Goal: Task Accomplishment & Management: Complete application form

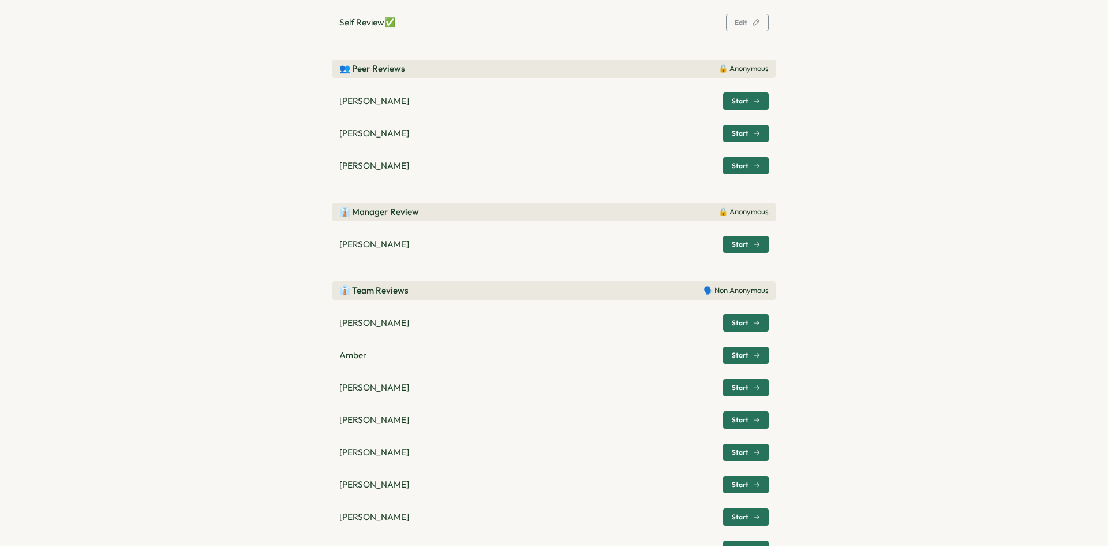
scroll to position [231, 0]
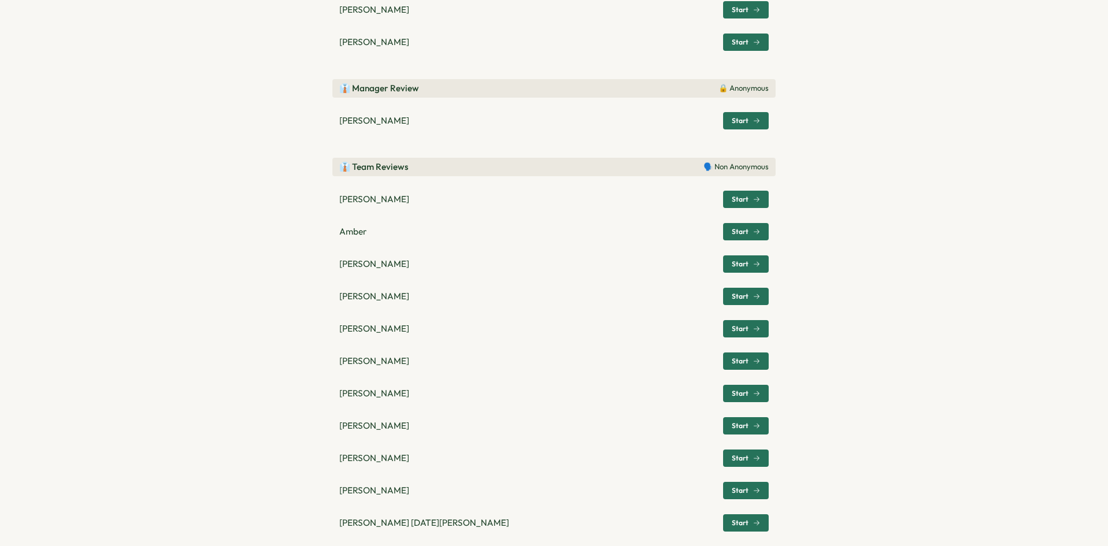
click at [733, 230] on span "Start" at bounding box center [740, 231] width 17 height 7
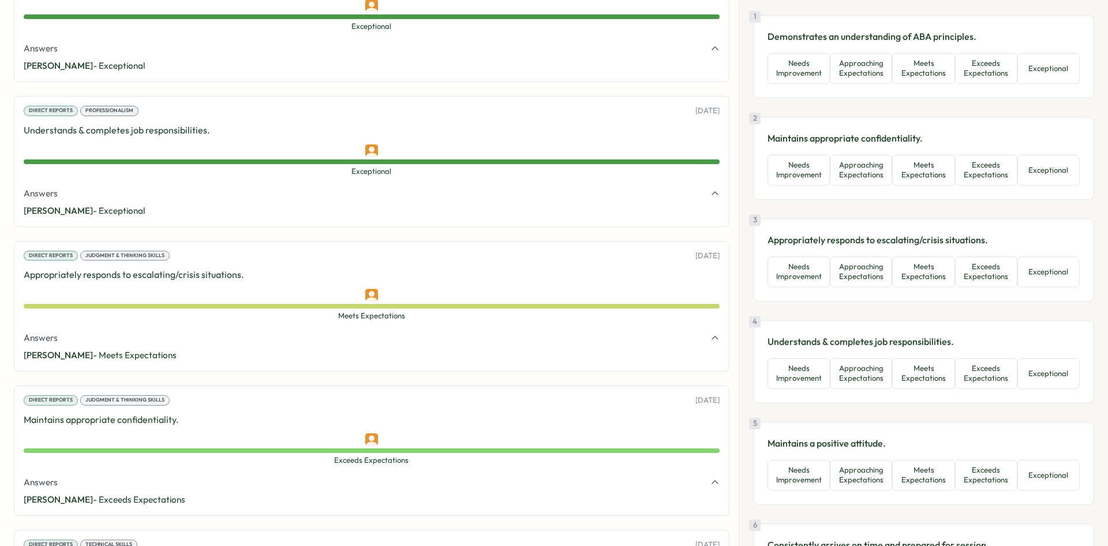
scroll to position [0, 0]
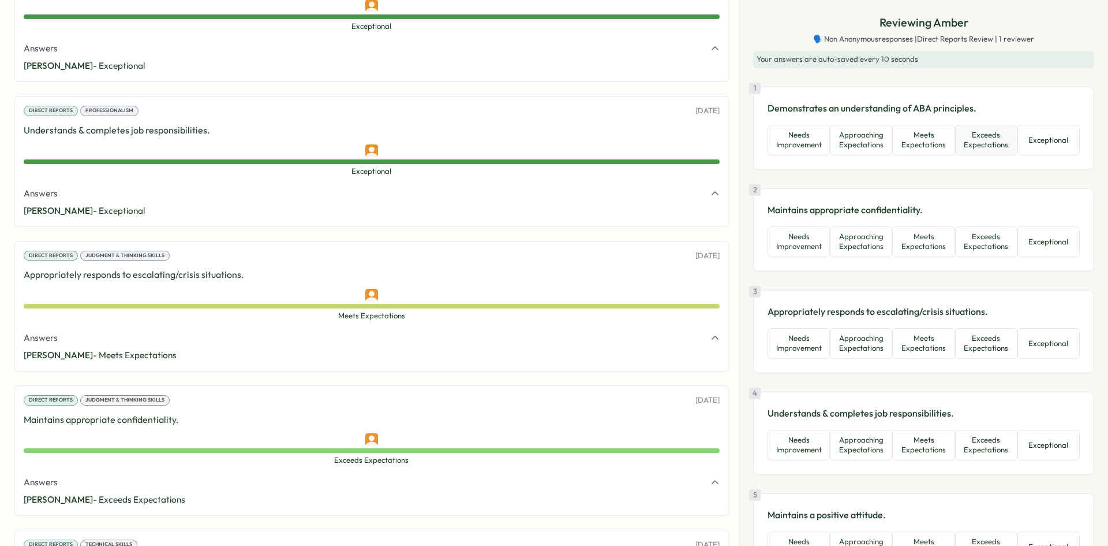
click at [971, 134] on button "Exceeds Expectations" at bounding box center [986, 140] width 62 height 31
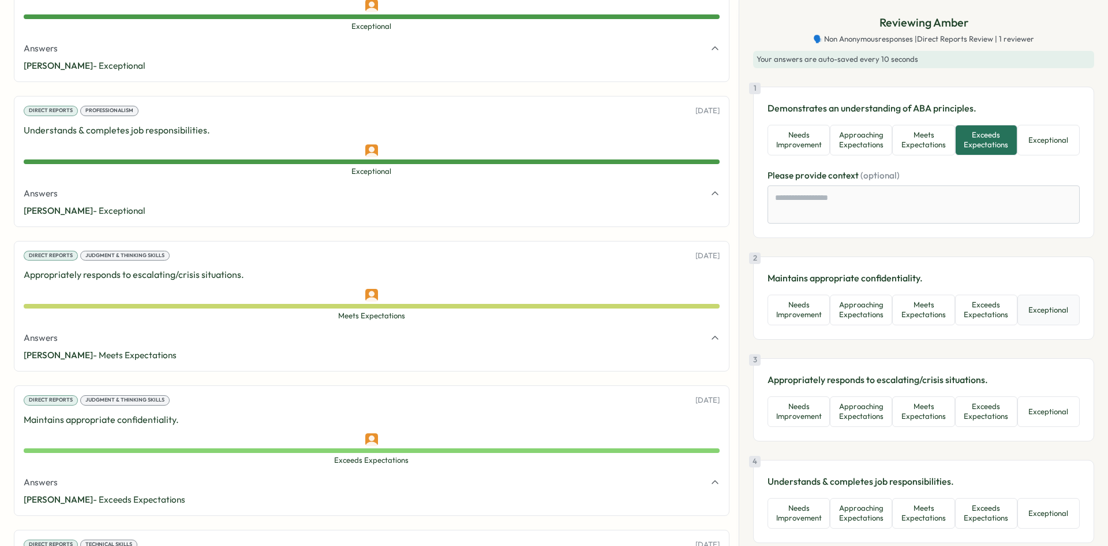
click at [1022, 313] on button "Exceptional" at bounding box center [1049, 309] width 62 height 31
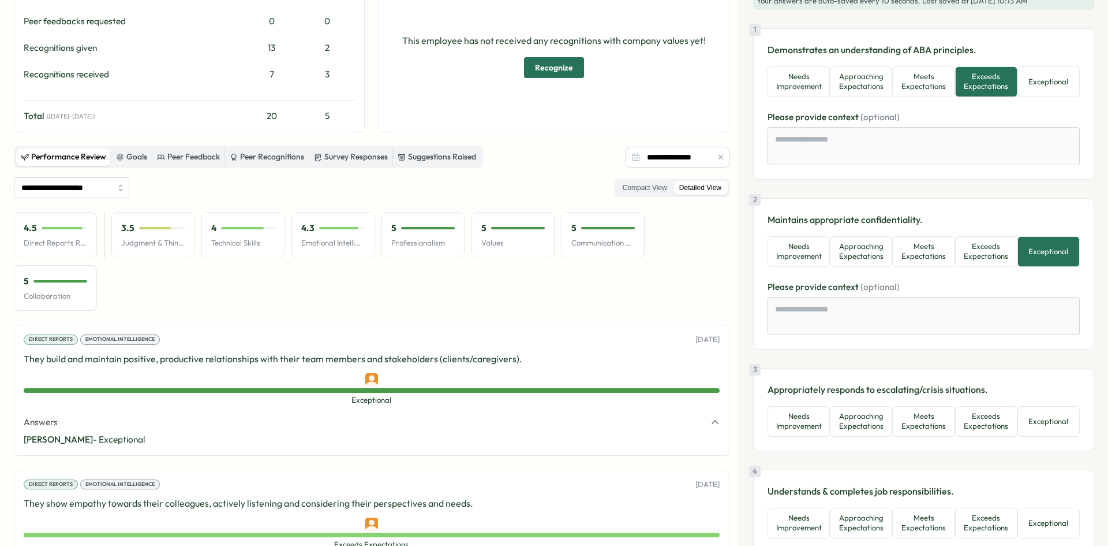
scroll to position [115, 0]
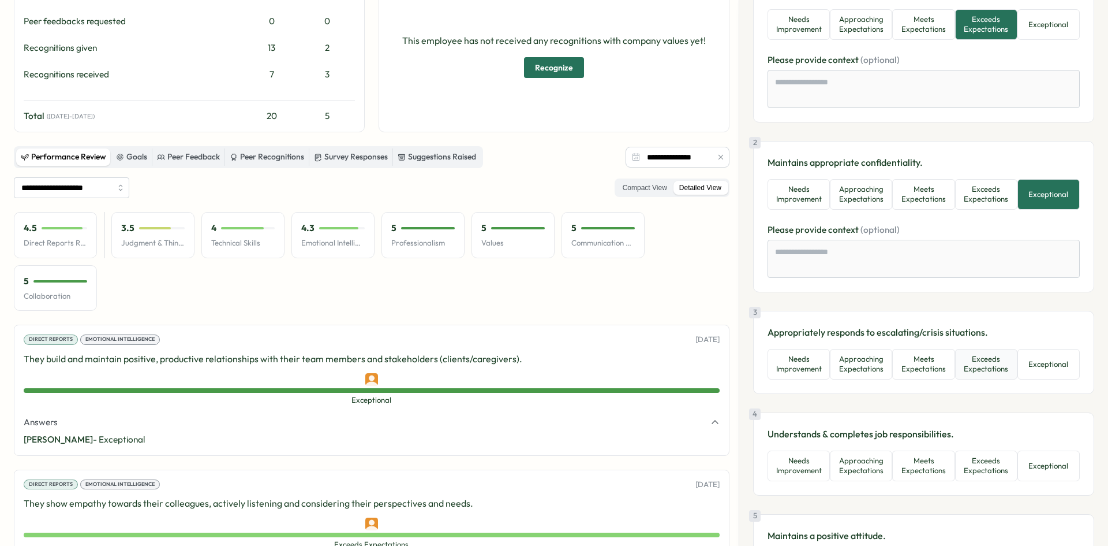
click at [991, 368] on button "Exceeds Expectations" at bounding box center [986, 364] width 62 height 31
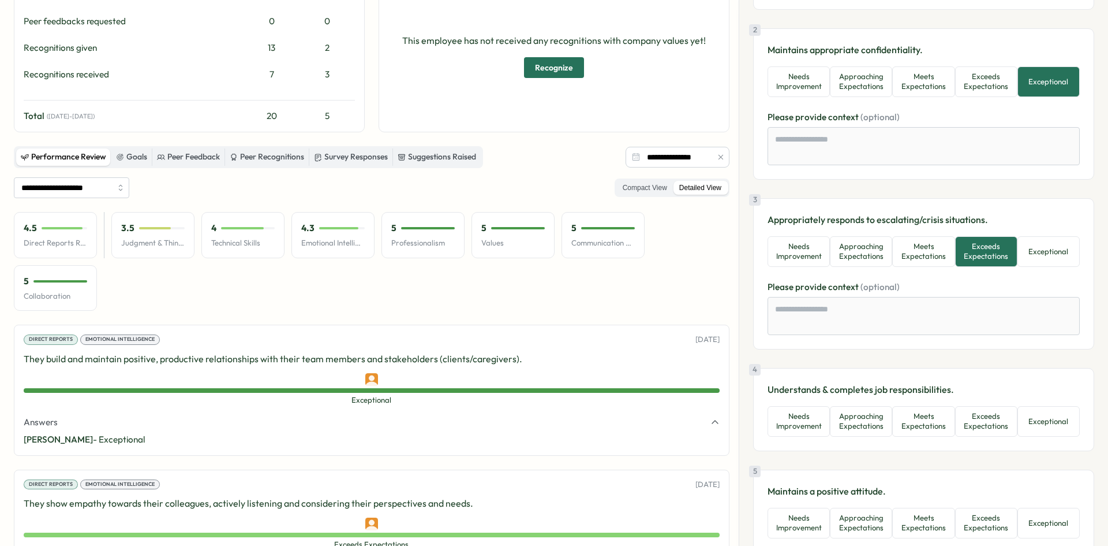
scroll to position [231, 0]
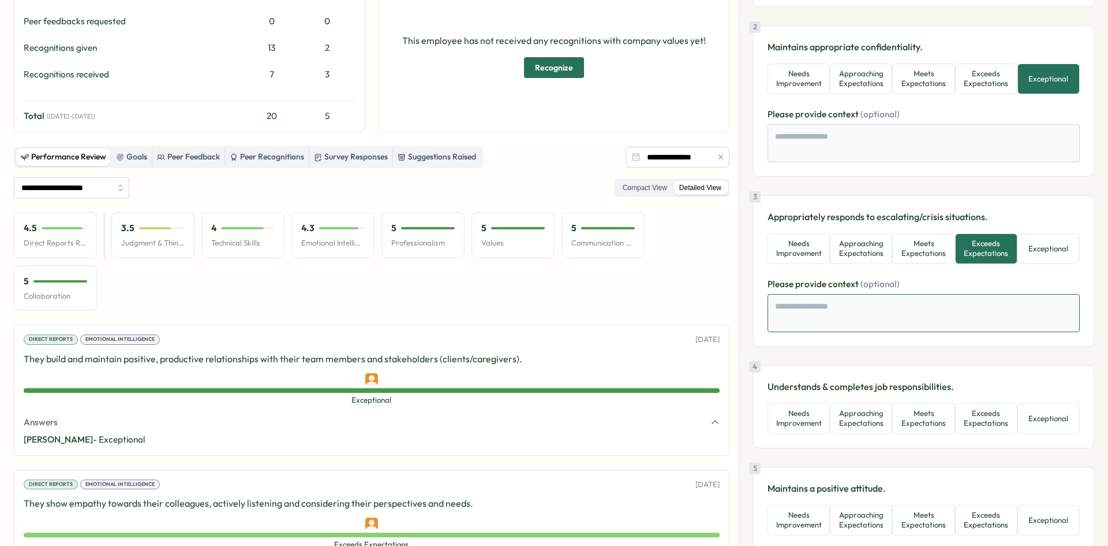
click at [898, 319] on textarea at bounding box center [924, 313] width 312 height 38
type textarea "*"
type textarea "**"
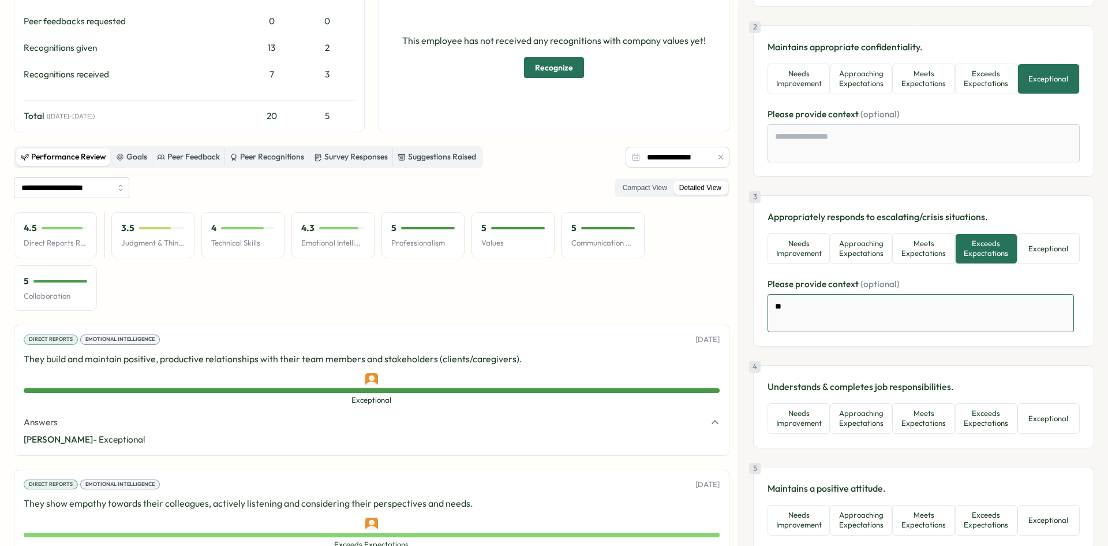
type textarea "*"
type textarea "***"
type textarea "*"
type textarea "***"
type textarea "*"
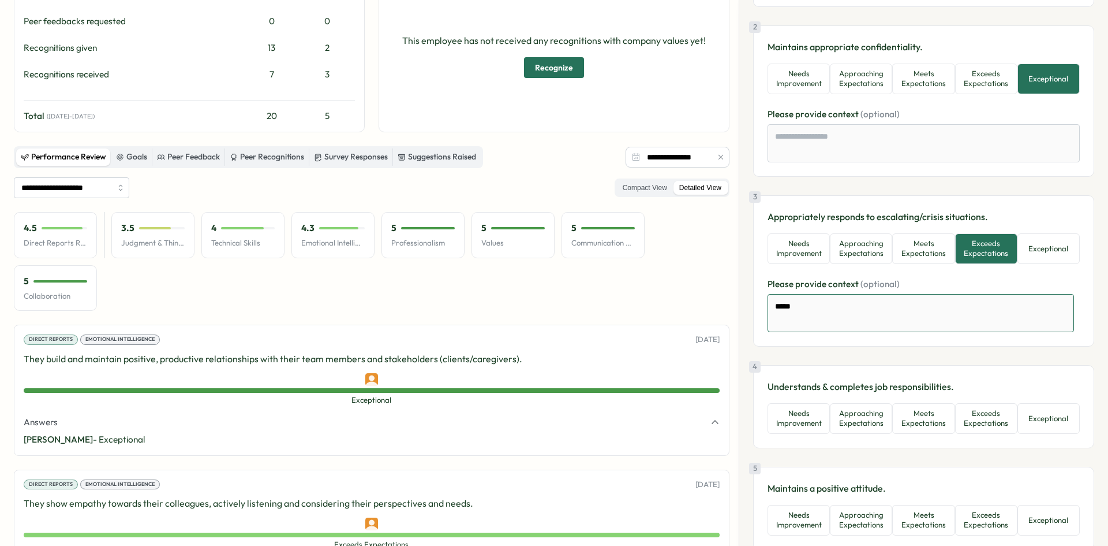
type textarea "******"
type textarea "*"
type textarea "*******"
type textarea "*"
type textarea "******"
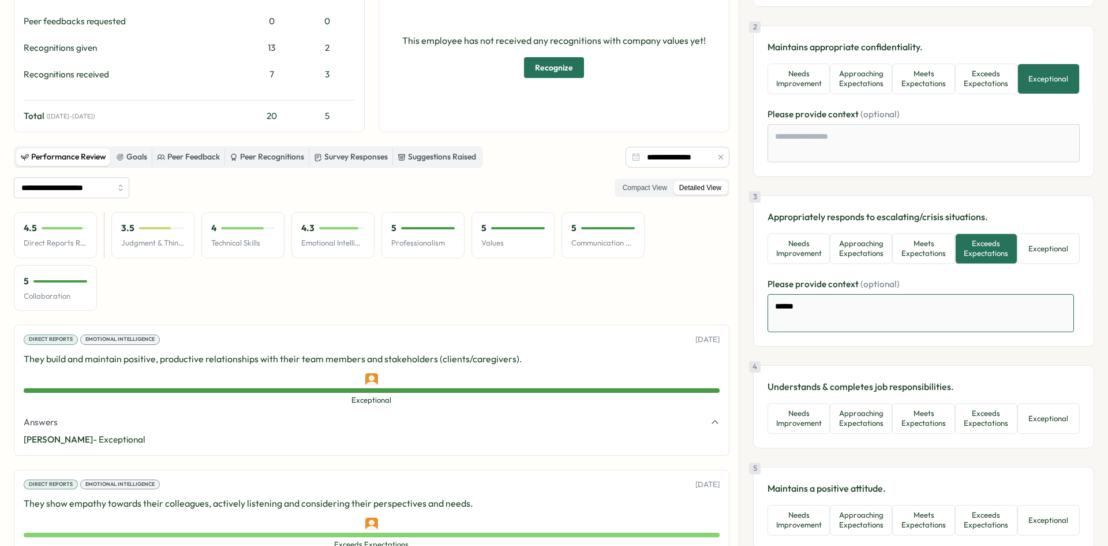
type textarea "*"
type textarea "*******"
type textarea "*"
type textarea "********"
type textarea "*"
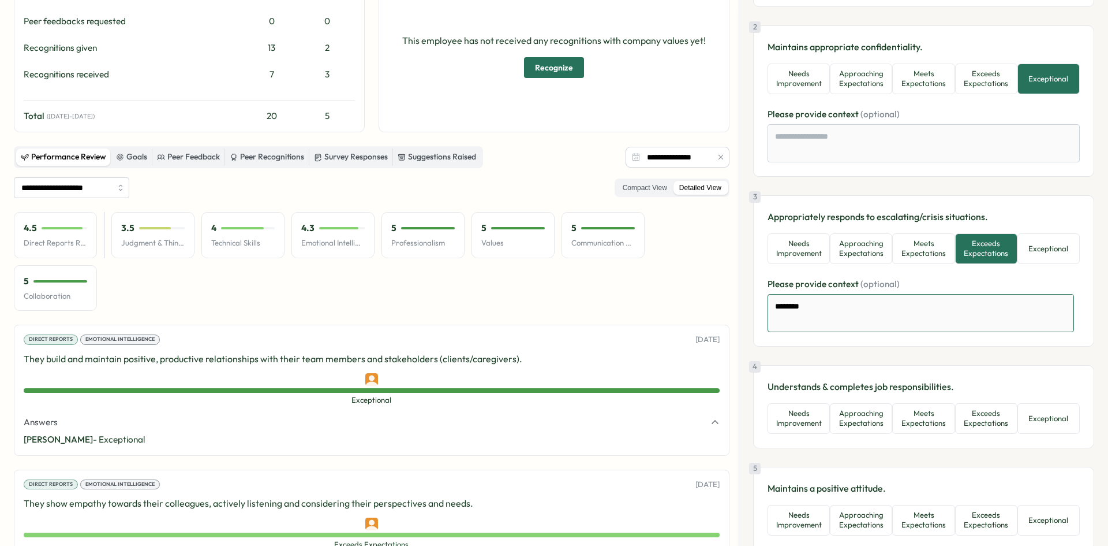
type textarea "*********"
type textarea "*"
type textarea "**********"
type textarea "*"
type textarea "**********"
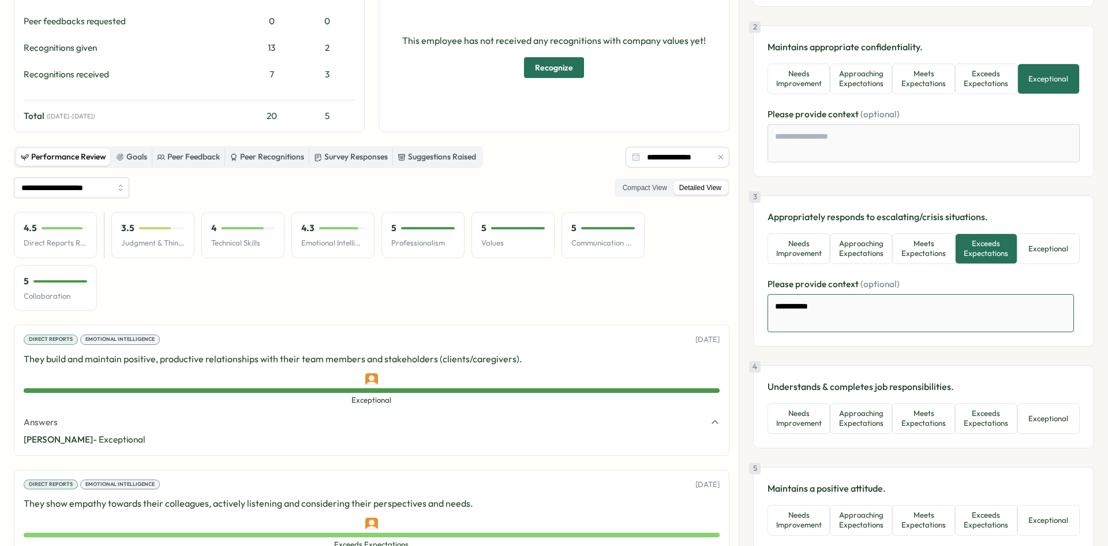
type textarea "*"
type textarea "**********"
type textarea "*"
type textarea "**********"
type textarea "*"
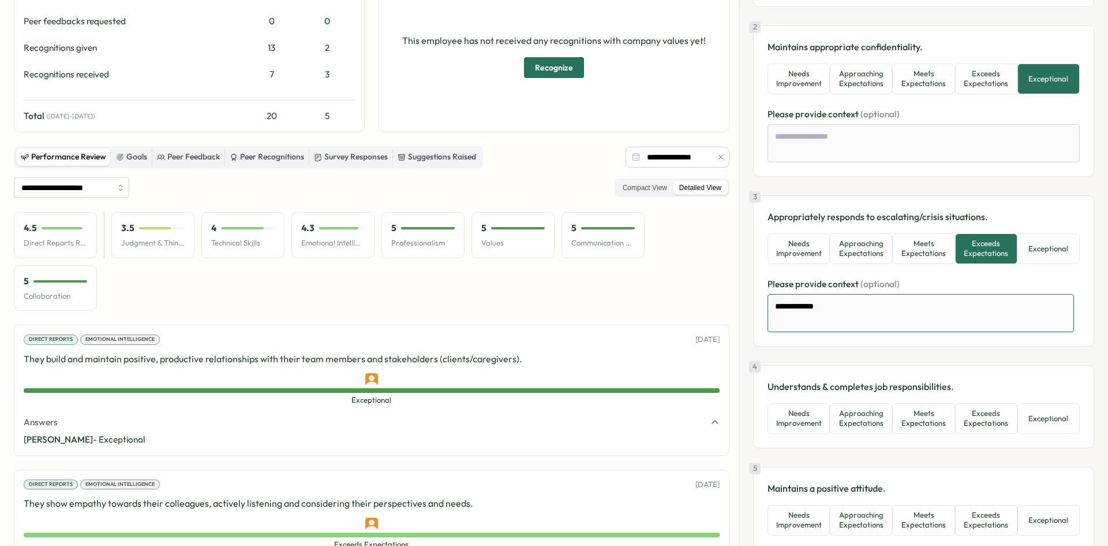
type textarea "**********"
type textarea "*"
type textarea "**********"
type textarea "*"
type textarea "**********"
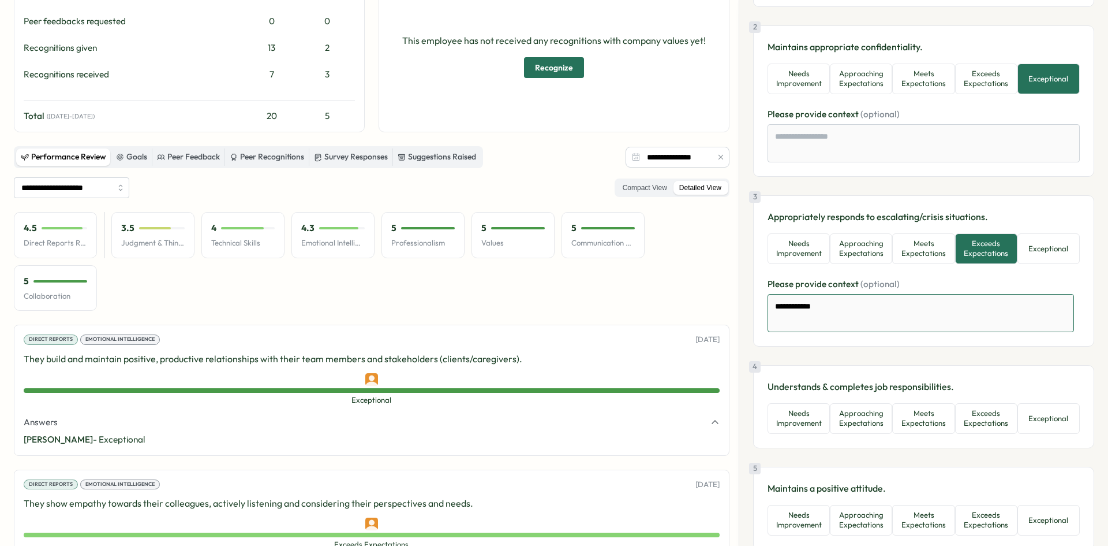
type textarea "*"
type textarea "**********"
type textarea "*"
type textarea "**********"
type textarea "*"
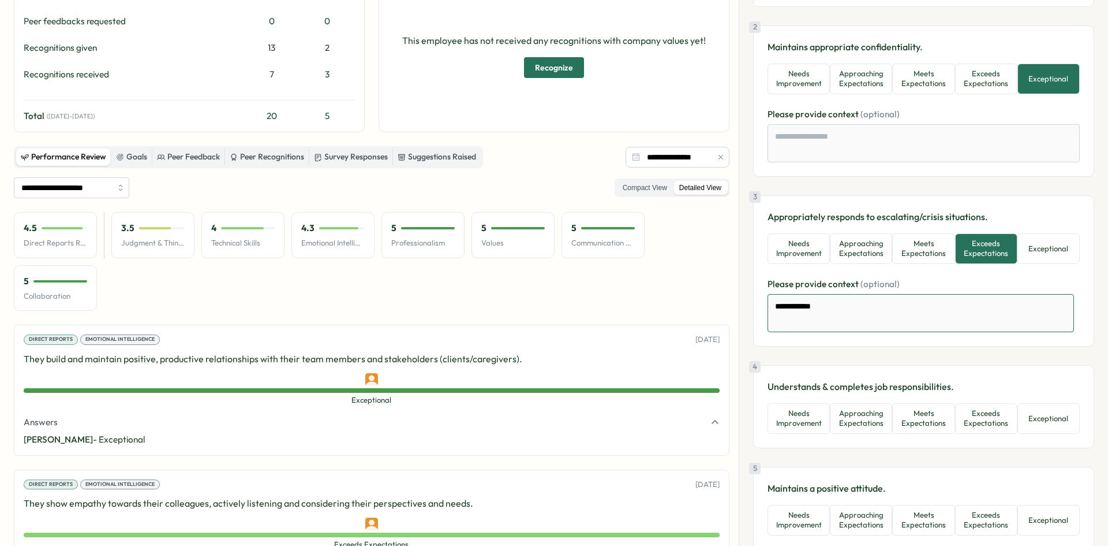
type textarea "**********"
type textarea "*"
type textarea "**********"
type textarea "*"
type textarea "**********"
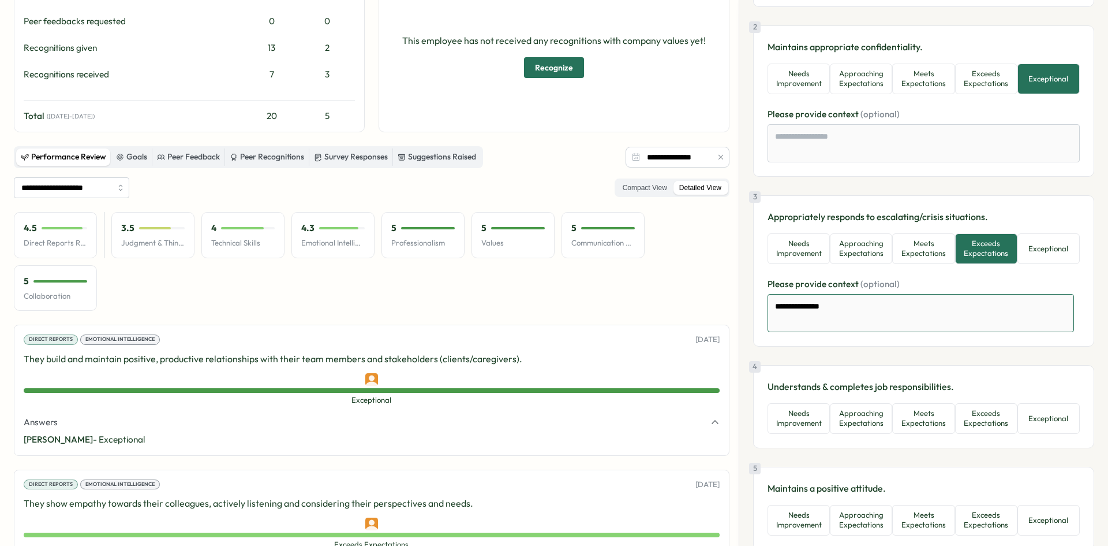
type textarea "*"
type textarea "**********"
type textarea "*"
type textarea "**********"
type textarea "*"
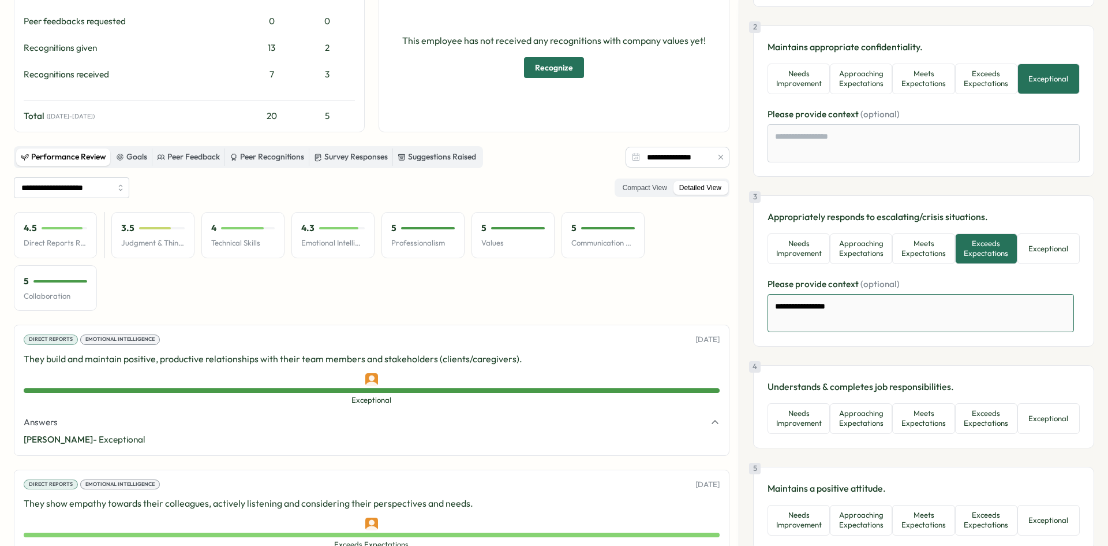
type textarea "**********"
type textarea "*"
type textarea "**********"
type textarea "*"
type textarea "**********"
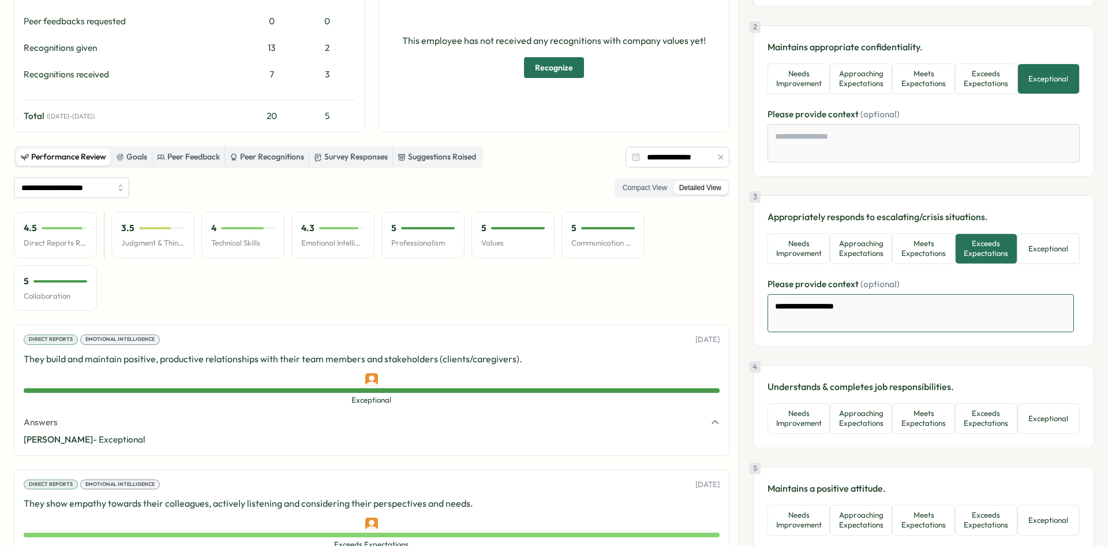
type textarea "*"
type textarea "**********"
type textarea "*"
type textarea "**********"
type textarea "*"
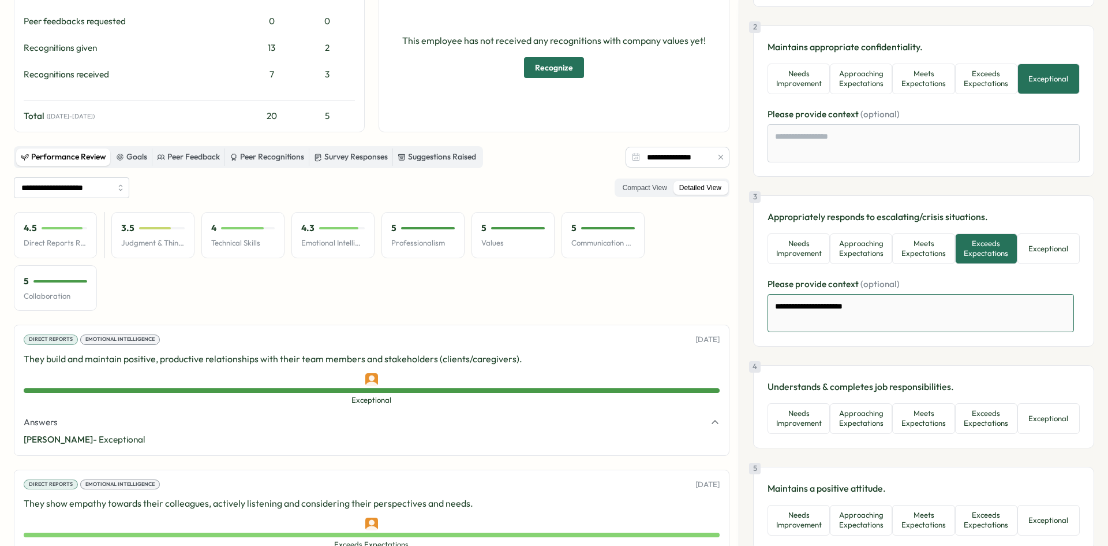
type textarea "**********"
type textarea "*"
type textarea "**********"
type textarea "*"
type textarea "**********"
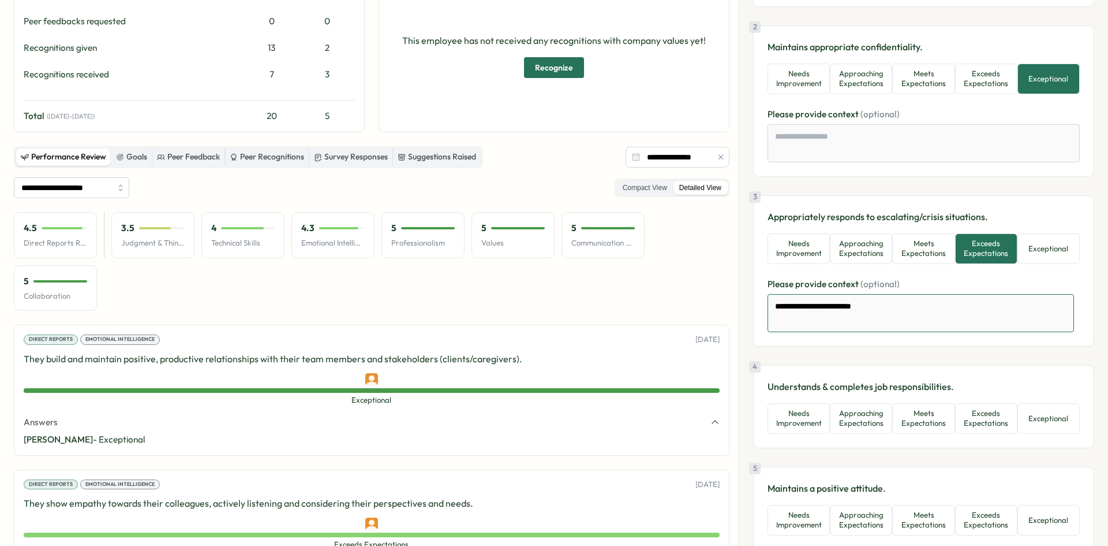
type textarea "*"
type textarea "**********"
type textarea "*"
type textarea "**********"
type textarea "*"
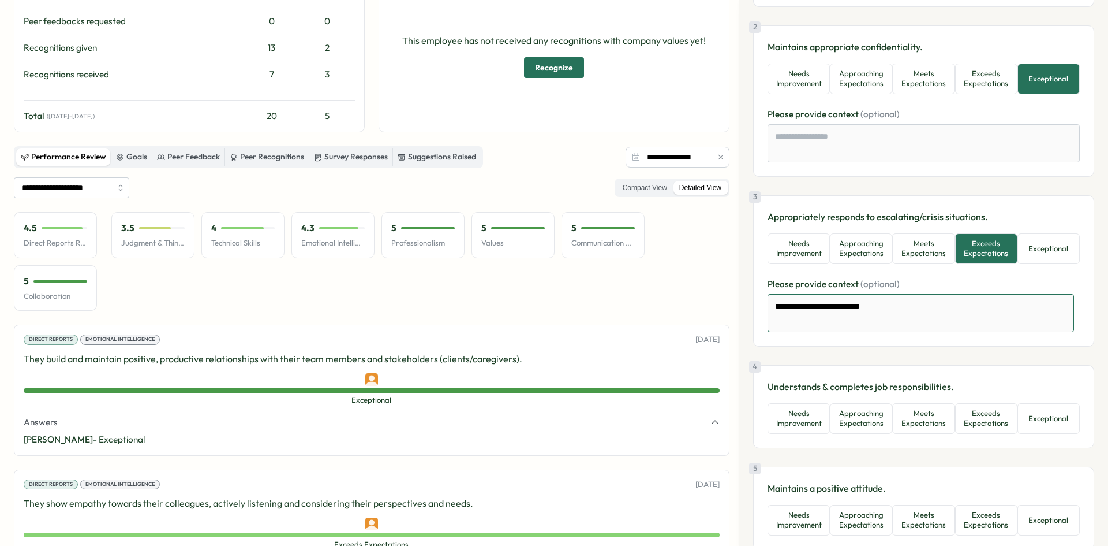
type textarea "**********"
type textarea "*"
type textarea "**********"
type textarea "*"
type textarea "**********"
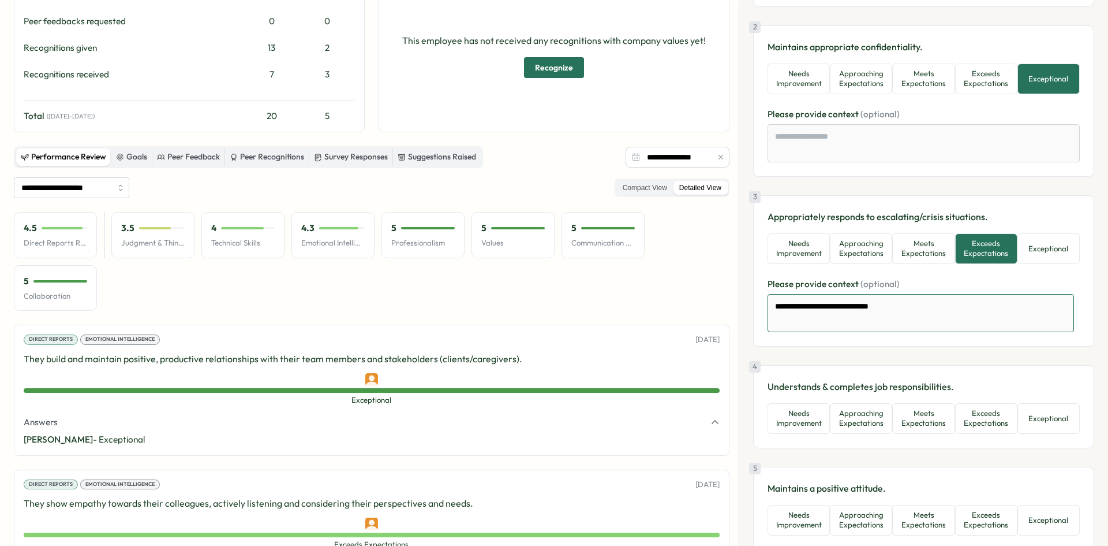
type textarea "*"
type textarea "**********"
type textarea "*"
type textarea "**********"
type textarea "*"
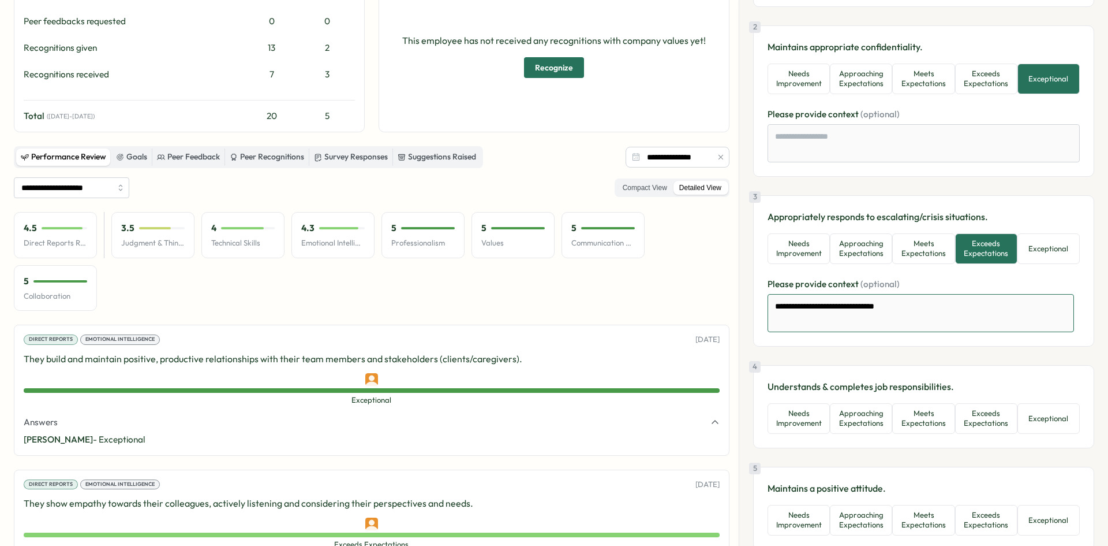
type textarea "**********"
type textarea "*"
type textarea "**********"
type textarea "*"
type textarea "**********"
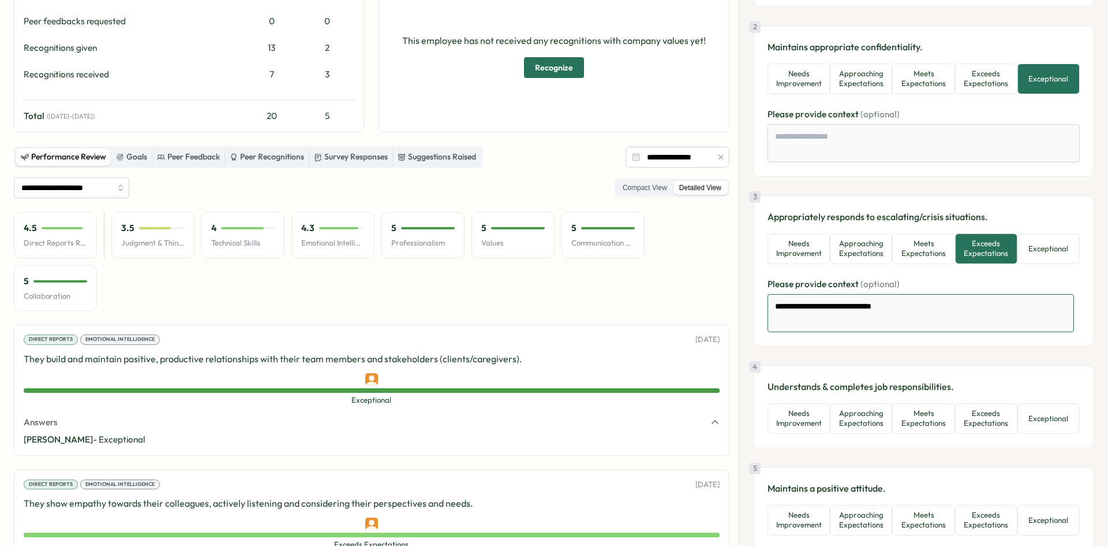
type textarea "*"
type textarea "**********"
type textarea "*"
type textarea "**********"
type textarea "*"
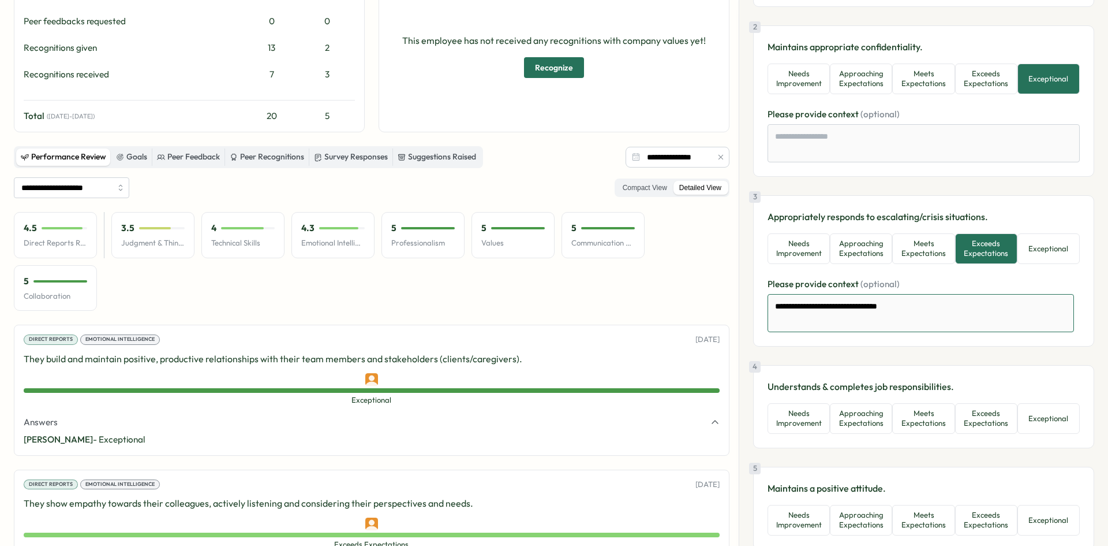
type textarea "**********"
type textarea "*"
type textarea "**********"
type textarea "*"
type textarea "**********"
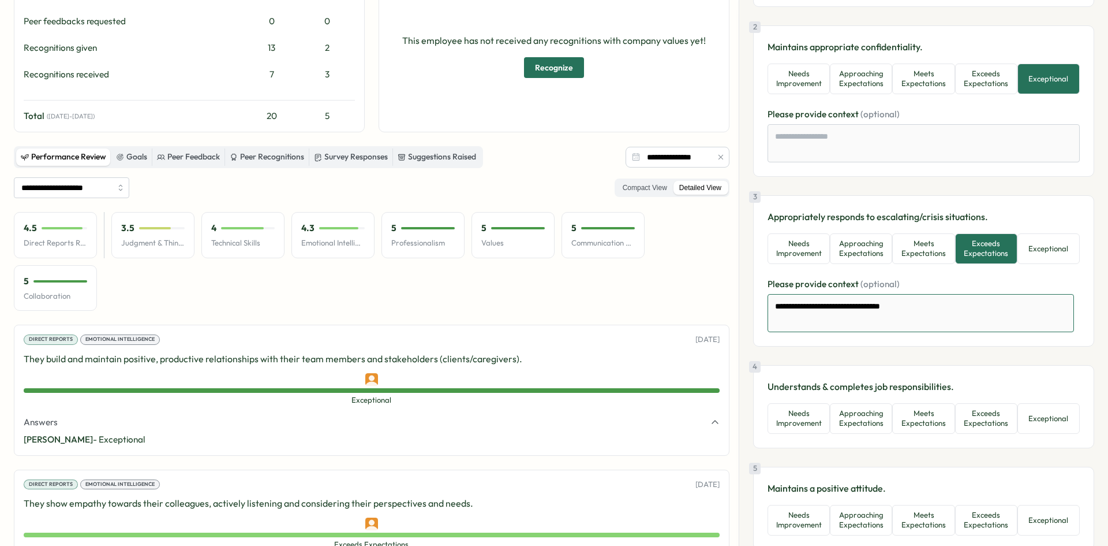
type textarea "*"
type textarea "**********"
type textarea "*"
type textarea "**********"
type textarea "*"
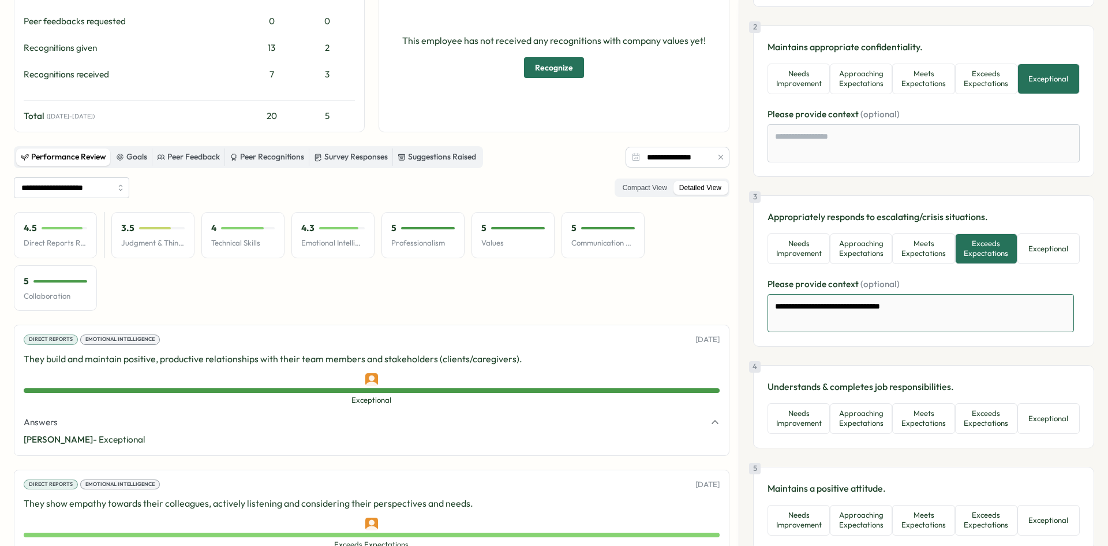
type textarea "**********"
type textarea "*"
type textarea "**********"
type textarea "*"
type textarea "**********"
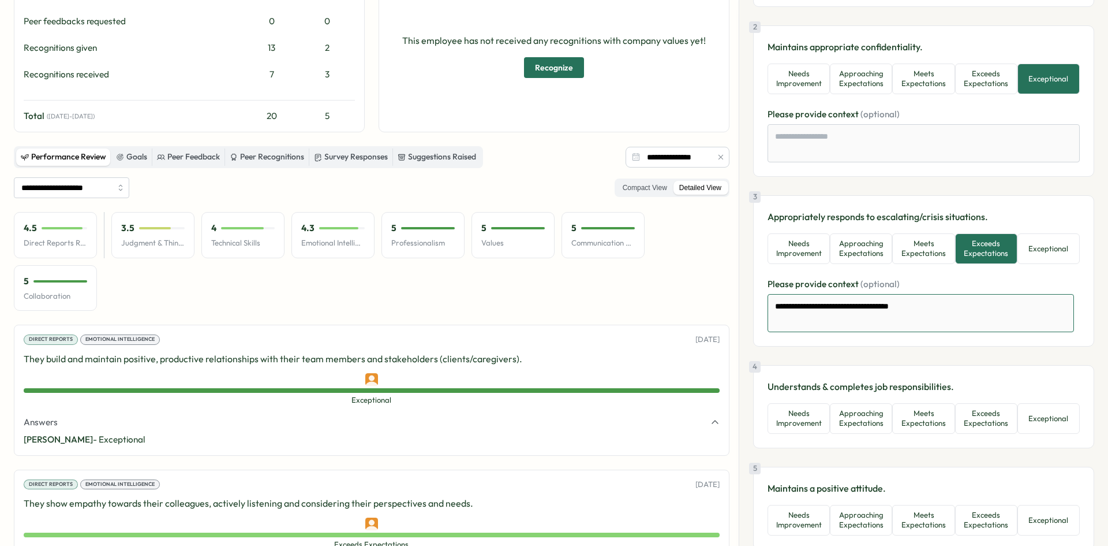
type textarea "*"
type textarea "**********"
type textarea "*"
type textarea "**********"
type textarea "*"
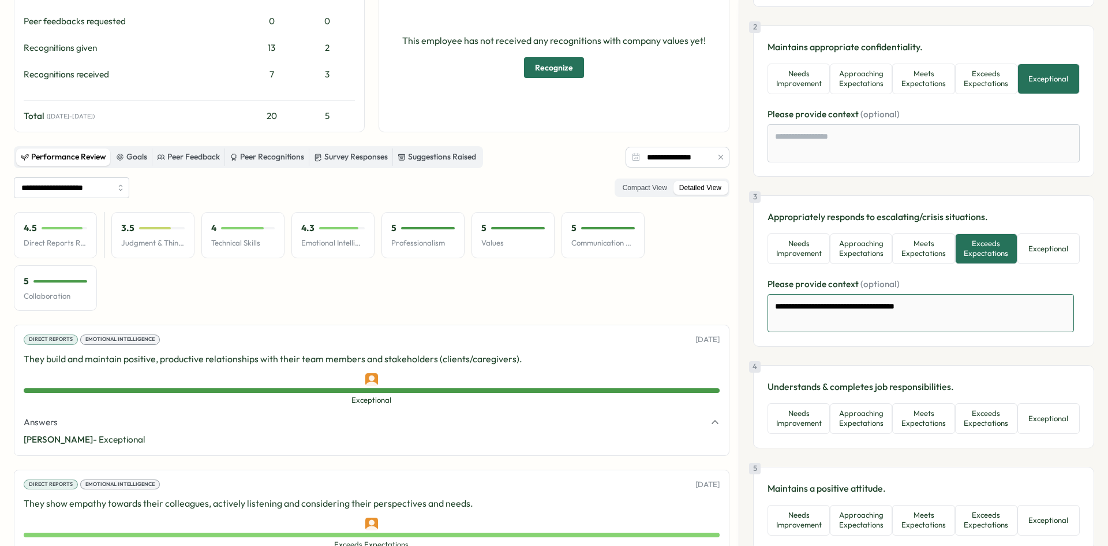
type textarea "**********"
type textarea "*"
type textarea "**********"
type textarea "*"
type textarea "**********"
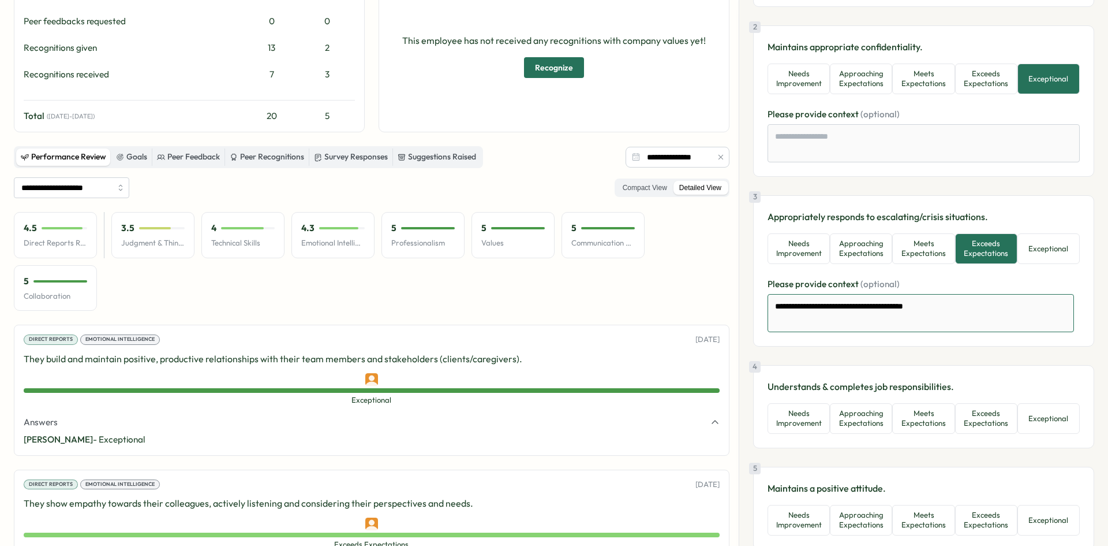
type textarea "*"
type textarea "**********"
type textarea "*"
type textarea "**********"
type textarea "*"
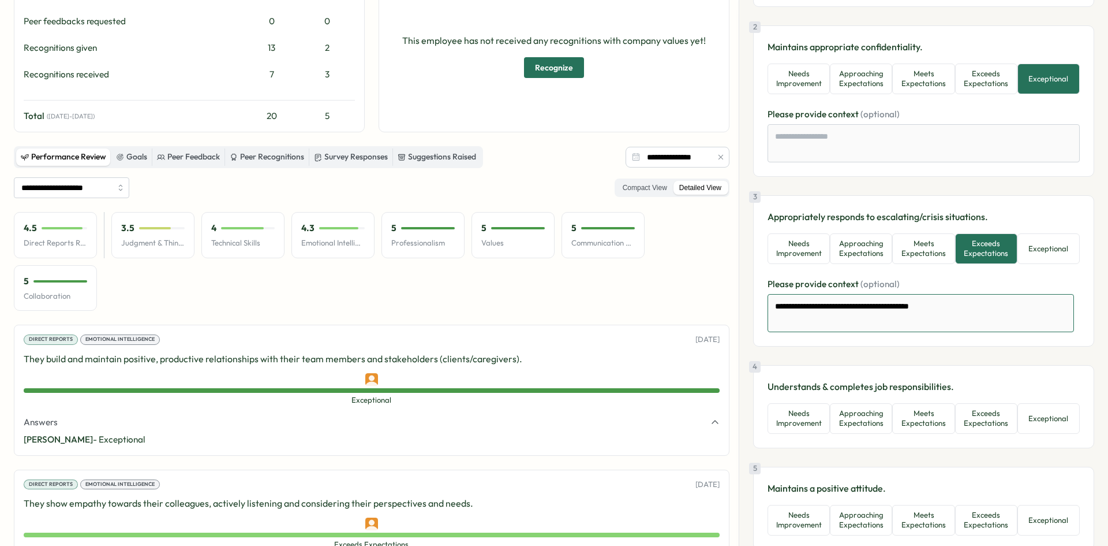
type textarea "**********"
type textarea "*"
type textarea "**********"
type textarea "*"
type textarea "**********"
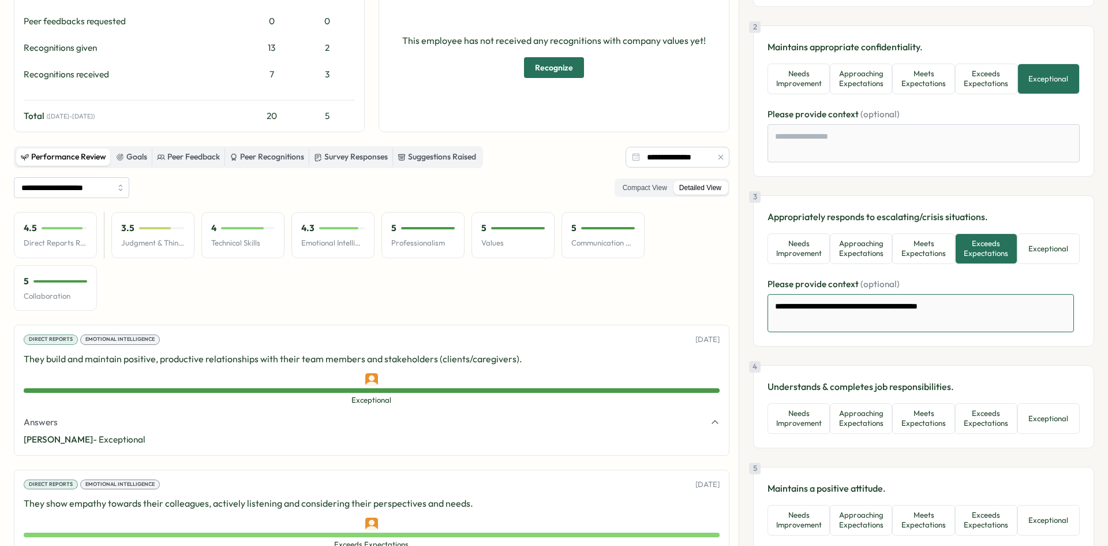
type textarea "*"
type textarea "**********"
type textarea "*"
type textarea "**********"
type textarea "*"
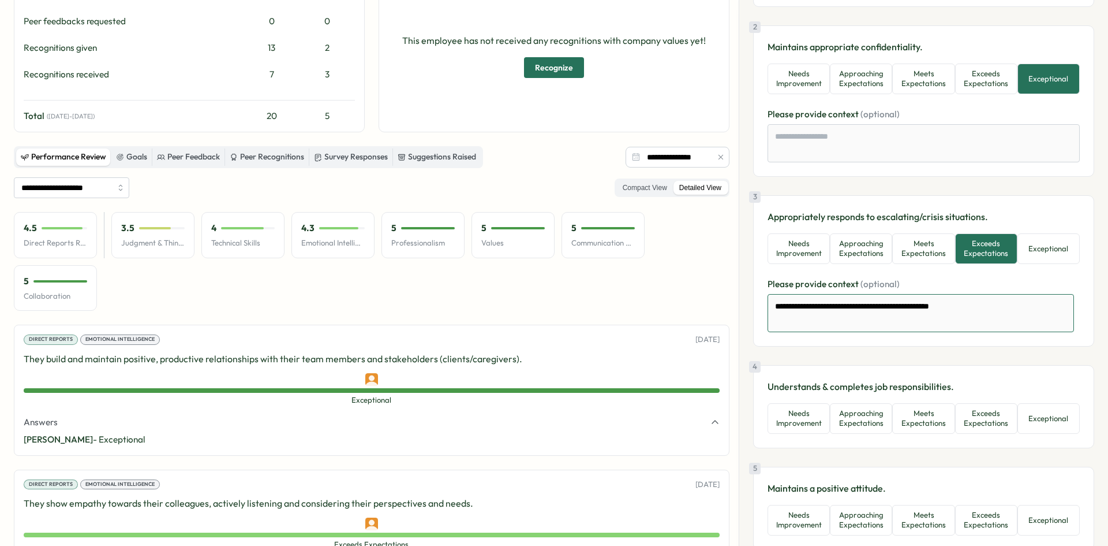
type textarea "**********"
type textarea "*"
type textarea "**********"
type textarea "*"
type textarea "**********"
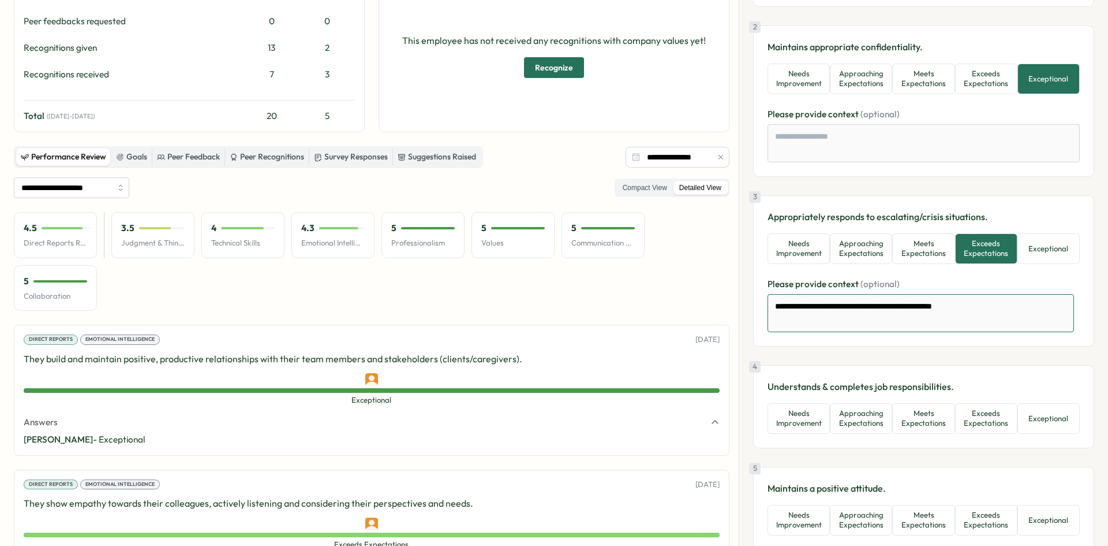
type textarea "*"
type textarea "**********"
type textarea "*"
type textarea "**********"
type textarea "*"
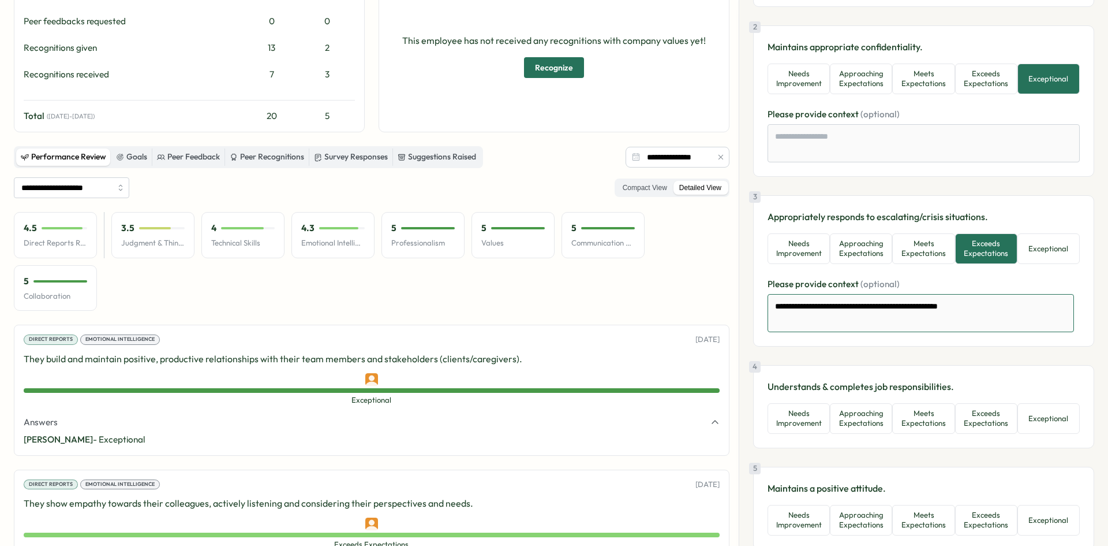
type textarea "**********"
type textarea "*"
type textarea "**********"
type textarea "*"
type textarea "**********"
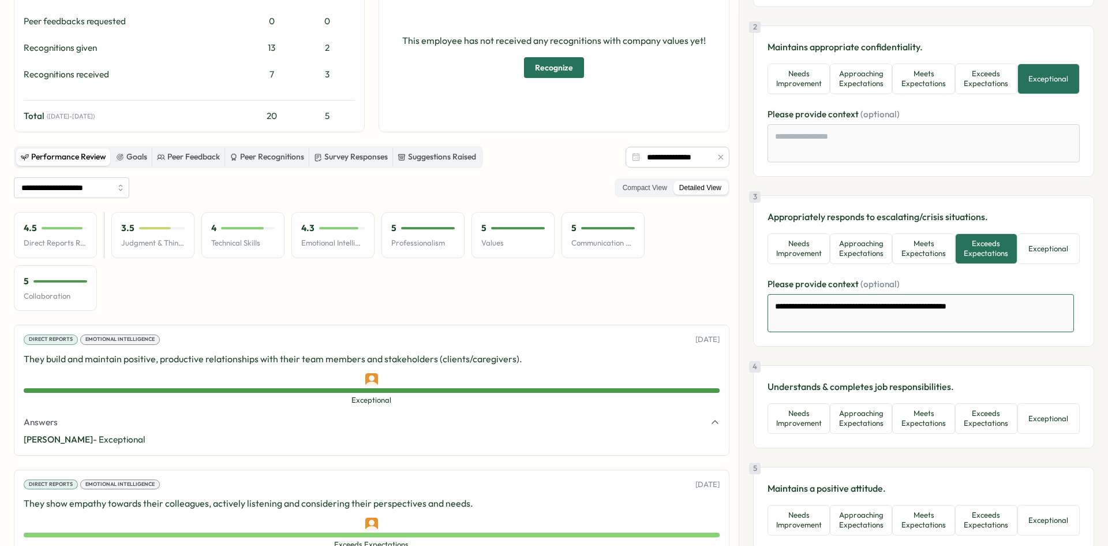
type textarea "*"
type textarea "**********"
type textarea "*"
type textarea "**********"
type textarea "*"
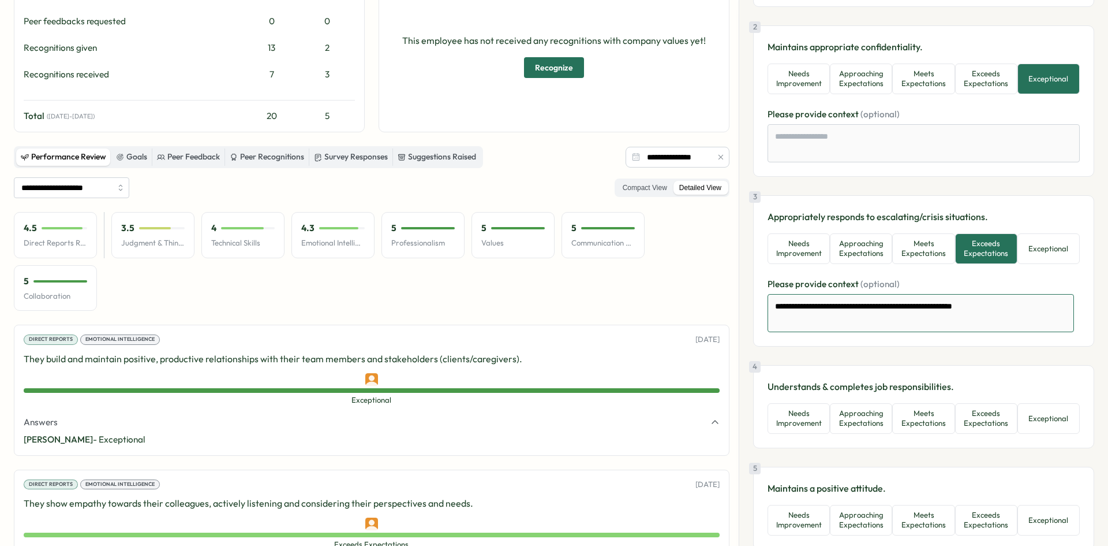
type textarea "**********"
type textarea "*"
type textarea "**********"
type textarea "*"
type textarea "**********"
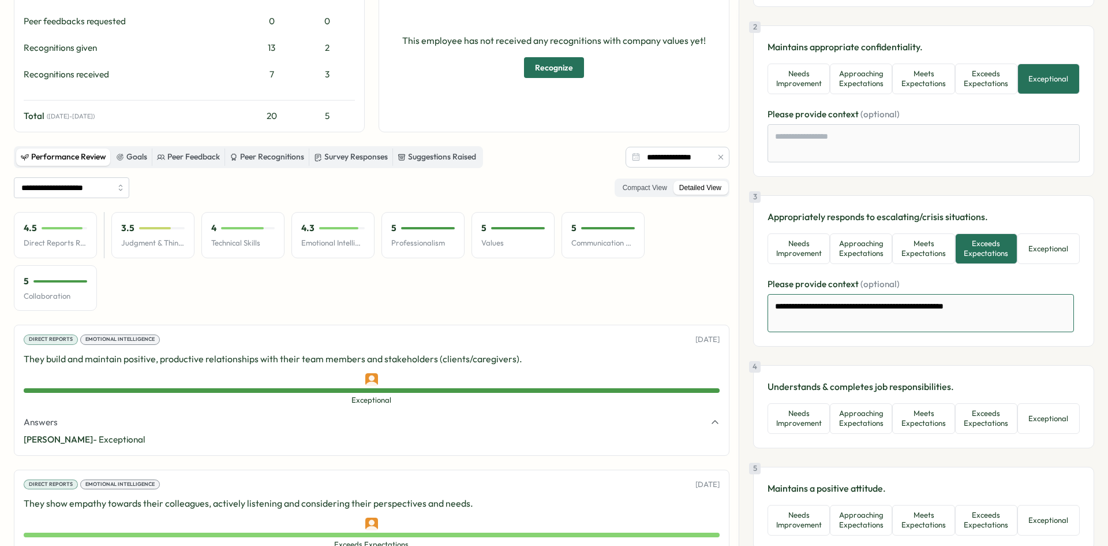
type textarea "*"
type textarea "**********"
type textarea "*"
type textarea "**********"
type textarea "*"
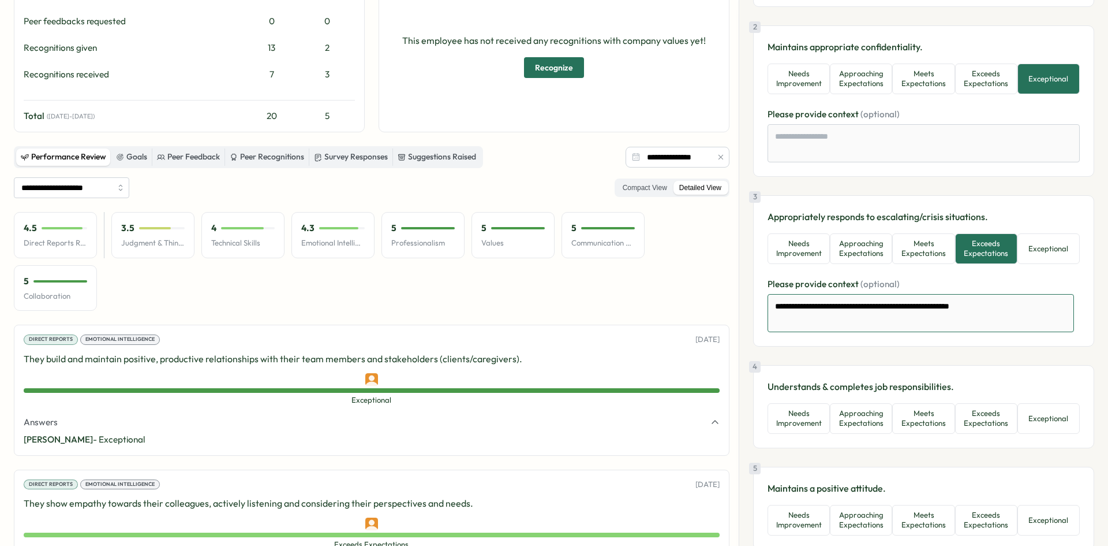
type textarea "**********"
type textarea "*"
type textarea "**********"
type textarea "*"
type textarea "**********"
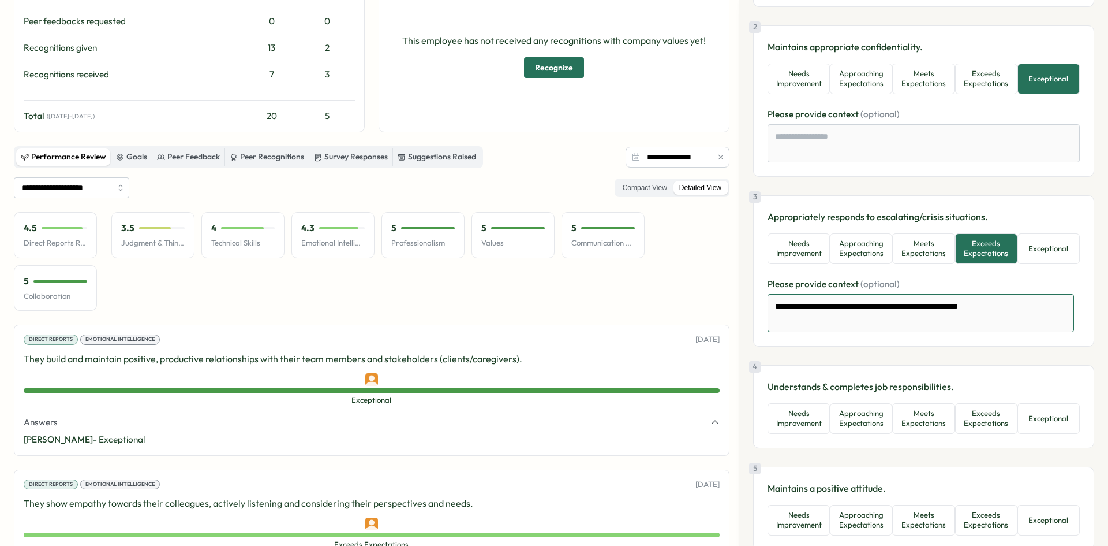
type textarea "*"
type textarea "**********"
type textarea "*"
type textarea "**********"
type textarea "*"
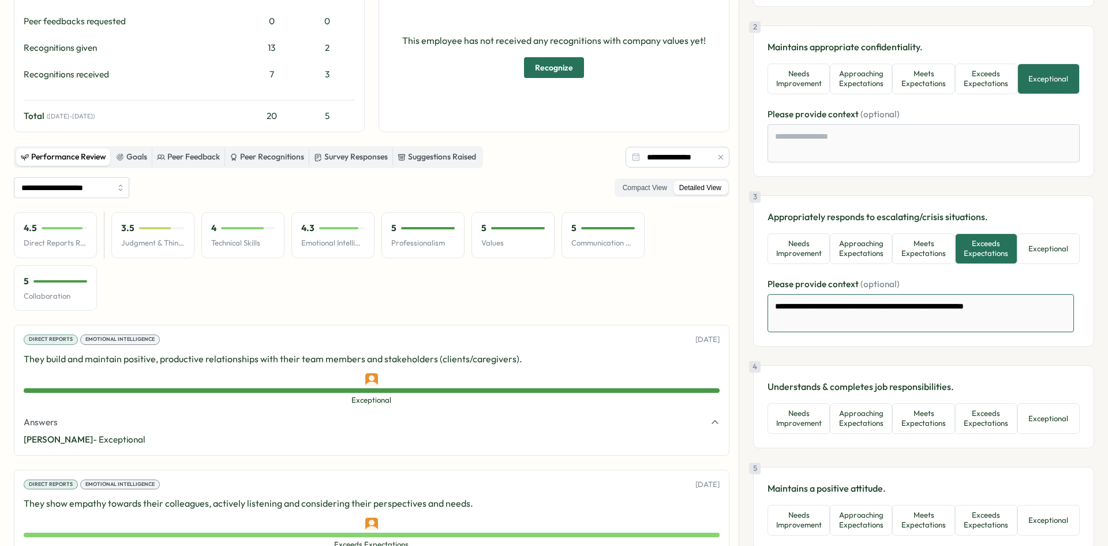
type textarea "**********"
type textarea "*"
type textarea "**********"
type textarea "*"
type textarea "**********"
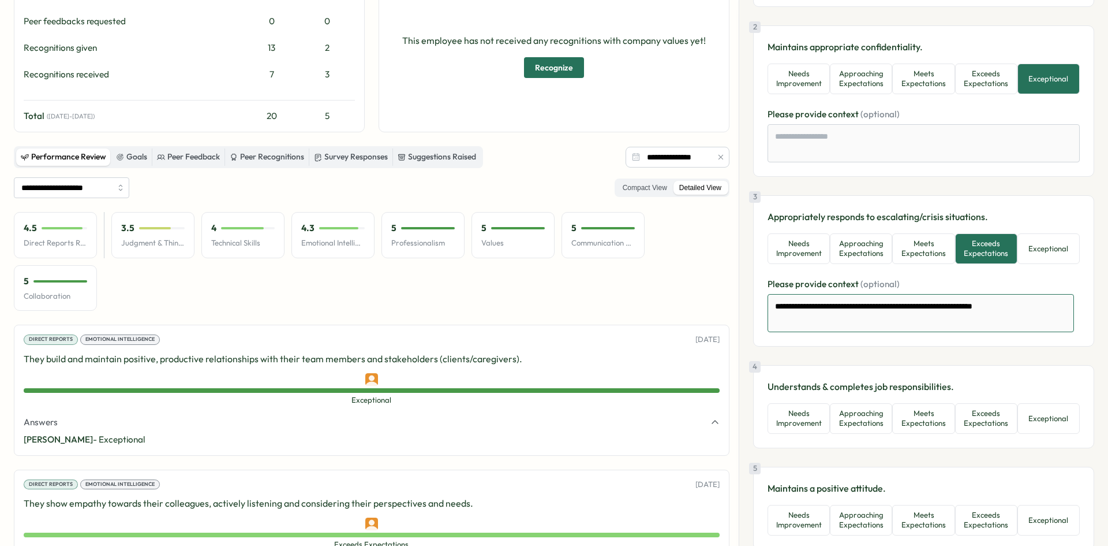
type textarea "*"
type textarea "**********"
type textarea "*"
type textarea "**********"
type textarea "*"
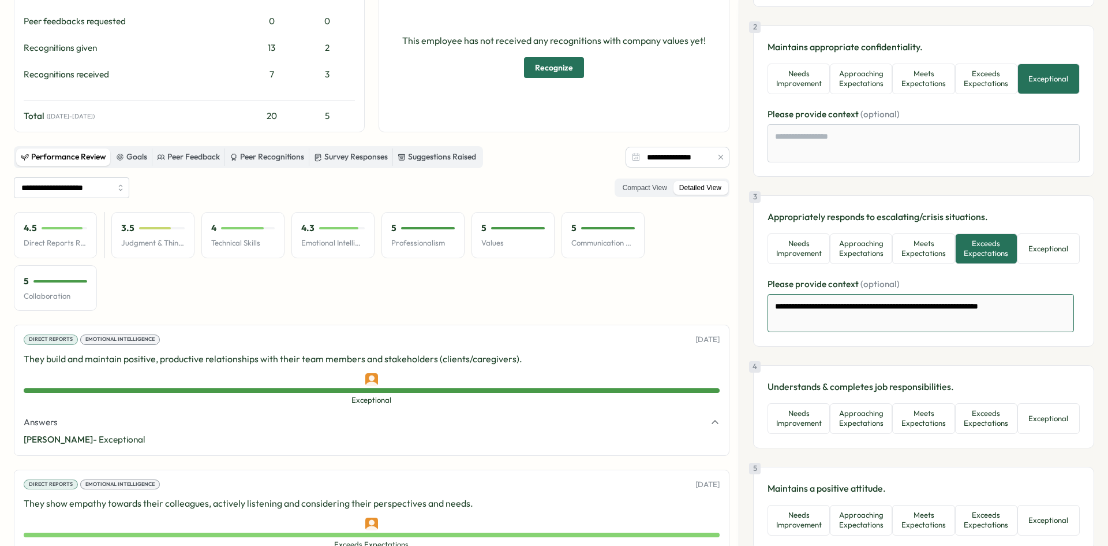
type textarea "**********"
type textarea "*"
type textarea "**********"
type textarea "*"
type textarea "**********"
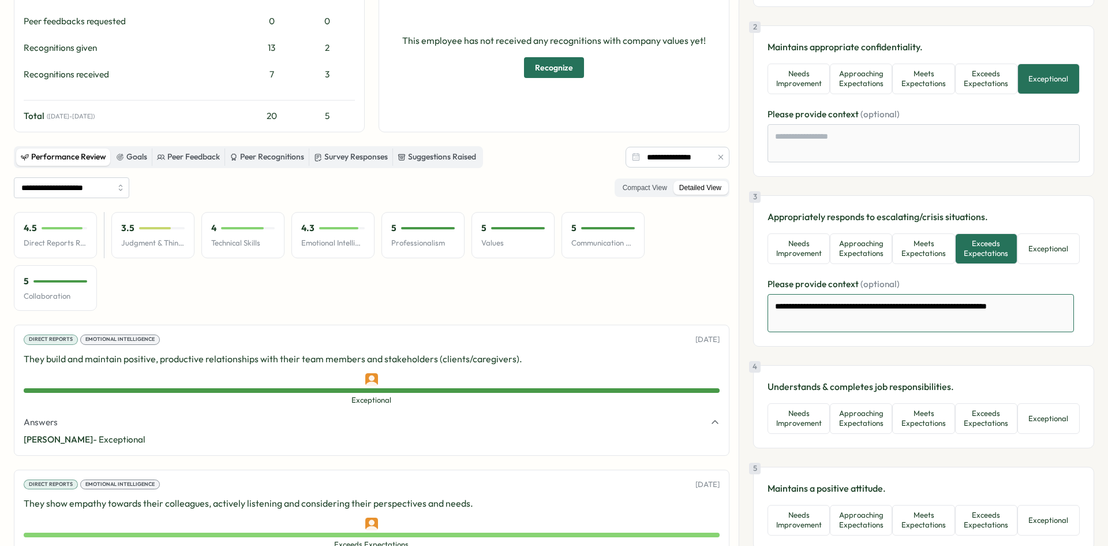
type textarea "*"
type textarea "**********"
type textarea "*"
type textarea "**********"
type textarea "*"
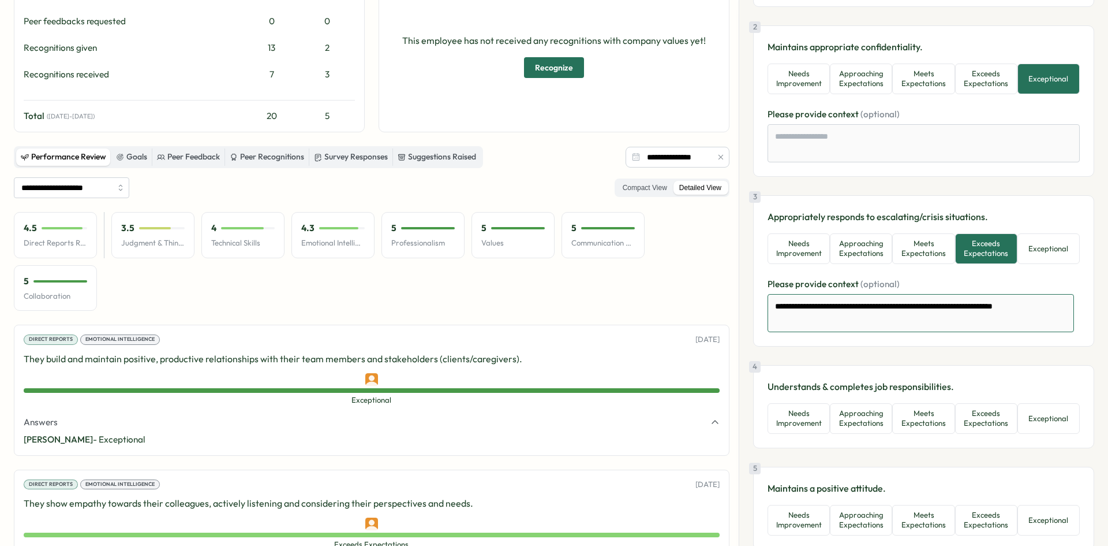
type textarea "**********"
type textarea "*"
type textarea "**********"
type textarea "*"
type textarea "**********"
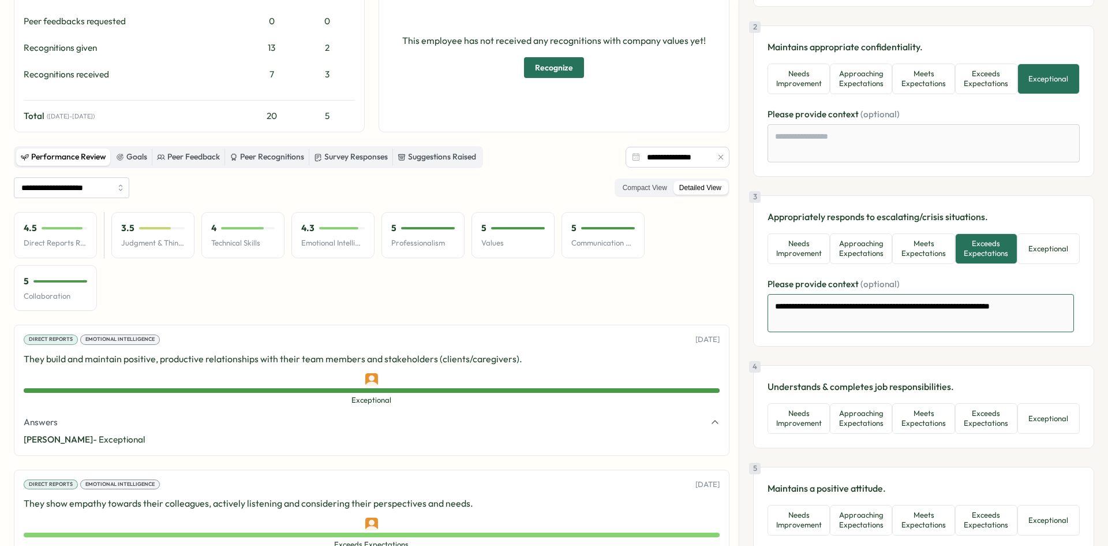
type textarea "*"
type textarea "**********"
type textarea "*"
type textarea "**********"
type textarea "*"
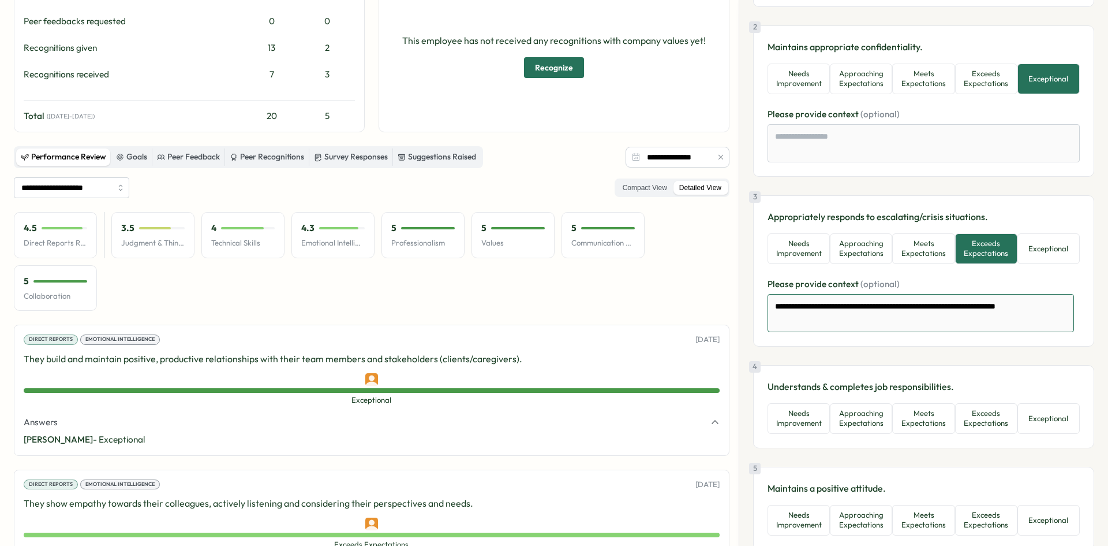
type textarea "**********"
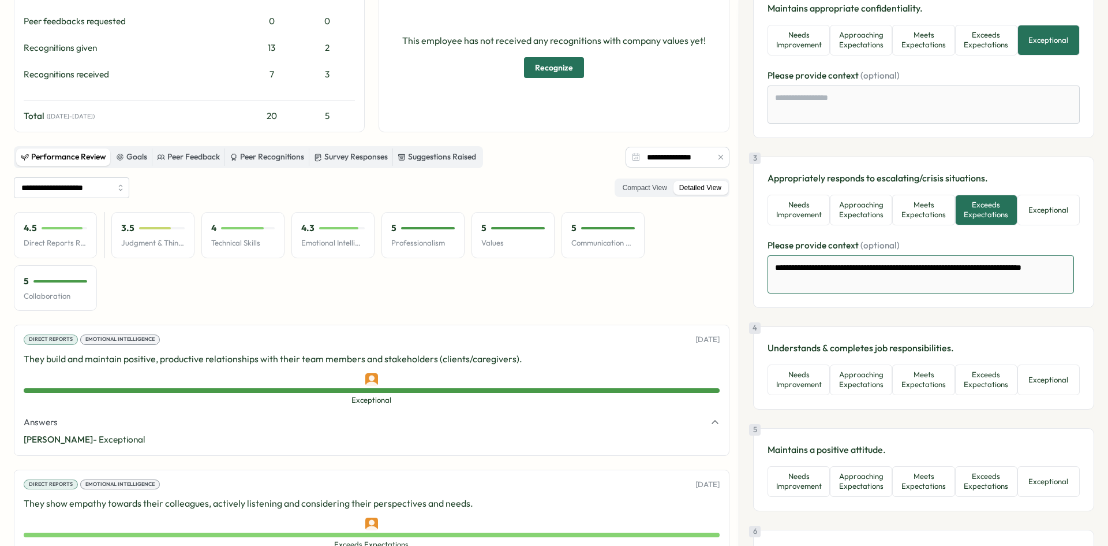
scroll to position [289, 0]
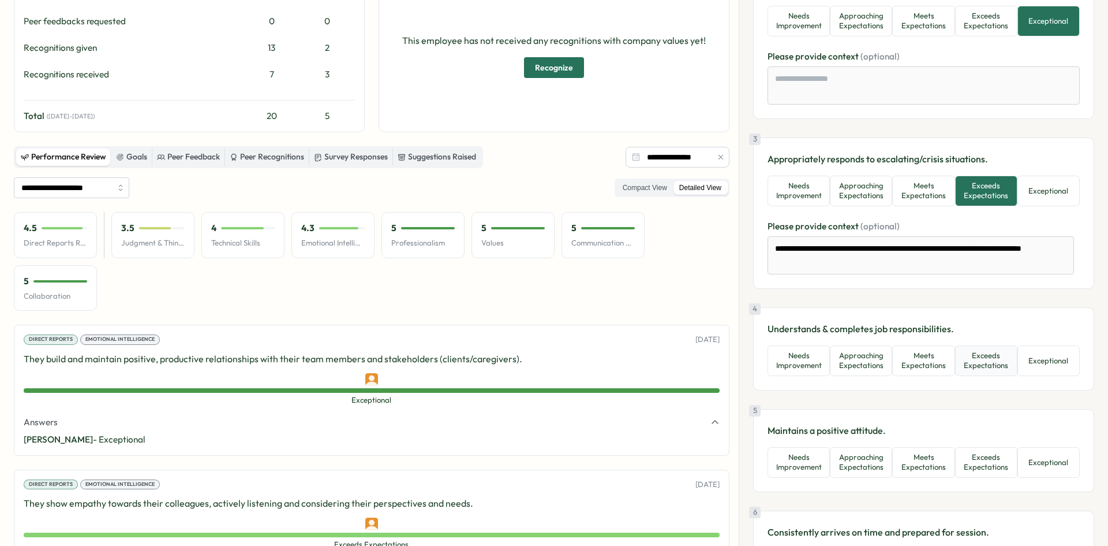
click at [1000, 364] on button "Exceeds Expectations" at bounding box center [986, 360] width 62 height 31
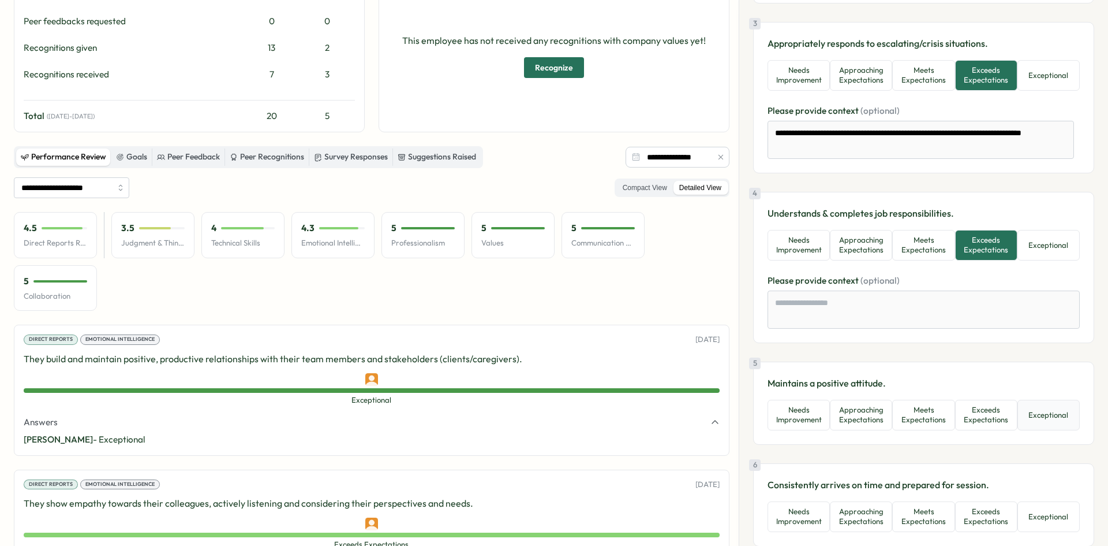
click at [1054, 416] on button "Exceptional" at bounding box center [1049, 414] width 62 height 31
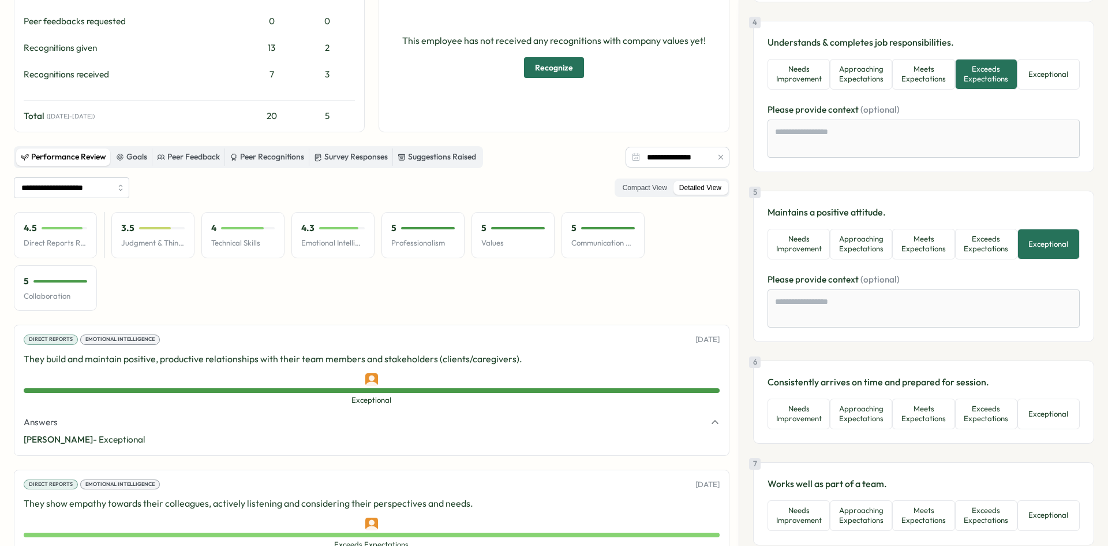
scroll to position [577, 0]
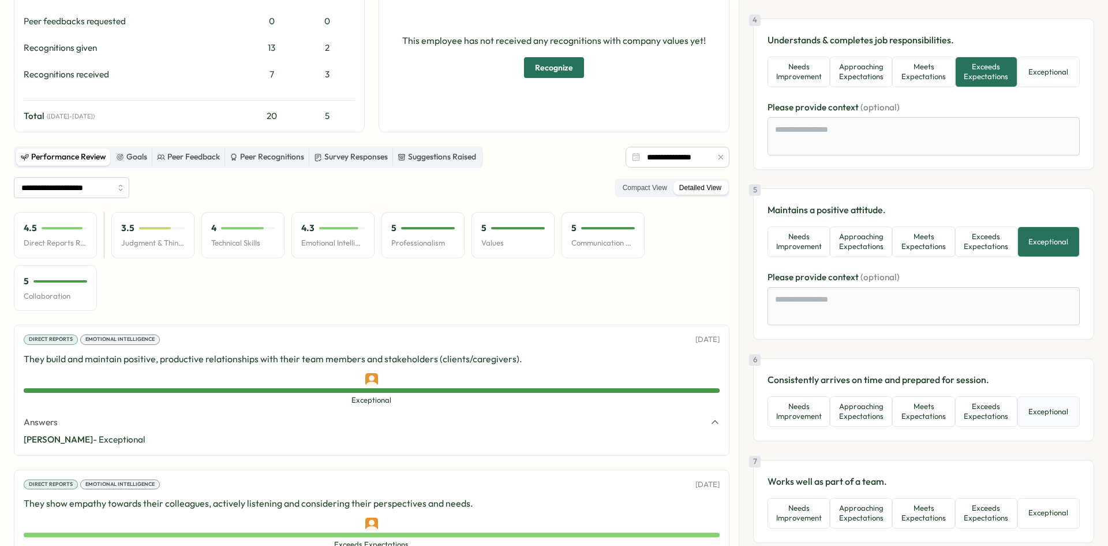
click at [1032, 409] on button "Exceptional" at bounding box center [1049, 411] width 62 height 31
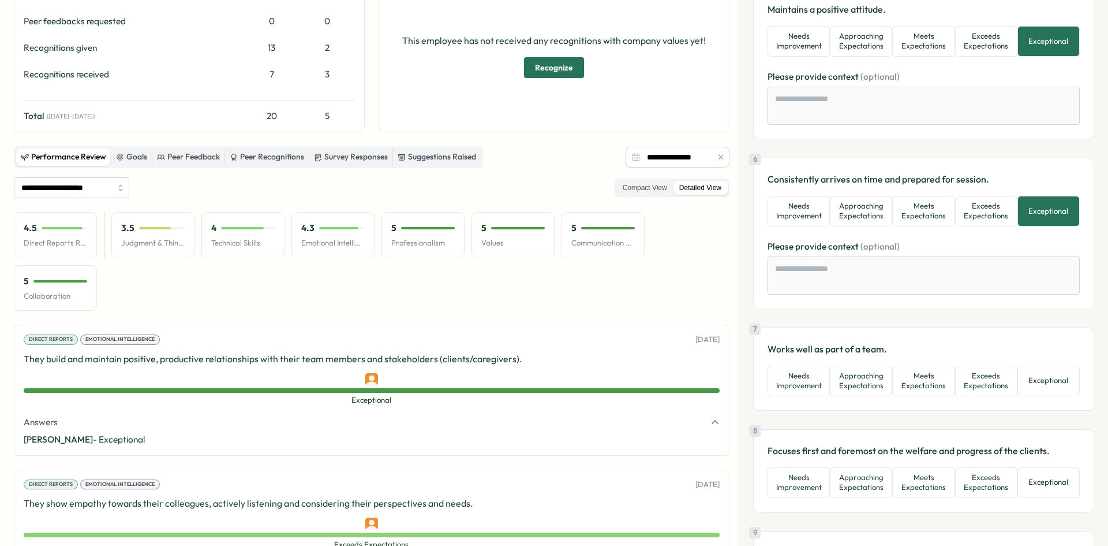
scroll to position [808, 0]
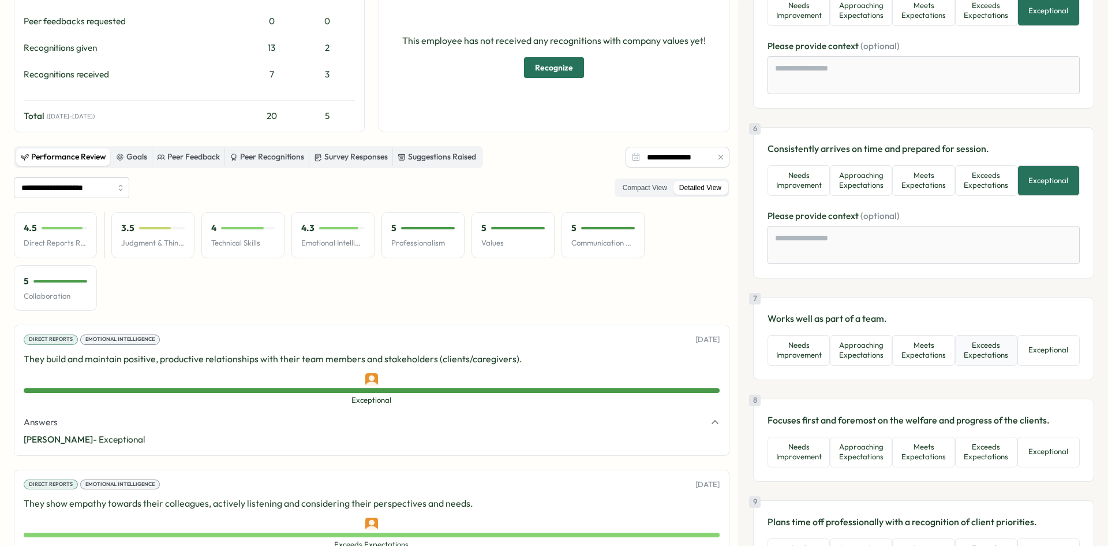
click at [979, 357] on button "Exceeds Expectations" at bounding box center [986, 350] width 62 height 31
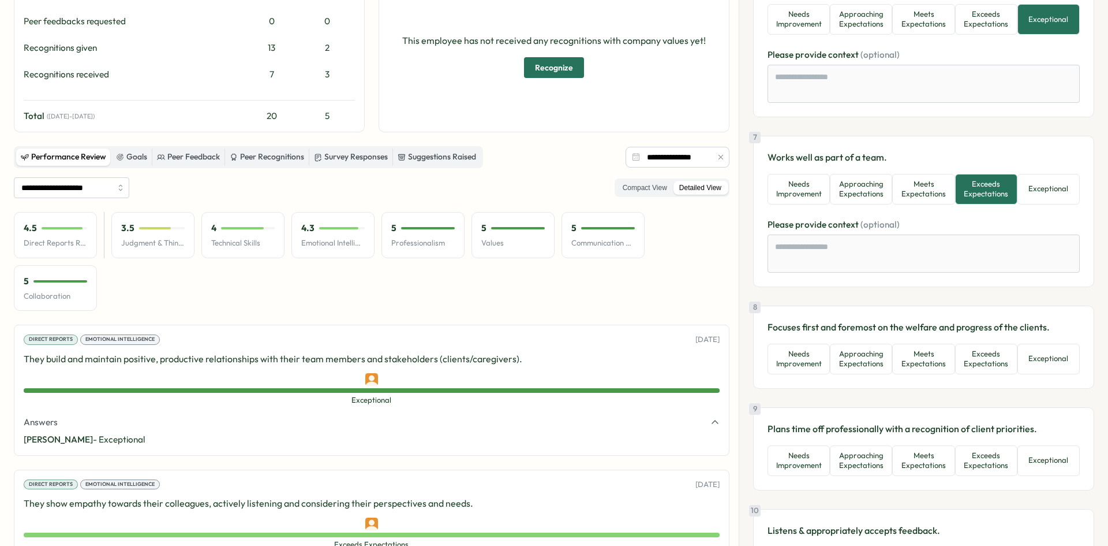
scroll to position [981, 0]
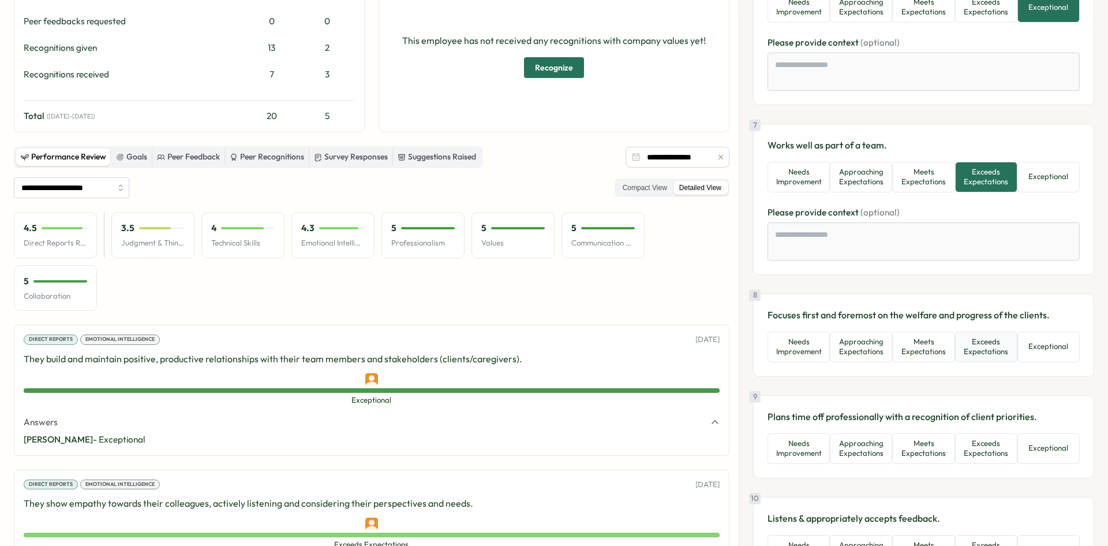
click at [972, 353] on button "Exceeds Expectations" at bounding box center [986, 346] width 62 height 31
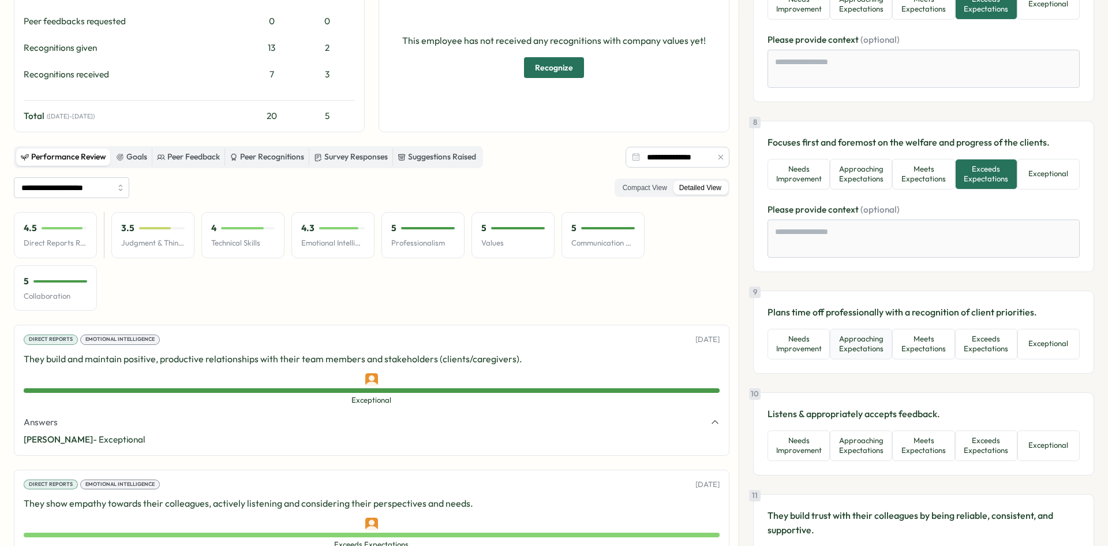
scroll to position [1155, 0]
click at [993, 350] on button "Exceeds Expectations" at bounding box center [986, 343] width 62 height 31
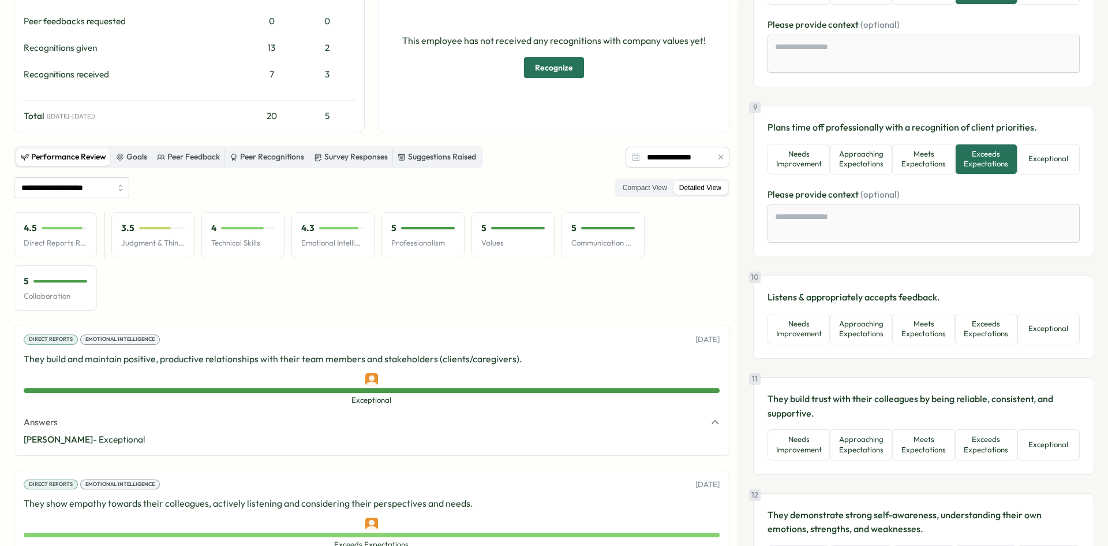
scroll to position [1331, 0]
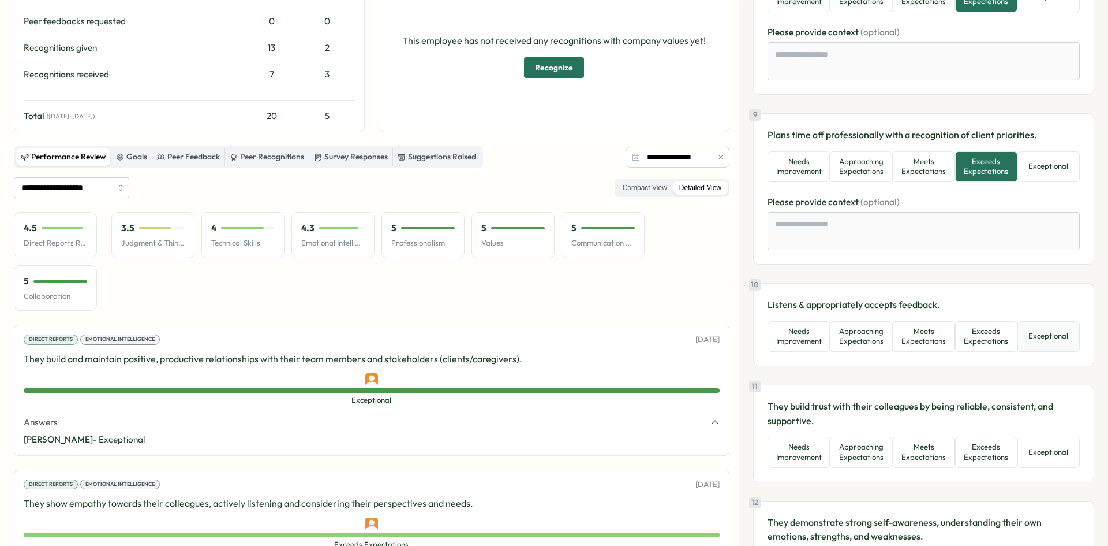
click at [1030, 331] on button "Exceptional" at bounding box center [1049, 336] width 62 height 31
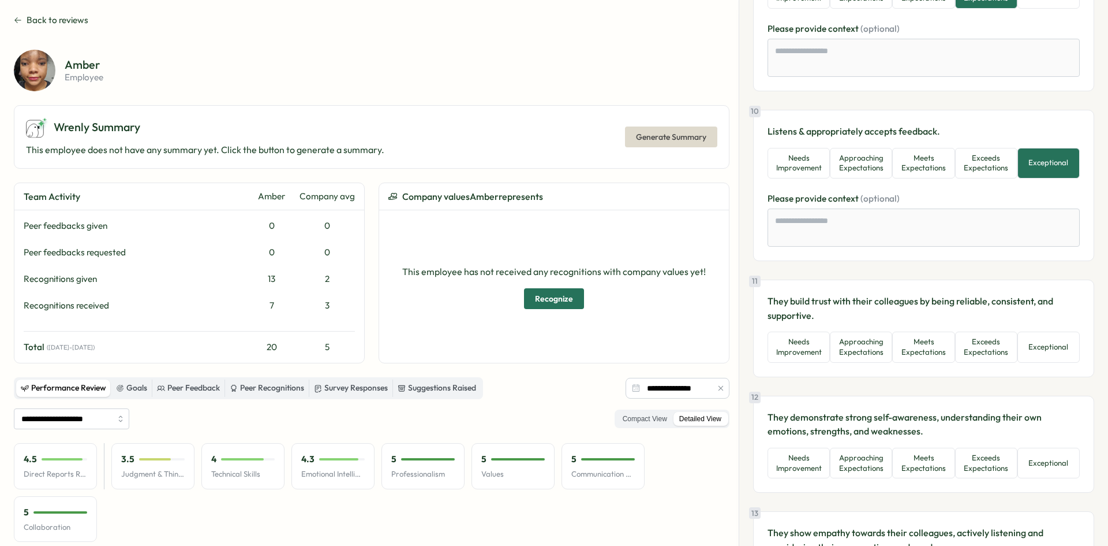
scroll to position [1562, 0]
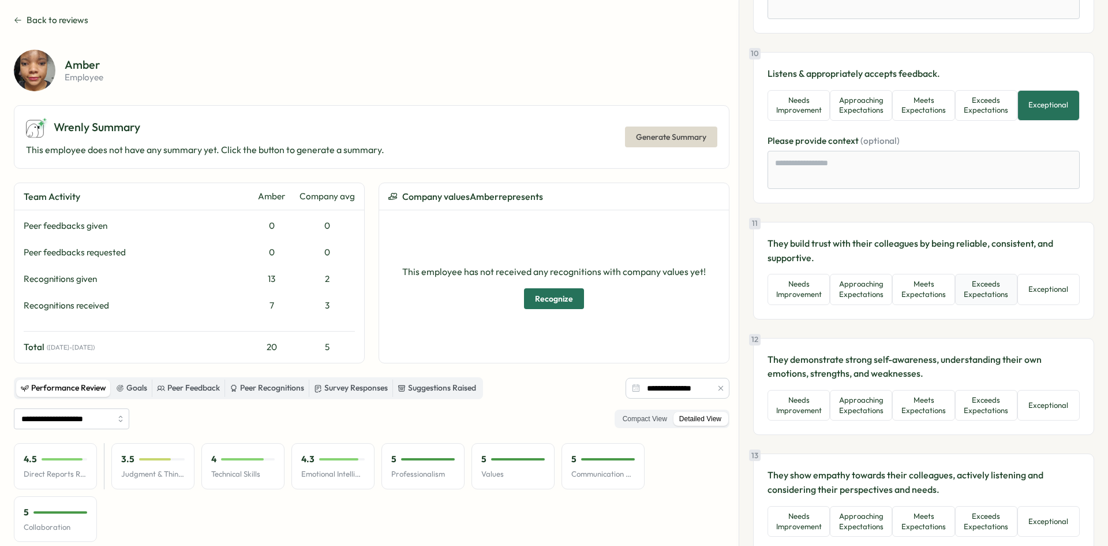
click at [973, 292] on button "Exceeds Expectations" at bounding box center [986, 289] width 62 height 31
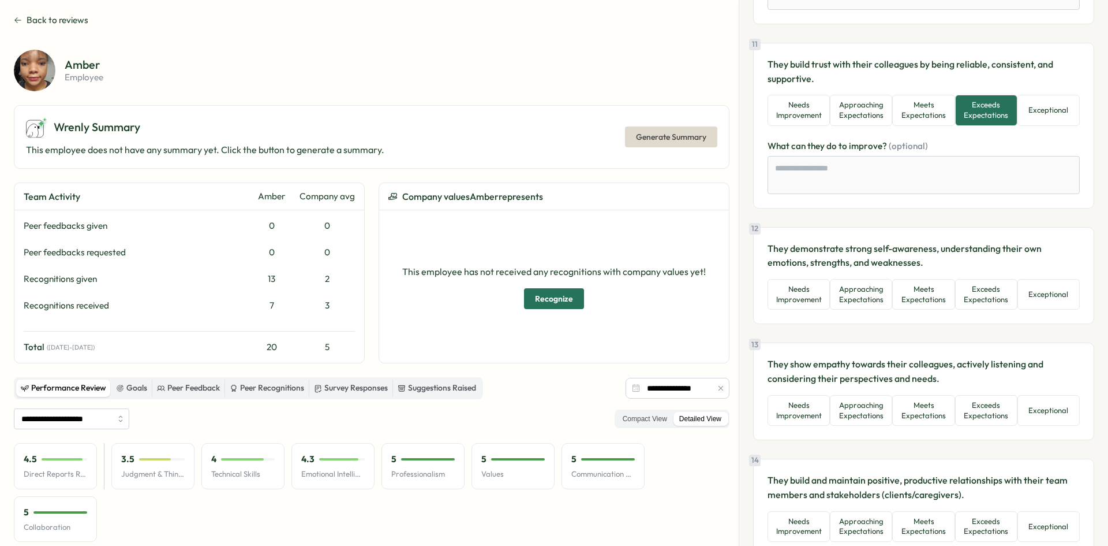
scroll to position [1814, 0]
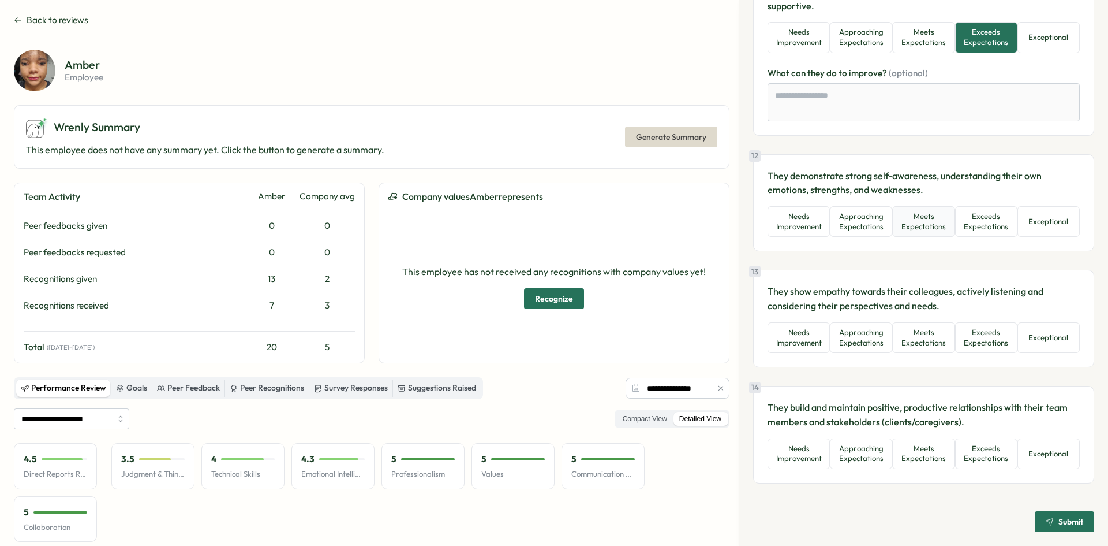
click at [937, 229] on button "Meets Expectations" at bounding box center [923, 221] width 62 height 31
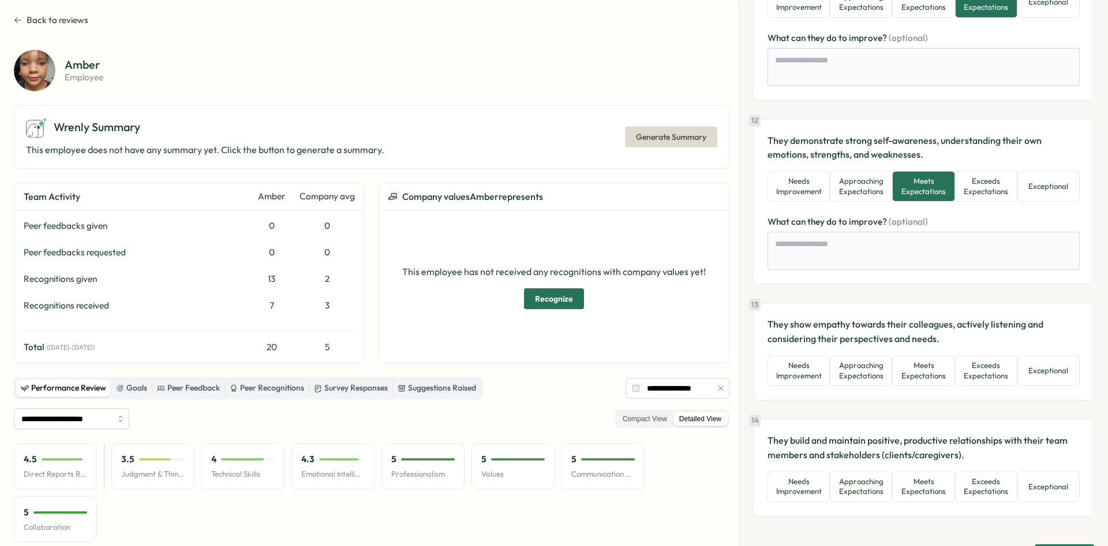
scroll to position [1882, 0]
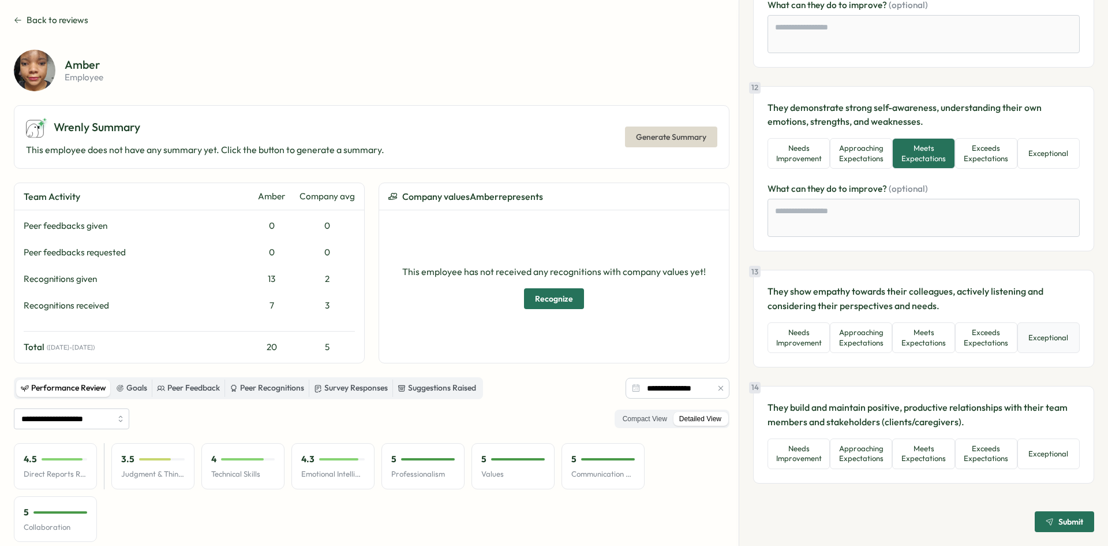
click at [1036, 338] on button "Exceptional" at bounding box center [1049, 337] width 62 height 31
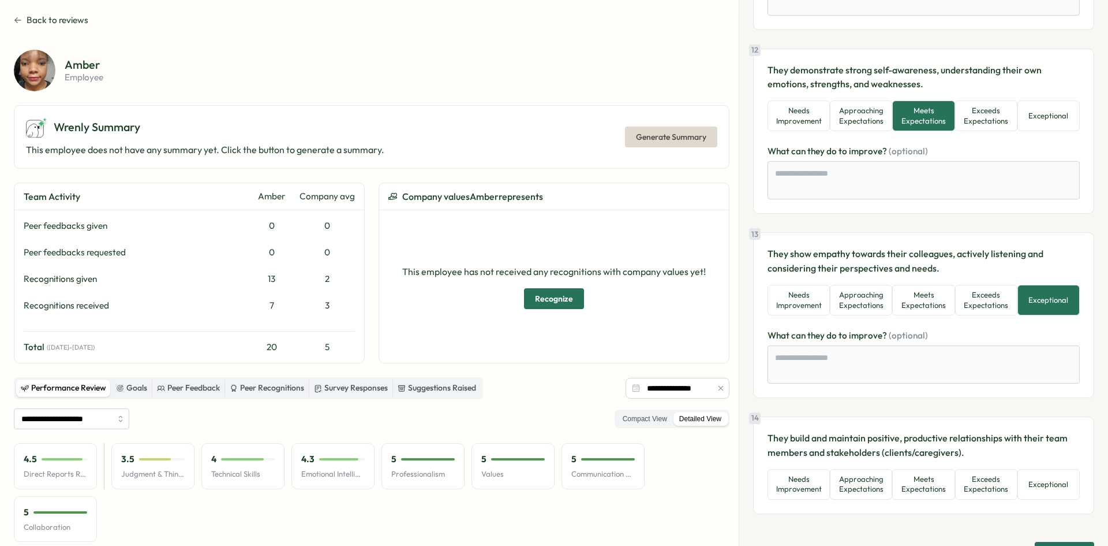
scroll to position [1950, 0]
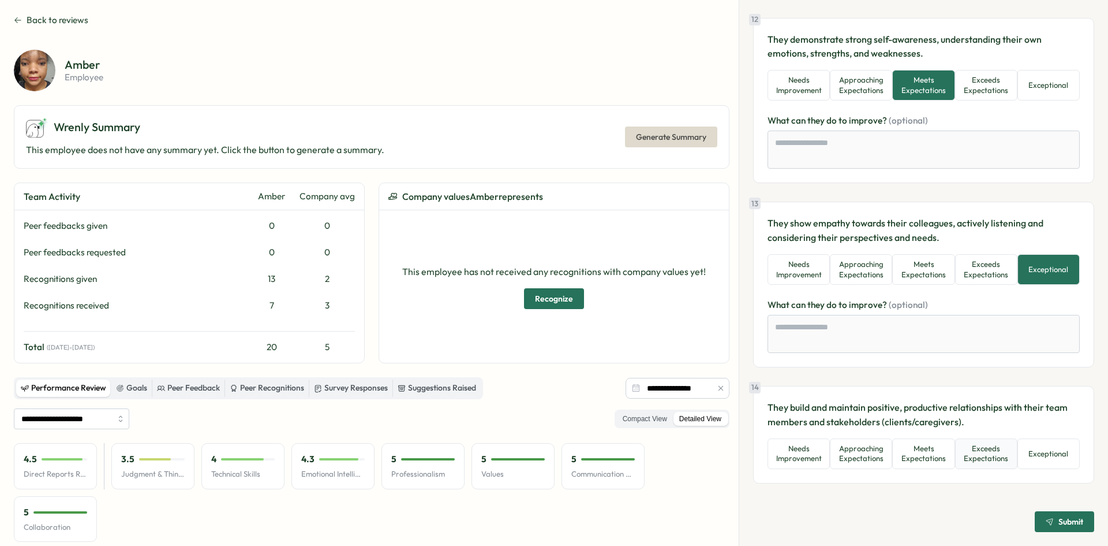
click at [998, 455] on button "Exceeds Expectations" at bounding box center [986, 453] width 62 height 31
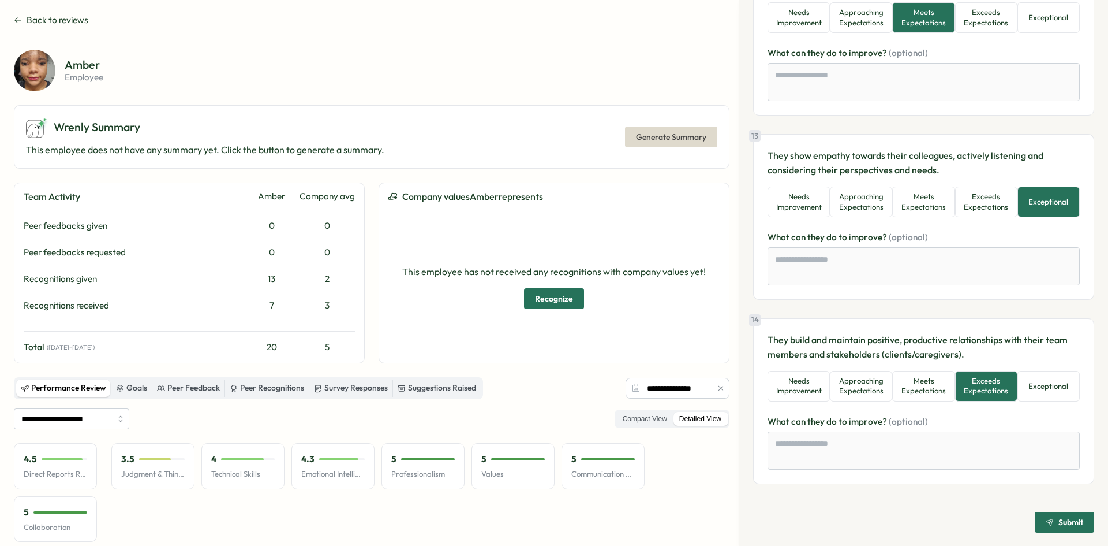
scroll to position [2018, 0]
click at [1047, 514] on span "Submit" at bounding box center [1065, 521] width 38 height 20
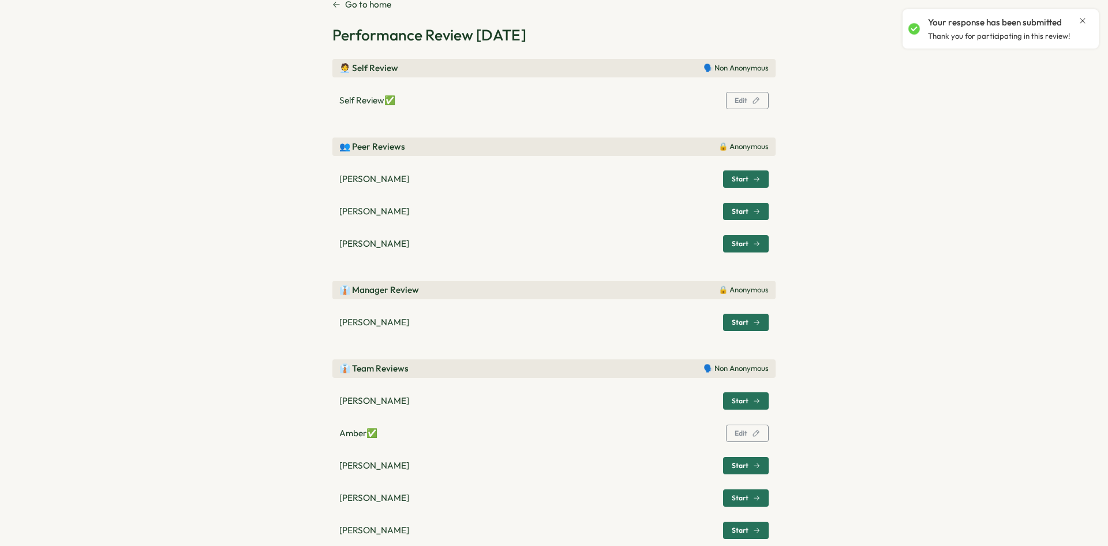
scroll to position [58, 0]
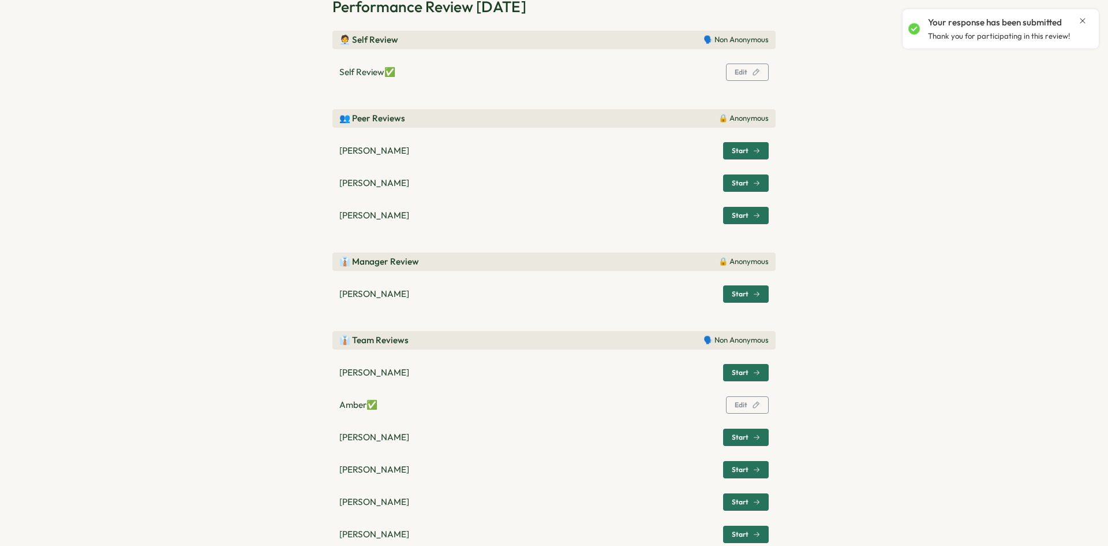
click at [368, 409] on p "Amber ✅" at bounding box center [358, 404] width 38 height 13
click at [343, 401] on p "Amber ✅" at bounding box center [358, 404] width 38 height 13
drag, startPoint x: 343, startPoint y: 401, endPoint x: 354, endPoint y: 397, distance: 11.5
click at [343, 400] on p "Amber ✅" at bounding box center [358, 404] width 38 height 13
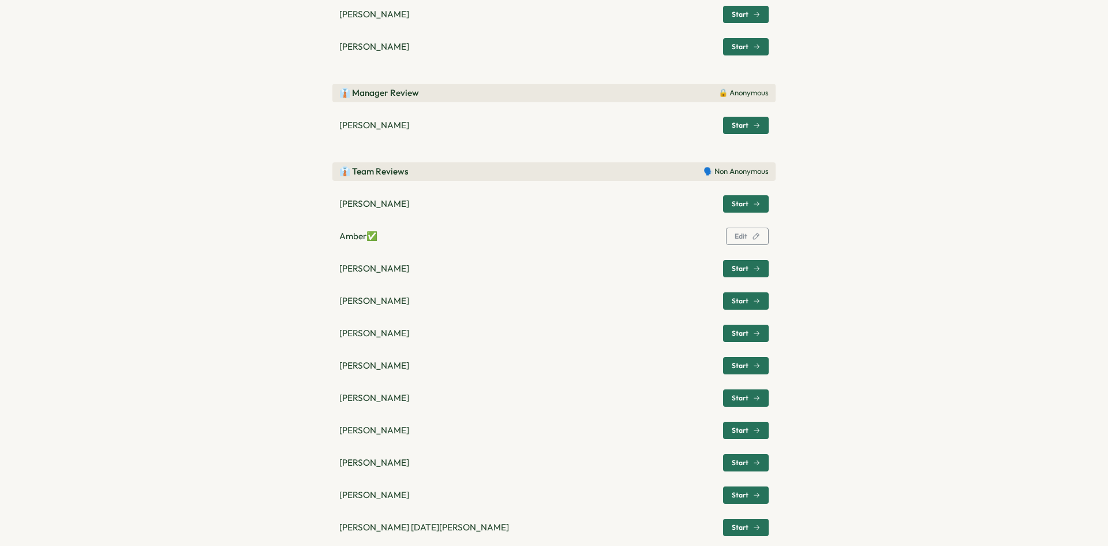
scroll to position [0, 0]
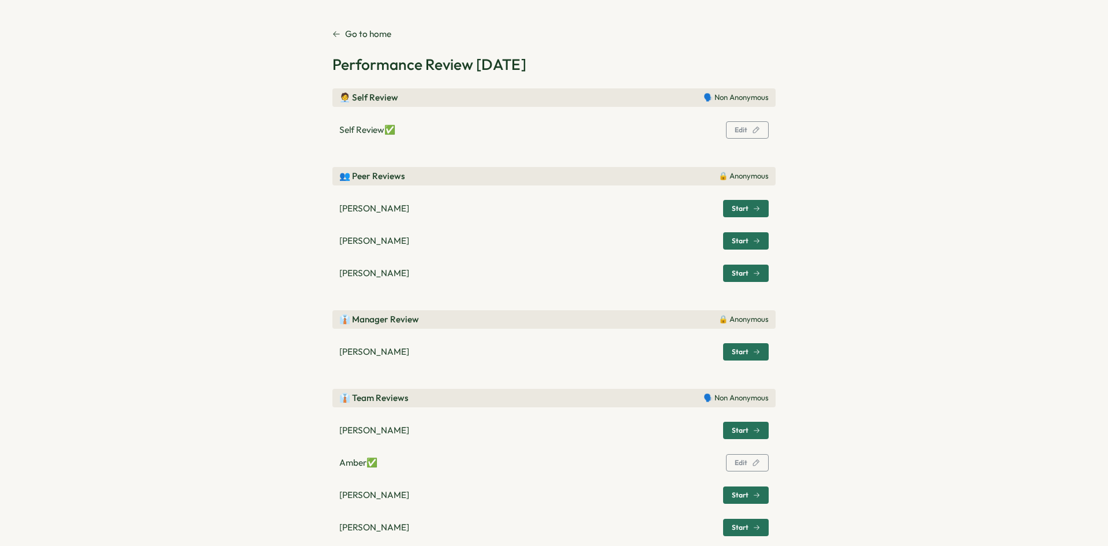
click at [738, 238] on span "Start" at bounding box center [740, 240] width 17 height 7
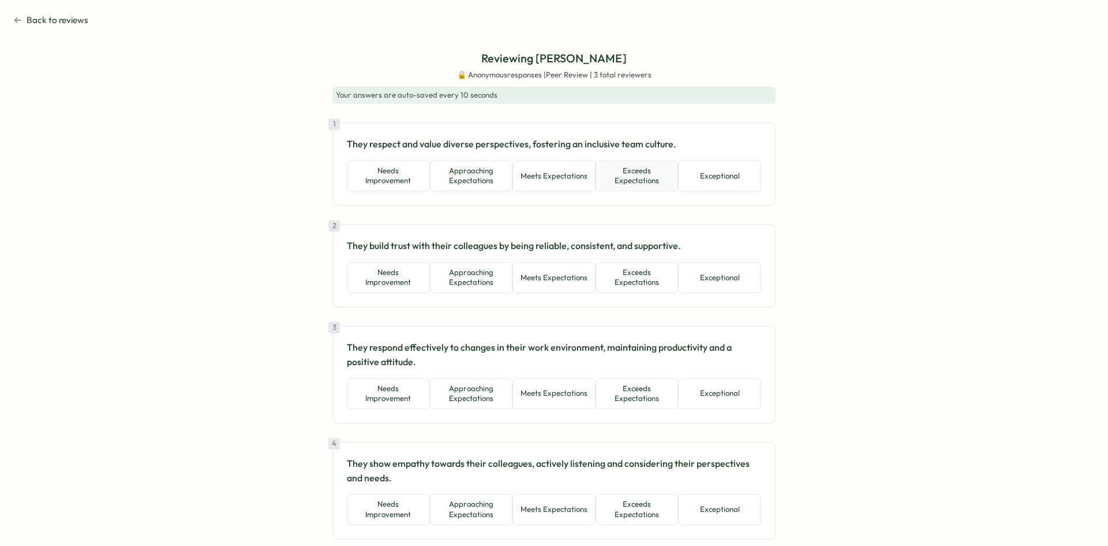
click at [623, 188] on button "Exceeds Expectations" at bounding box center [637, 175] width 83 height 31
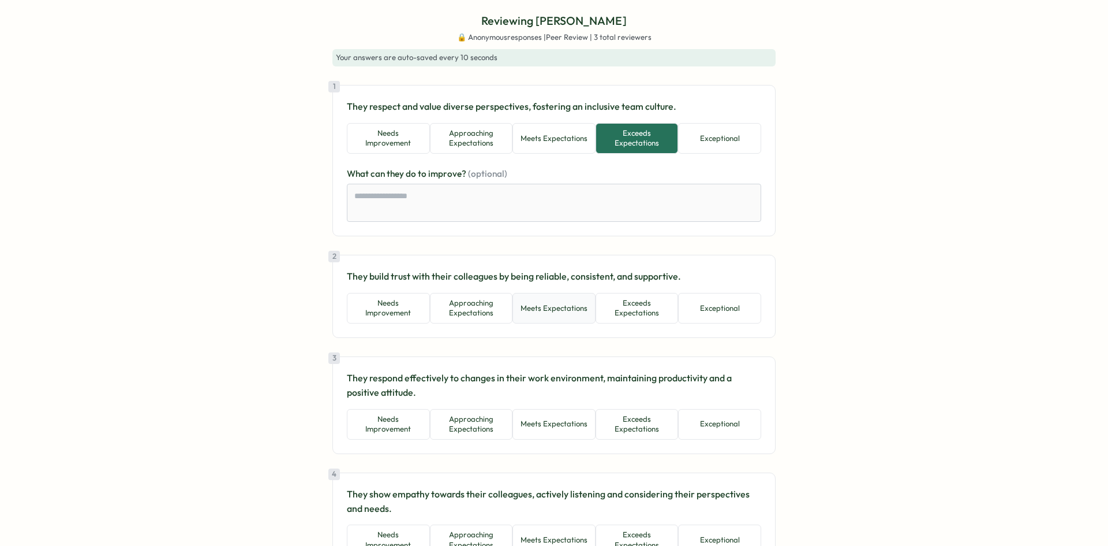
scroll to position [58, 0]
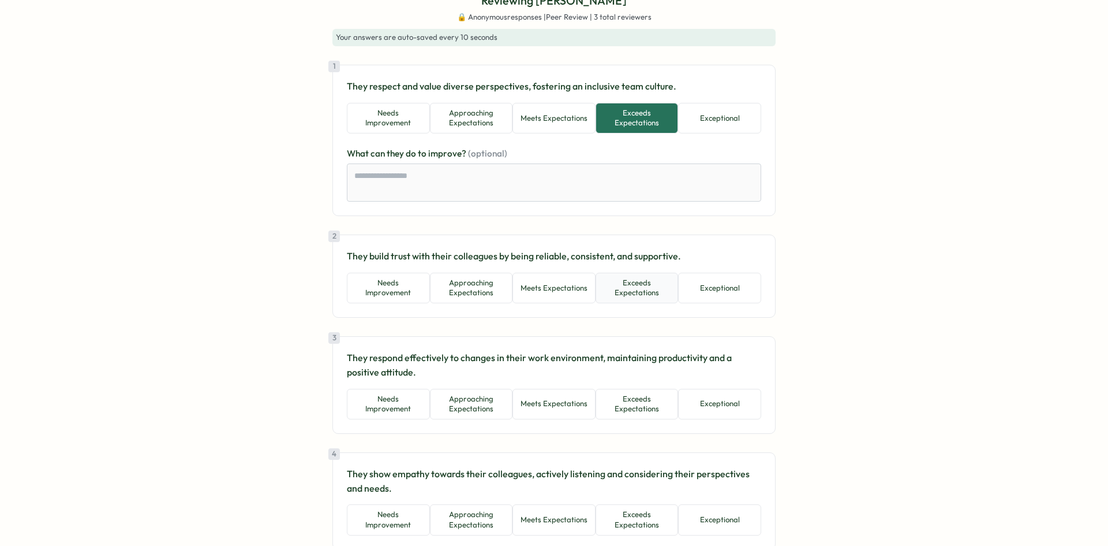
click at [618, 287] on button "Exceeds Expectations" at bounding box center [637, 287] width 83 height 31
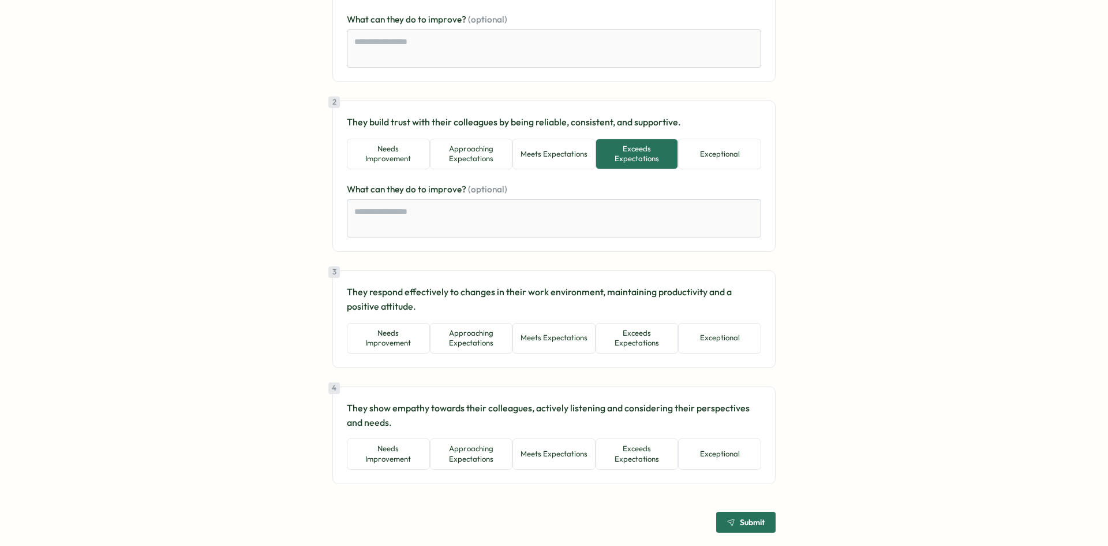
scroll to position [192, 0]
click at [547, 347] on button "Meets Expectations" at bounding box center [554, 337] width 83 height 31
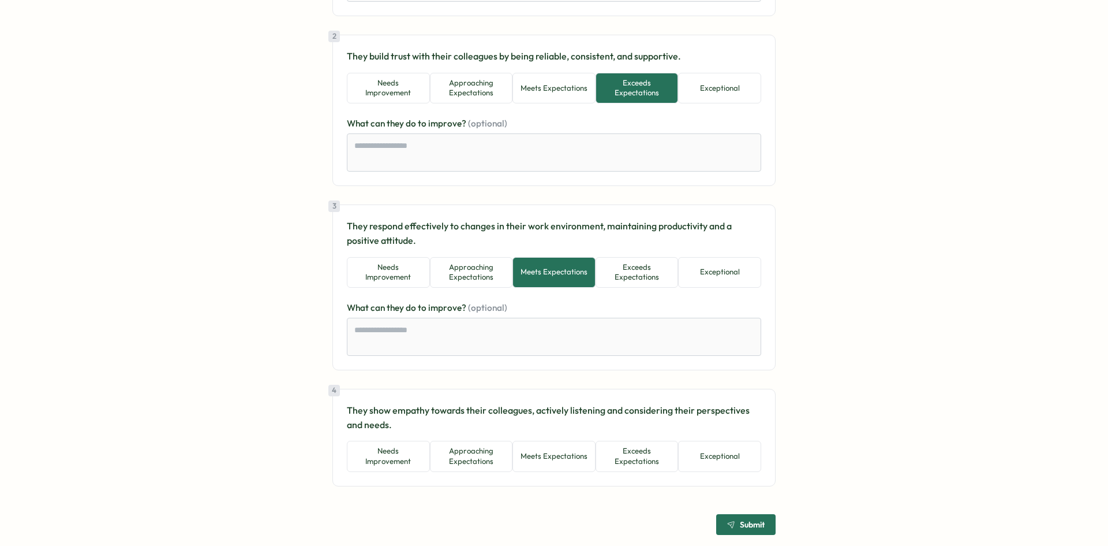
scroll to position [260, 0]
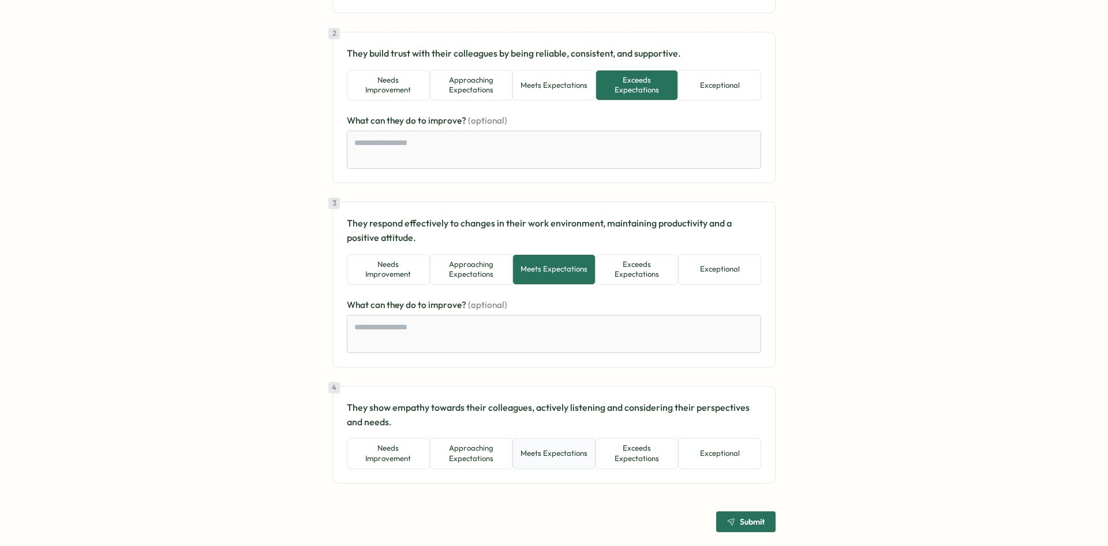
click at [570, 445] on button "Meets Expectations" at bounding box center [554, 453] width 83 height 31
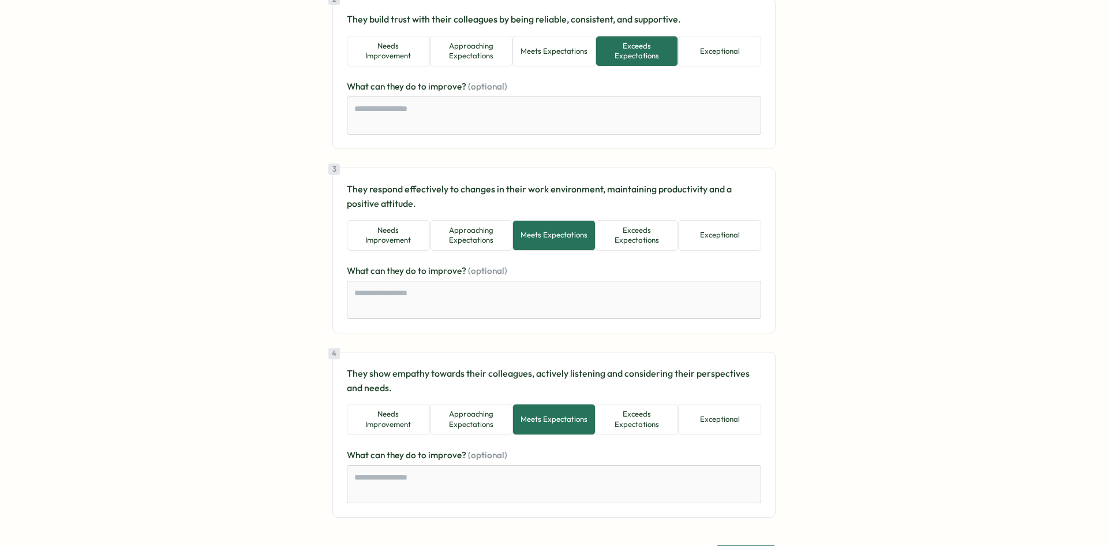
scroll to position [328, 0]
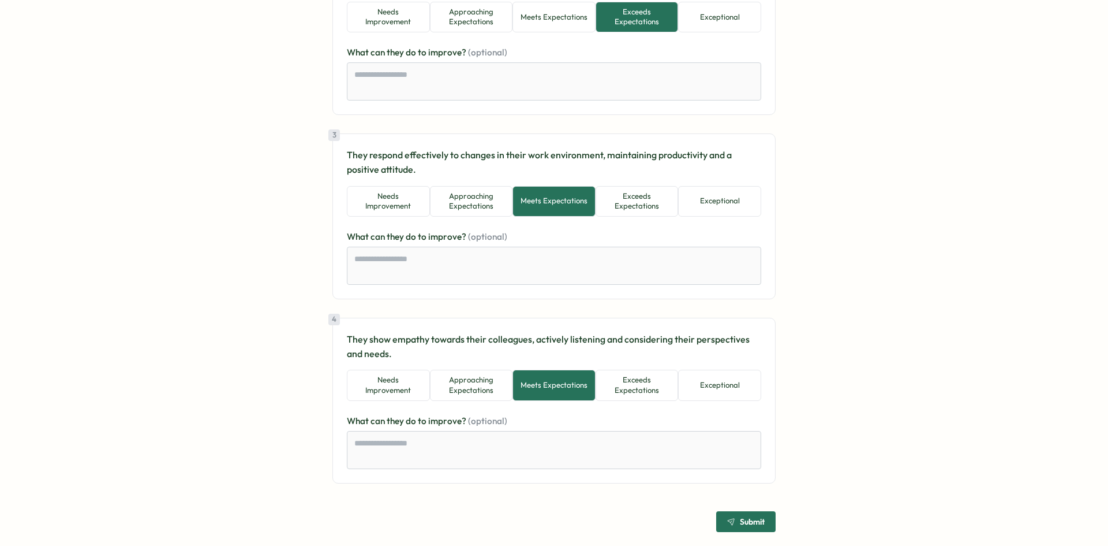
click at [745, 522] on span "Submit" at bounding box center [752, 521] width 25 height 8
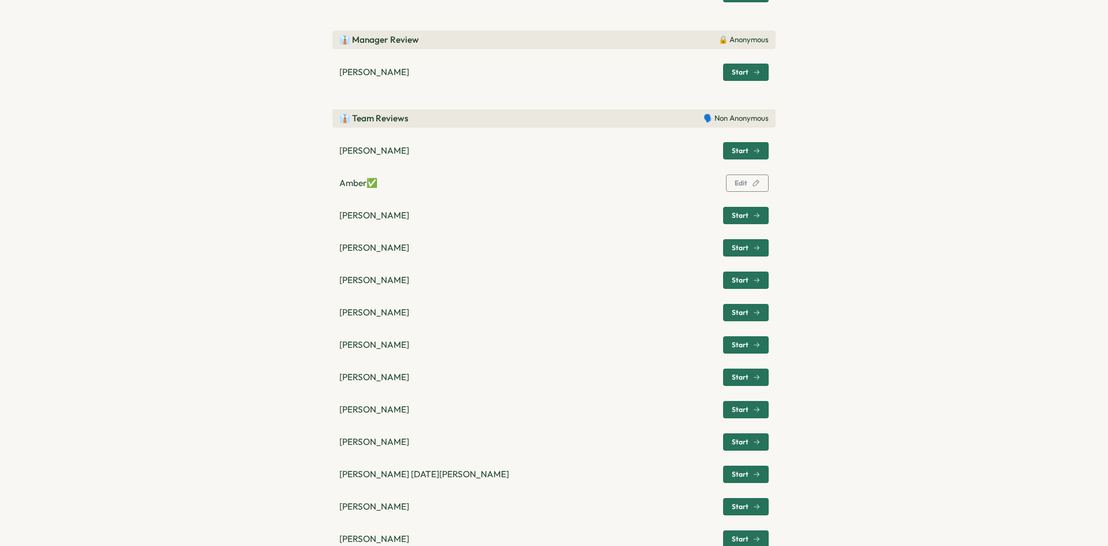
scroll to position [277, 0]
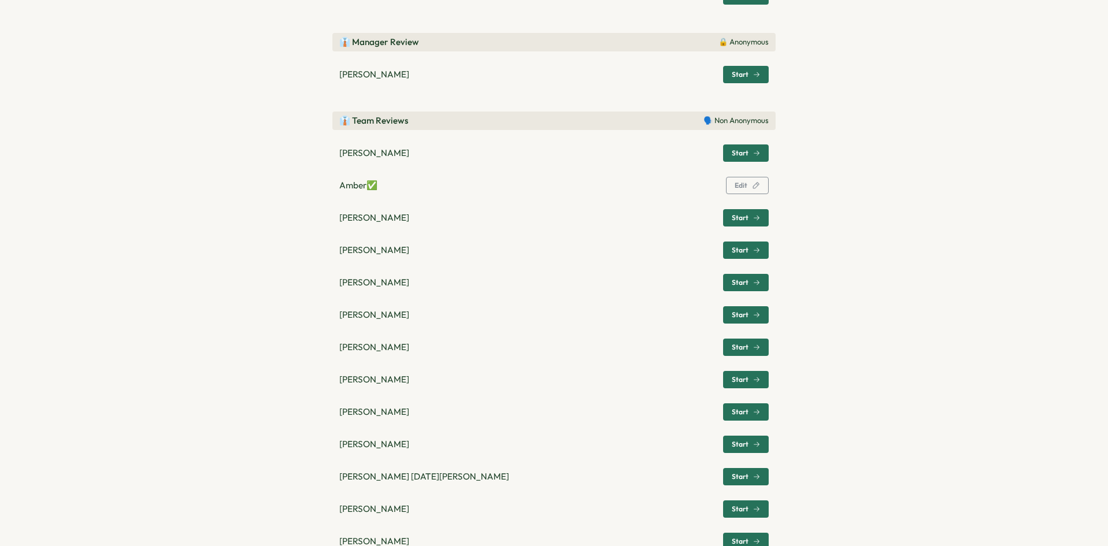
click at [749, 151] on div "Start" at bounding box center [746, 153] width 28 height 7
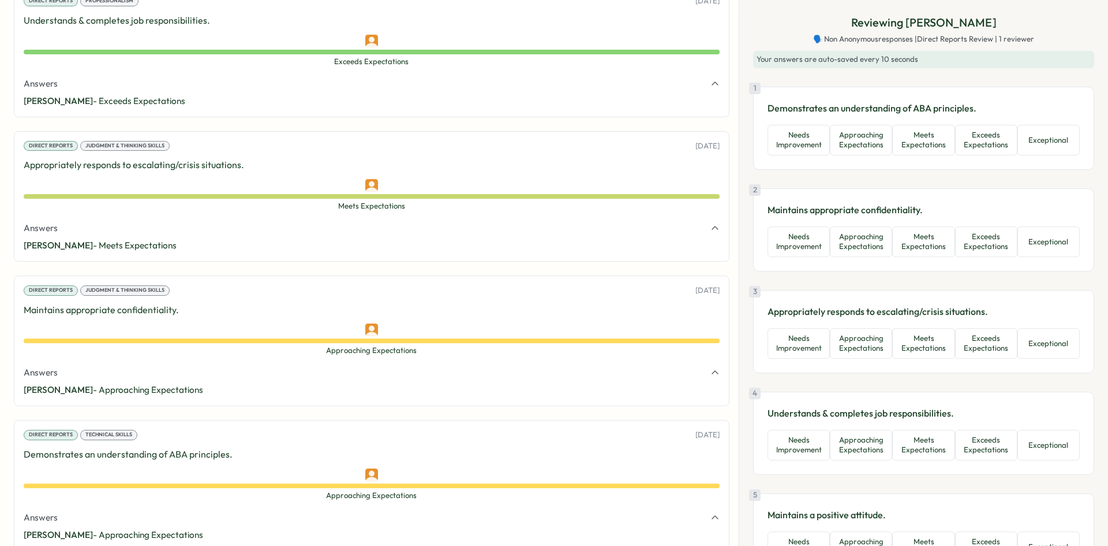
scroll to position [2034, 0]
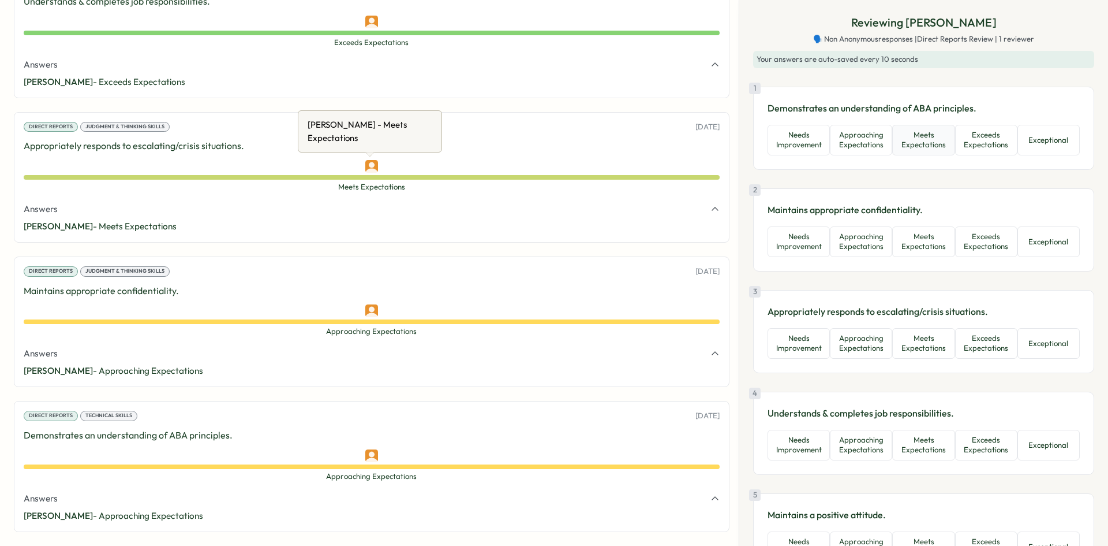
click at [924, 145] on button "Meets Expectations" at bounding box center [923, 140] width 62 height 31
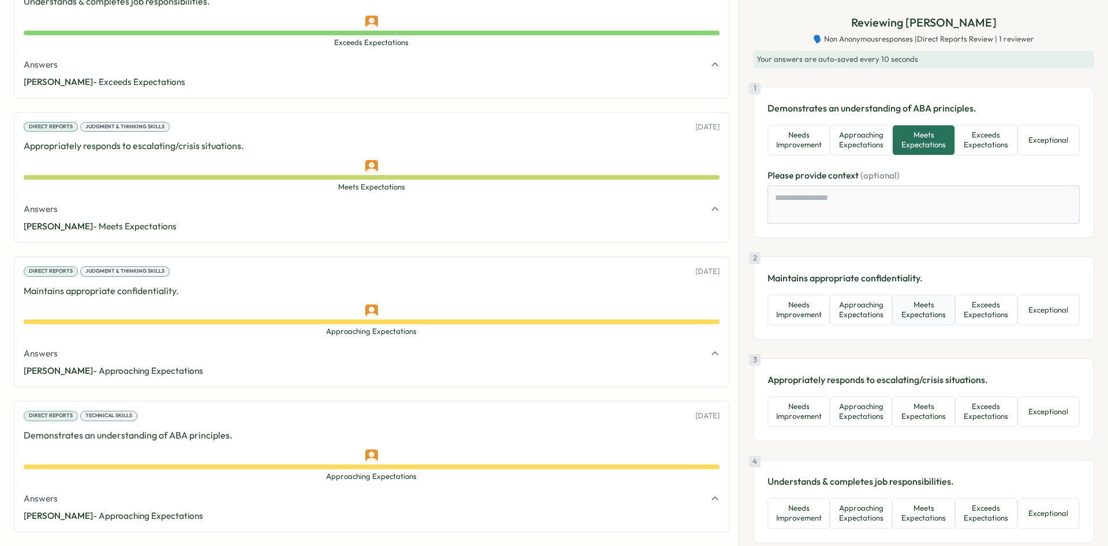
click at [903, 317] on button "Meets Expectations" at bounding box center [923, 309] width 62 height 31
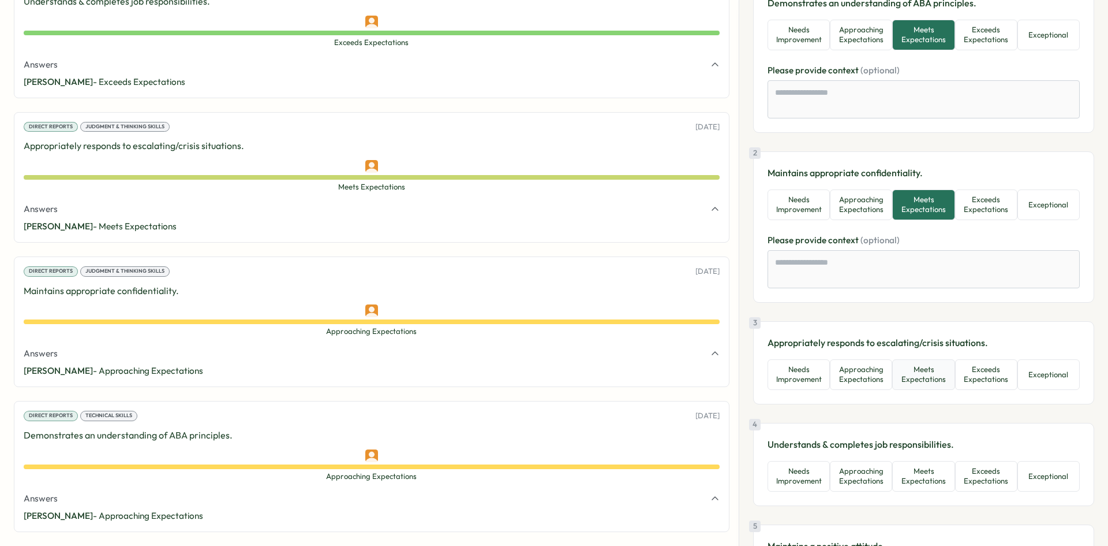
scroll to position [115, 0]
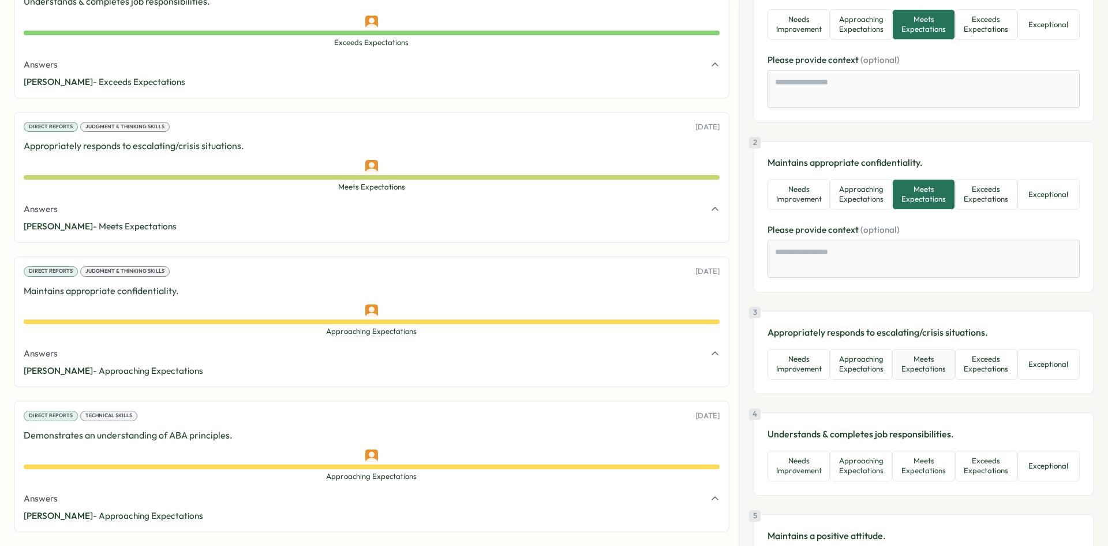
click at [944, 371] on button "Meets Expectations" at bounding box center [923, 364] width 62 height 31
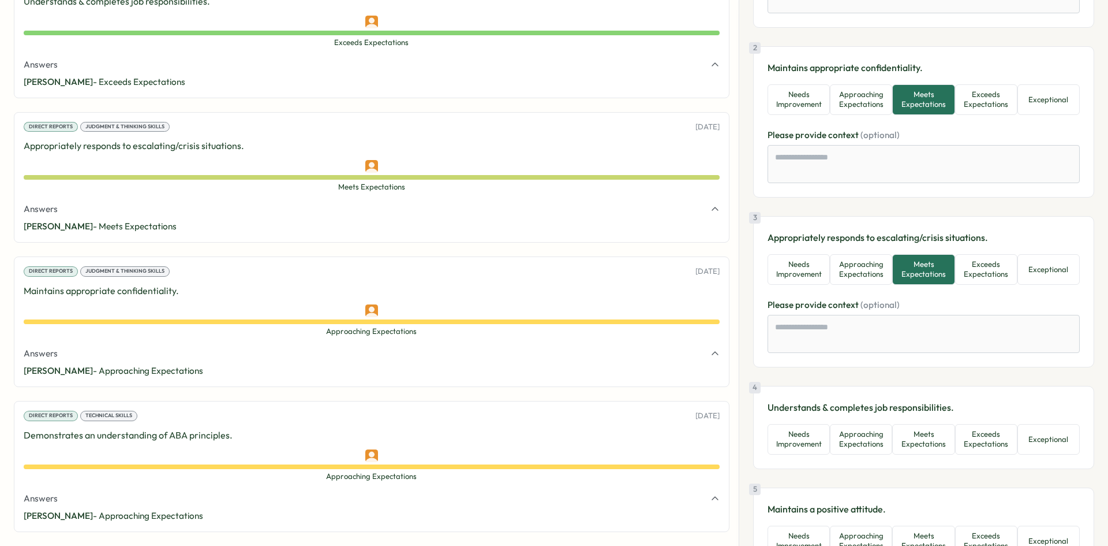
scroll to position [231, 0]
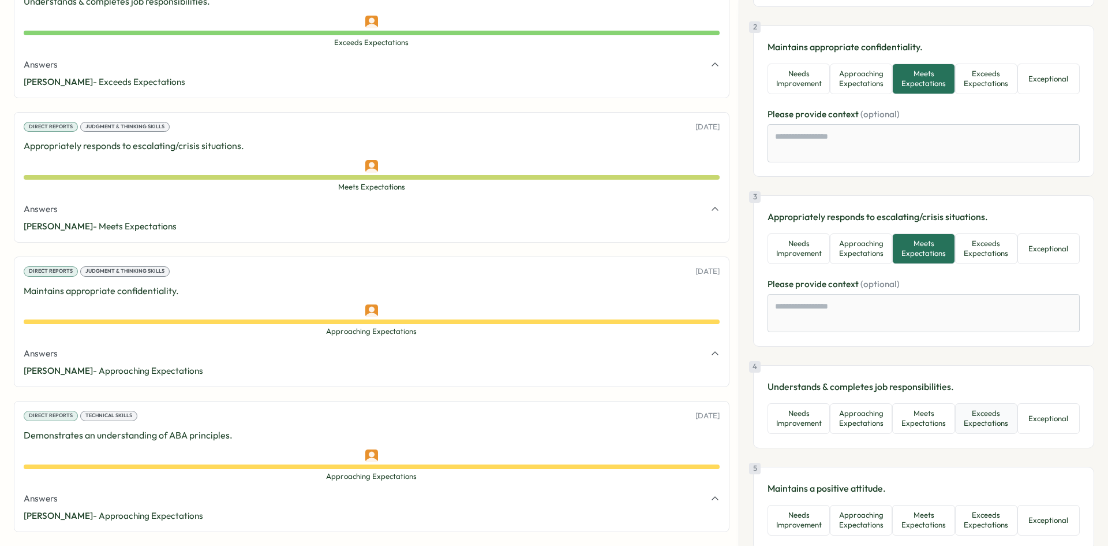
click at [980, 417] on button "Exceeds Expectations" at bounding box center [986, 418] width 62 height 31
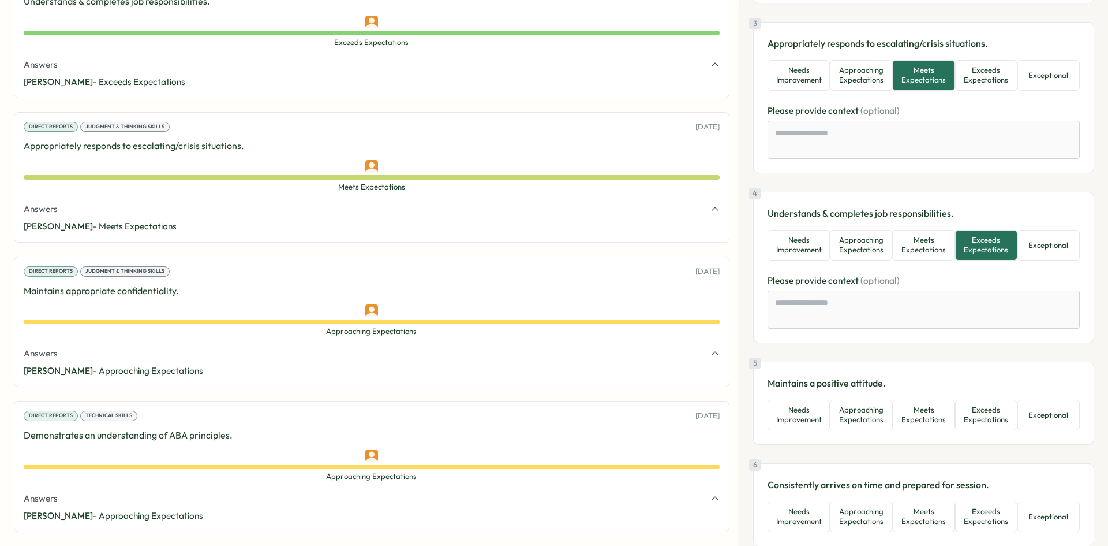
scroll to position [462, 0]
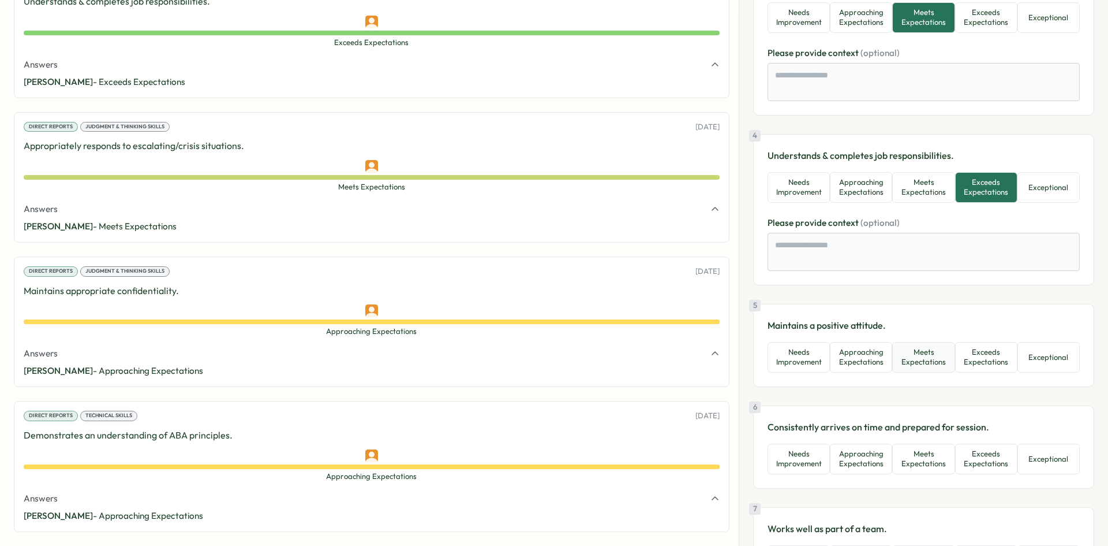
click at [910, 361] on button "Meets Expectations" at bounding box center [923, 357] width 62 height 31
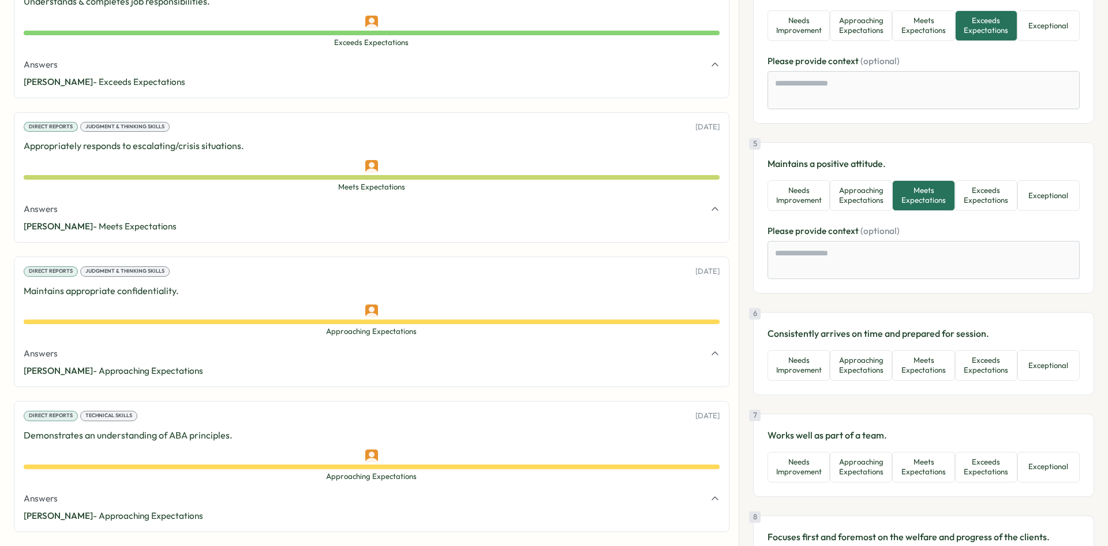
scroll to position [635, 0]
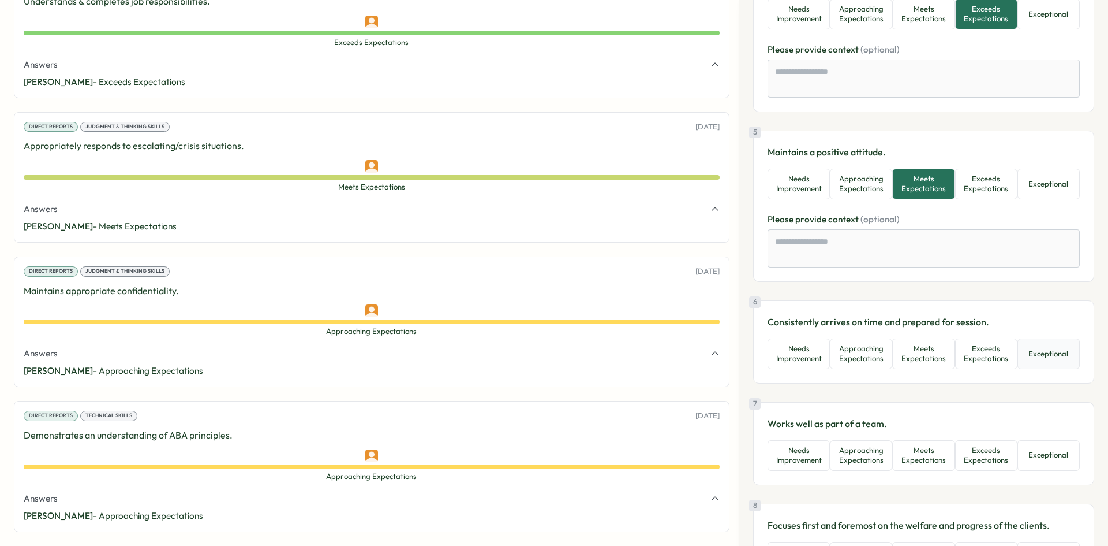
click at [1031, 353] on button "Exceptional" at bounding box center [1049, 353] width 62 height 31
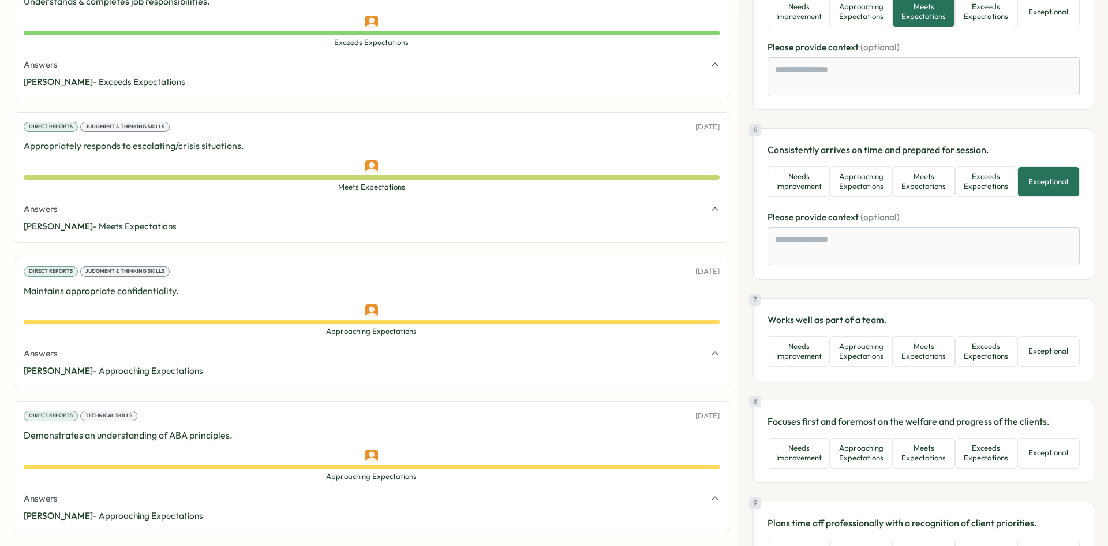
scroll to position [808, 0]
click at [924, 353] on button "Meets Expectations" at bounding box center [923, 350] width 62 height 31
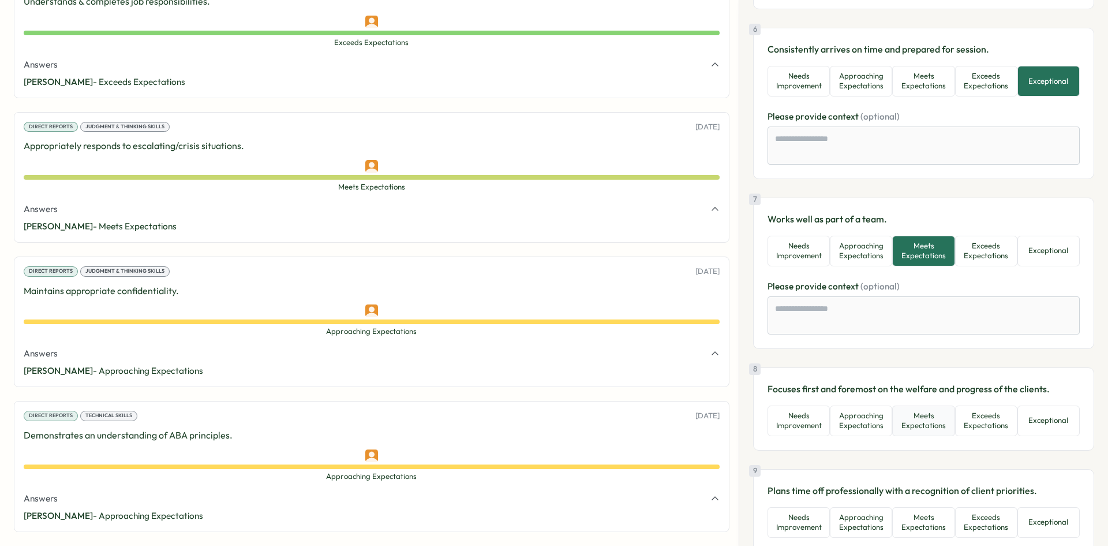
scroll to position [981, 0]
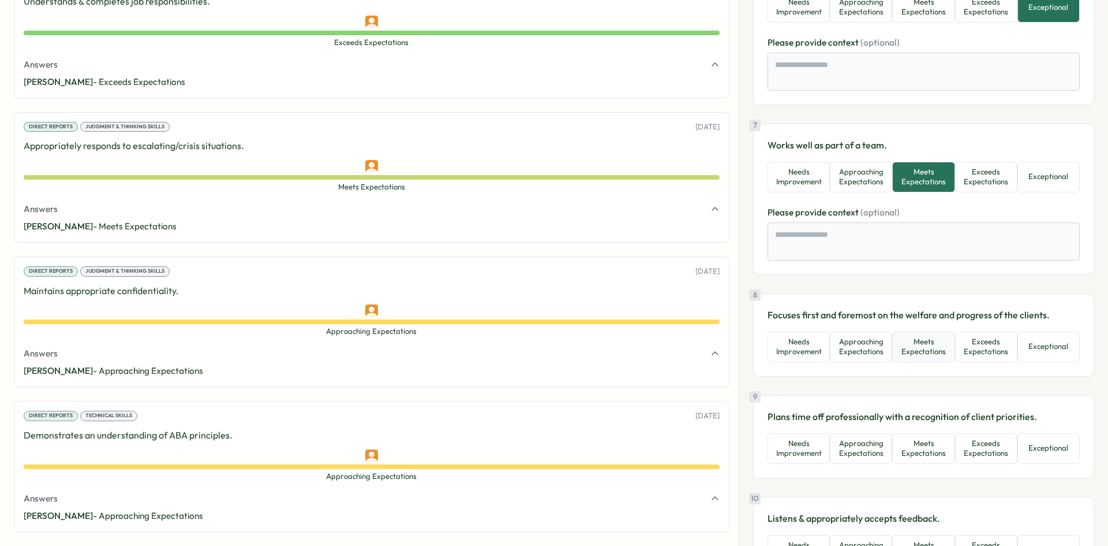
click at [919, 349] on button "Meets Expectations" at bounding box center [923, 346] width 62 height 31
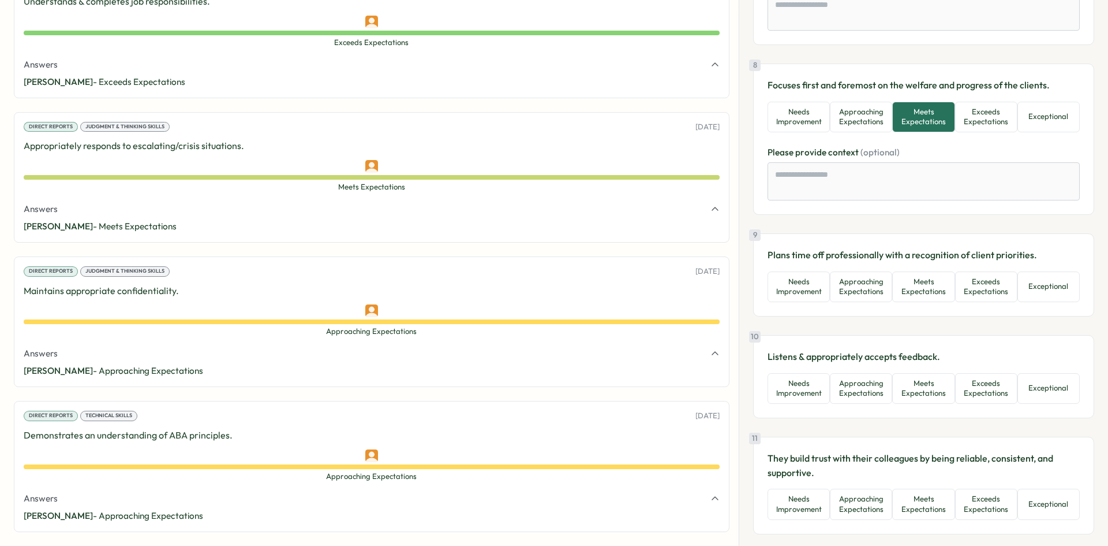
scroll to position [1212, 0]
click at [969, 295] on button "Exceeds Expectations" at bounding box center [986, 285] width 62 height 31
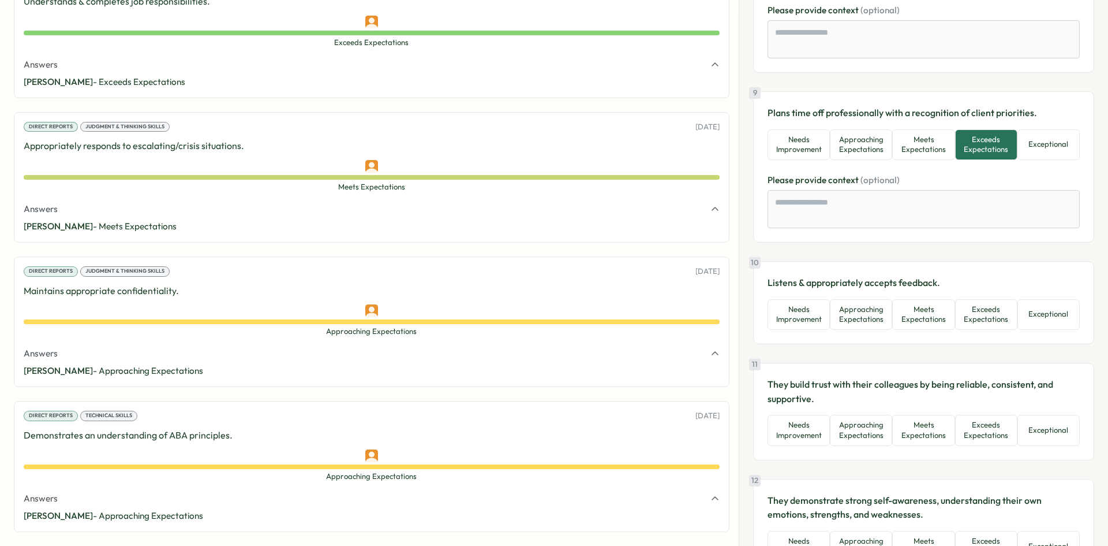
scroll to position [1385, 0]
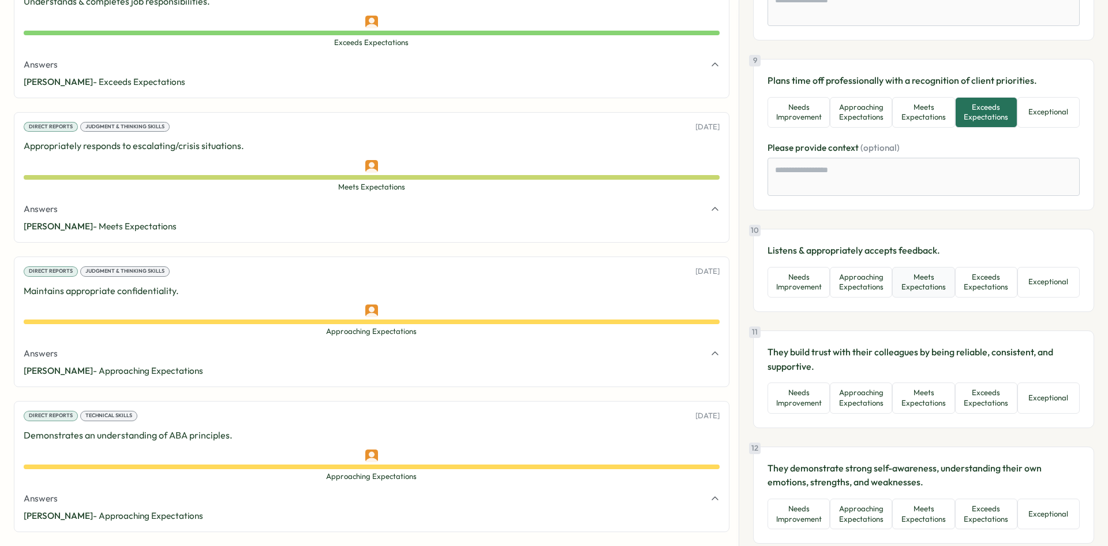
click at [913, 284] on button "Meets Expectations" at bounding box center [923, 282] width 62 height 31
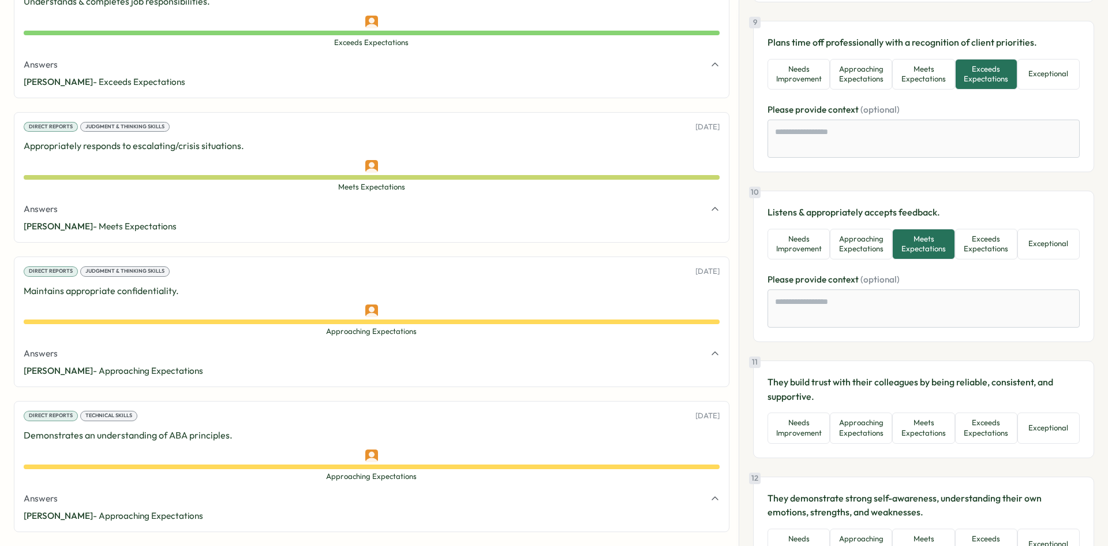
scroll to position [1501, 0]
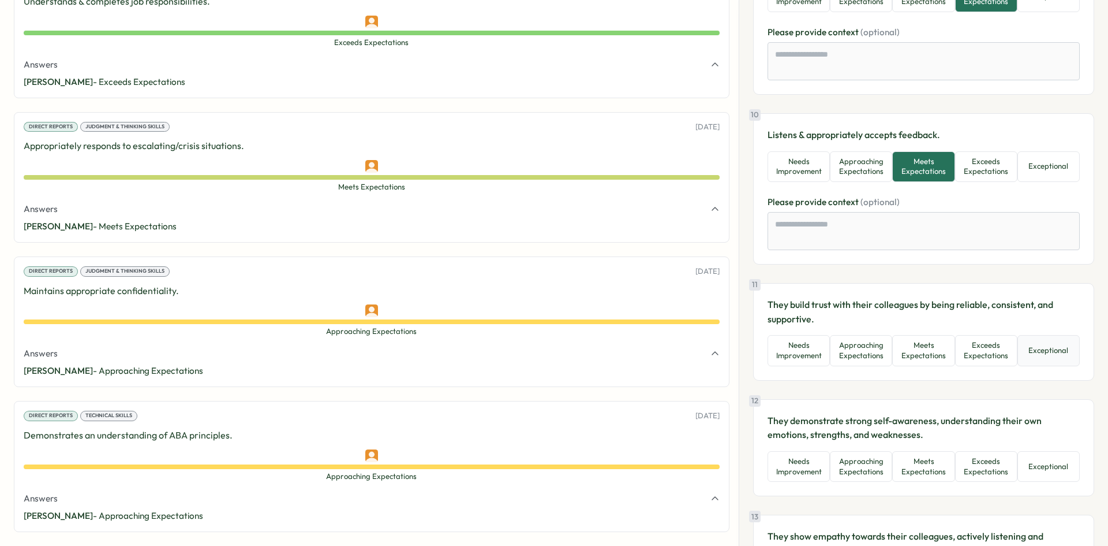
click at [1038, 344] on button "Exceptional" at bounding box center [1049, 350] width 62 height 31
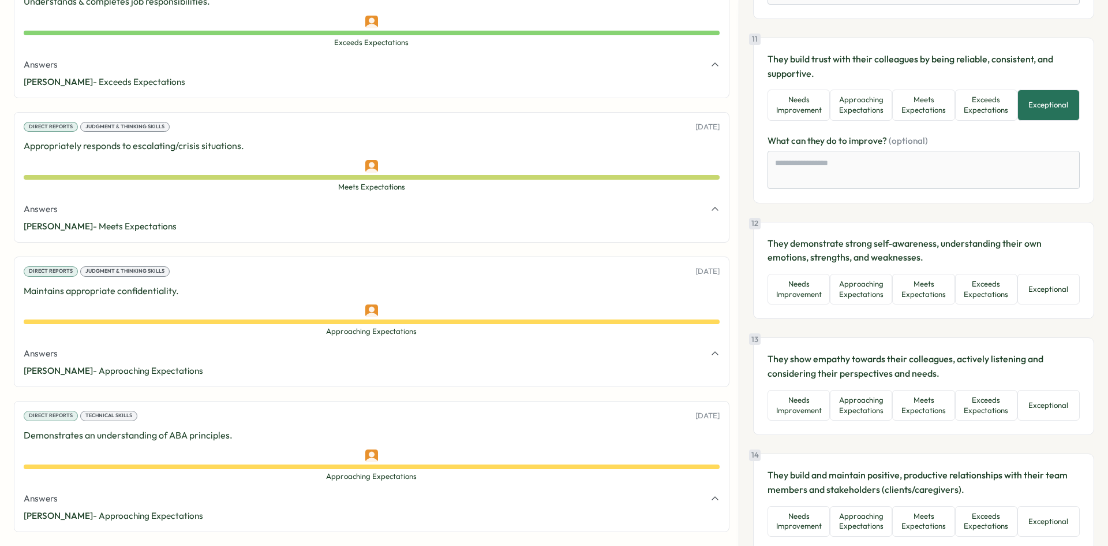
scroll to position [1790, 0]
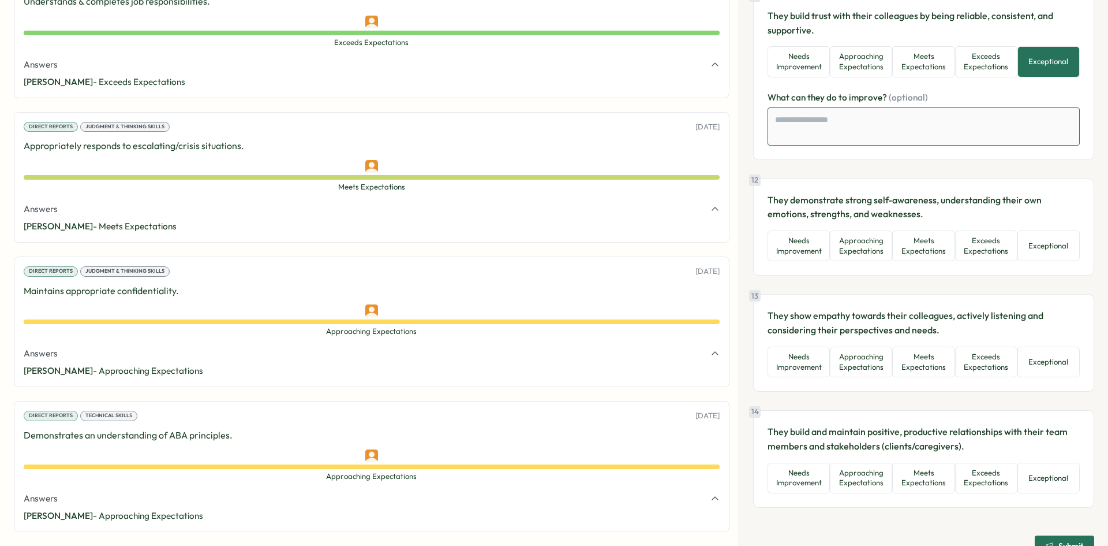
click at [806, 125] on textarea at bounding box center [924, 126] width 312 height 38
click at [921, 244] on button "Meets Expectations" at bounding box center [923, 245] width 62 height 31
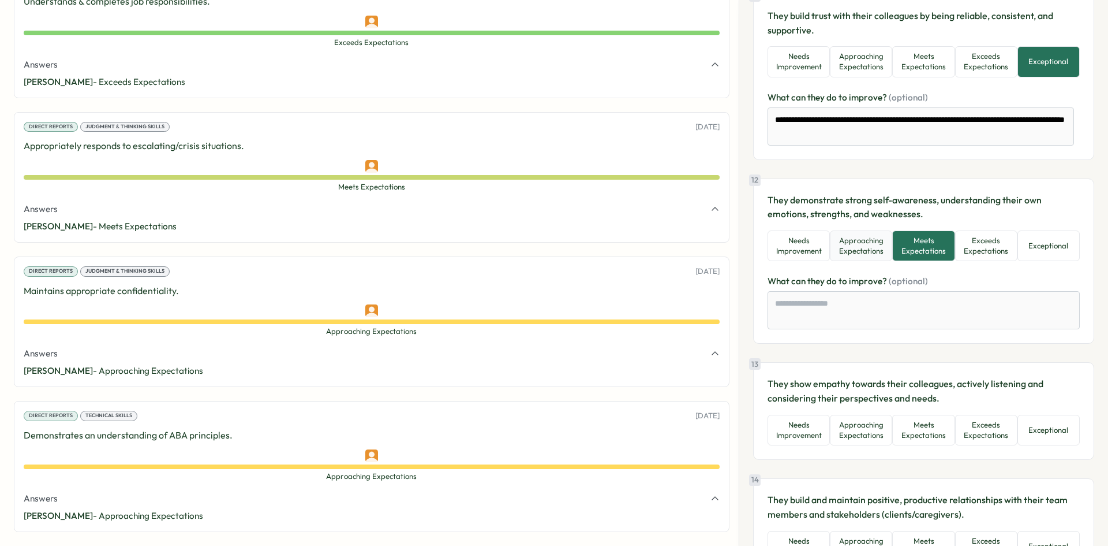
click at [856, 245] on button "Approaching Expectations" at bounding box center [861, 245] width 62 height 31
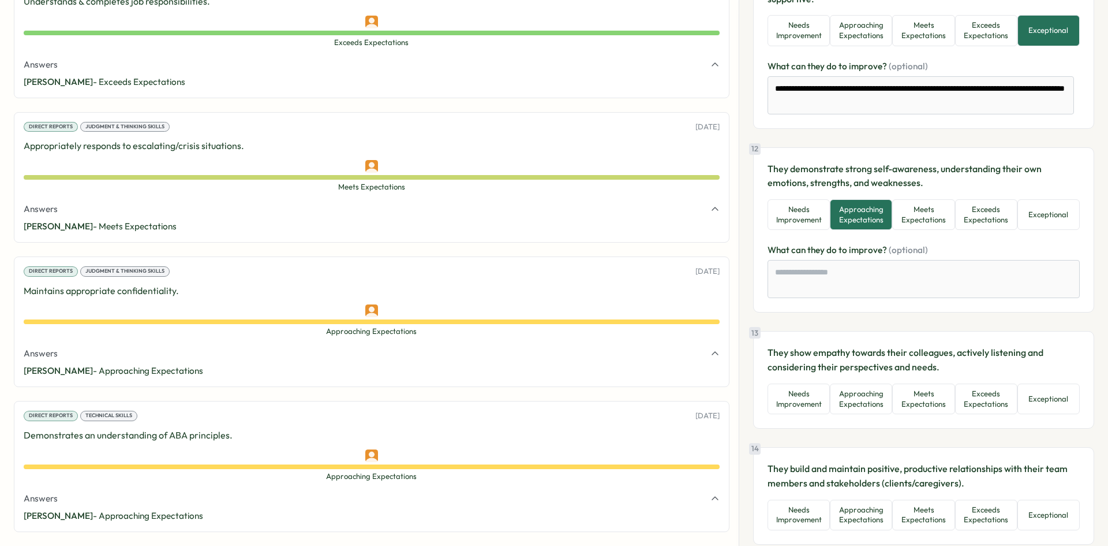
scroll to position [1847, 0]
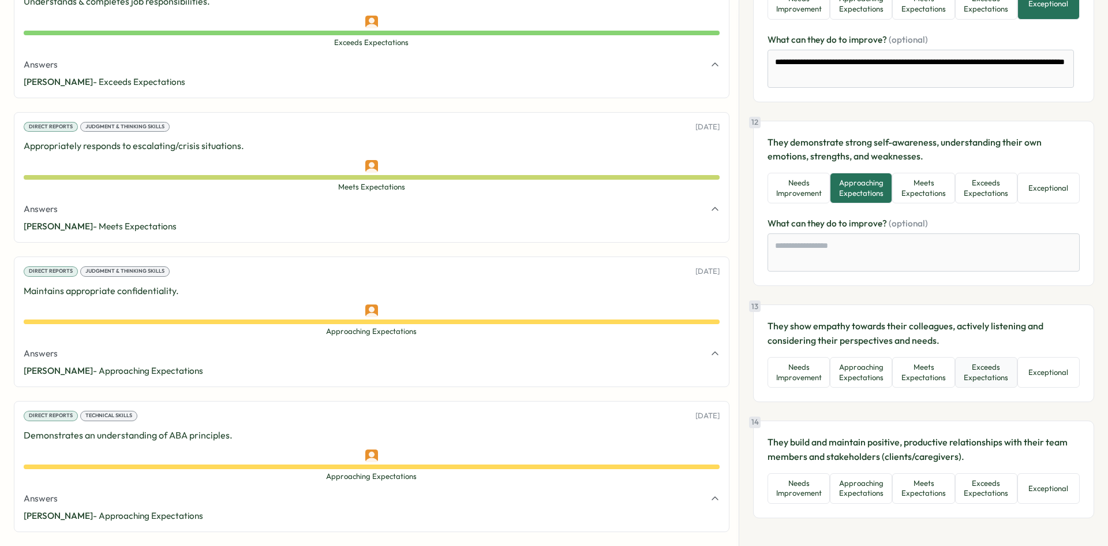
click at [988, 372] on button "Exceeds Expectations" at bounding box center [986, 372] width 62 height 31
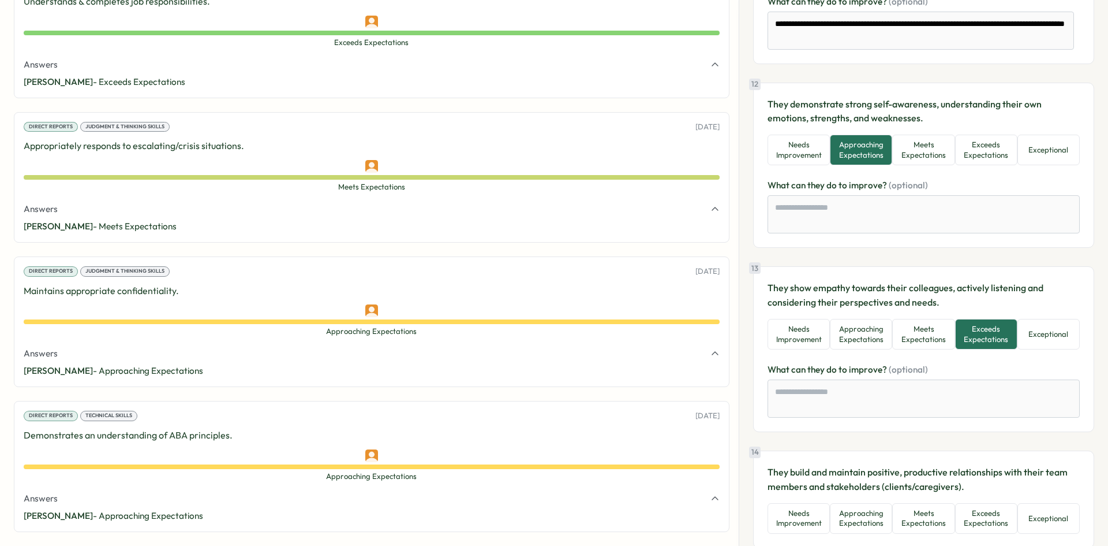
scroll to position [1950, 0]
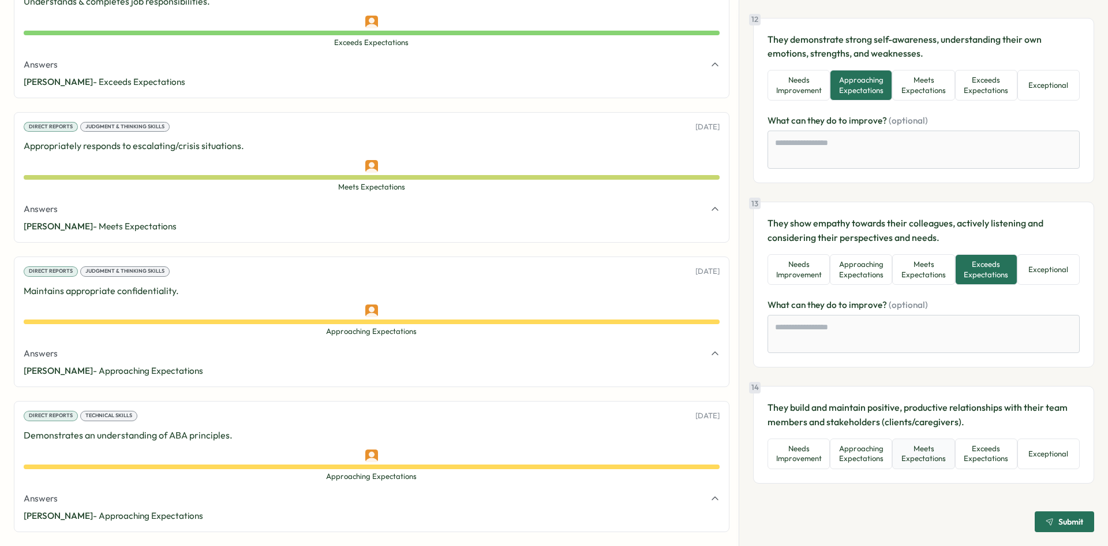
click at [917, 446] on button "Meets Expectations" at bounding box center [923, 453] width 62 height 31
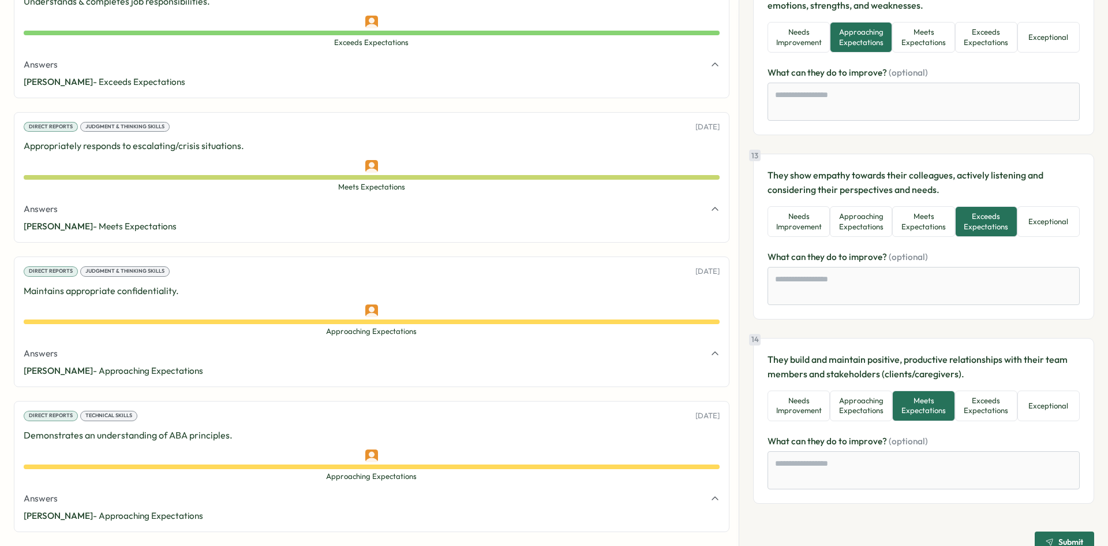
scroll to position [2018, 0]
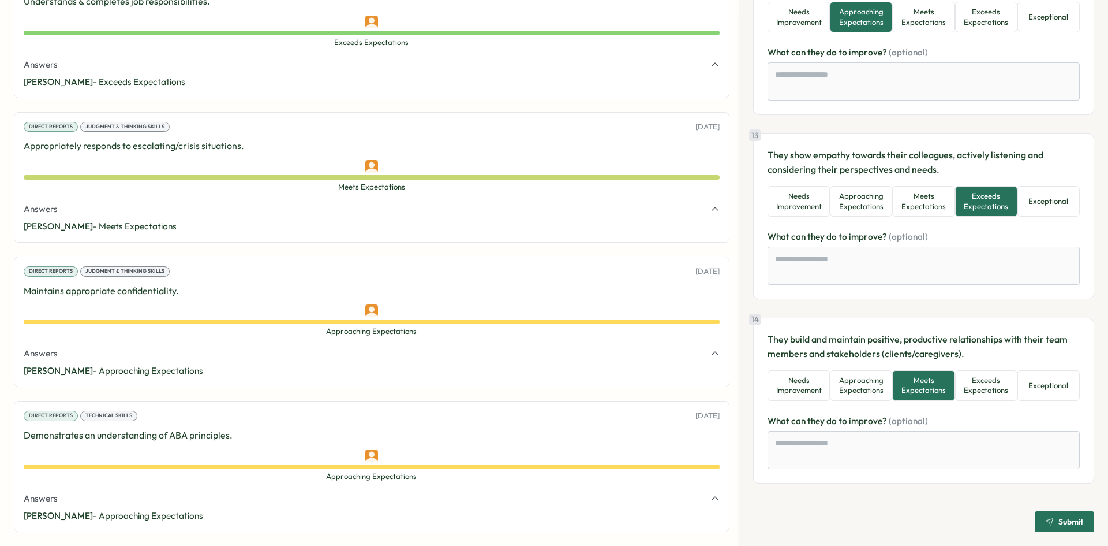
click at [1048, 515] on span "Submit" at bounding box center [1065, 521] width 38 height 20
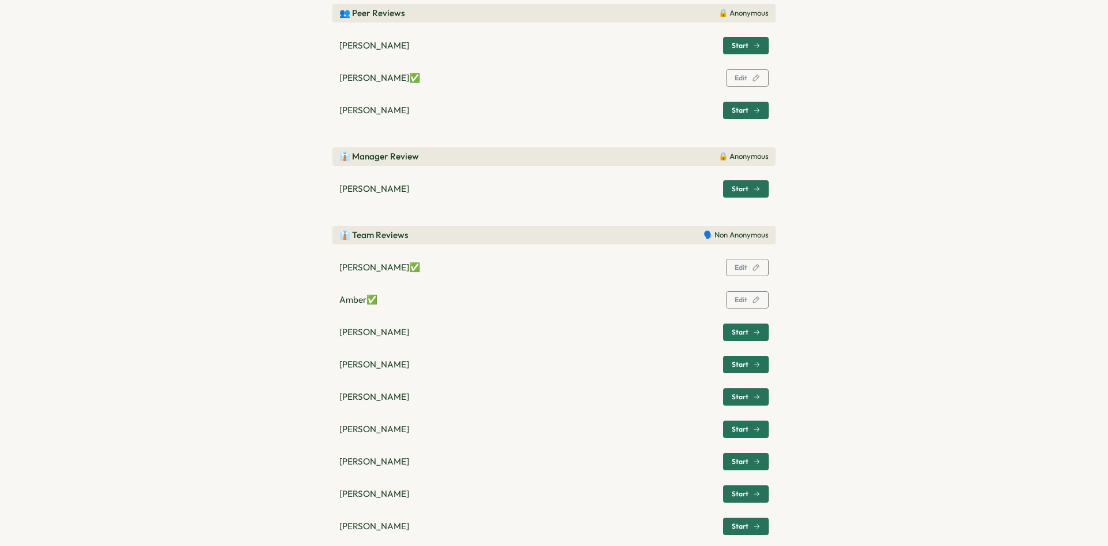
scroll to position [162, 0]
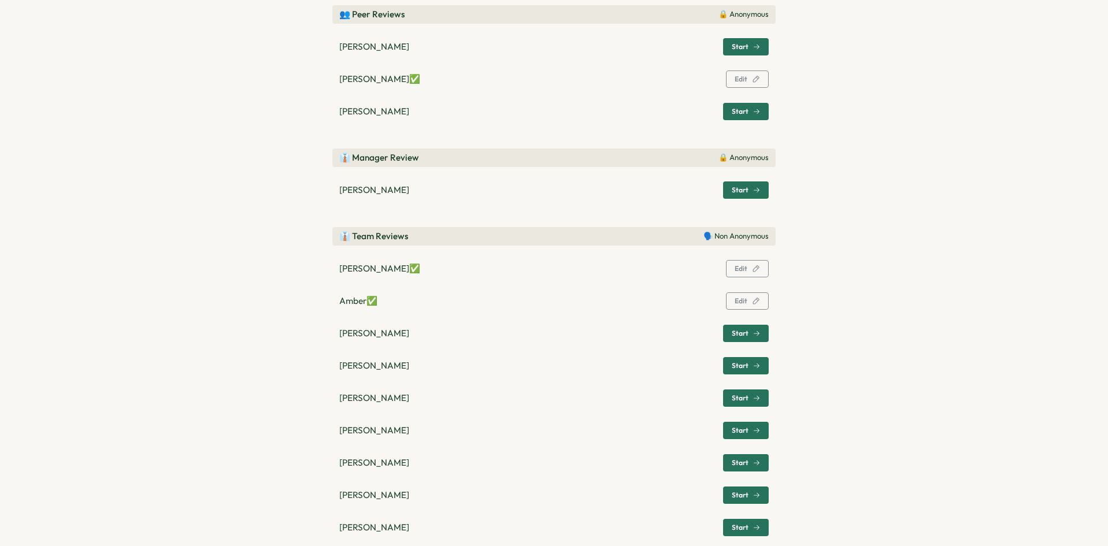
click at [741, 334] on span "Start" at bounding box center [740, 333] width 17 height 7
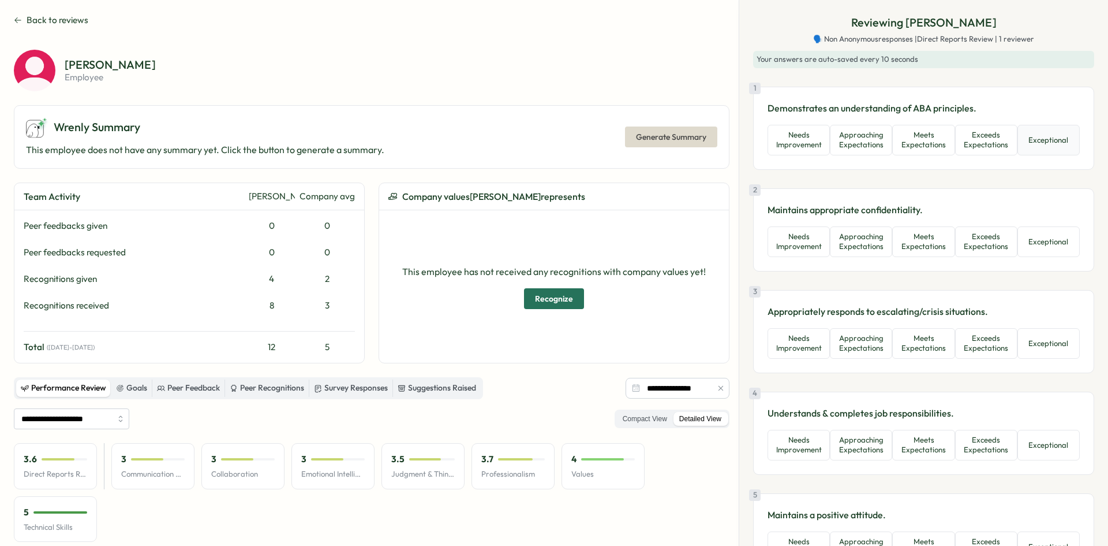
click at [1048, 143] on button "Exceptional" at bounding box center [1049, 140] width 62 height 31
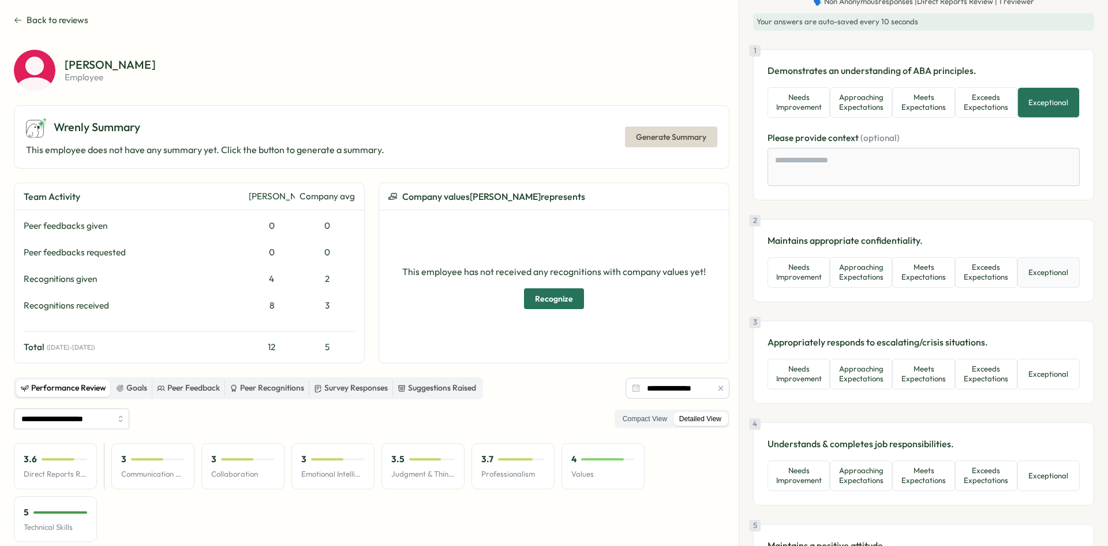
scroll to position [58, 0]
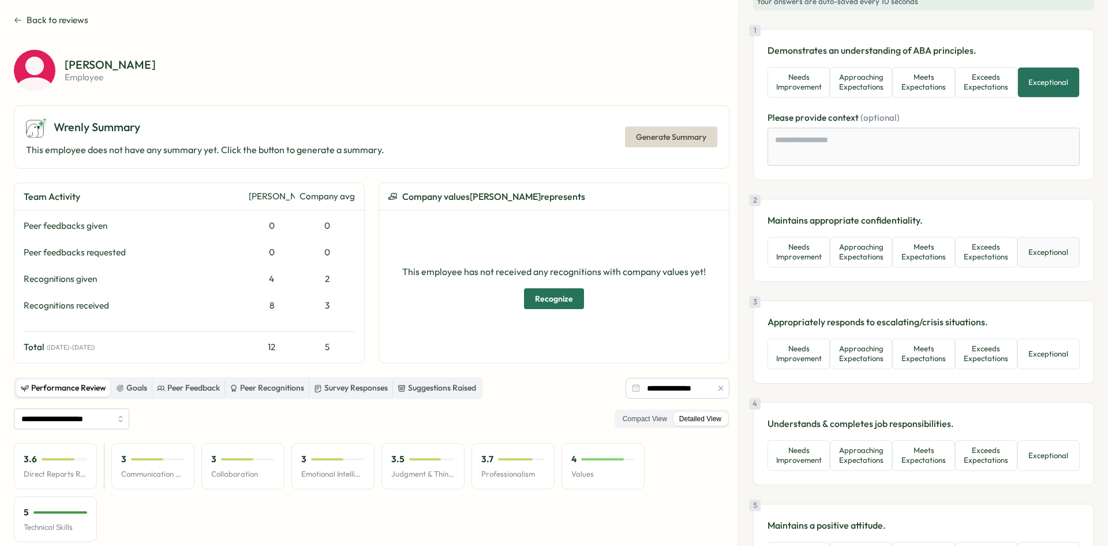
click at [1028, 245] on button "Exceptional" at bounding box center [1049, 252] width 62 height 31
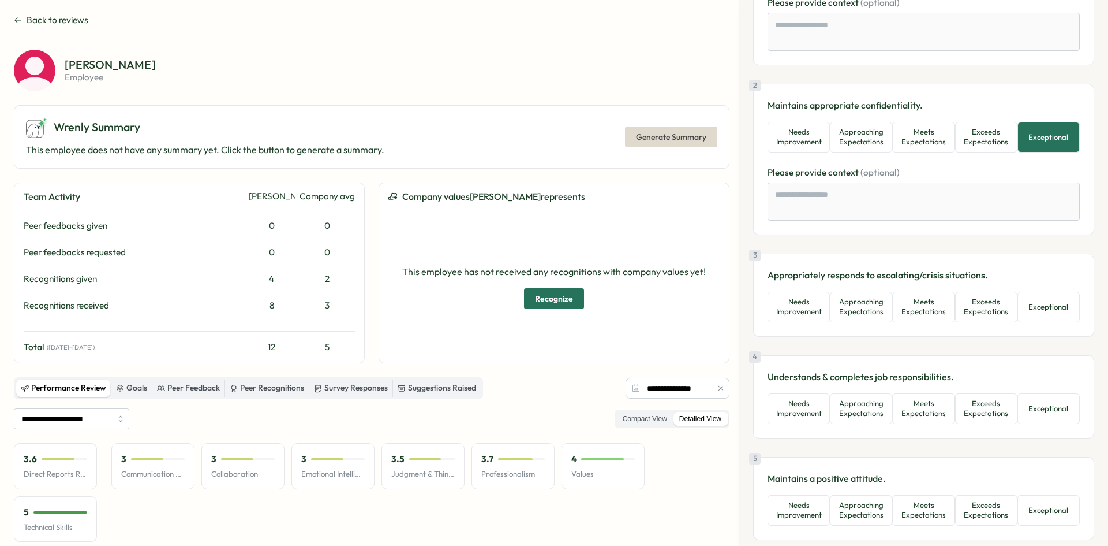
scroll to position [173, 0]
click at [984, 313] on button "Exceeds Expectations" at bounding box center [986, 306] width 62 height 31
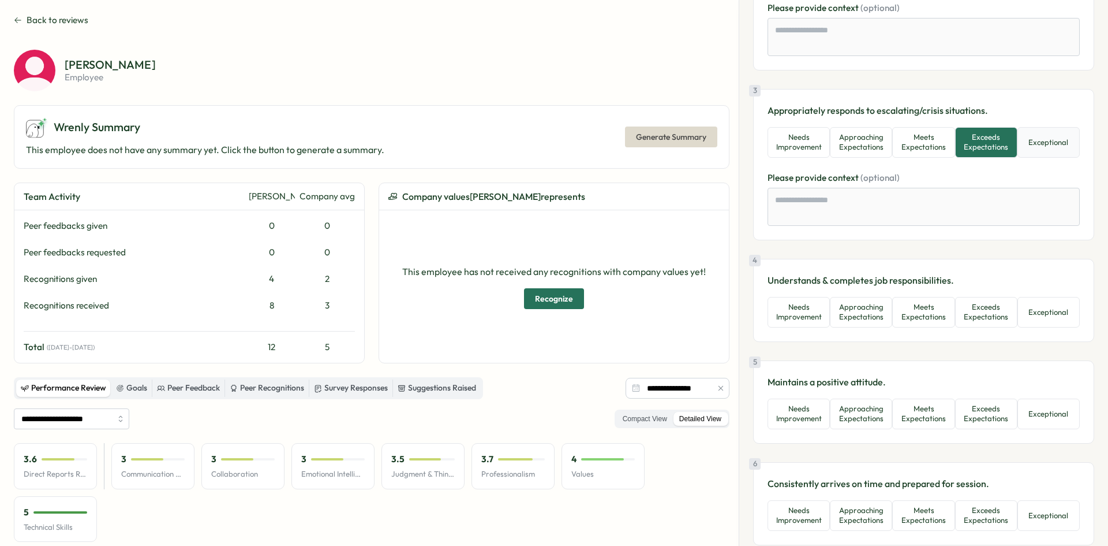
scroll to position [346, 0]
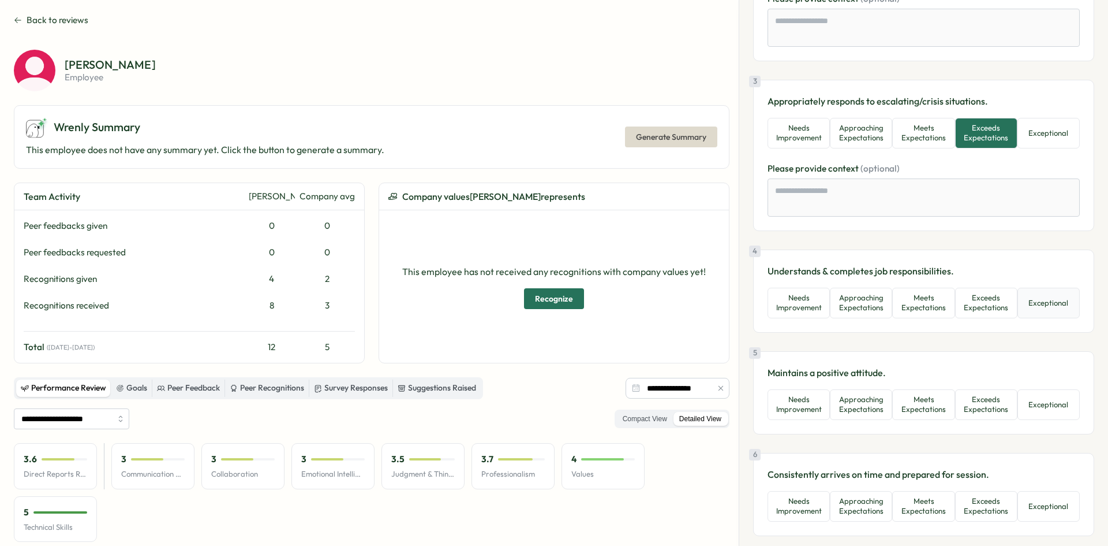
click at [1028, 312] on button "Exceptional" at bounding box center [1049, 302] width 62 height 31
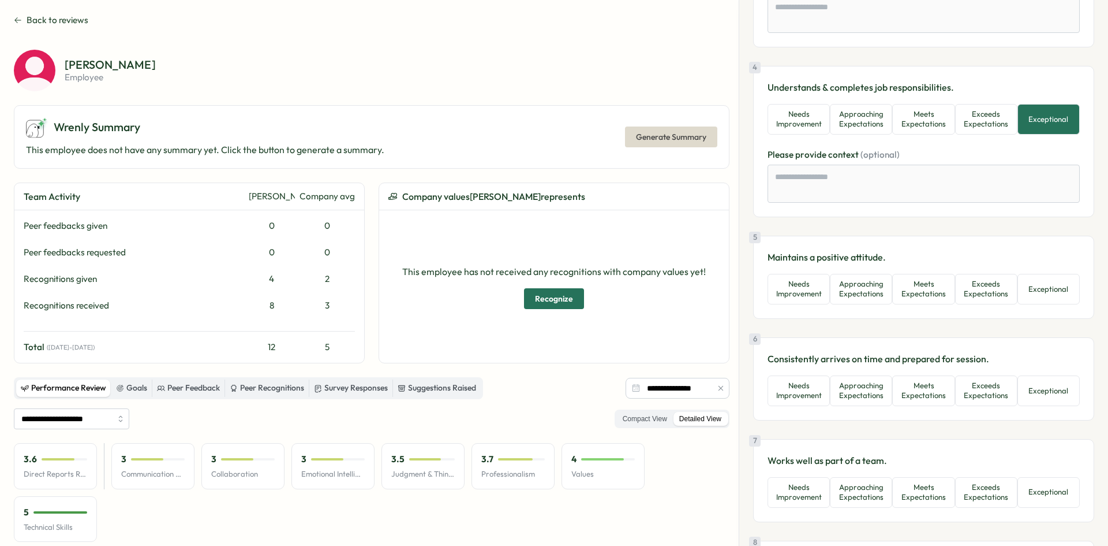
scroll to position [577, 0]
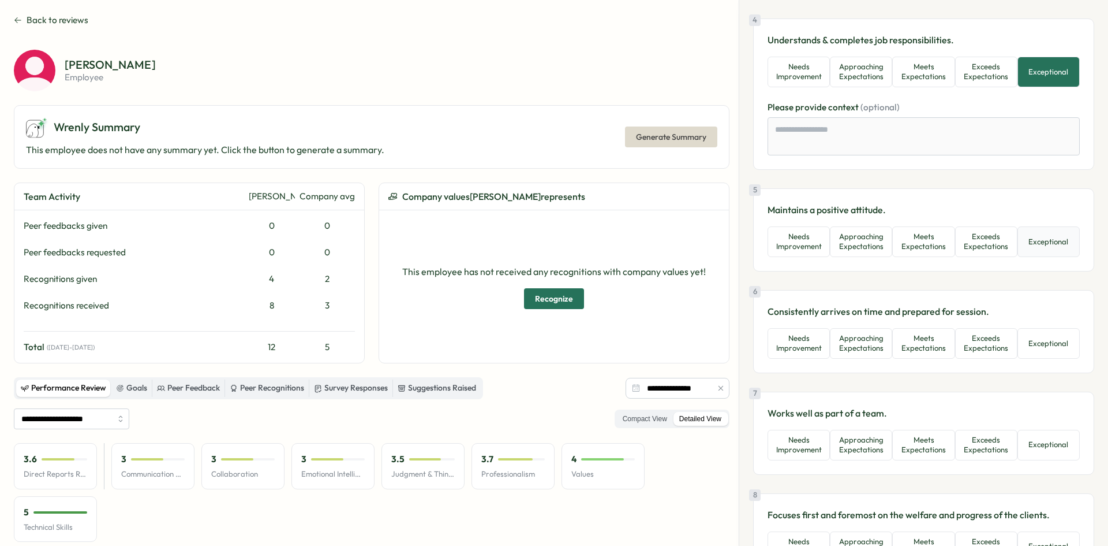
click at [1042, 232] on button "Exceptional" at bounding box center [1049, 241] width 62 height 31
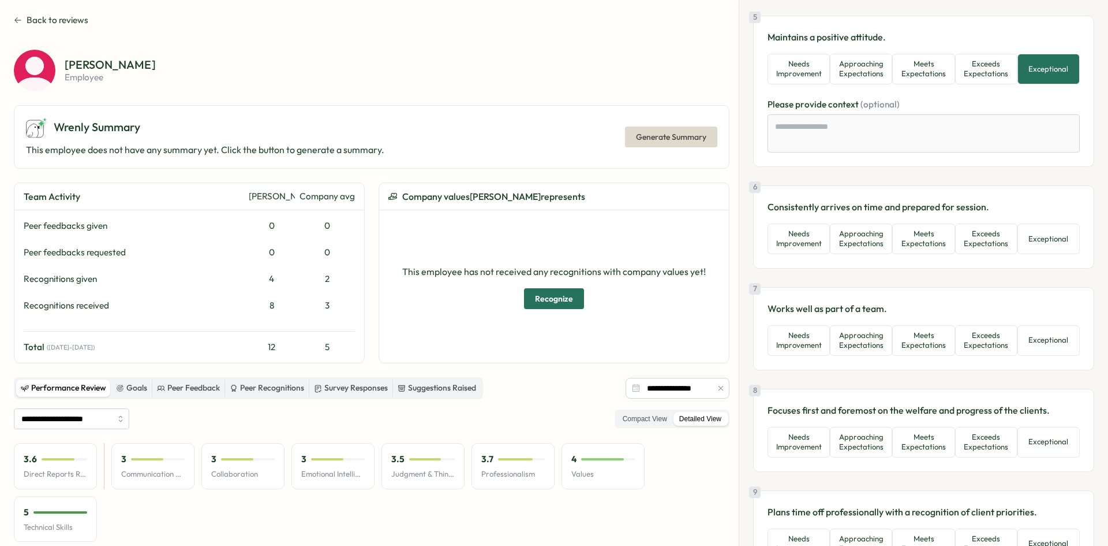
scroll to position [750, 0]
click at [1050, 240] on button "Exceptional" at bounding box center [1049, 238] width 62 height 31
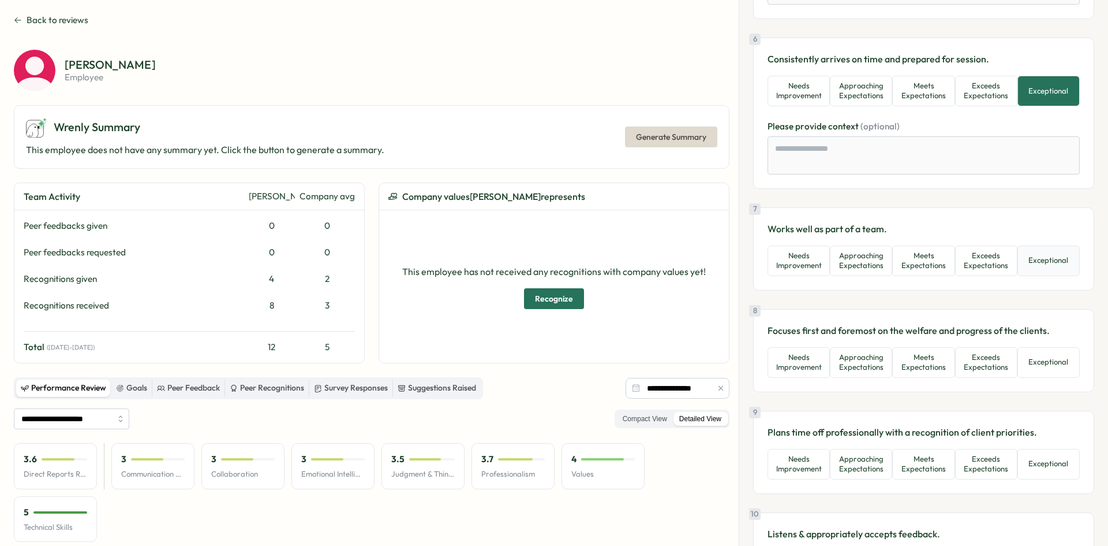
scroll to position [924, 0]
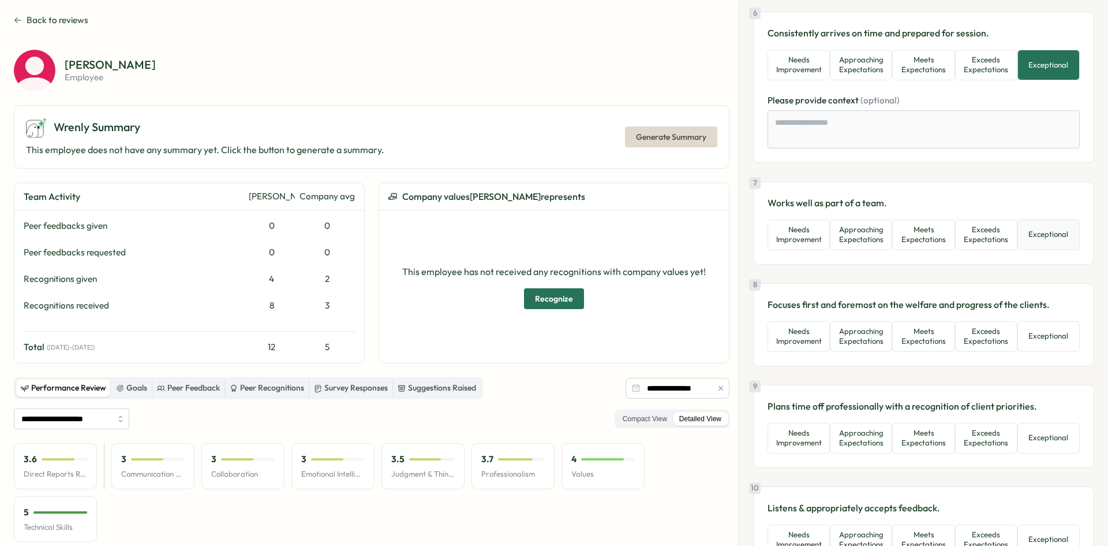
click at [1036, 231] on button "Exceptional" at bounding box center [1049, 234] width 62 height 31
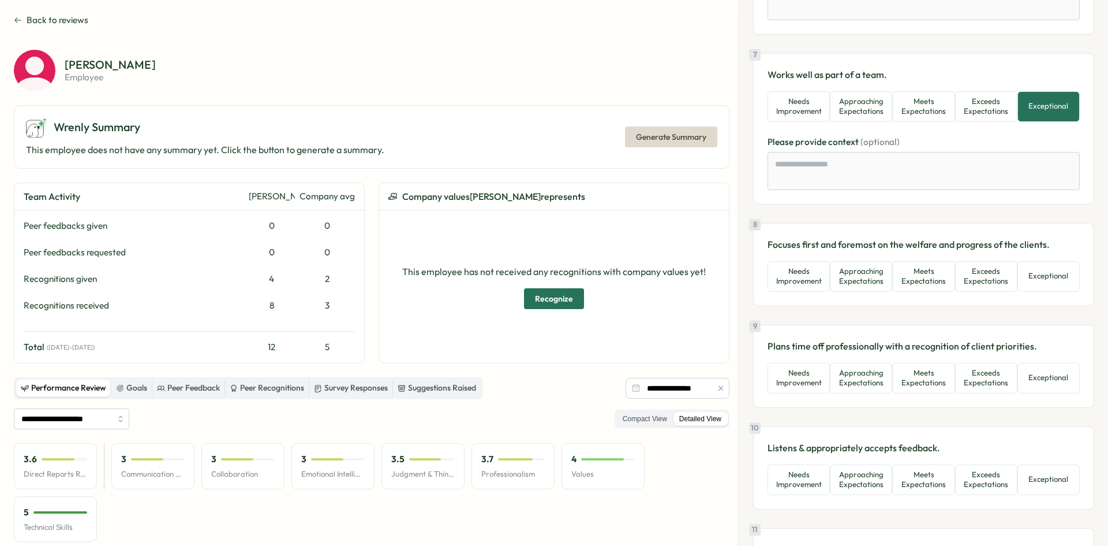
scroll to position [1097, 0]
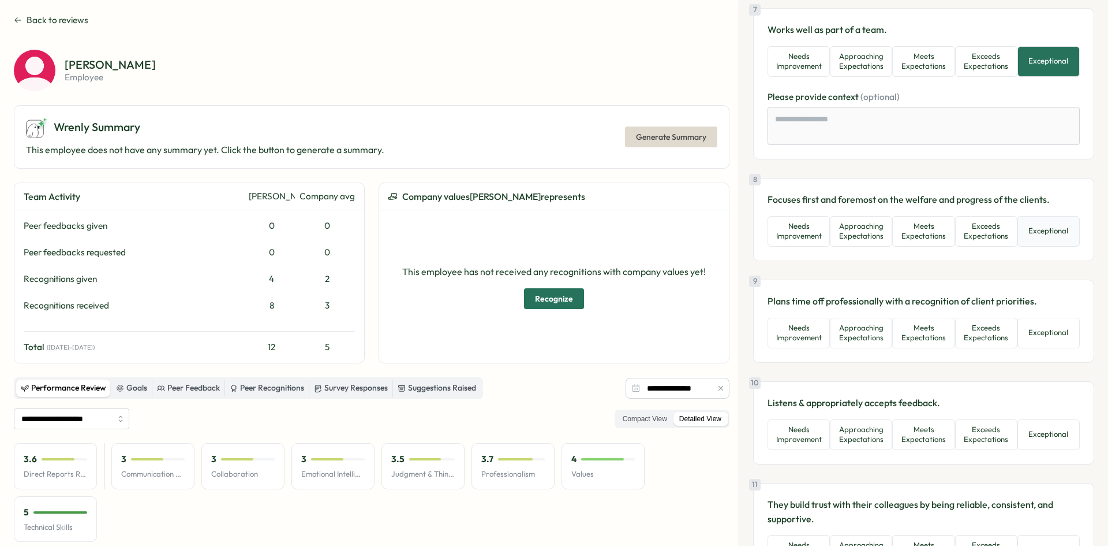
click at [1041, 231] on button "Exceptional" at bounding box center [1049, 231] width 62 height 31
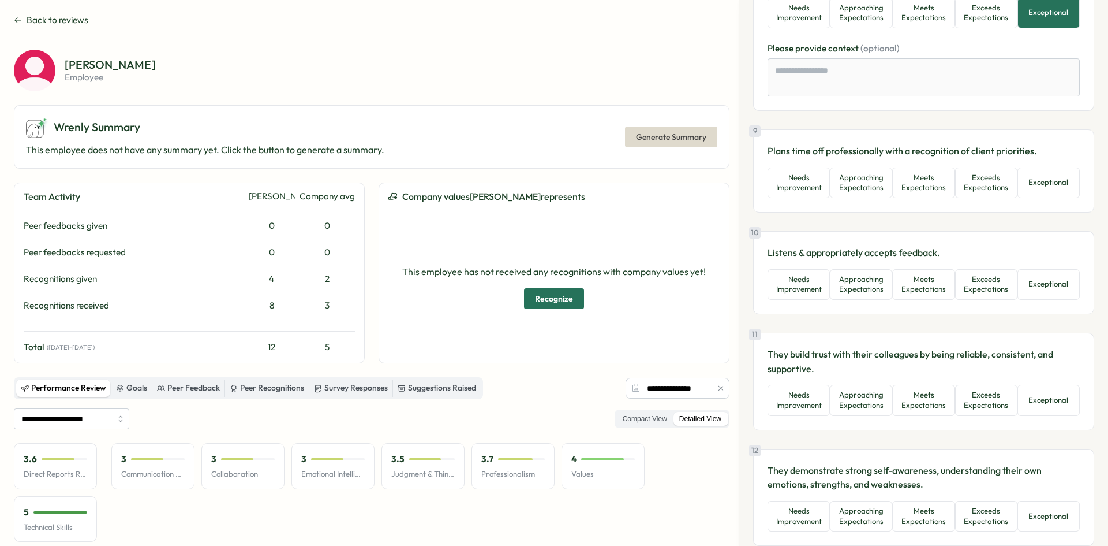
scroll to position [1328, 0]
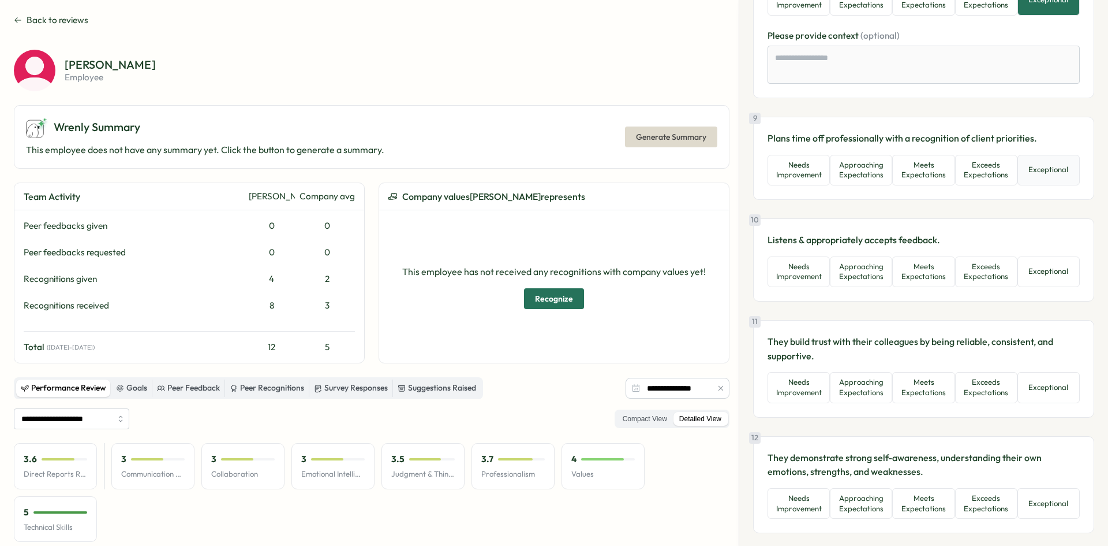
click at [1051, 165] on button "Exceptional" at bounding box center [1049, 170] width 62 height 31
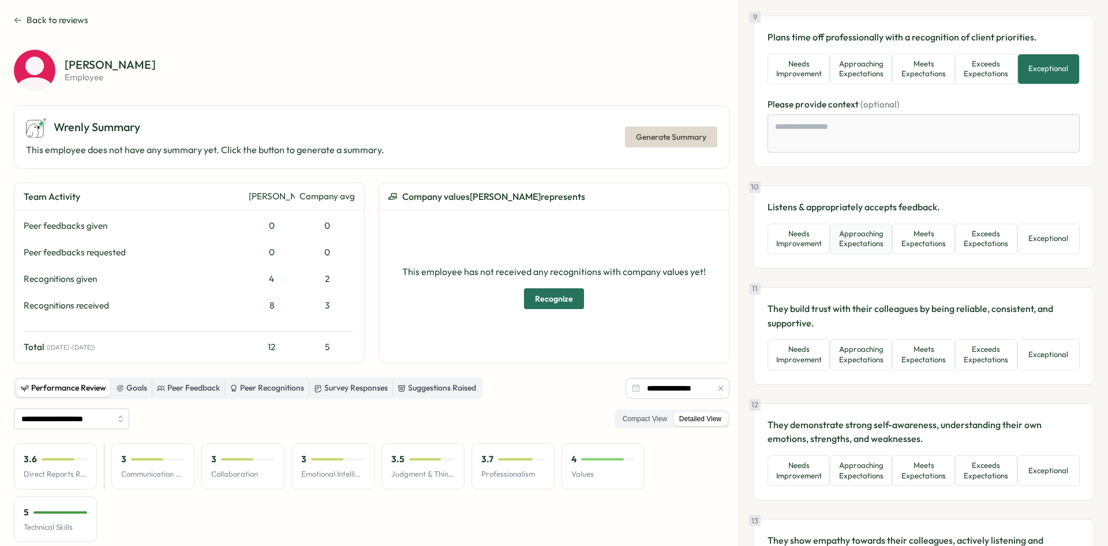
scroll to position [1443, 0]
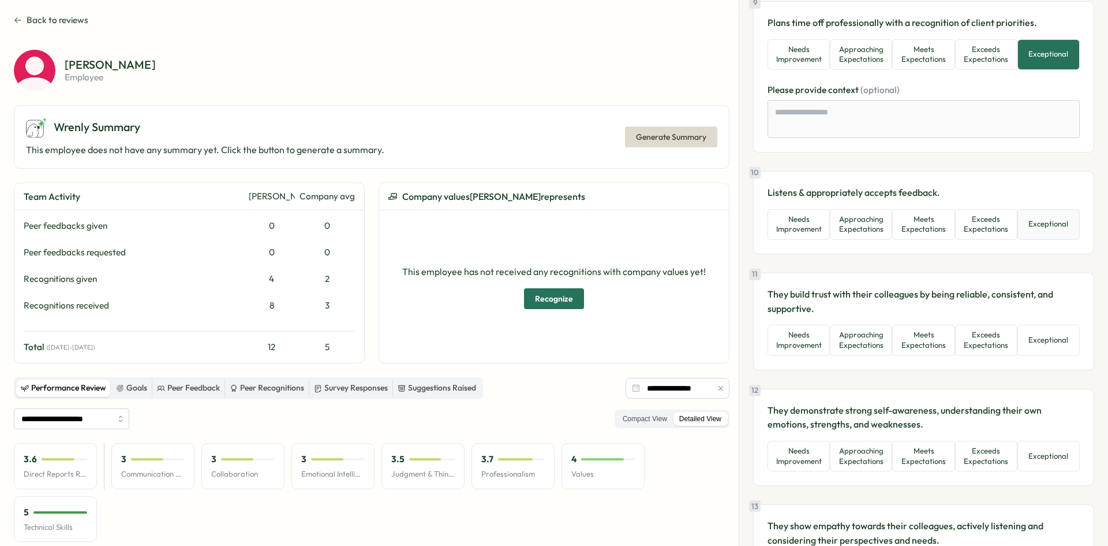
click at [1042, 220] on button "Exceptional" at bounding box center [1049, 224] width 62 height 31
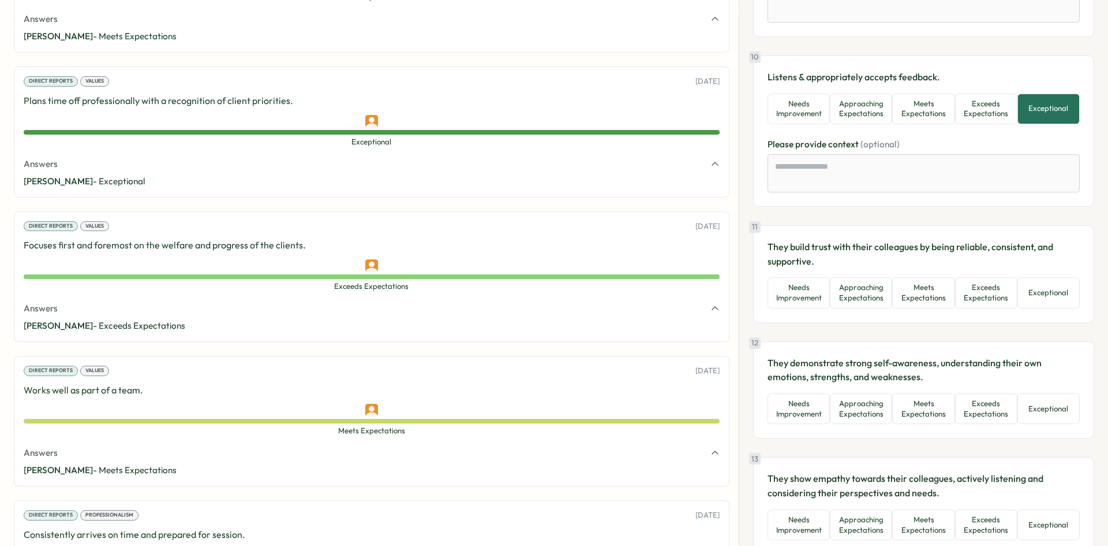
scroll to position [1155, 0]
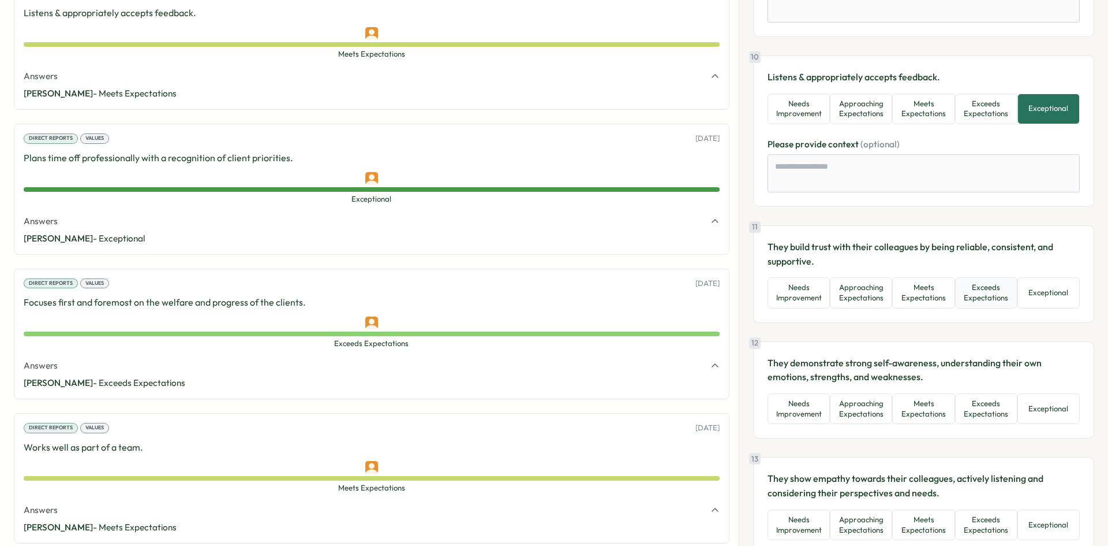
click at [983, 295] on button "Exceeds Expectations" at bounding box center [986, 292] width 62 height 31
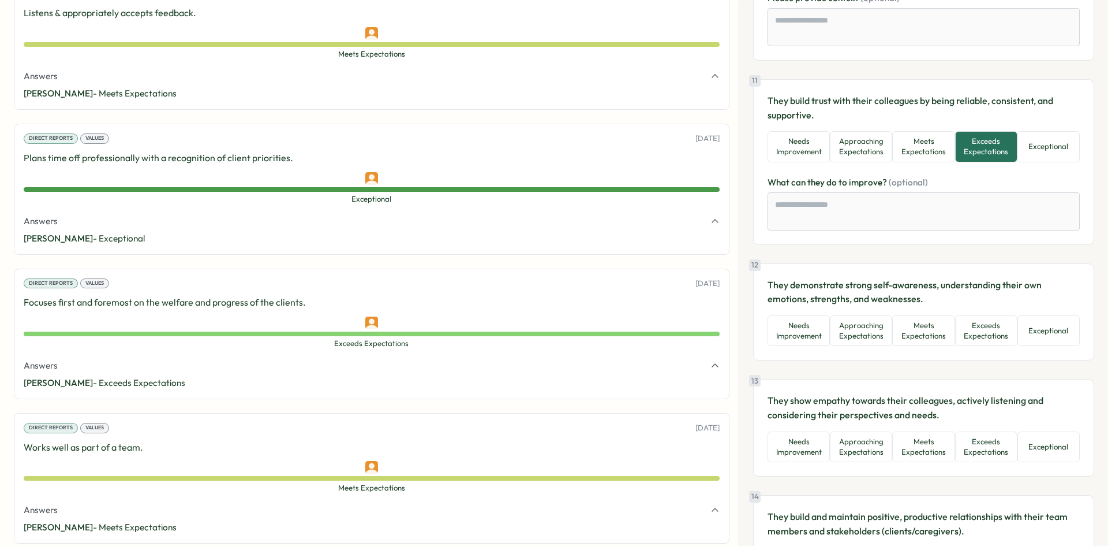
scroll to position [1732, 0]
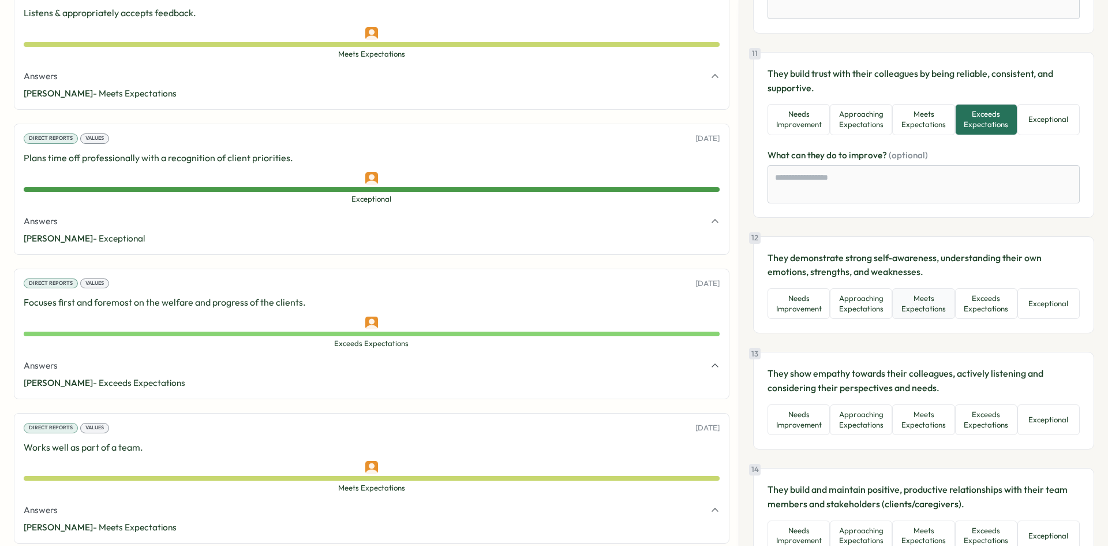
click at [924, 304] on button "Meets Expectations" at bounding box center [923, 303] width 62 height 31
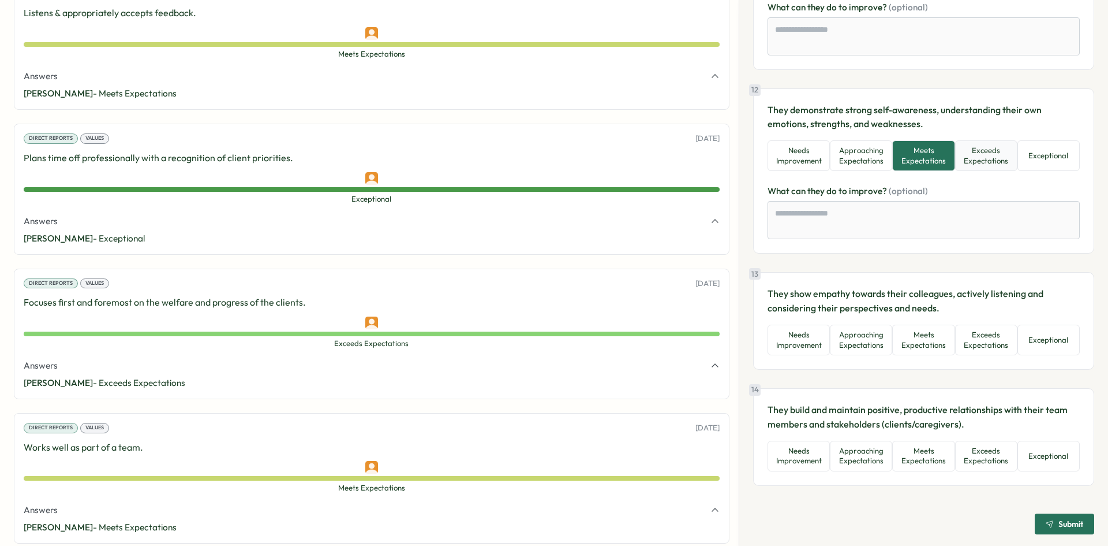
scroll to position [1882, 0]
click at [992, 336] on button "Exceeds Expectations" at bounding box center [986, 337] width 62 height 31
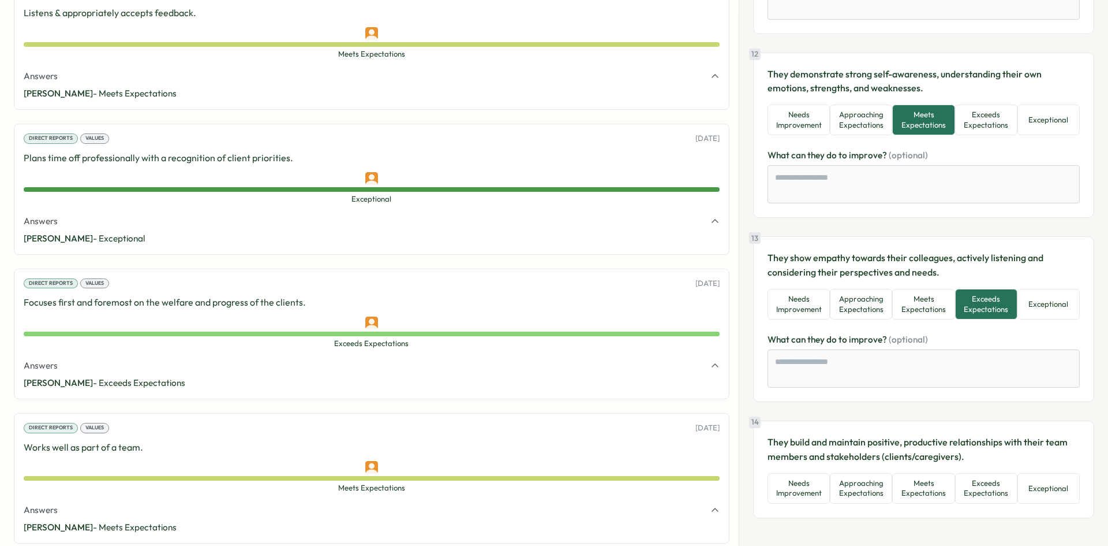
scroll to position [1950, 0]
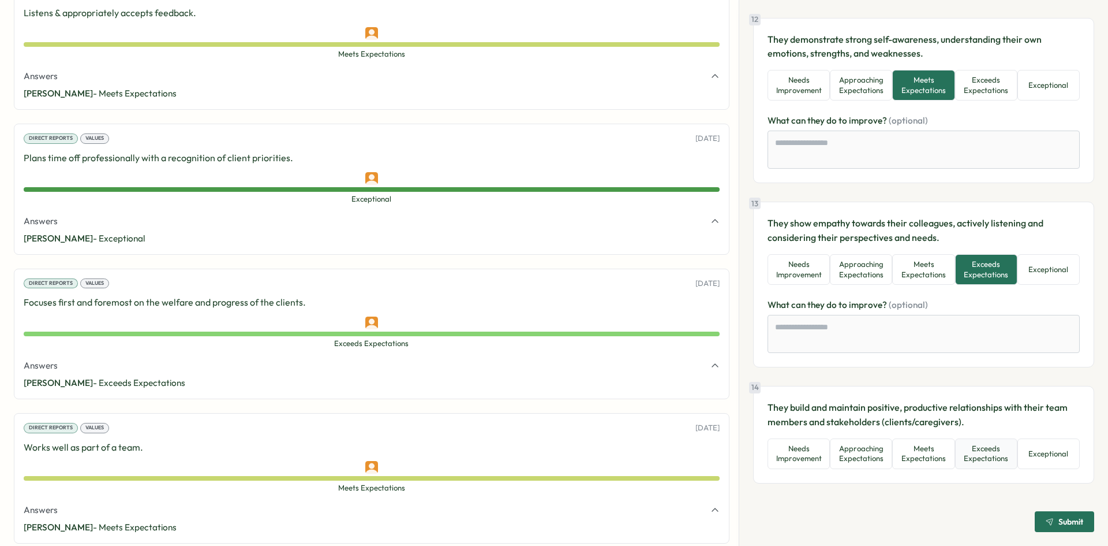
click at [966, 457] on button "Exceeds Expectations" at bounding box center [986, 453] width 62 height 31
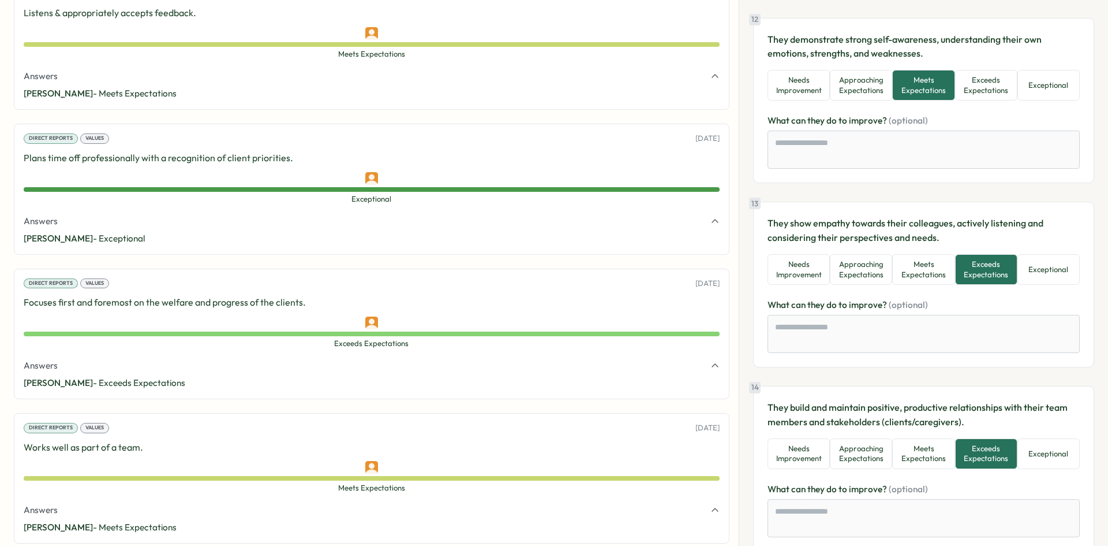
scroll to position [2018, 0]
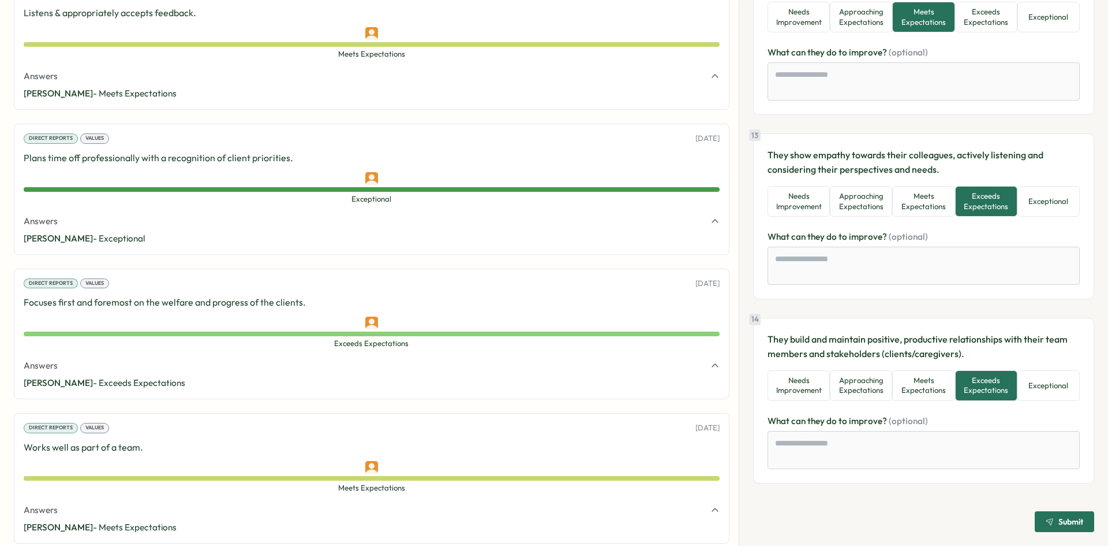
click at [1046, 522] on icon "submit" at bounding box center [1050, 521] width 8 height 8
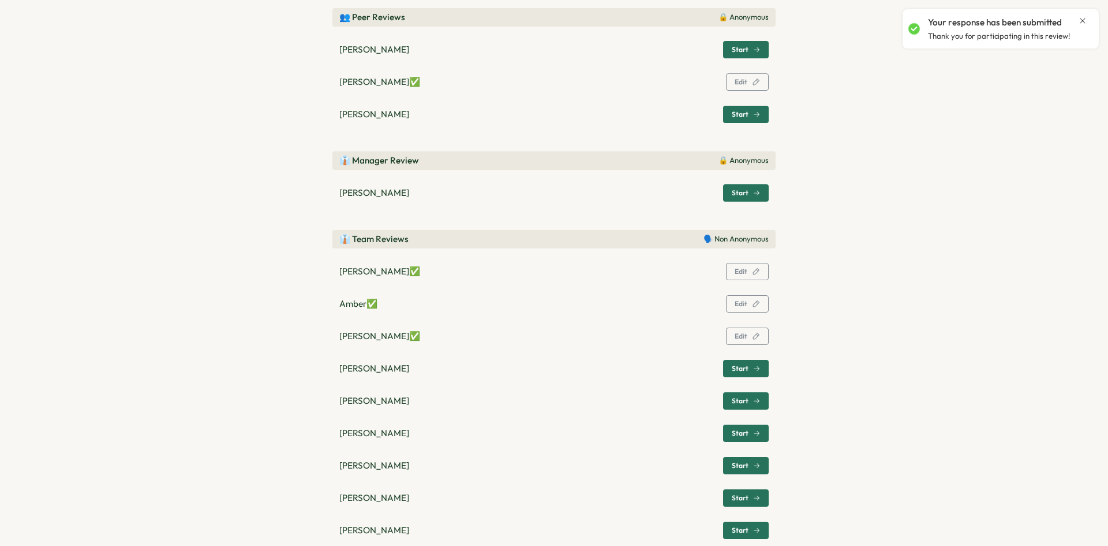
scroll to position [173, 0]
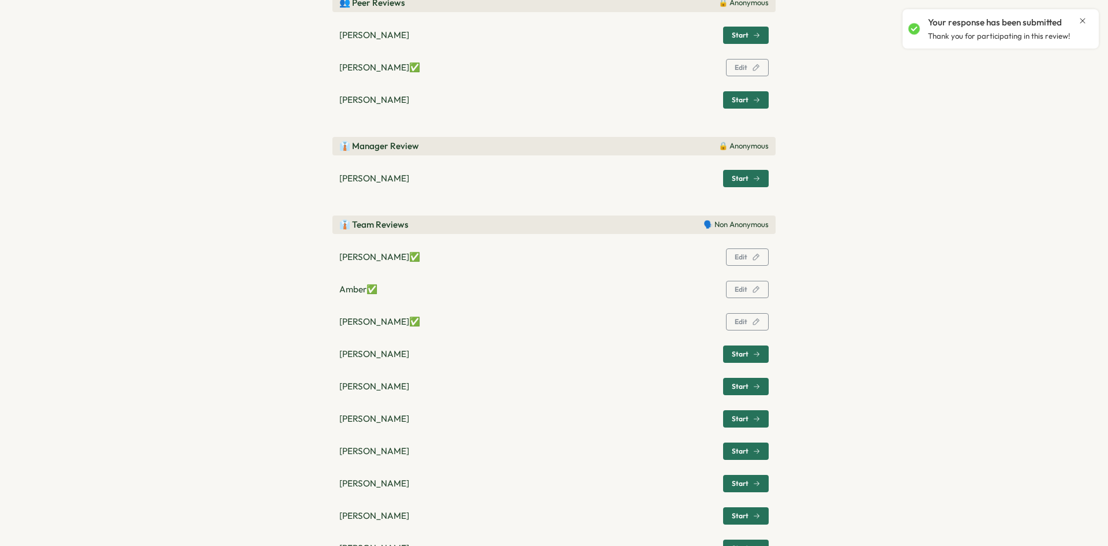
click at [382, 321] on p "Gabriel Vasquez ✅" at bounding box center [379, 321] width 81 height 13
click at [739, 325] on span "Edit" at bounding box center [741, 321] width 13 height 7
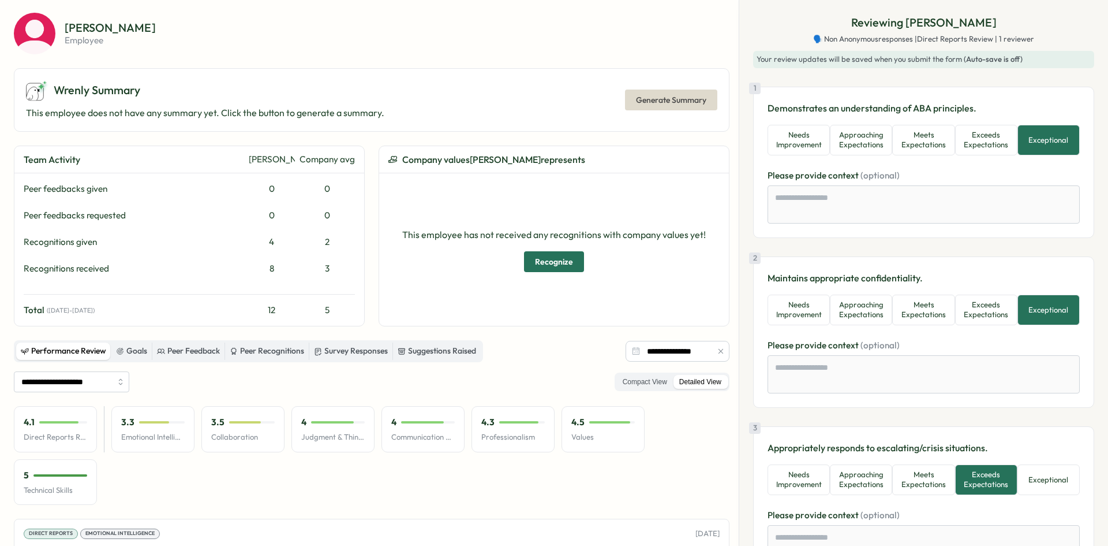
scroll to position [0, 0]
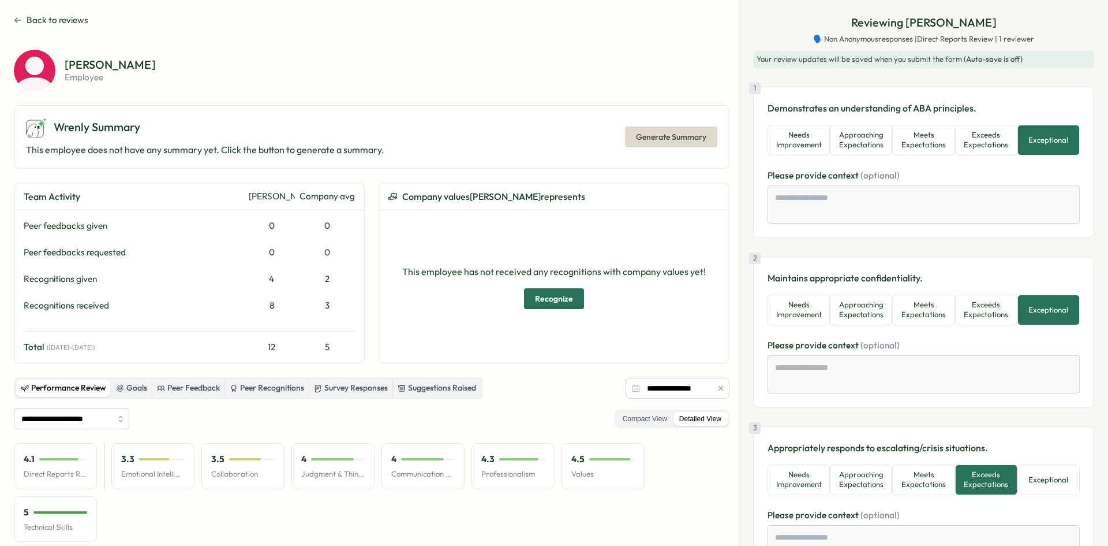
click at [111, 69] on p "Gabriel Vasquez" at bounding box center [110, 65] width 91 height 12
click at [30, 18] on span "Back to reviews" at bounding box center [58, 20] width 62 height 13
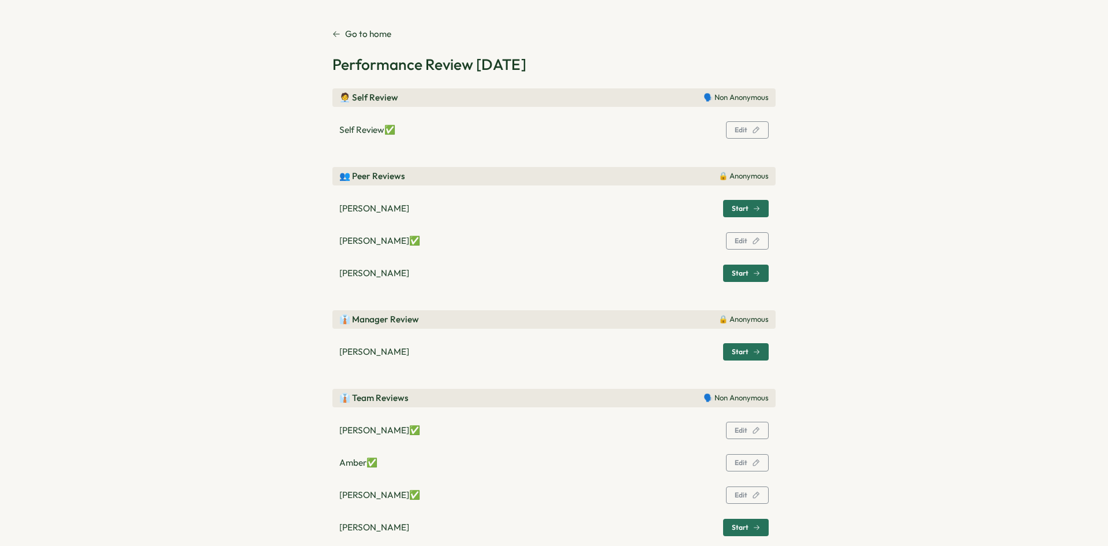
click at [351, 125] on p "Self Review ✅" at bounding box center [367, 130] width 56 height 13
click at [395, 131] on p "Self Review ✅" at bounding box center [367, 130] width 56 height 13
click at [736, 135] on span "Edit" at bounding box center [747, 130] width 25 height 16
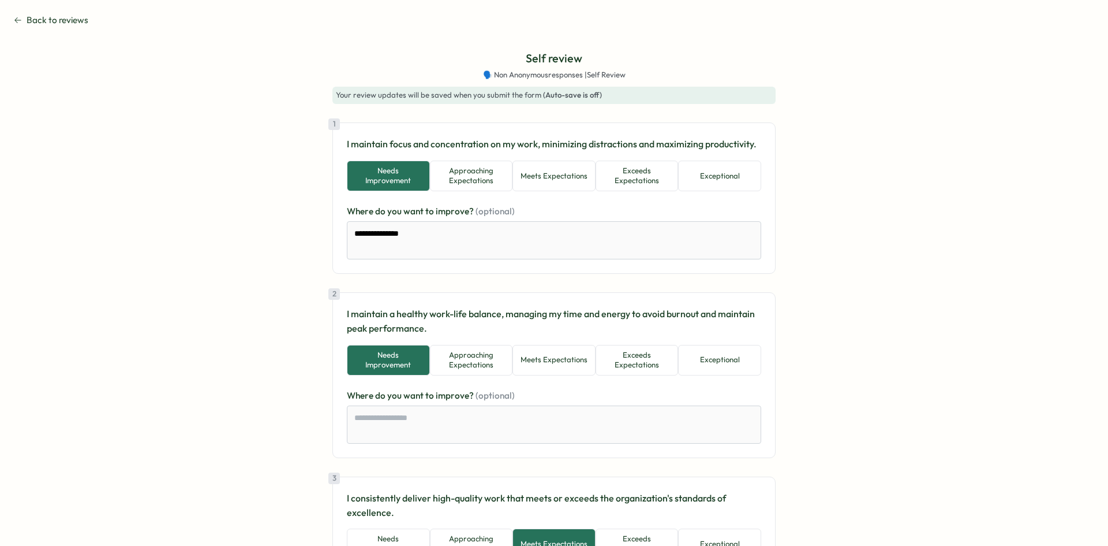
click at [531, 66] on p "Self review" at bounding box center [554, 59] width 57 height 18
click at [548, 58] on p "Self review" at bounding box center [554, 59] width 57 height 18
click at [560, 94] on span "(Auto-save is off)" at bounding box center [572, 94] width 59 height 9
drag, startPoint x: 588, startPoint y: 64, endPoint x: 515, endPoint y: 62, distance: 72.8
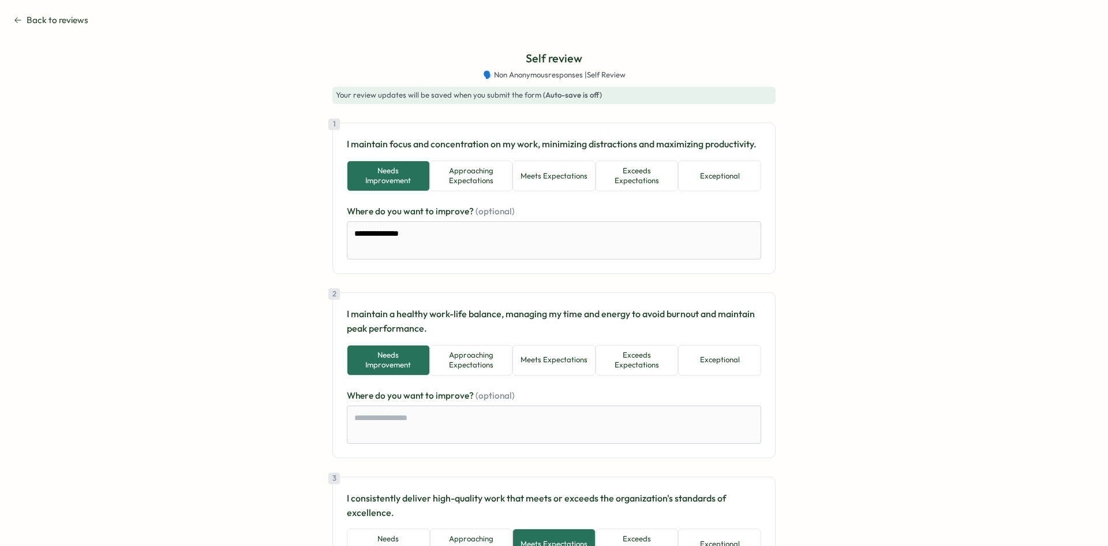
click at [515, 62] on div "Self review 🗣️ Non Anonymous responses | Self Review" at bounding box center [554, 65] width 143 height 30
click at [593, 95] on div "Your review updates will be saved when you submit the form (Auto-save is off)" at bounding box center [554, 95] width 443 height 17
click at [536, 75] on span "🗣️ Non Anonymous responses | Self Review" at bounding box center [554, 75] width 143 height 10
click at [595, 71] on span "🗣️ Non Anonymous responses | Self Review" at bounding box center [554, 75] width 143 height 10
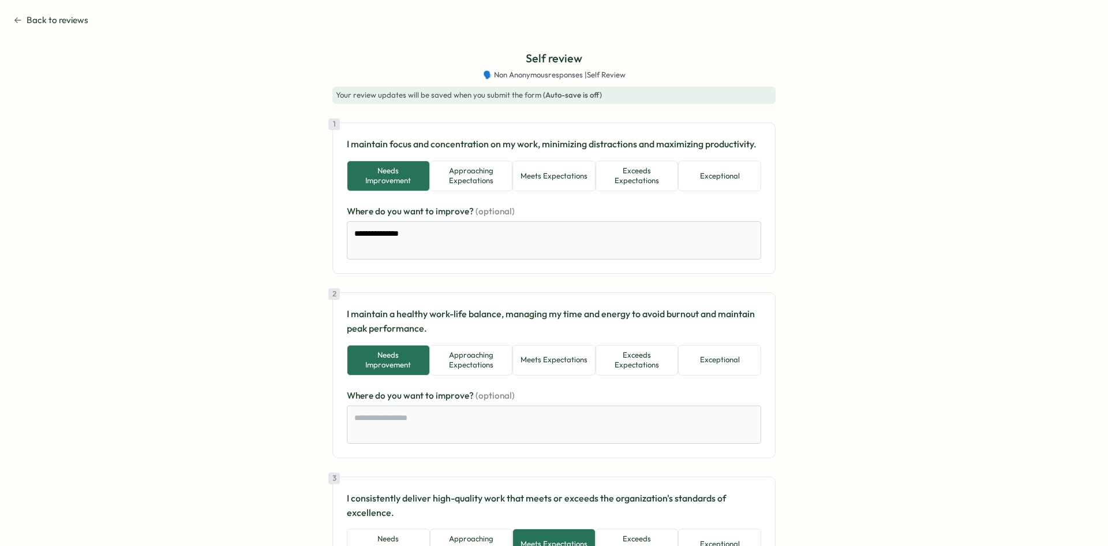
click at [600, 73] on span "🗣️ Non Anonymous responses | Self Review" at bounding box center [554, 75] width 143 height 10
click at [52, 17] on span "Back to reviews" at bounding box center [58, 20] width 62 height 13
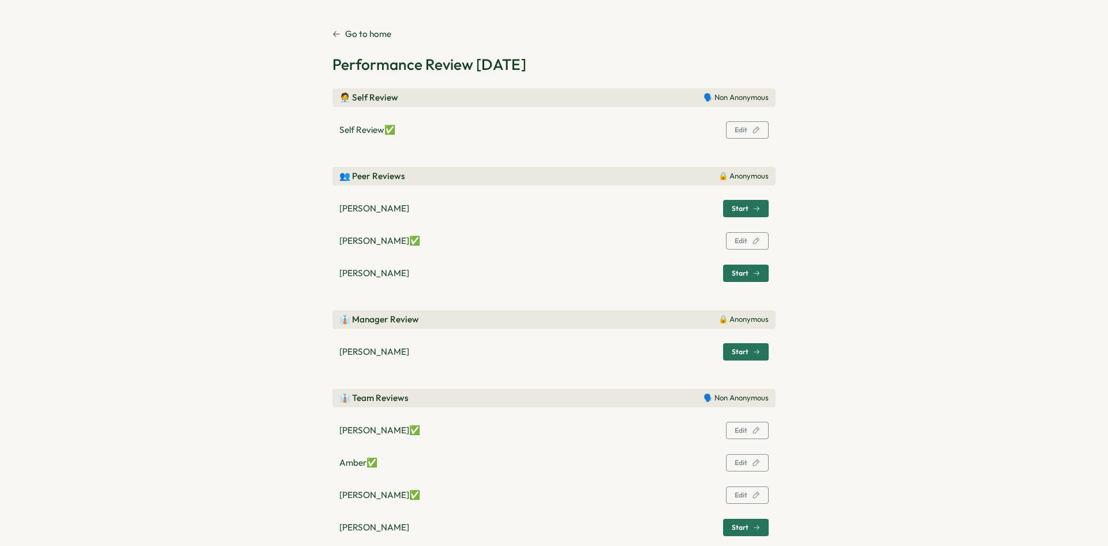
click at [758, 354] on button "Start" at bounding box center [746, 351] width 46 height 17
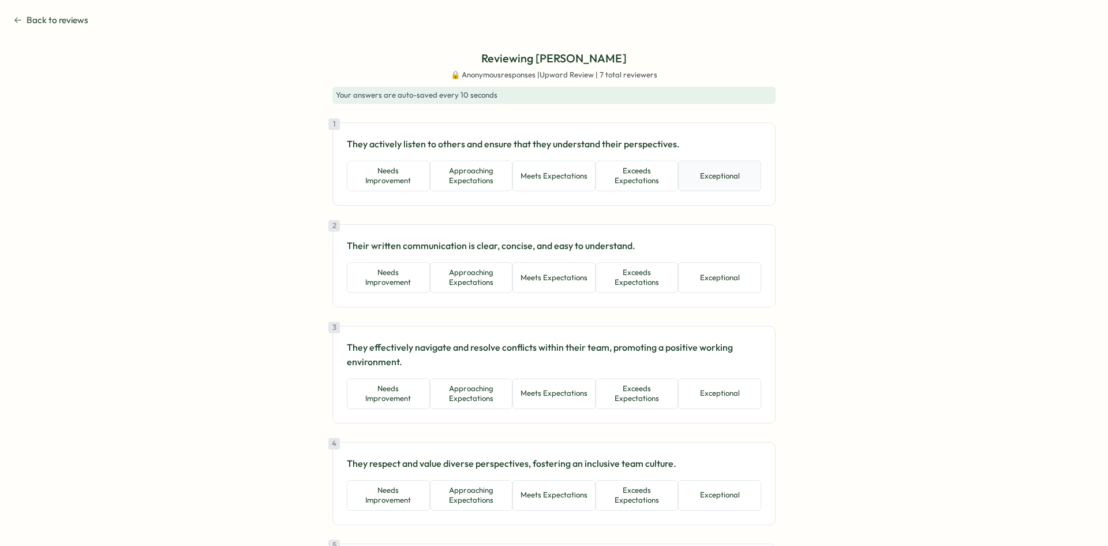
click at [738, 181] on button "Exceptional" at bounding box center [719, 175] width 83 height 31
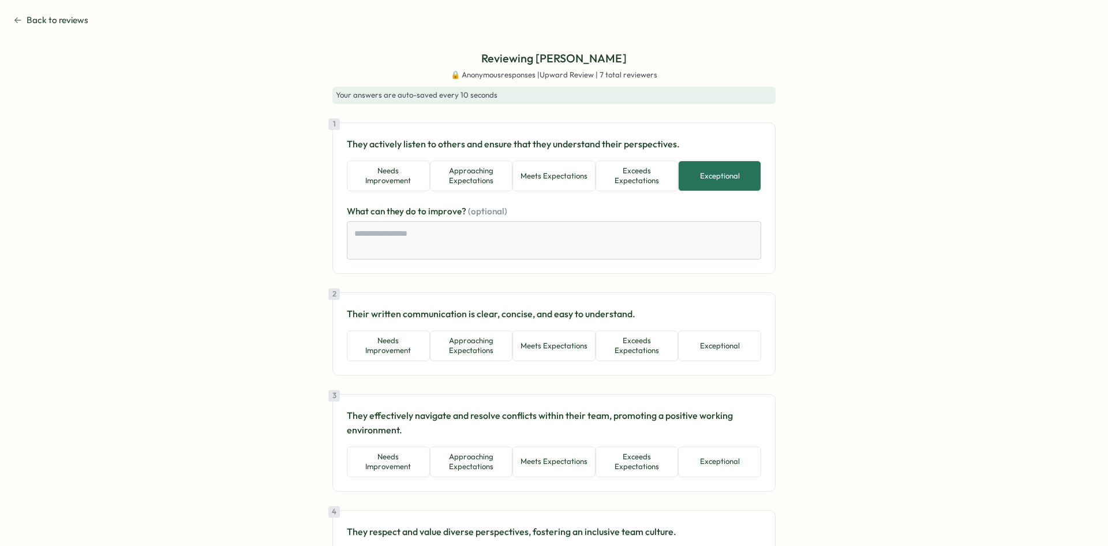
scroll to position [58, 0]
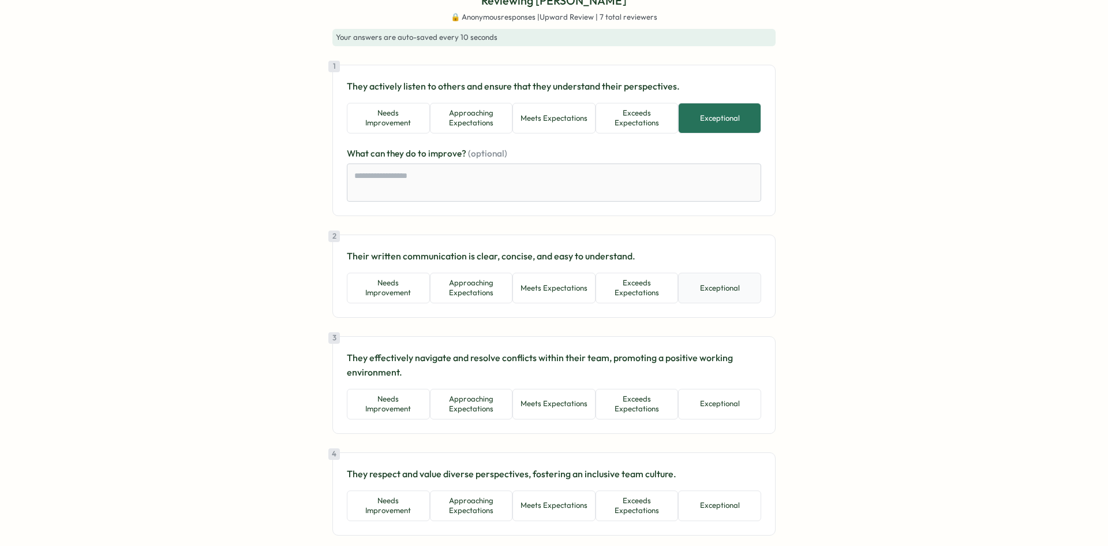
click at [709, 286] on button "Exceptional" at bounding box center [719, 287] width 83 height 31
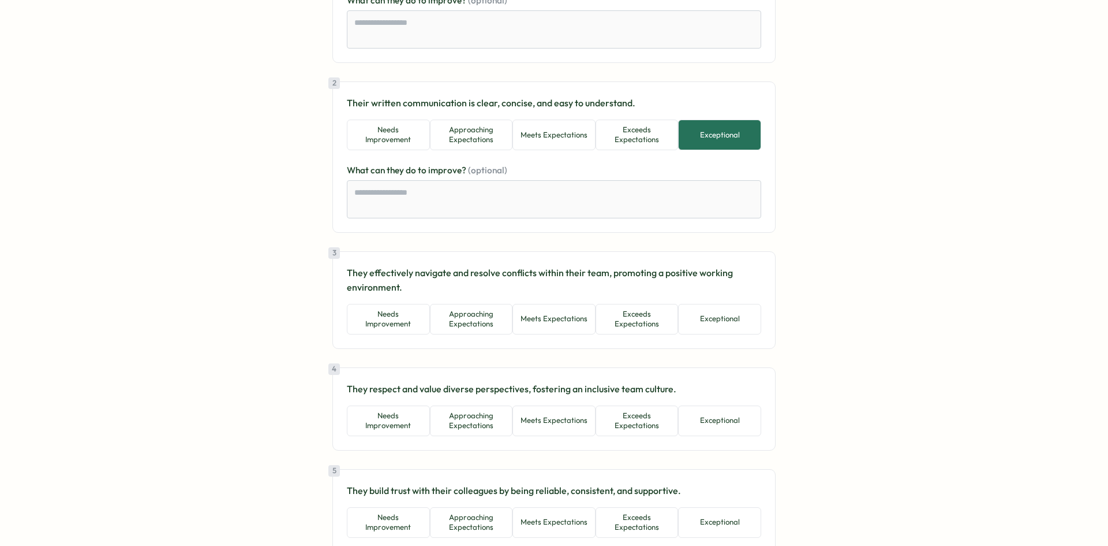
scroll to position [231, 0]
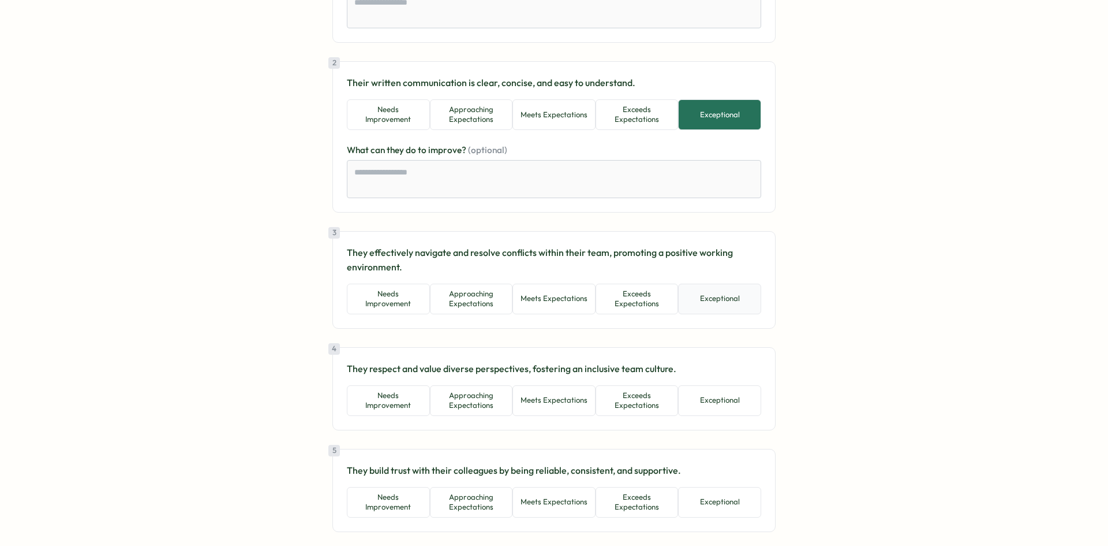
drag, startPoint x: 717, startPoint y: 308, endPoint x: 729, endPoint y: 306, distance: 12.2
click at [719, 308] on button "Exceptional" at bounding box center [719, 298] width 83 height 31
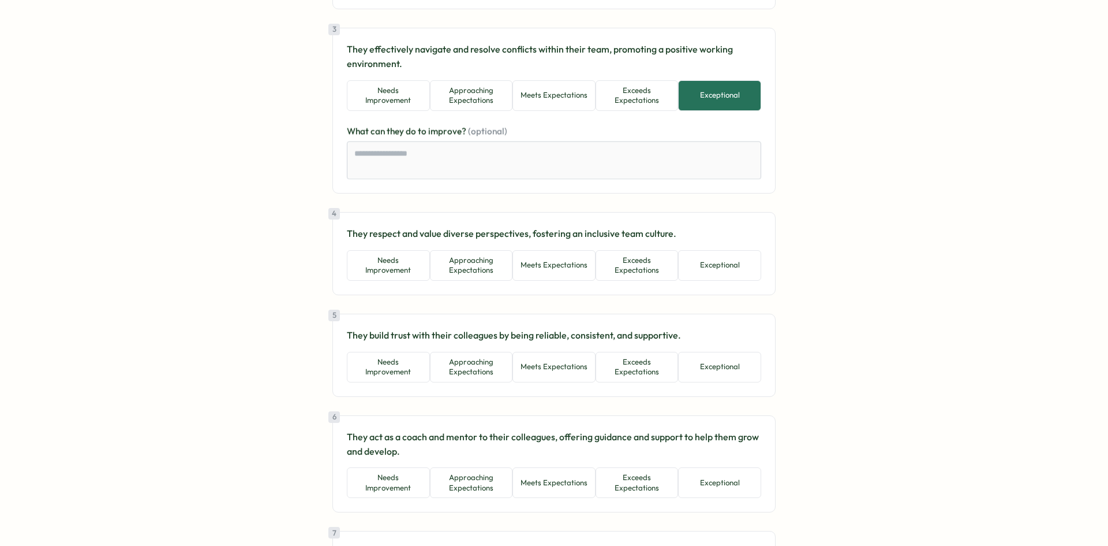
scroll to position [462, 0]
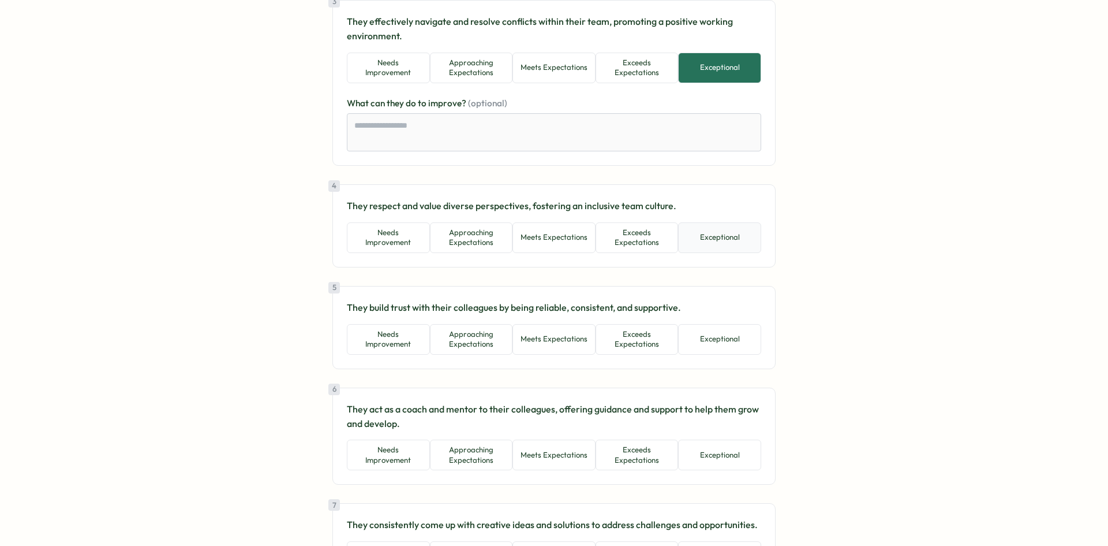
click at [731, 245] on button "Exceptional" at bounding box center [719, 237] width 83 height 31
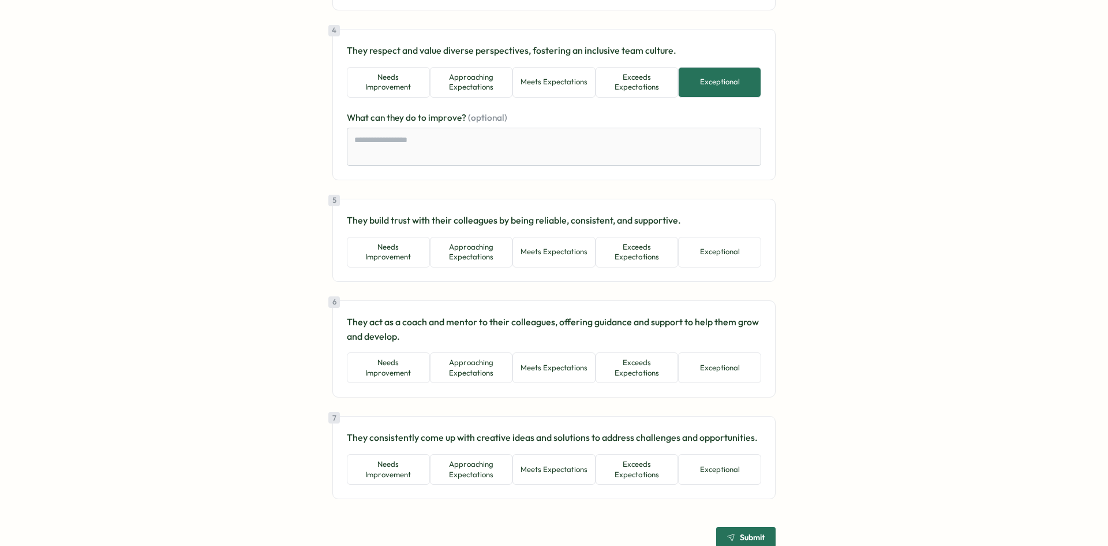
scroll to position [633, 0]
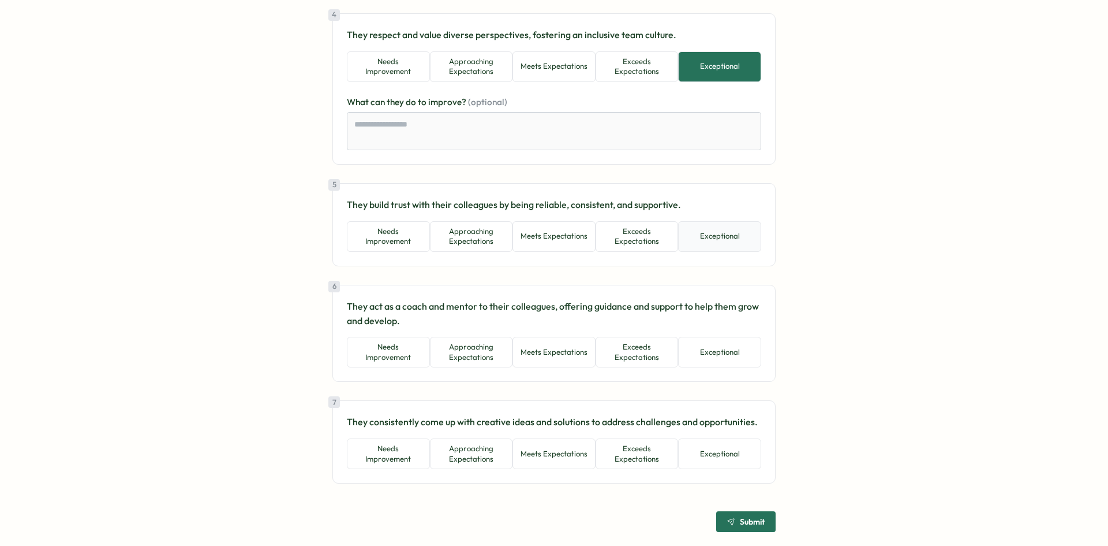
click at [724, 248] on button "Exceptional" at bounding box center [719, 236] width 83 height 31
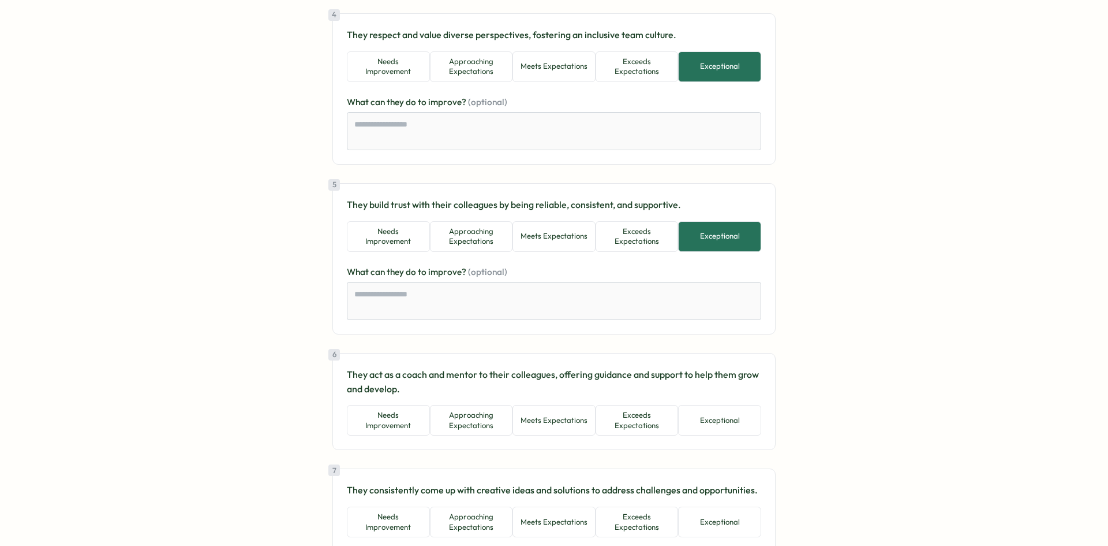
scroll to position [701, 0]
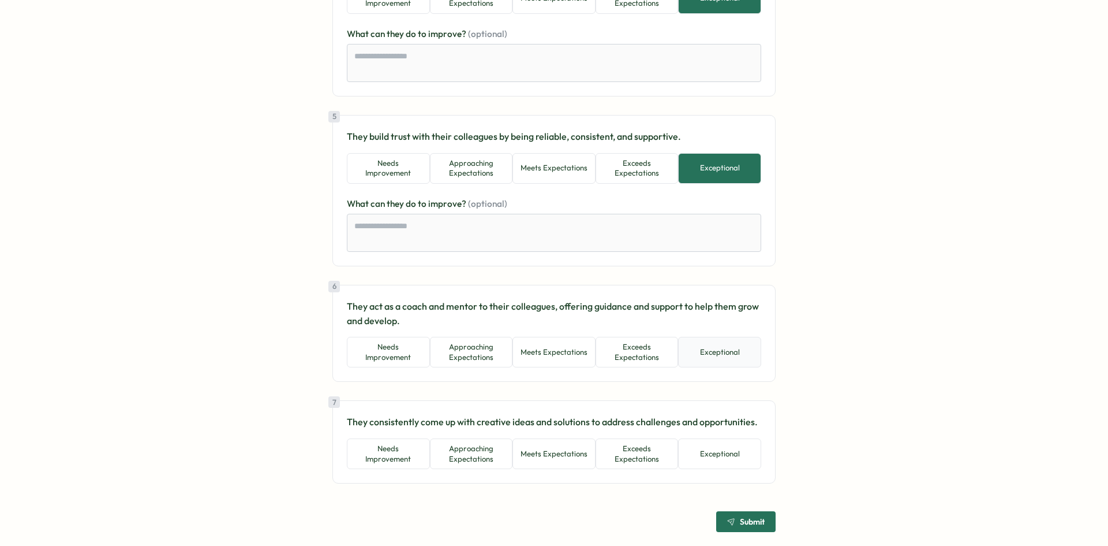
click at [757, 351] on button "Exceptional" at bounding box center [719, 352] width 83 height 31
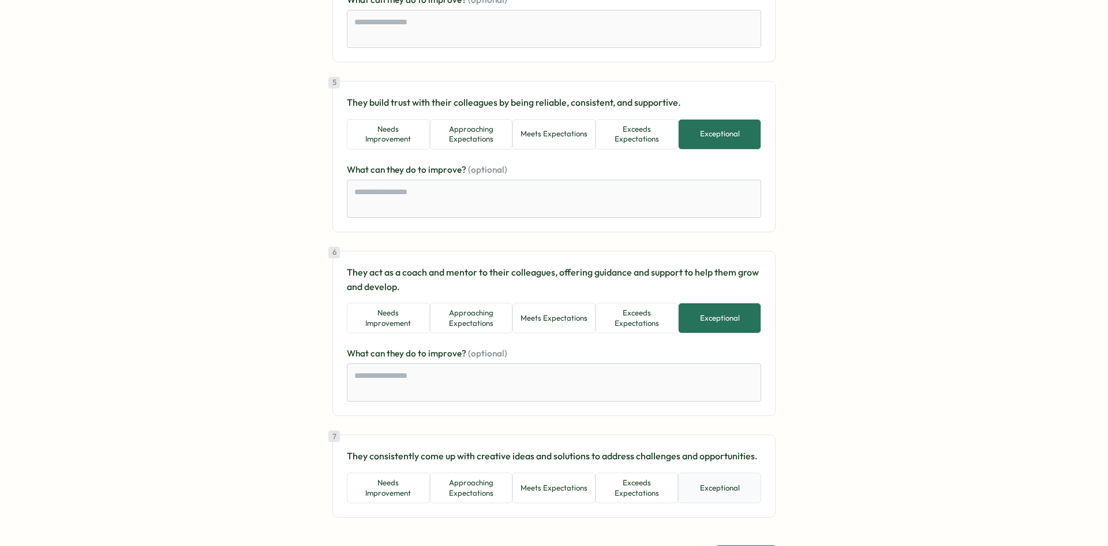
scroll to position [769, 0]
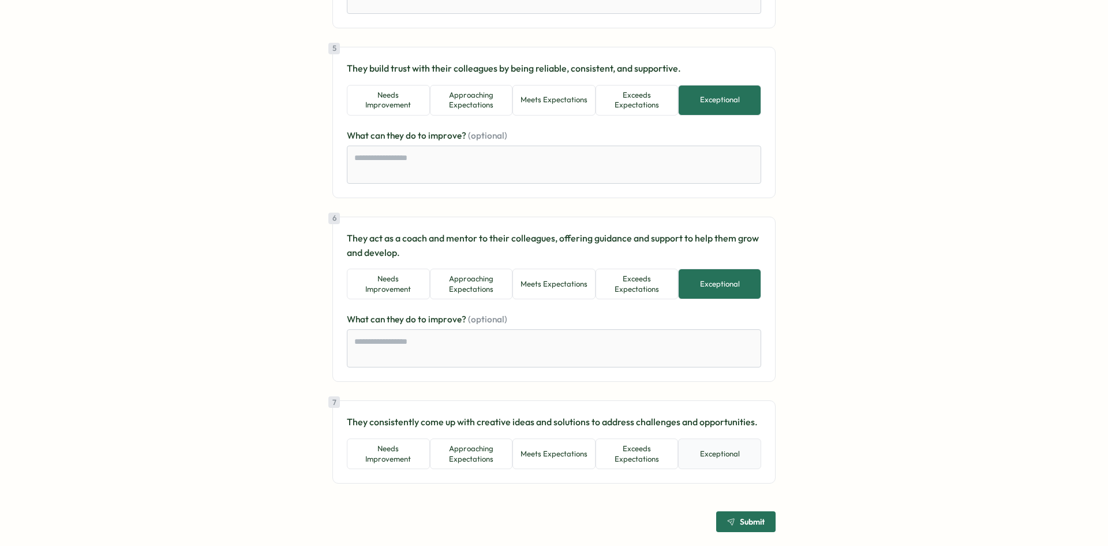
click at [734, 450] on button "Exceptional" at bounding box center [719, 453] width 83 height 31
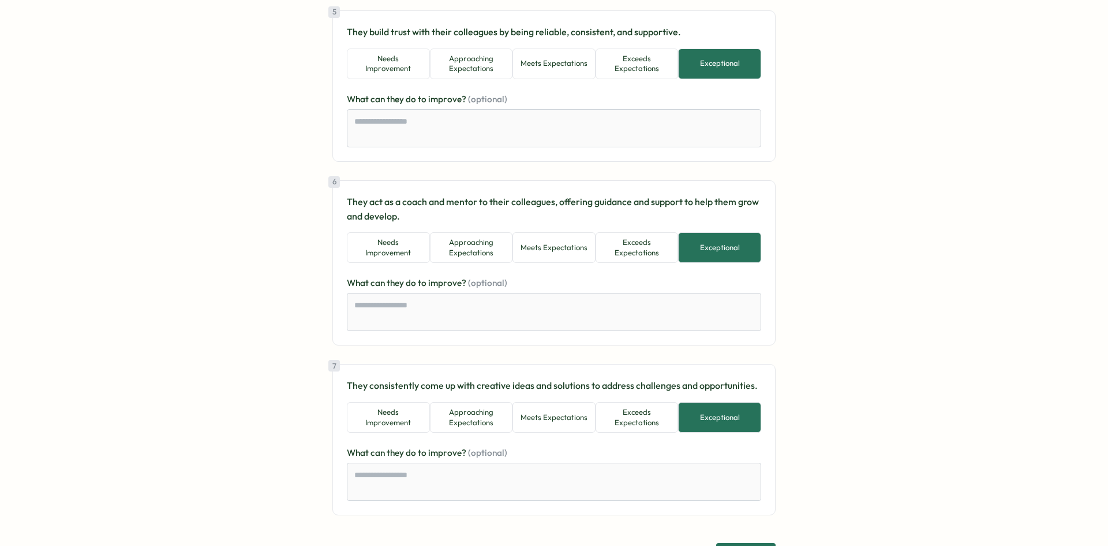
scroll to position [837, 0]
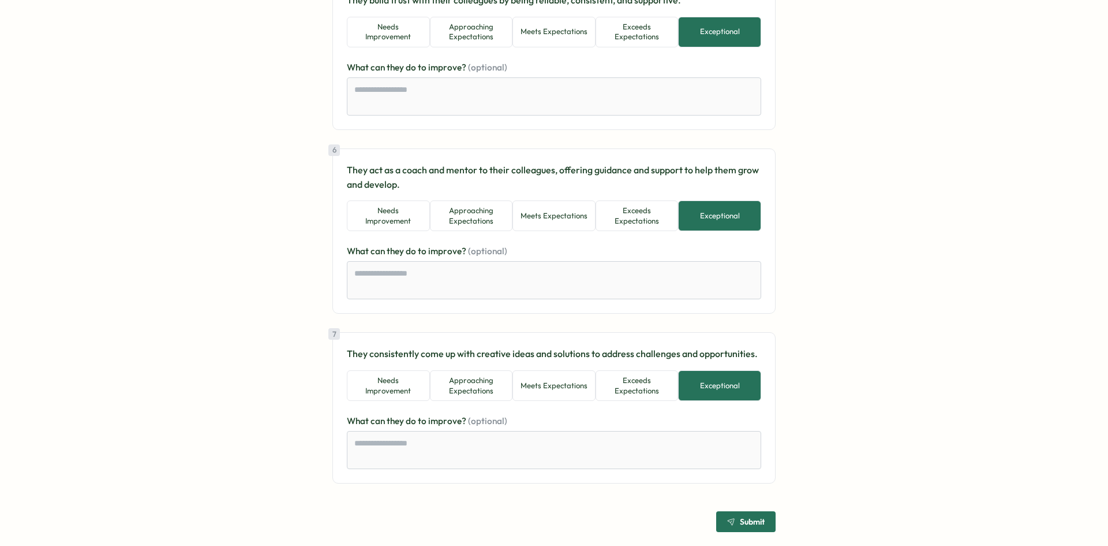
click at [734, 517] on span "Submit" at bounding box center [746, 521] width 38 height 20
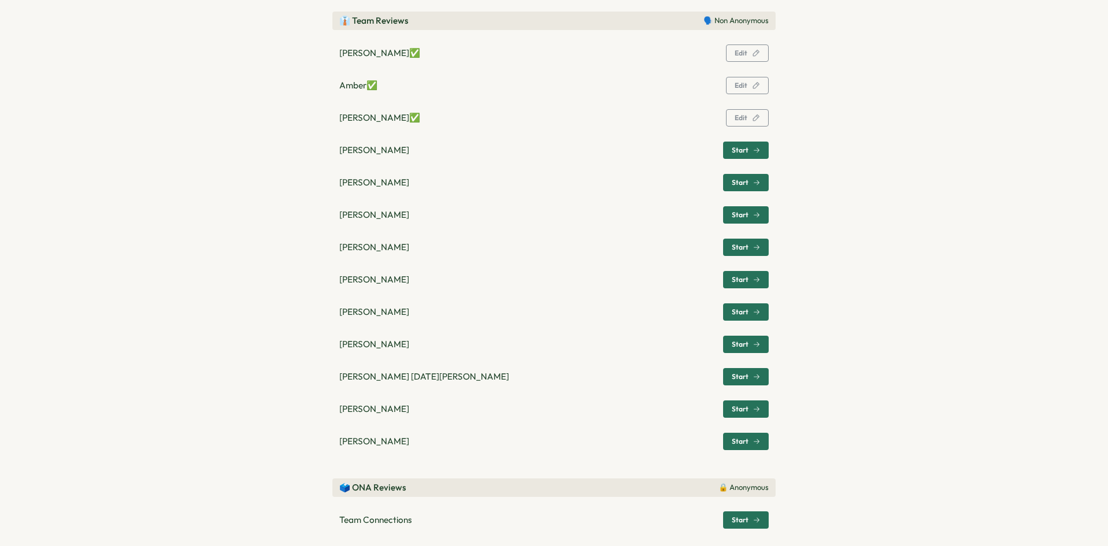
scroll to position [393, 0]
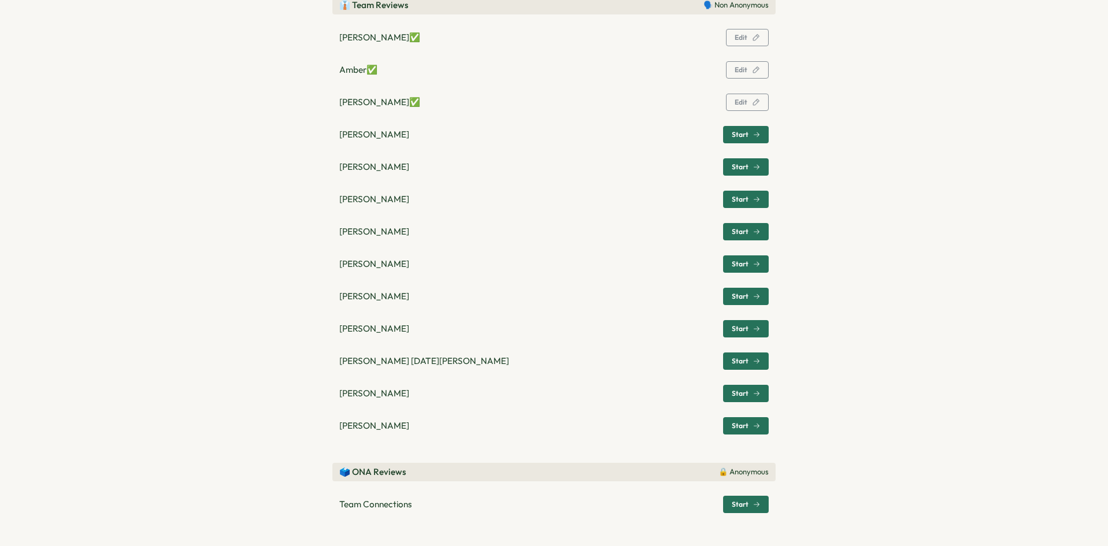
click at [737, 129] on span "Start" at bounding box center [746, 134] width 28 height 16
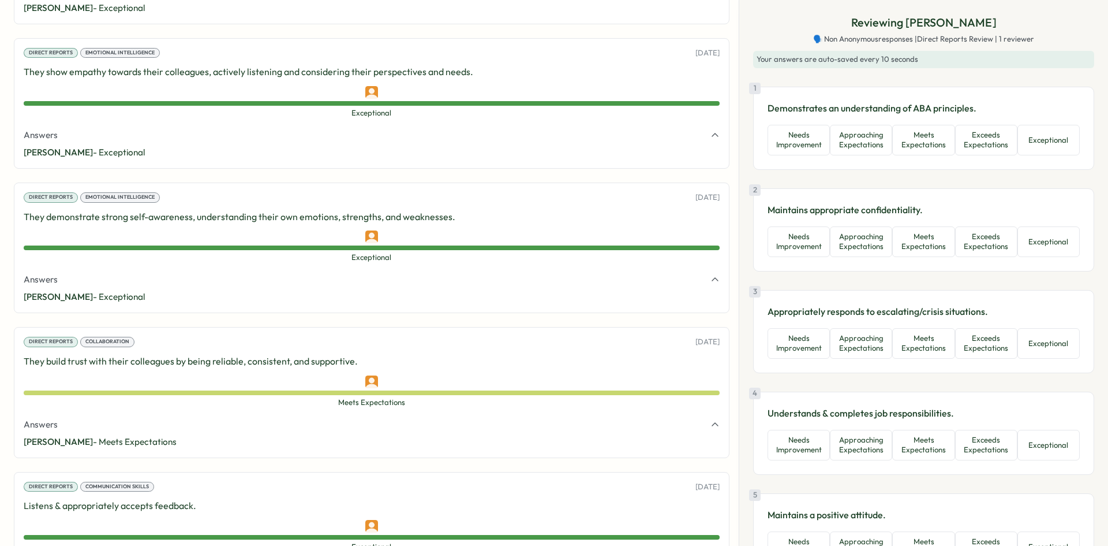
scroll to position [648, 0]
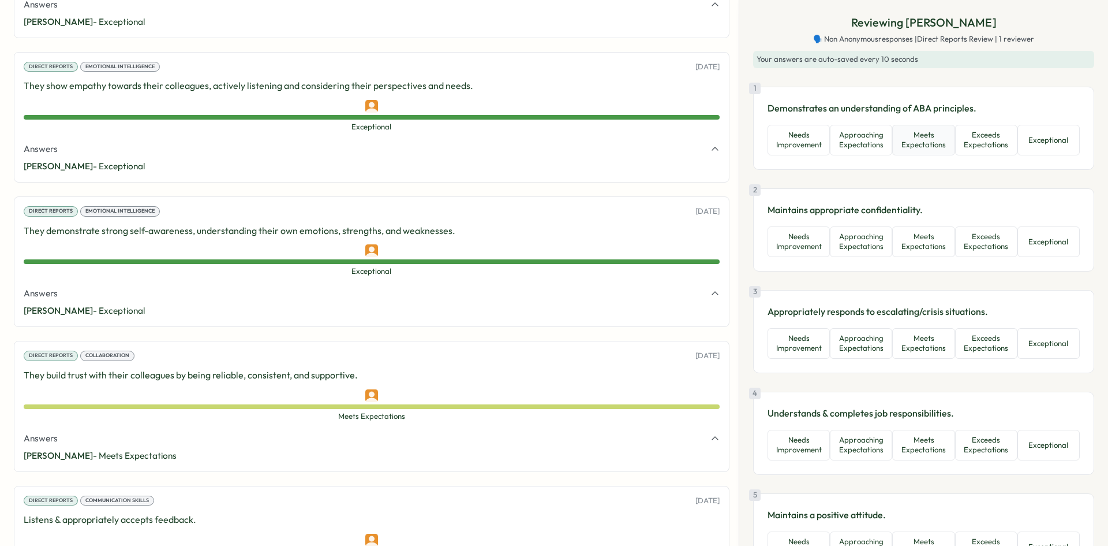
click at [927, 143] on button "Meets Expectations" at bounding box center [923, 140] width 62 height 31
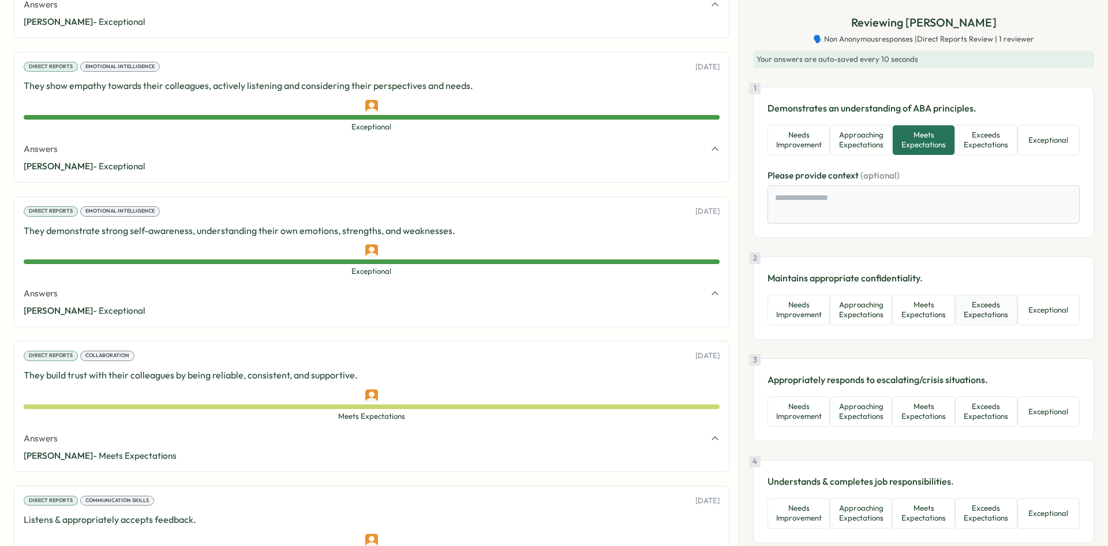
click at [983, 305] on button "Exceeds Expectations" at bounding box center [986, 309] width 62 height 31
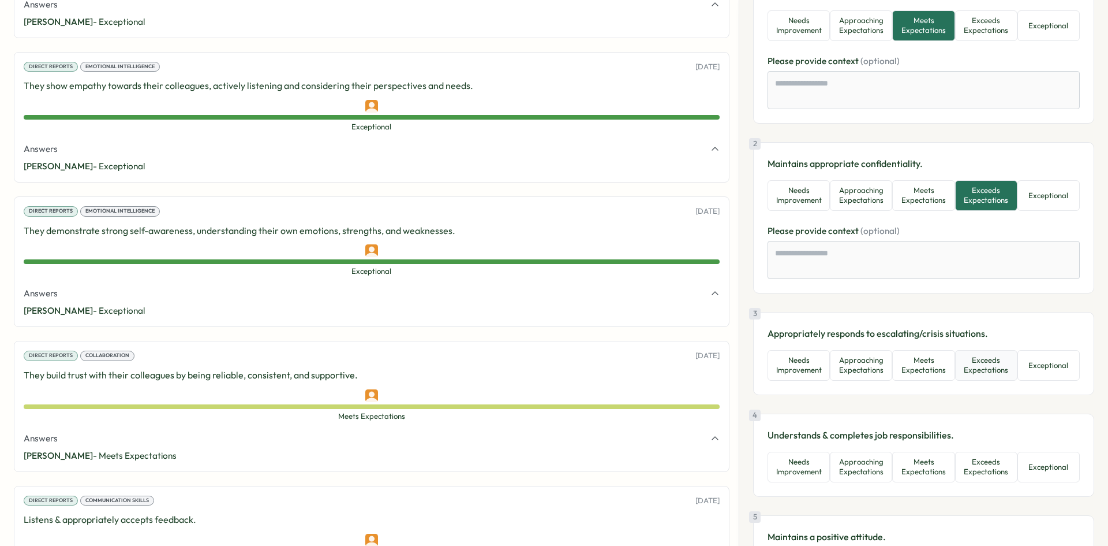
scroll to position [115, 0]
click at [939, 370] on button "Meets Expectations" at bounding box center [923, 364] width 62 height 31
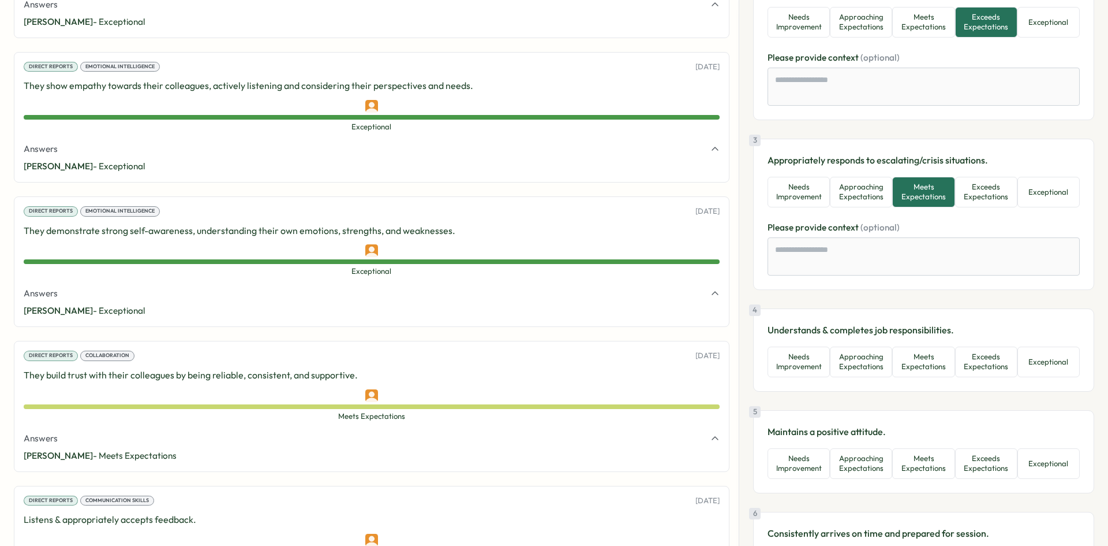
scroll to position [289, 0]
click at [921, 360] on button "Meets Expectations" at bounding box center [923, 360] width 62 height 31
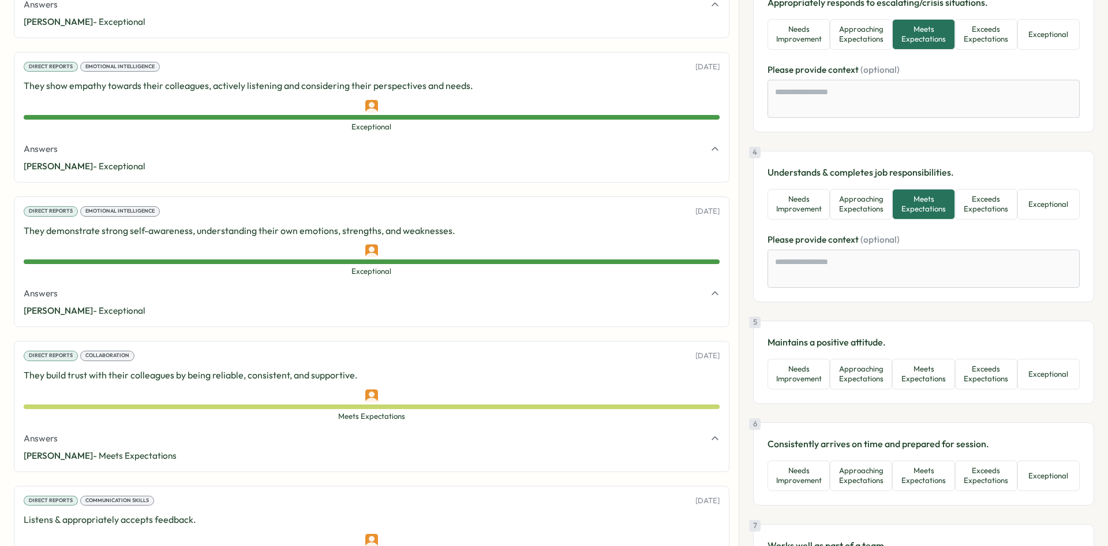
scroll to position [462, 0]
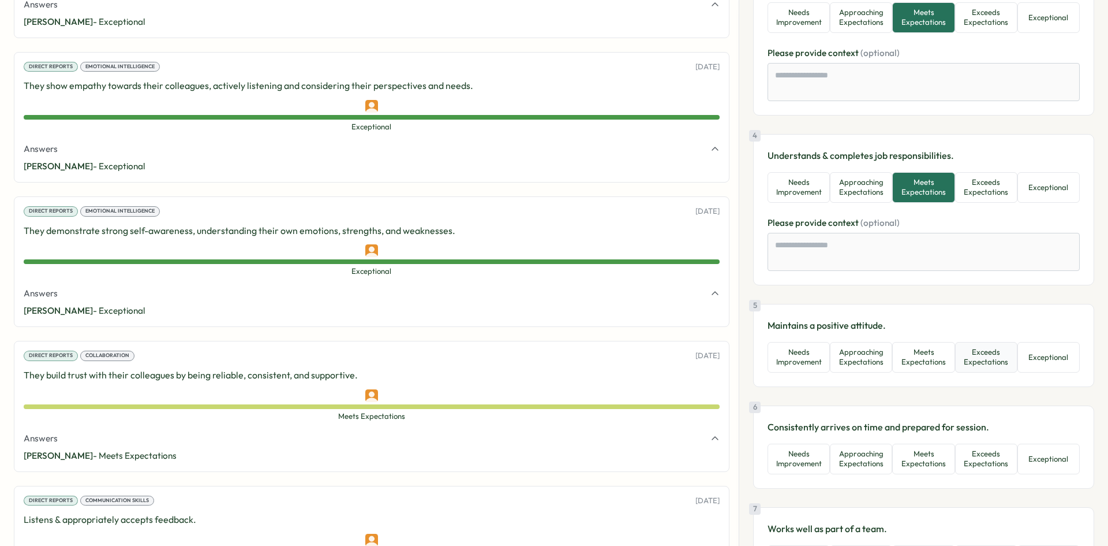
click at [987, 365] on button "Exceeds Expectations" at bounding box center [986, 357] width 62 height 31
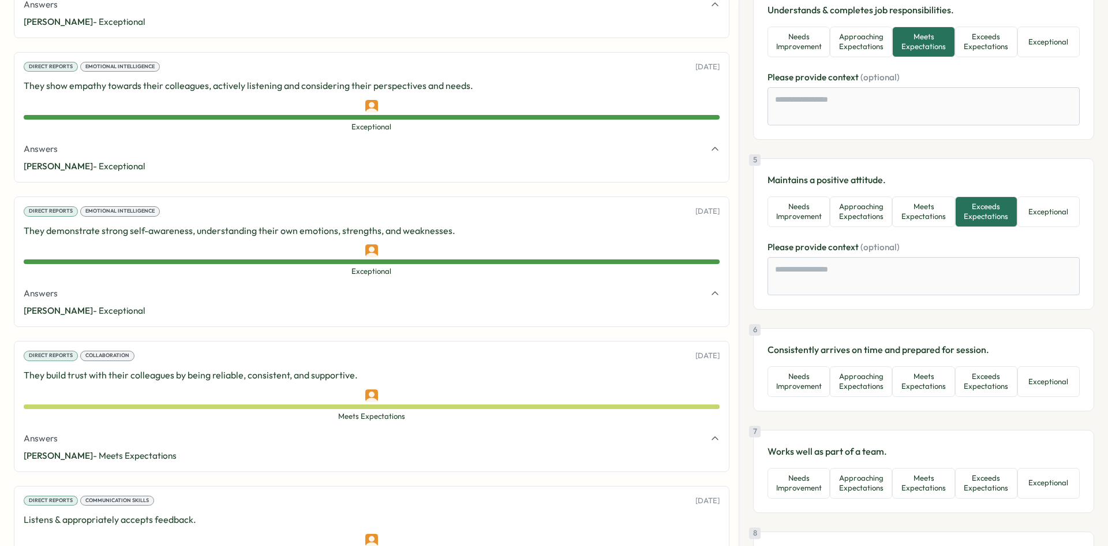
scroll to position [635, 0]
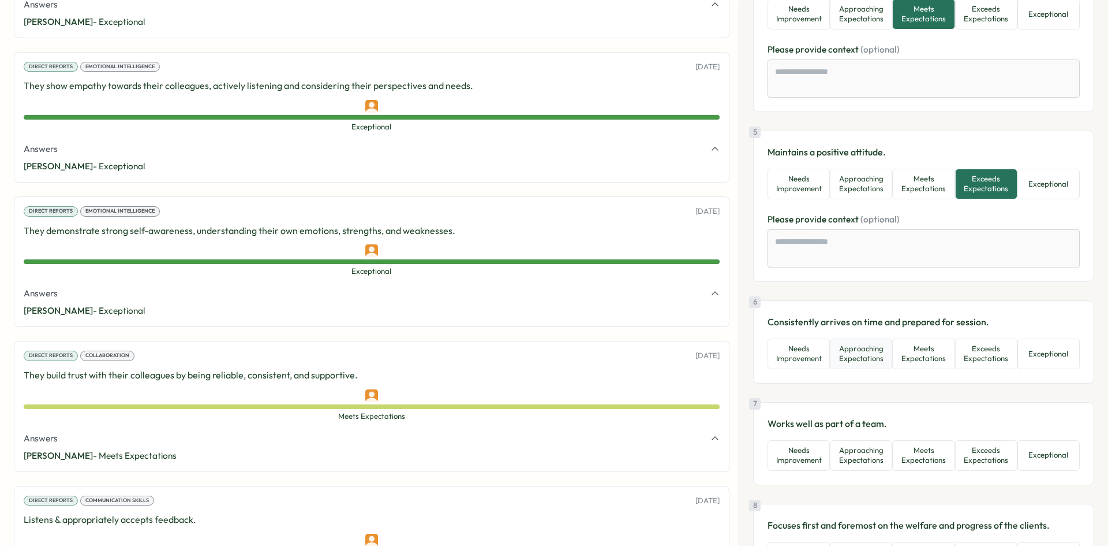
click at [864, 351] on button "Approaching Expectations" at bounding box center [861, 353] width 62 height 31
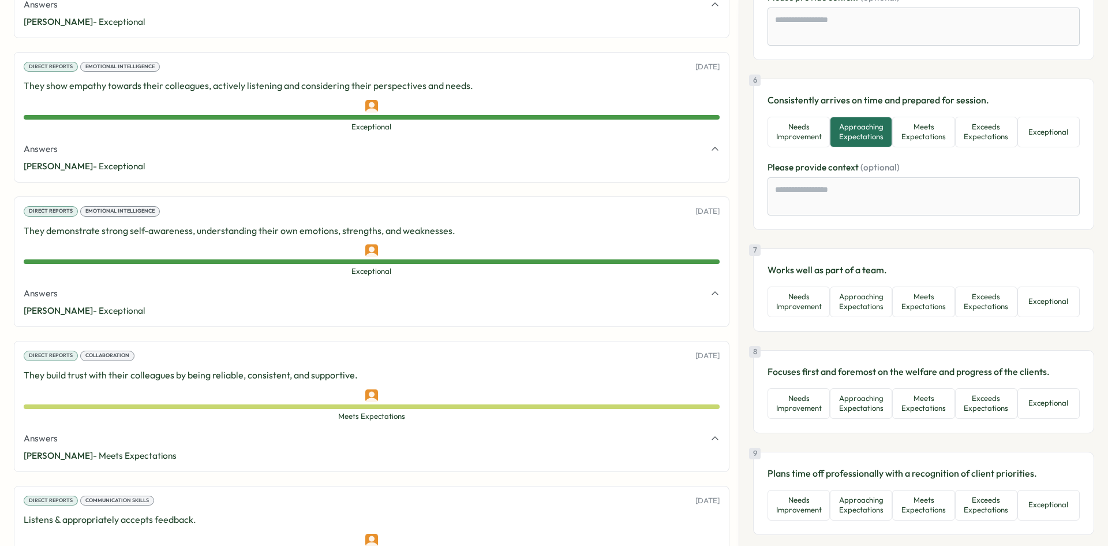
scroll to position [866, 0]
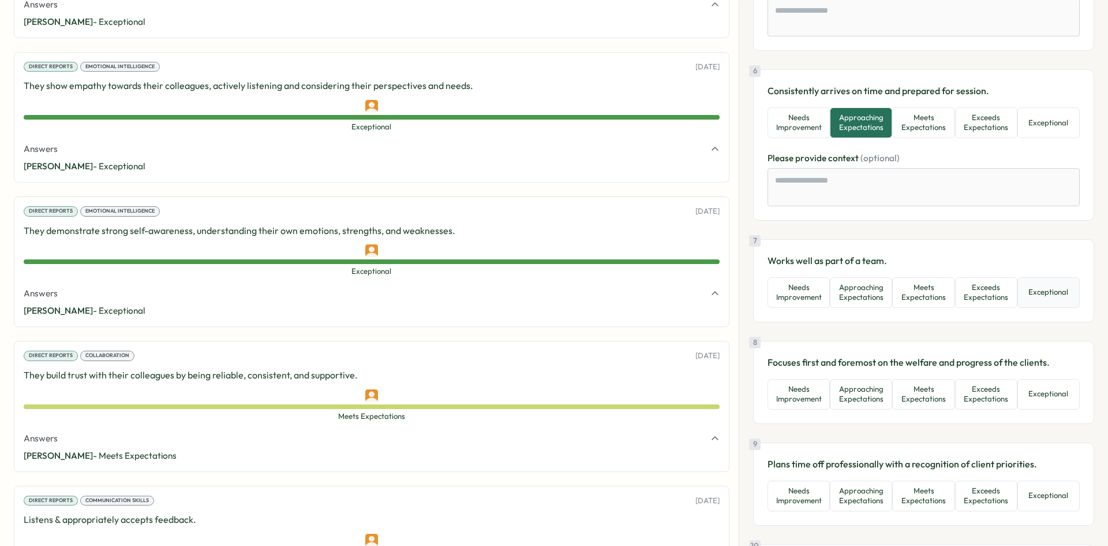
click at [1064, 295] on button "Exceptional" at bounding box center [1049, 292] width 62 height 31
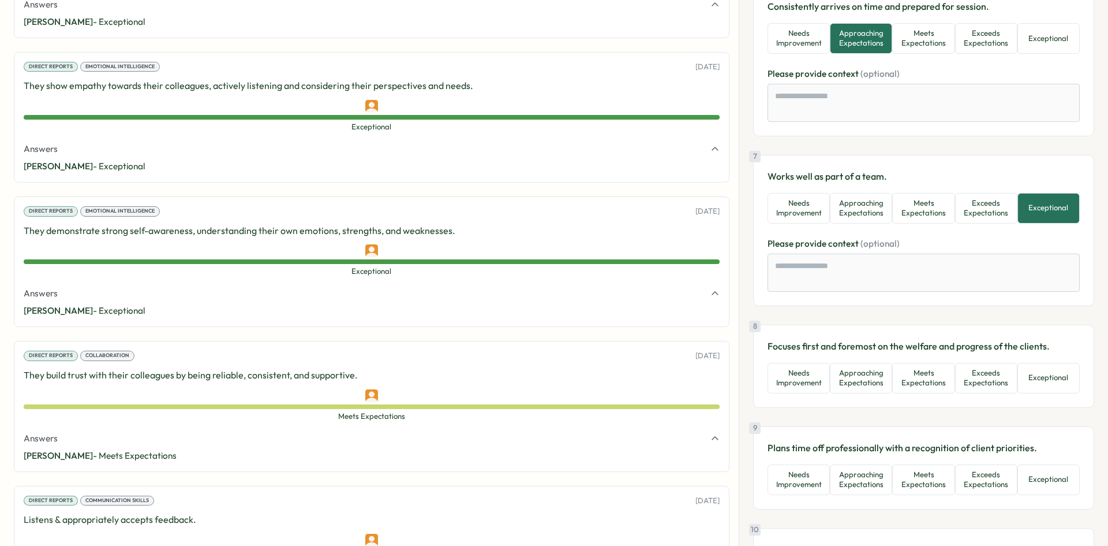
scroll to position [981, 0]
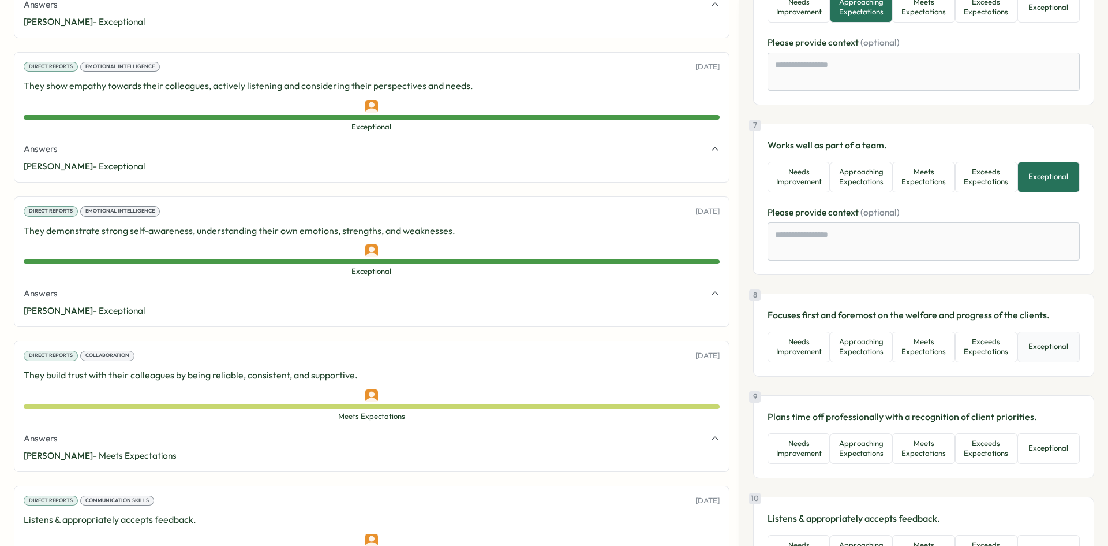
click at [1038, 353] on button "Exceptional" at bounding box center [1049, 346] width 62 height 31
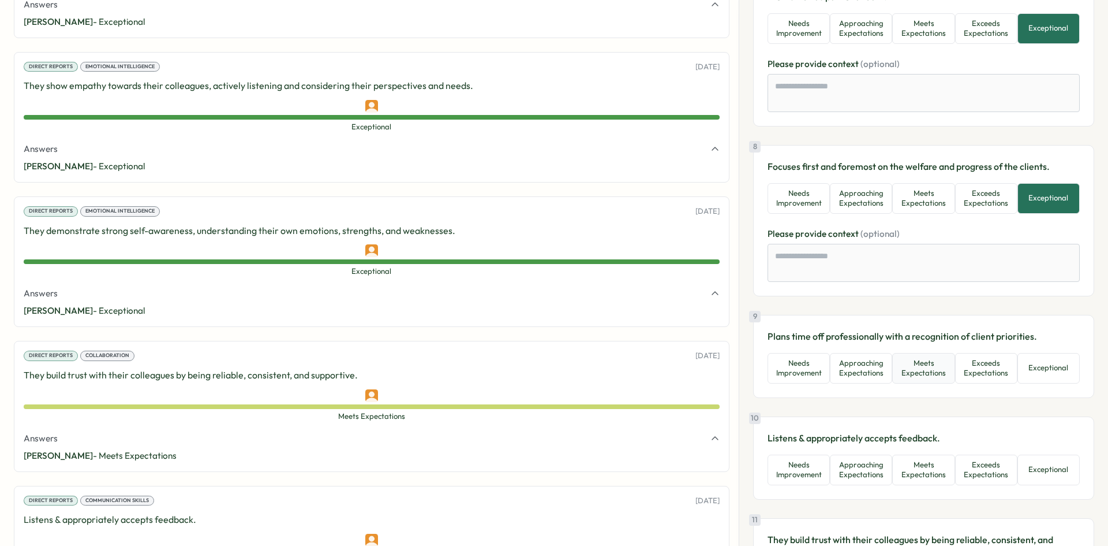
scroll to position [1155, 0]
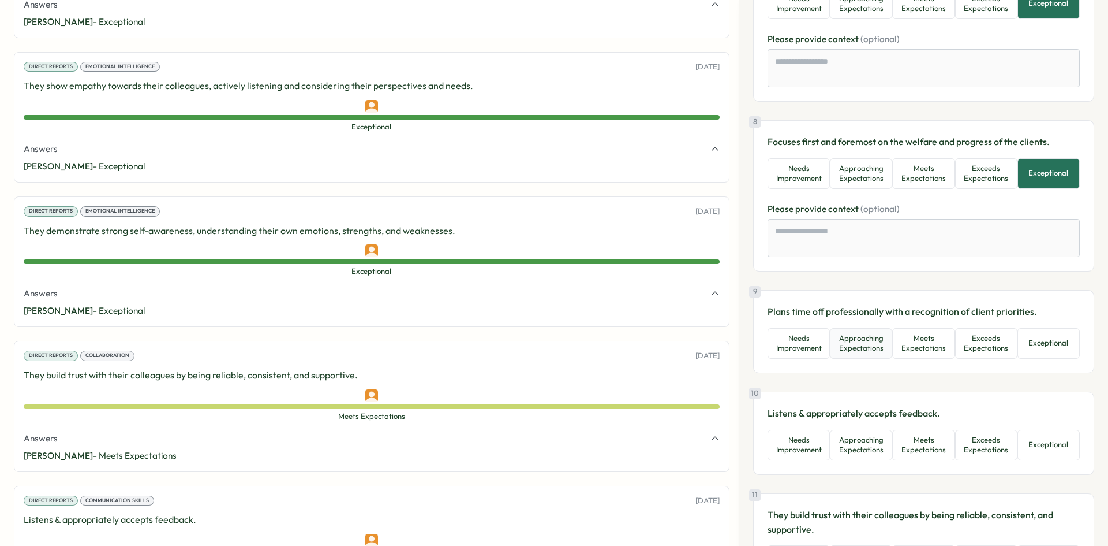
drag, startPoint x: 876, startPoint y: 344, endPoint x: 887, endPoint y: 343, distance: 11.0
click at [876, 344] on button "Approaching Expectations" at bounding box center [861, 343] width 62 height 31
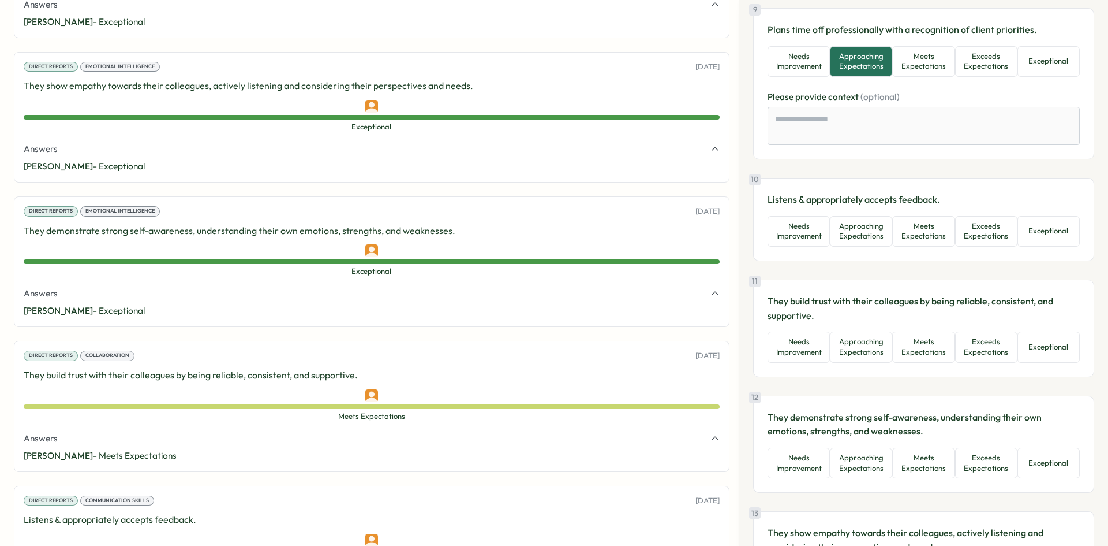
scroll to position [1443, 0]
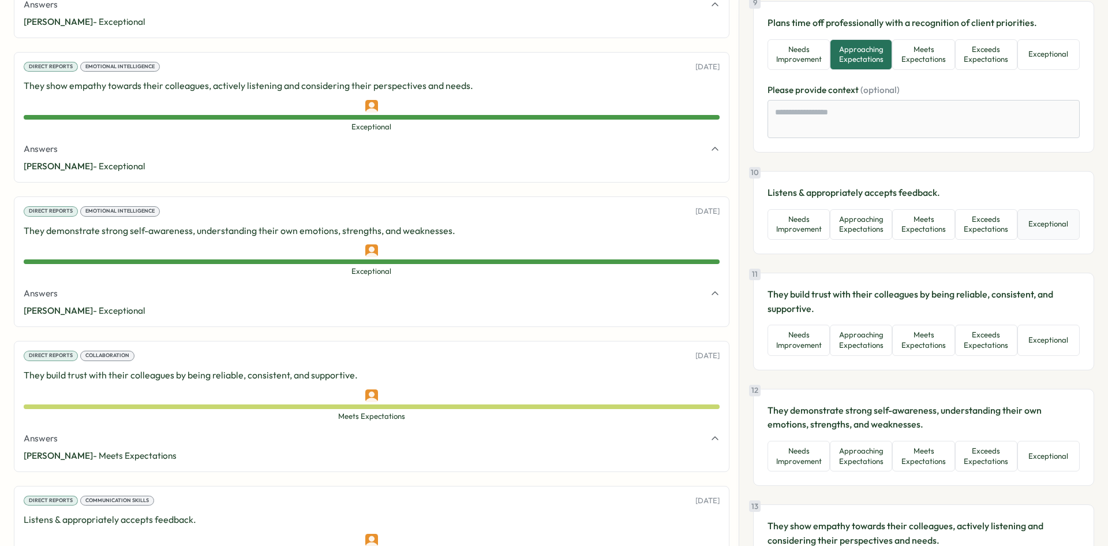
click at [1041, 220] on button "Exceptional" at bounding box center [1049, 224] width 62 height 31
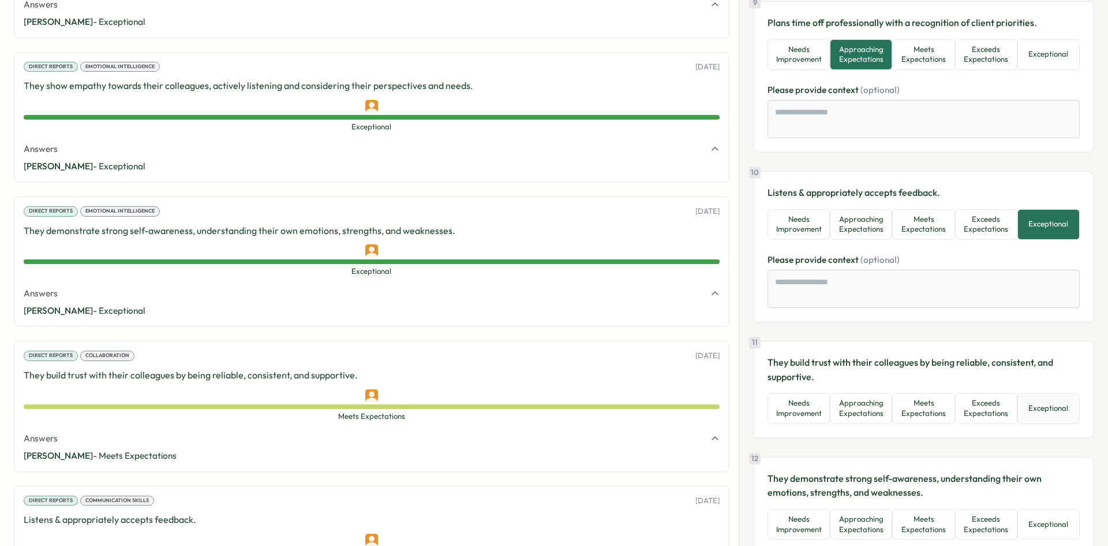
click at [1033, 404] on button "Exceptional" at bounding box center [1049, 408] width 62 height 31
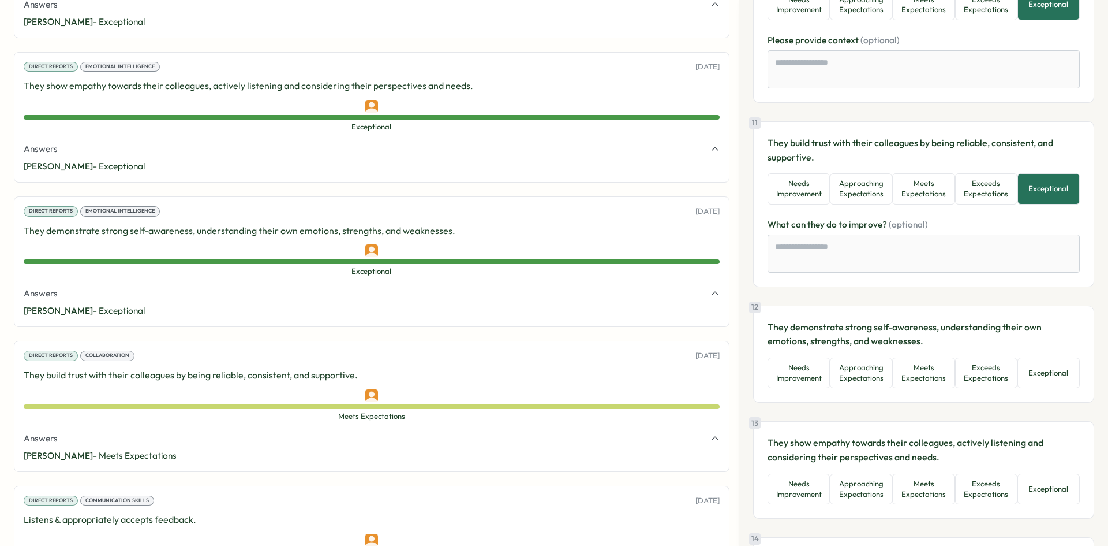
scroll to position [1732, 0]
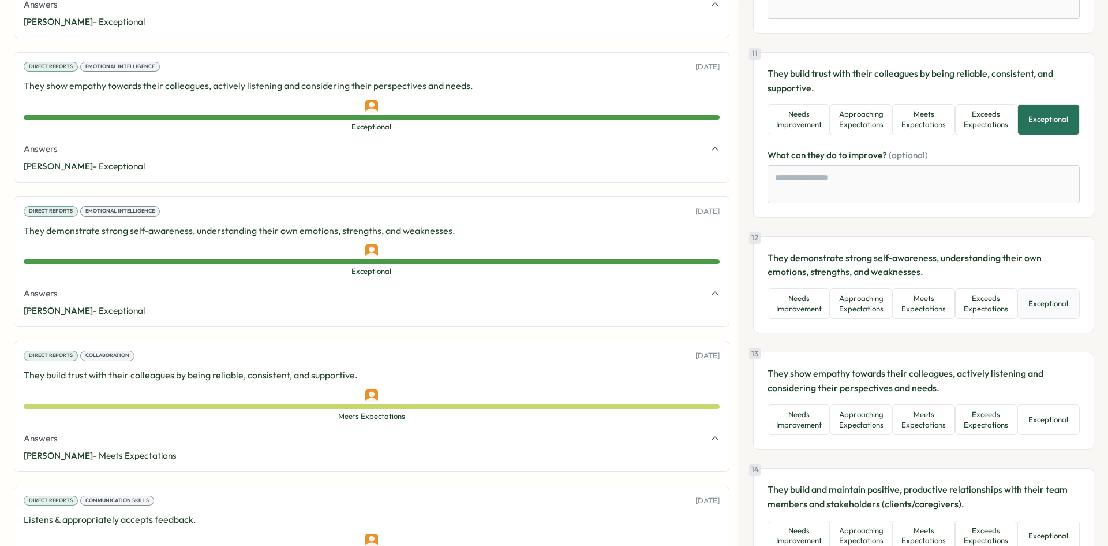
click at [1039, 301] on button "Exceptional" at bounding box center [1049, 303] width 62 height 31
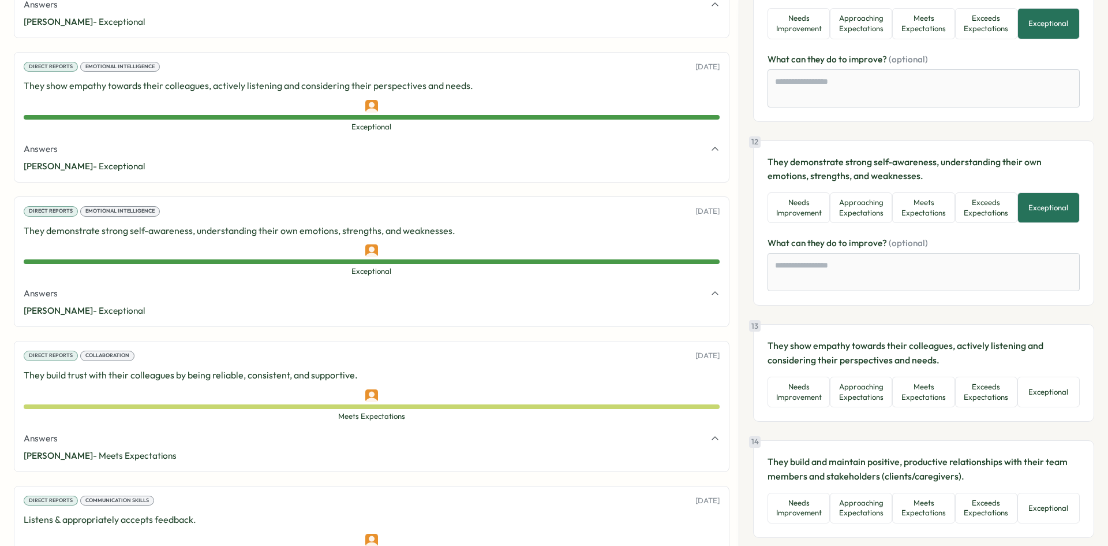
scroll to position [1847, 0]
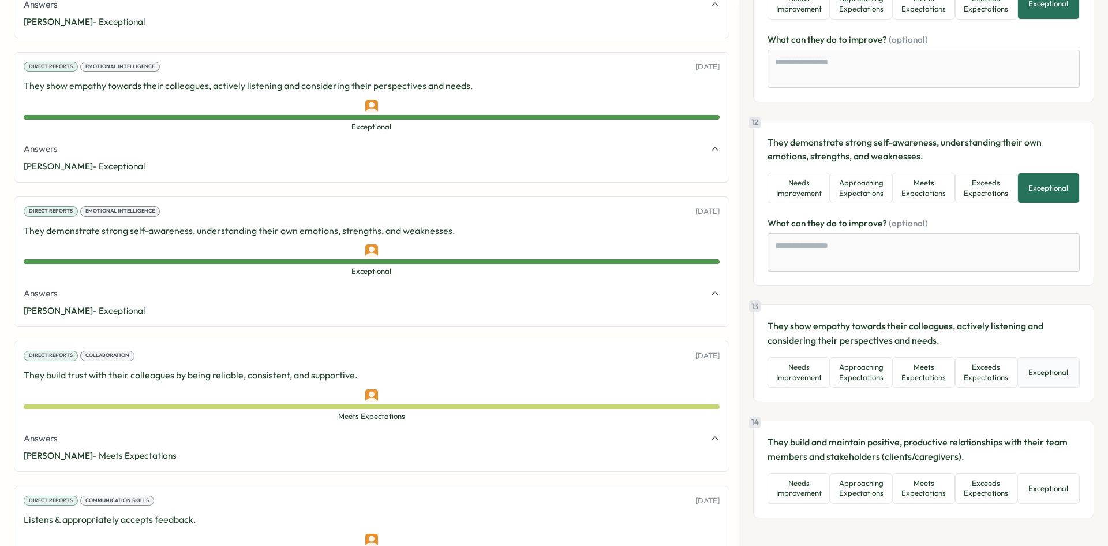
click at [1031, 362] on button "Exceptional" at bounding box center [1049, 372] width 62 height 31
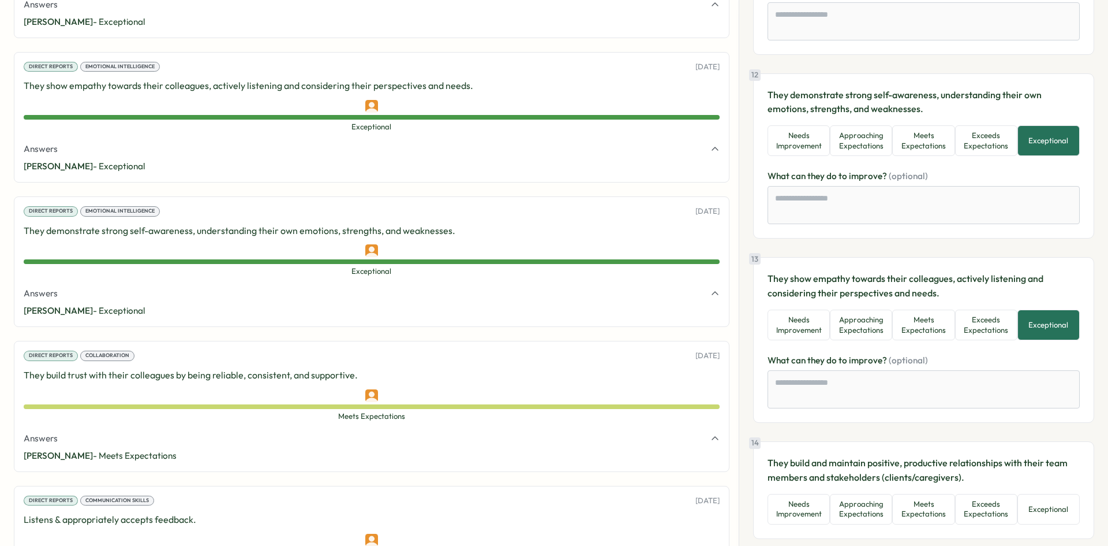
scroll to position [1950, 0]
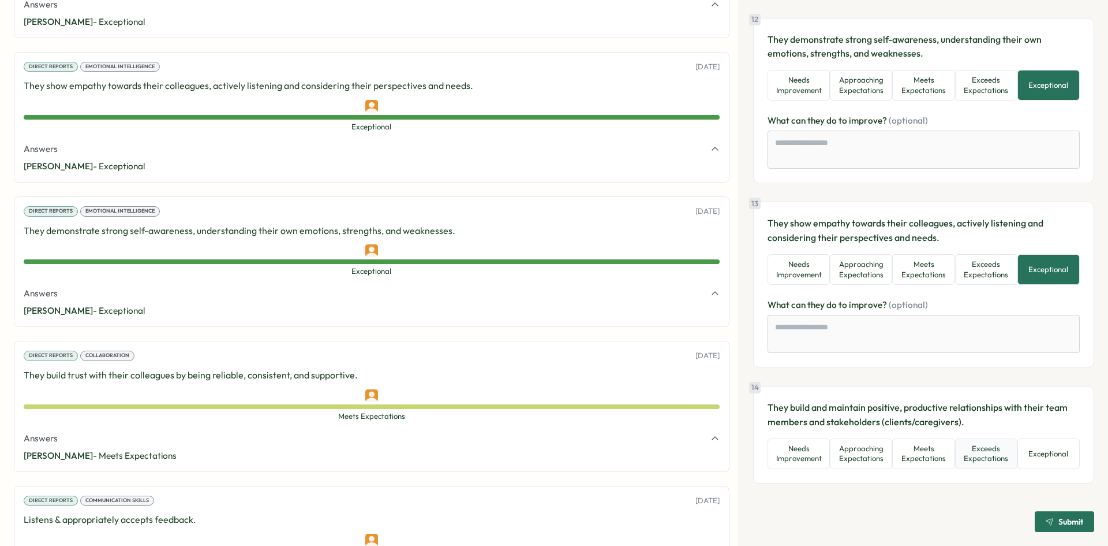
drag, startPoint x: 979, startPoint y: 456, endPoint x: 1010, endPoint y: 461, distance: 31.5
click at [980, 456] on button "Exceeds Expectations" at bounding box center [986, 453] width 62 height 31
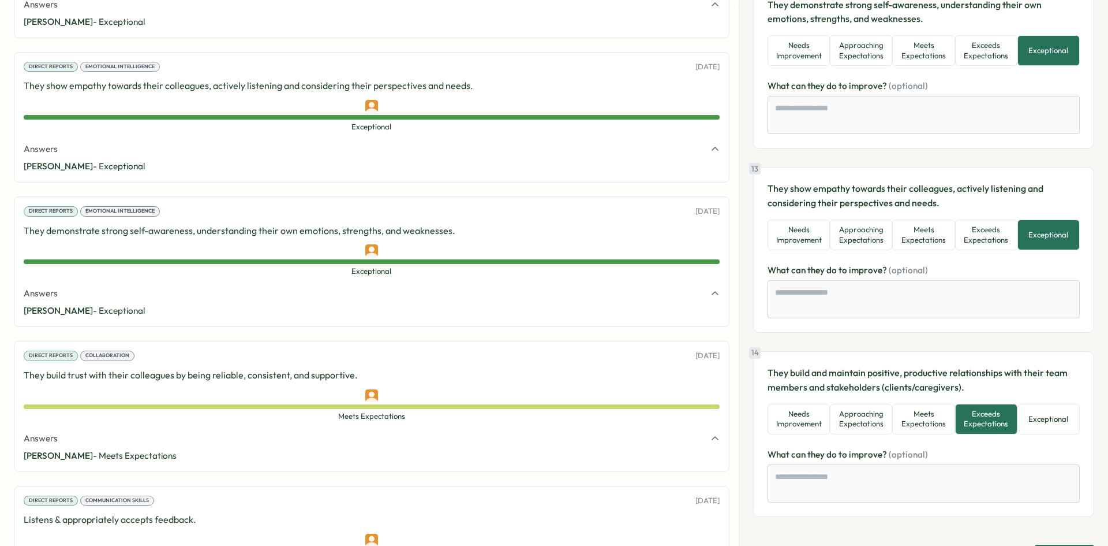
scroll to position [2018, 0]
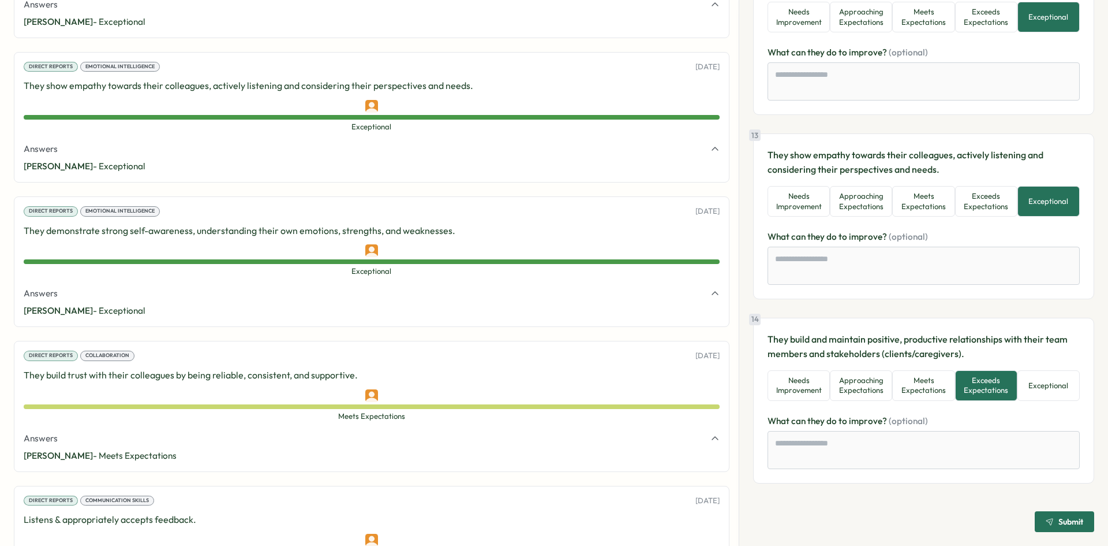
click at [1059, 518] on span "Submit" at bounding box center [1071, 521] width 25 height 8
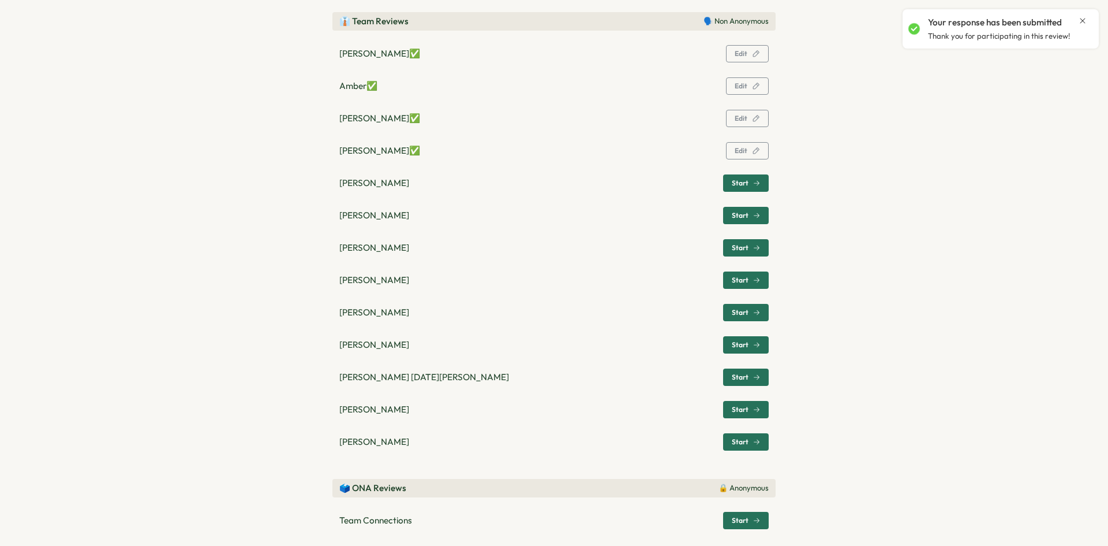
scroll to position [393, 0]
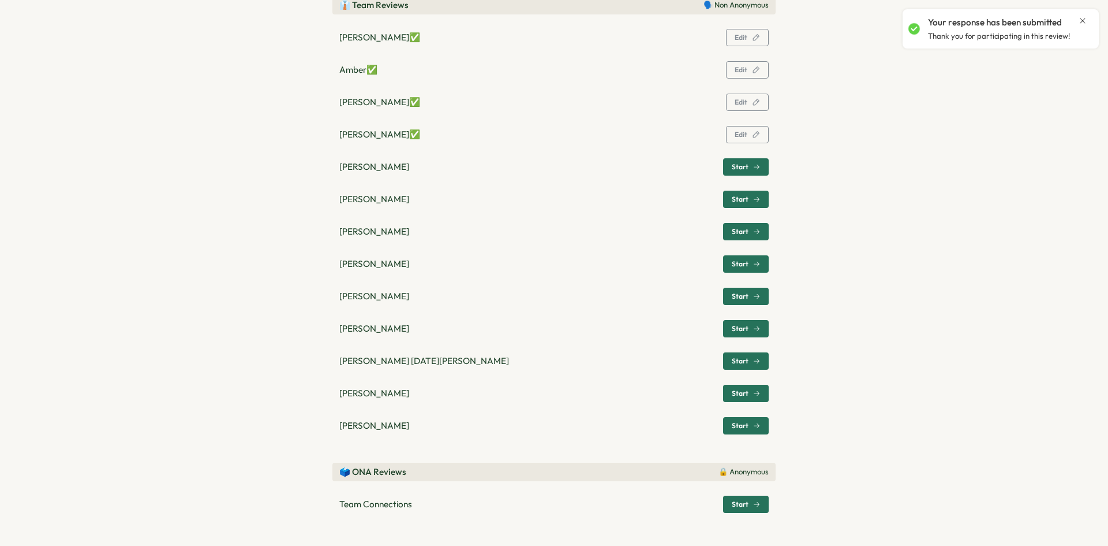
click at [736, 501] on span "Start" at bounding box center [740, 504] width 17 height 7
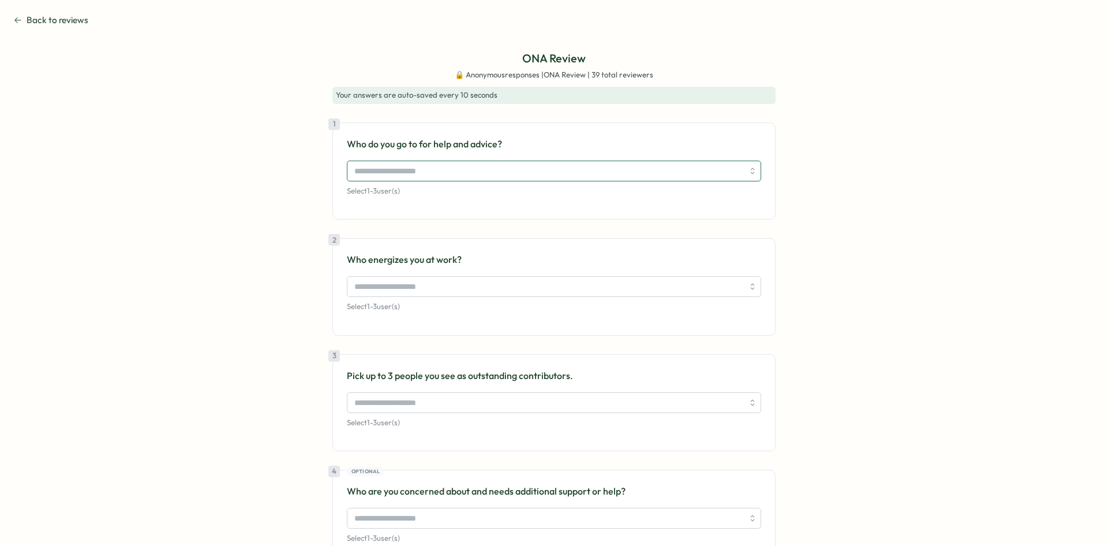
click at [376, 169] on input "search" at bounding box center [548, 171] width 389 height 20
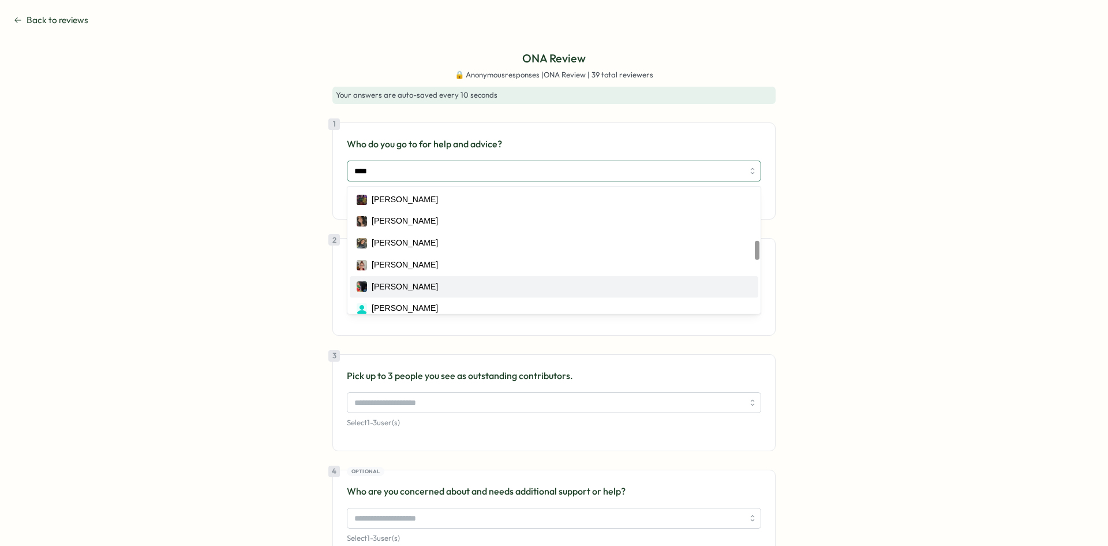
scroll to position [346, 0]
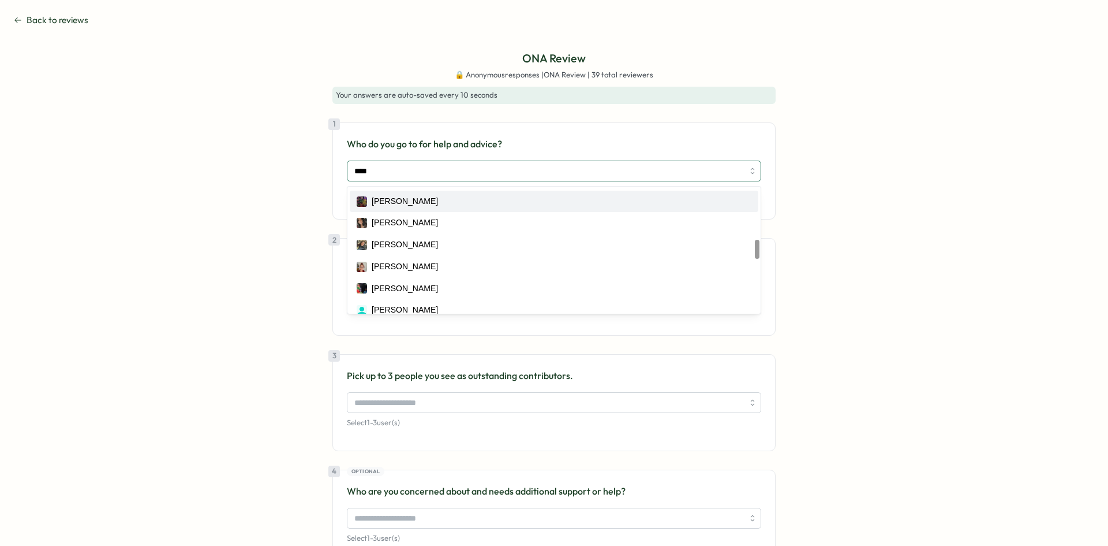
click at [398, 198] on div "Jane Pfeiffer" at bounding box center [405, 201] width 66 height 13
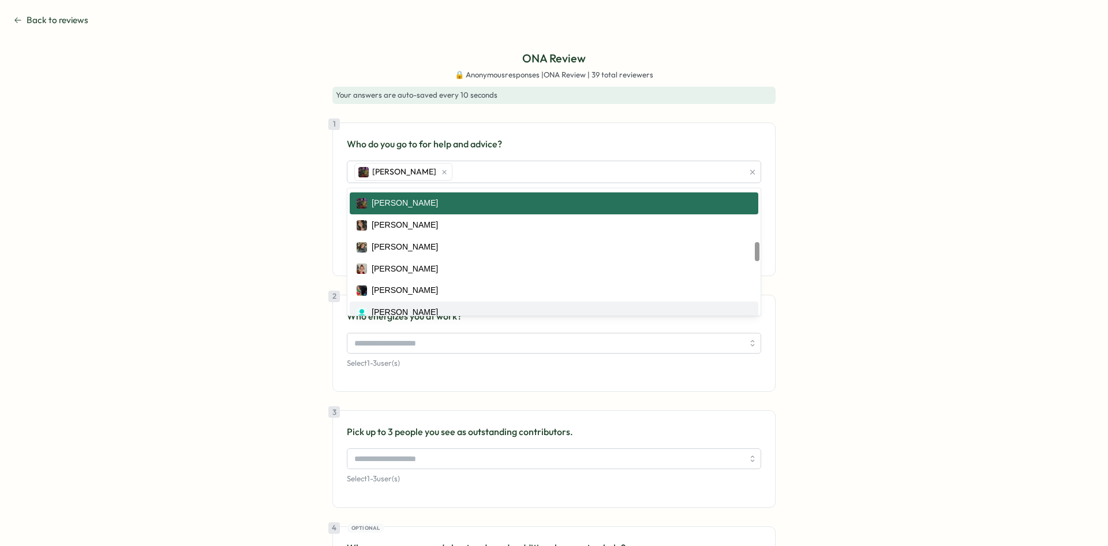
click at [257, 323] on div "ONA Review 🔒 Anonymous responses | ONA Review | 39 total reviewers Your answers…" at bounding box center [554, 361] width 1081 height 622
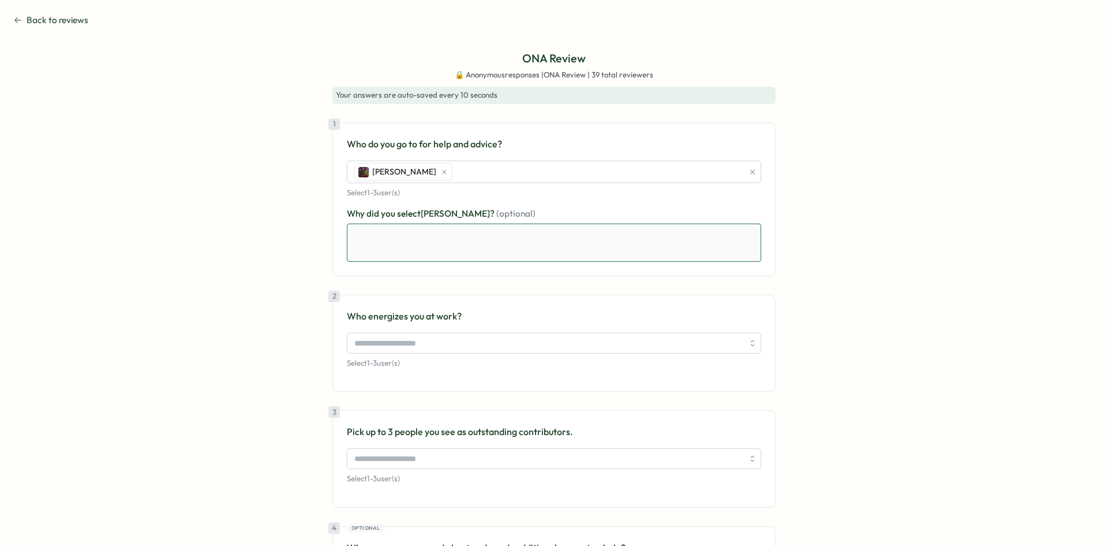
click at [441, 245] on textarea at bounding box center [554, 242] width 414 height 38
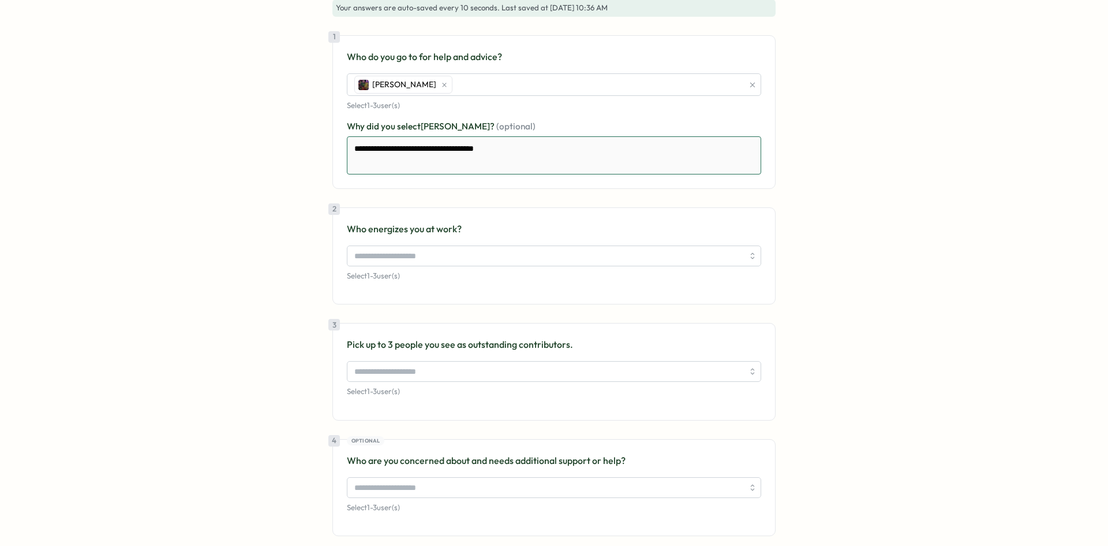
scroll to position [115, 0]
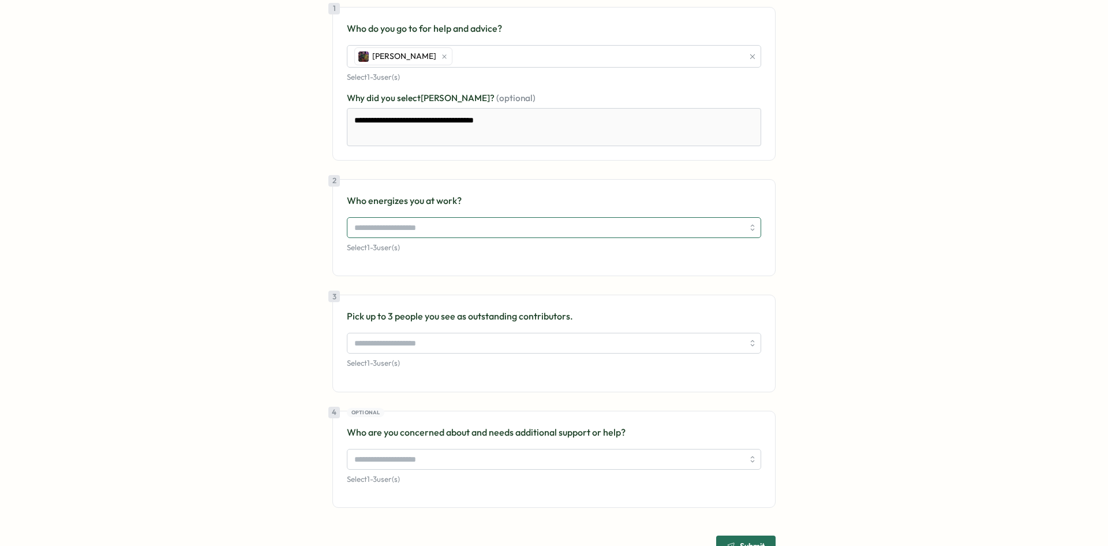
click at [701, 227] on input "search" at bounding box center [548, 228] width 389 height 20
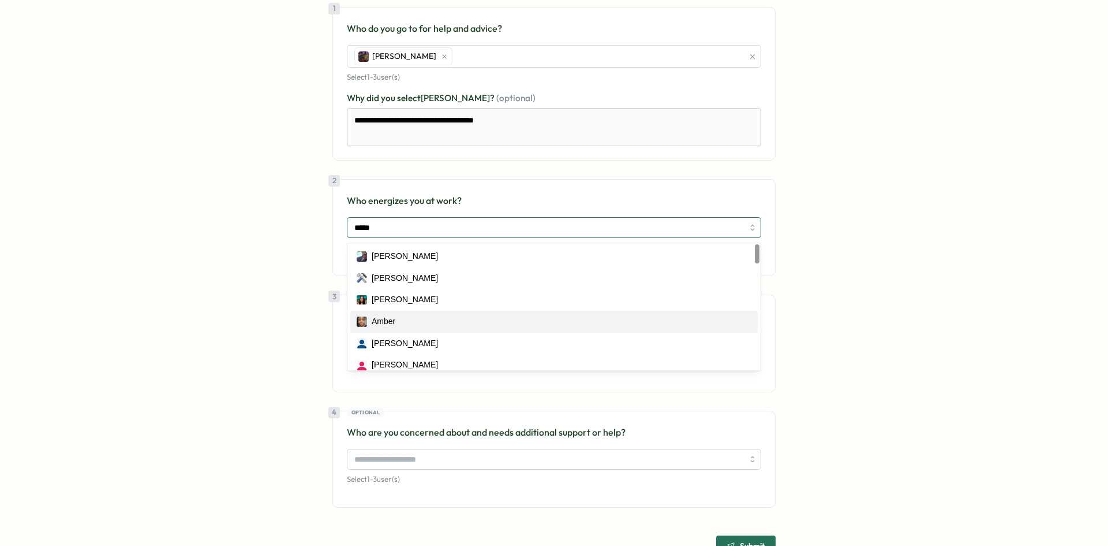
click at [407, 320] on div "Amber" at bounding box center [554, 321] width 395 height 13
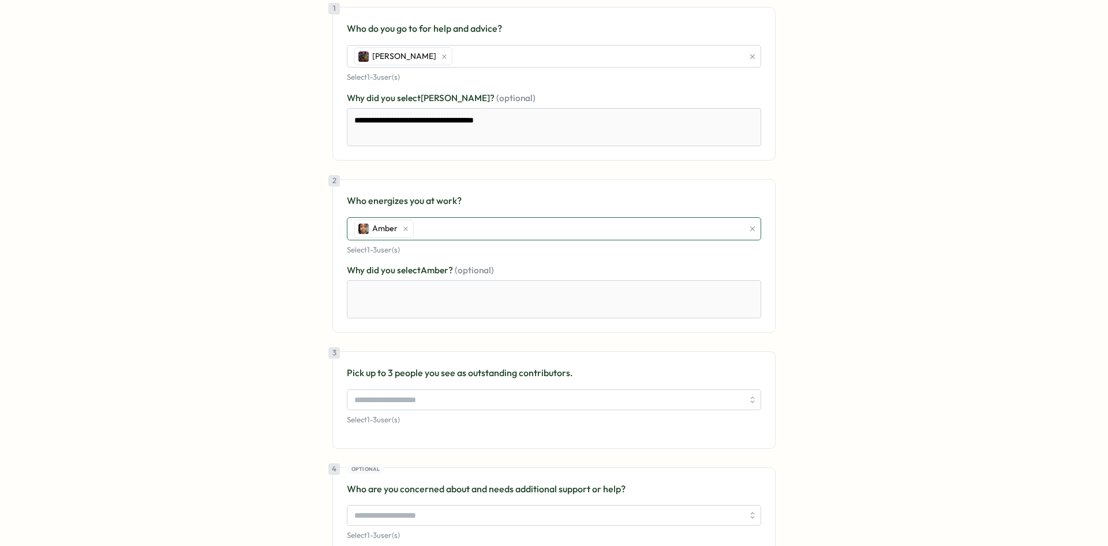
click at [420, 226] on div "Amber" at bounding box center [548, 229] width 392 height 22
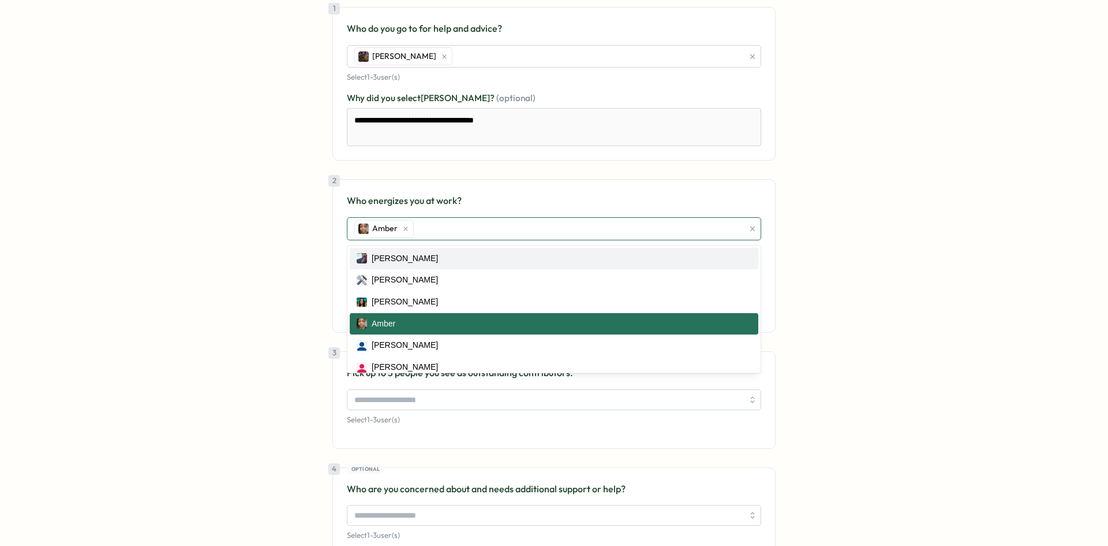
click at [431, 229] on div "Amber" at bounding box center [548, 229] width 392 height 22
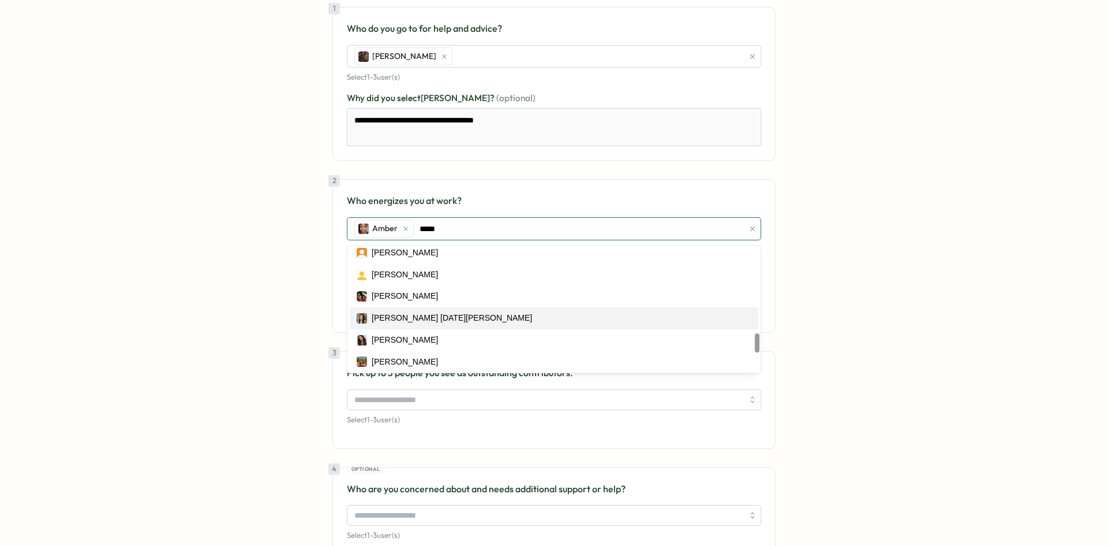
scroll to position [635, 0]
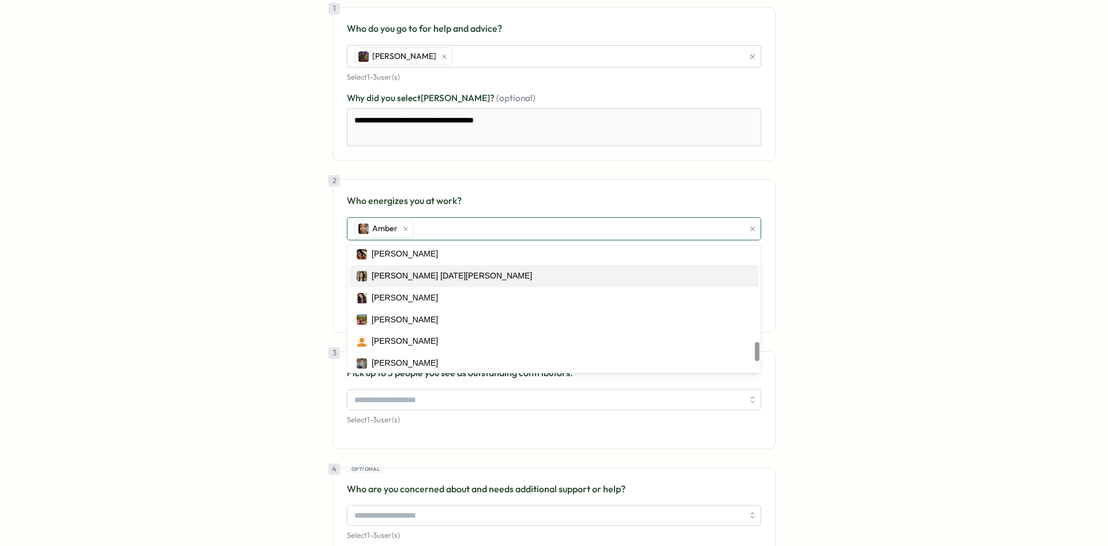
click at [416, 279] on div "Rocio San Miguel" at bounding box center [452, 276] width 160 height 13
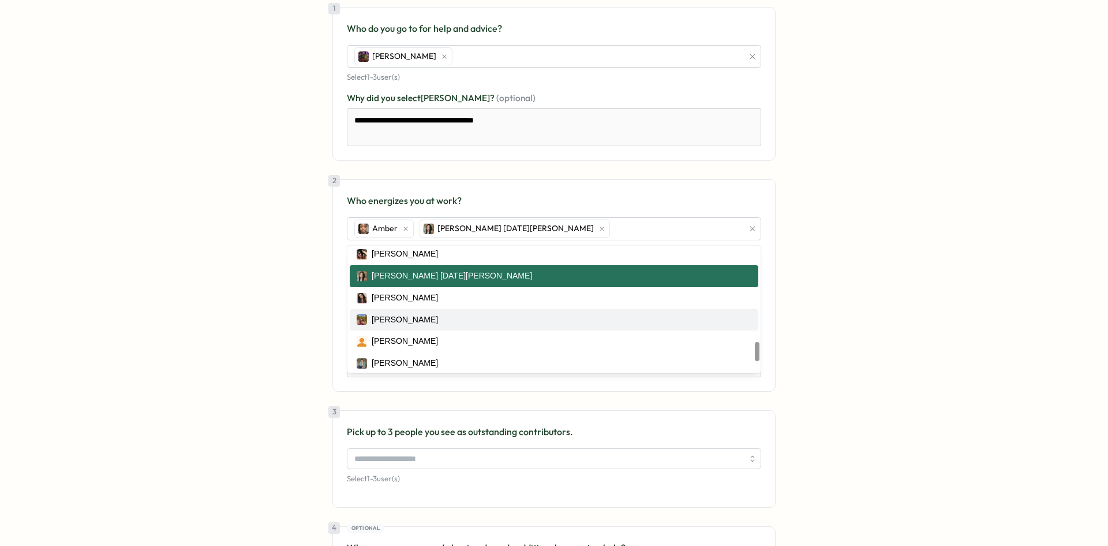
click at [904, 303] on div "**********" at bounding box center [554, 302] width 1081 height 737
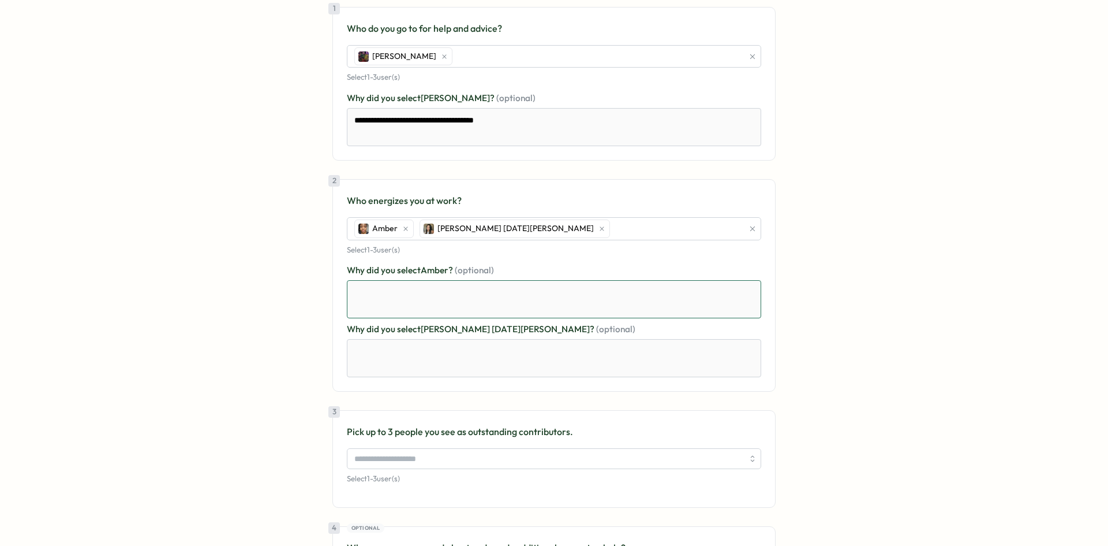
click at [469, 302] on textarea at bounding box center [554, 299] width 414 height 38
drag, startPoint x: 444, startPoint y: 294, endPoint x: 298, endPoint y: 305, distance: 146.5
click at [298, 305] on div "**********" at bounding box center [554, 302] width 1081 height 737
click at [452, 362] on textarea at bounding box center [554, 358] width 414 height 38
paste textarea "**********"
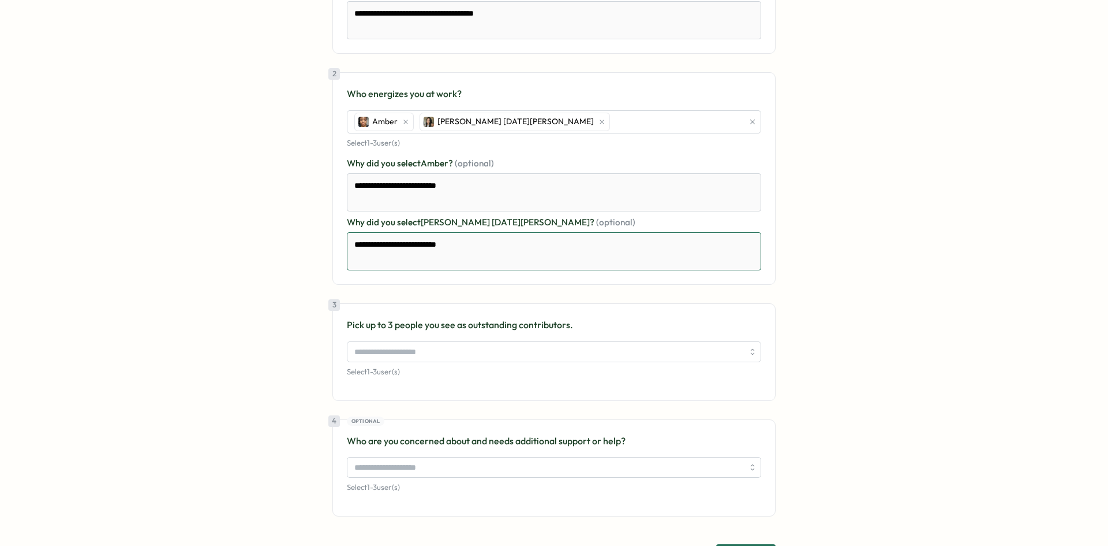
scroll to position [231, 0]
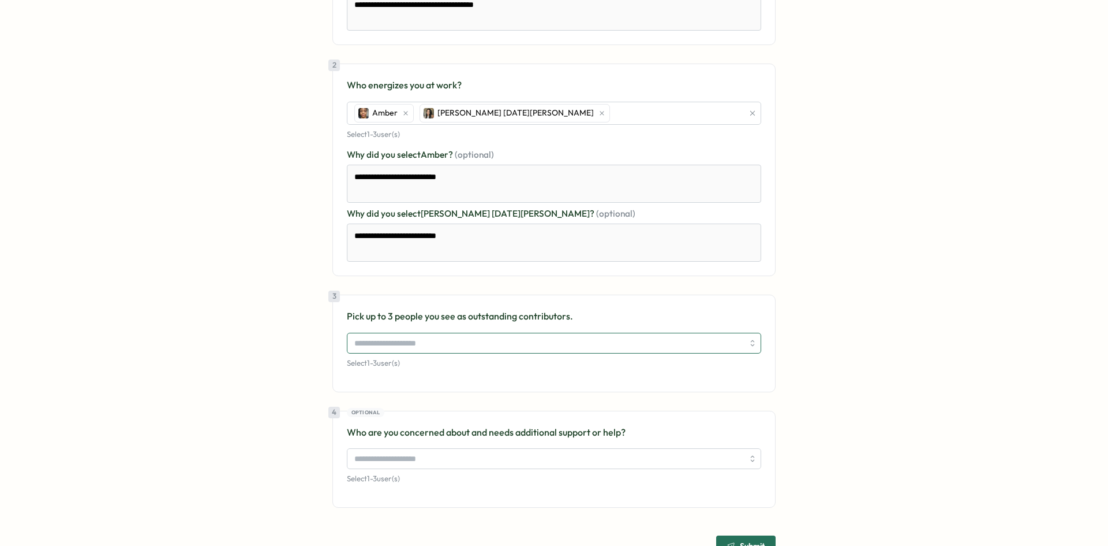
click at [440, 340] on input "search" at bounding box center [548, 343] width 389 height 20
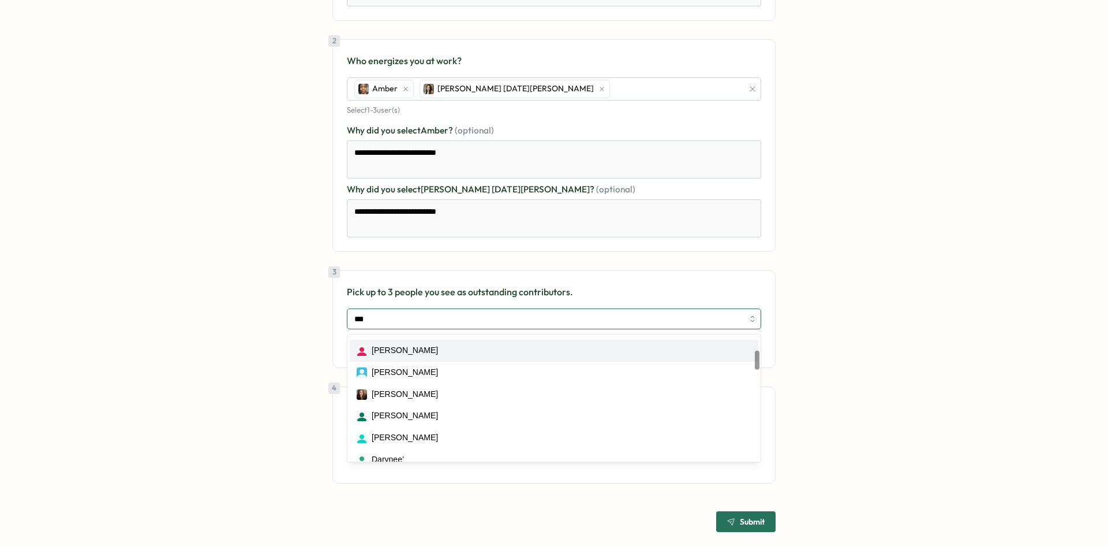
scroll to position [115, 0]
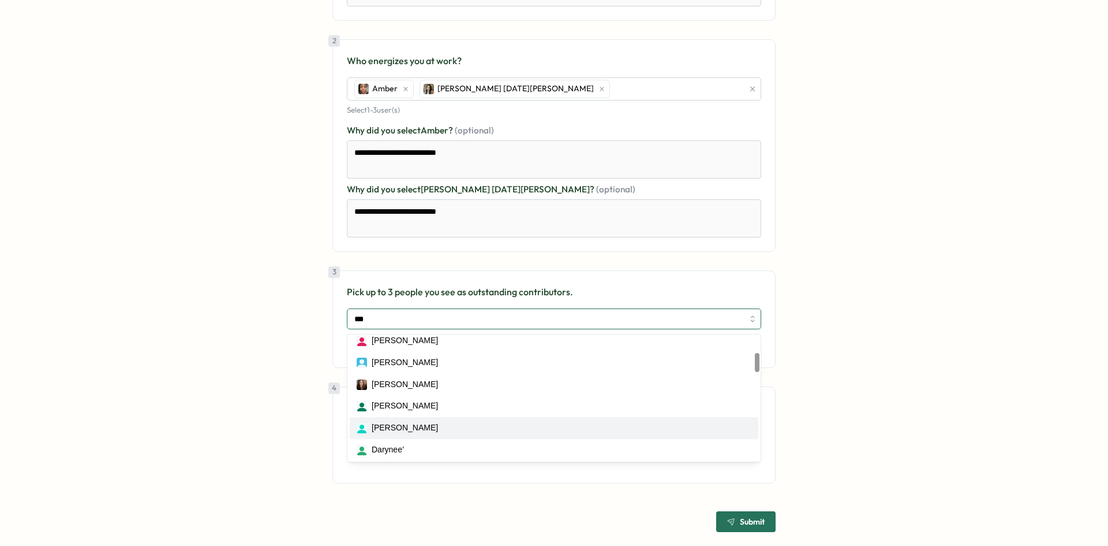
click at [387, 424] on div "Chloe Miller" at bounding box center [405, 427] width 66 height 13
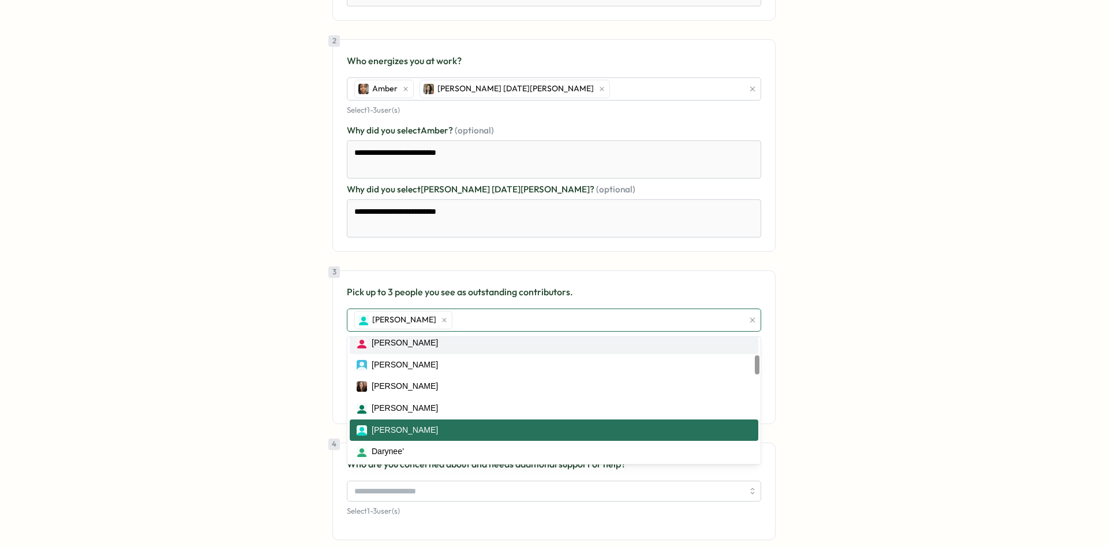
click at [448, 320] on div "Chloe Miller" at bounding box center [548, 320] width 392 height 22
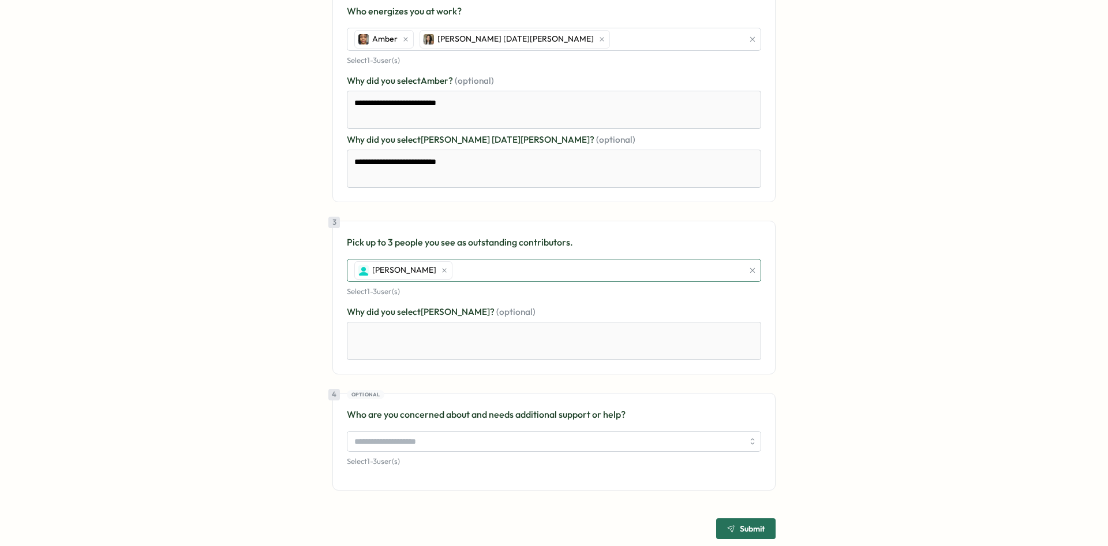
scroll to position [312, 0]
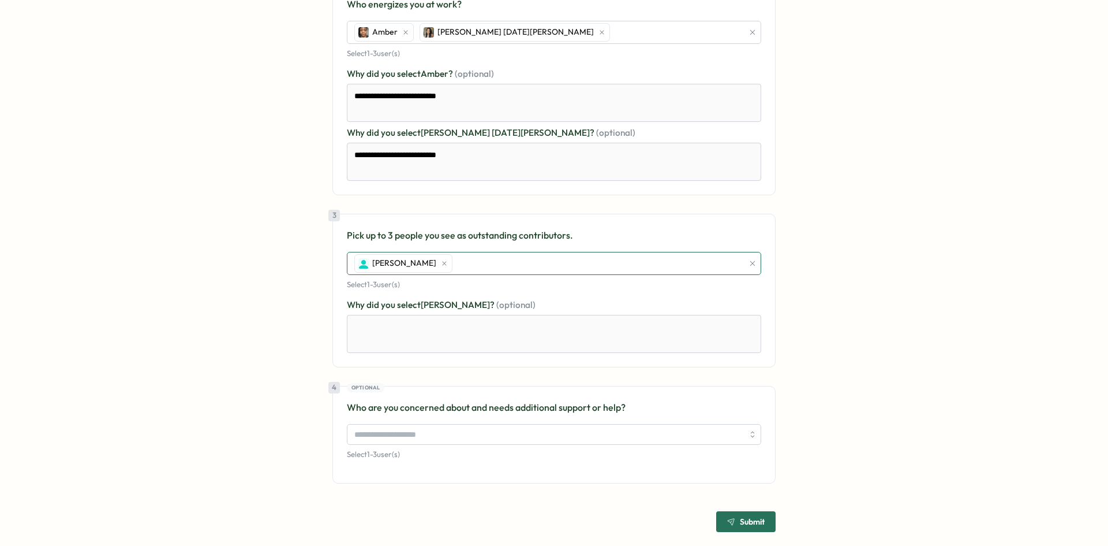
click at [485, 261] on div "Chloe Miller" at bounding box center [548, 263] width 392 height 22
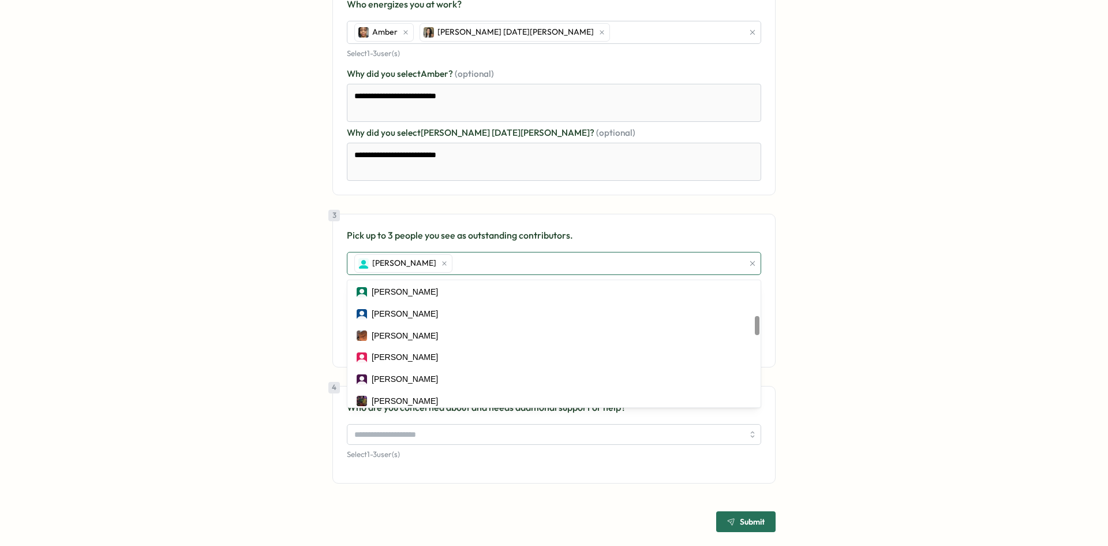
scroll to position [231, 0]
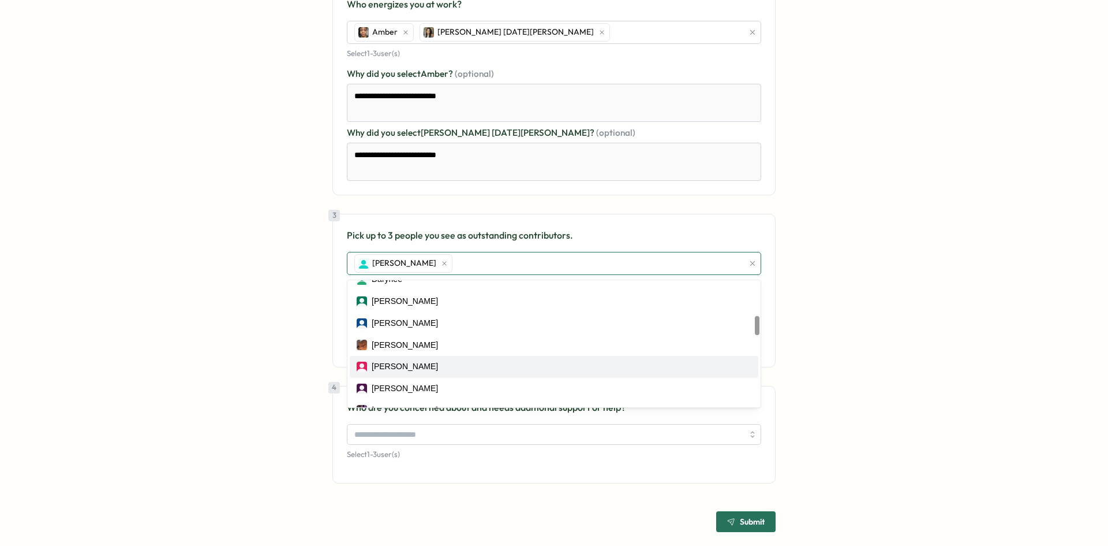
click at [405, 370] on div "Gabriel Vasquez" at bounding box center [405, 366] width 66 height 13
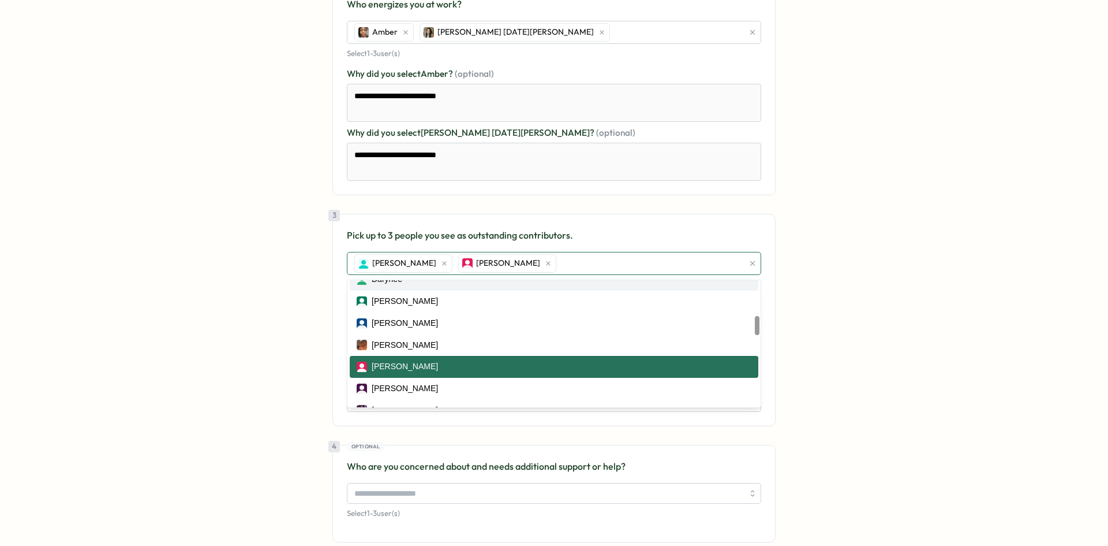
click at [559, 270] on div "Chloe Miller Gabriel Vasquez" at bounding box center [548, 263] width 392 height 22
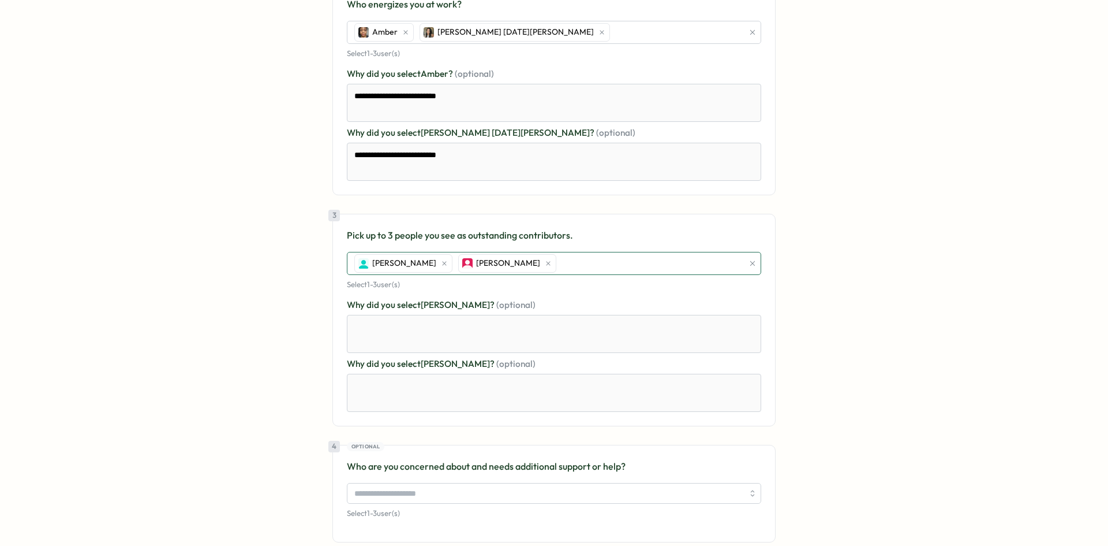
click at [560, 266] on div "Chloe Miller Gabriel Vasquez" at bounding box center [548, 263] width 392 height 22
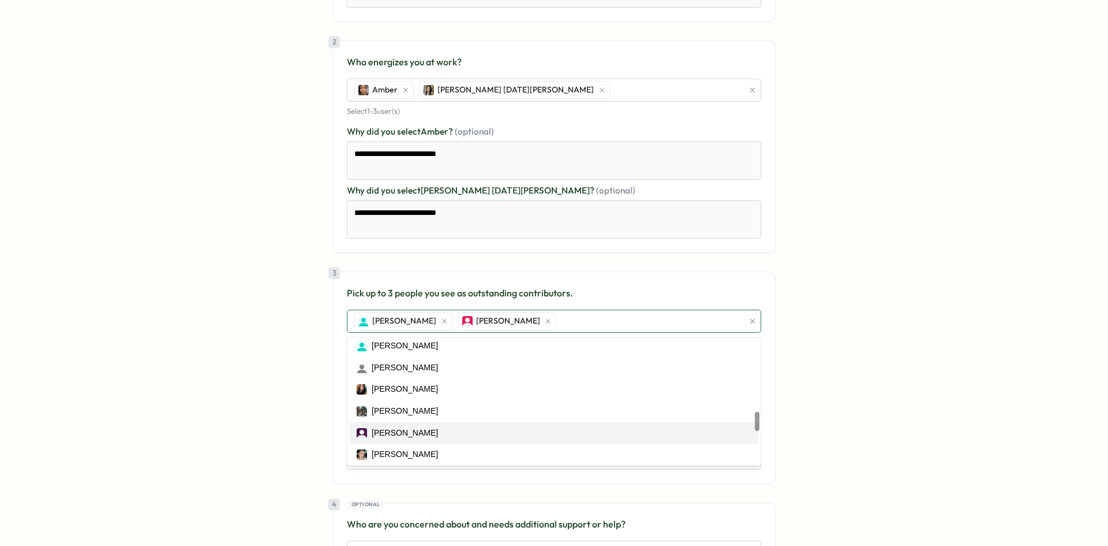
scroll to position [520, 0]
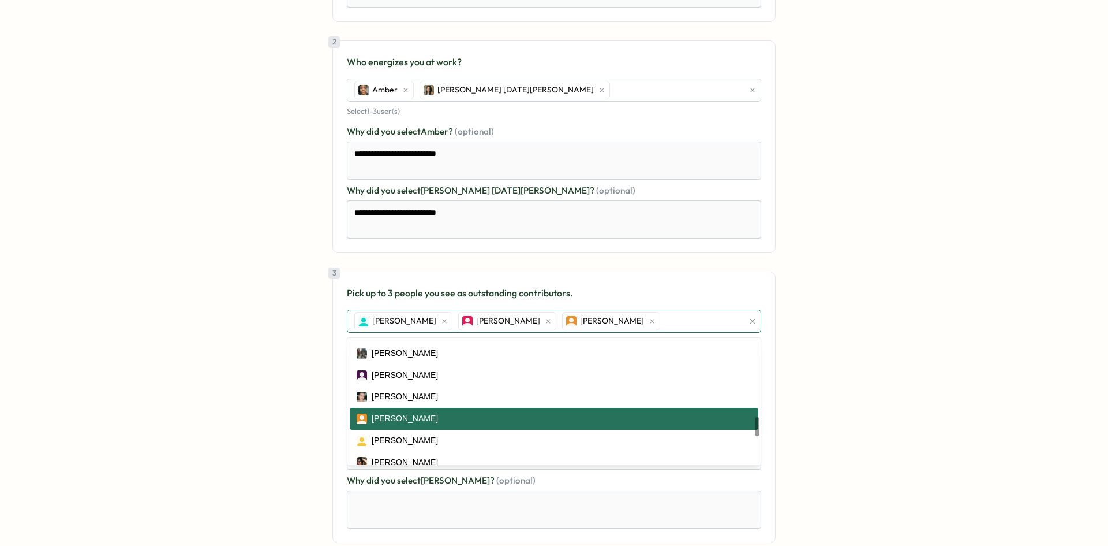
click at [574, 416] on div "Olivia Arellano" at bounding box center [554, 418] width 395 height 13
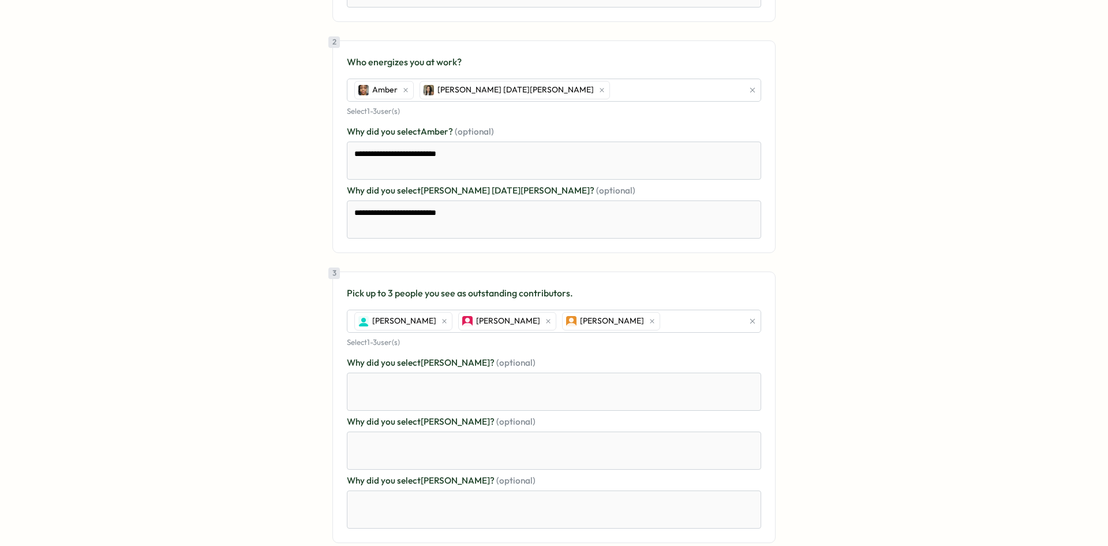
click at [812, 281] on div "**********" at bounding box center [554, 252] width 1081 height 912
click at [497, 397] on textarea at bounding box center [554, 391] width 414 height 38
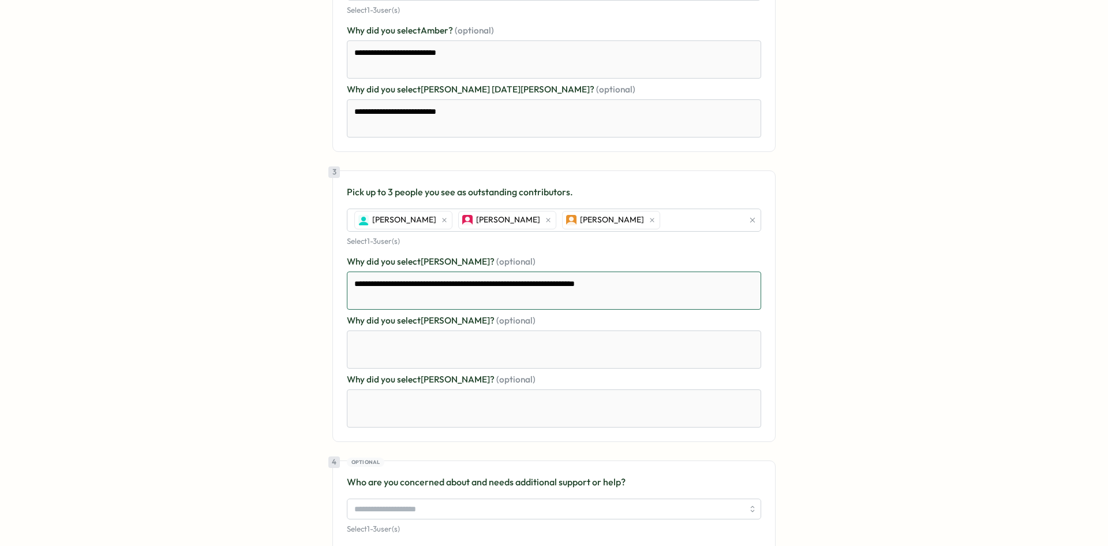
scroll to position [369, 0]
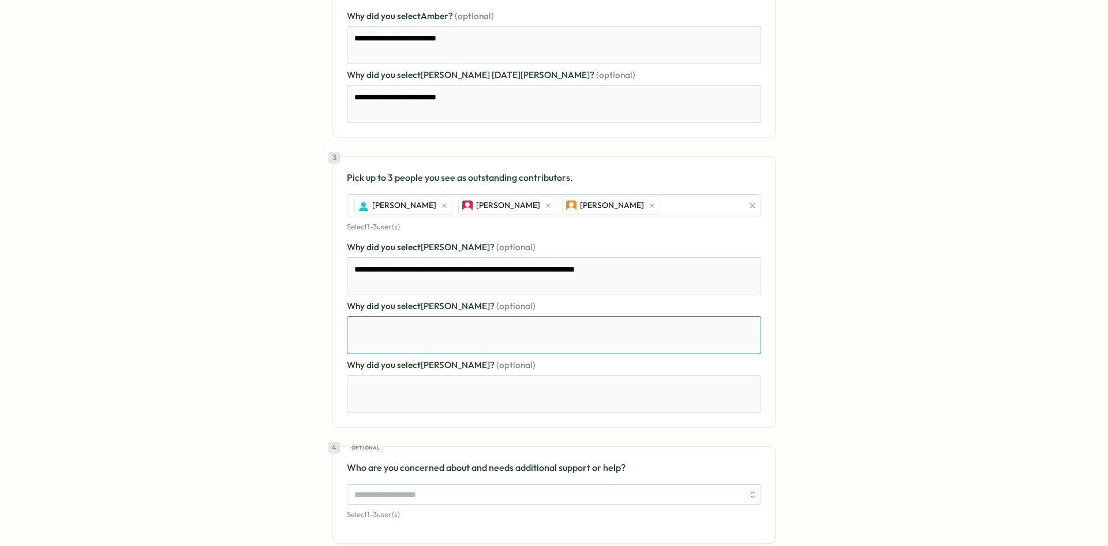
drag, startPoint x: 418, startPoint y: 328, endPoint x: 412, endPoint y: 328, distance: 6.4
click at [412, 328] on textarea at bounding box center [554, 335] width 414 height 38
click at [427, 395] on textarea at bounding box center [554, 394] width 414 height 38
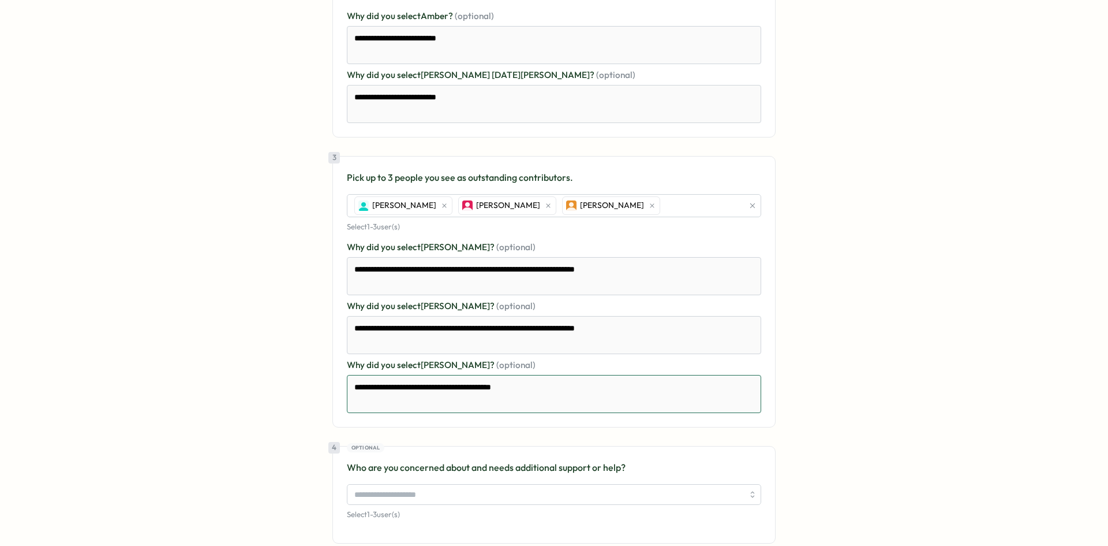
click at [521, 391] on textarea "**********" at bounding box center [554, 394] width 414 height 38
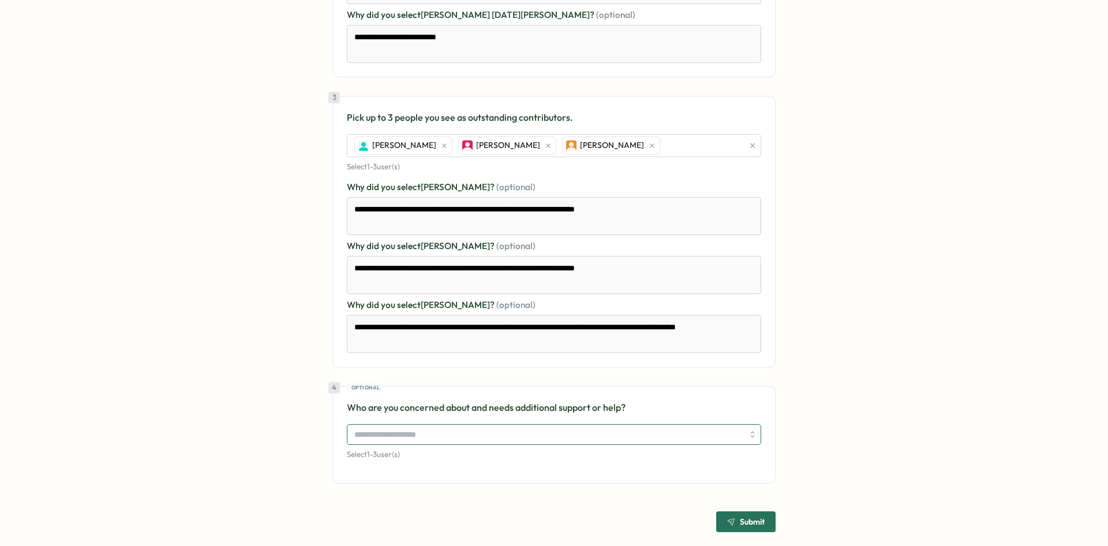
click at [454, 438] on input "search" at bounding box center [548, 434] width 389 height 20
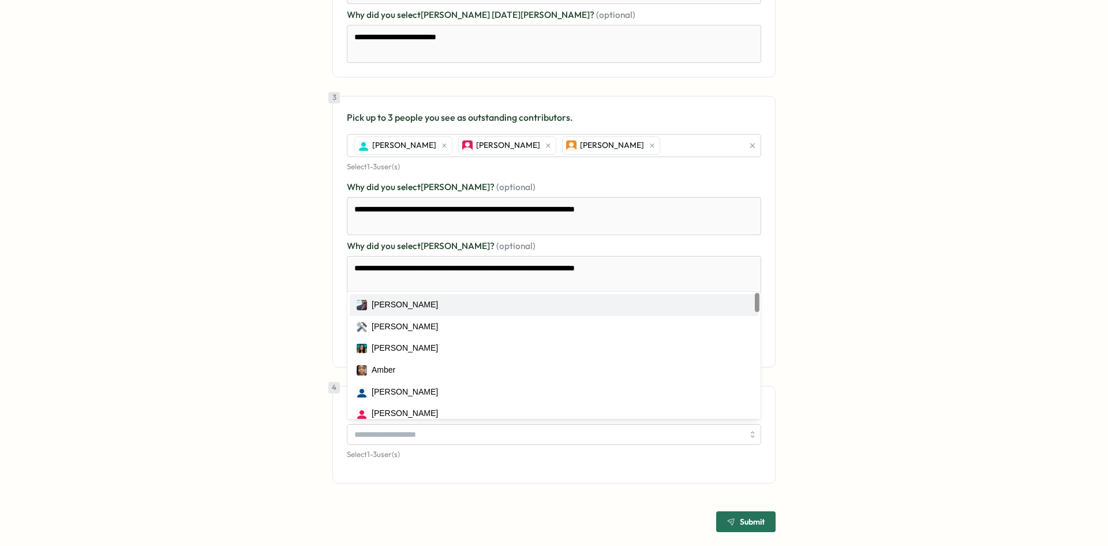
click at [203, 271] on div "**********" at bounding box center [554, 76] width 1081 height 912
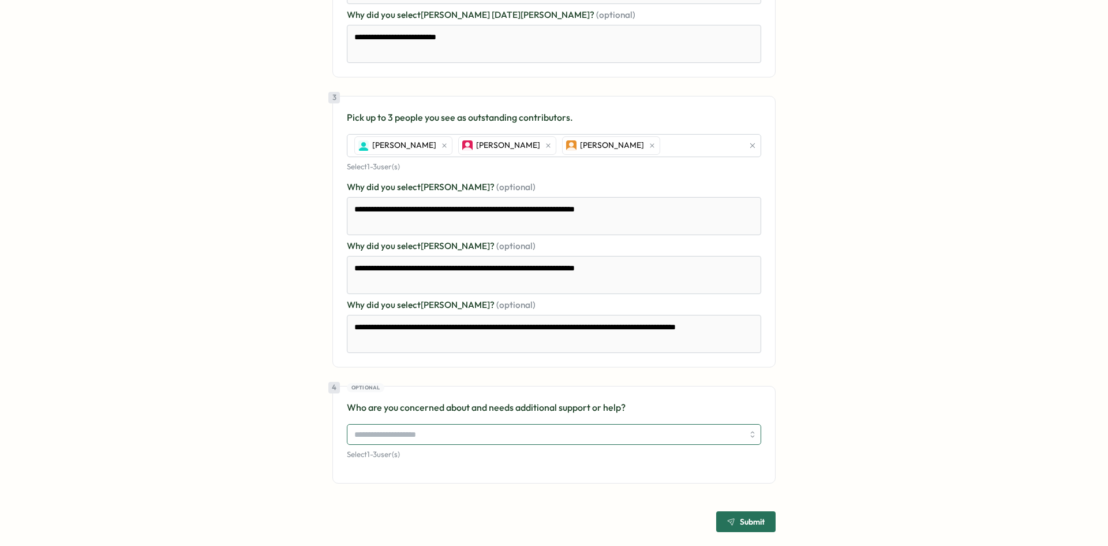
click at [487, 428] on input "search" at bounding box center [548, 434] width 389 height 20
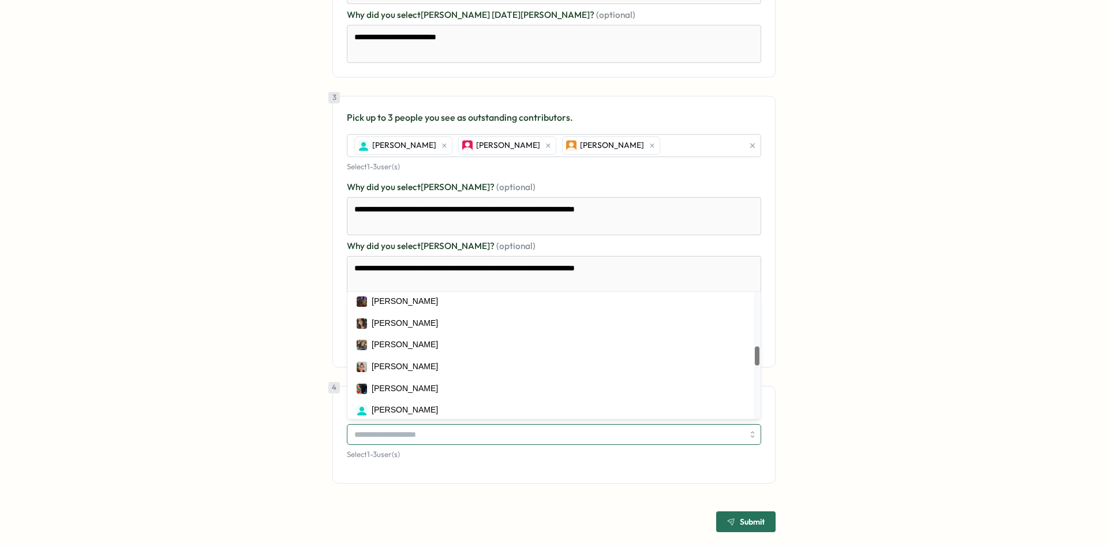
scroll to position [371, 0]
drag, startPoint x: 756, startPoint y: 301, endPoint x: 755, endPoint y: 357, distance: 55.4
click at [755, 357] on div at bounding box center [757, 358] width 4 height 19
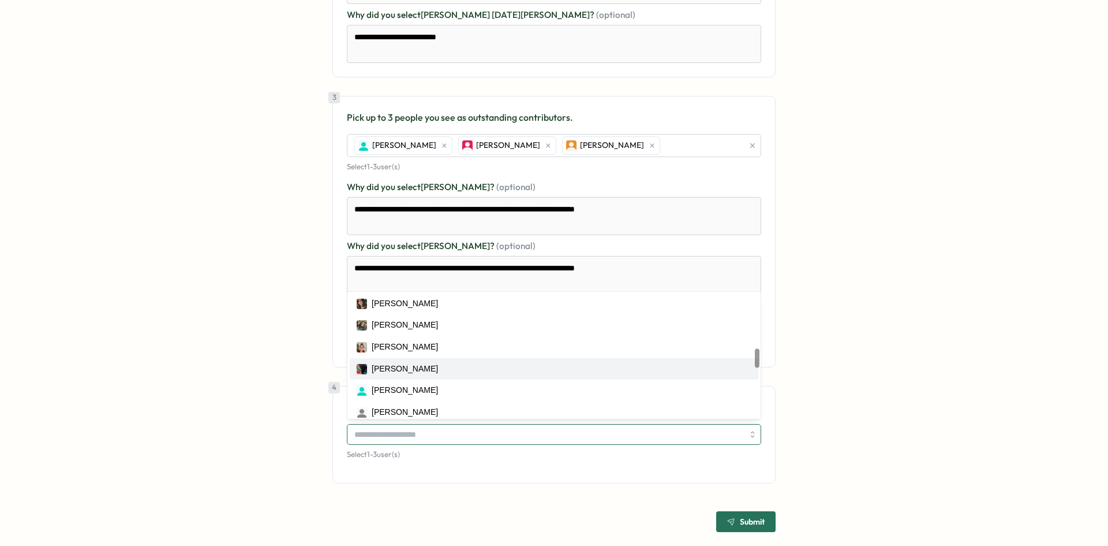
click at [454, 363] on div "Josiah Gonzalez" at bounding box center [554, 369] width 395 height 13
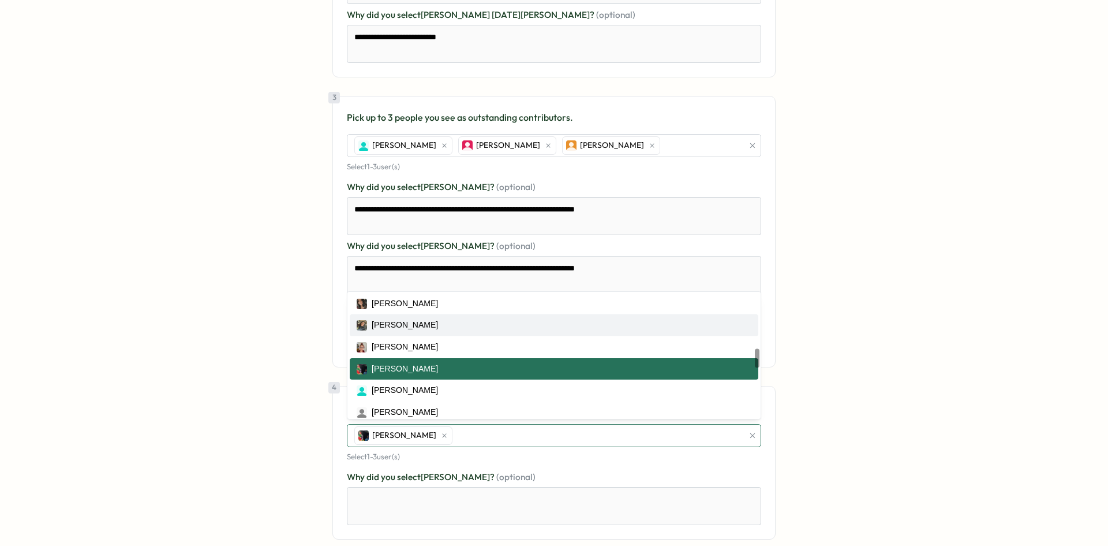
click at [387, 324] on div "[PERSON_NAME]" at bounding box center [405, 325] width 66 height 13
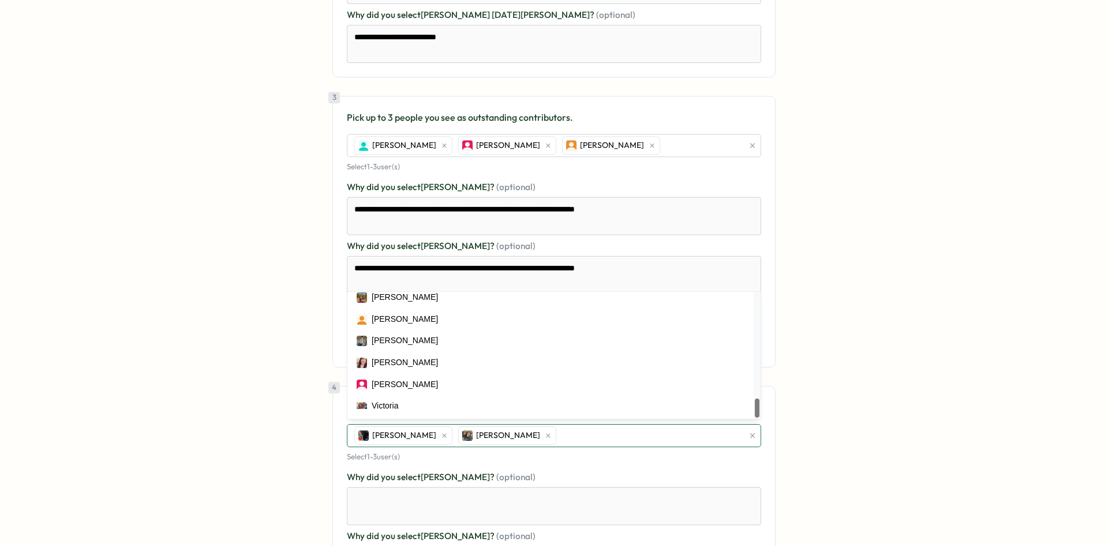
scroll to position [704, 0]
drag, startPoint x: 754, startPoint y: 358, endPoint x: 738, endPoint y: 436, distance: 79.6
click at [755, 417] on div at bounding box center [757, 407] width 4 height 19
click at [630, 479] on label "Why did you select Josiah Gonzalez ? (optional)" at bounding box center [554, 476] width 414 height 13
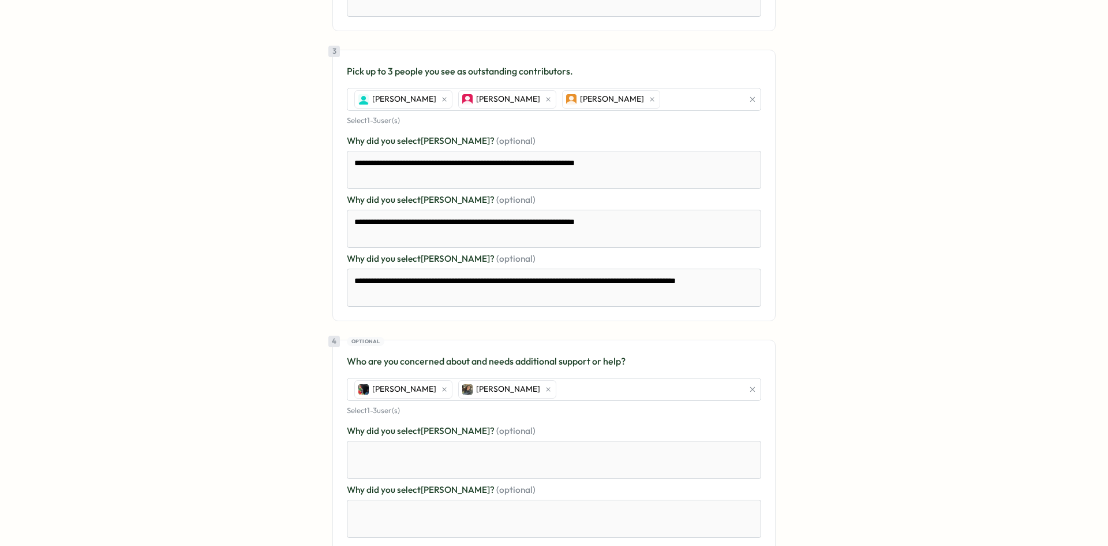
scroll to position [544, 0]
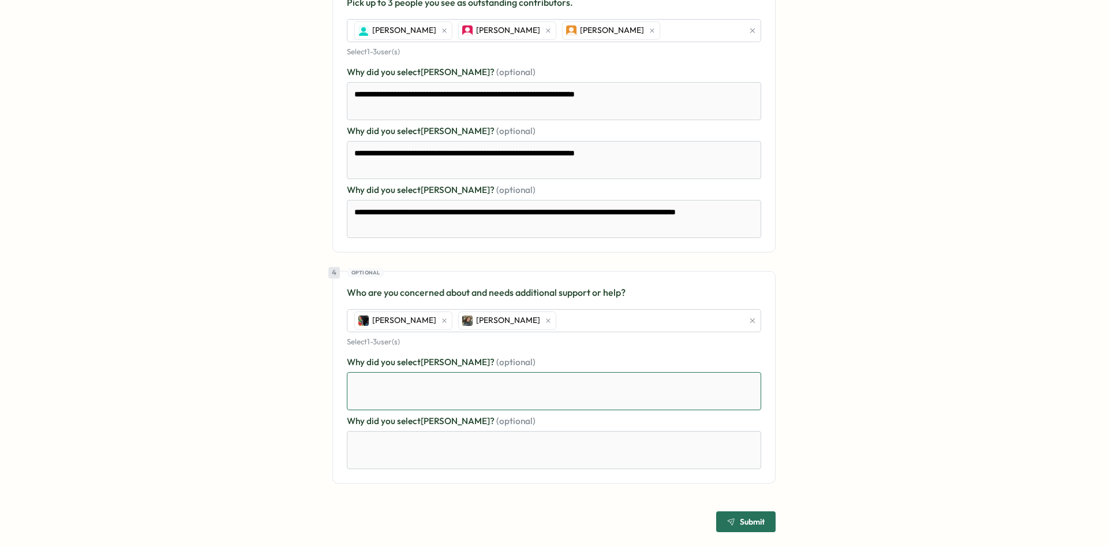
click at [465, 393] on textarea at bounding box center [554, 391] width 414 height 38
click at [524, 450] on textarea at bounding box center [554, 450] width 414 height 38
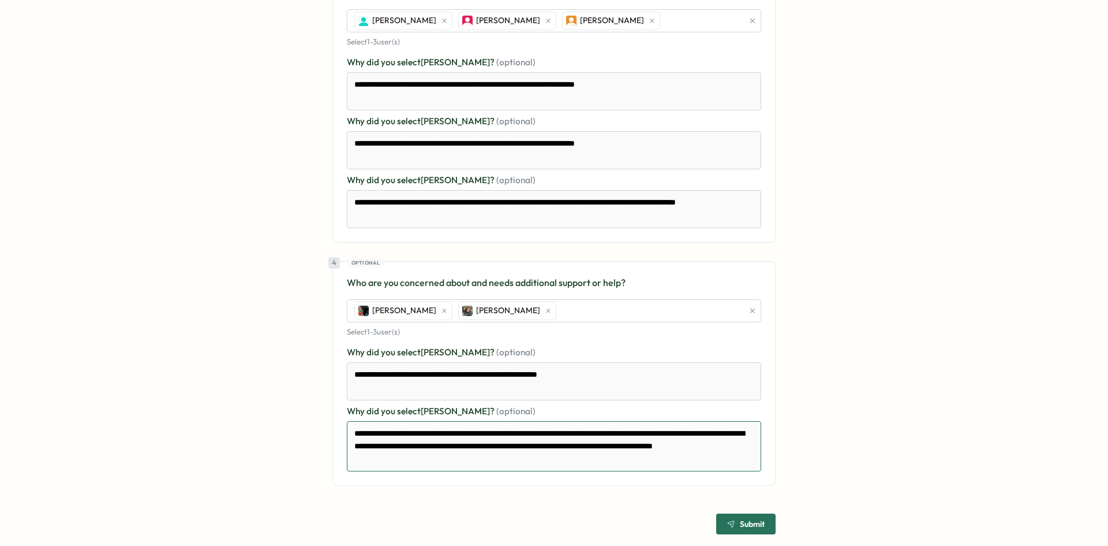
scroll to position [557, 0]
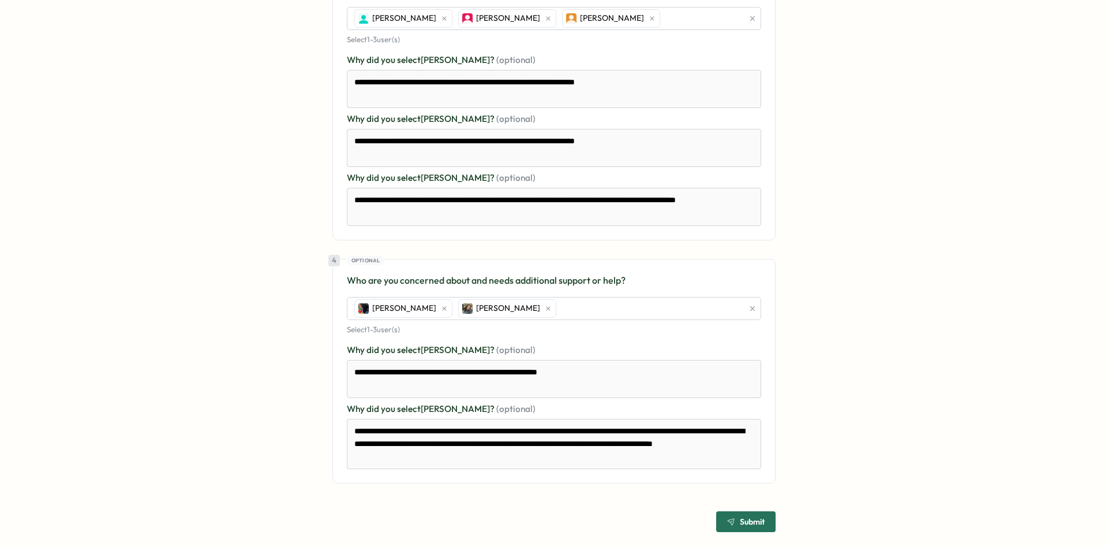
click at [744, 522] on span "Submit" at bounding box center [752, 521] width 25 height 8
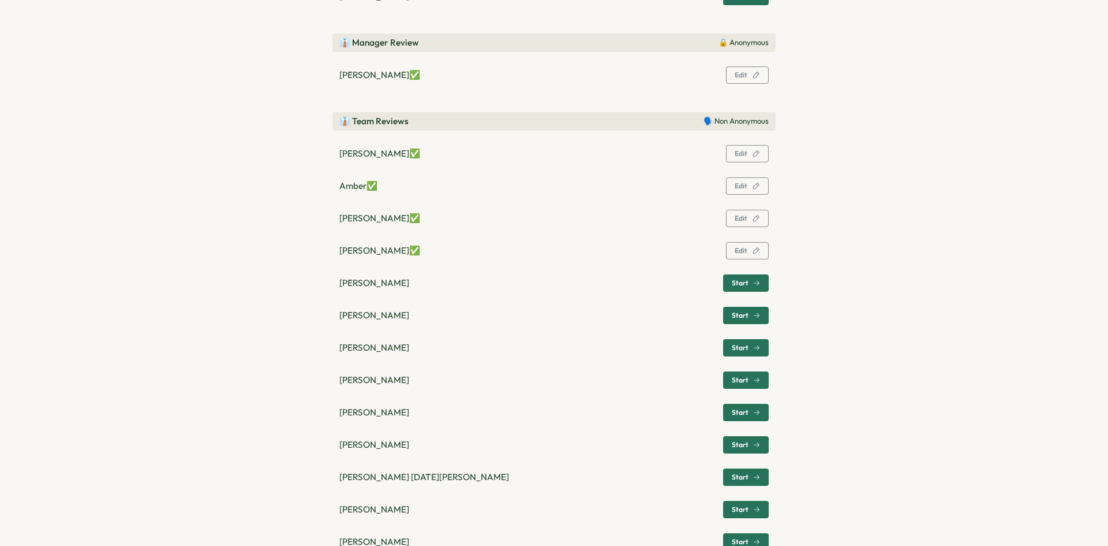
scroll to position [289, 0]
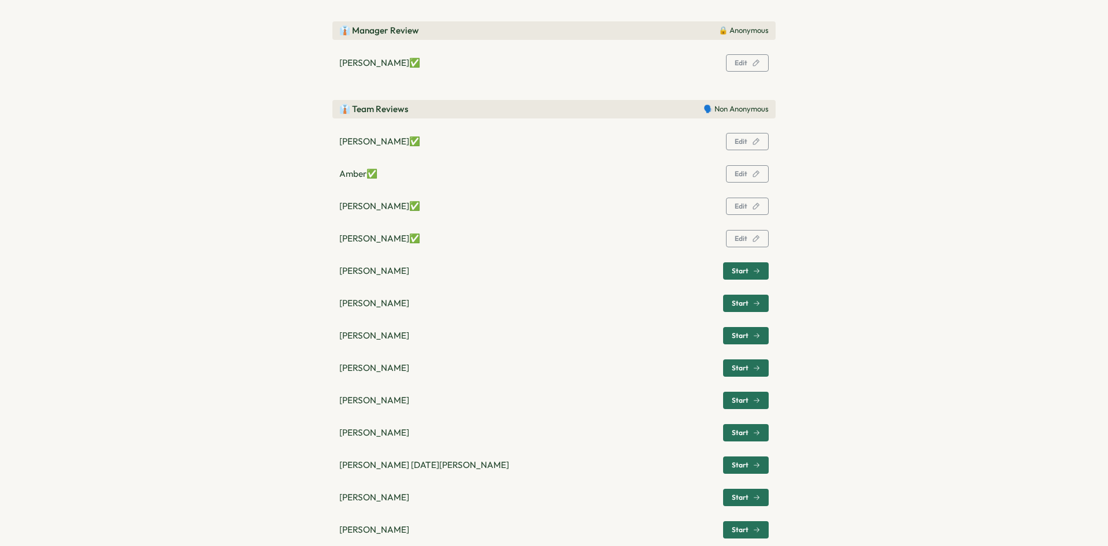
click at [726, 272] on button "Start" at bounding box center [746, 270] width 46 height 17
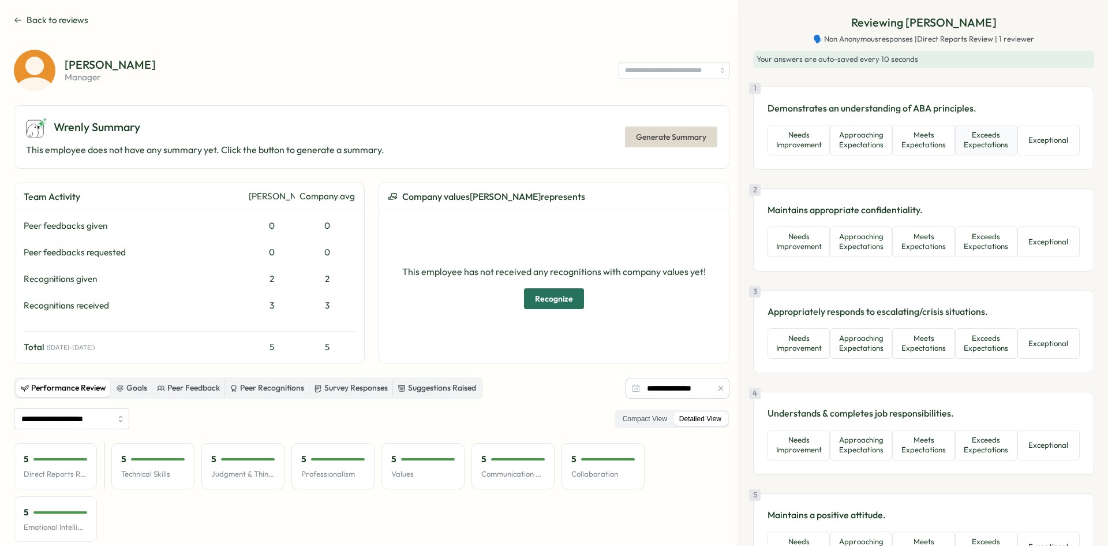
click at [988, 145] on button "Exceeds Expectations" at bounding box center [986, 140] width 62 height 31
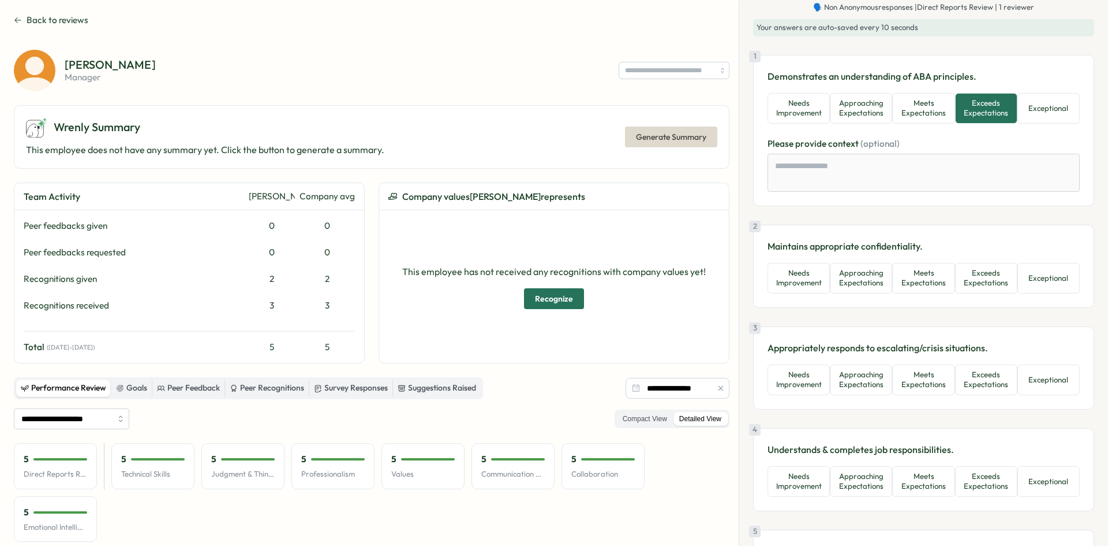
scroll to position [58, 0]
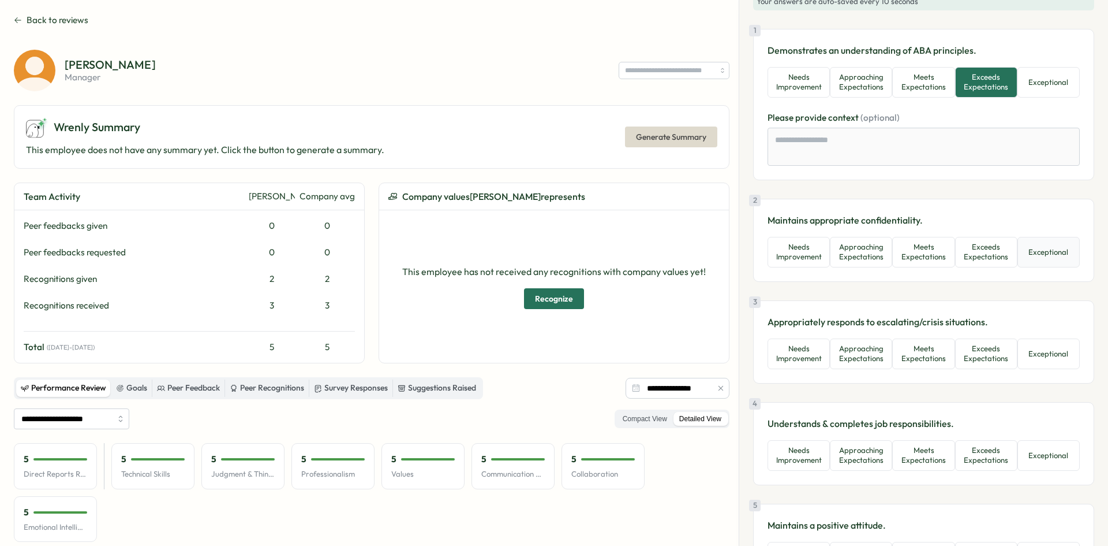
click at [1048, 256] on button "Exceptional" at bounding box center [1049, 252] width 62 height 31
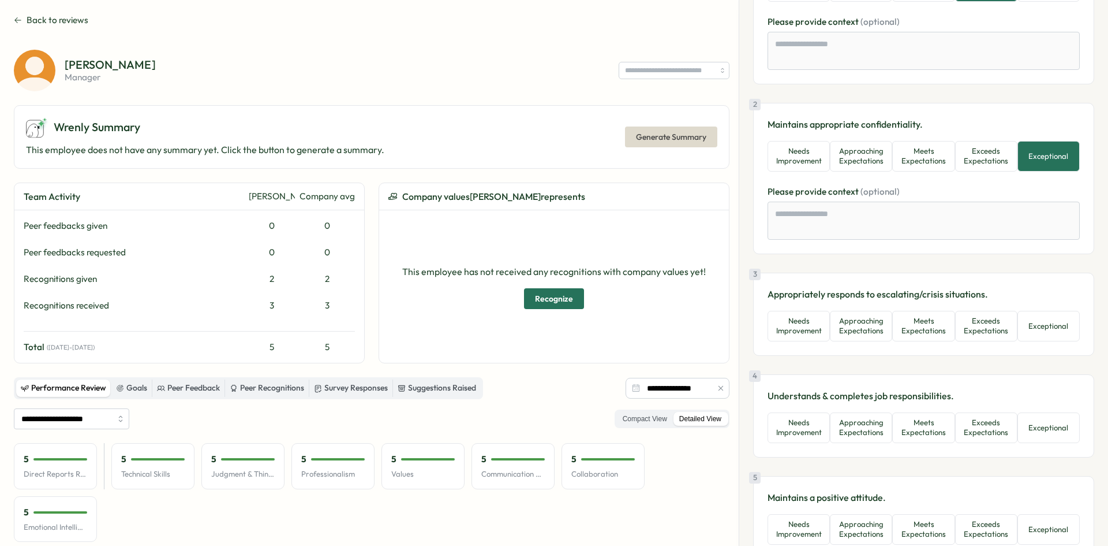
scroll to position [173, 0]
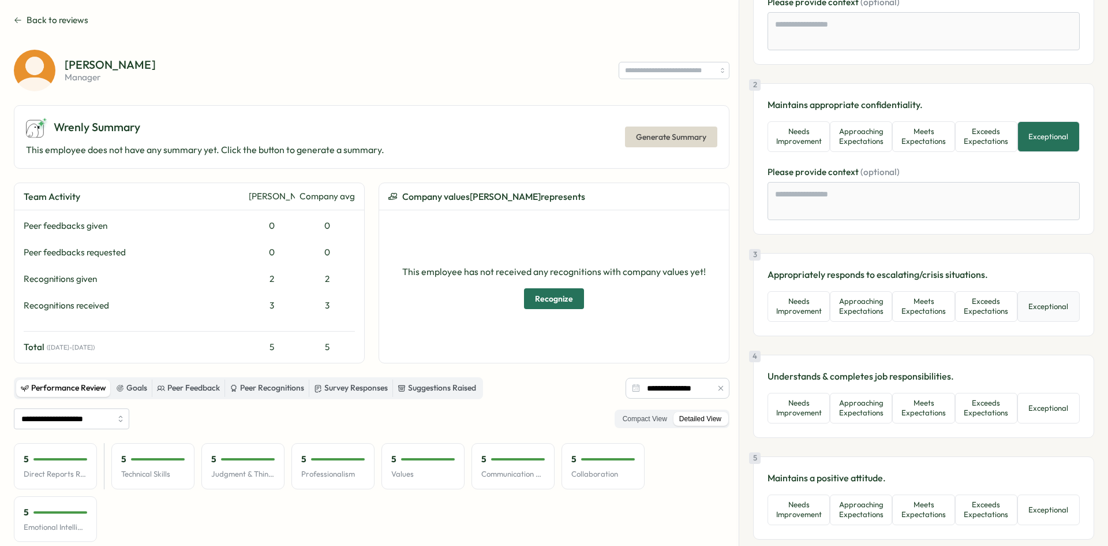
click at [1063, 313] on button "Exceptional" at bounding box center [1049, 306] width 62 height 31
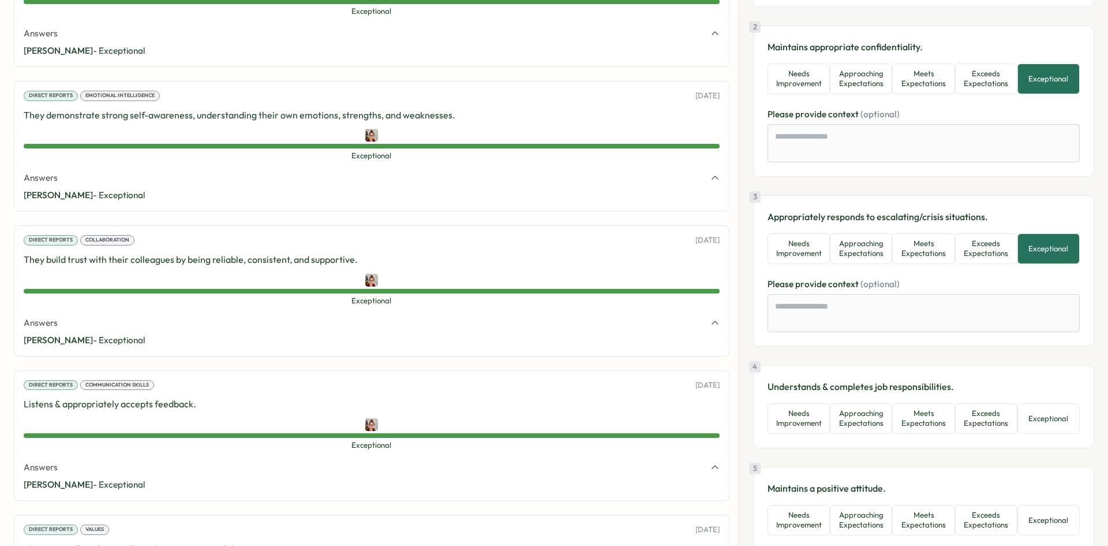
scroll to position [289, 0]
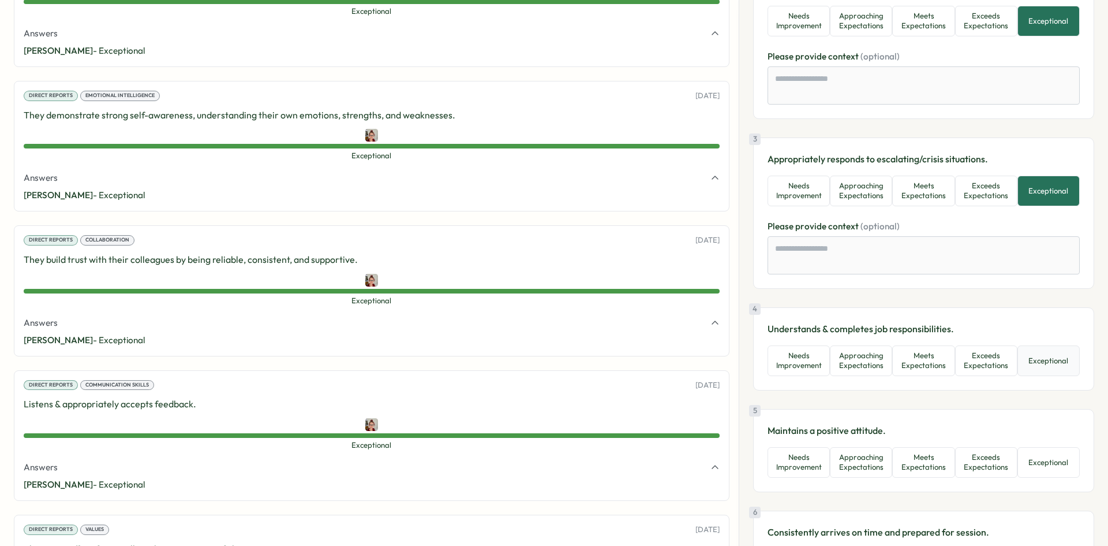
click at [1037, 359] on button "Exceptional" at bounding box center [1049, 360] width 62 height 31
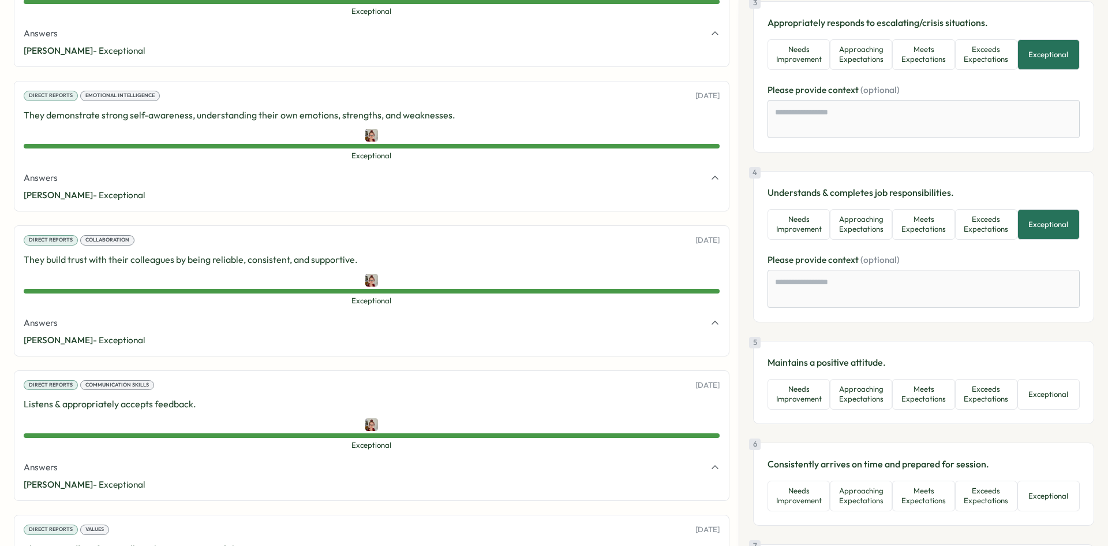
scroll to position [462, 0]
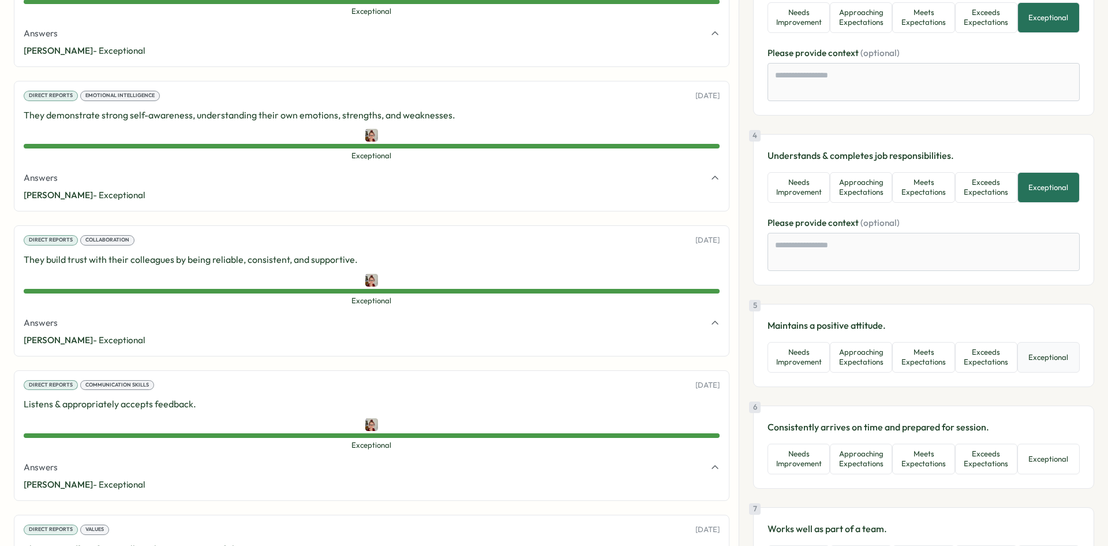
click at [1062, 361] on button "Exceptional" at bounding box center [1049, 357] width 62 height 31
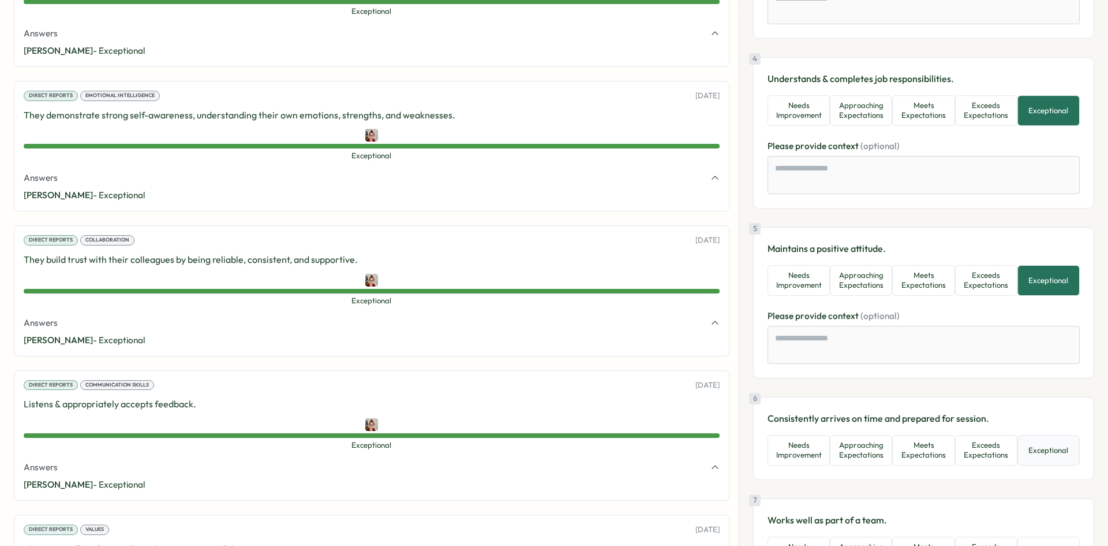
scroll to position [635, 0]
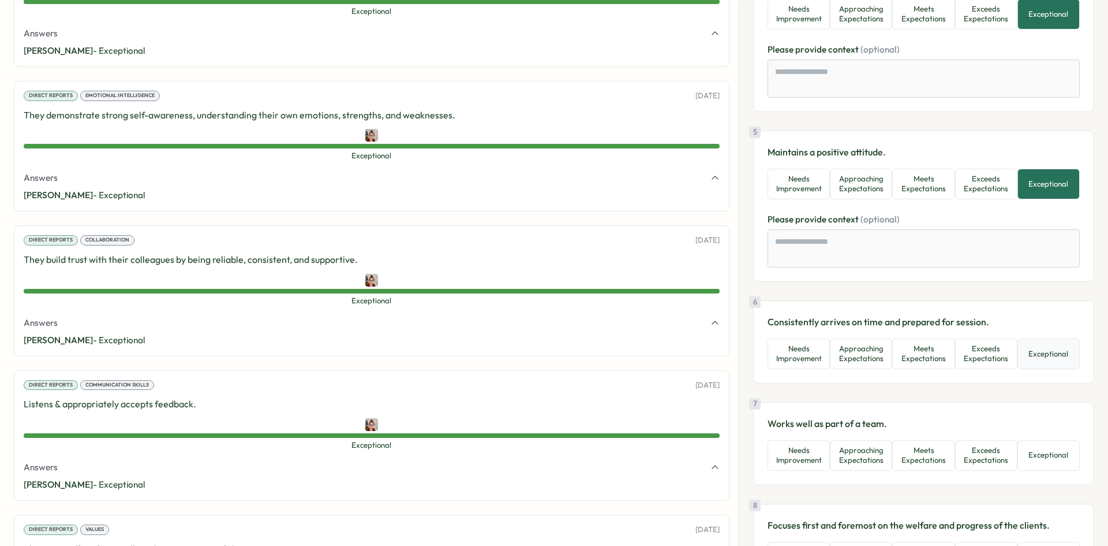
click at [1056, 362] on button "Exceptional" at bounding box center [1049, 353] width 62 height 31
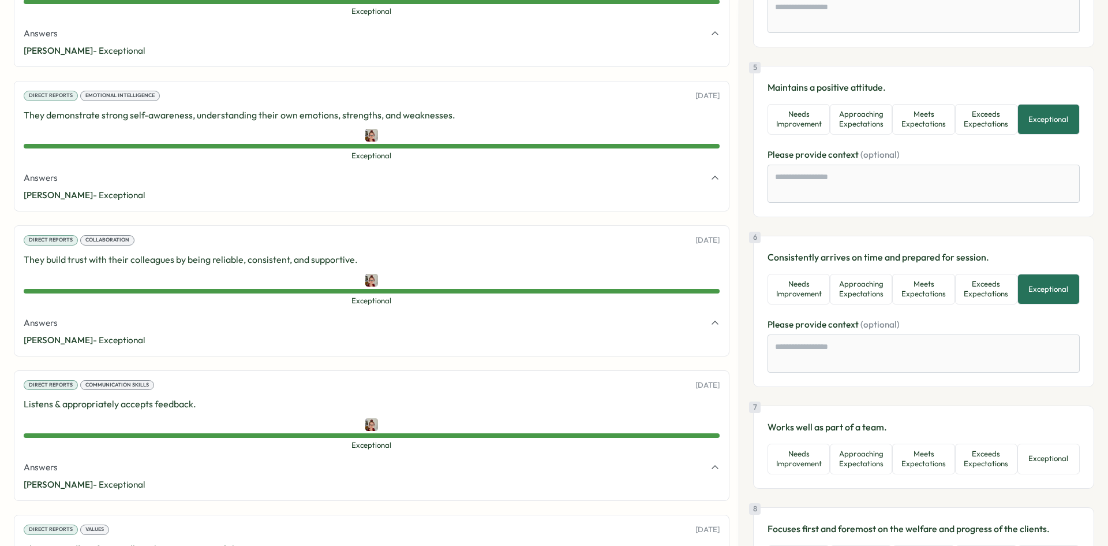
scroll to position [924, 0]
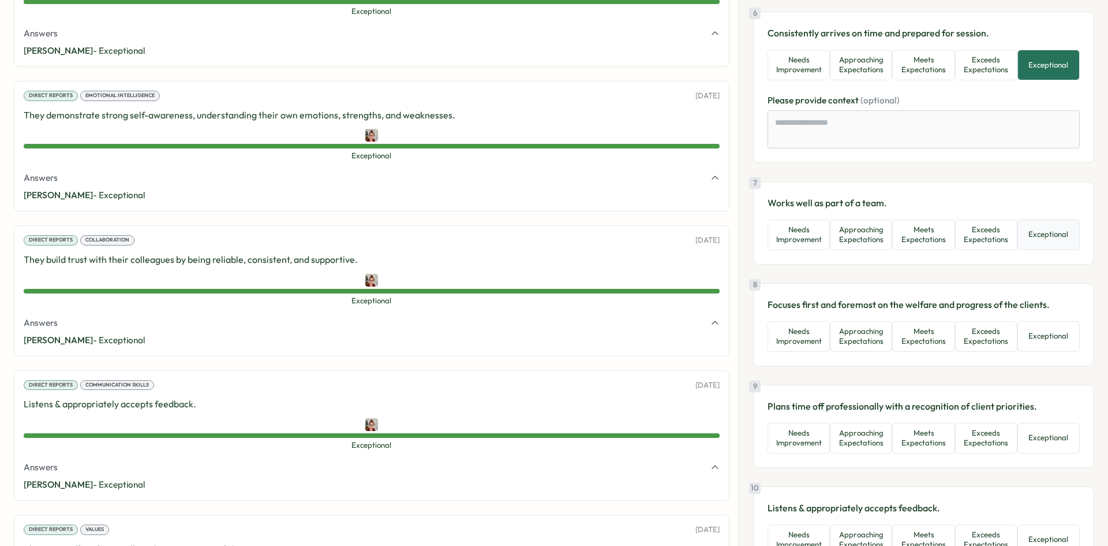
click at [1045, 229] on button "Exceptional" at bounding box center [1049, 234] width 62 height 31
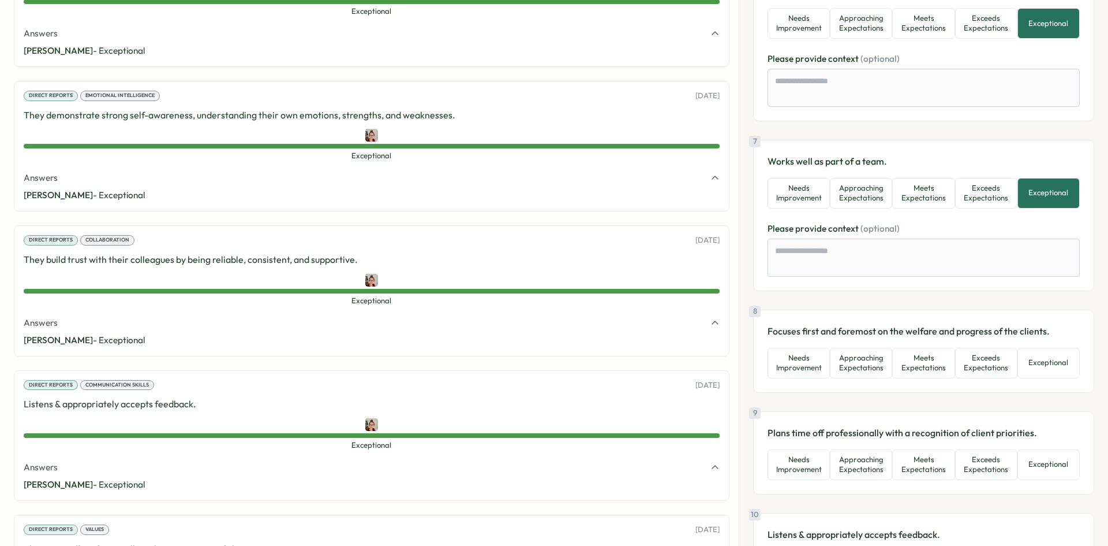
scroll to position [981, 0]
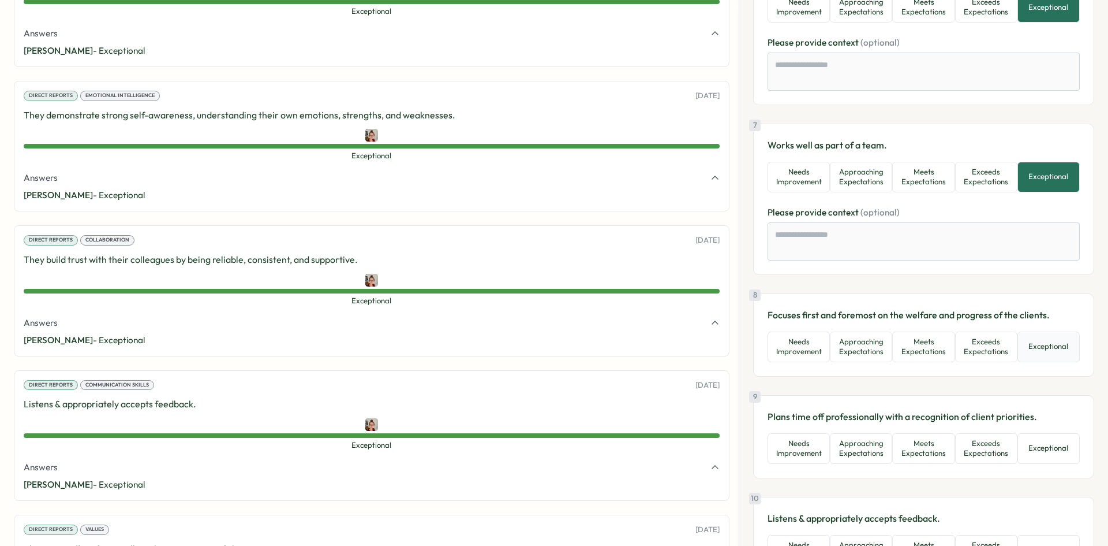
click at [1041, 345] on button "Exceptional" at bounding box center [1049, 346] width 62 height 31
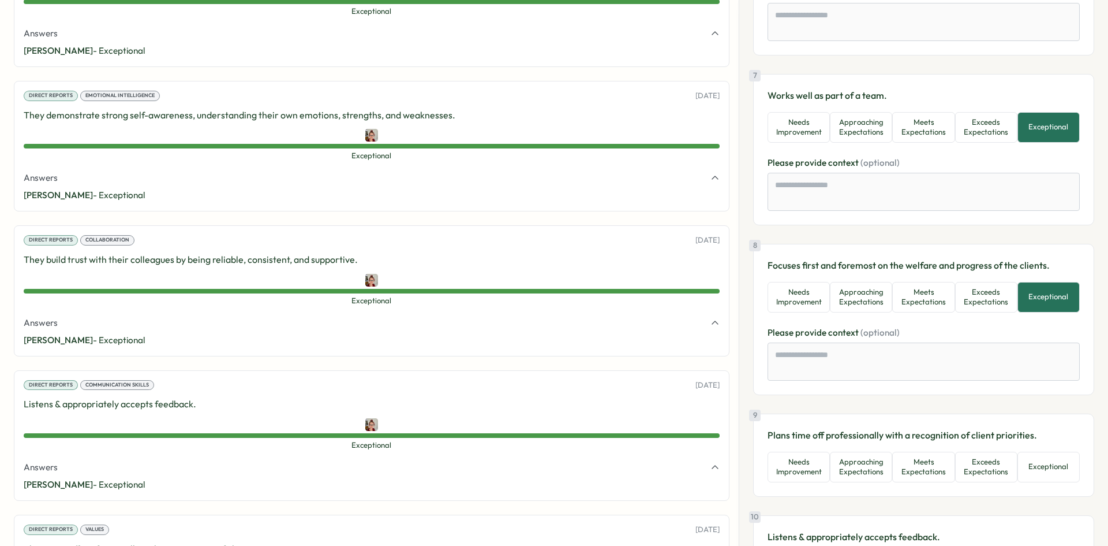
scroll to position [1155, 0]
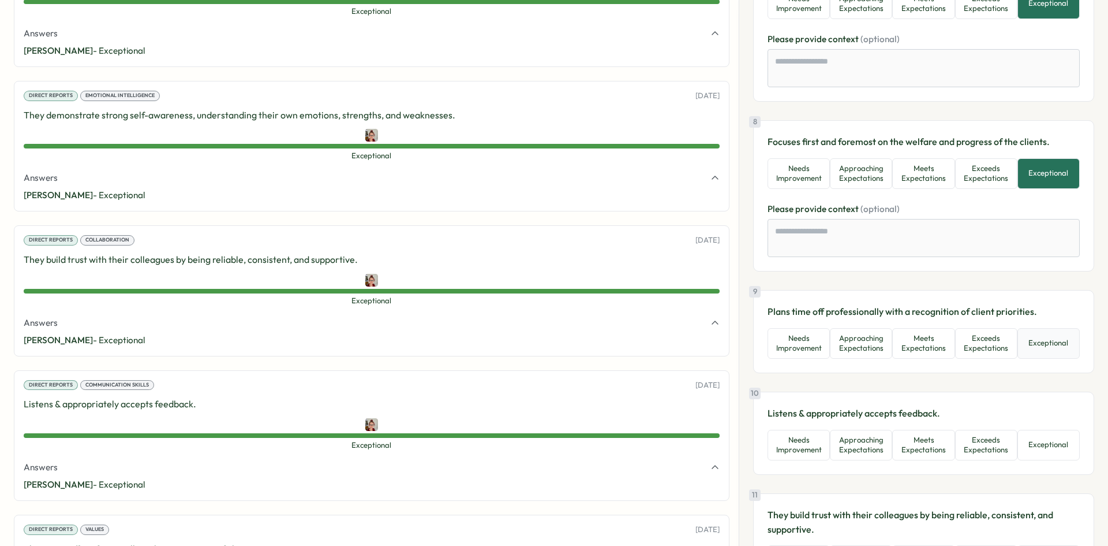
click at [1044, 353] on button "Exceptional" at bounding box center [1049, 343] width 62 height 31
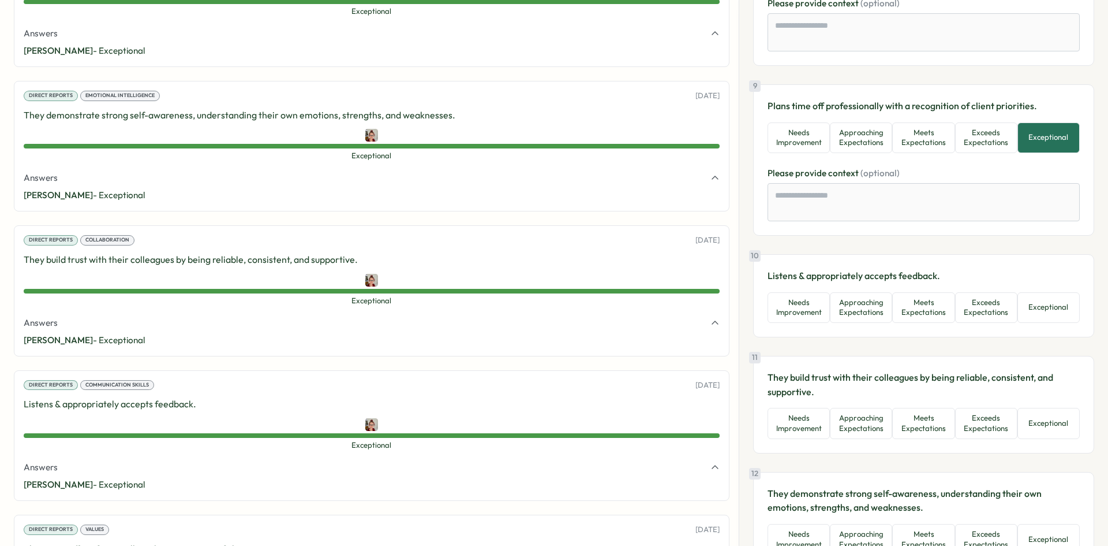
scroll to position [1385, 0]
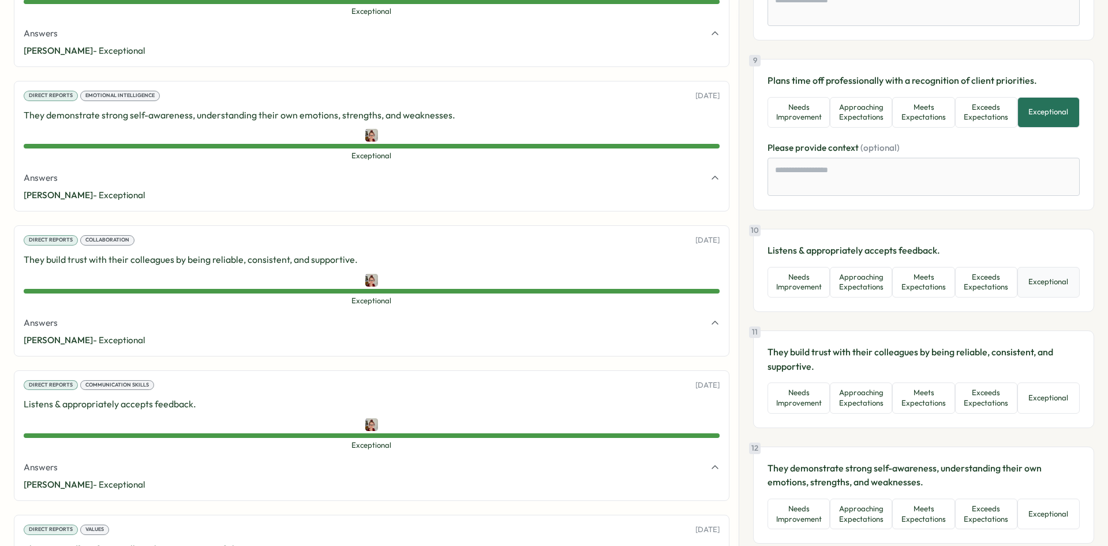
click at [1034, 291] on button "Exceptional" at bounding box center [1049, 282] width 62 height 31
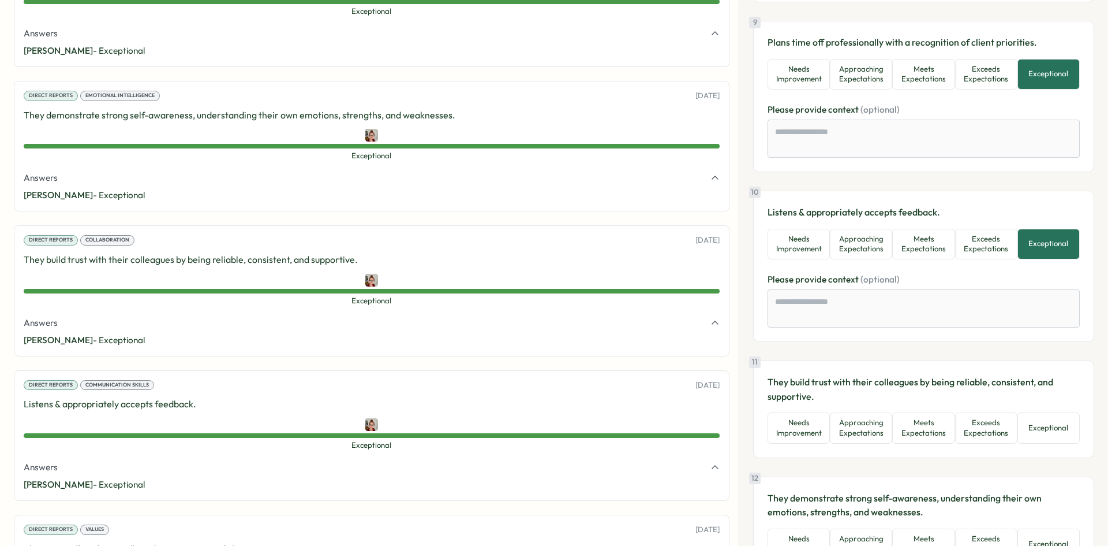
scroll to position [1501, 0]
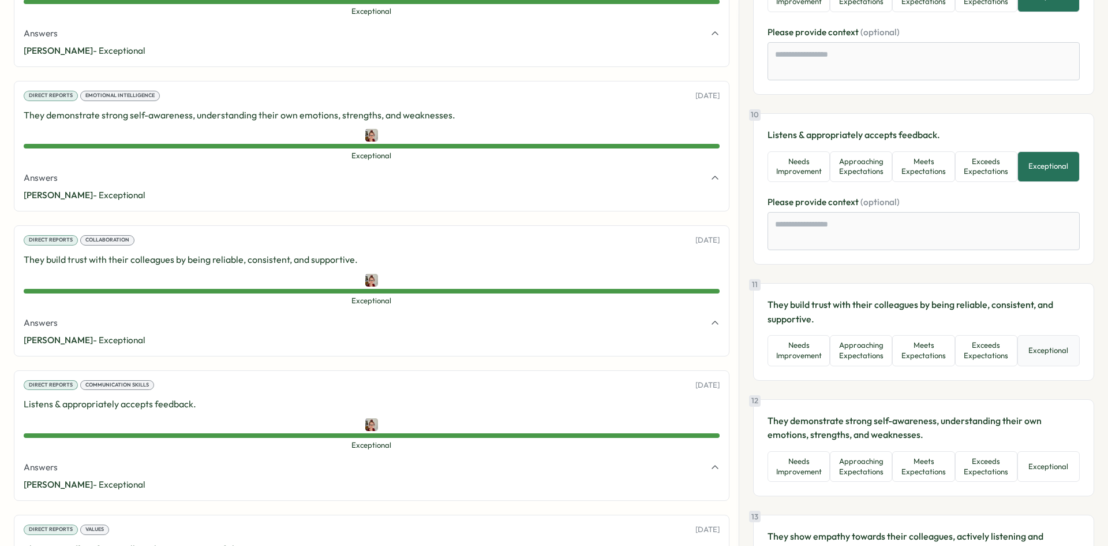
click at [1034, 339] on button "Exceptional" at bounding box center [1049, 350] width 62 height 31
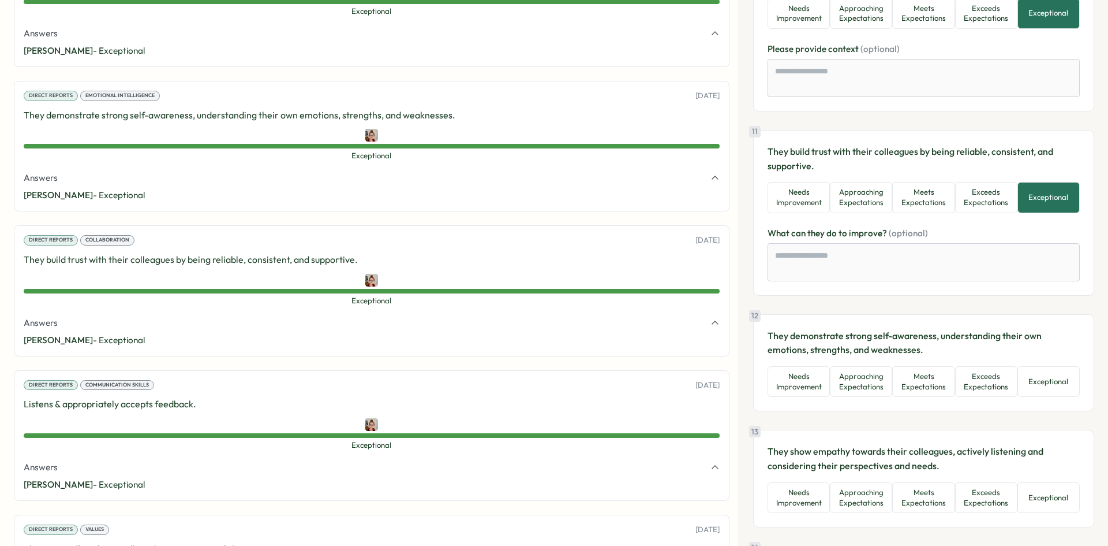
scroll to position [1674, 0]
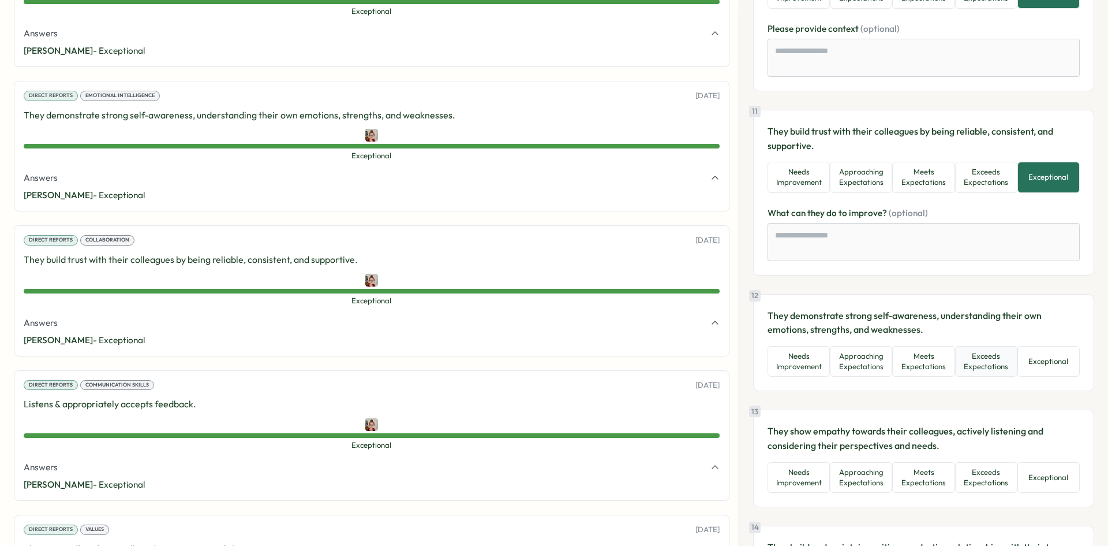
click at [989, 375] on button "Exceeds Expectations" at bounding box center [986, 361] width 62 height 31
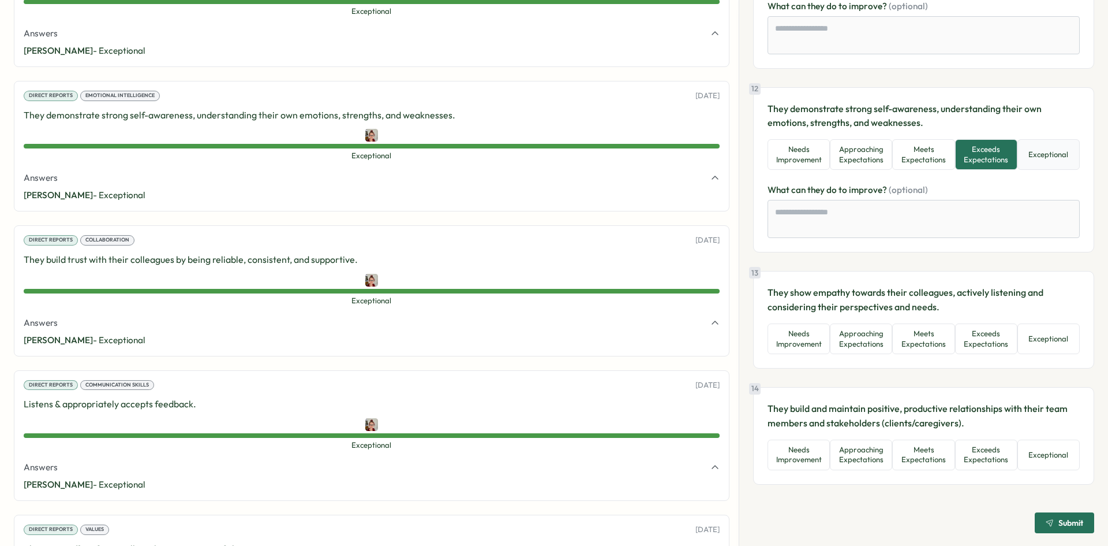
scroll to position [1882, 0]
click at [1047, 342] on button "Exceptional" at bounding box center [1049, 337] width 62 height 31
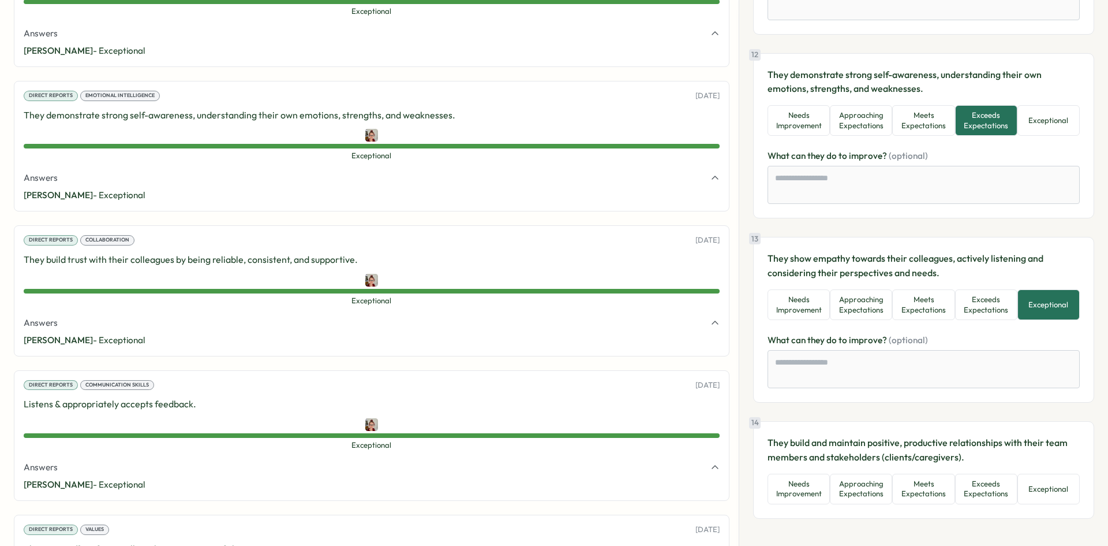
scroll to position [1950, 0]
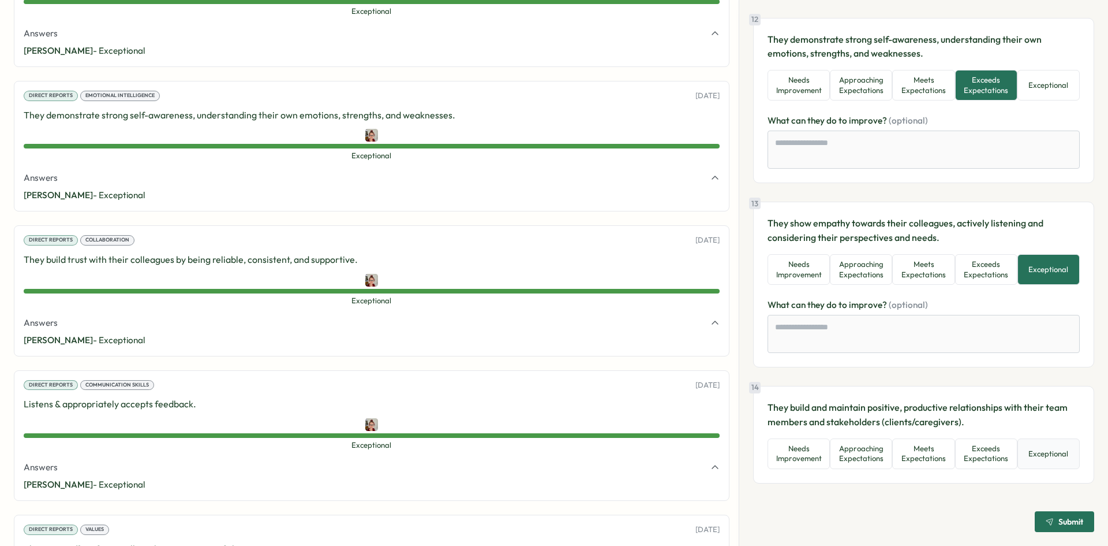
click at [1045, 448] on button "Exceptional" at bounding box center [1049, 453] width 62 height 31
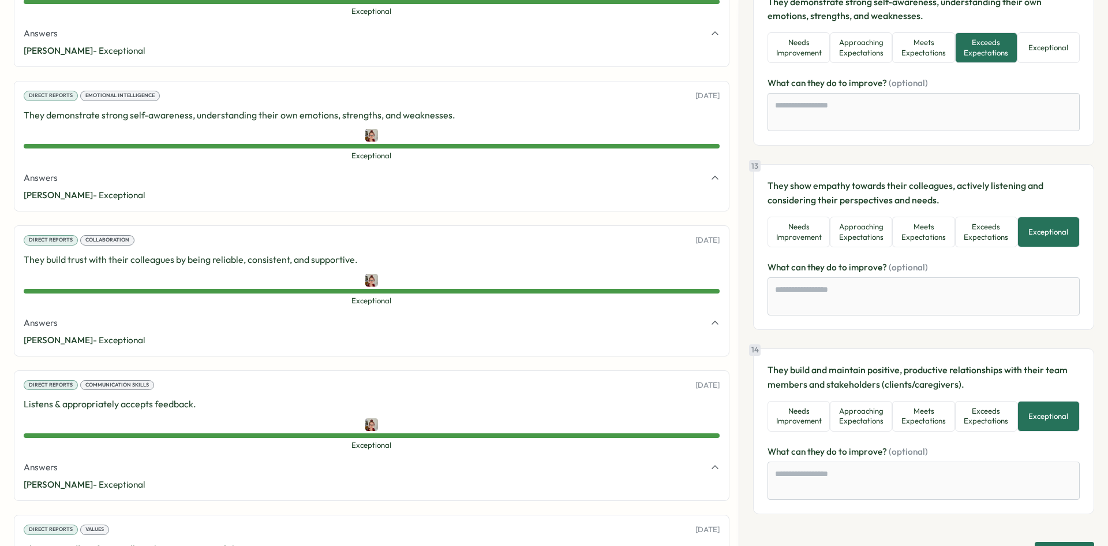
scroll to position [2018, 0]
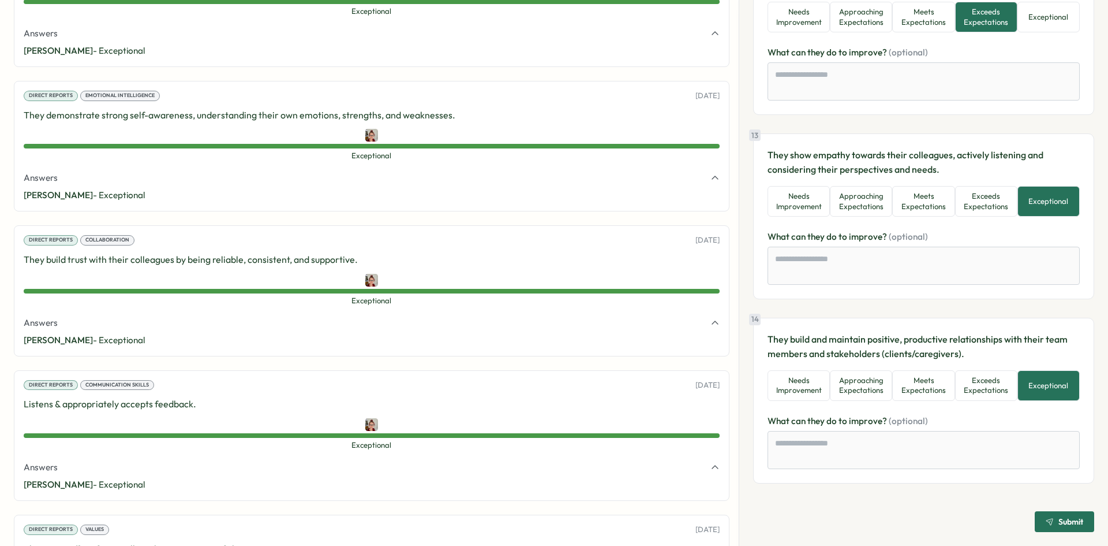
click at [1068, 517] on span "Submit" at bounding box center [1071, 521] width 25 height 8
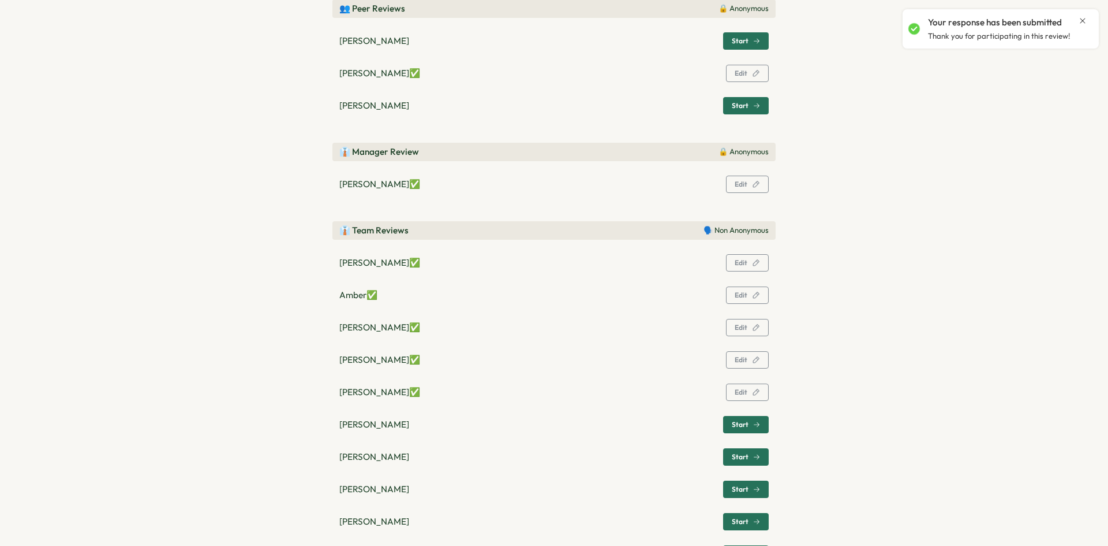
scroll to position [231, 0]
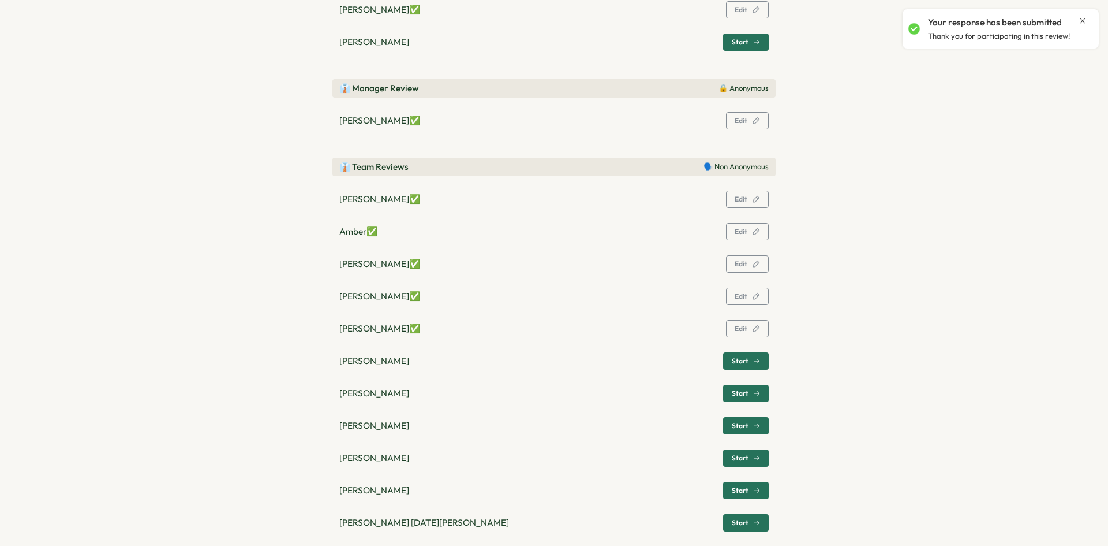
click at [357, 331] on p "Olivia Arellano ✅" at bounding box center [379, 328] width 81 height 13
click at [357, 329] on p "Olivia Arellano ✅" at bounding box center [379, 328] width 81 height 13
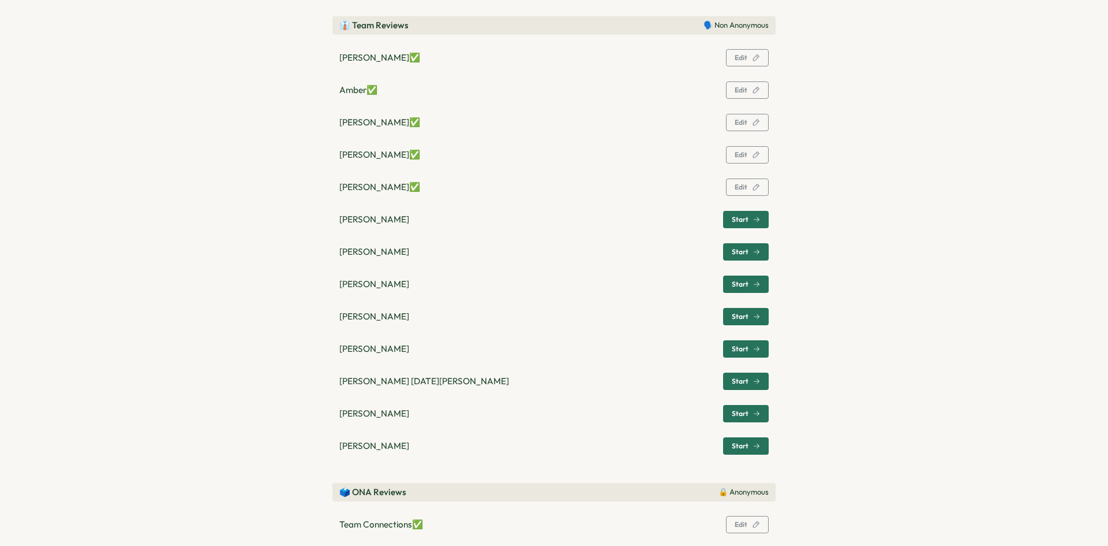
scroll to position [393, 0]
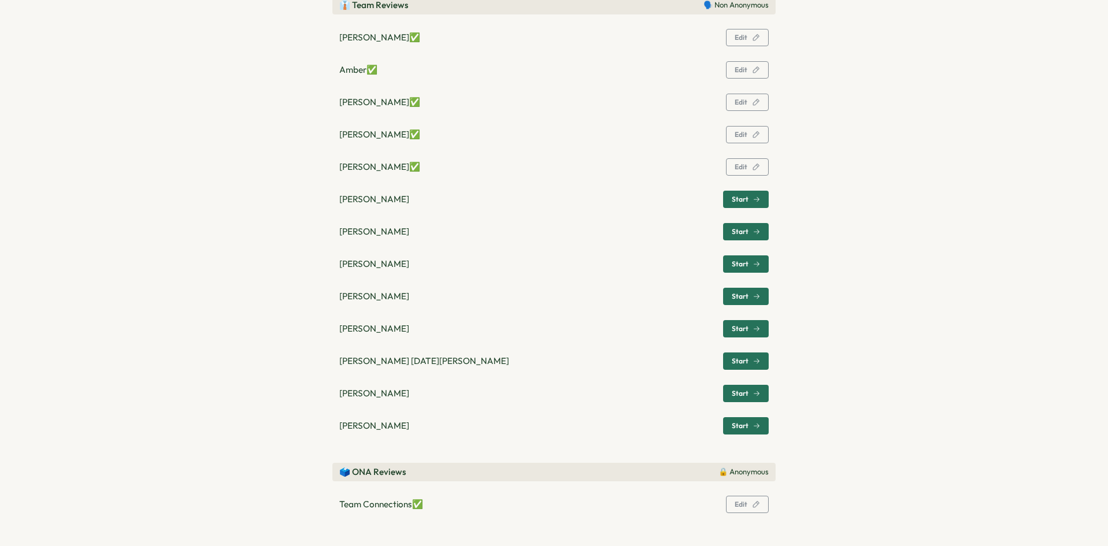
click at [746, 193] on span "Start" at bounding box center [746, 199] width 28 height 16
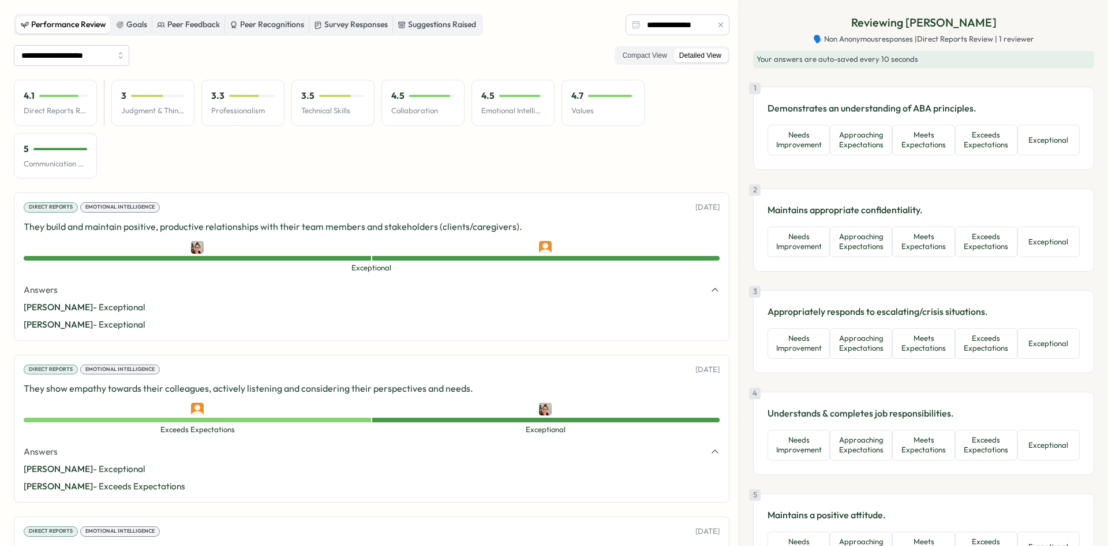
scroll to position [211, 0]
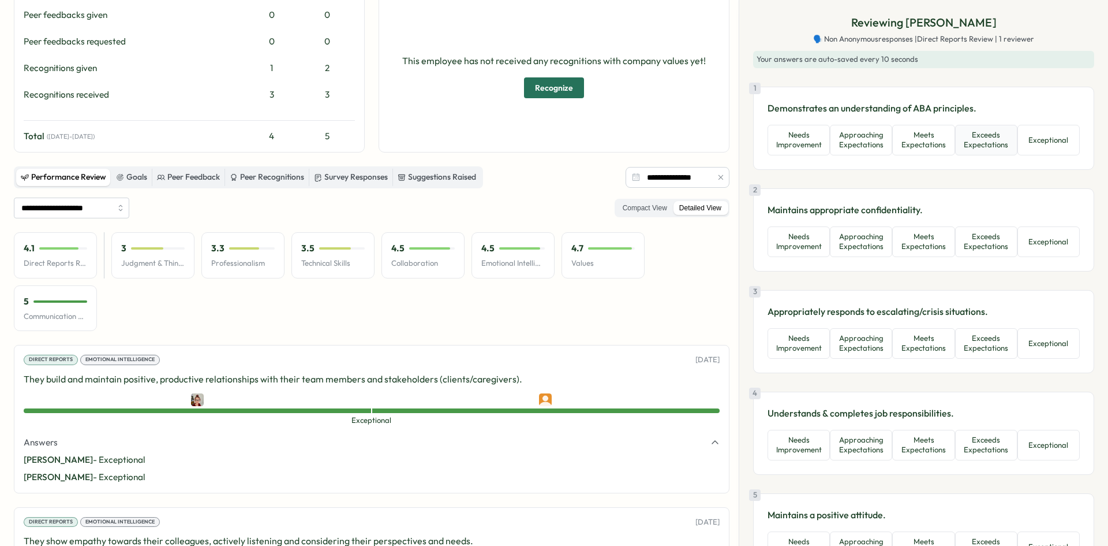
click at [963, 145] on button "Exceeds Expectations" at bounding box center [986, 140] width 62 height 31
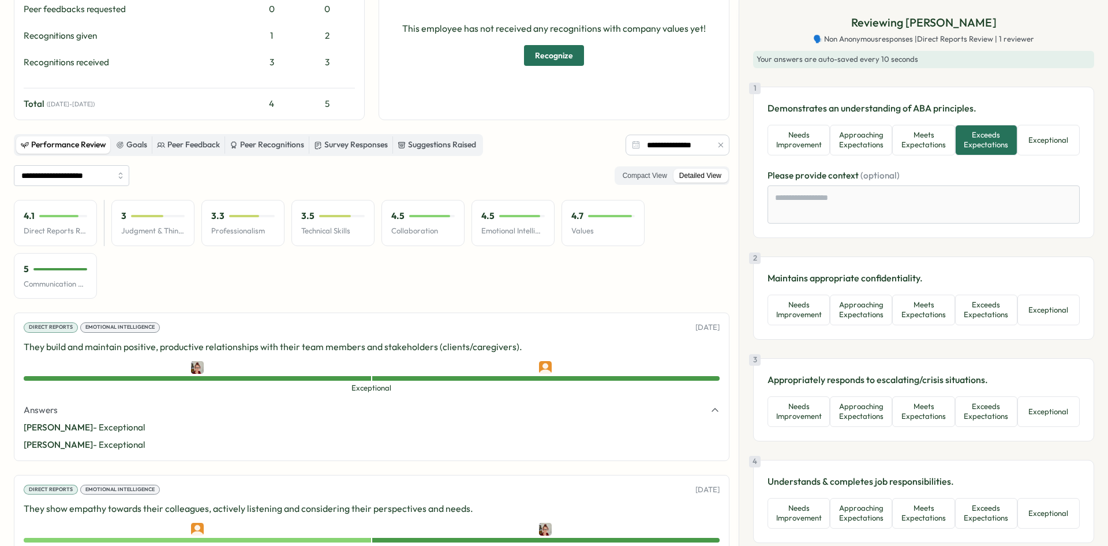
scroll to position [268, 0]
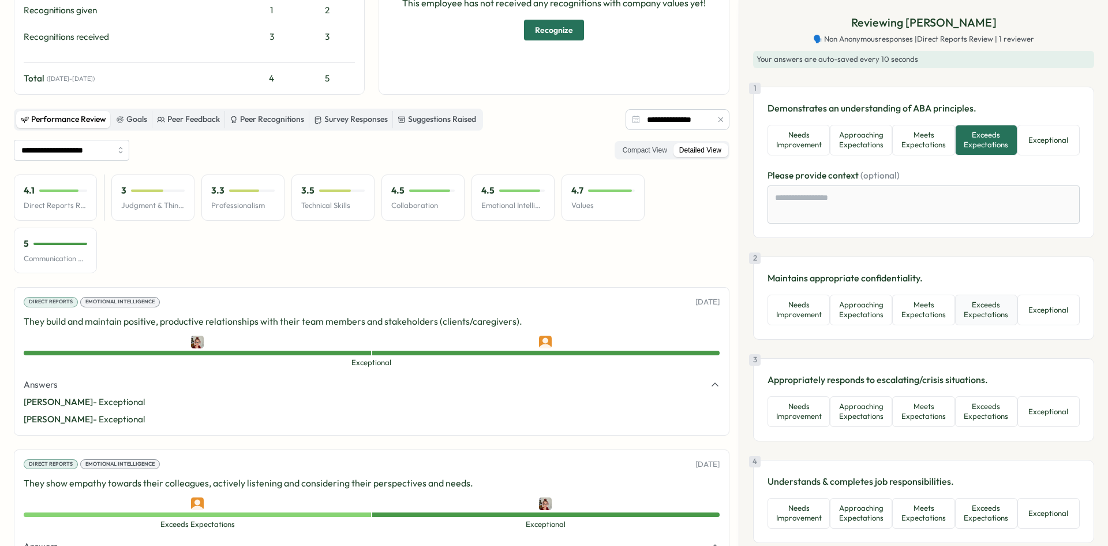
click at [983, 319] on button "Exceeds Expectations" at bounding box center [986, 309] width 62 height 31
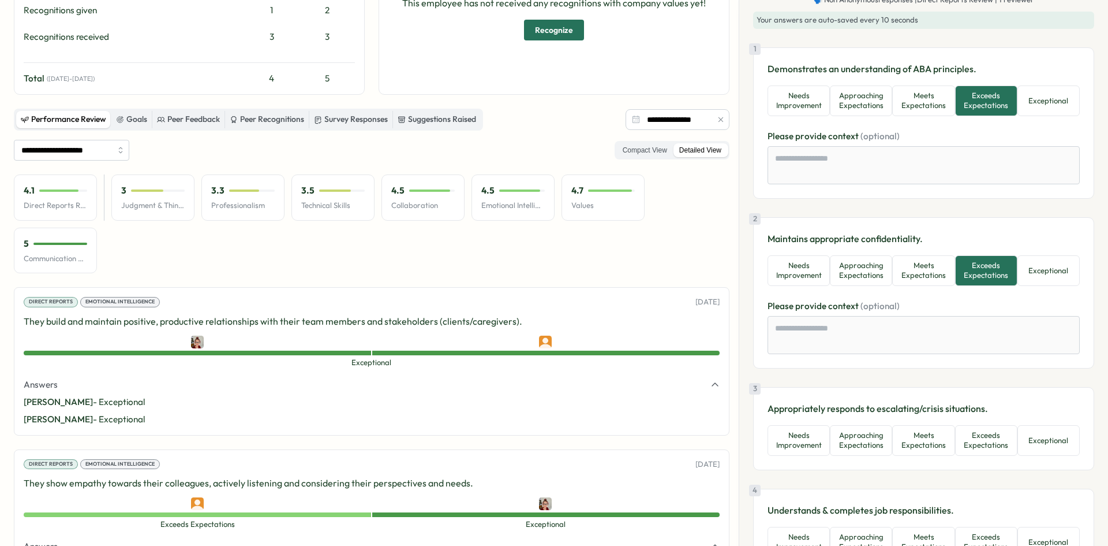
scroll to position [115, 0]
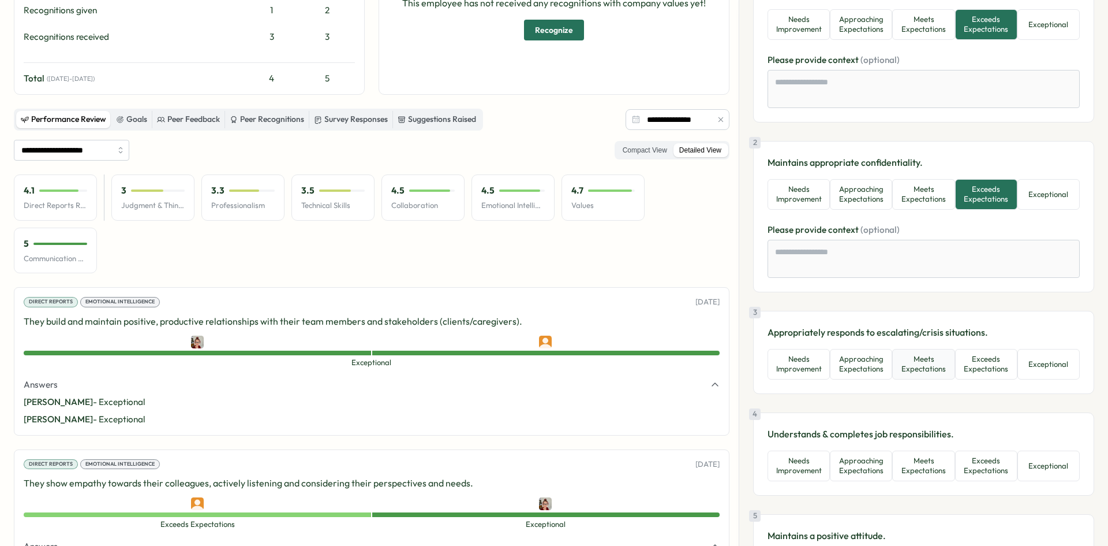
click at [935, 369] on button "Meets Expectations" at bounding box center [923, 364] width 62 height 31
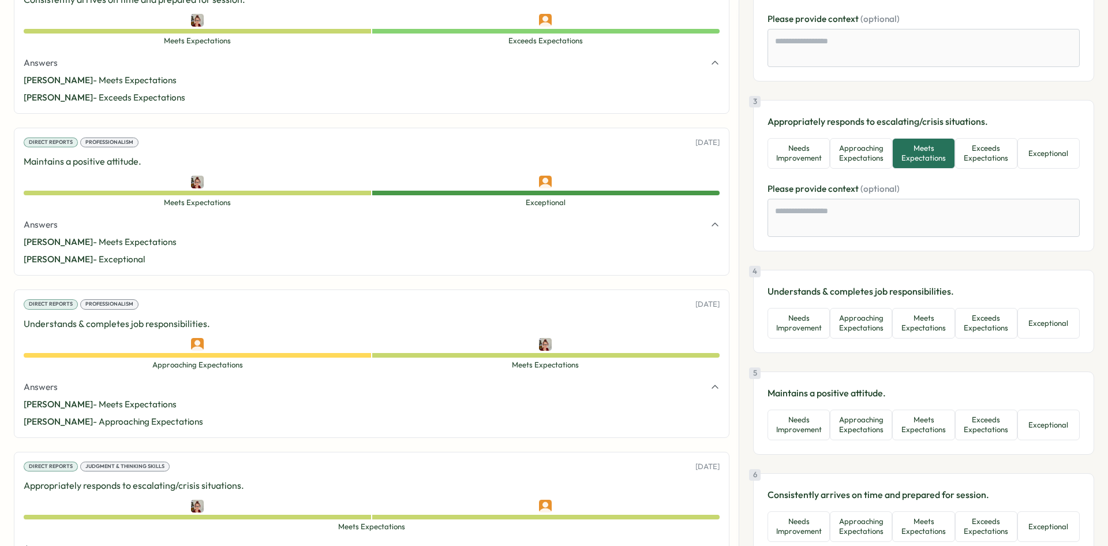
scroll to position [346, 0]
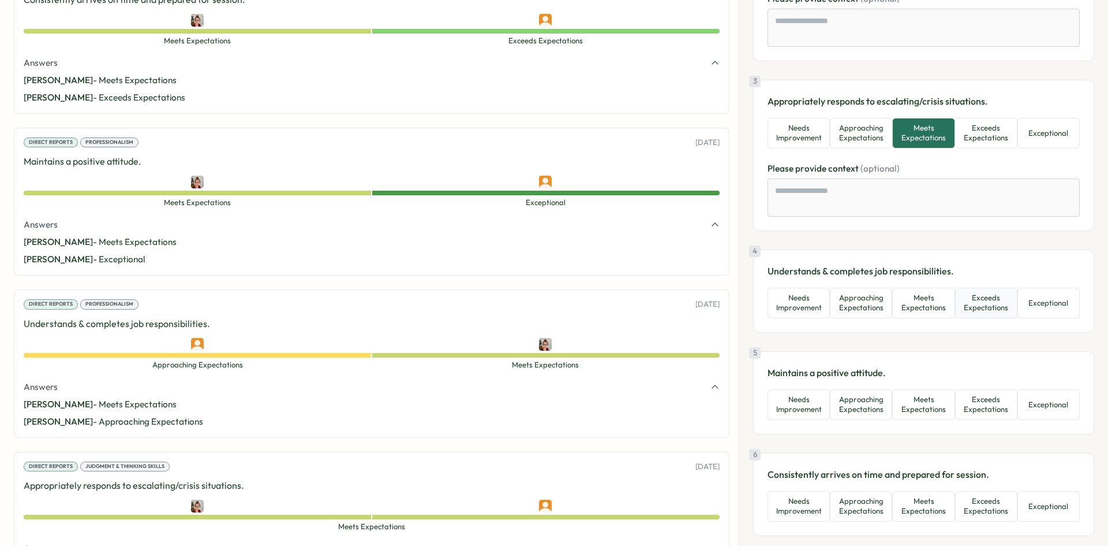
click at [994, 304] on button "Exceeds Expectations" at bounding box center [986, 302] width 62 height 31
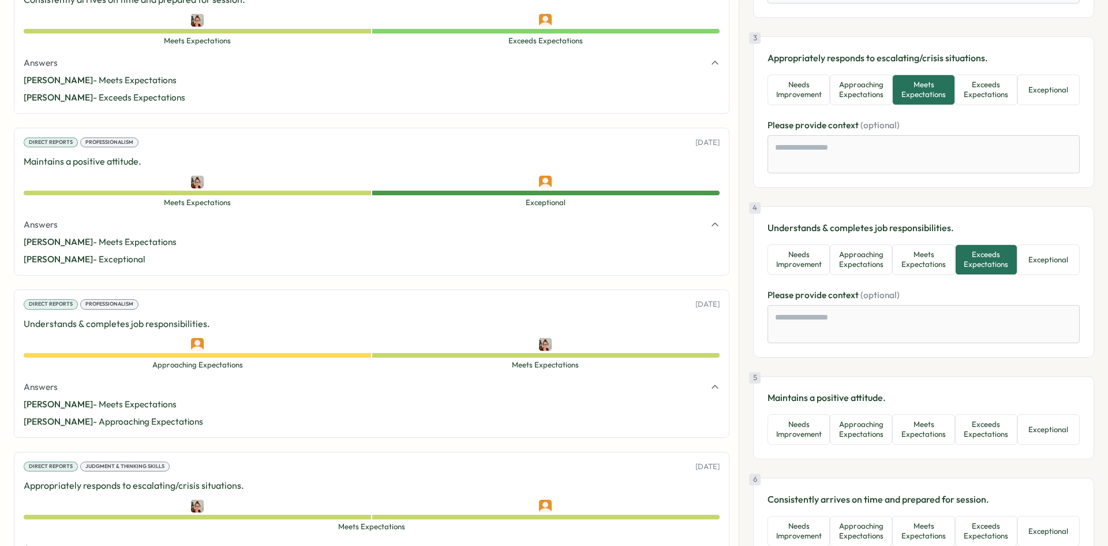
scroll to position [520, 0]
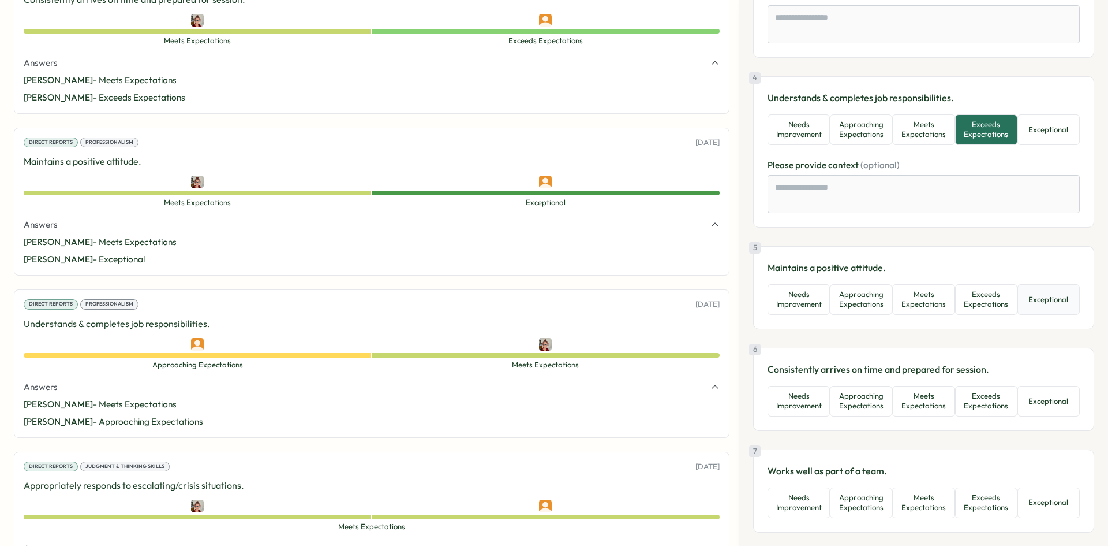
click at [1041, 301] on button "Exceptional" at bounding box center [1049, 299] width 62 height 31
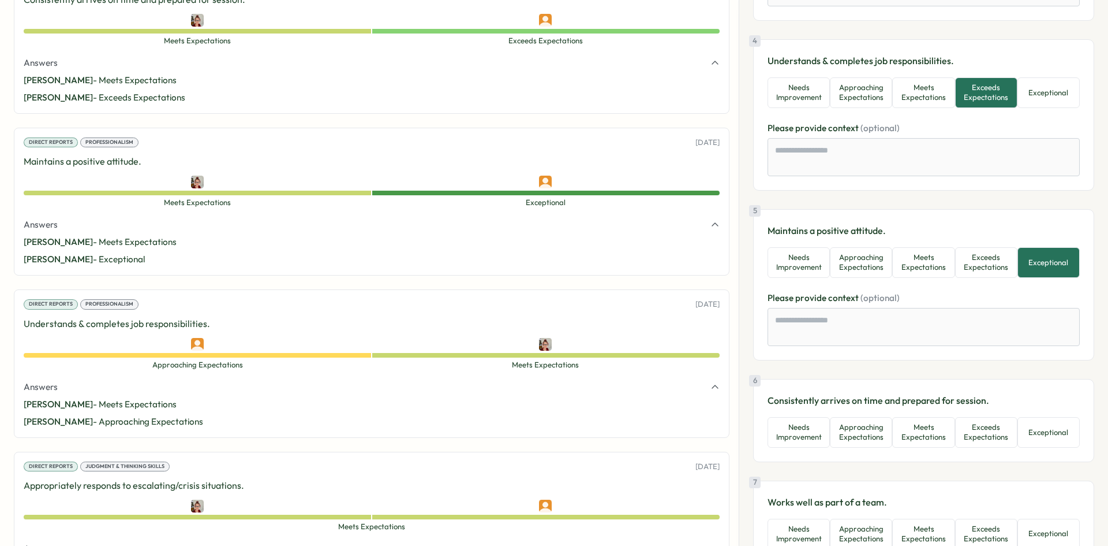
scroll to position [577, 0]
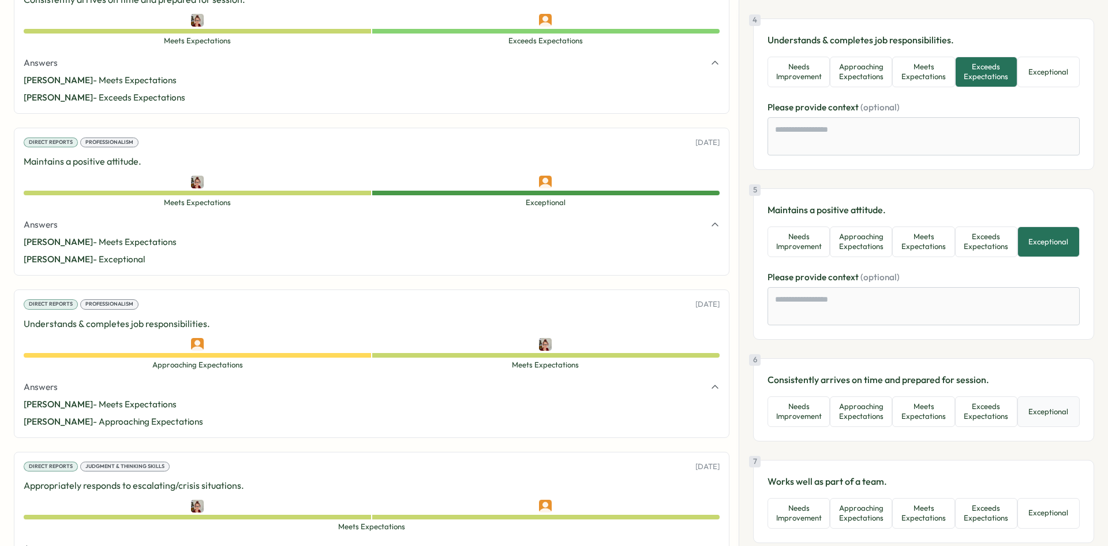
click at [1030, 409] on button "Exceptional" at bounding box center [1049, 411] width 62 height 31
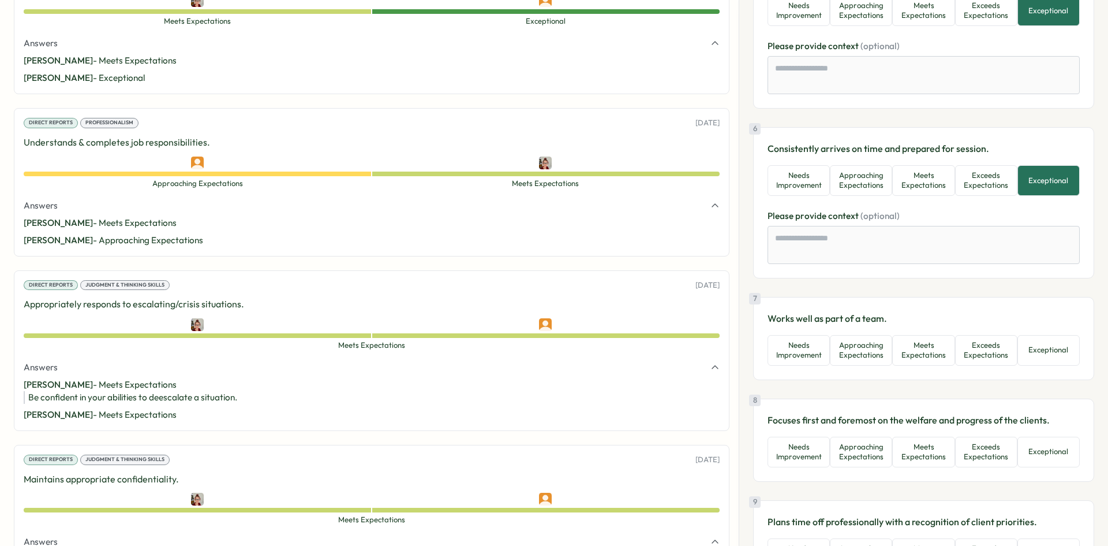
scroll to position [2116, 0]
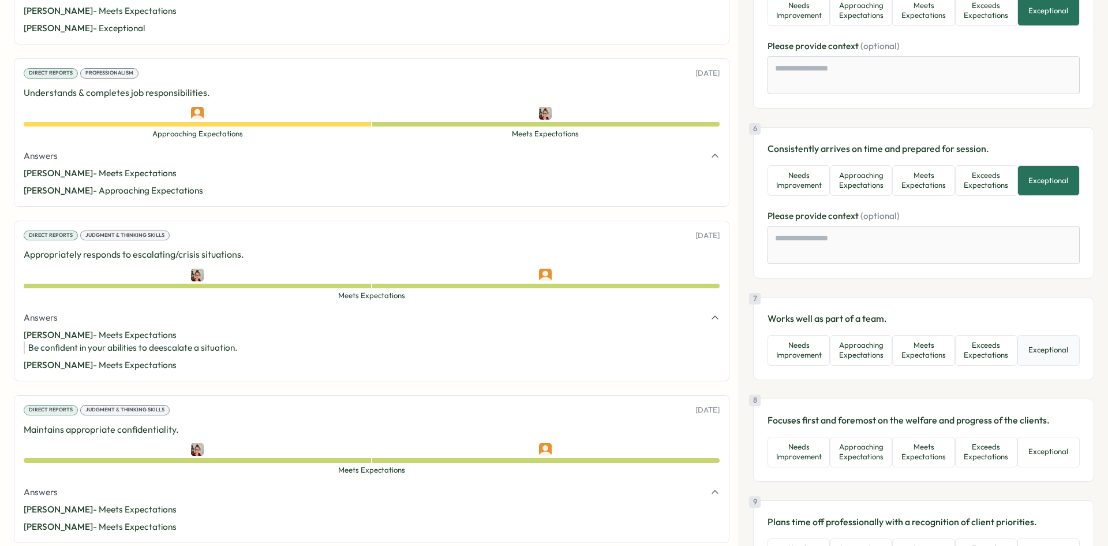
click at [1045, 347] on button "Exceptional" at bounding box center [1049, 350] width 62 height 31
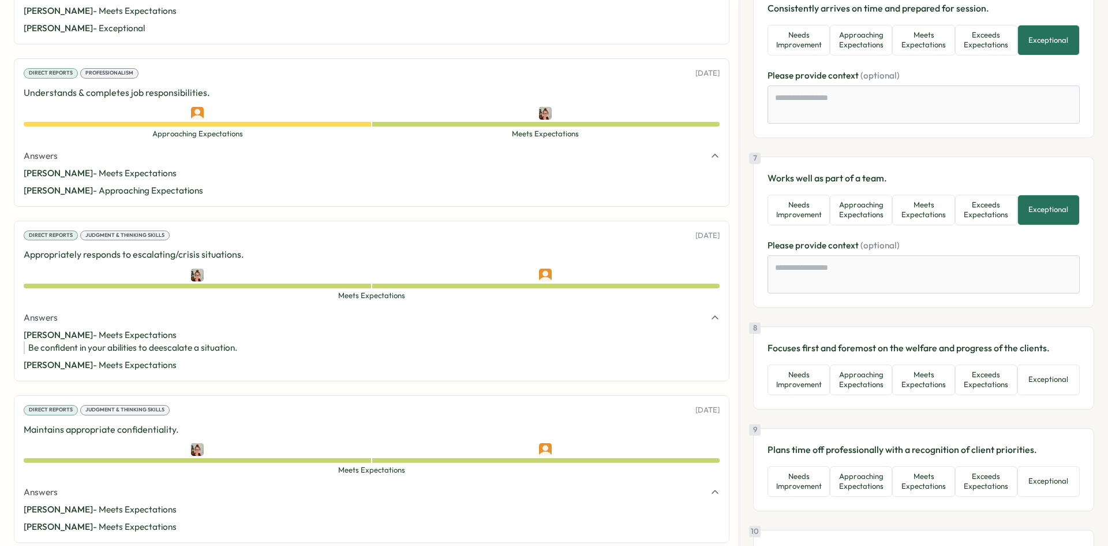
scroll to position [981, 0]
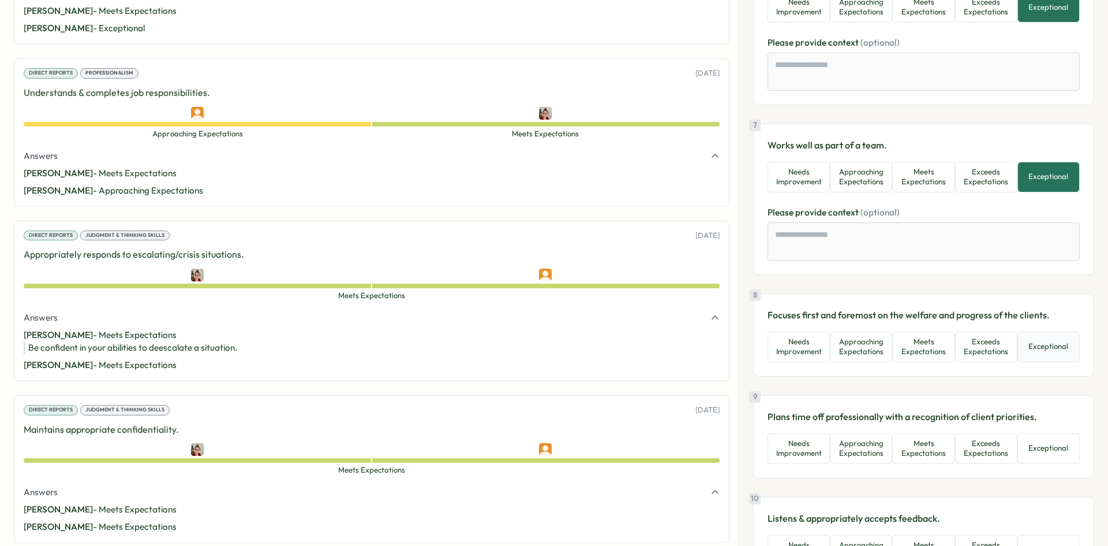
click at [1033, 351] on button "Exceptional" at bounding box center [1049, 346] width 62 height 31
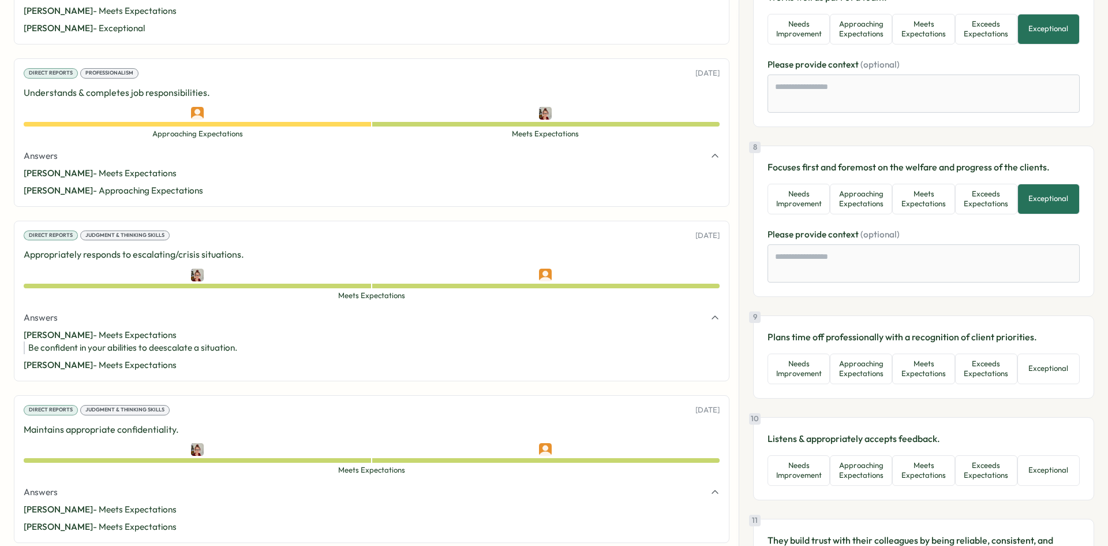
scroll to position [1155, 0]
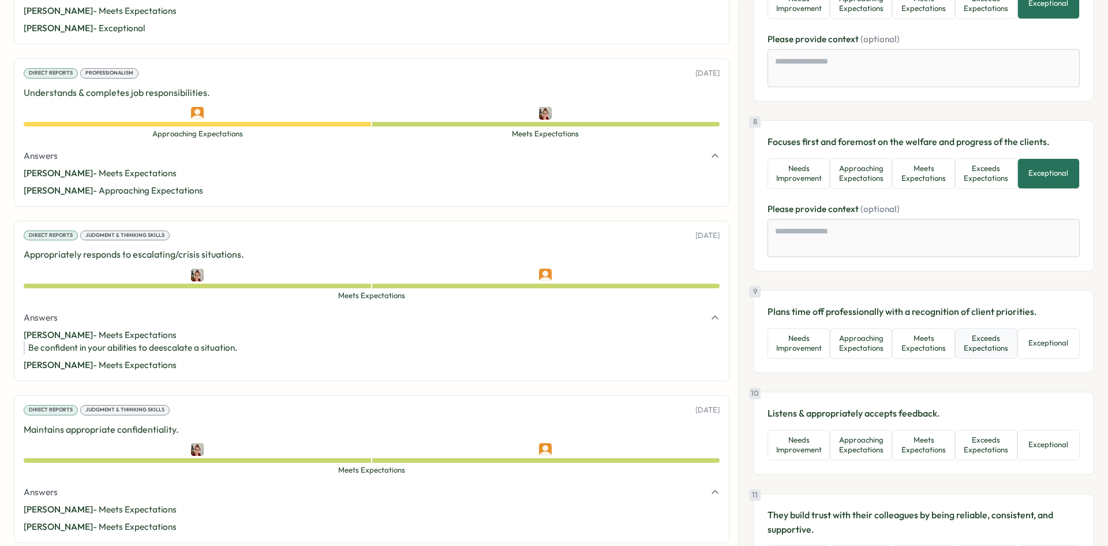
click at [989, 347] on button "Exceeds Expectations" at bounding box center [986, 343] width 62 height 31
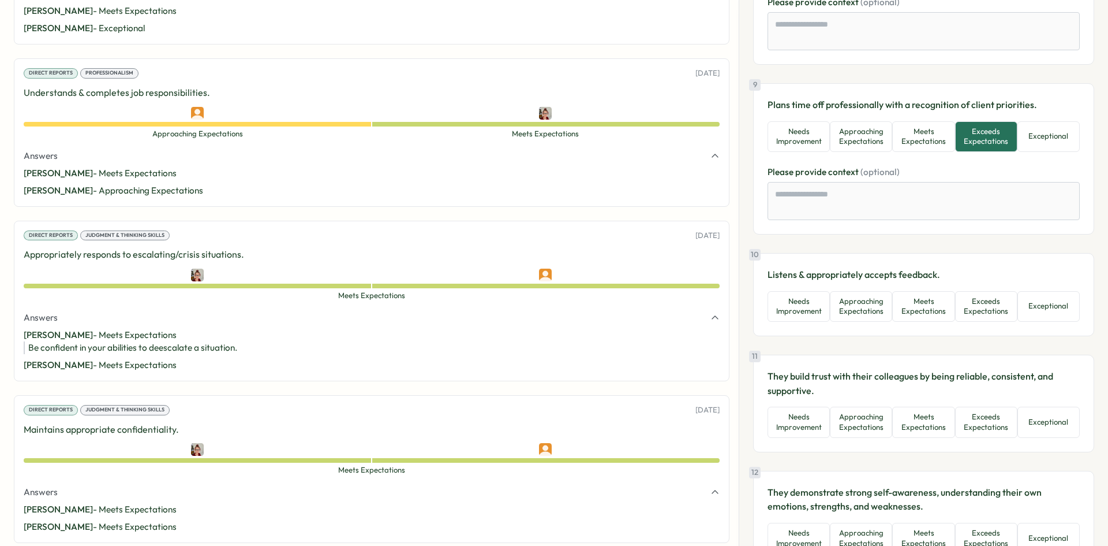
scroll to position [1385, 0]
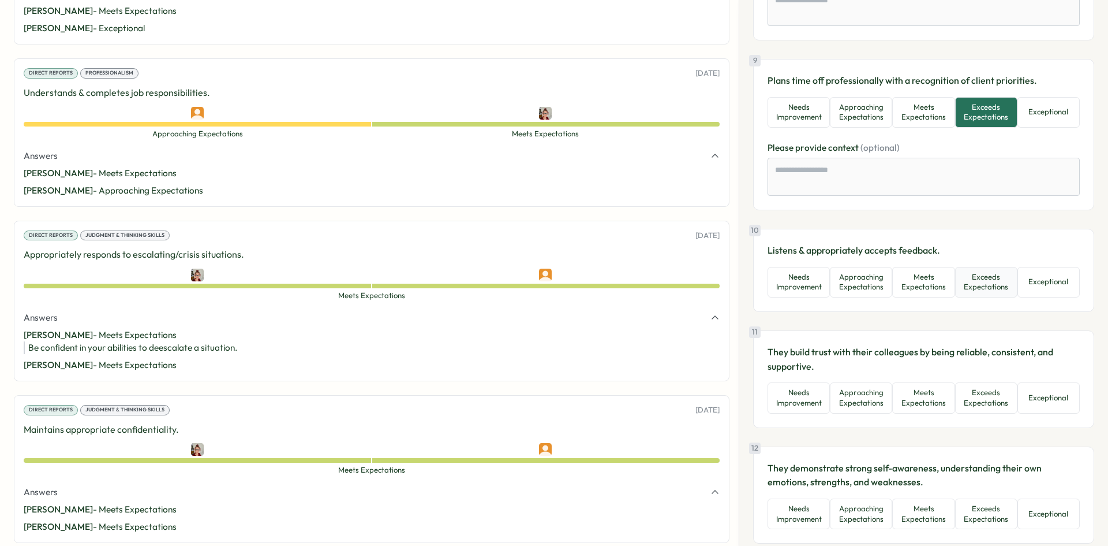
click at [971, 287] on button "Exceeds Expectations" at bounding box center [986, 282] width 62 height 31
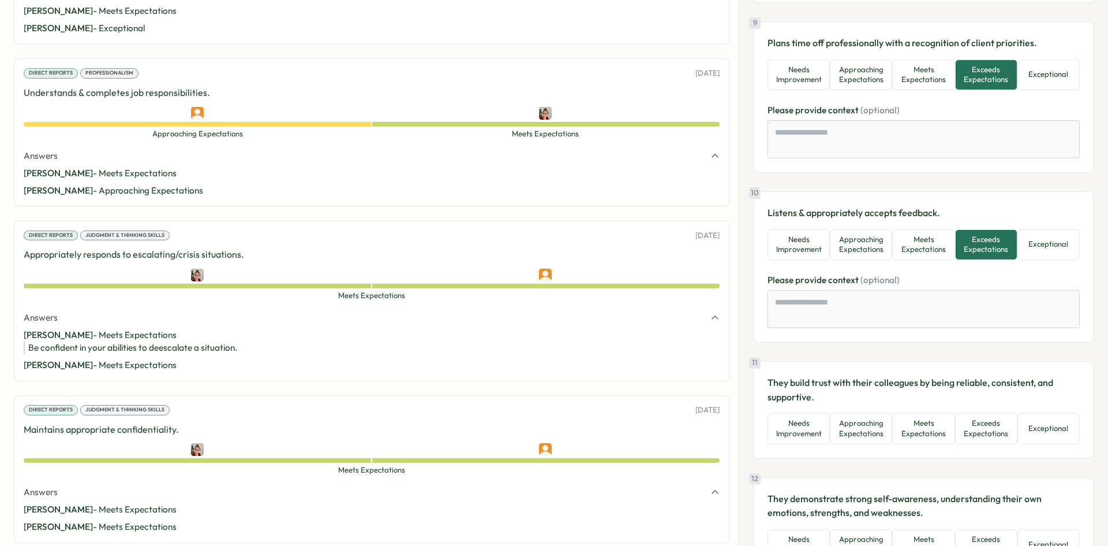
scroll to position [1501, 0]
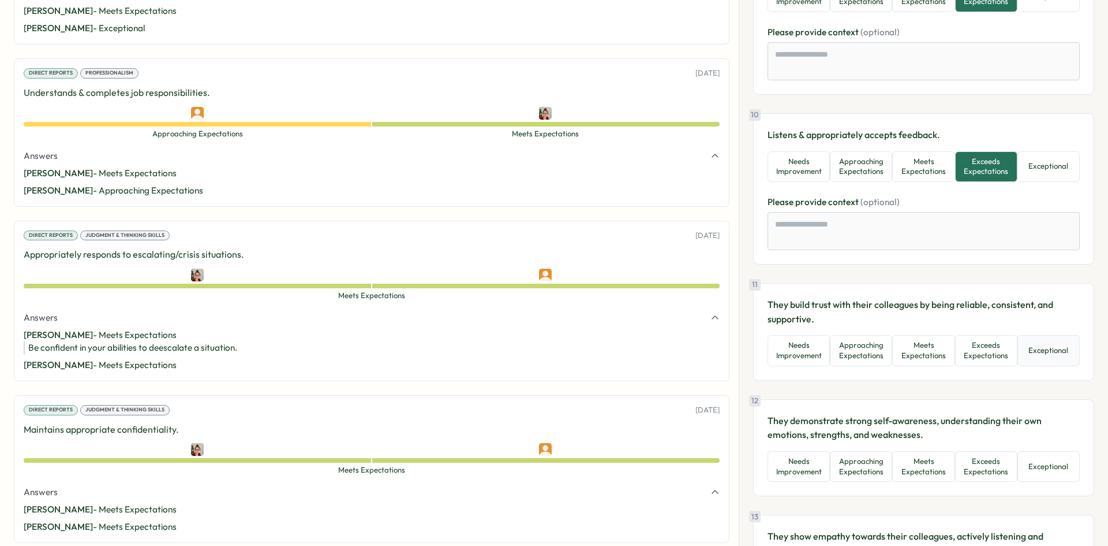
click at [1037, 337] on button "Exceptional" at bounding box center [1049, 350] width 62 height 31
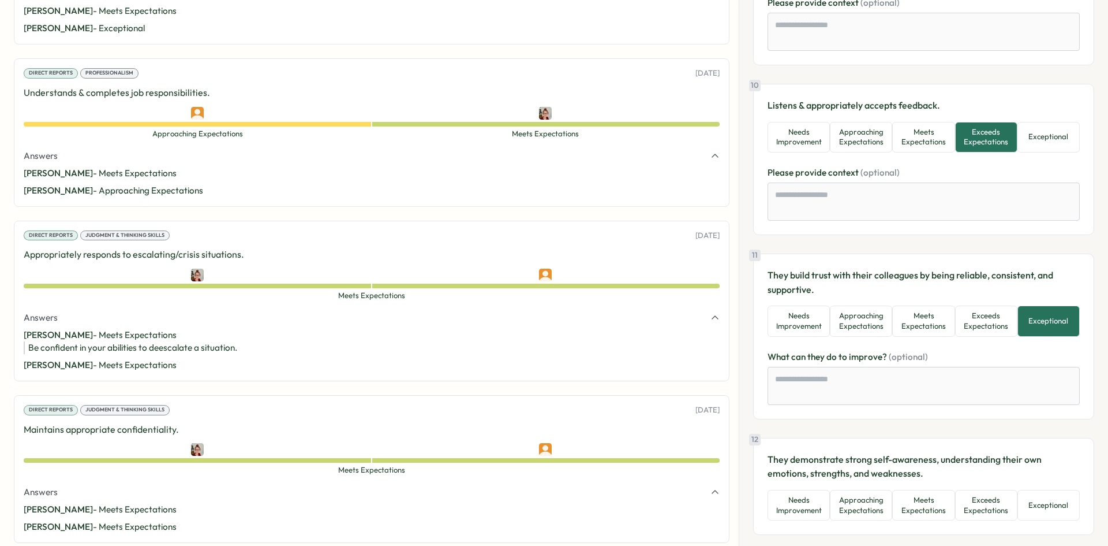
scroll to position [1674, 0]
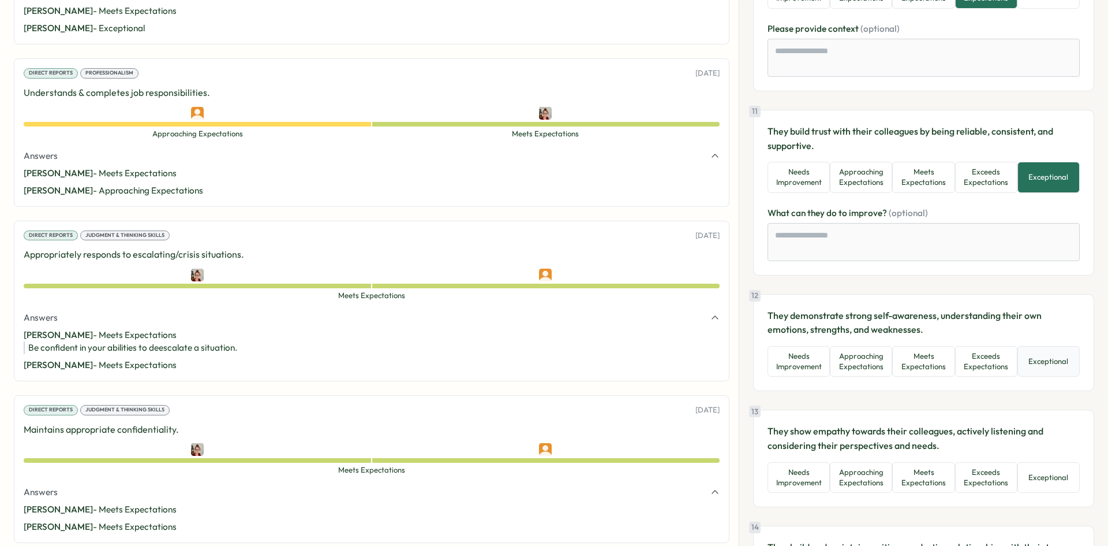
click at [1035, 358] on button "Exceptional" at bounding box center [1049, 361] width 62 height 31
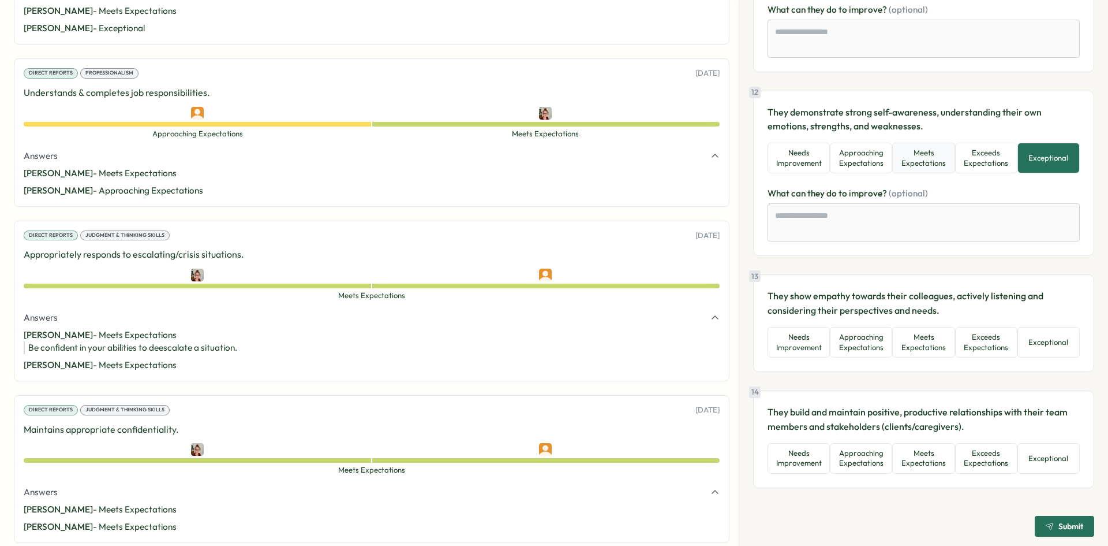
scroll to position [1882, 0]
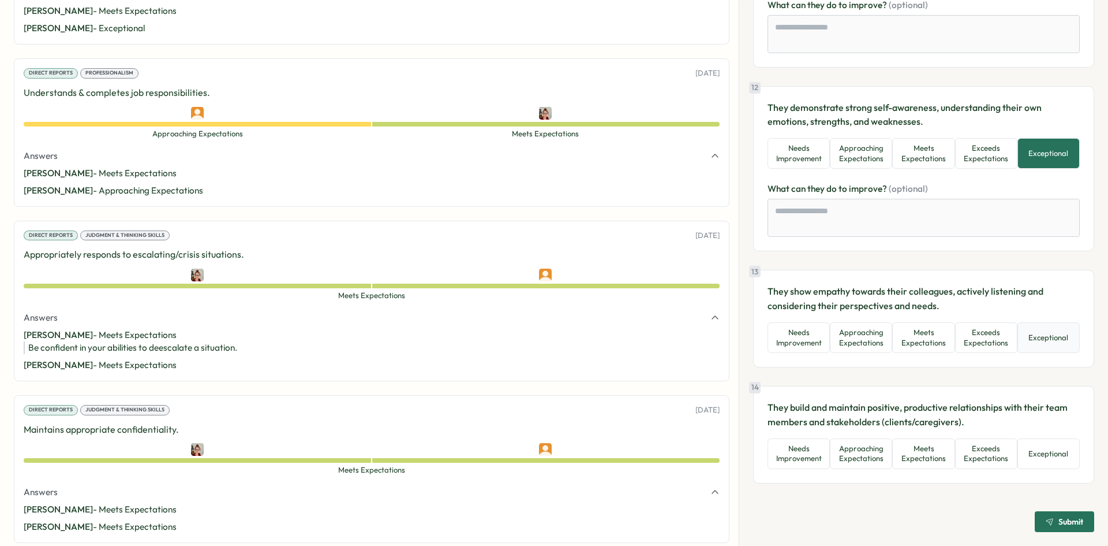
click at [1059, 333] on button "Exceptional" at bounding box center [1049, 337] width 62 height 31
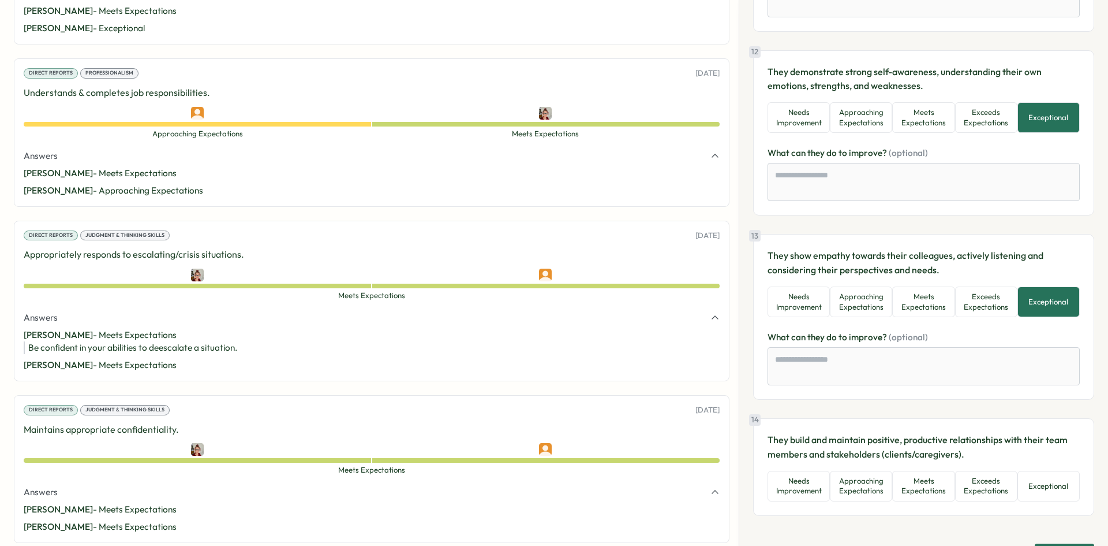
scroll to position [1950, 0]
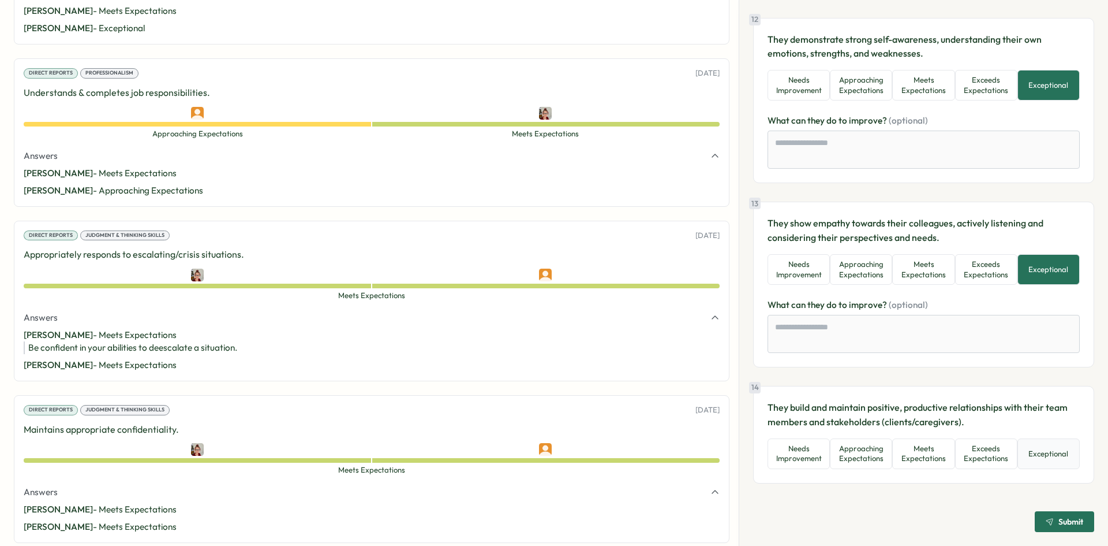
click at [1040, 461] on button "Exceptional" at bounding box center [1049, 453] width 62 height 31
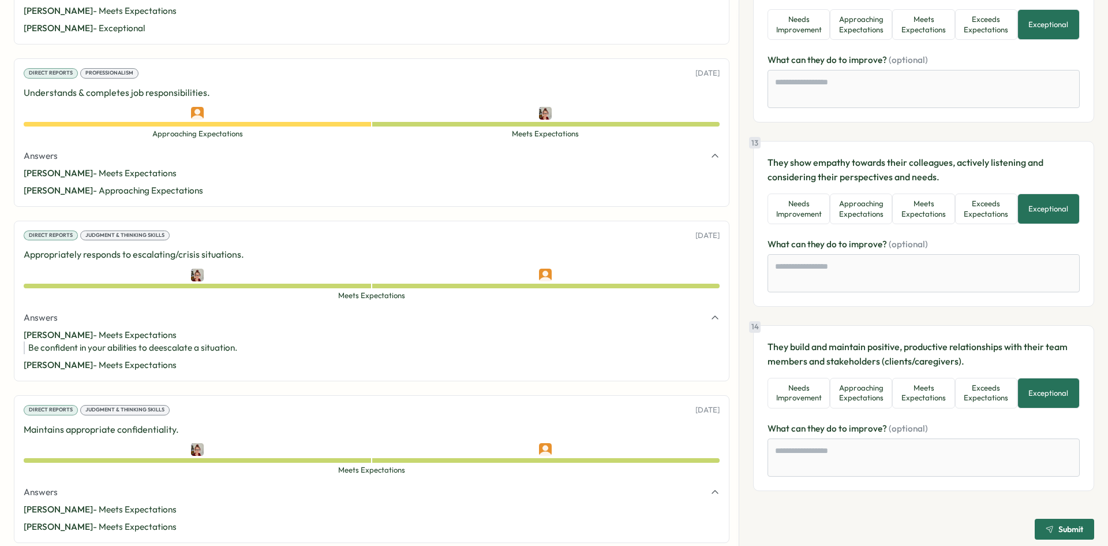
scroll to position [2018, 0]
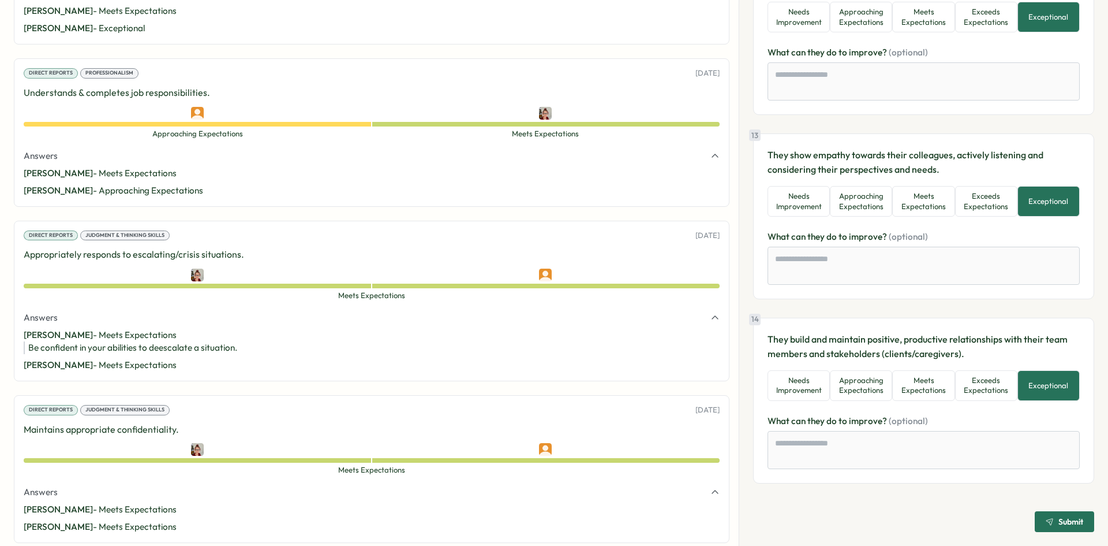
click at [1036, 517] on button "Submit" at bounding box center [1064, 521] width 59 height 21
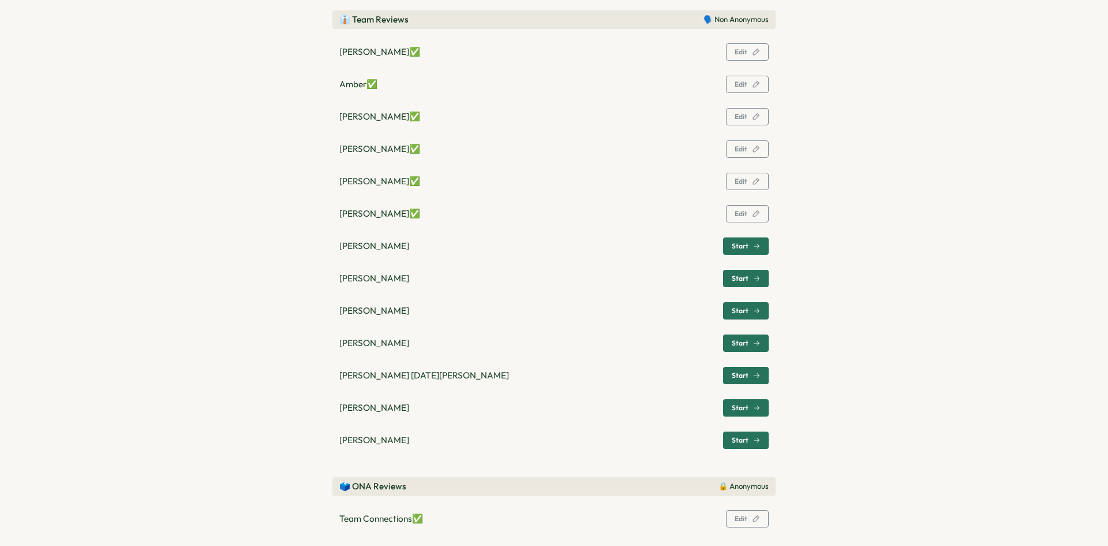
scroll to position [393, 0]
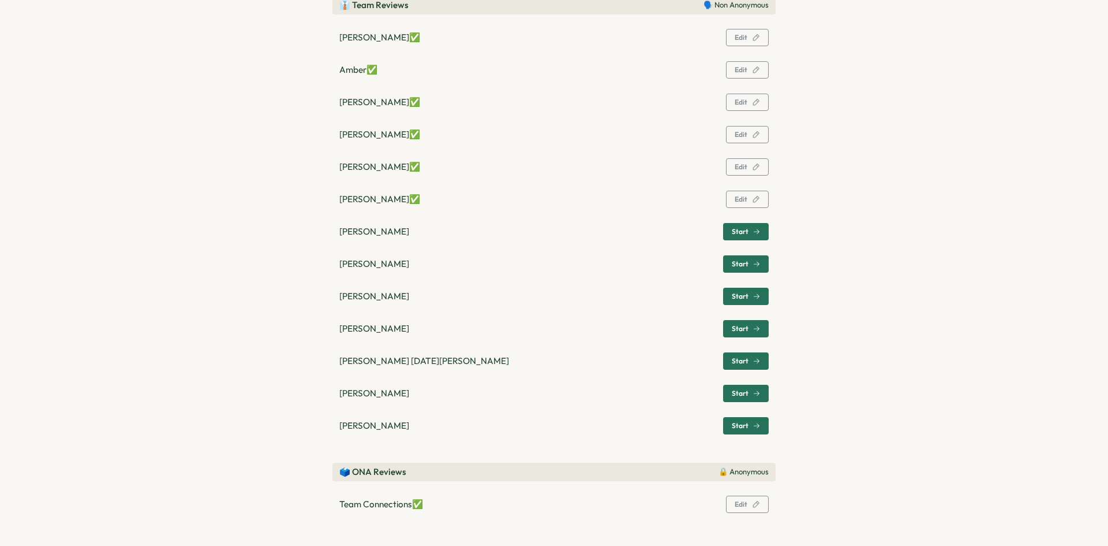
click at [727, 233] on button "Start" at bounding box center [746, 231] width 46 height 17
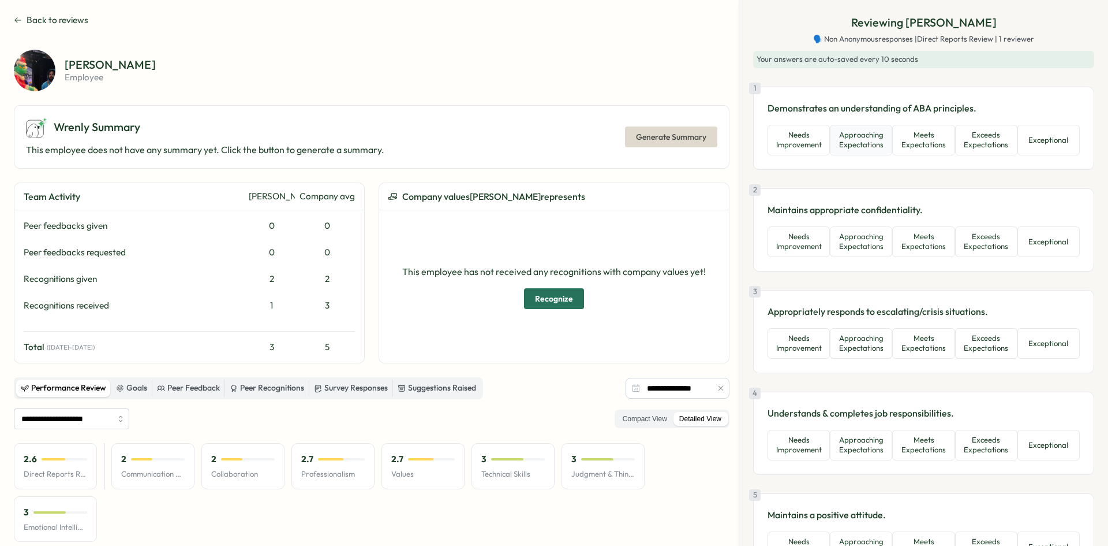
click at [875, 146] on button "Approaching Expectations" at bounding box center [861, 140] width 62 height 31
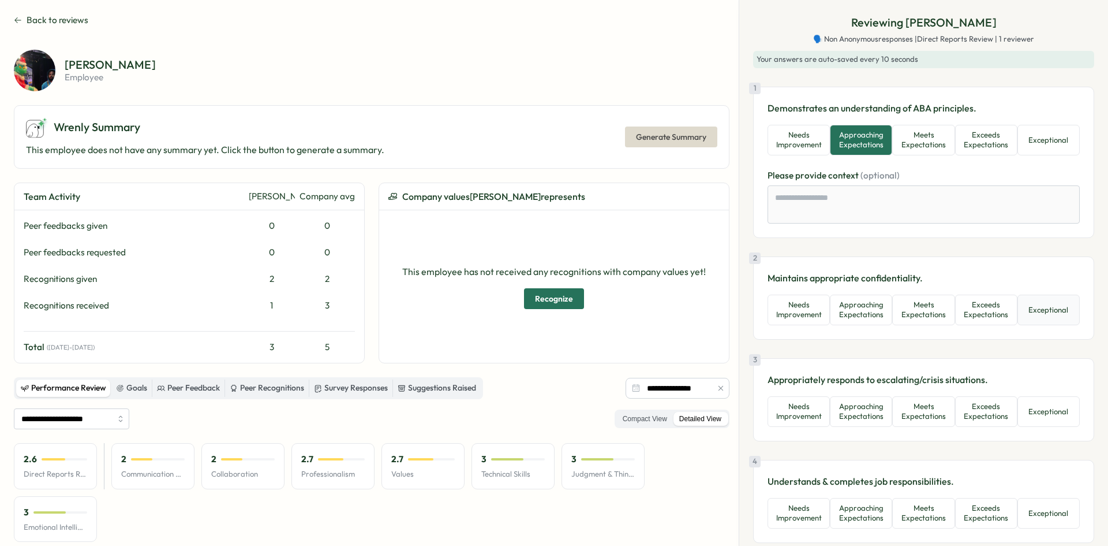
click at [1033, 302] on button "Exceptional" at bounding box center [1049, 309] width 62 height 31
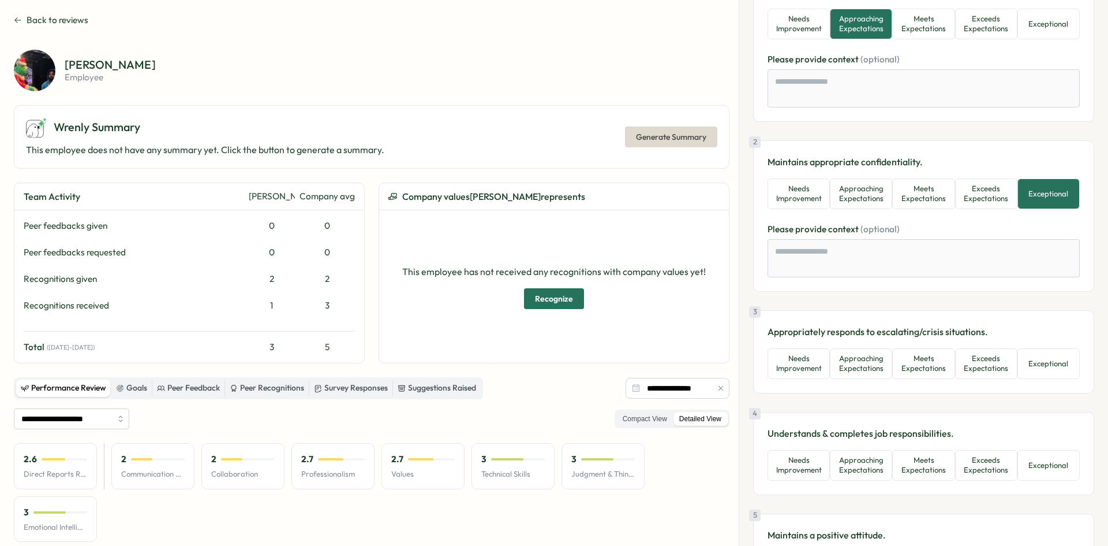
scroll to position [173, 0]
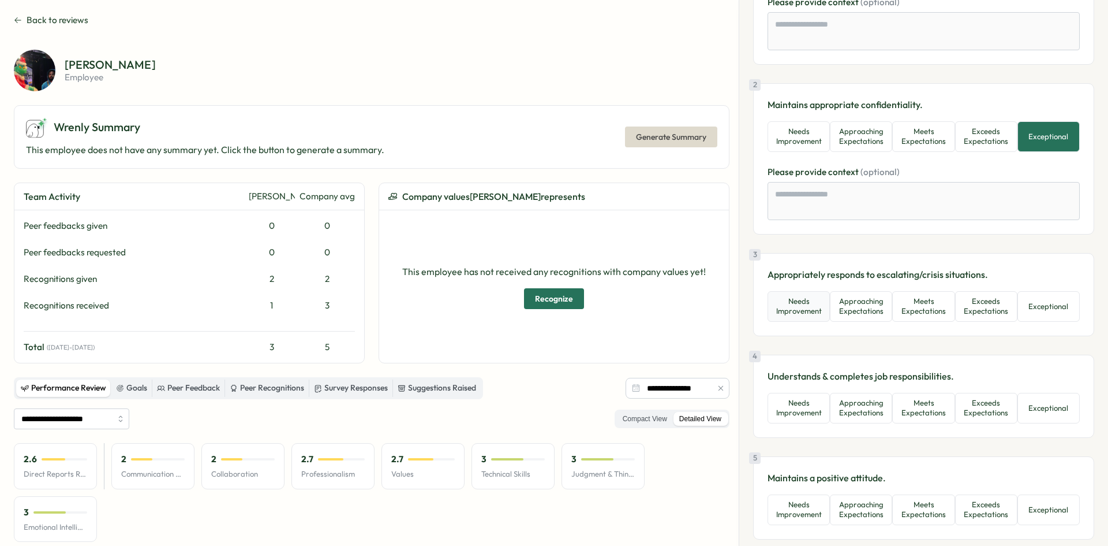
click at [816, 308] on button "Needs Improvement" at bounding box center [799, 306] width 62 height 31
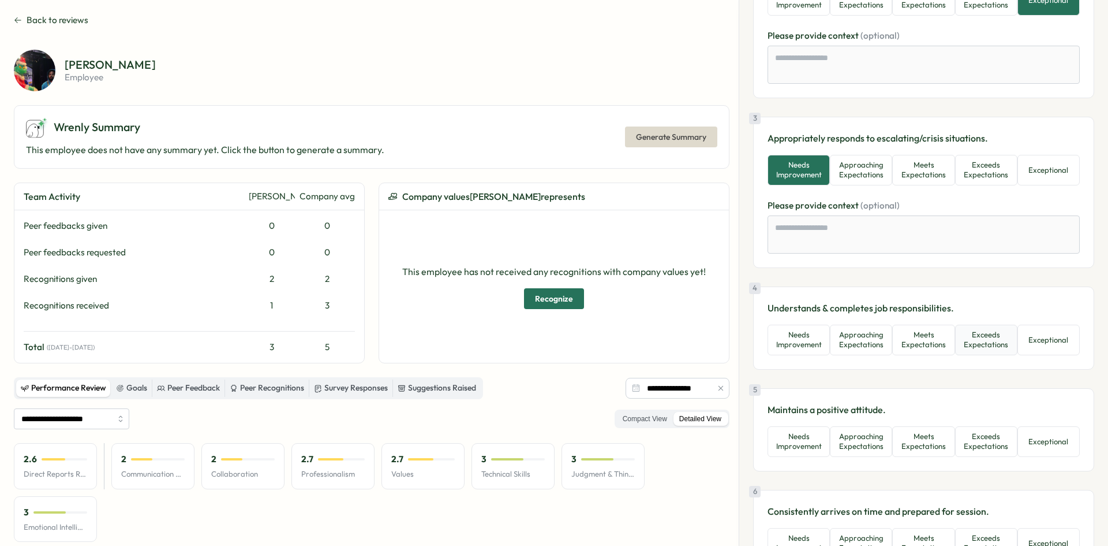
scroll to position [346, 0]
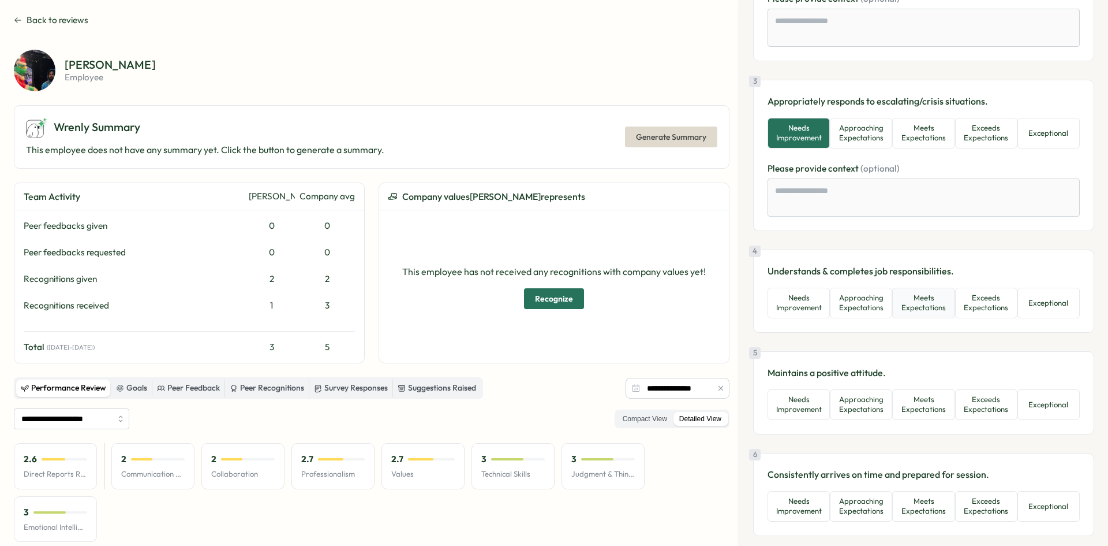
click at [923, 312] on button "Meets Expectations" at bounding box center [923, 302] width 62 height 31
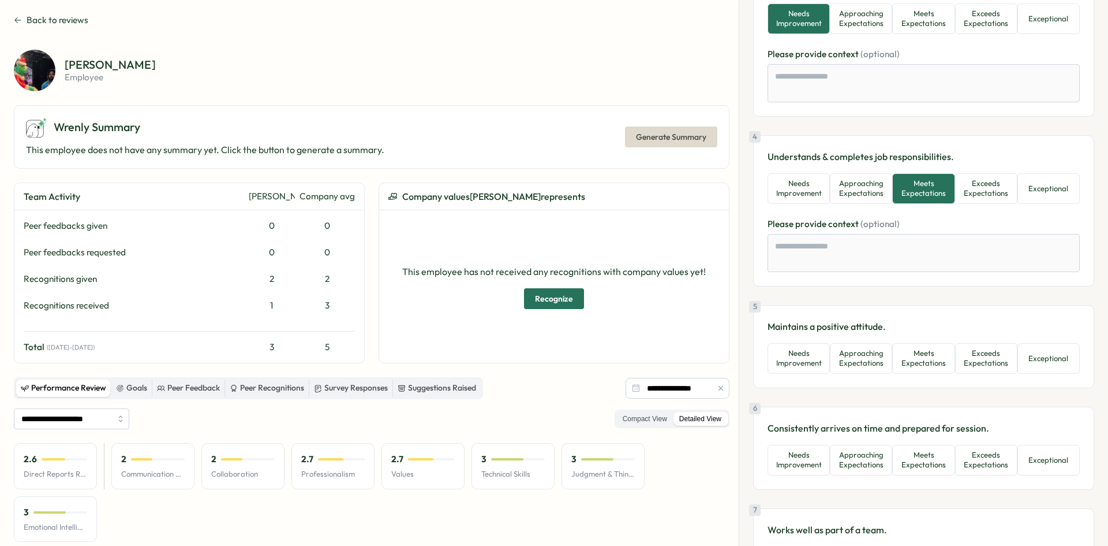
scroll to position [462, 0]
click at [923, 350] on button "Meets Expectations" at bounding box center [923, 357] width 62 height 31
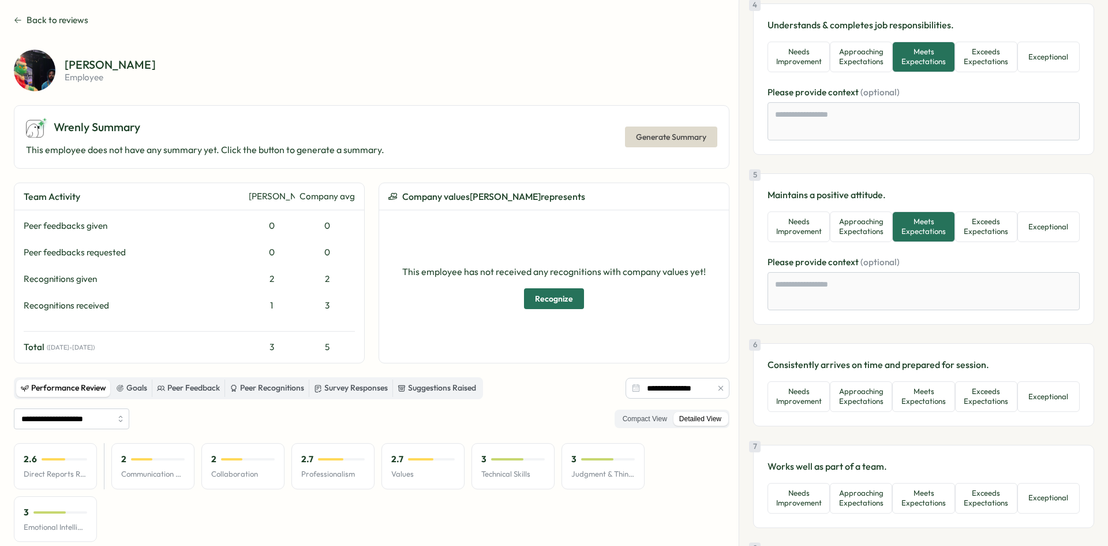
scroll to position [635, 0]
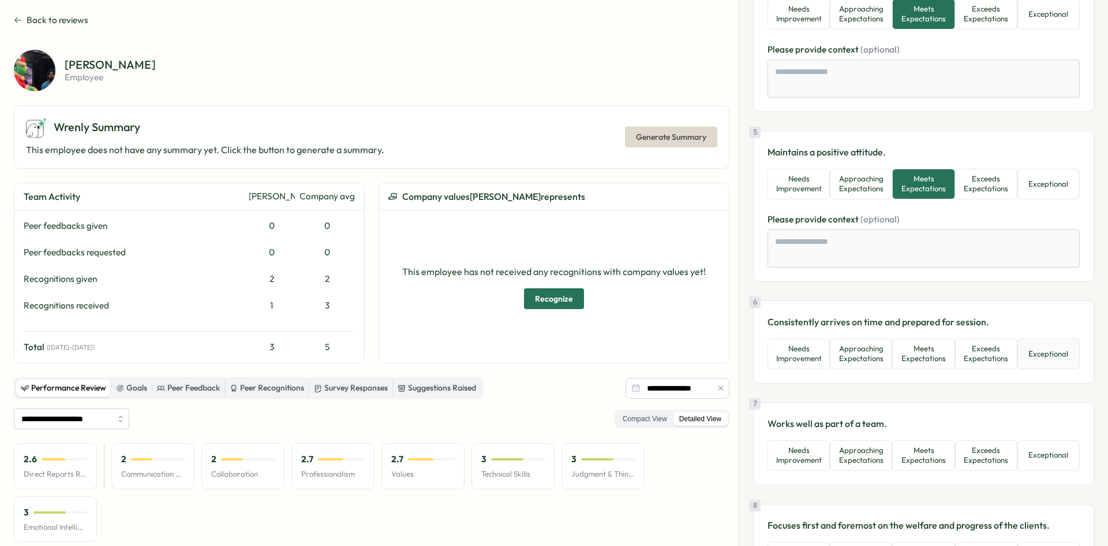
click at [1033, 348] on button "Exceptional" at bounding box center [1049, 353] width 62 height 31
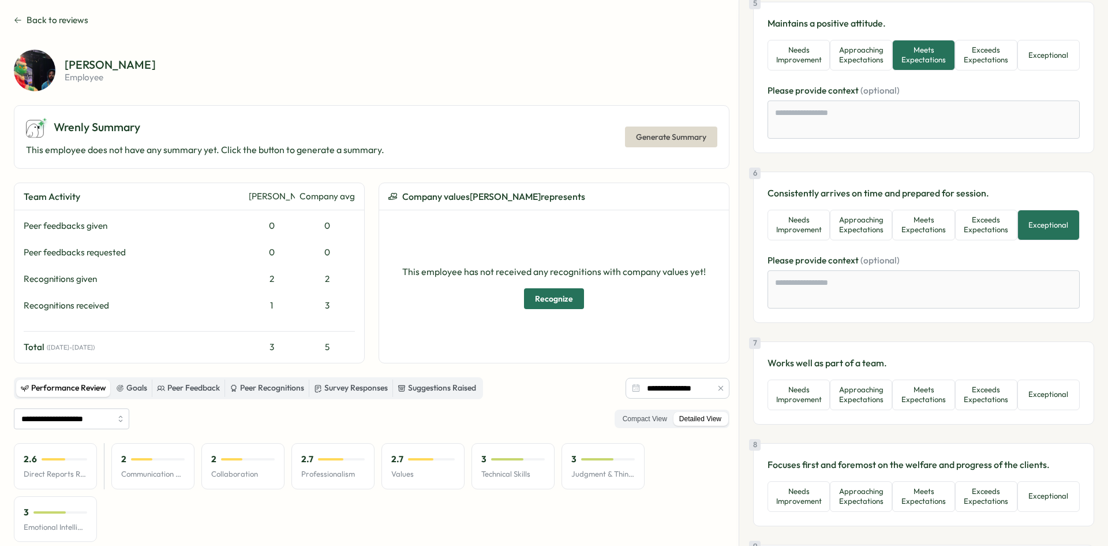
scroll to position [808, 0]
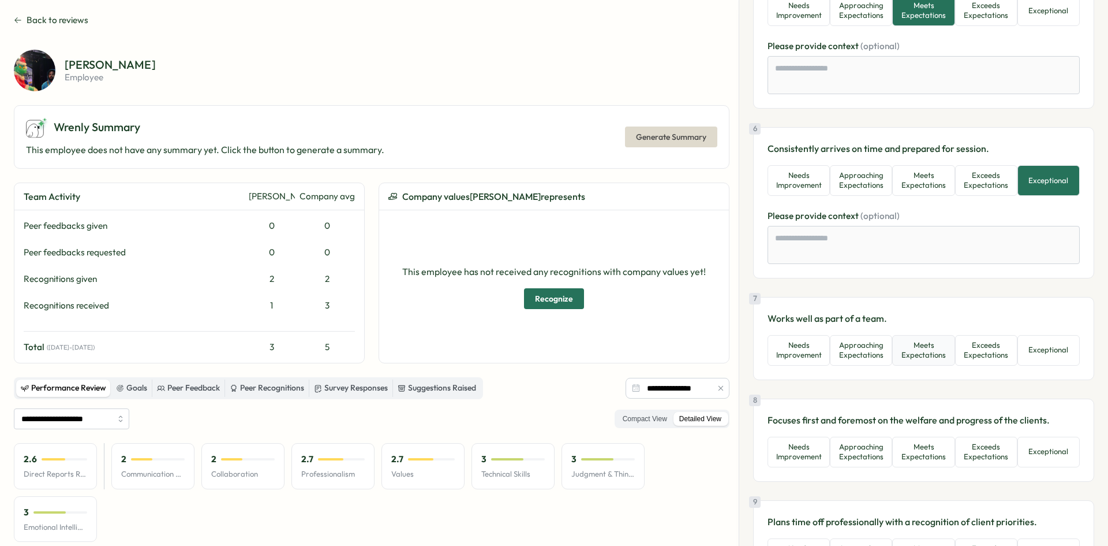
click at [927, 350] on button "Meets Expectations" at bounding box center [923, 350] width 62 height 31
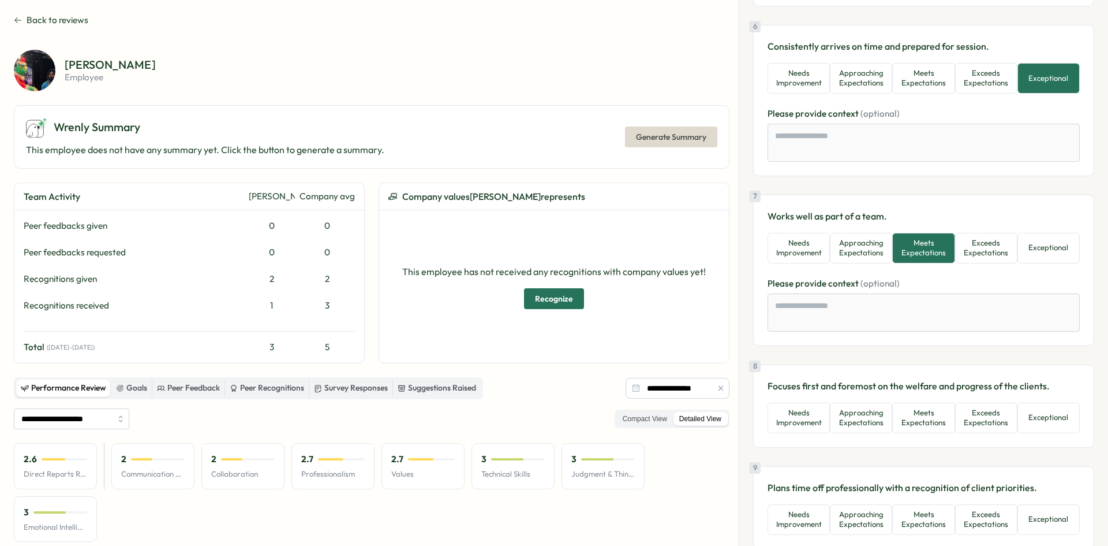
scroll to position [924, 0]
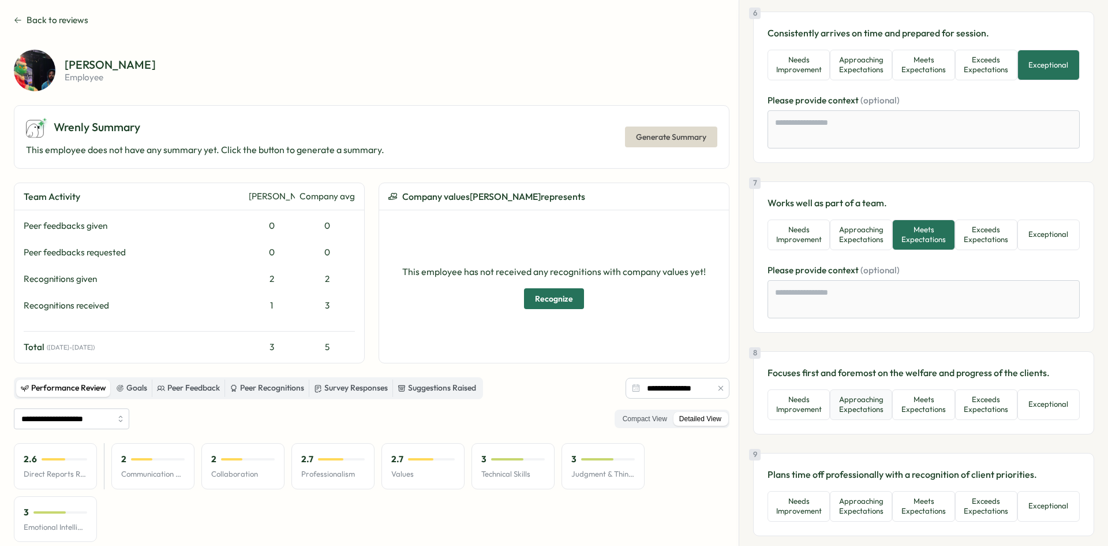
drag, startPoint x: 830, startPoint y: 406, endPoint x: 836, endPoint y: 404, distance: 6.5
click at [832, 405] on button "Approaching Expectations" at bounding box center [861, 404] width 62 height 31
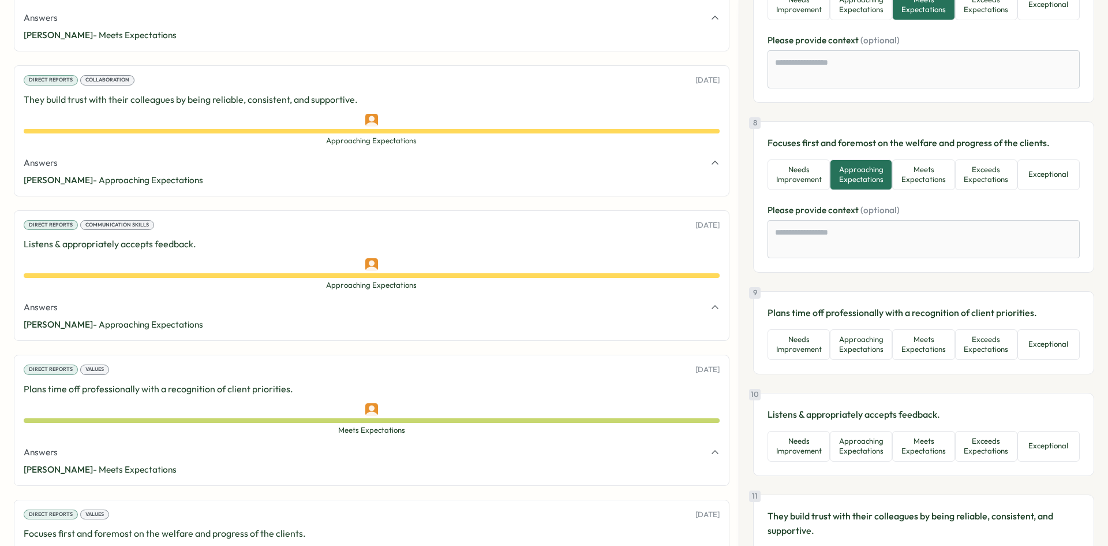
scroll to position [1155, 0]
click at [918, 343] on button "Meets Expectations" at bounding box center [923, 343] width 62 height 31
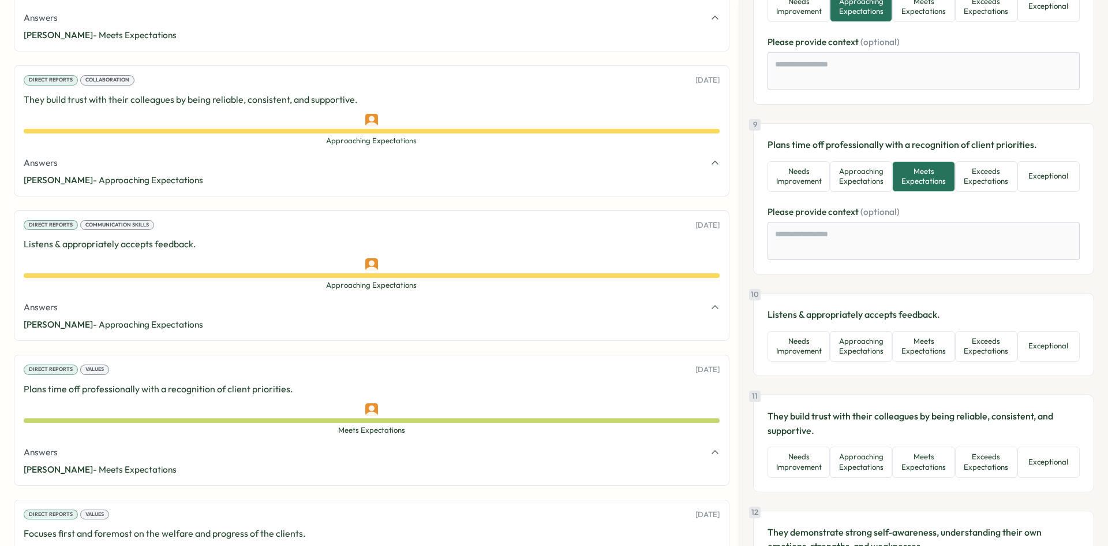
scroll to position [1328, 0]
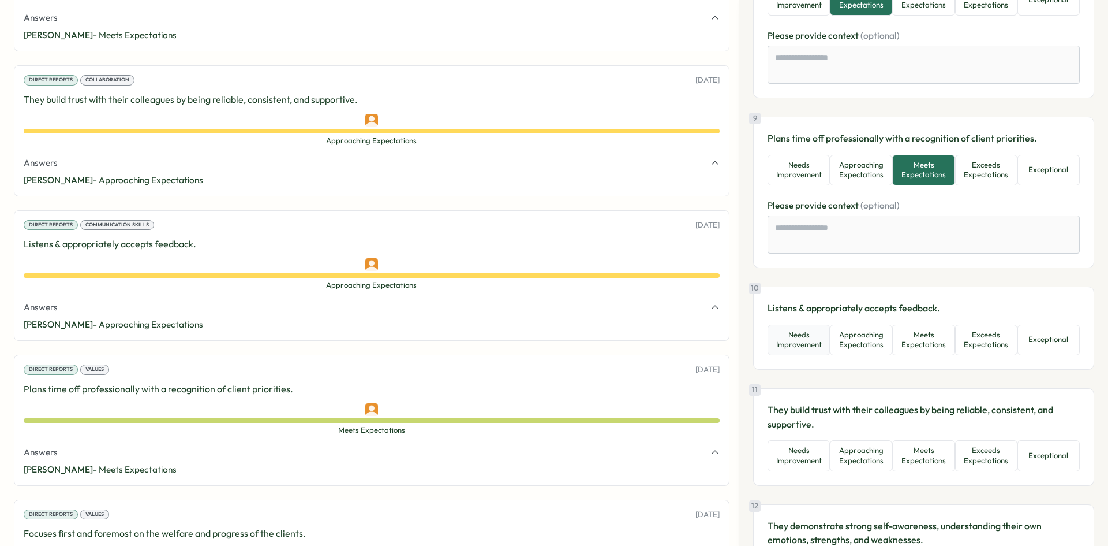
click at [828, 347] on button "Needs Improvement" at bounding box center [799, 339] width 62 height 31
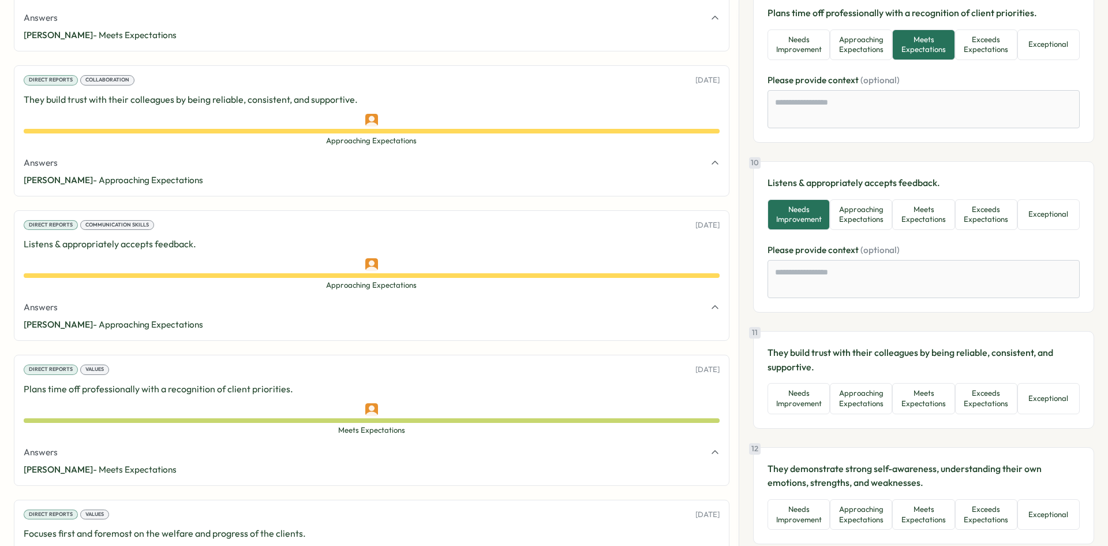
scroll to position [1501, 0]
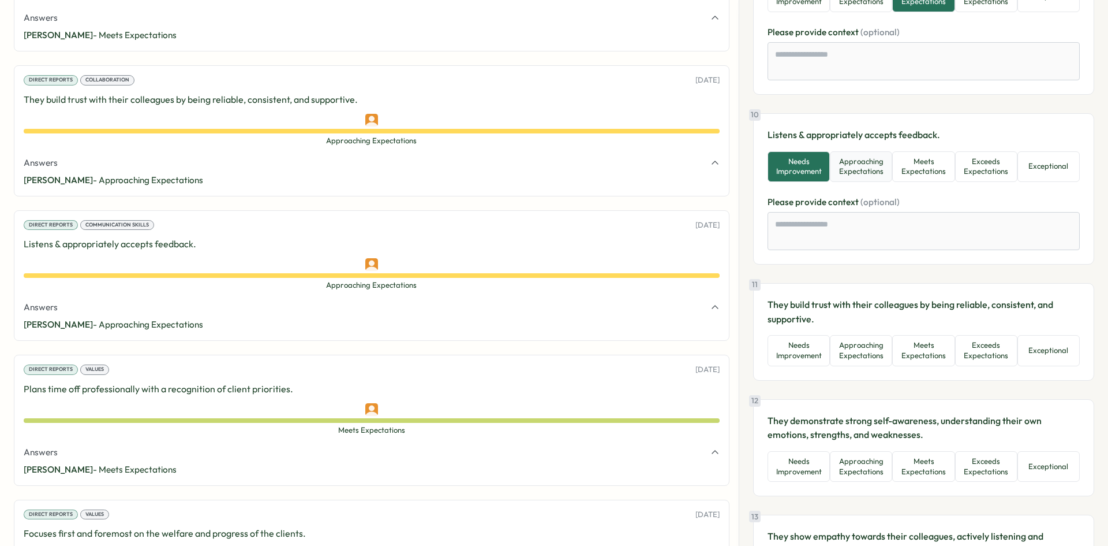
click at [846, 165] on button "Approaching Expectations" at bounding box center [861, 166] width 62 height 31
click at [879, 356] on button "Approaching Expectations" at bounding box center [861, 350] width 62 height 31
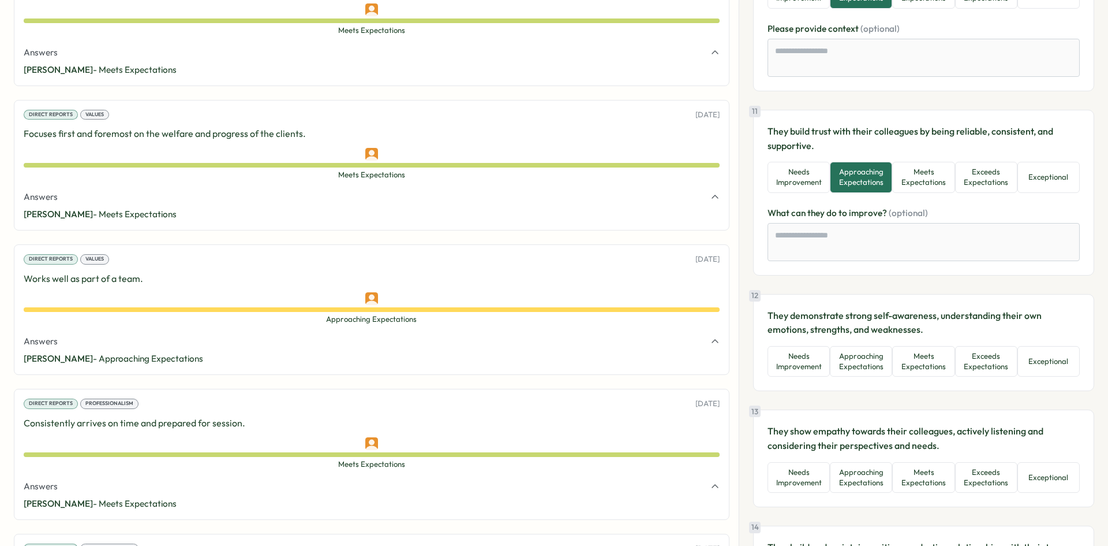
scroll to position [1328, 0]
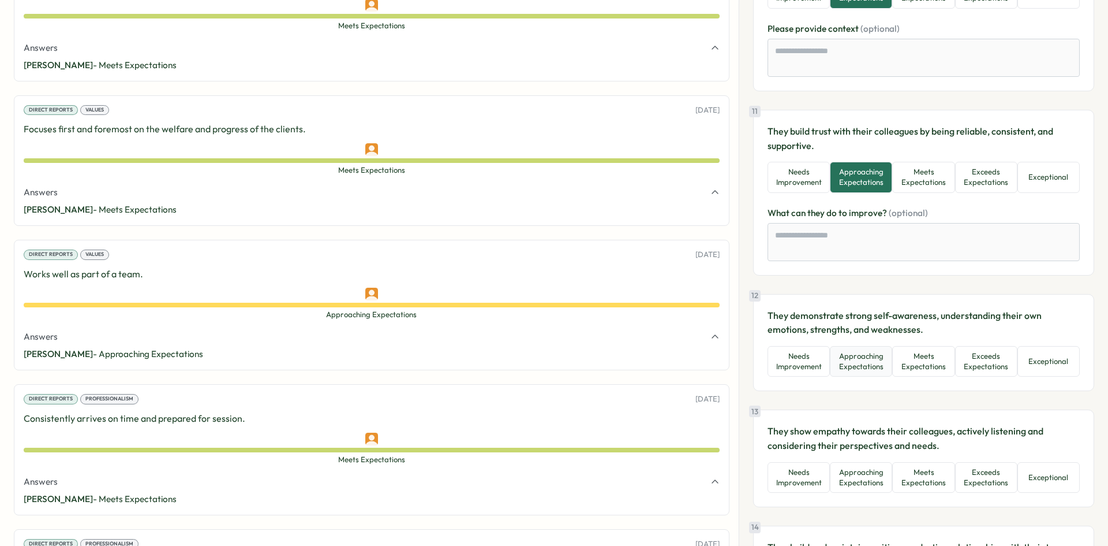
click at [863, 366] on button "Approaching Expectations" at bounding box center [861, 361] width 62 height 31
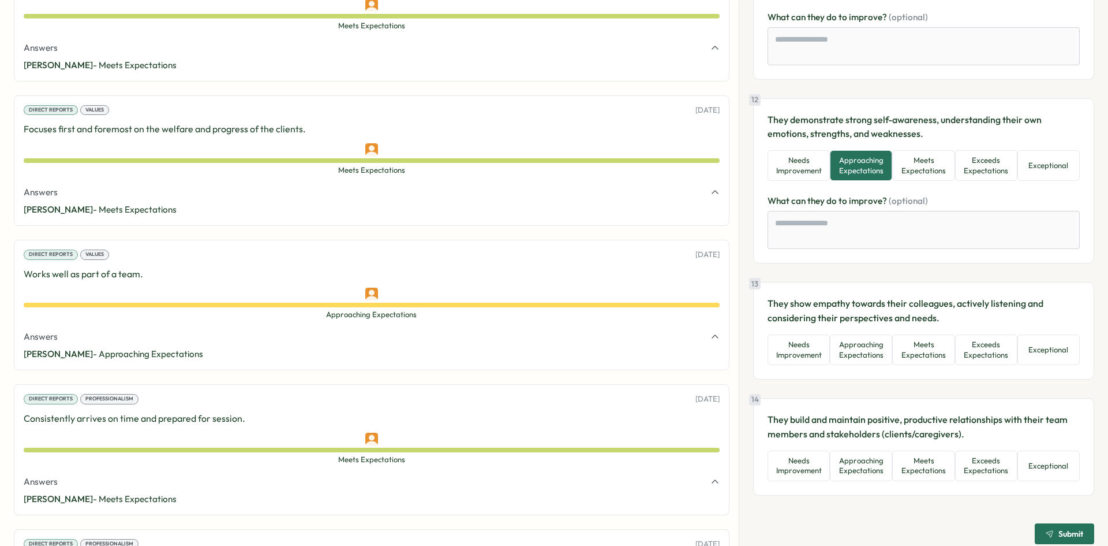
scroll to position [1882, 0]
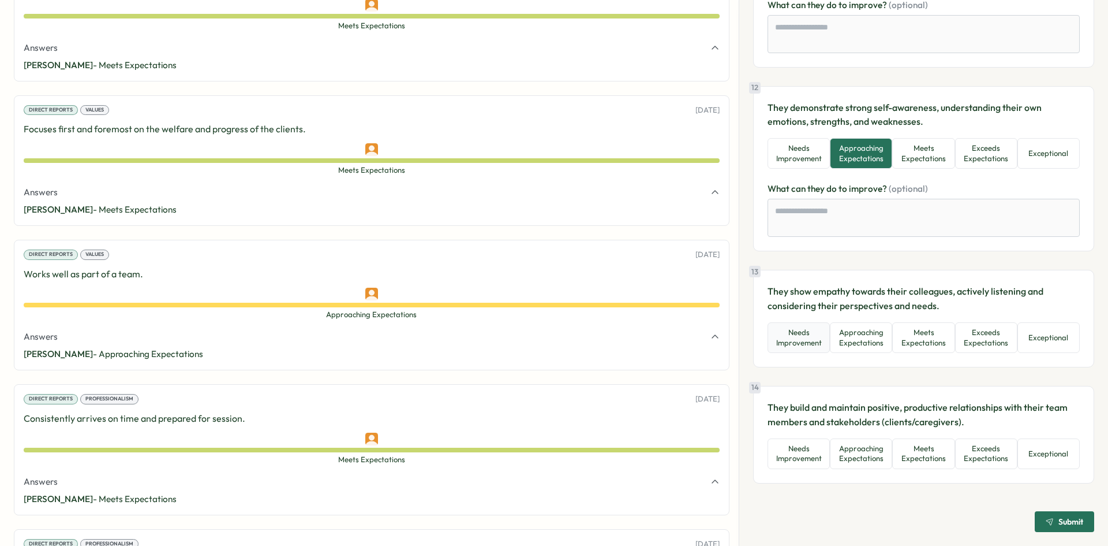
click at [798, 342] on button "Needs Improvement" at bounding box center [799, 337] width 62 height 31
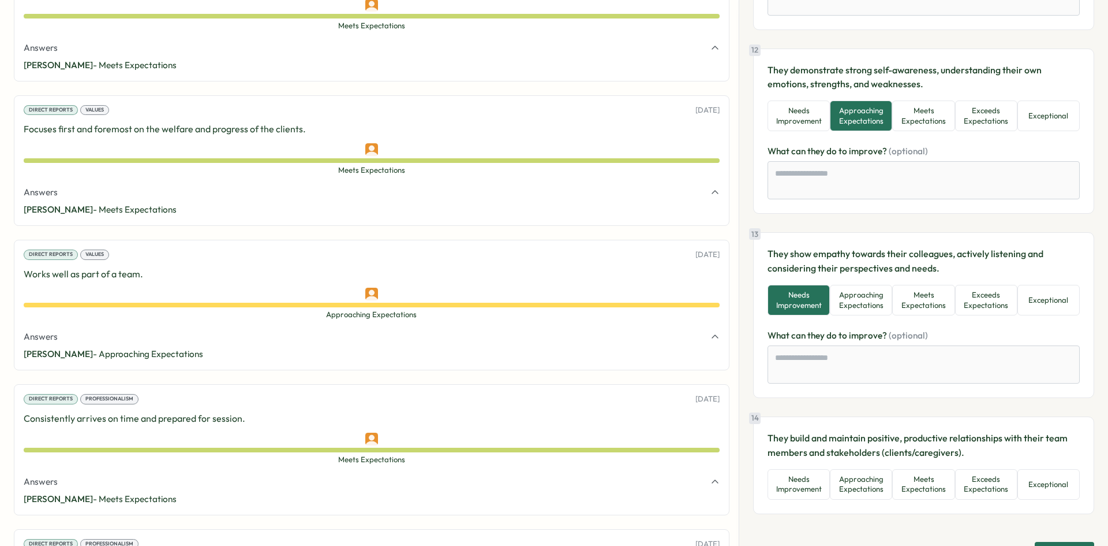
scroll to position [1950, 0]
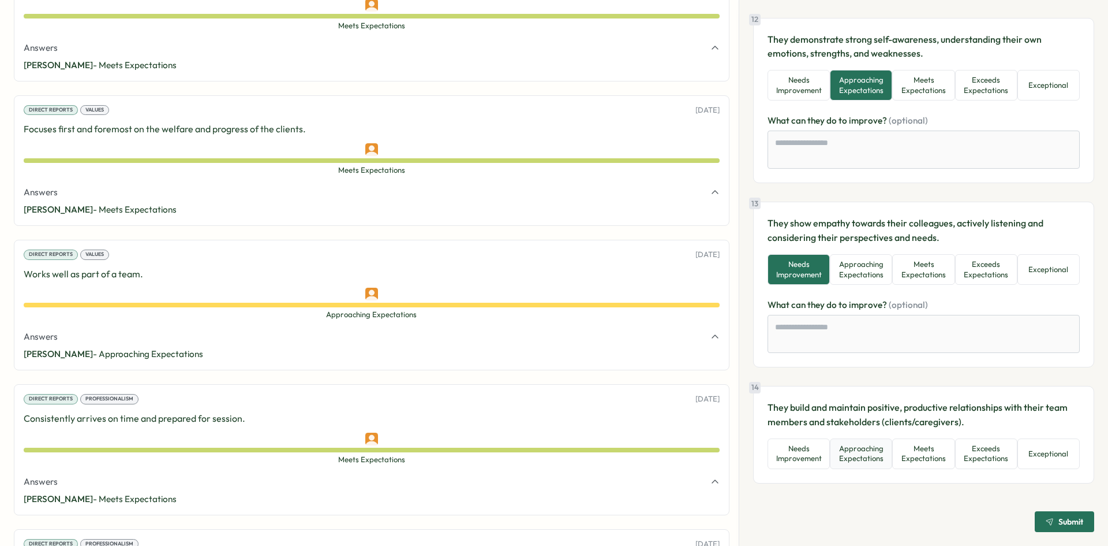
click at [848, 457] on button "Approaching Expectations" at bounding box center [861, 453] width 62 height 31
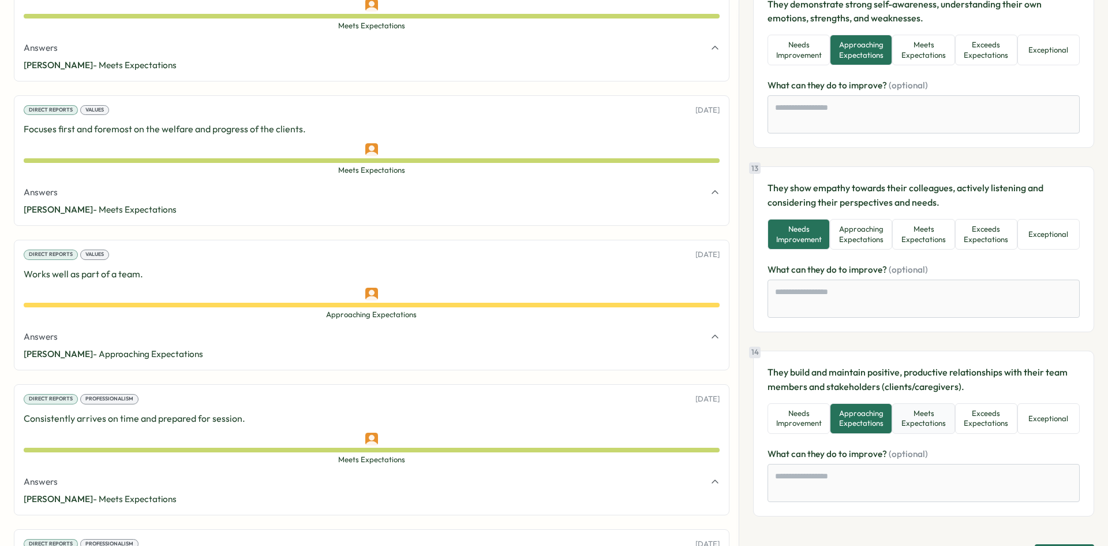
scroll to position [2018, 0]
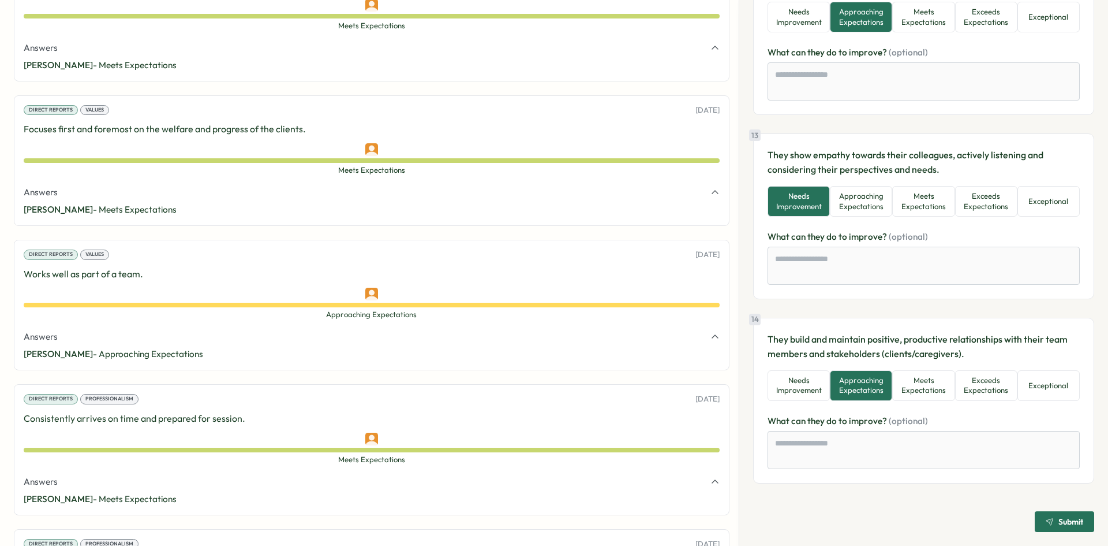
click at [1059, 519] on span "Submit" at bounding box center [1071, 521] width 25 height 8
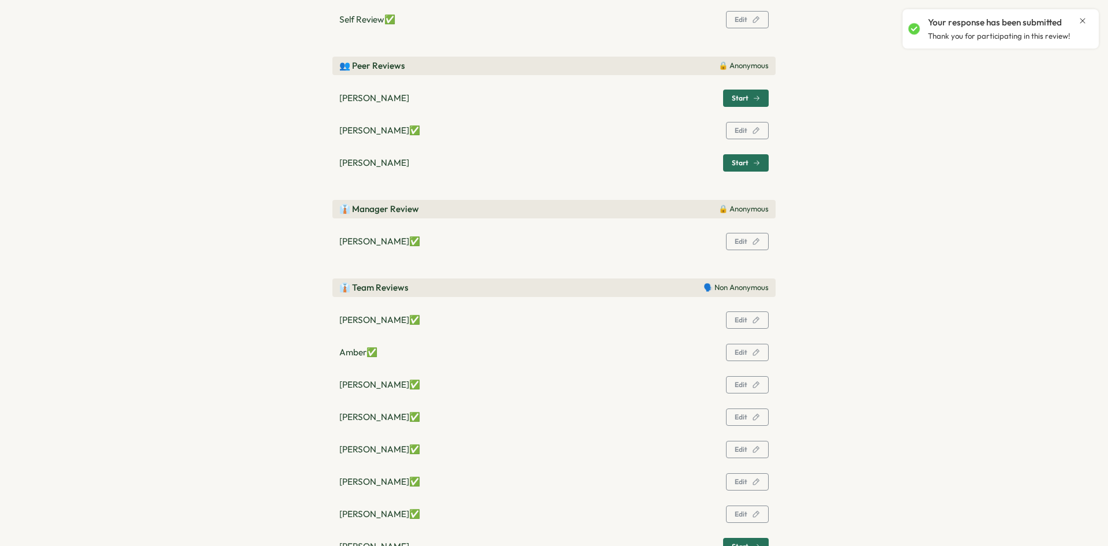
scroll to position [231, 0]
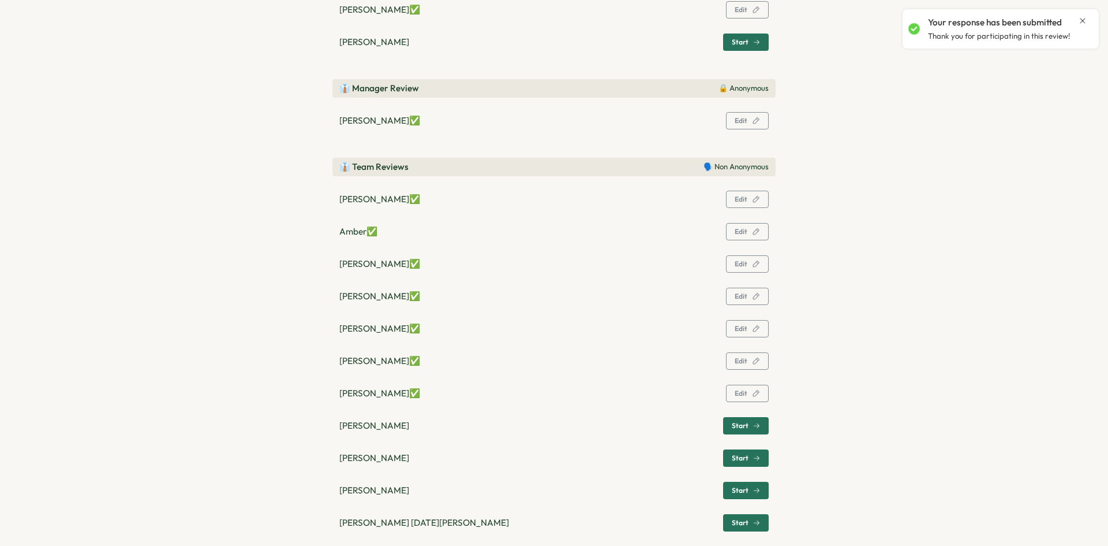
click at [369, 396] on p "Josiah Gonzalez ✅" at bounding box center [379, 393] width 81 height 13
click at [760, 393] on button "Edit" at bounding box center [747, 392] width 43 height 17
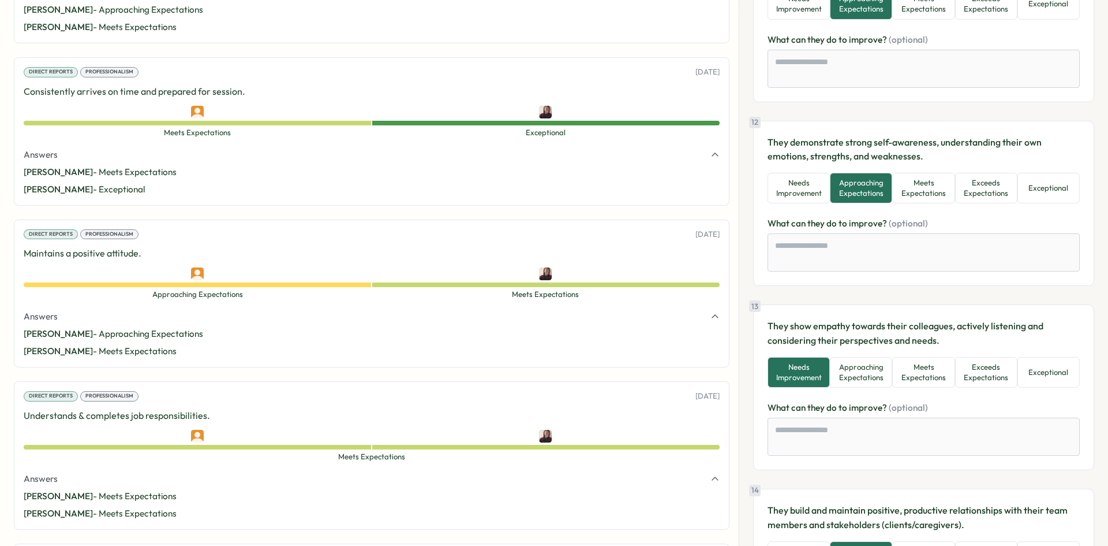
scroll to position [2018, 0]
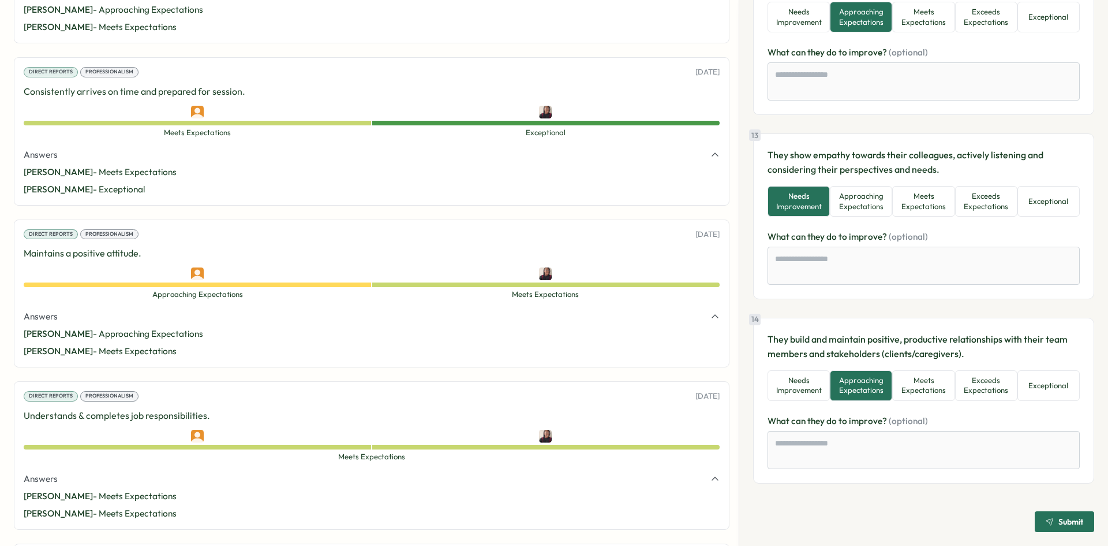
click at [1059, 518] on span "Submit" at bounding box center [1071, 521] width 25 height 8
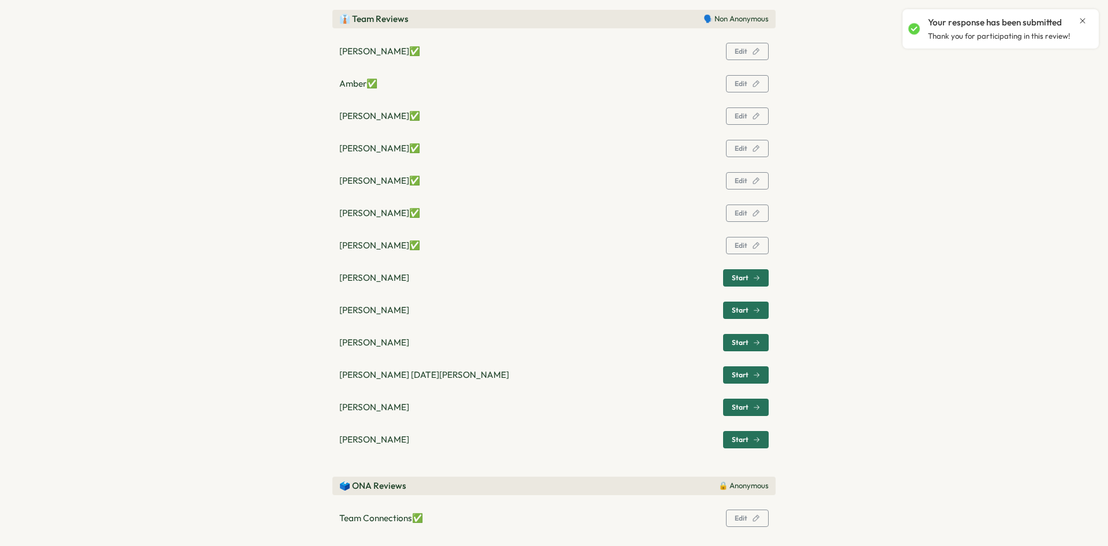
scroll to position [393, 0]
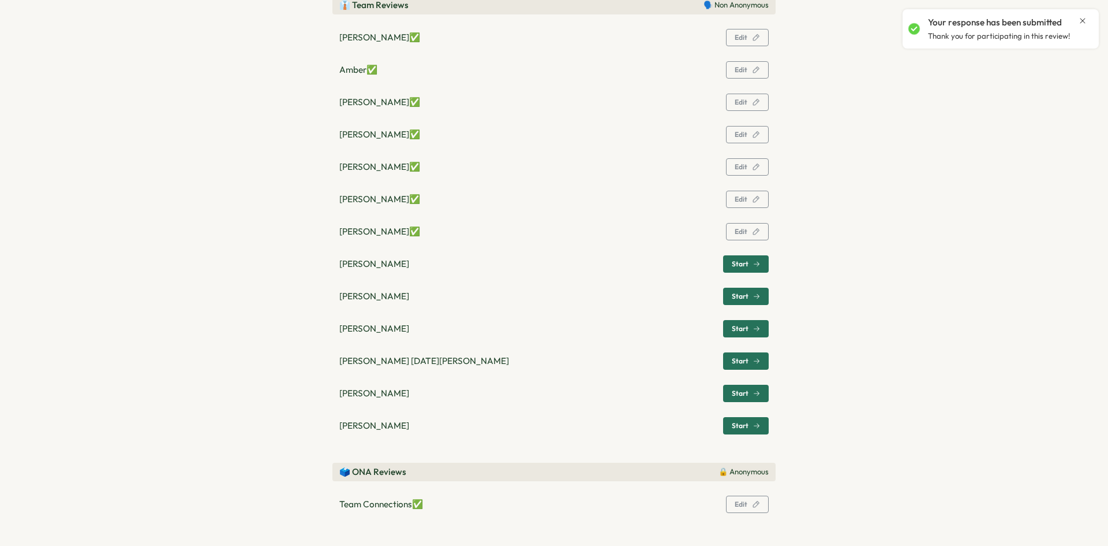
click at [728, 266] on button "Start" at bounding box center [746, 263] width 46 height 17
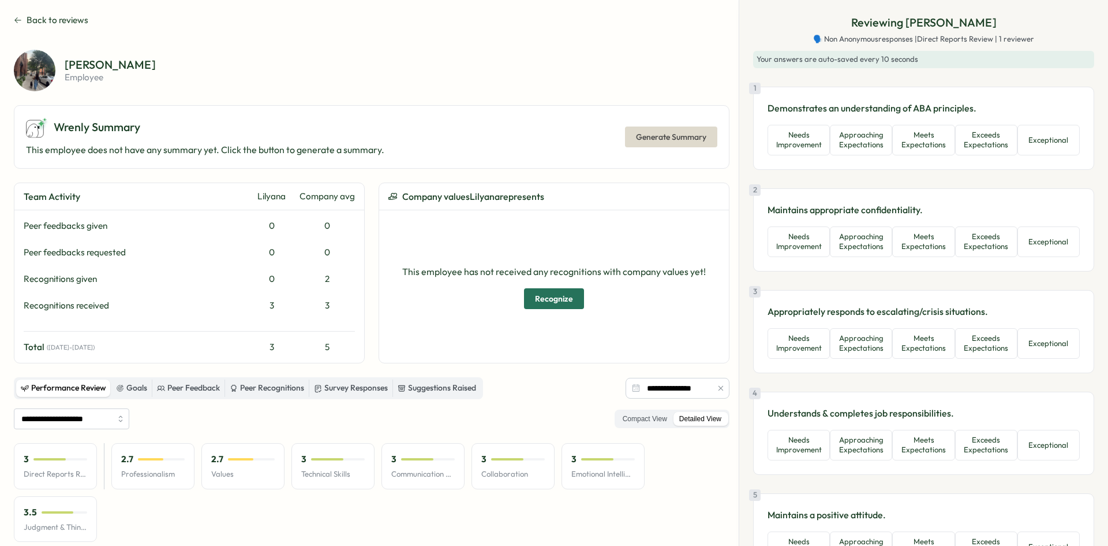
click at [21, 14] on button "Back to reviews" at bounding box center [51, 20] width 74 height 13
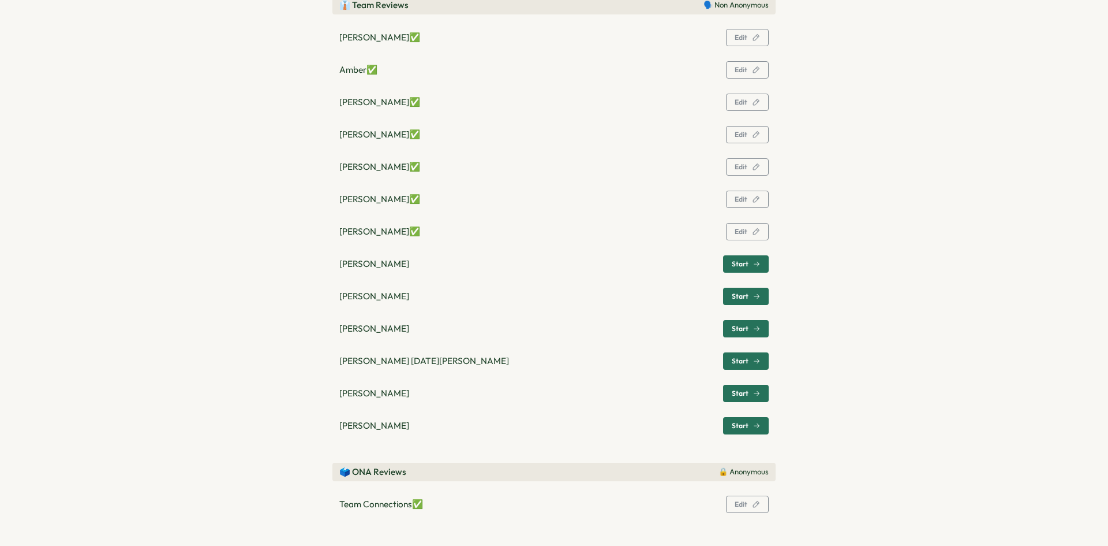
click at [741, 265] on span "Start" at bounding box center [740, 263] width 17 height 7
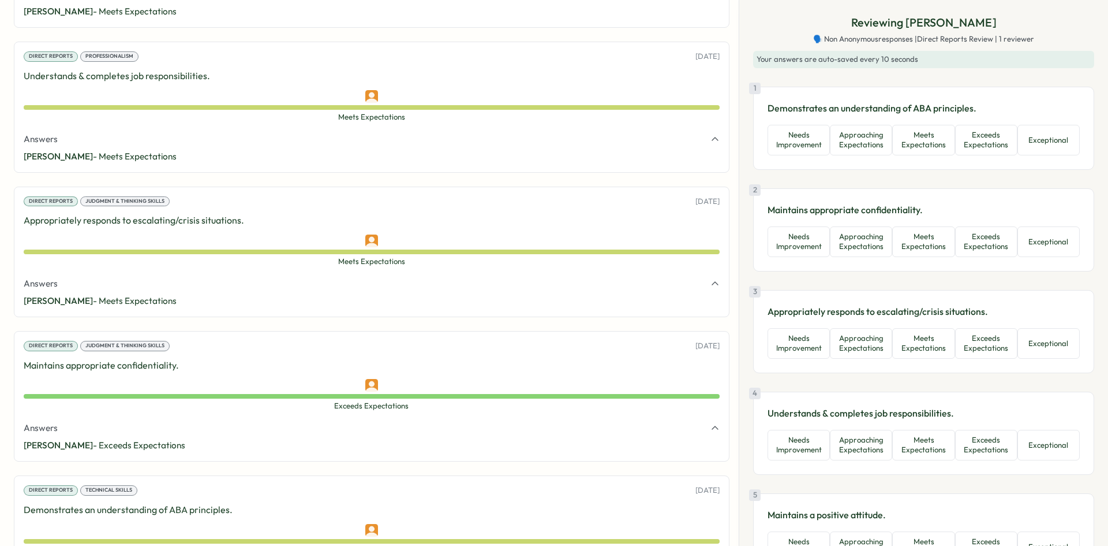
scroll to position [2034, 0]
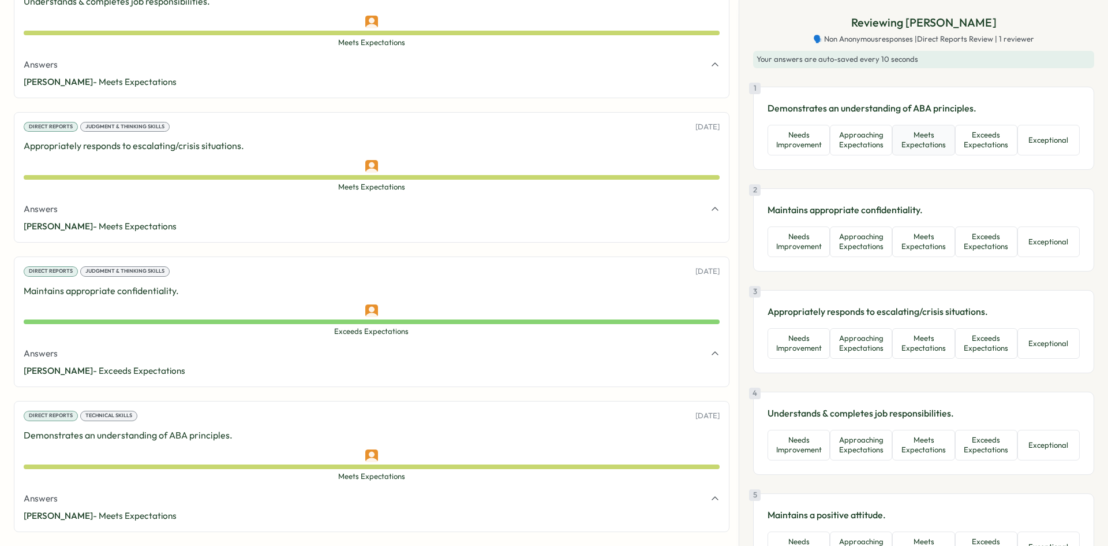
click at [908, 140] on button "Meets Expectations" at bounding box center [923, 140] width 62 height 31
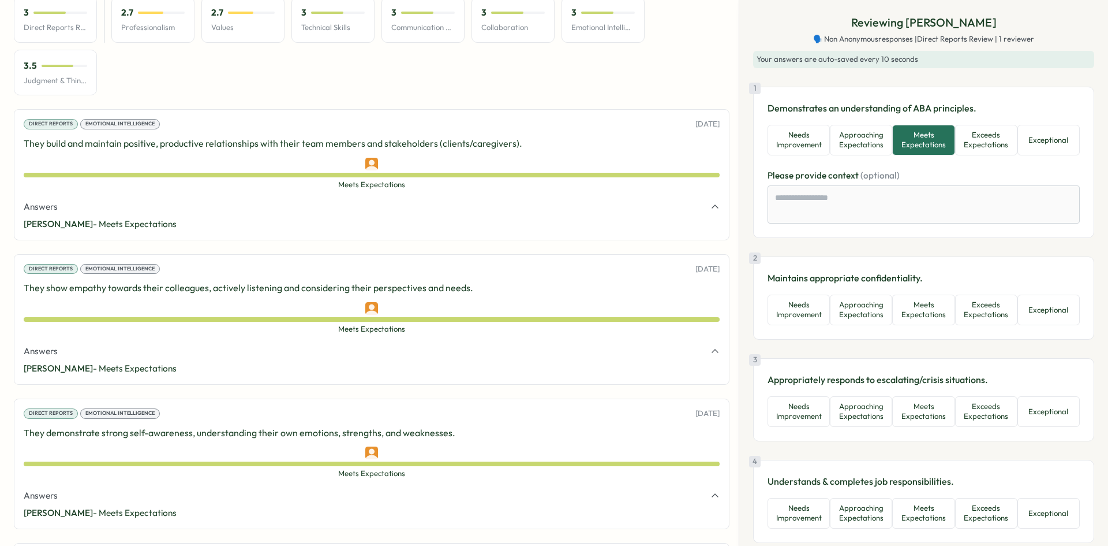
scroll to position [417, 0]
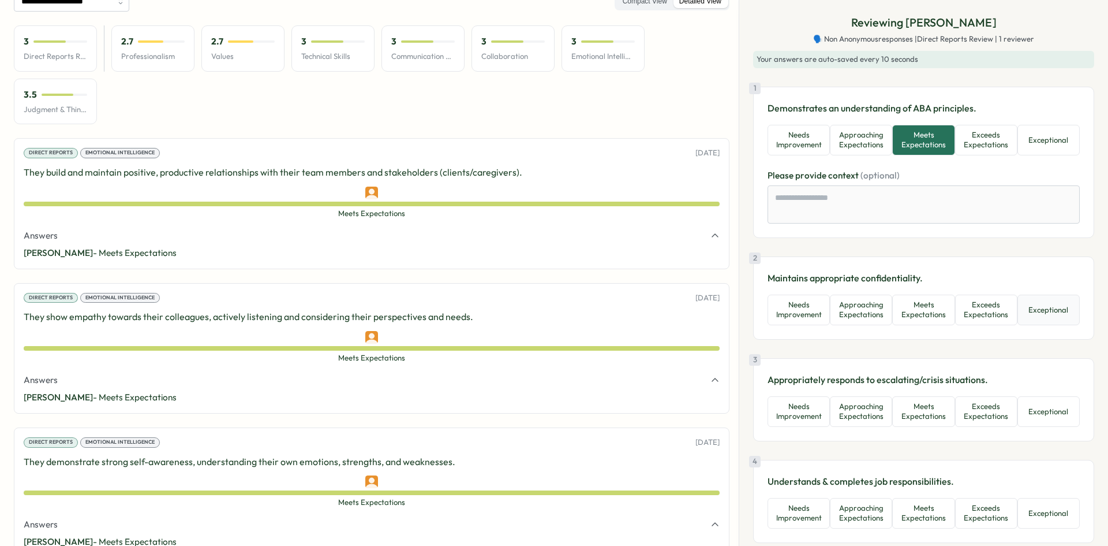
click at [1040, 316] on button "Exceptional" at bounding box center [1049, 309] width 62 height 31
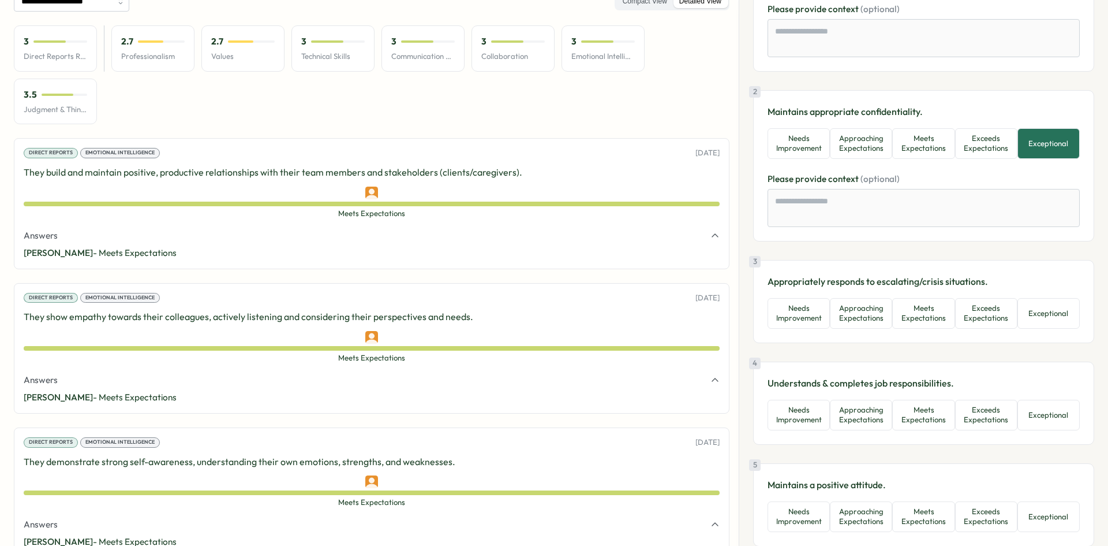
scroll to position [173, 0]
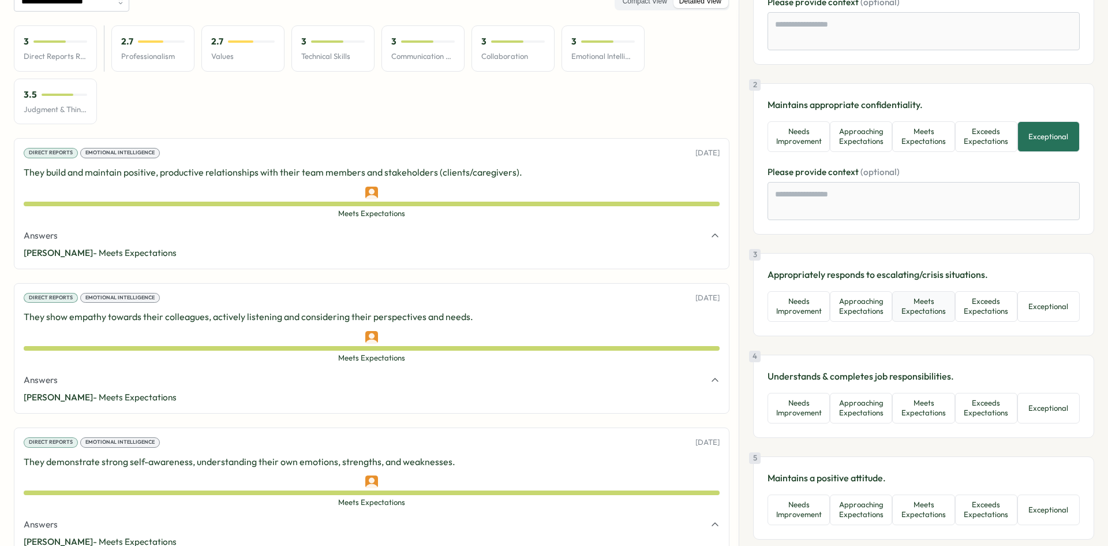
click at [902, 312] on button "Meets Expectations" at bounding box center [923, 306] width 62 height 31
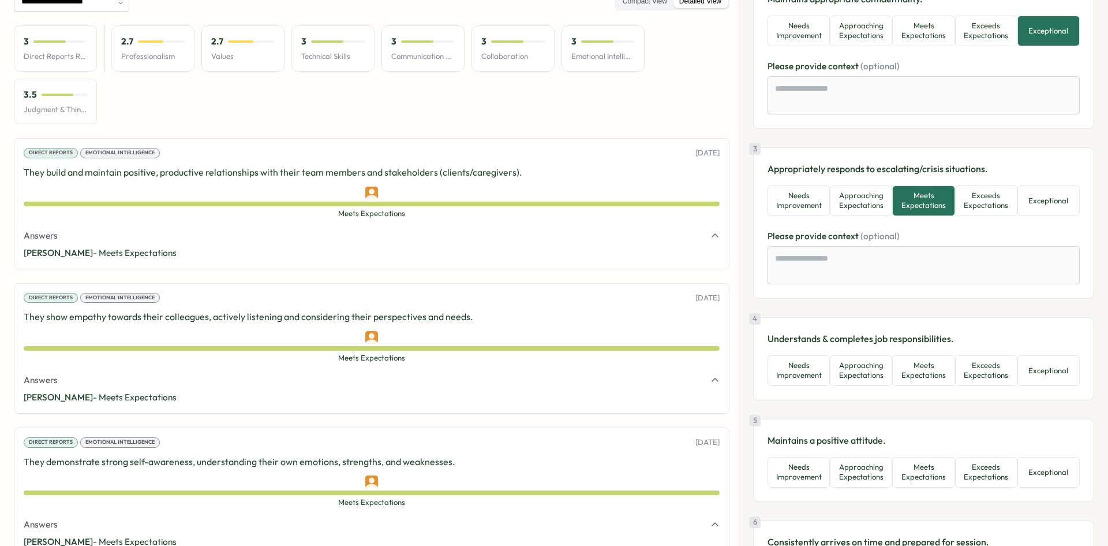
scroll to position [289, 0]
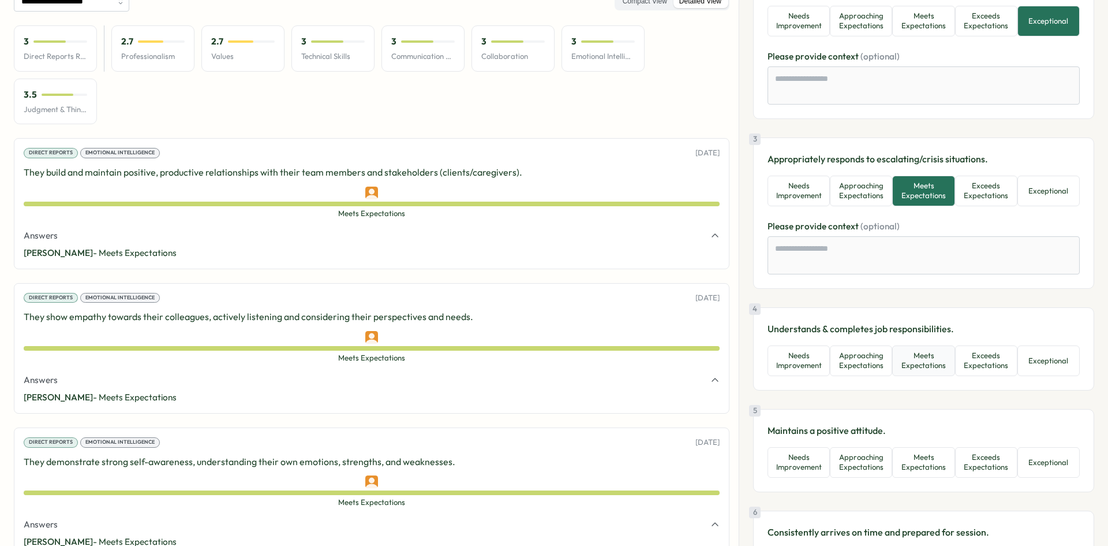
click at [905, 360] on button "Meets Expectations" at bounding box center [923, 360] width 62 height 31
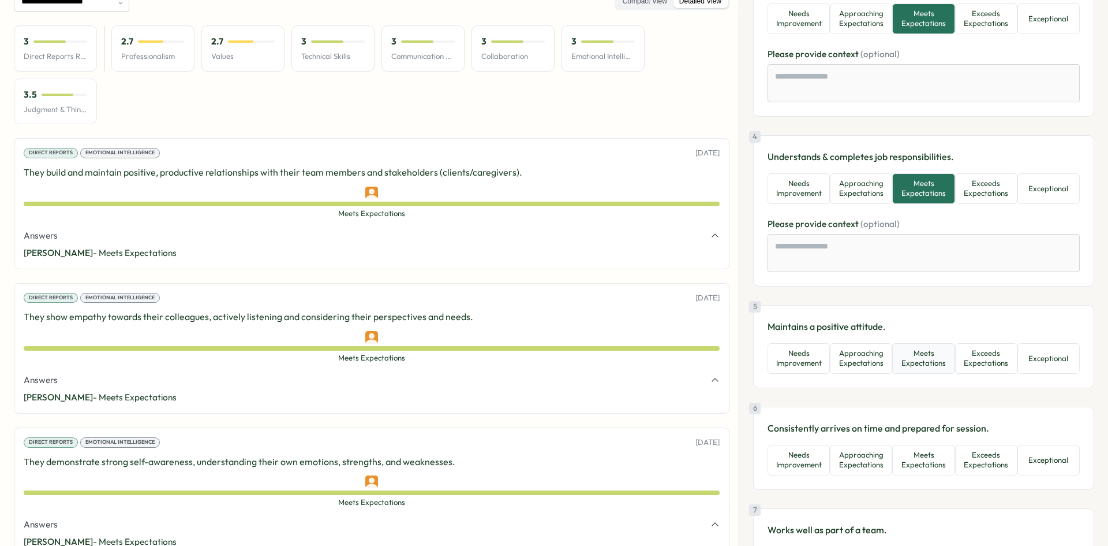
scroll to position [462, 0]
click at [978, 360] on button "Exceeds Expectations" at bounding box center [986, 357] width 62 height 31
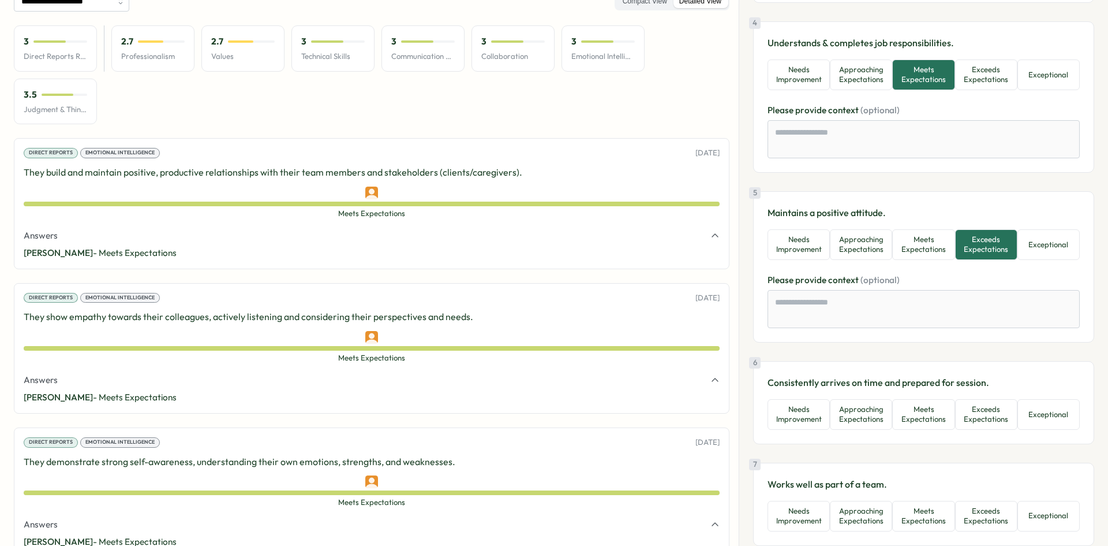
scroll to position [693, 0]
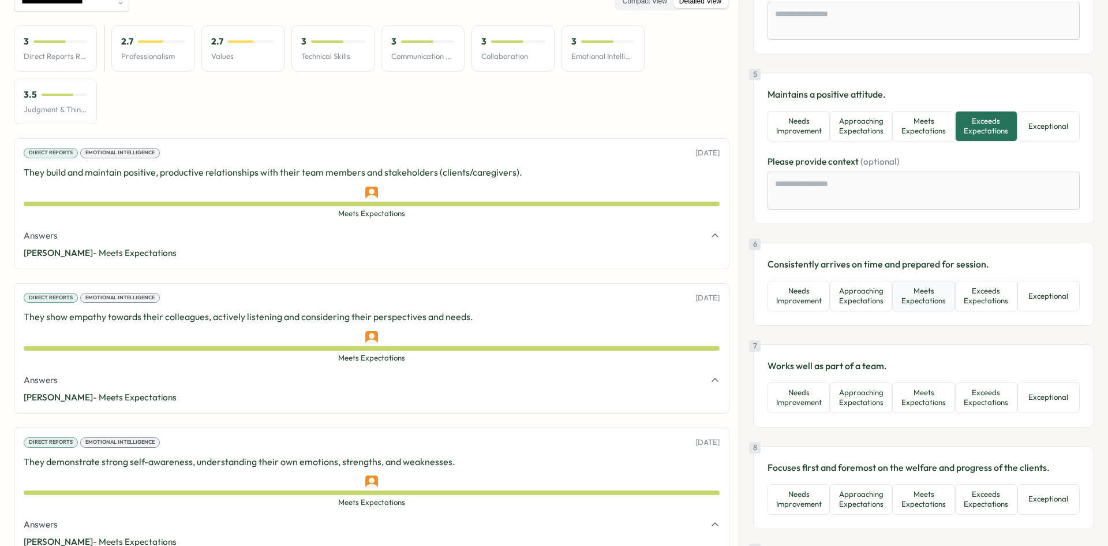
click at [917, 299] on button "Meets Expectations" at bounding box center [923, 296] width 62 height 31
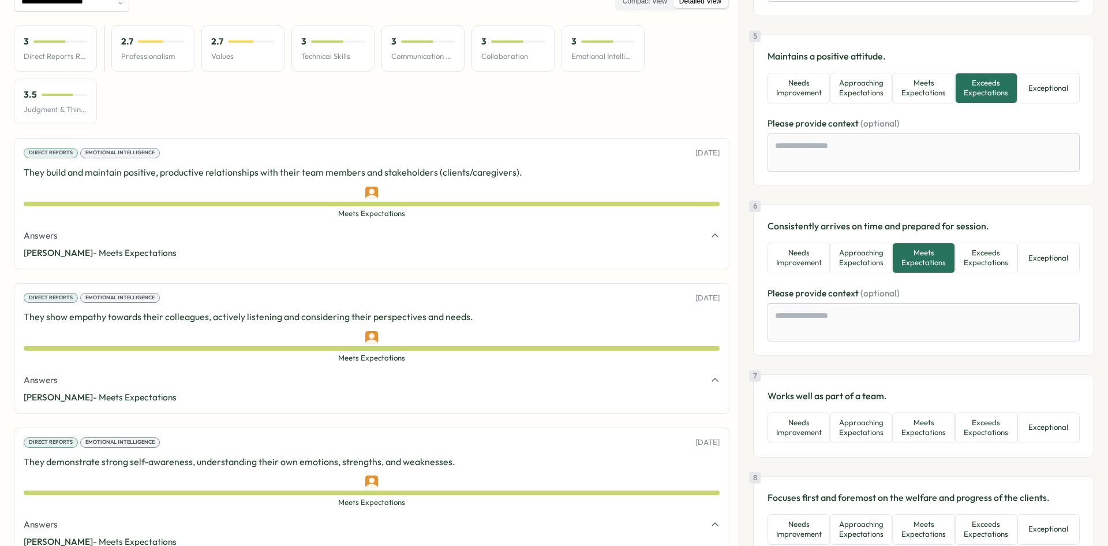
scroll to position [750, 0]
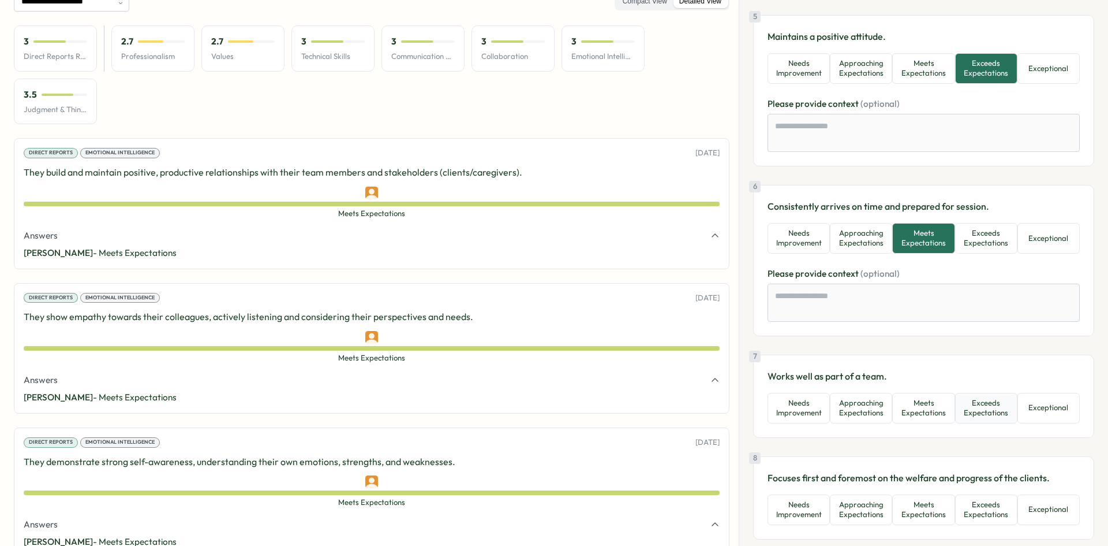
click at [1000, 408] on button "Exceeds Expectations" at bounding box center [986, 408] width 62 height 31
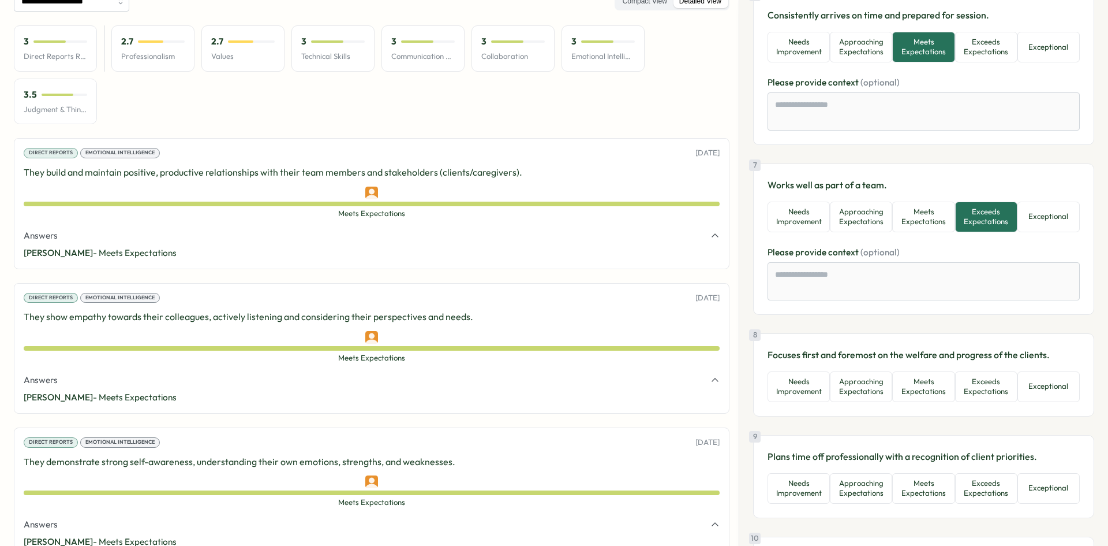
scroll to position [981, 0]
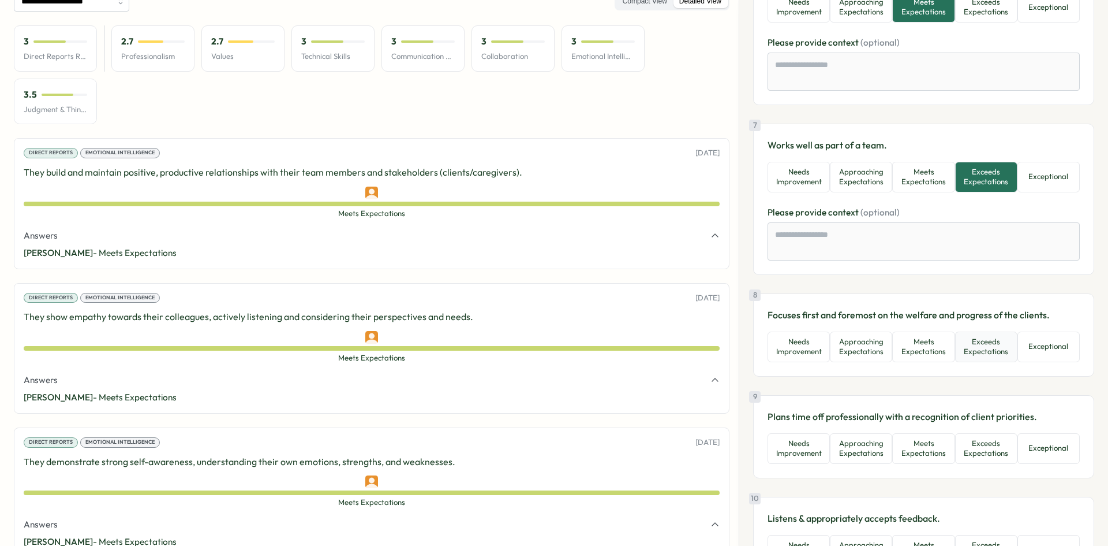
click at [991, 347] on button "Exceeds Expectations" at bounding box center [986, 346] width 62 height 31
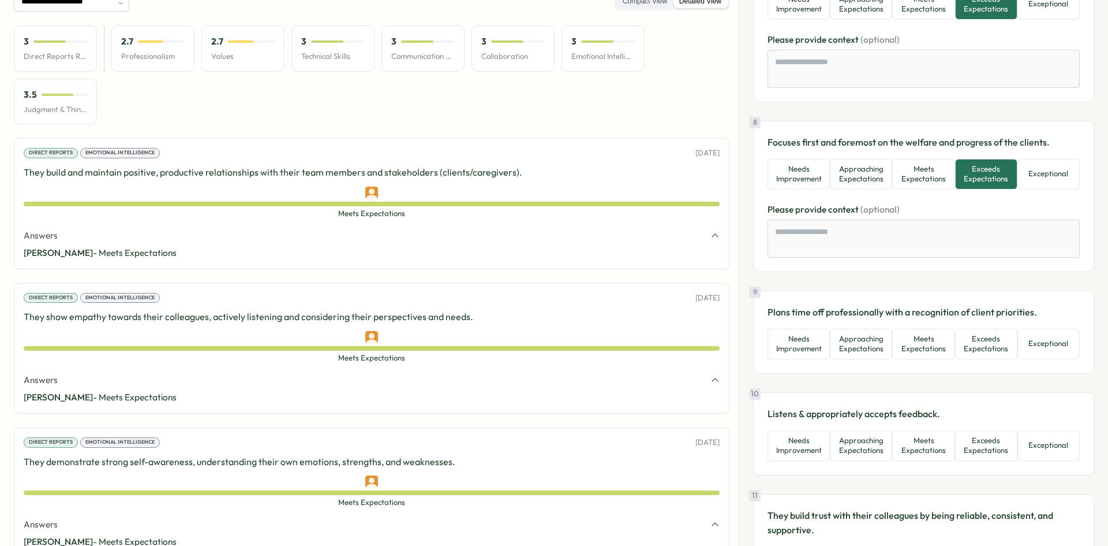
scroll to position [1155, 0]
click at [981, 344] on button "Exceeds Expectations" at bounding box center [986, 343] width 62 height 31
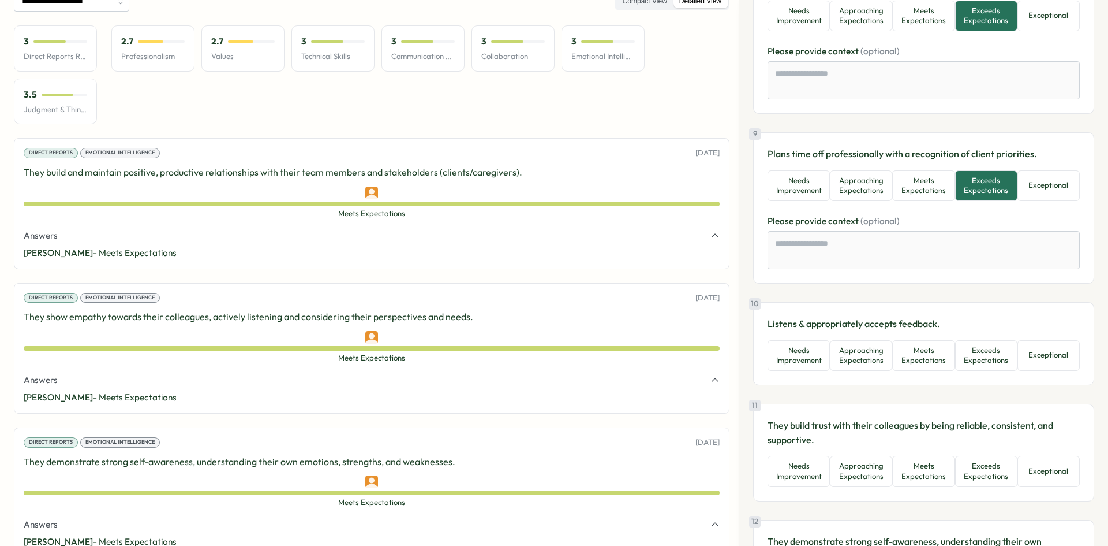
scroll to position [1385, 0]
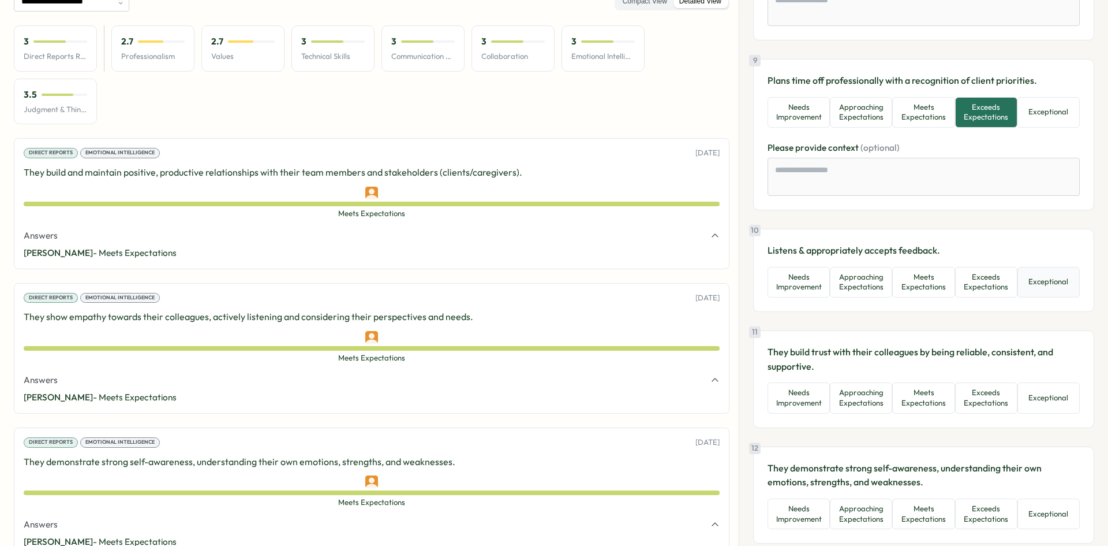
click at [1030, 290] on button "Exceptional" at bounding box center [1049, 282] width 62 height 31
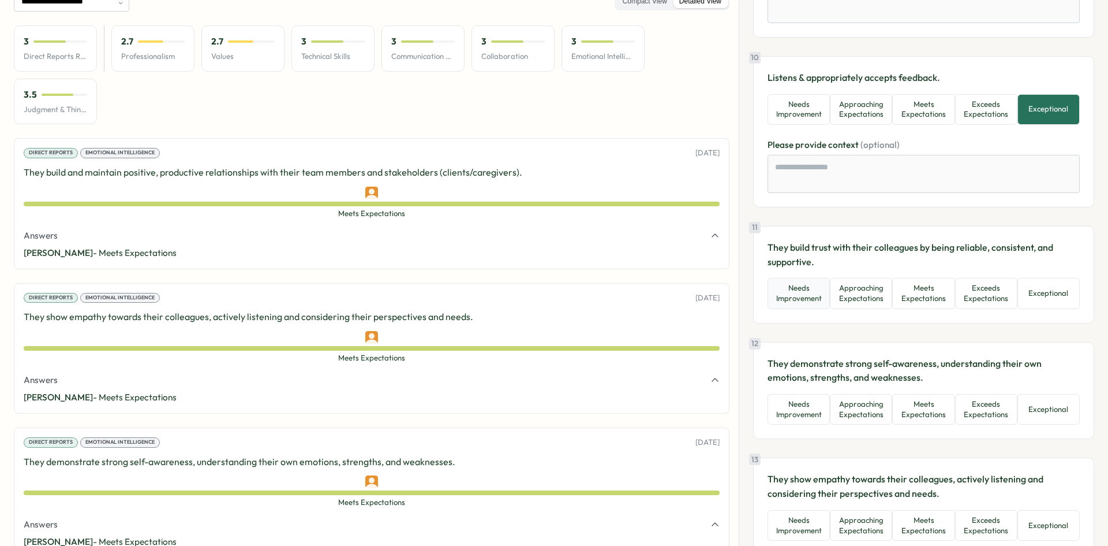
scroll to position [1559, 0]
click at [938, 296] on button "Meets Expectations" at bounding box center [923, 292] width 62 height 31
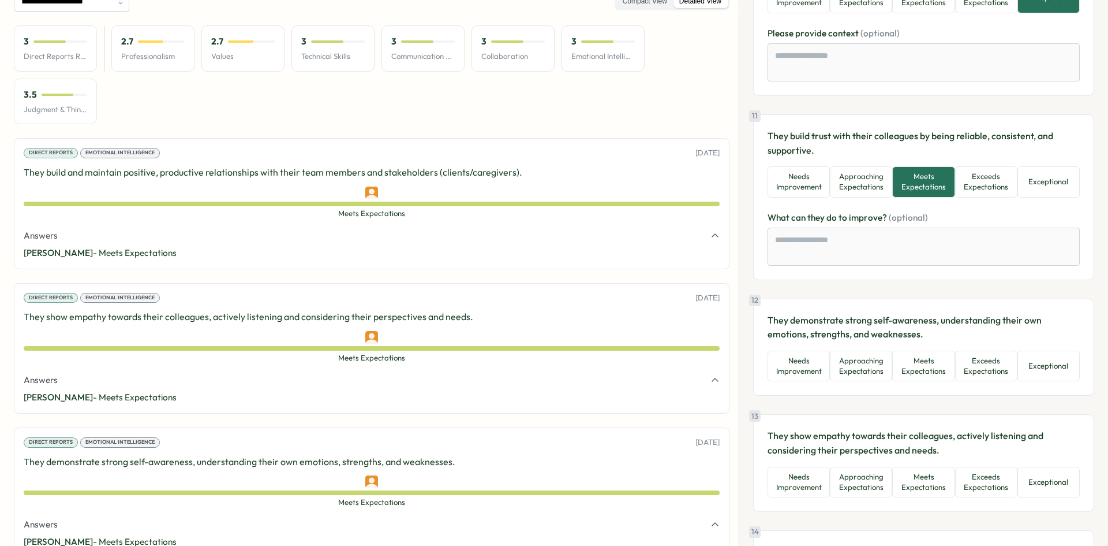
scroll to position [1674, 0]
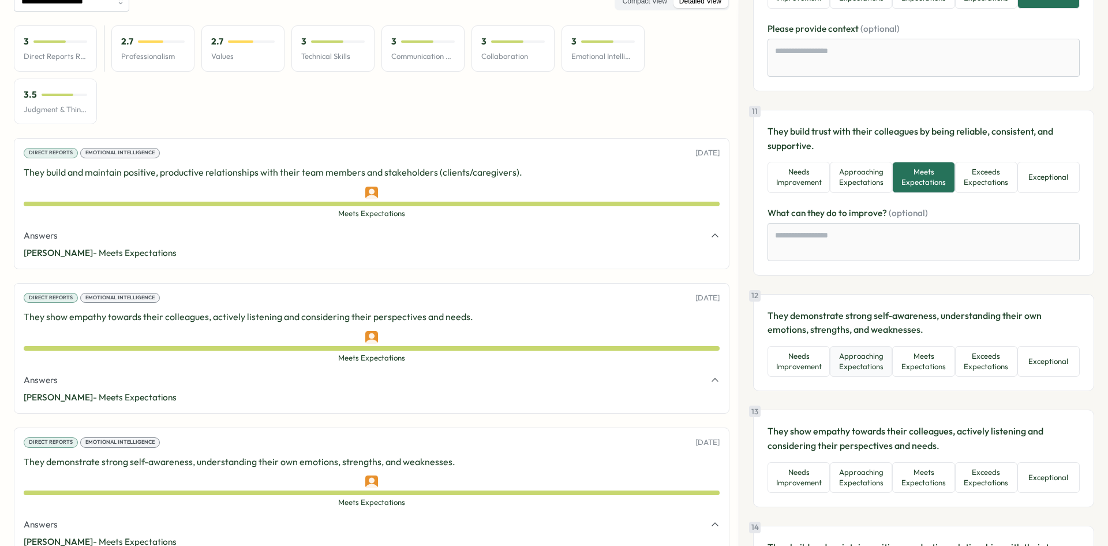
click at [877, 362] on button "Approaching Expectations" at bounding box center [861, 361] width 62 height 31
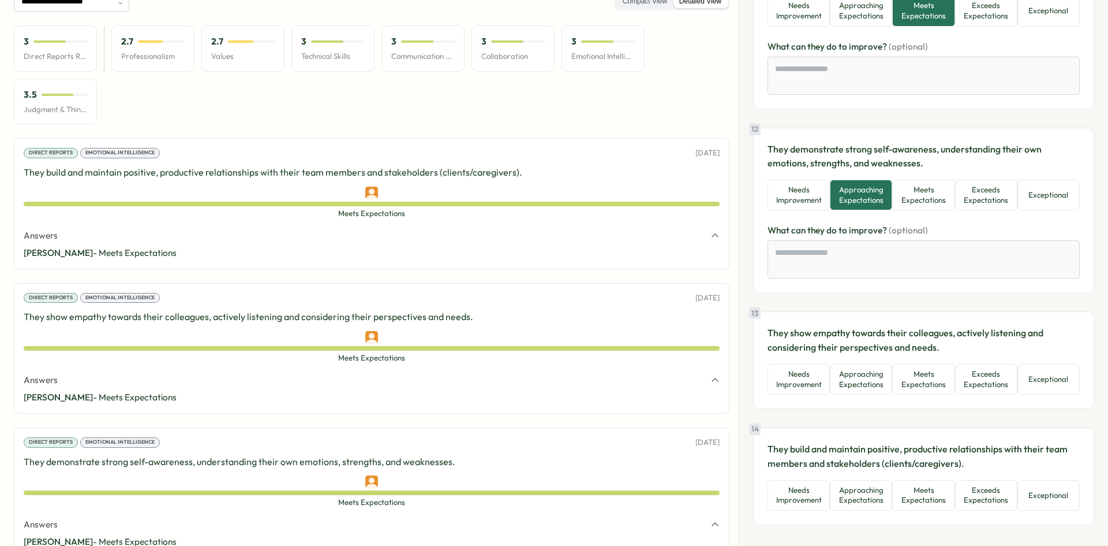
scroll to position [1882, 0]
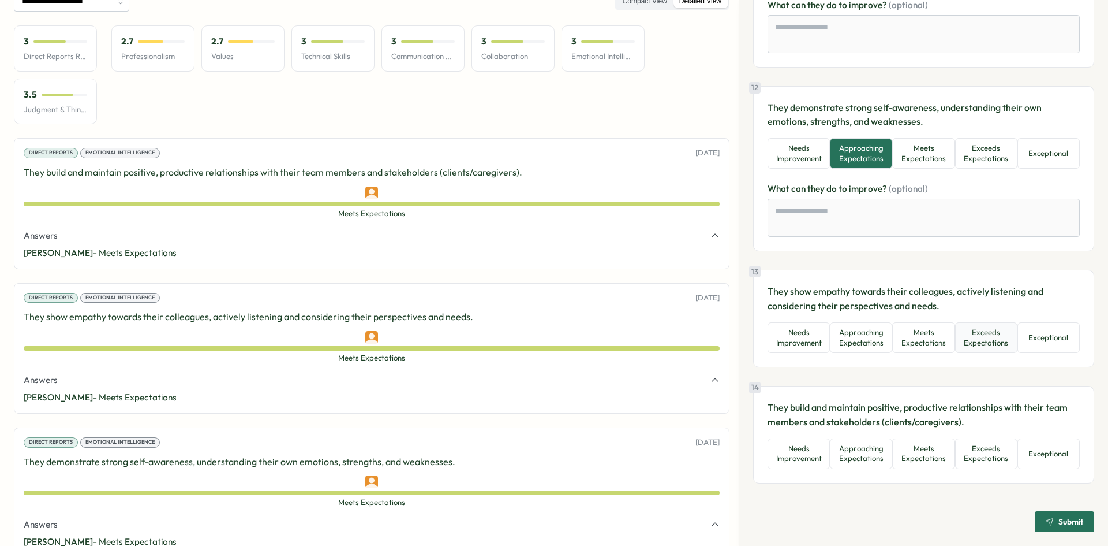
click at [987, 334] on button "Exceeds Expectations" at bounding box center [986, 337] width 62 height 31
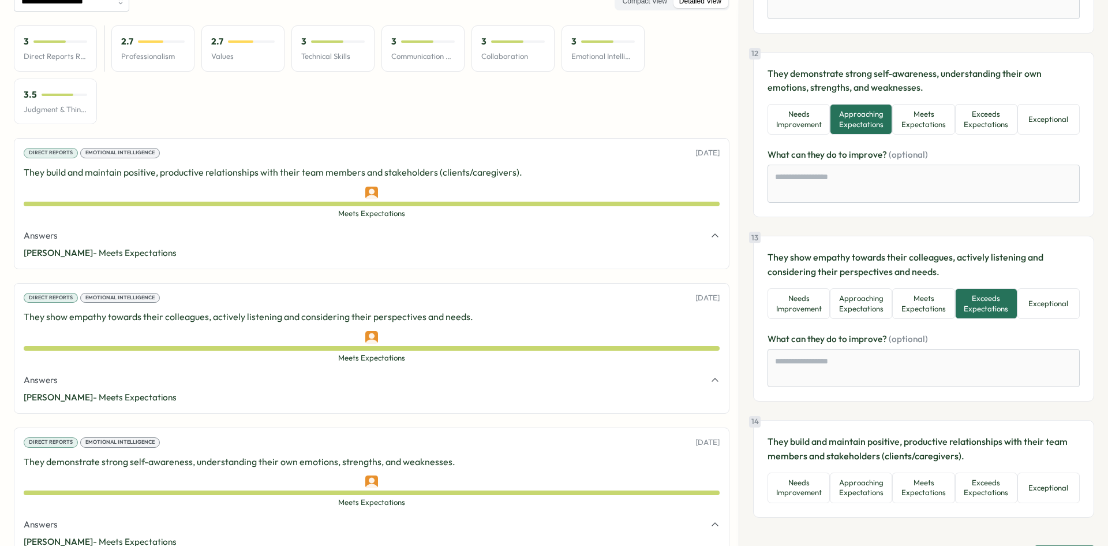
scroll to position [1950, 0]
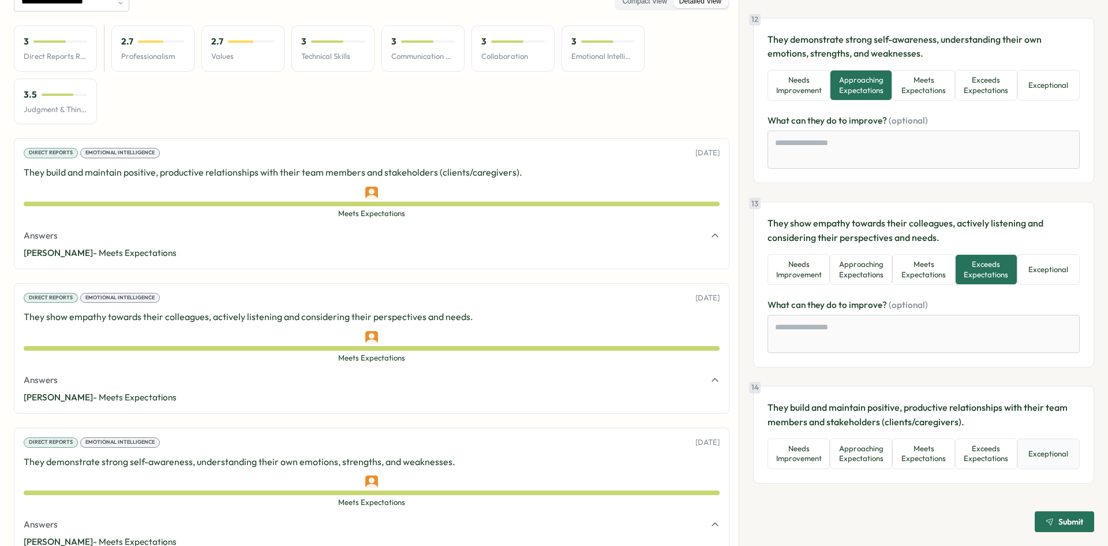
click at [1055, 456] on button "Exceptional" at bounding box center [1049, 453] width 62 height 31
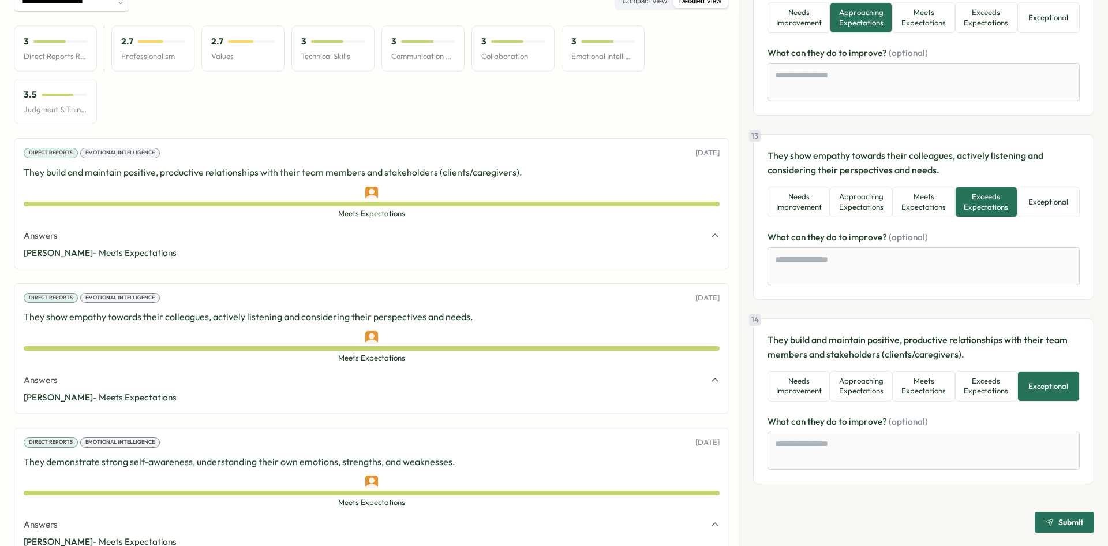
scroll to position [2018, 0]
click at [1061, 527] on span "Submit" at bounding box center [1065, 521] width 38 height 20
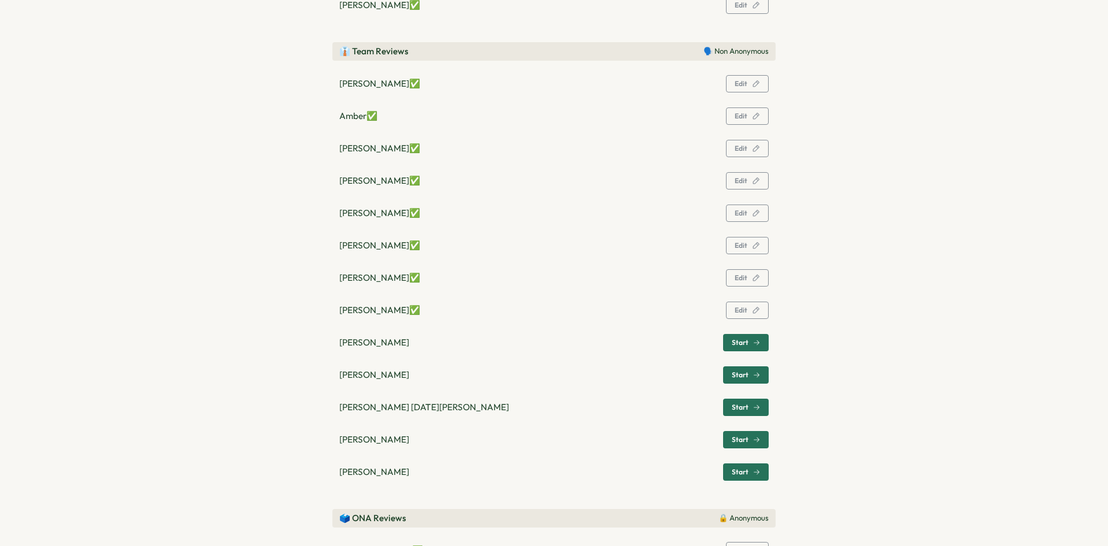
scroll to position [393, 0]
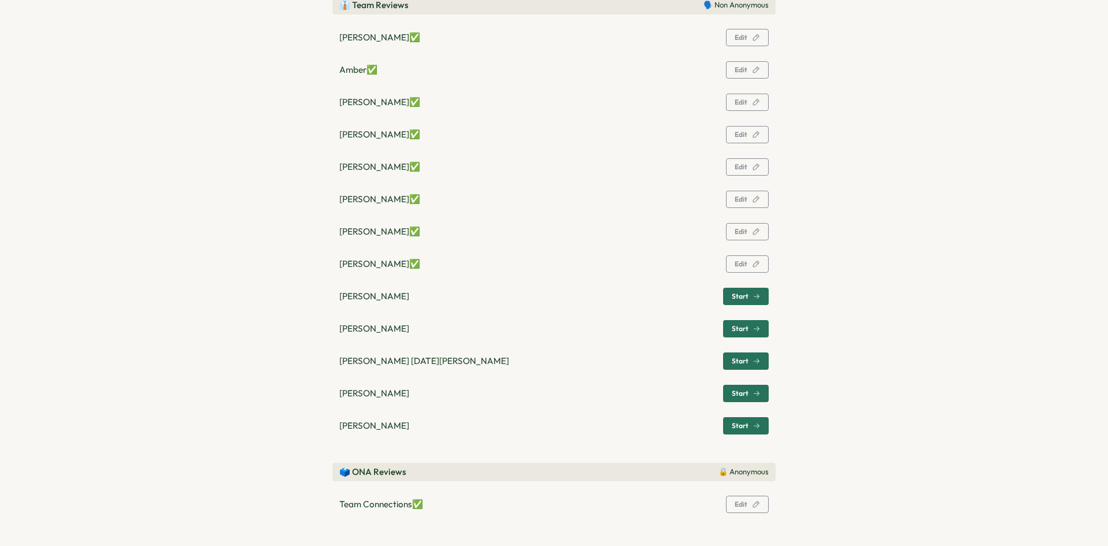
click at [741, 300] on span "Start" at bounding box center [746, 296] width 28 height 16
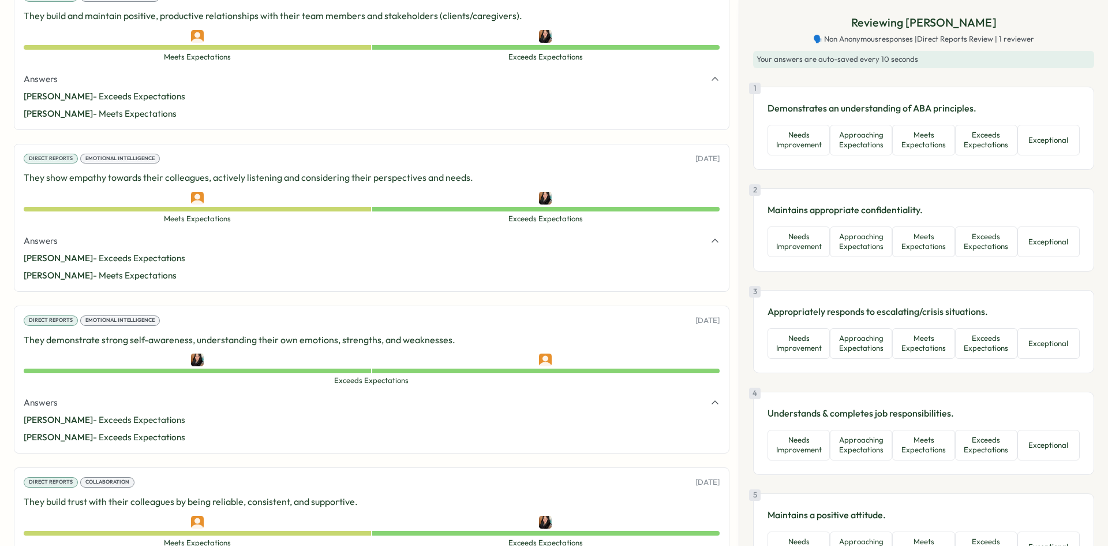
scroll to position [313, 0]
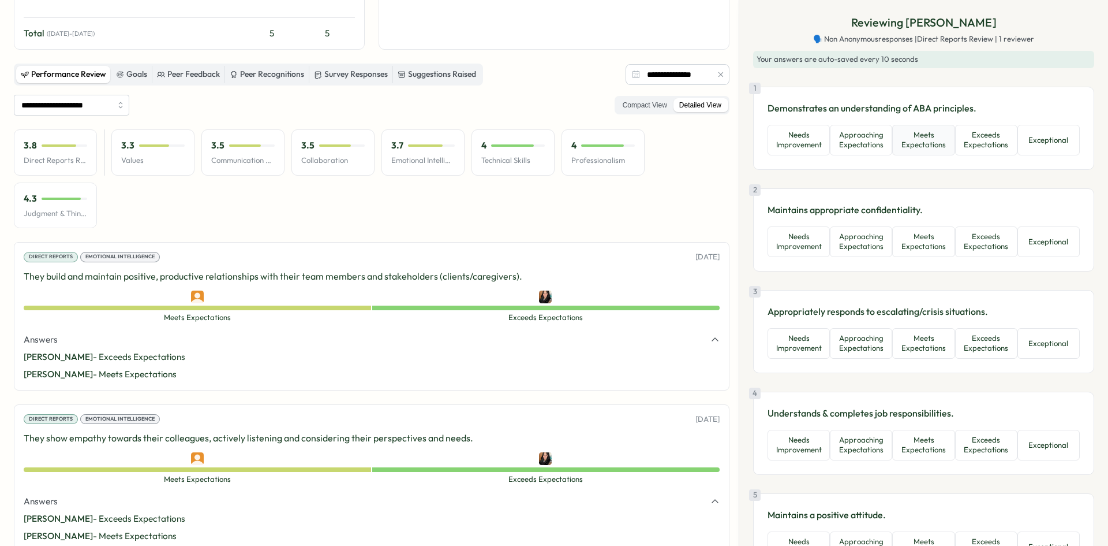
click at [914, 140] on button "Meets Expectations" at bounding box center [923, 140] width 62 height 31
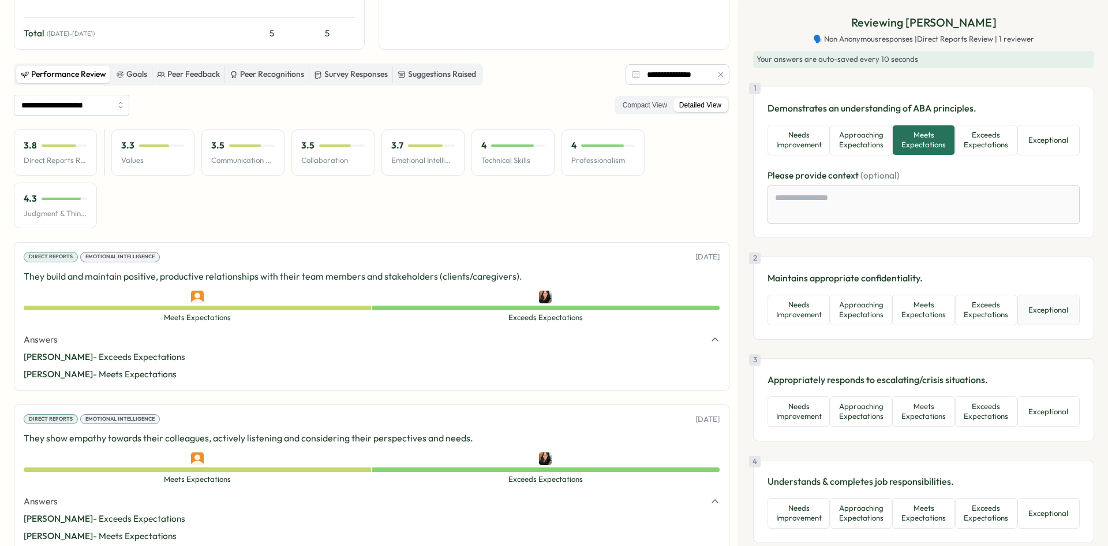
click at [1059, 309] on button "Exceptional" at bounding box center [1049, 309] width 62 height 31
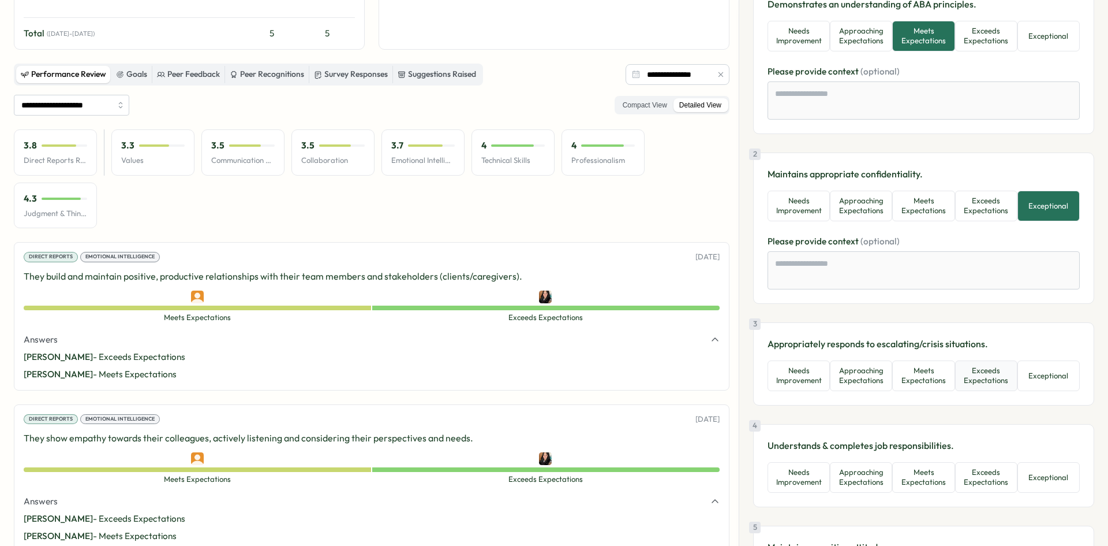
scroll to position [115, 0]
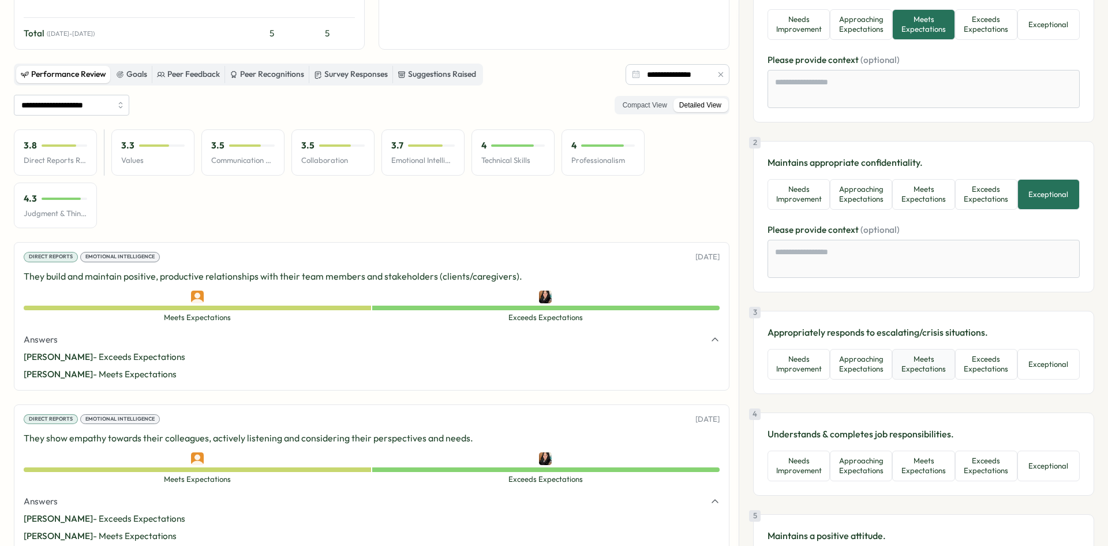
click at [927, 374] on button "Meets Expectations" at bounding box center [923, 364] width 62 height 31
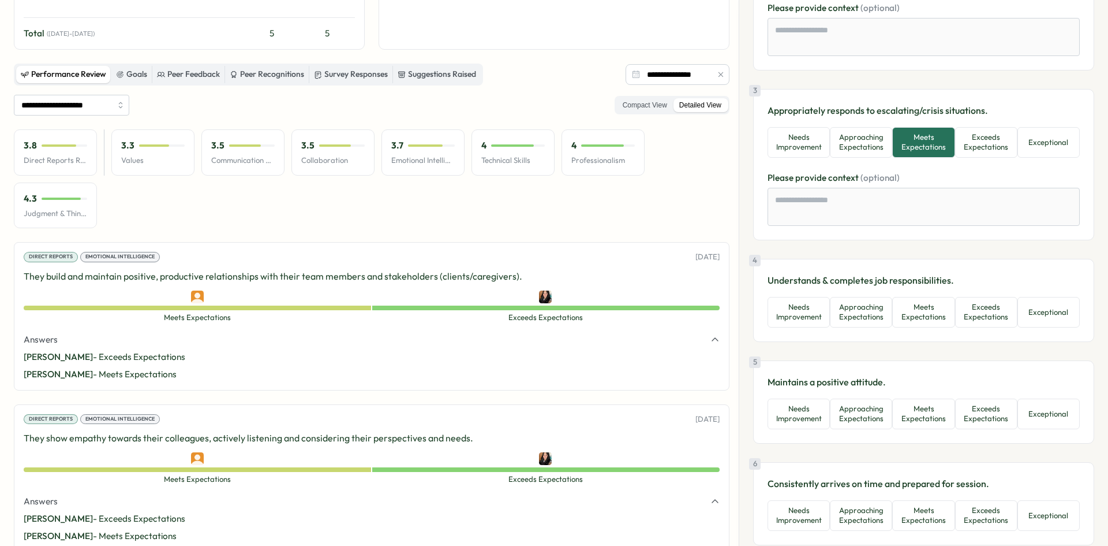
scroll to position [346, 0]
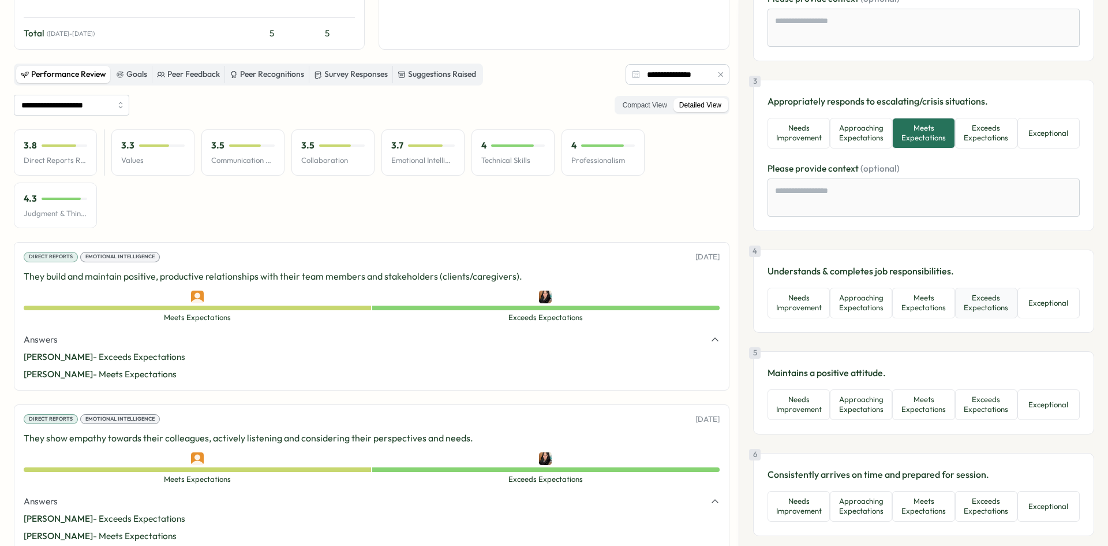
click at [995, 305] on button "Exceeds Expectations" at bounding box center [986, 302] width 62 height 31
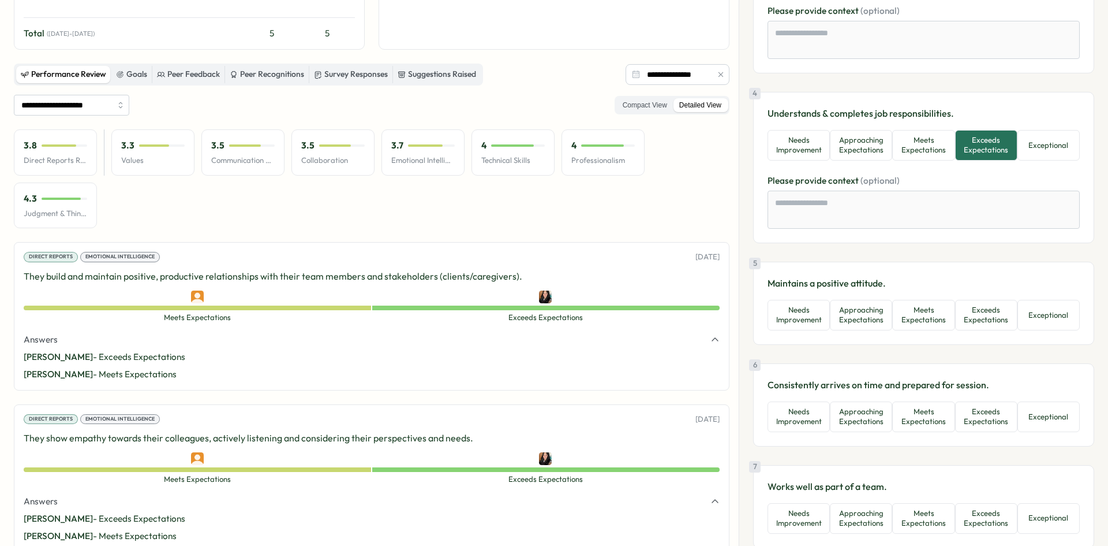
scroll to position [520, 0]
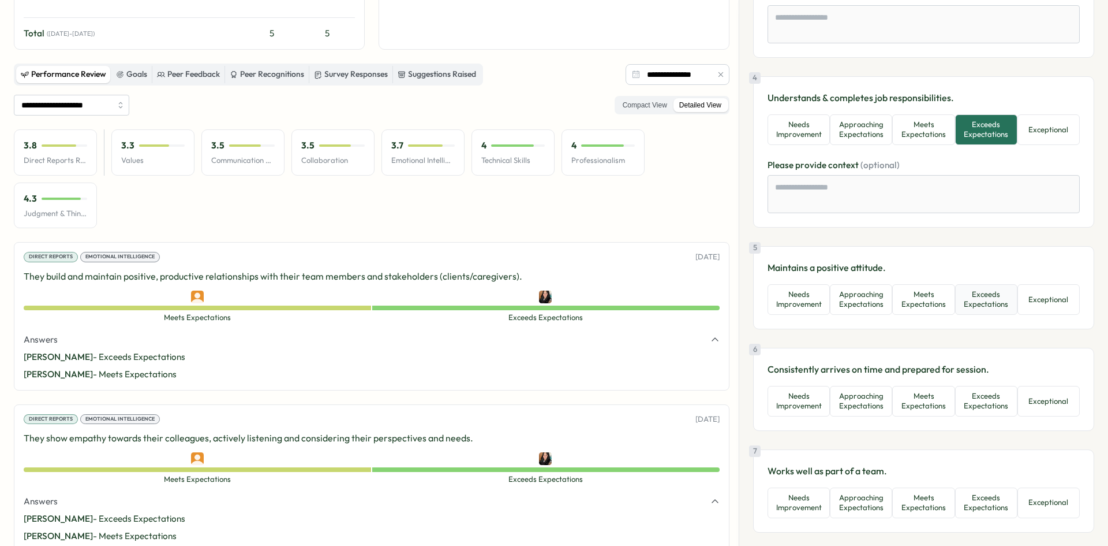
click at [995, 306] on button "Exceeds Expectations" at bounding box center [986, 299] width 62 height 31
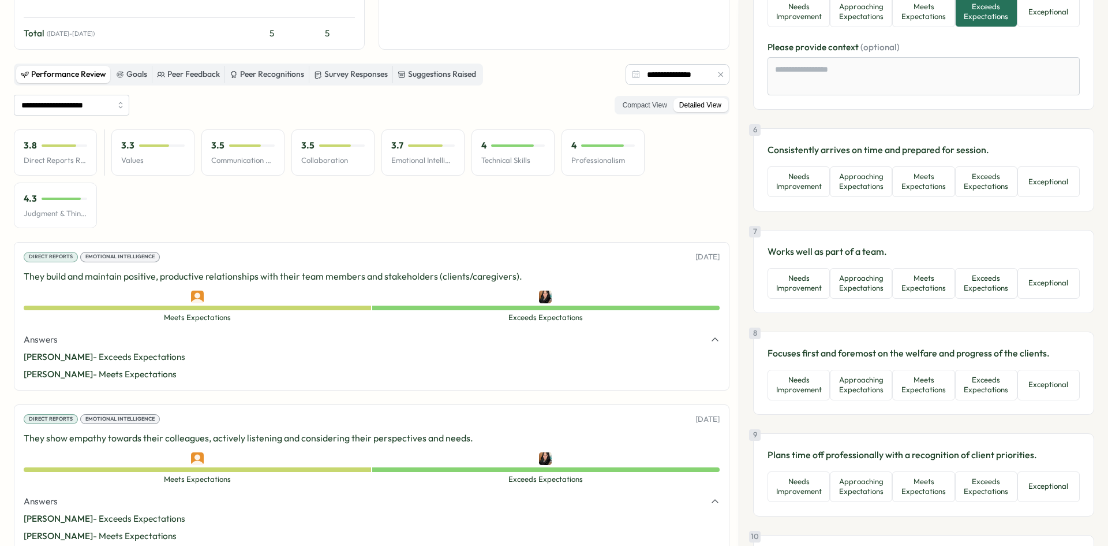
scroll to position [808, 0]
click at [996, 181] on button "Exceeds Expectations" at bounding box center [986, 180] width 62 height 31
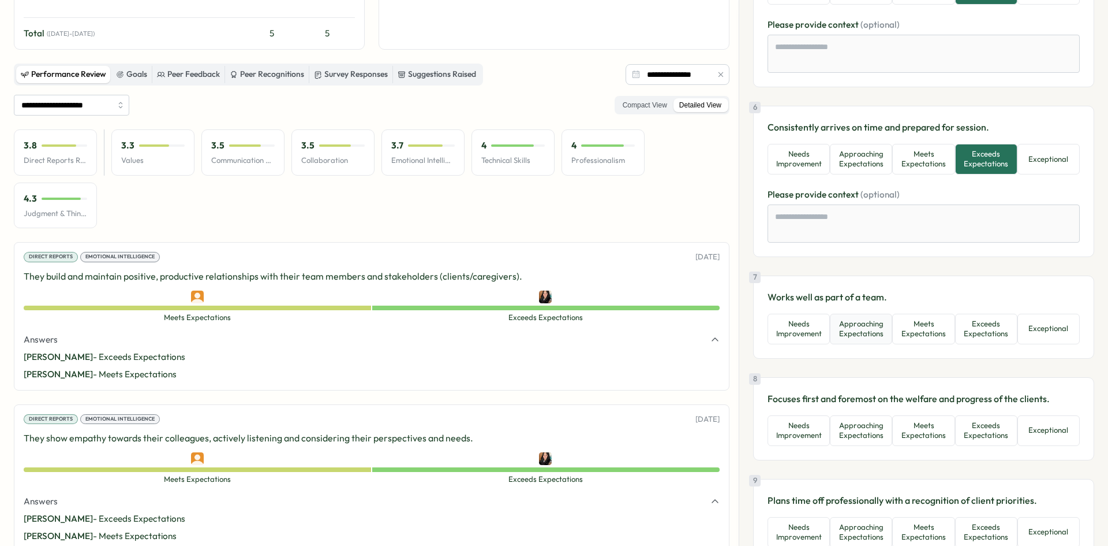
scroll to position [866, 0]
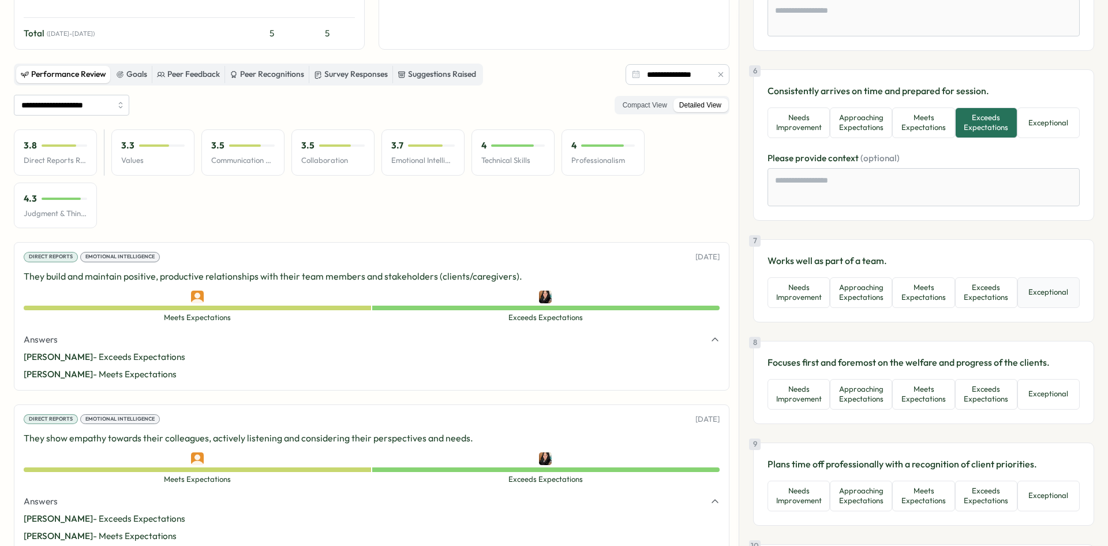
click at [1018, 288] on button "Exceptional" at bounding box center [1049, 292] width 62 height 31
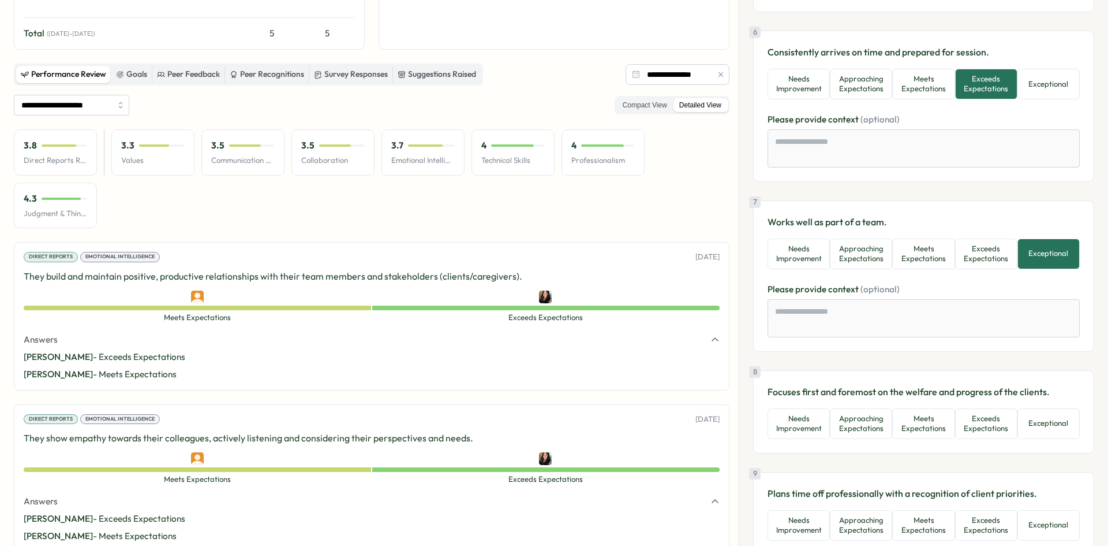
scroll to position [981, 0]
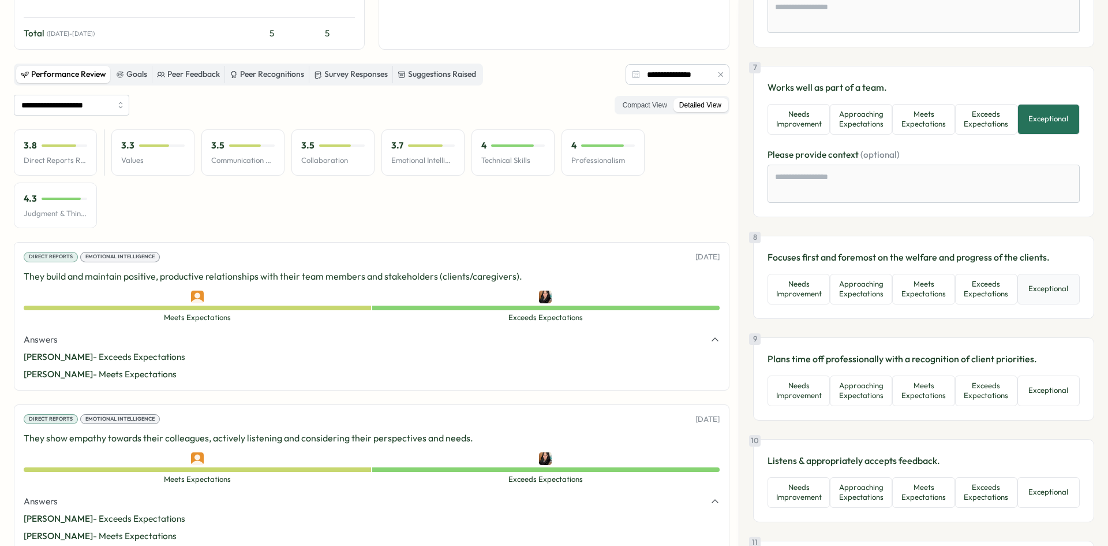
click at [1036, 282] on button "Exceptional" at bounding box center [1049, 289] width 62 height 31
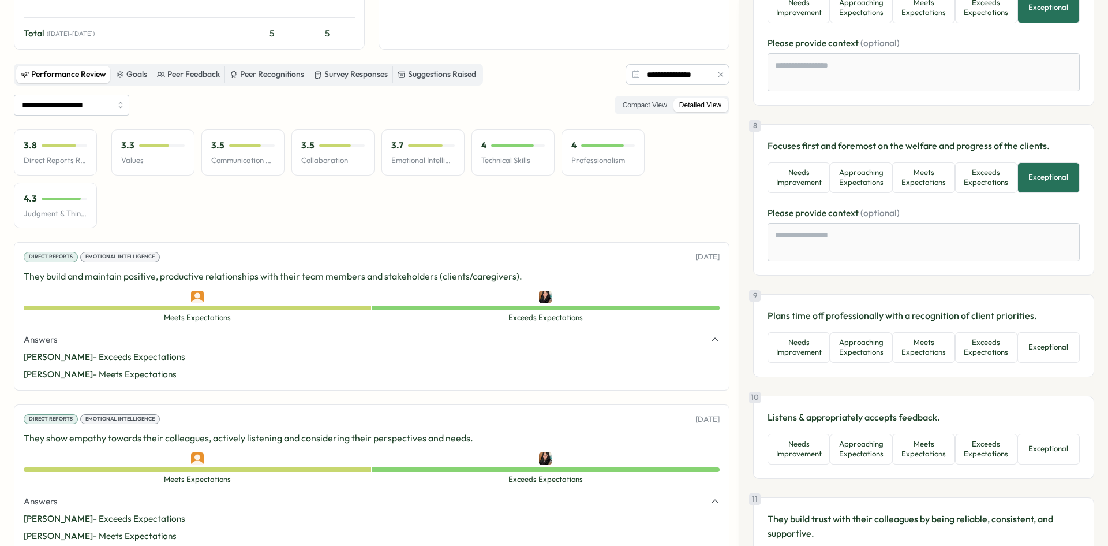
scroll to position [1212, 0]
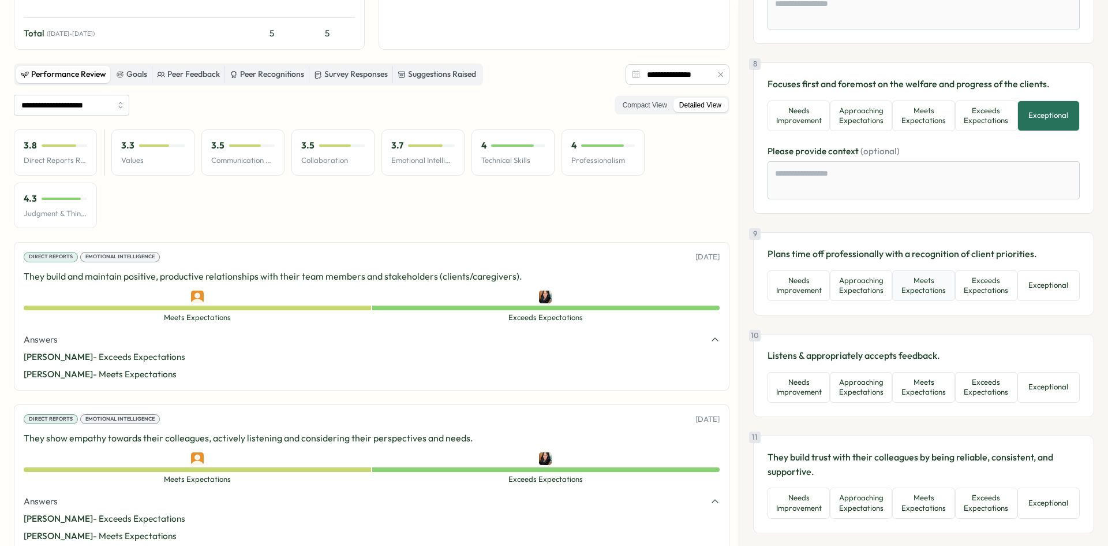
click at [918, 288] on button "Meets Expectations" at bounding box center [923, 285] width 62 height 31
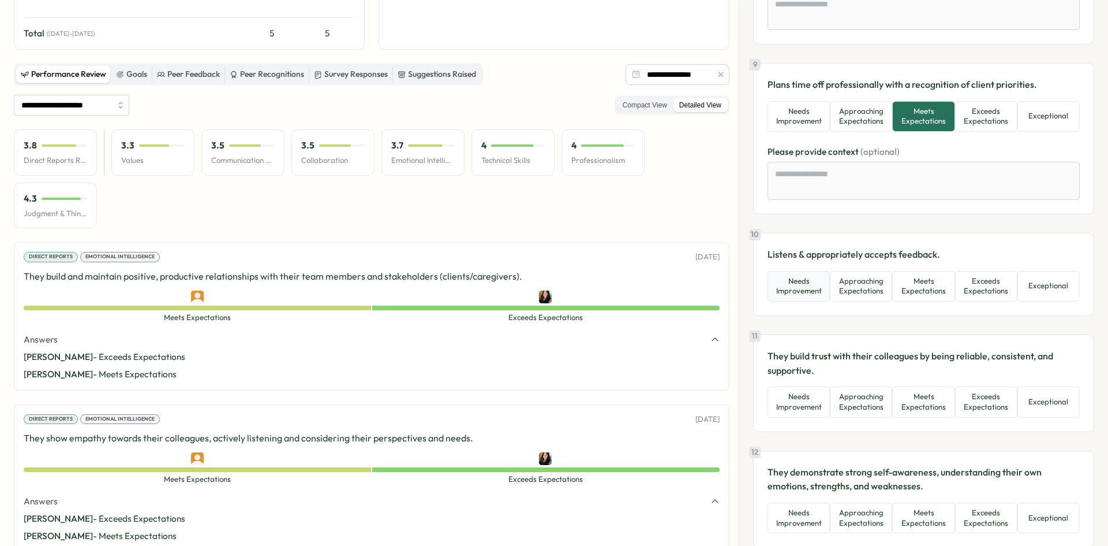
scroll to position [1385, 0]
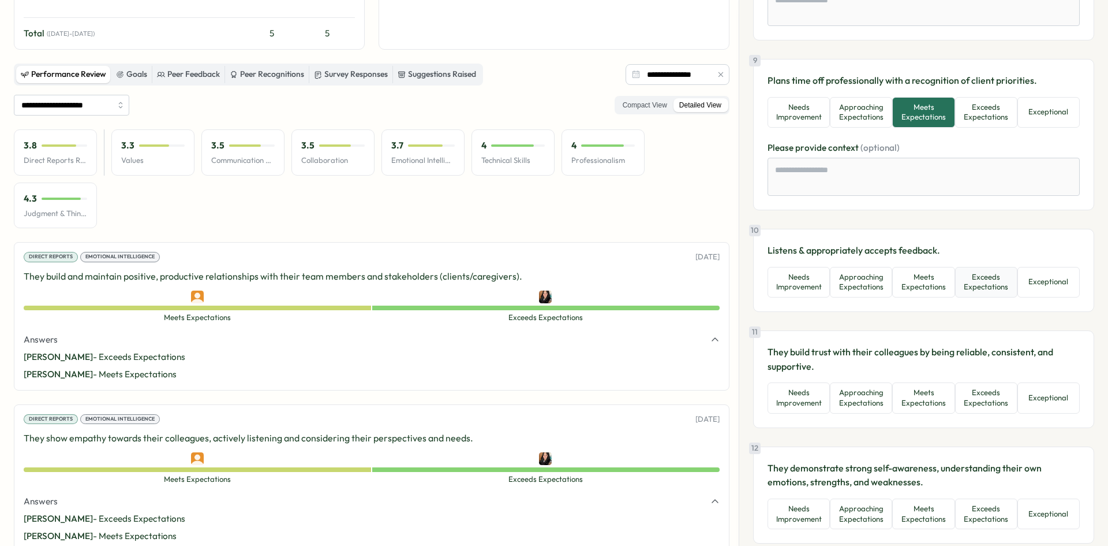
click at [976, 277] on button "Exceeds Expectations" at bounding box center [986, 282] width 62 height 31
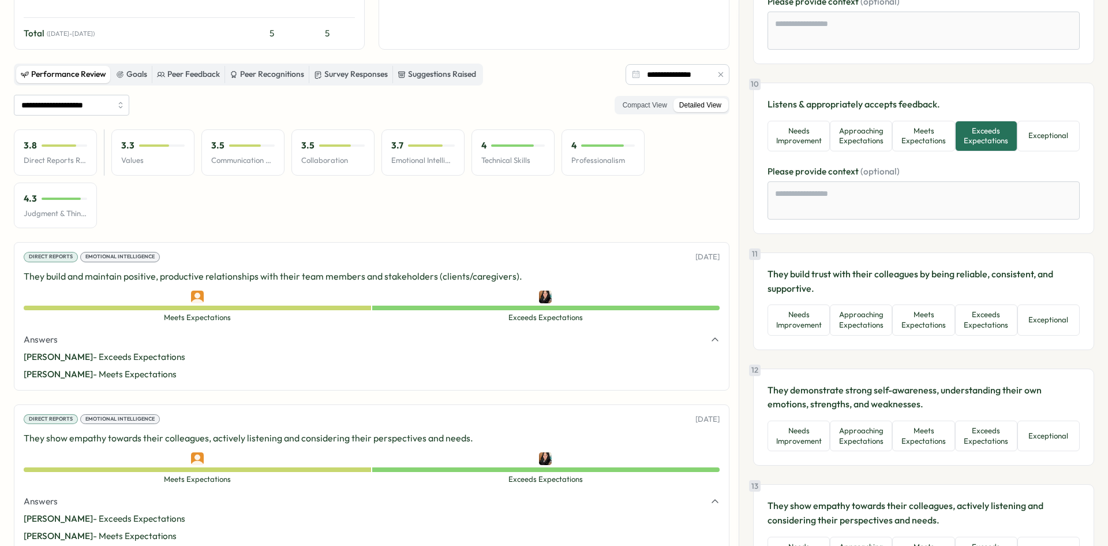
scroll to position [1559, 0]
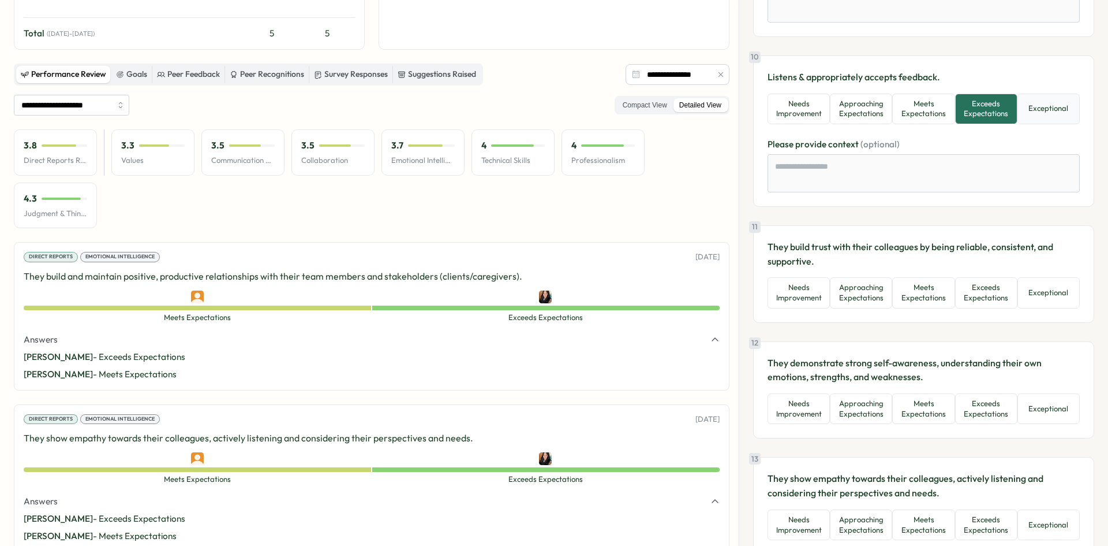
click at [1025, 104] on button "Exceptional" at bounding box center [1049, 109] width 62 height 31
click at [976, 103] on button "Exceeds Expectations" at bounding box center [986, 109] width 62 height 31
click at [998, 292] on button "Exceeds Expectations" at bounding box center [986, 292] width 62 height 31
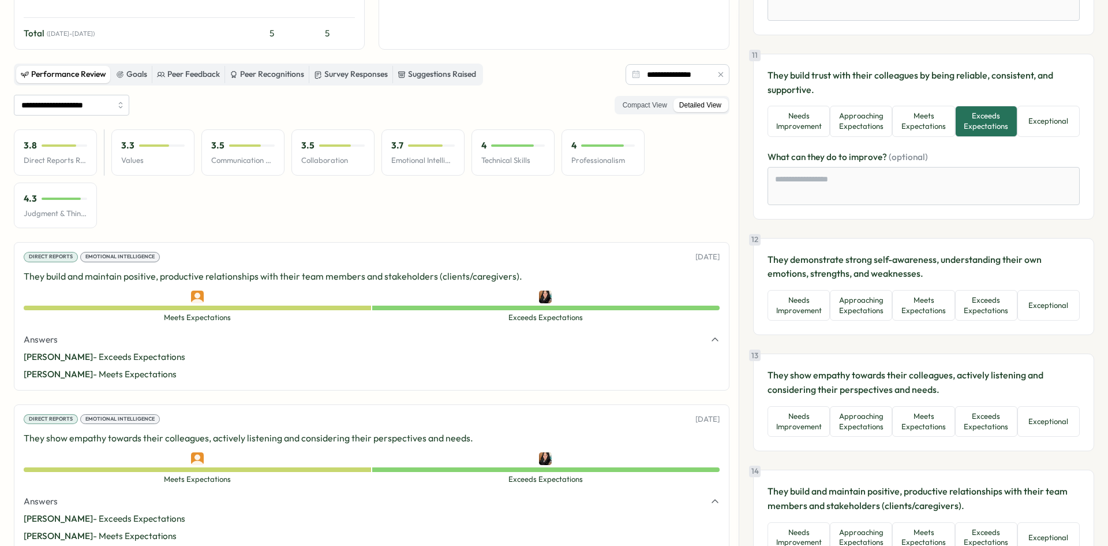
scroll to position [1732, 0]
click at [1029, 300] on button "Exceptional" at bounding box center [1049, 303] width 62 height 31
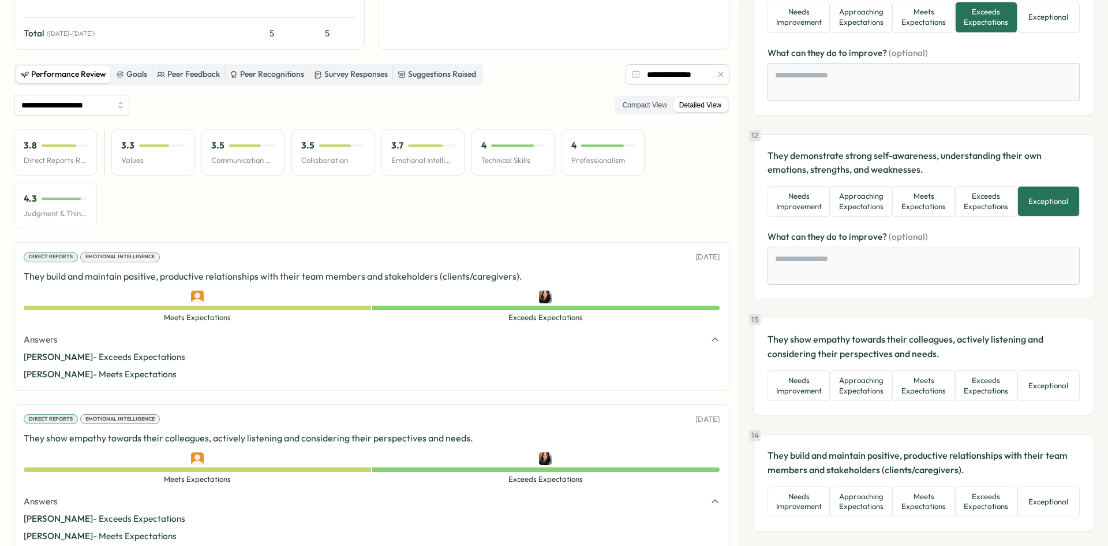
scroll to position [1882, 0]
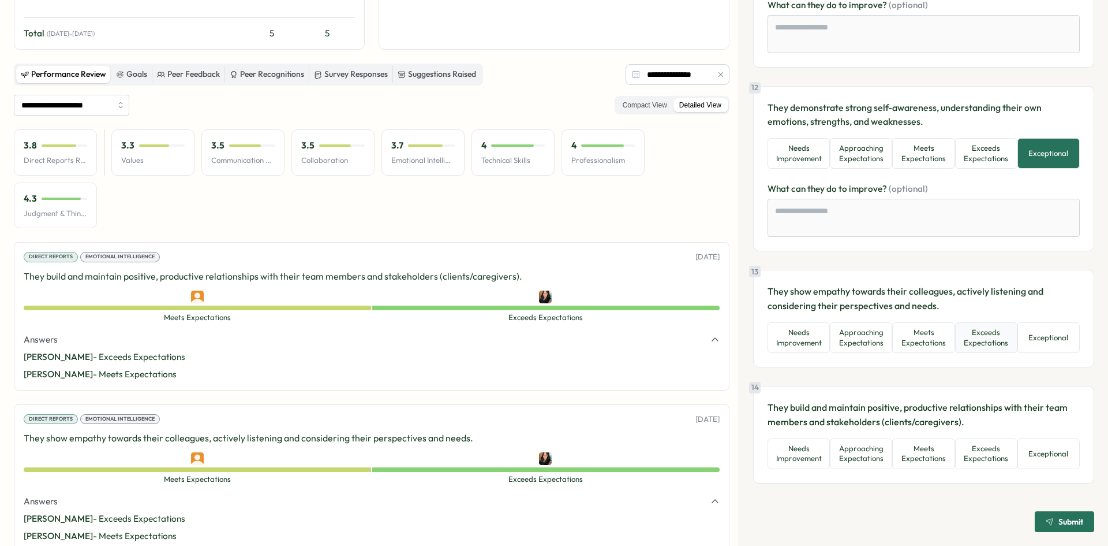
click at [995, 338] on button "Exceeds Expectations" at bounding box center [986, 337] width 62 height 31
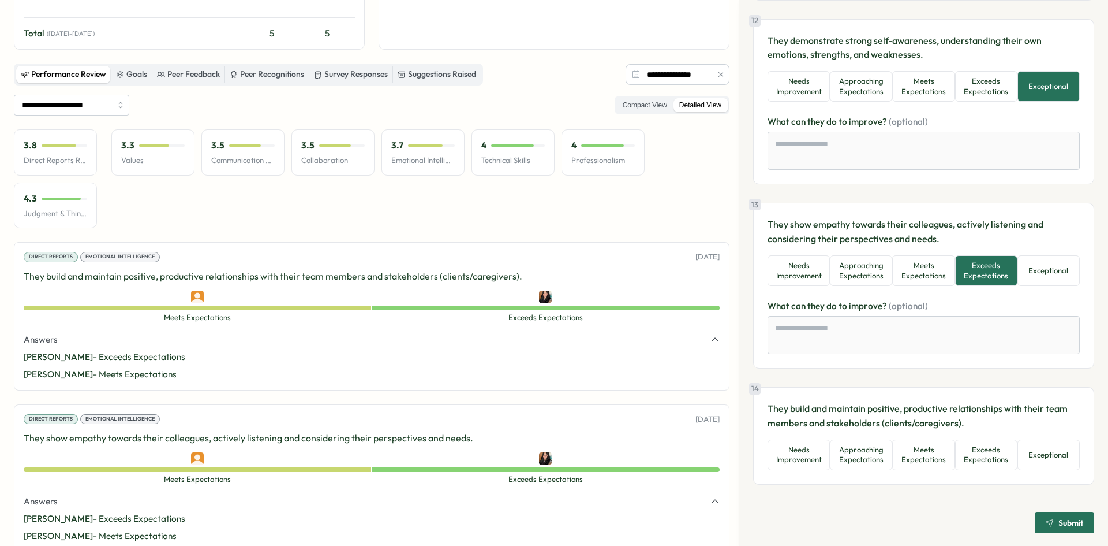
scroll to position [1950, 0]
drag, startPoint x: 1035, startPoint y: 451, endPoint x: 1067, endPoint y: 435, distance: 36.1
click at [1037, 451] on button "Exceptional" at bounding box center [1049, 453] width 62 height 31
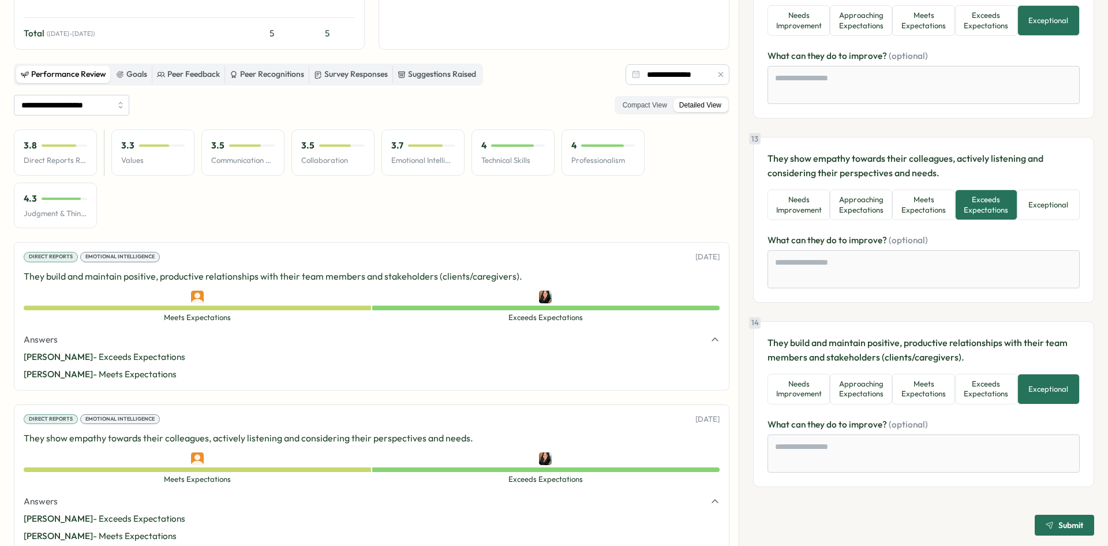
scroll to position [2018, 0]
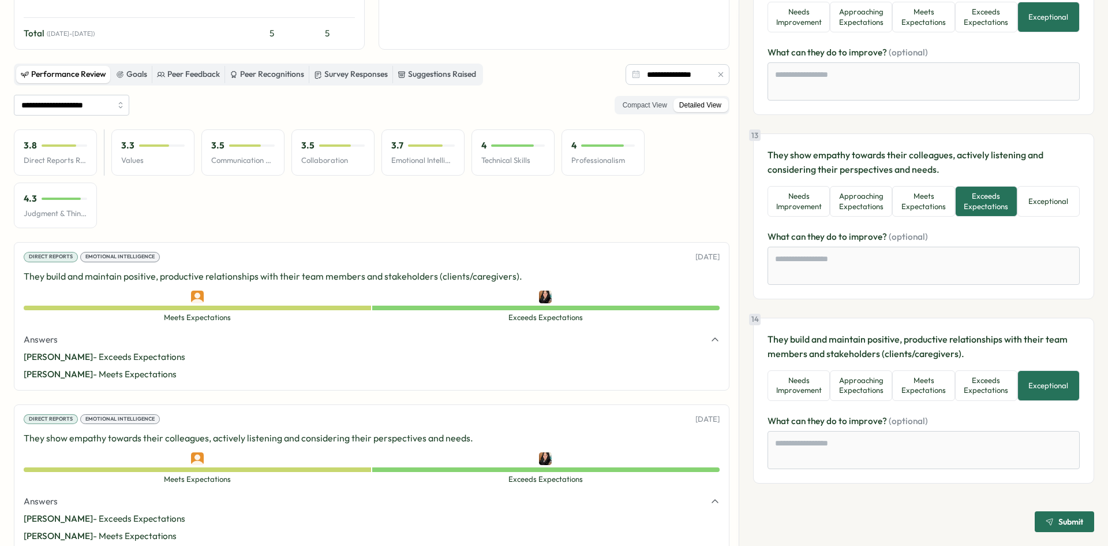
click at [1066, 525] on span "Submit" at bounding box center [1071, 521] width 25 height 8
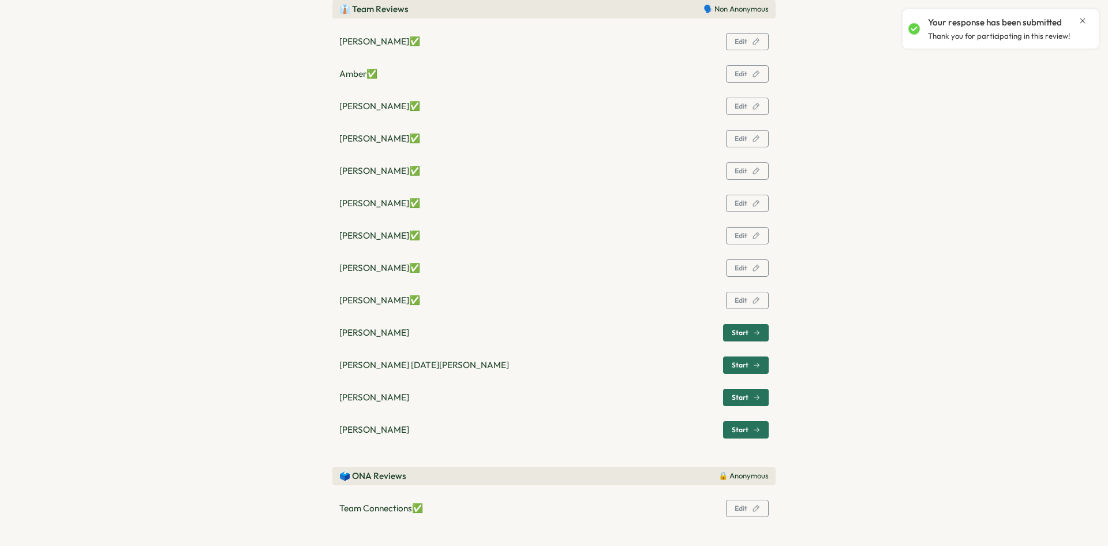
scroll to position [393, 0]
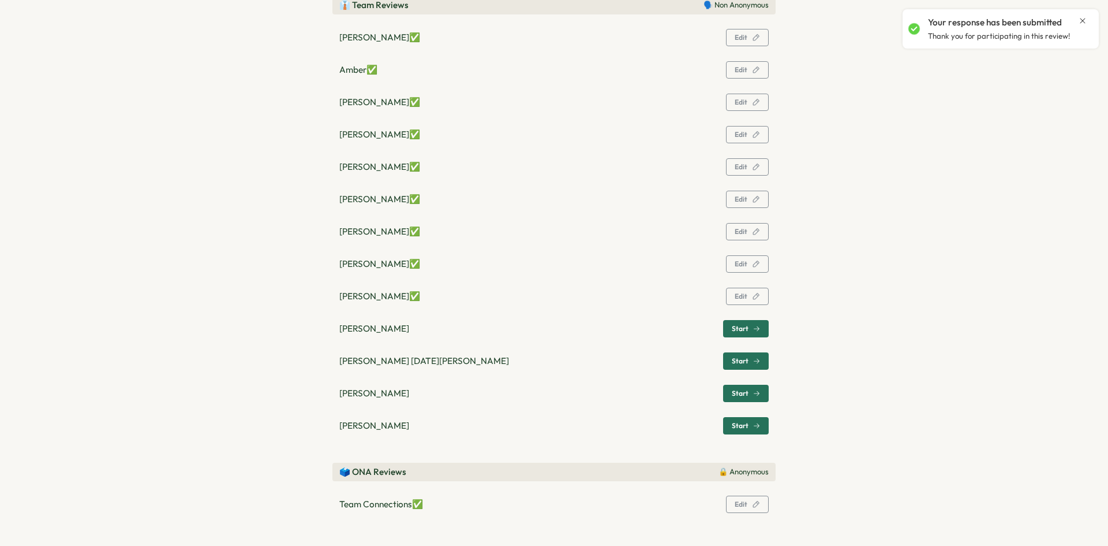
click at [376, 294] on p "Jasmin Aleman ✅" at bounding box center [379, 296] width 81 height 13
click at [739, 296] on span "Edit" at bounding box center [741, 296] width 13 height 7
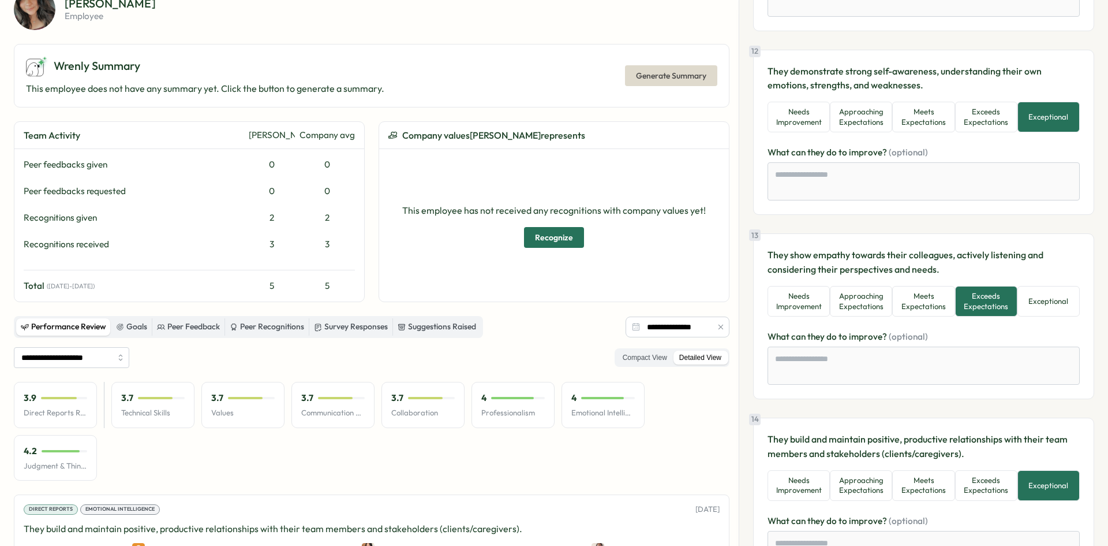
scroll to position [2018, 0]
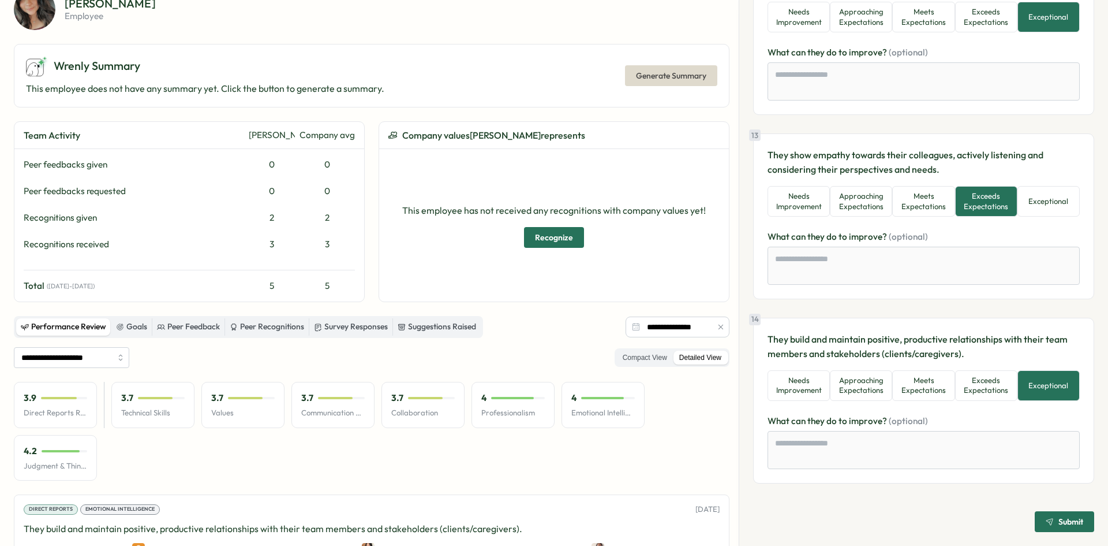
click at [1047, 522] on icon "submit" at bounding box center [1050, 521] width 8 height 8
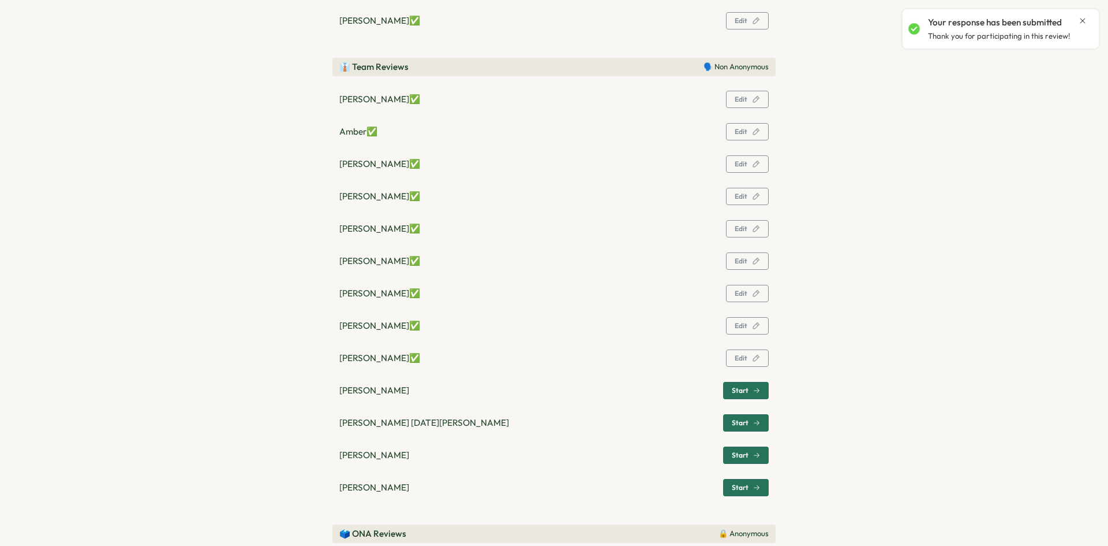
scroll to position [393, 0]
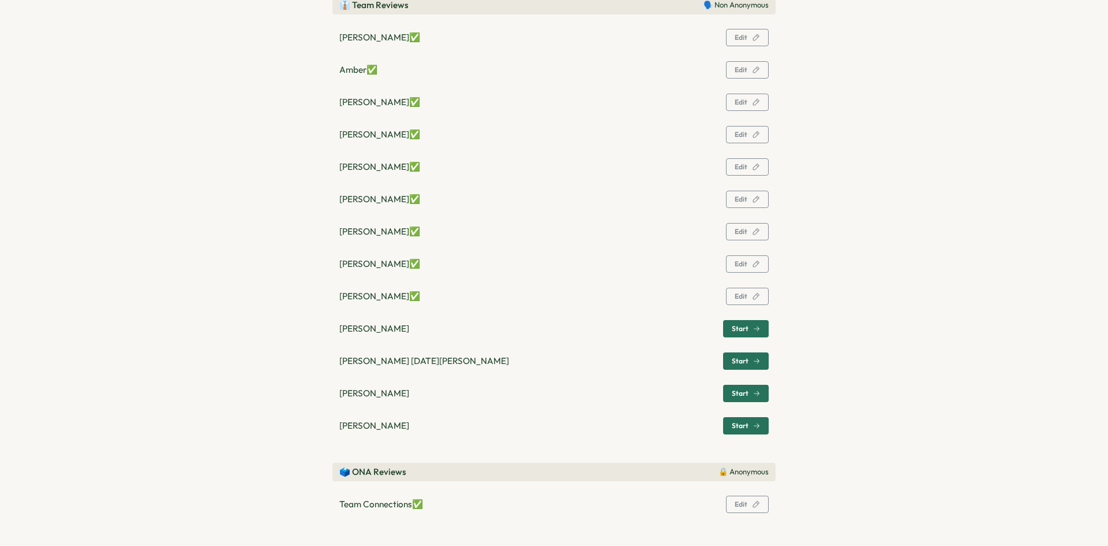
click at [733, 329] on span "Start" at bounding box center [740, 328] width 17 height 7
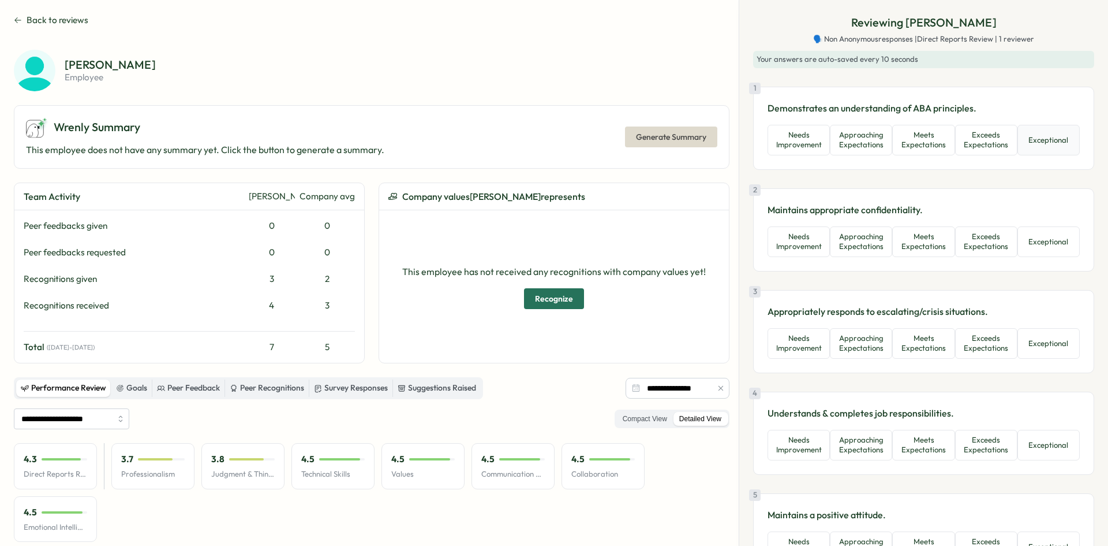
click at [1044, 145] on button "Exceptional" at bounding box center [1049, 140] width 62 height 31
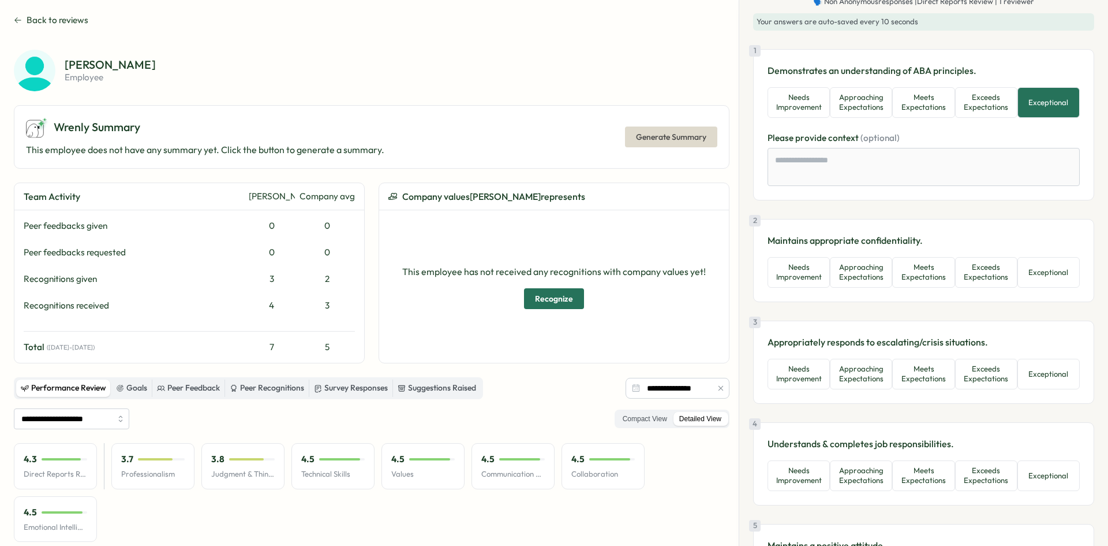
scroll to position [58, 0]
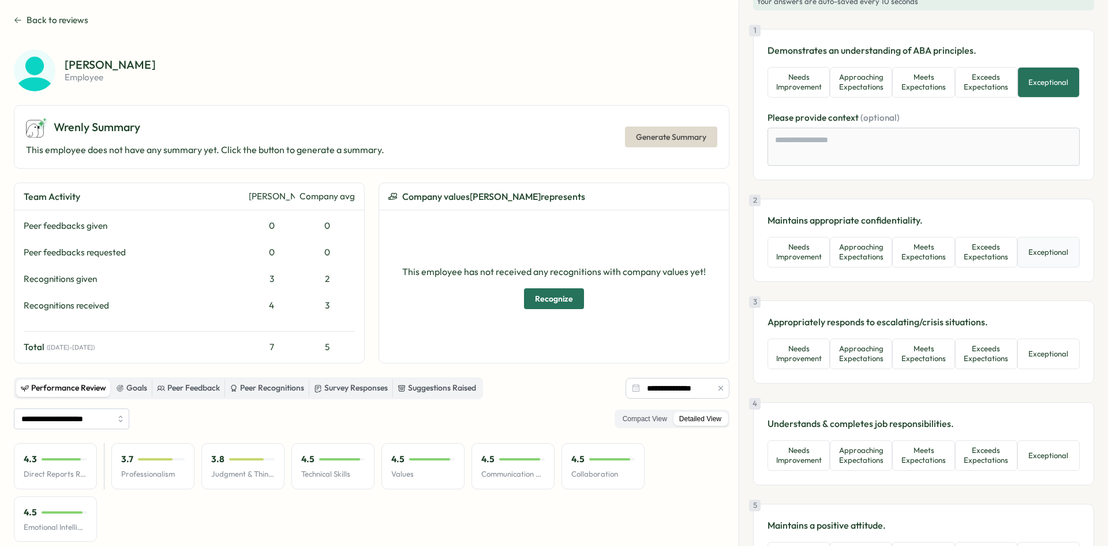
click at [1056, 262] on button "Exceptional" at bounding box center [1049, 252] width 62 height 31
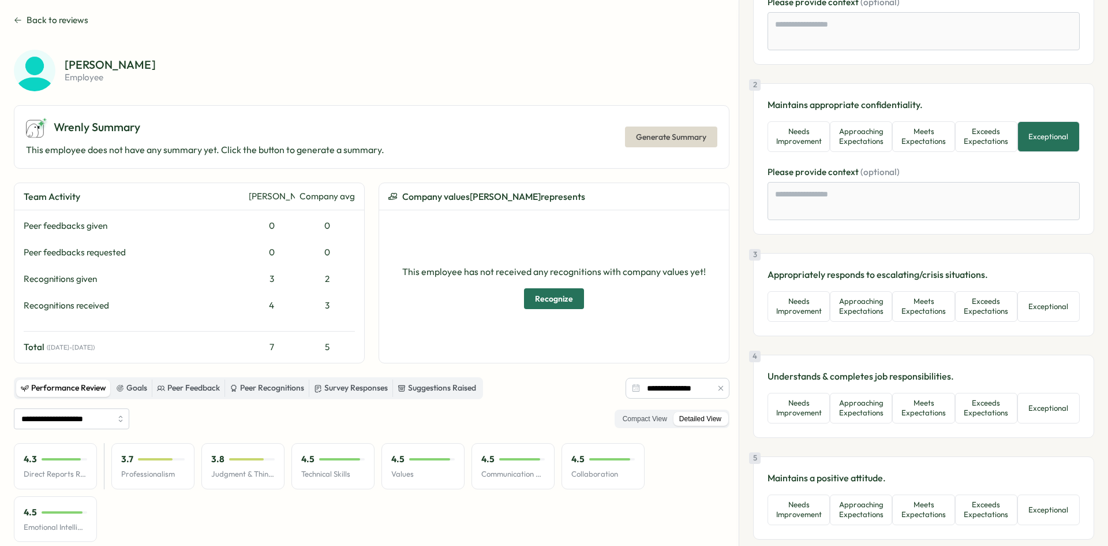
scroll to position [231, 0]
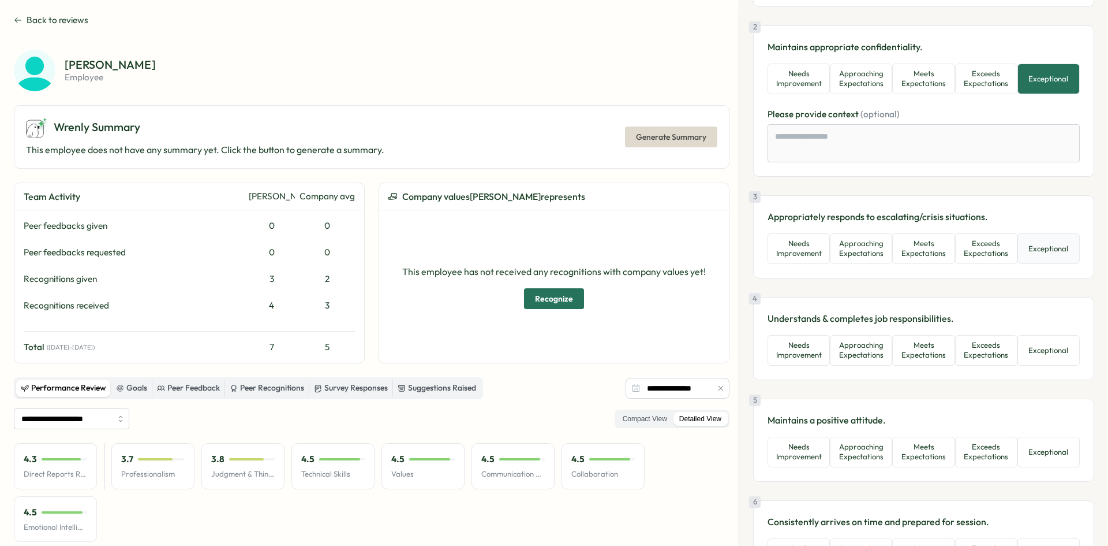
click at [1045, 244] on button "Exceptional" at bounding box center [1049, 248] width 62 height 31
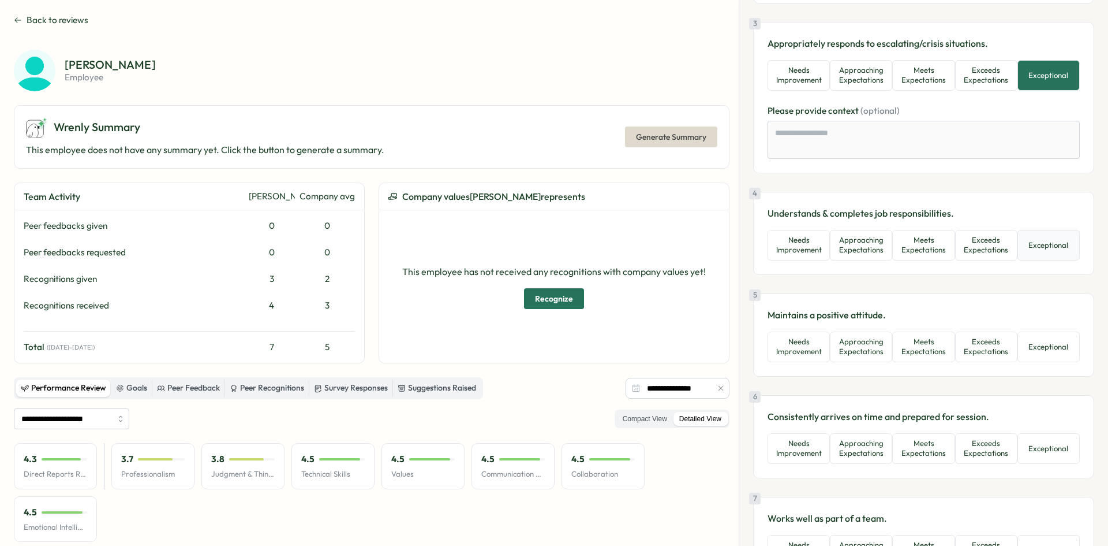
click at [1045, 247] on button "Exceptional" at bounding box center [1049, 245] width 62 height 31
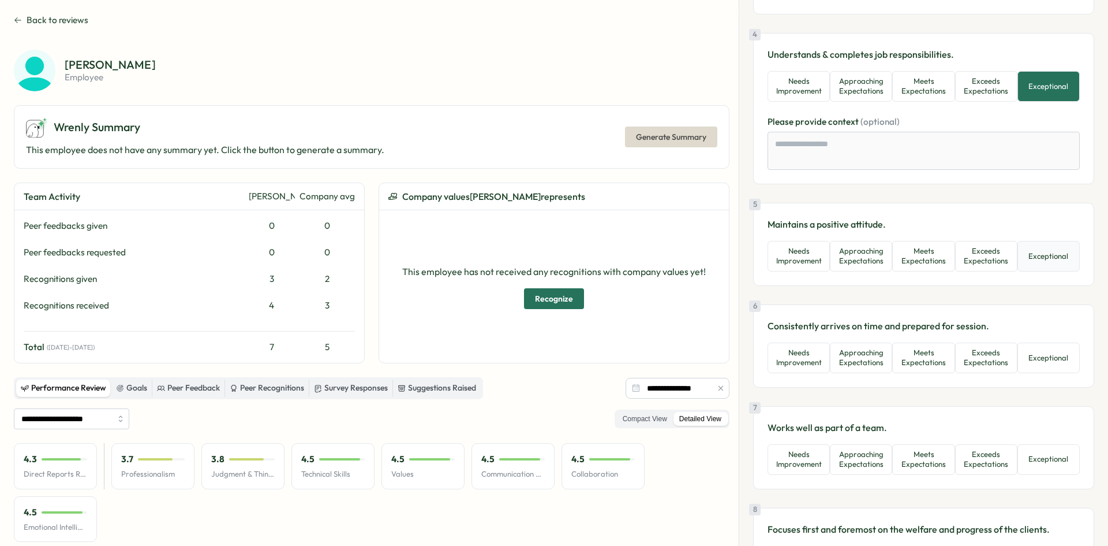
scroll to position [577, 0]
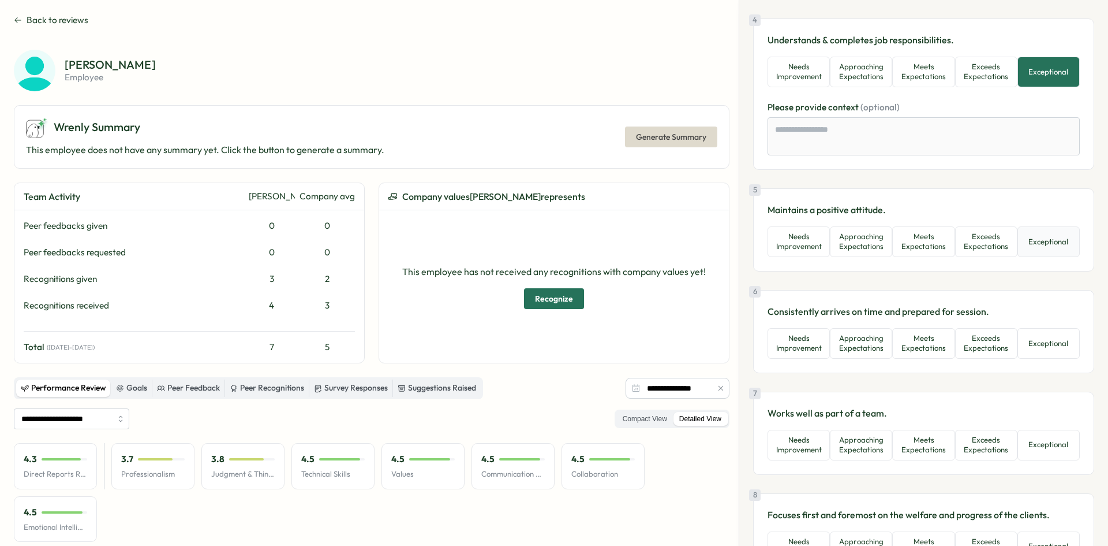
click at [1051, 246] on button "Exceptional" at bounding box center [1049, 241] width 62 height 31
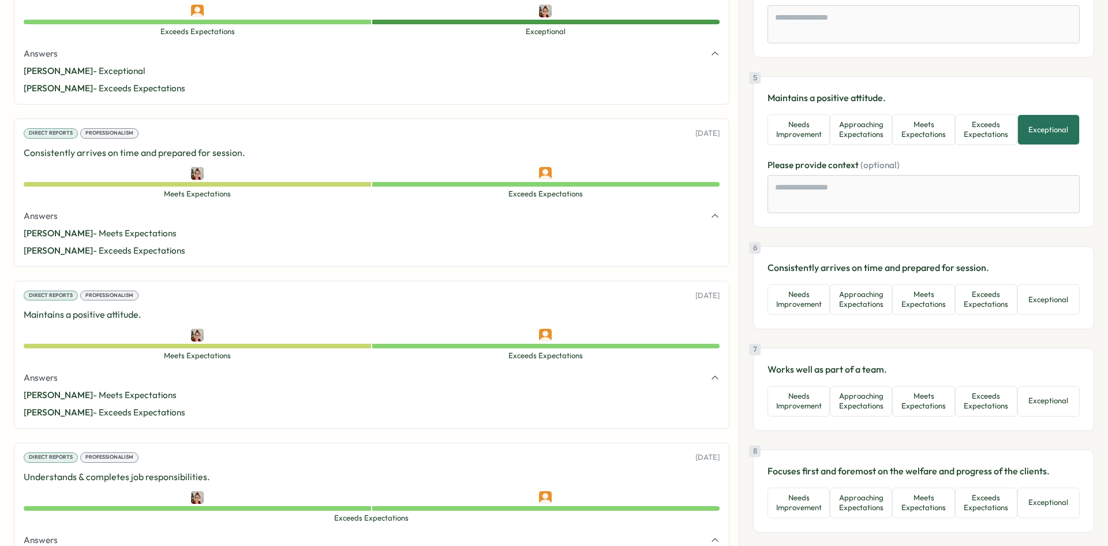
scroll to position [693, 0]
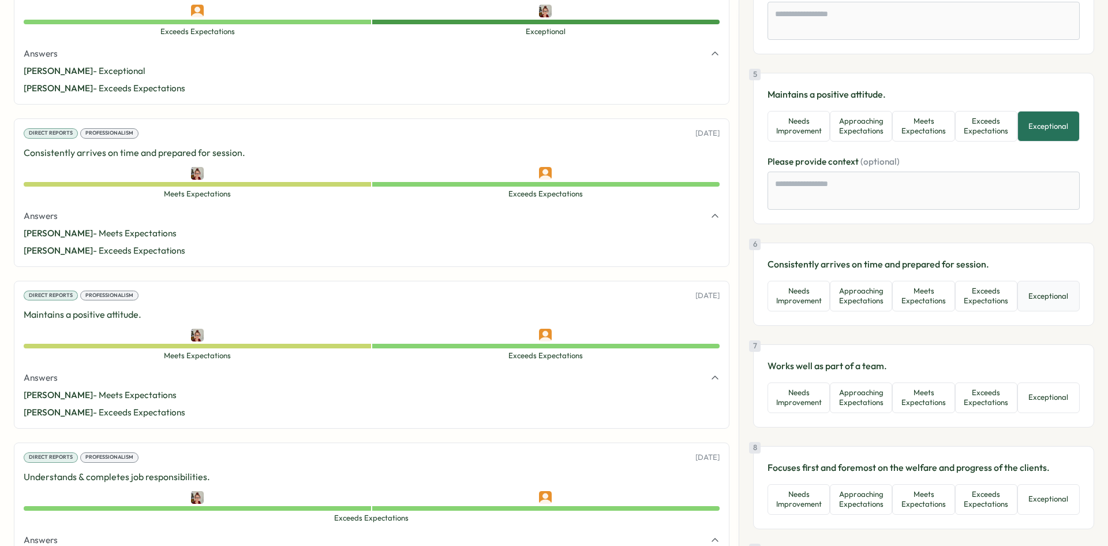
click at [1038, 305] on button "Exceptional" at bounding box center [1049, 296] width 62 height 31
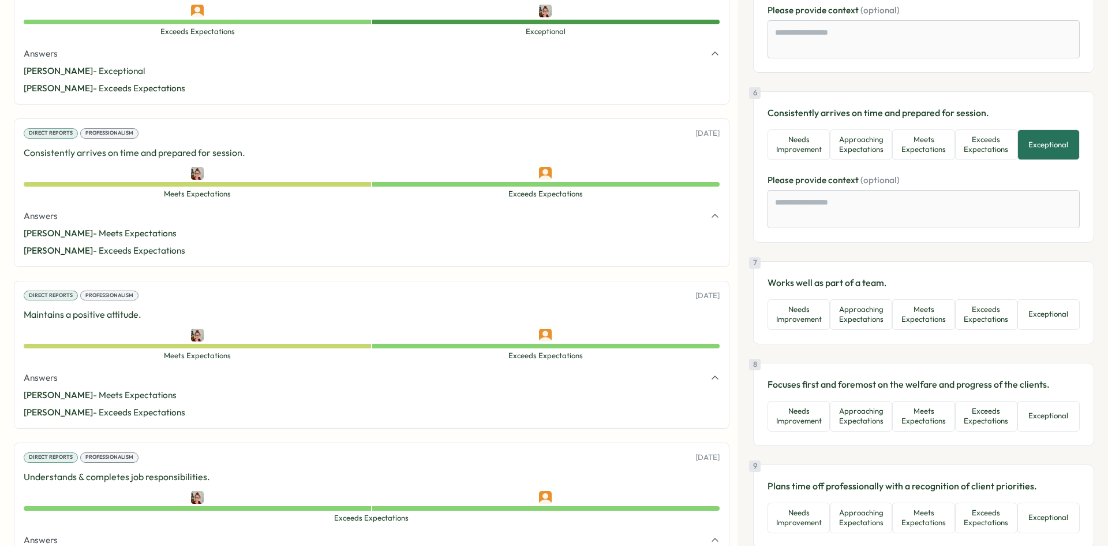
scroll to position [924, 0]
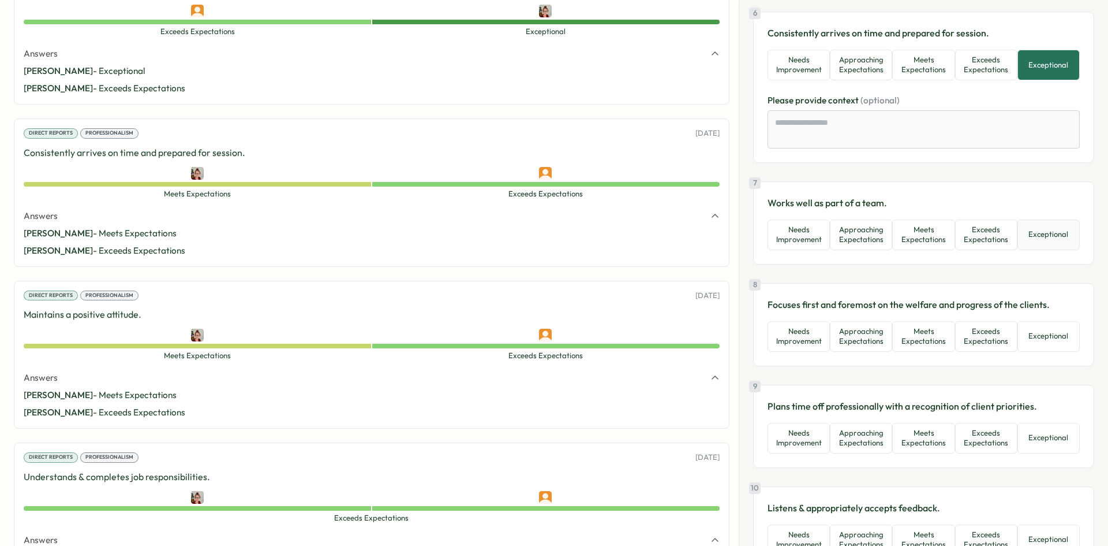
click at [1047, 245] on button "Exceptional" at bounding box center [1049, 234] width 62 height 31
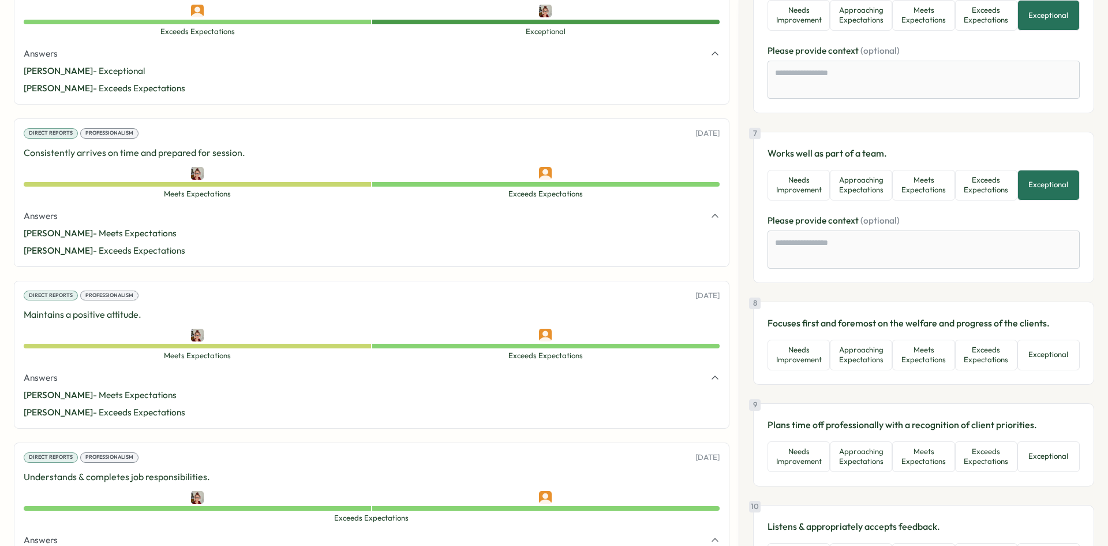
scroll to position [1039, 0]
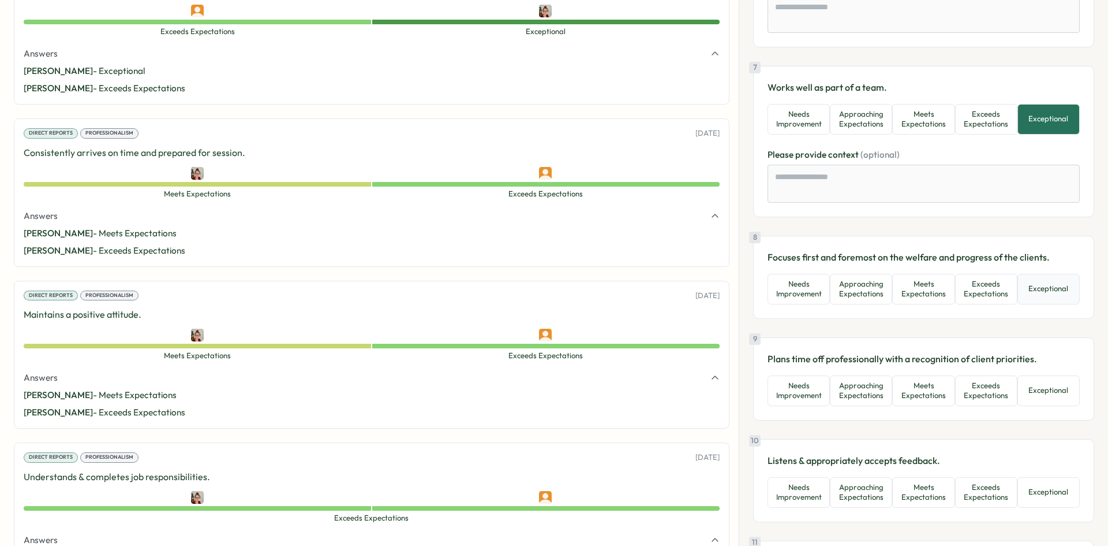
click at [1054, 282] on button "Exceptional" at bounding box center [1049, 289] width 62 height 31
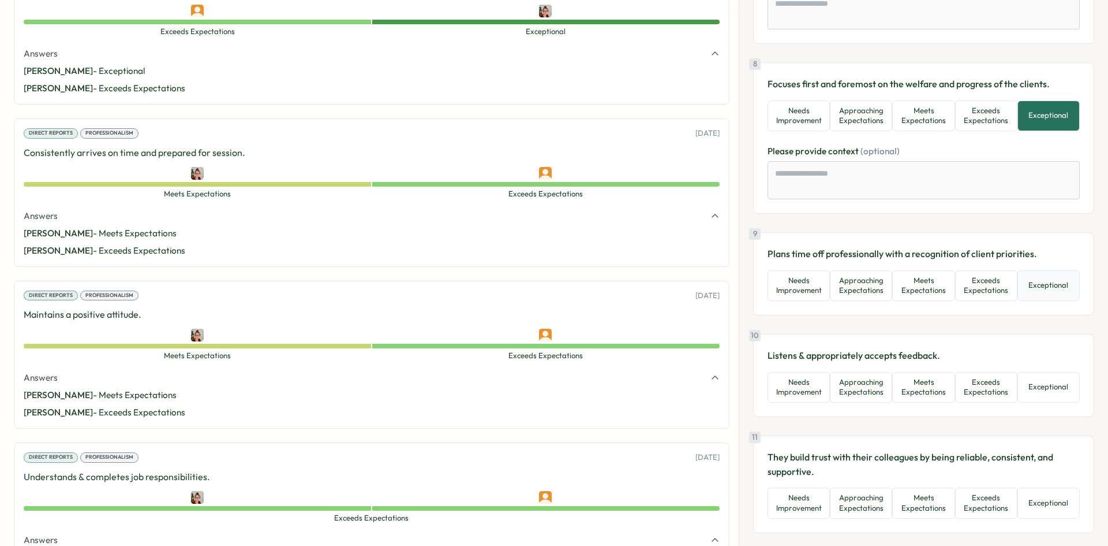
click at [1041, 293] on button "Exceptional" at bounding box center [1049, 285] width 62 height 31
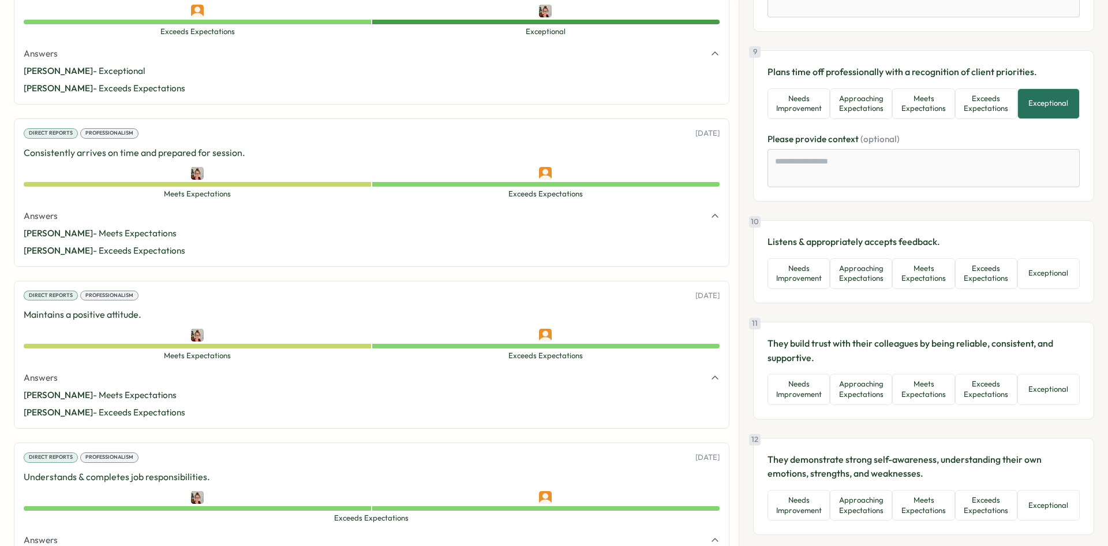
scroll to position [1443, 0]
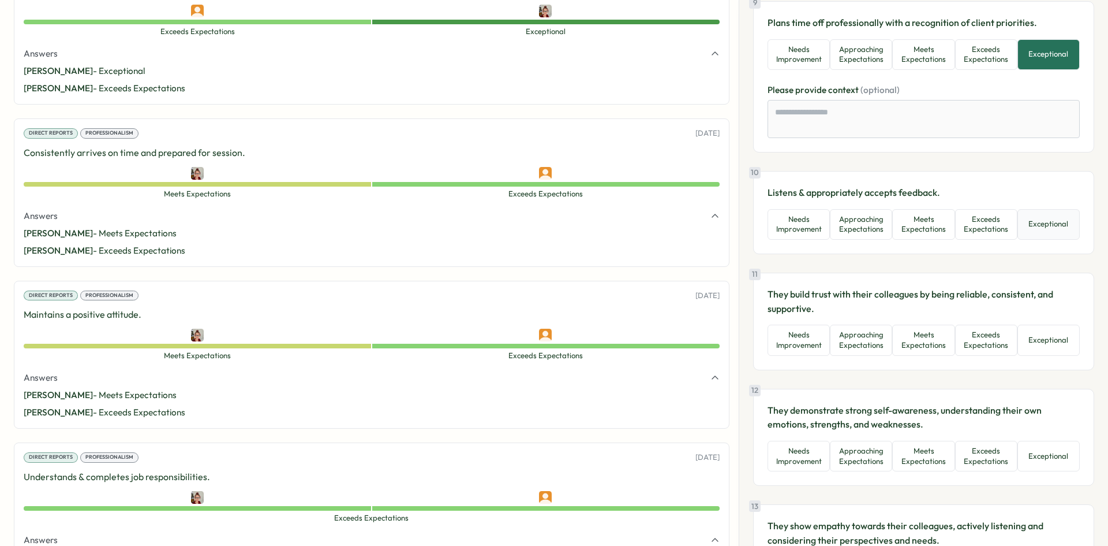
click at [1037, 233] on button "Exceptional" at bounding box center [1049, 224] width 62 height 31
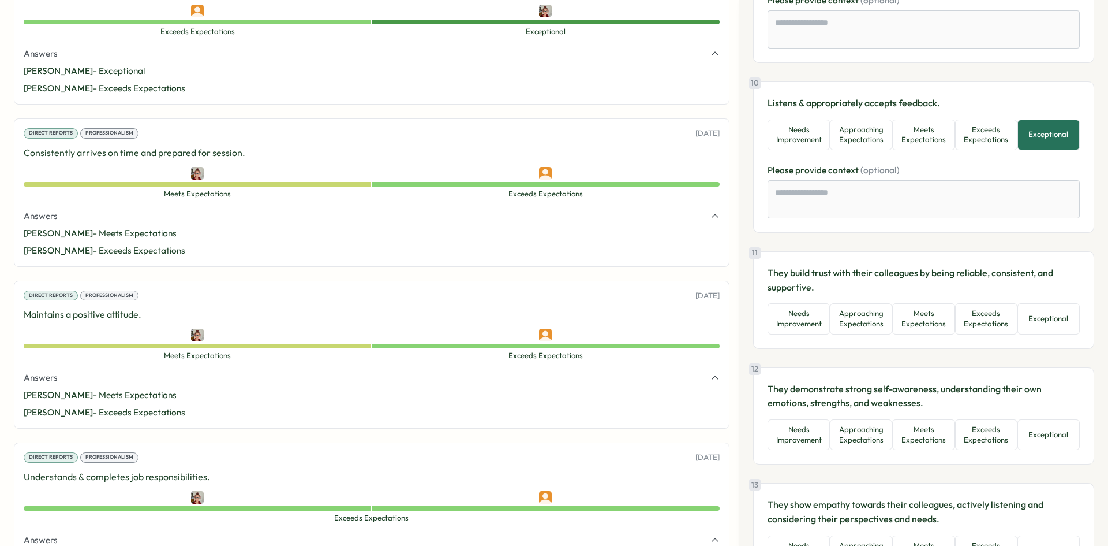
scroll to position [1559, 0]
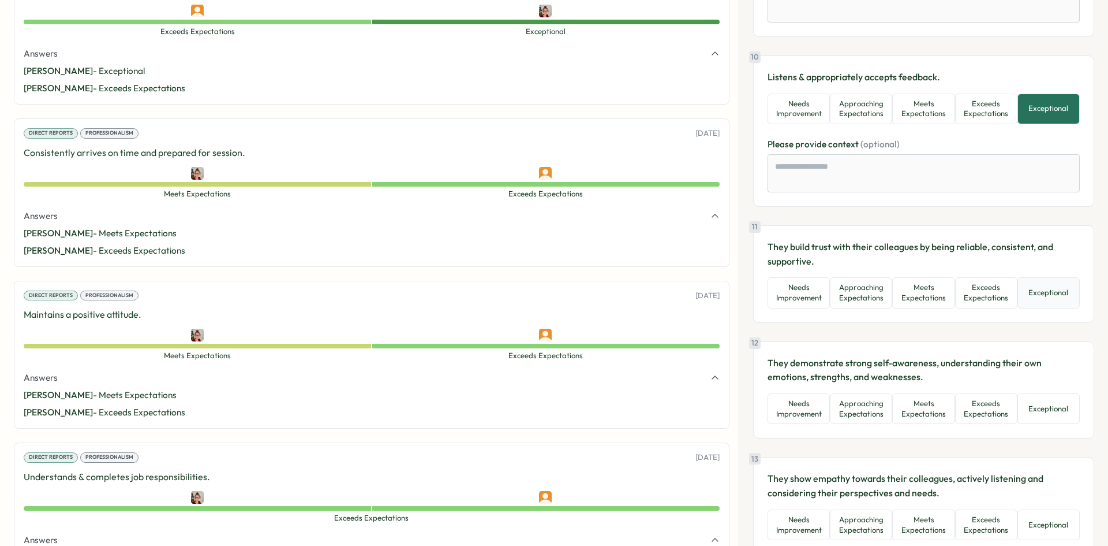
click at [1040, 292] on button "Exceptional" at bounding box center [1049, 292] width 62 height 31
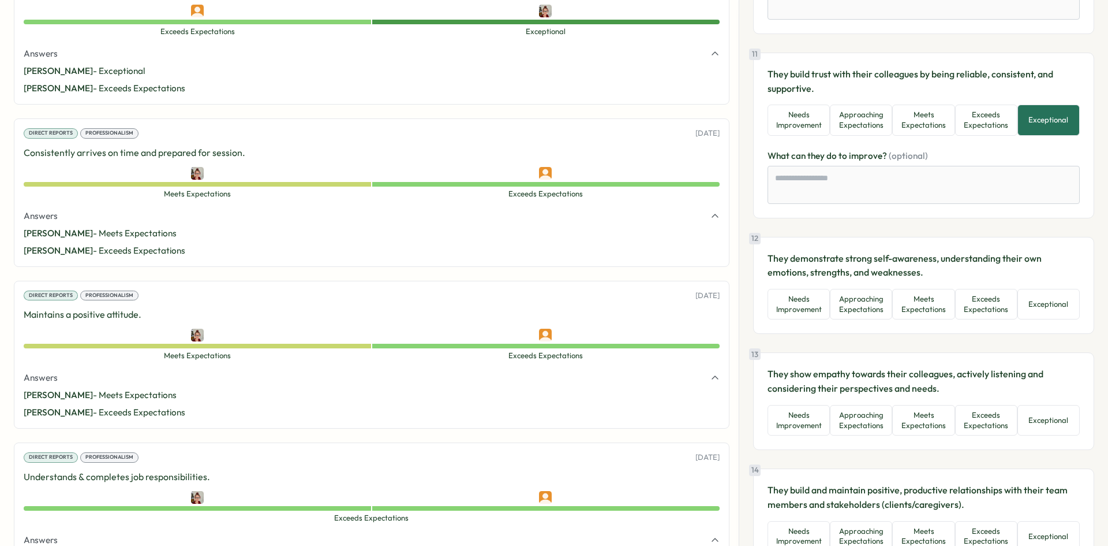
scroll to position [1732, 0]
click at [980, 312] on button "Exceeds Expectations" at bounding box center [986, 303] width 62 height 31
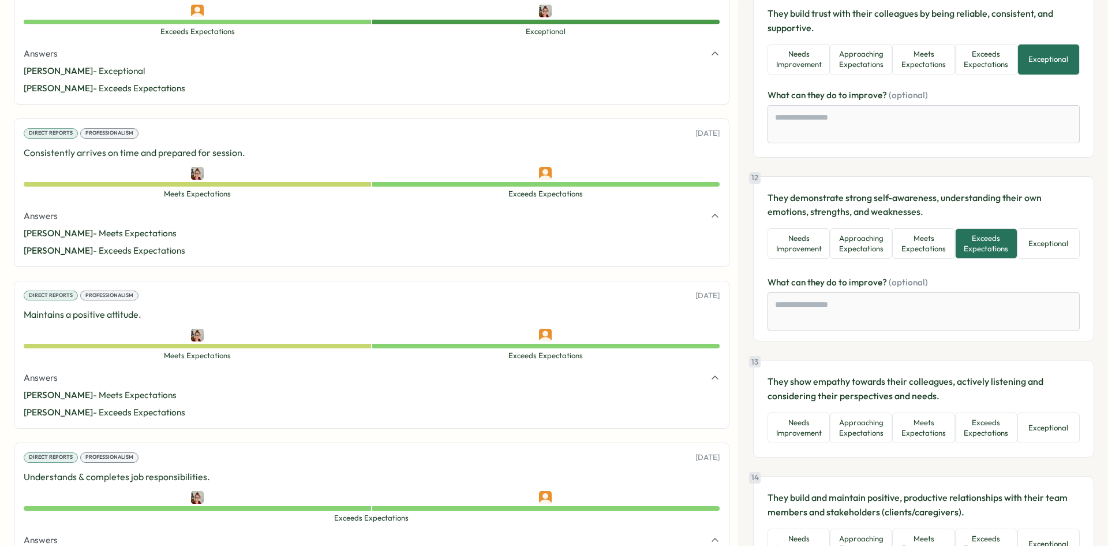
scroll to position [1882, 0]
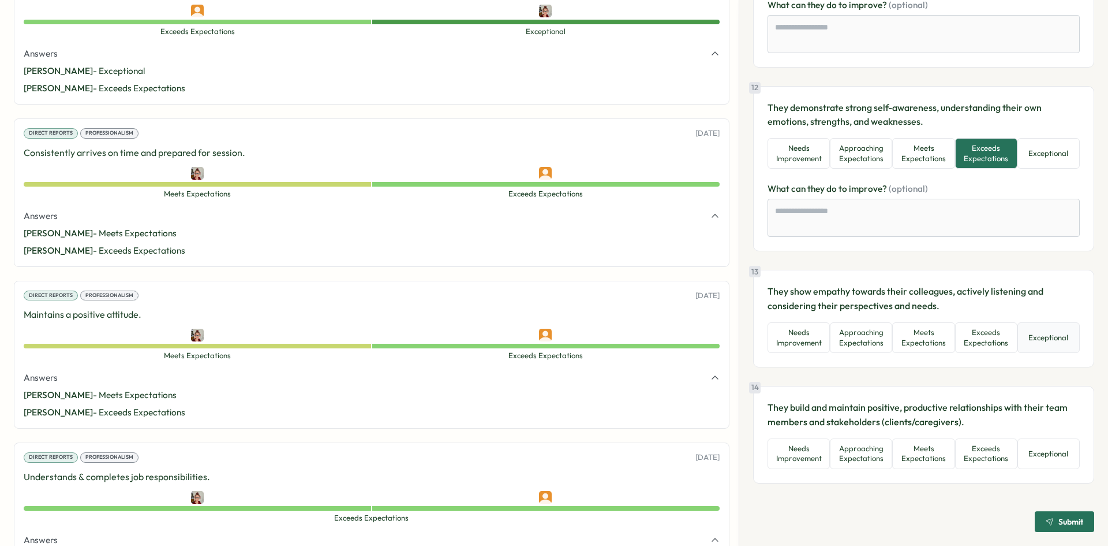
click at [1035, 340] on button "Exceptional" at bounding box center [1049, 337] width 62 height 31
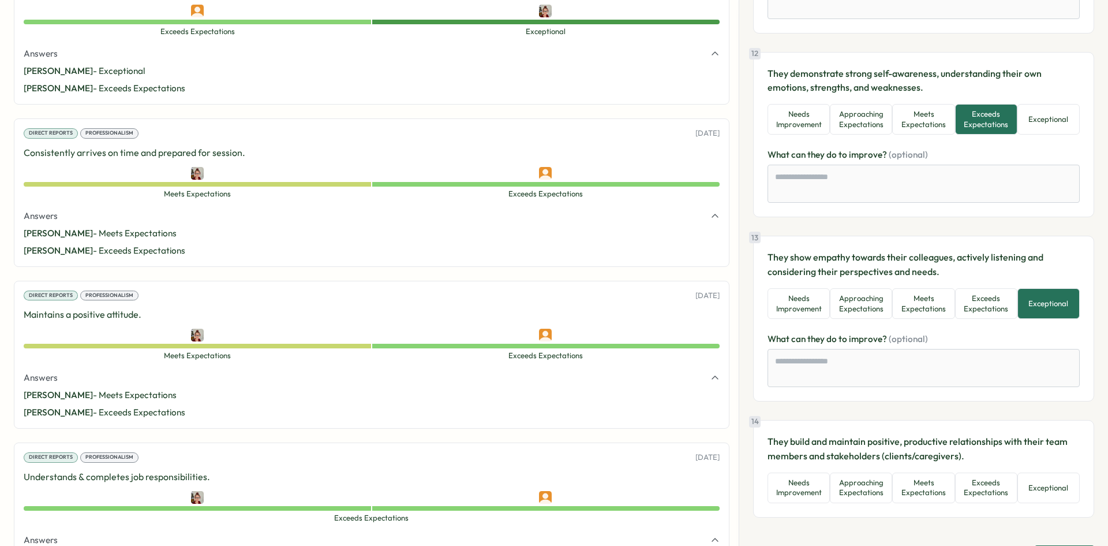
scroll to position [1950, 0]
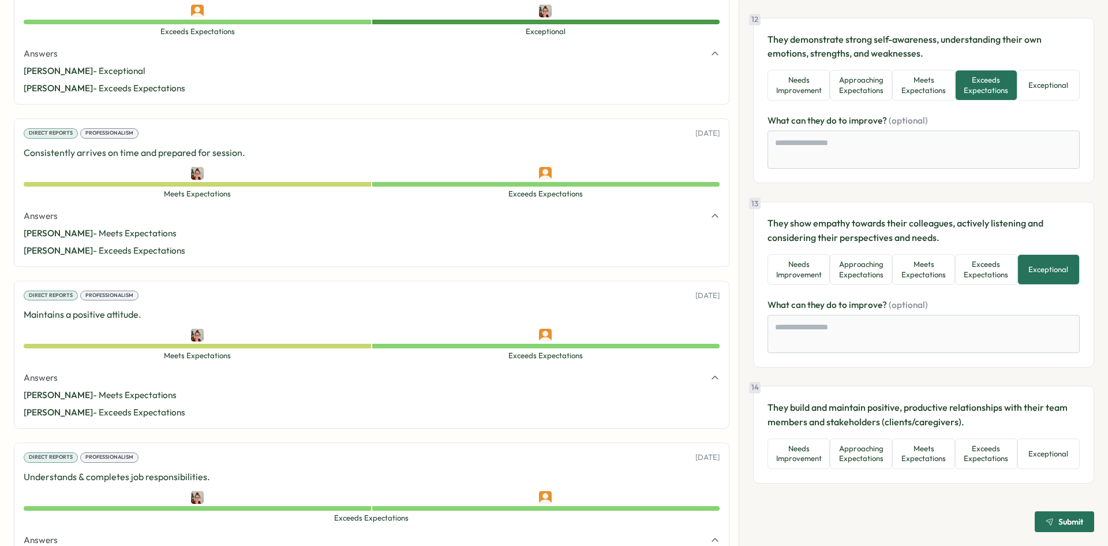
drag, startPoint x: 1055, startPoint y: 472, endPoint x: 1056, endPoint y: 462, distance: 9.8
click at [1055, 471] on div "14 They build and maintain positive, productive relationships with their team m…" at bounding box center [923, 435] width 341 height 98
click at [1056, 460] on button "Exceptional" at bounding box center [1049, 453] width 62 height 31
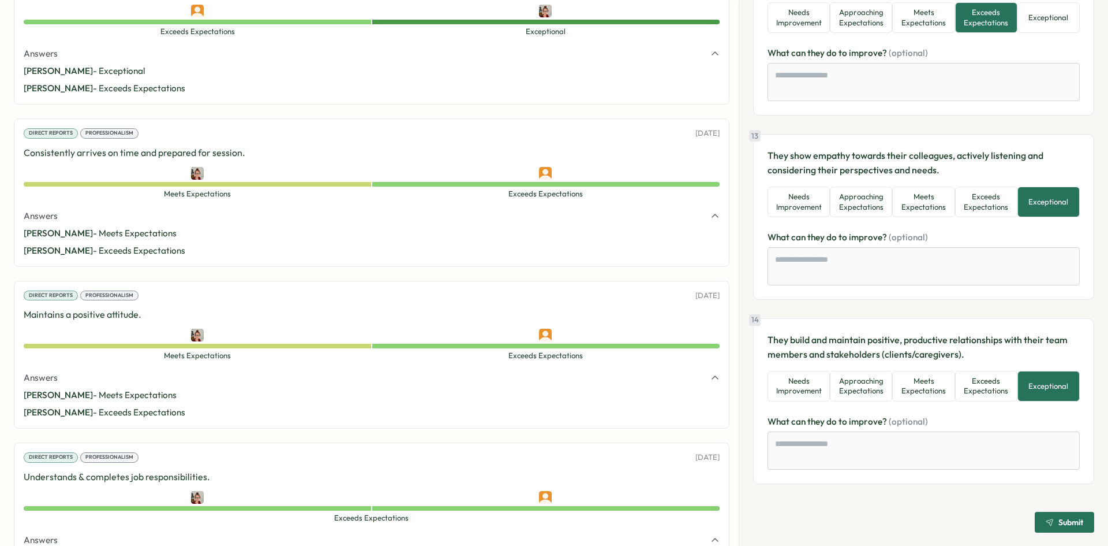
scroll to position [2018, 0]
click at [1065, 525] on span "Submit" at bounding box center [1071, 521] width 25 height 8
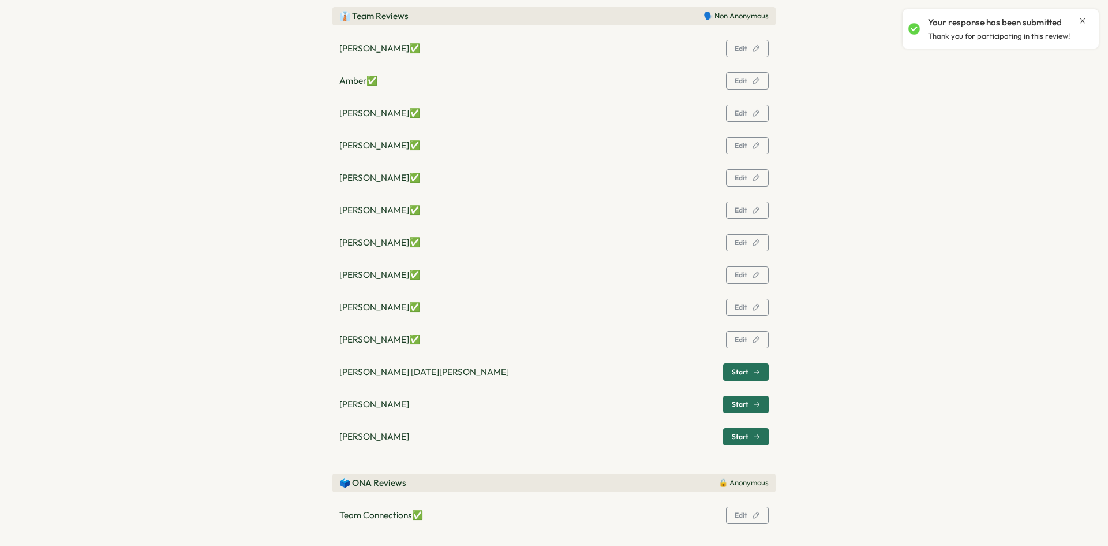
scroll to position [393, 0]
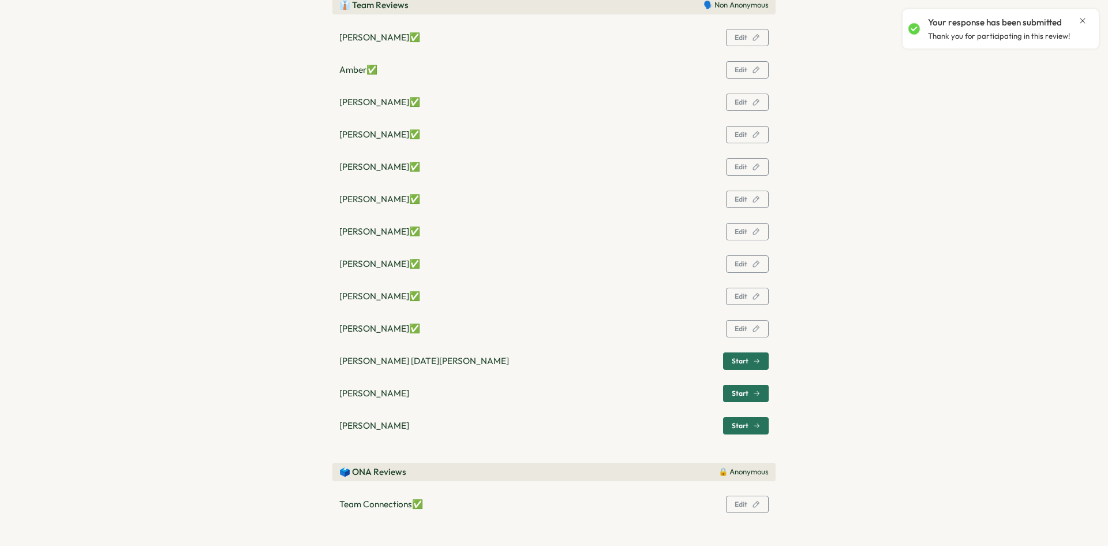
click at [740, 366] on span "Start" at bounding box center [746, 361] width 28 height 16
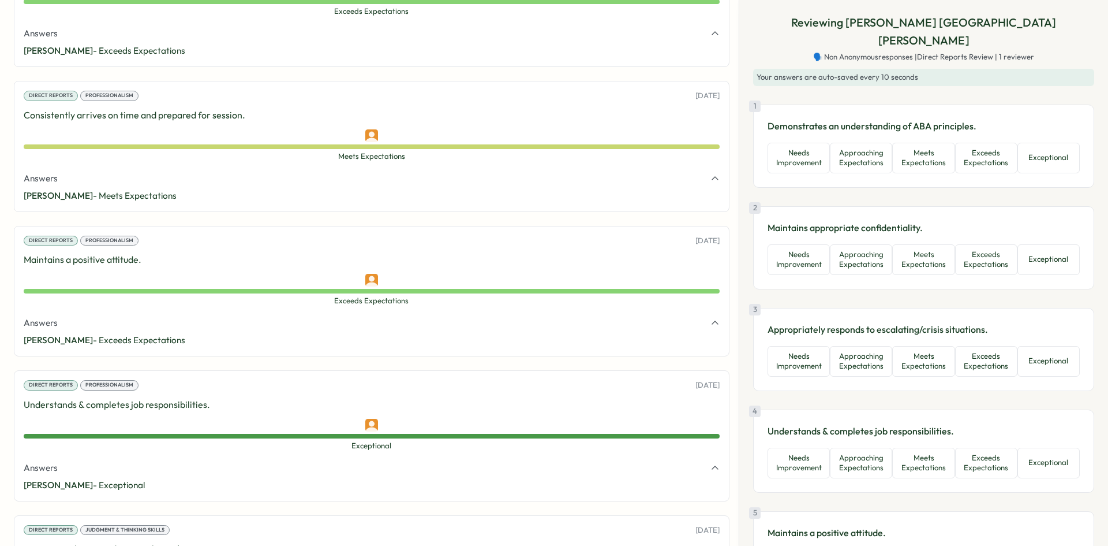
scroll to position [1630, 0]
click at [991, 145] on button "Exceeds Expectations" at bounding box center [986, 158] width 62 height 31
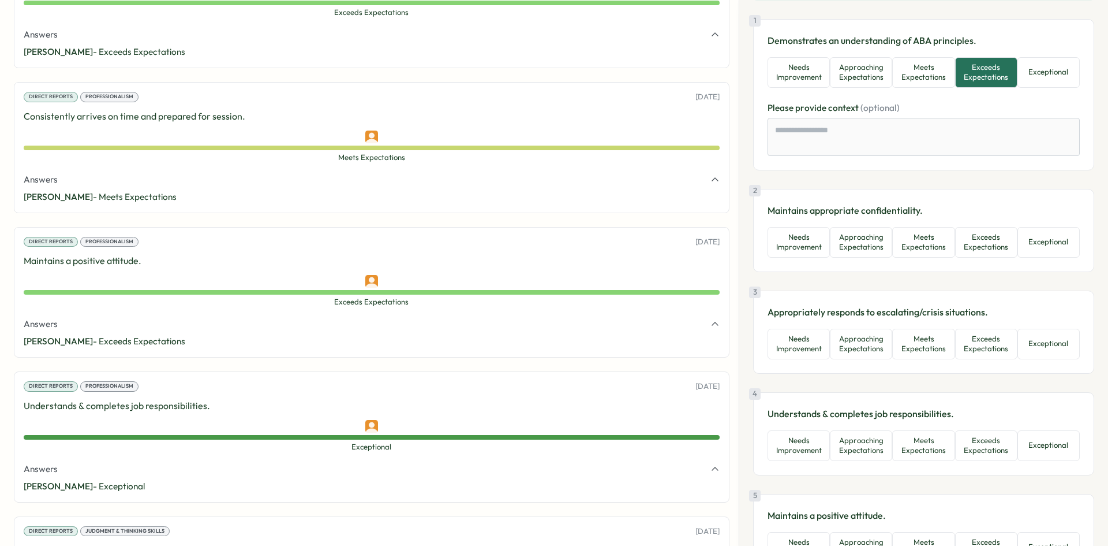
scroll to position [115, 0]
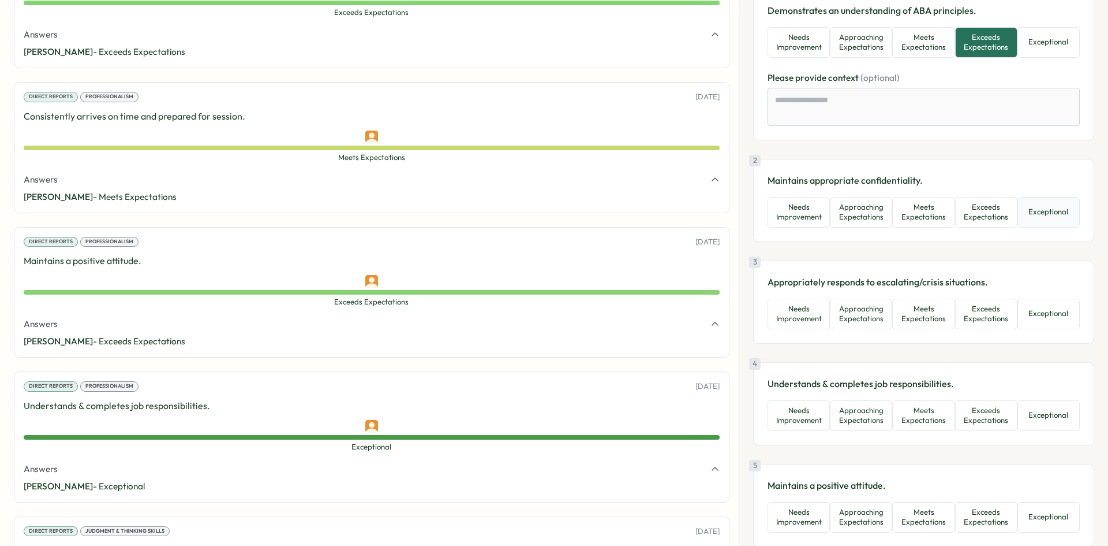
click at [1039, 197] on button "Exceptional" at bounding box center [1049, 212] width 62 height 31
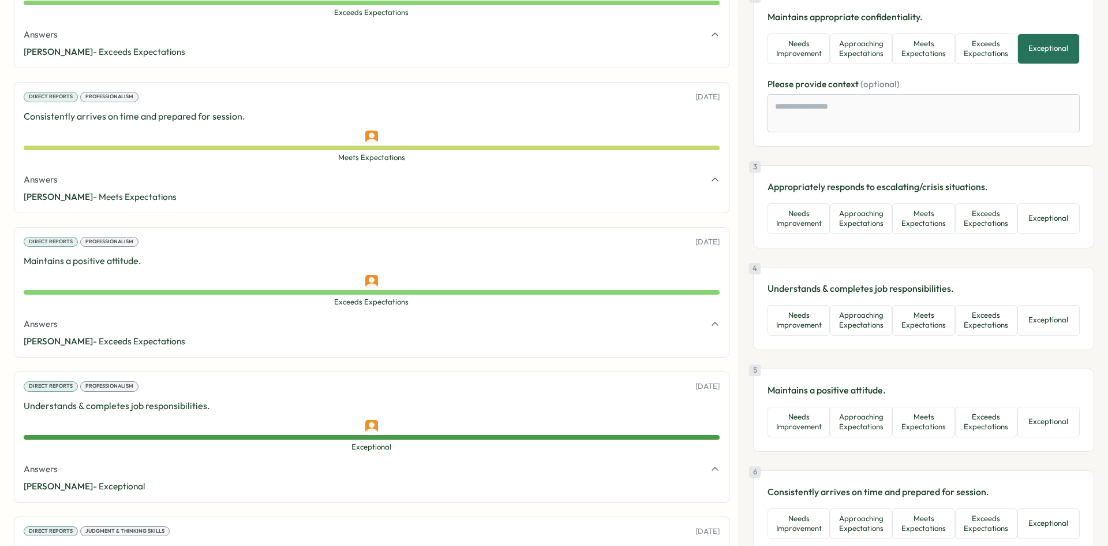
scroll to position [346, 0]
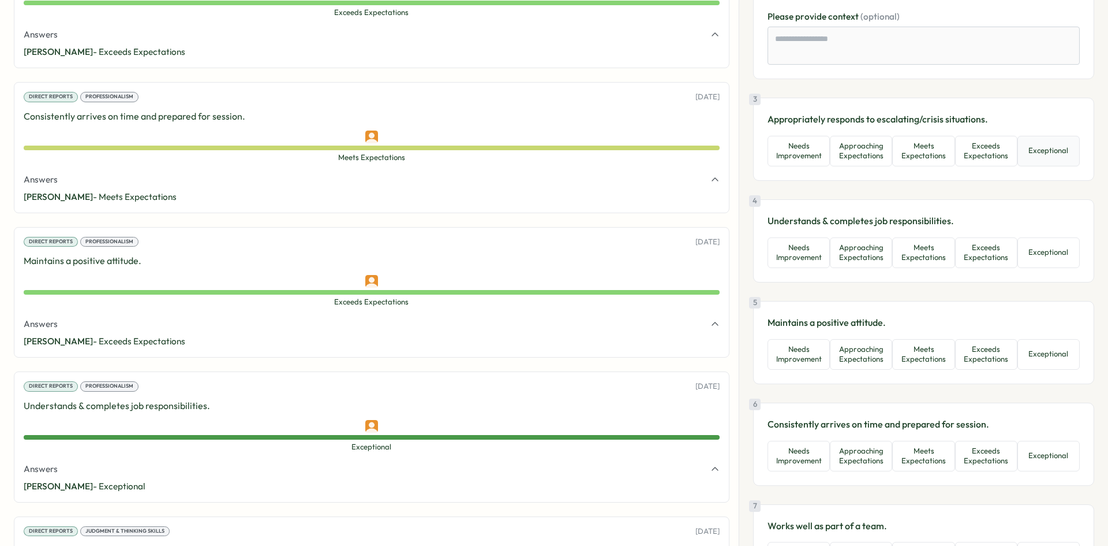
click at [1057, 136] on button "Exceptional" at bounding box center [1049, 151] width 62 height 31
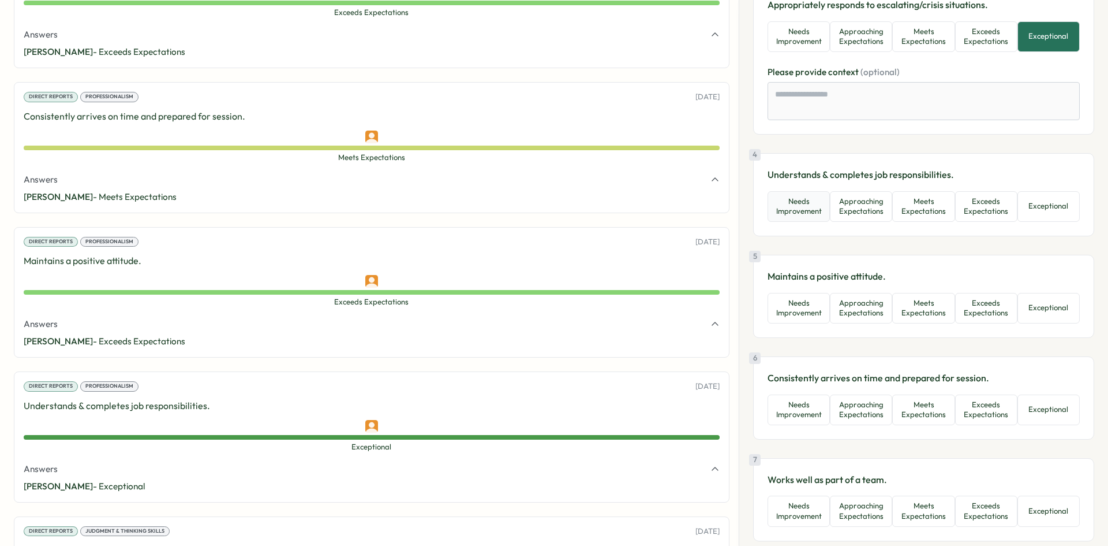
scroll to position [462, 0]
click at [1034, 190] on button "Exceptional" at bounding box center [1049, 205] width 62 height 31
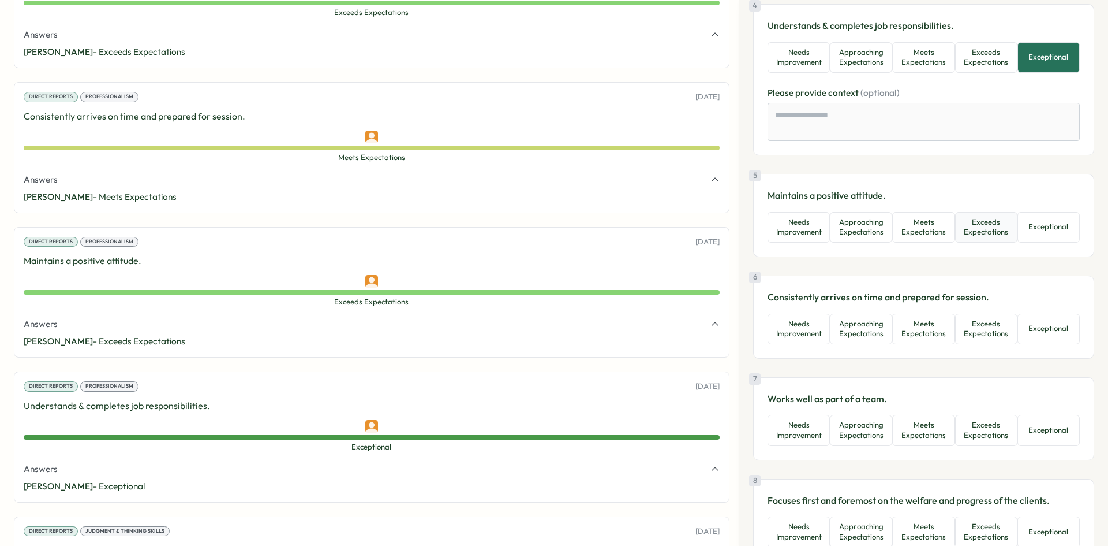
scroll to position [635, 0]
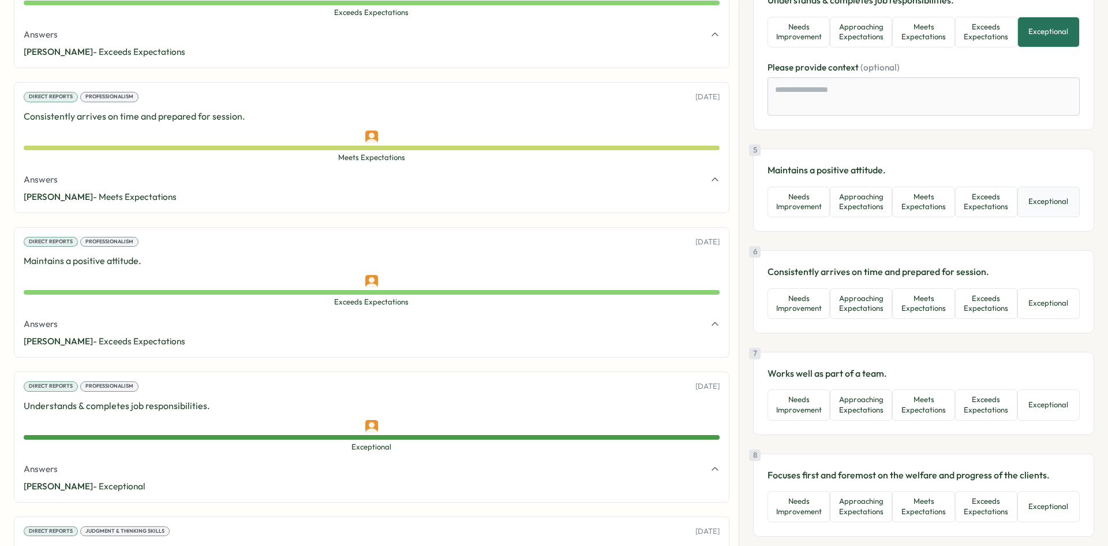
click at [1046, 188] on button "Exceptional" at bounding box center [1049, 201] width 62 height 31
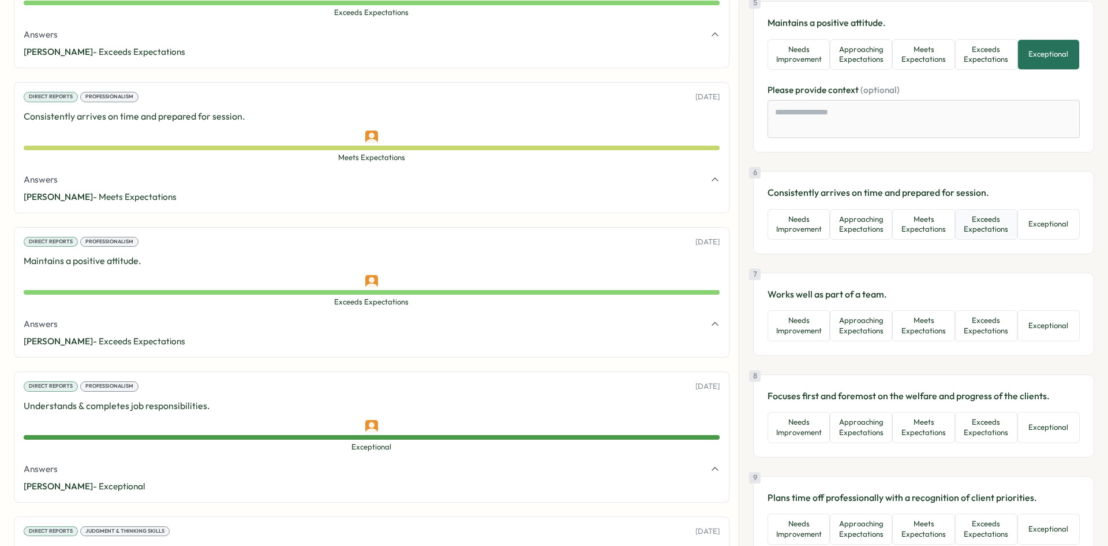
scroll to position [808, 0]
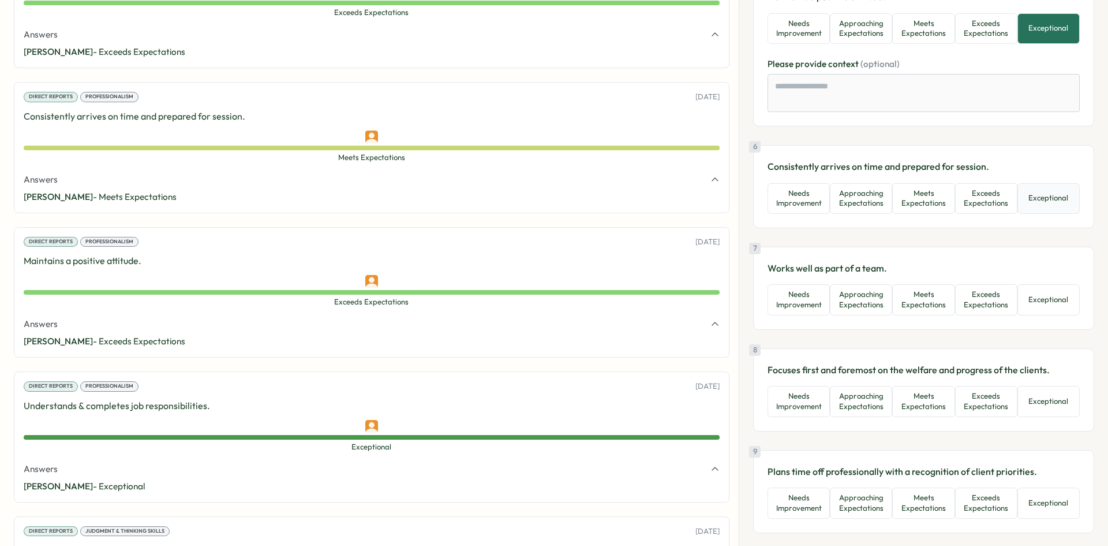
click at [1036, 183] on button "Exceptional" at bounding box center [1049, 198] width 62 height 31
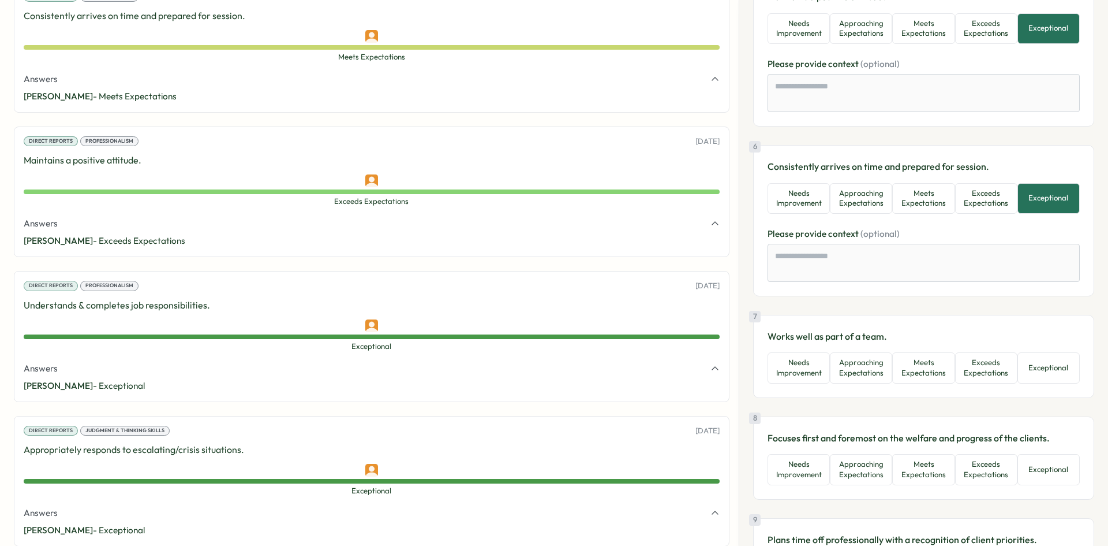
scroll to position [1745, 0]
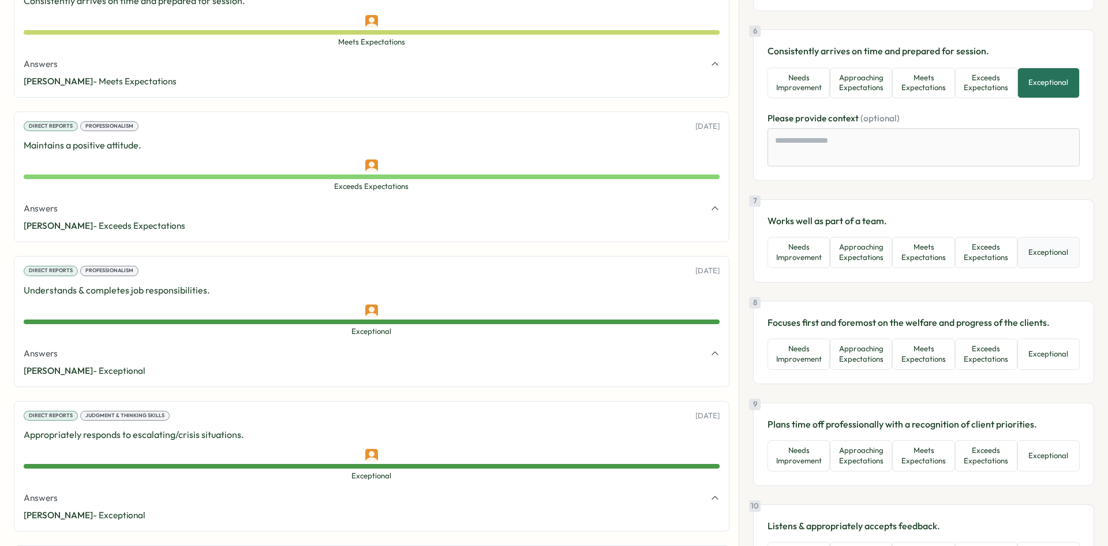
click at [1036, 237] on button "Exceptional" at bounding box center [1049, 252] width 62 height 31
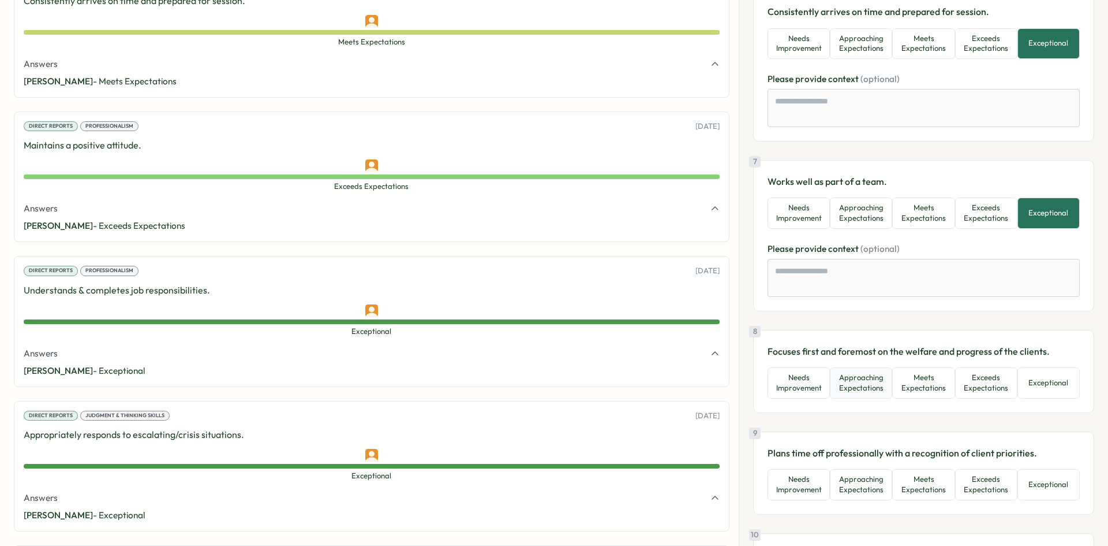
scroll to position [1039, 0]
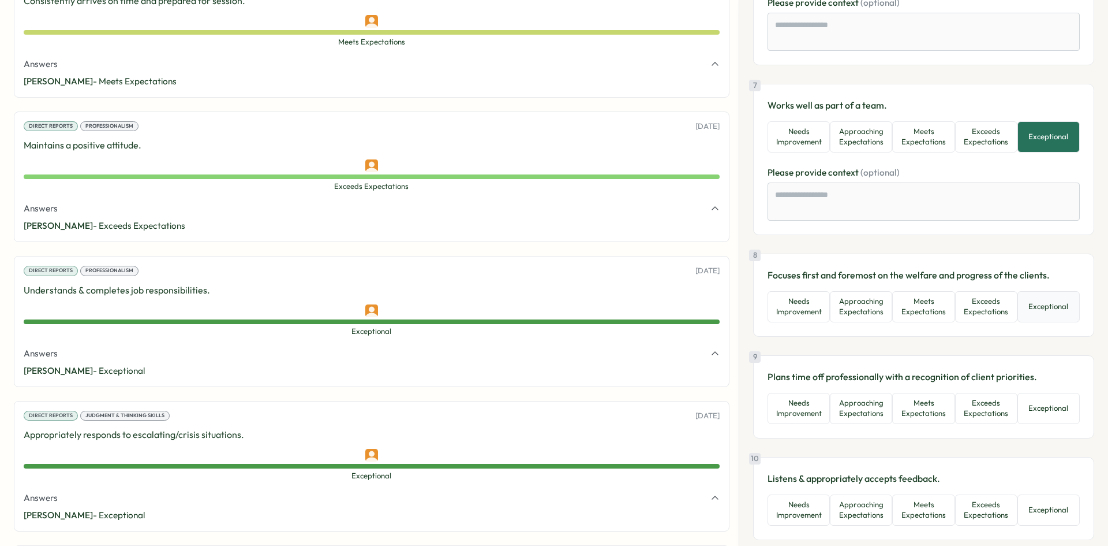
click at [1040, 291] on button "Exceptional" at bounding box center [1049, 306] width 62 height 31
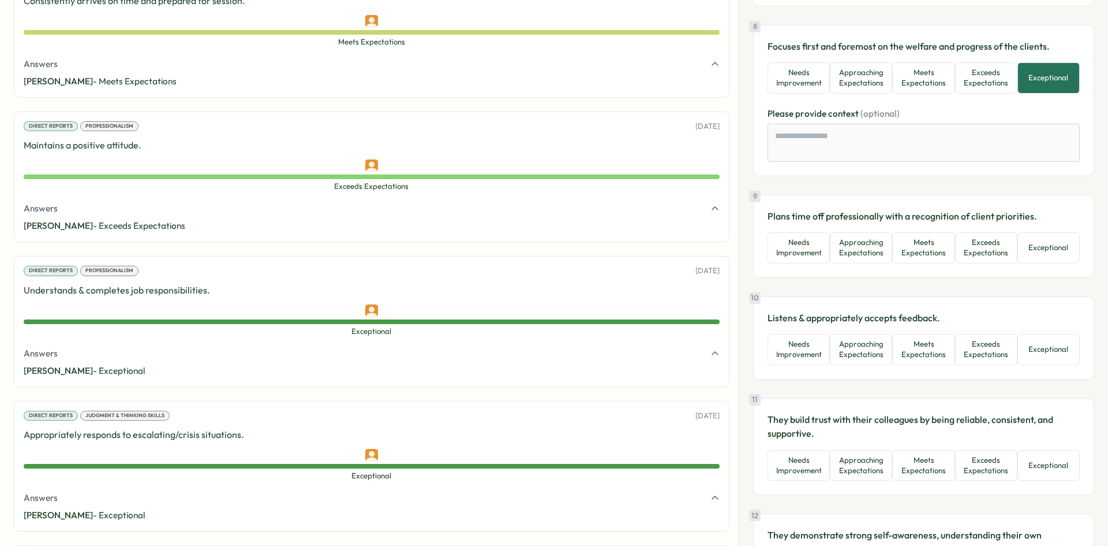
scroll to position [1270, 0]
click at [1049, 233] on button "Exceptional" at bounding box center [1049, 245] width 62 height 31
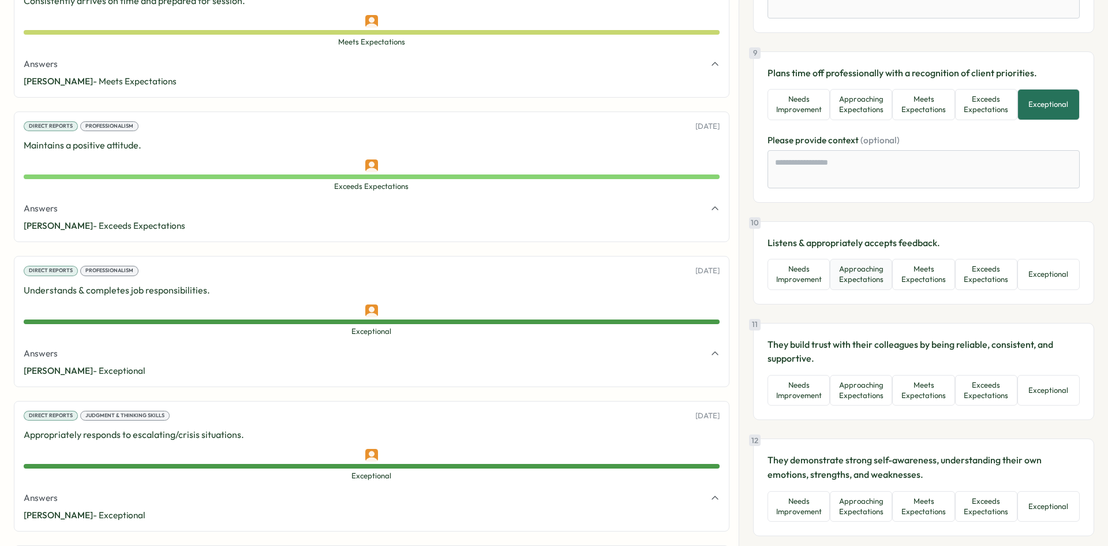
scroll to position [1443, 0]
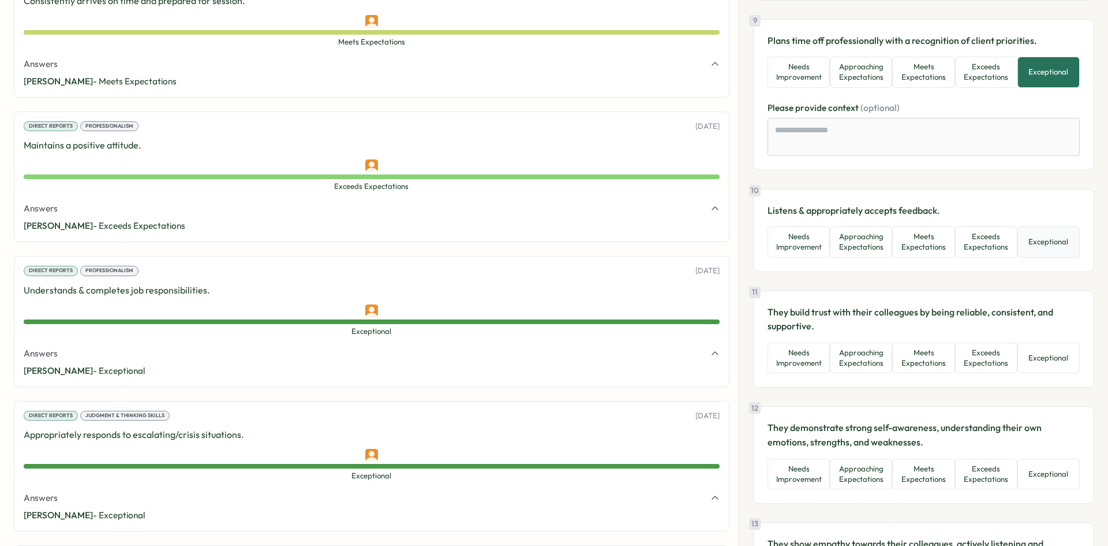
click at [1024, 230] on button "Exceptional" at bounding box center [1049, 241] width 62 height 31
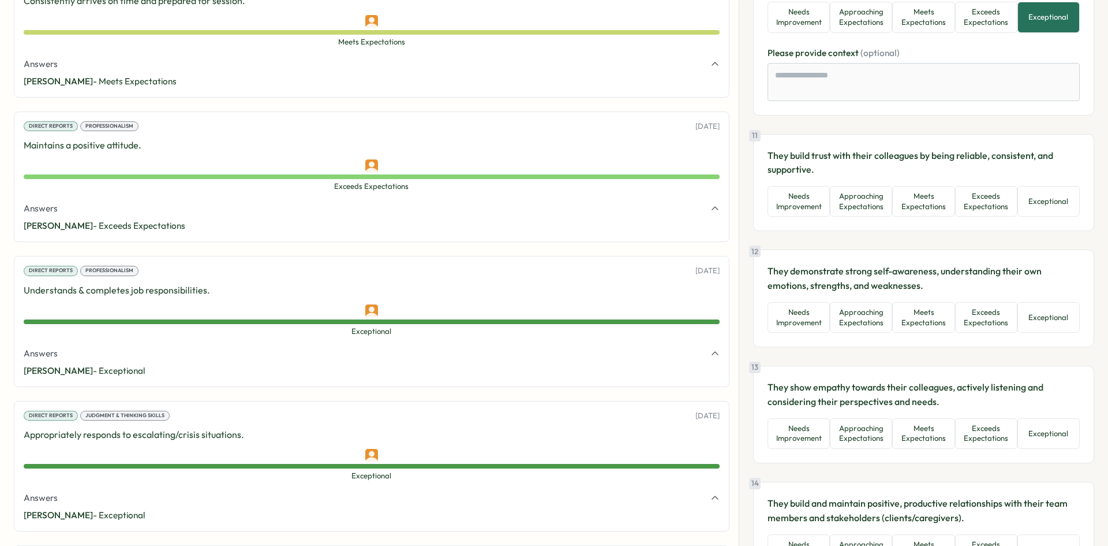
scroll to position [1674, 0]
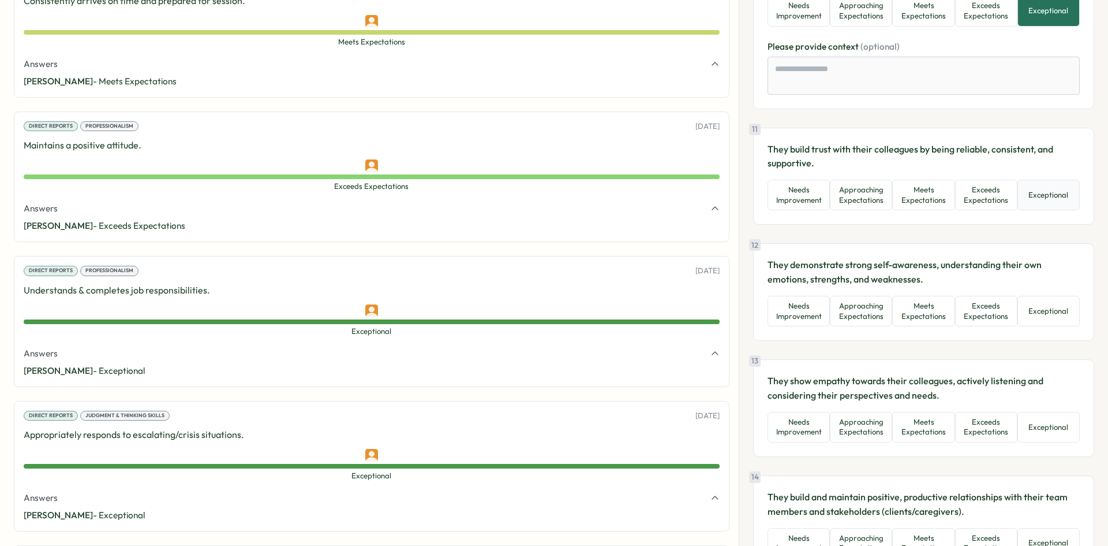
click at [1044, 180] on button "Exceptional" at bounding box center [1049, 195] width 62 height 31
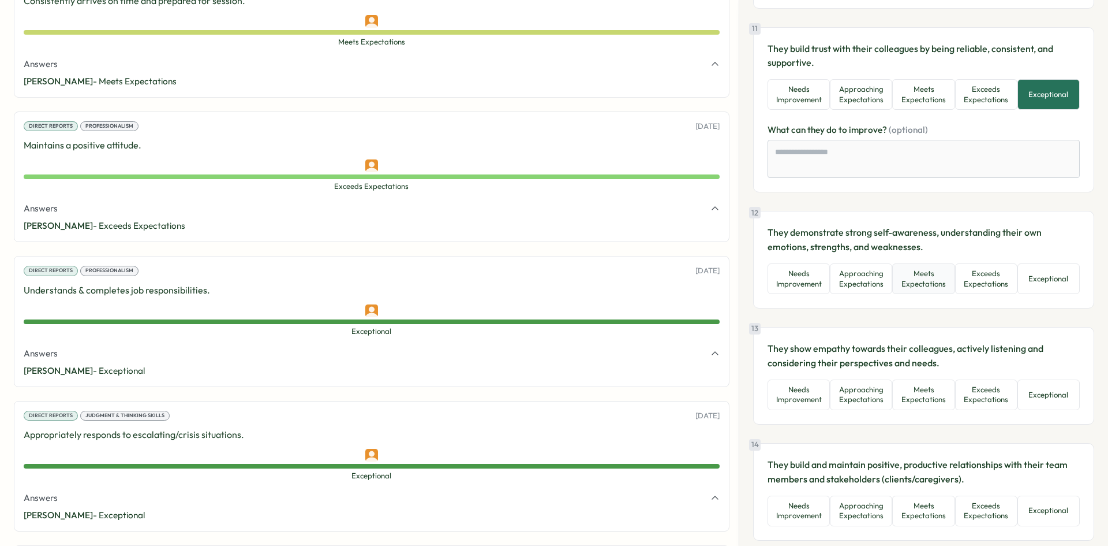
scroll to position [1790, 0]
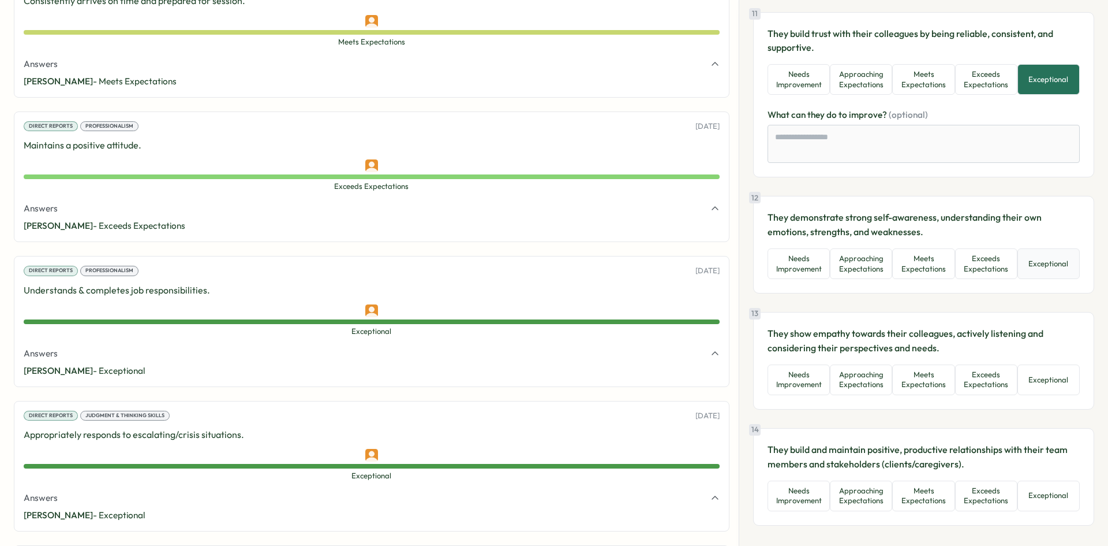
click at [1026, 248] on button "Exceptional" at bounding box center [1049, 263] width 62 height 31
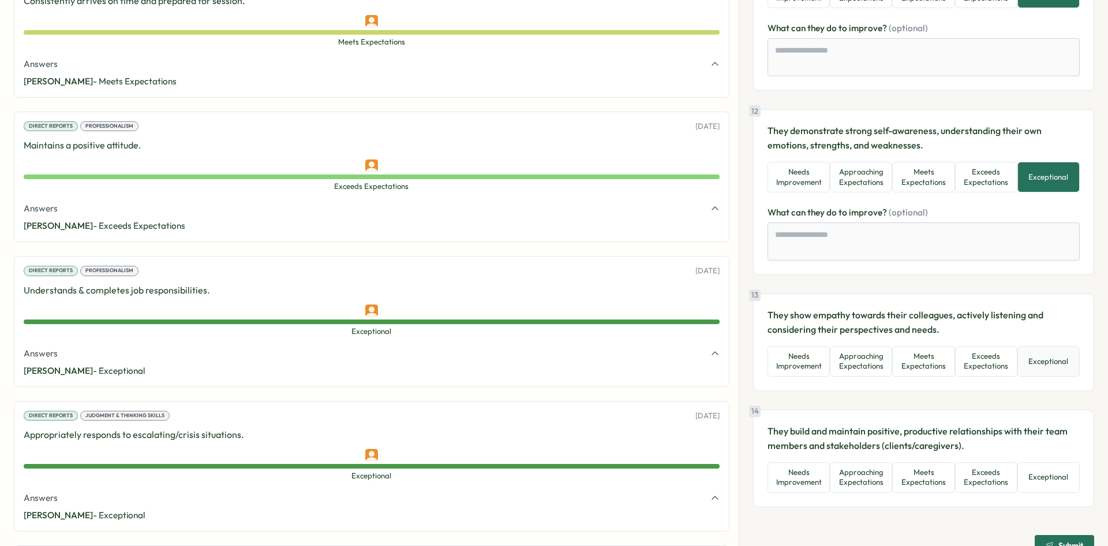
scroll to position [1882, 0]
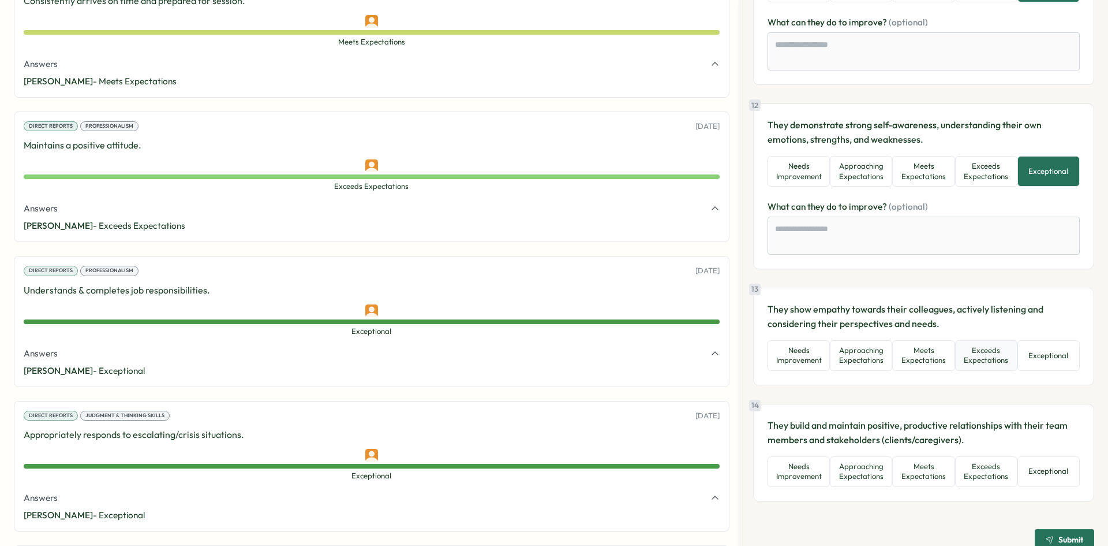
click at [985, 340] on button "Exceeds Expectations" at bounding box center [986, 355] width 62 height 31
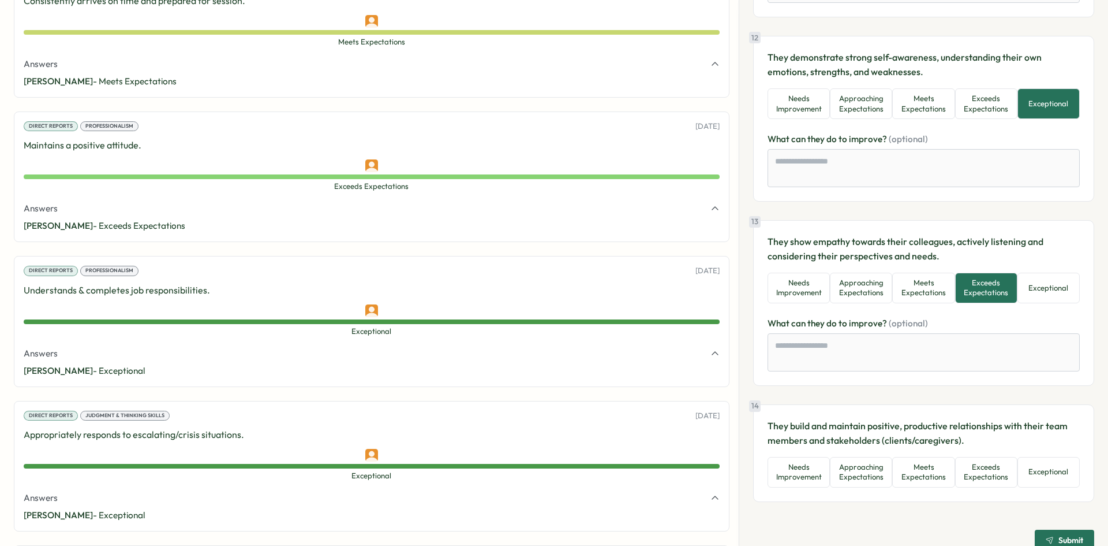
scroll to position [1950, 0]
click at [1048, 456] on button "Exceptional" at bounding box center [1049, 471] width 62 height 31
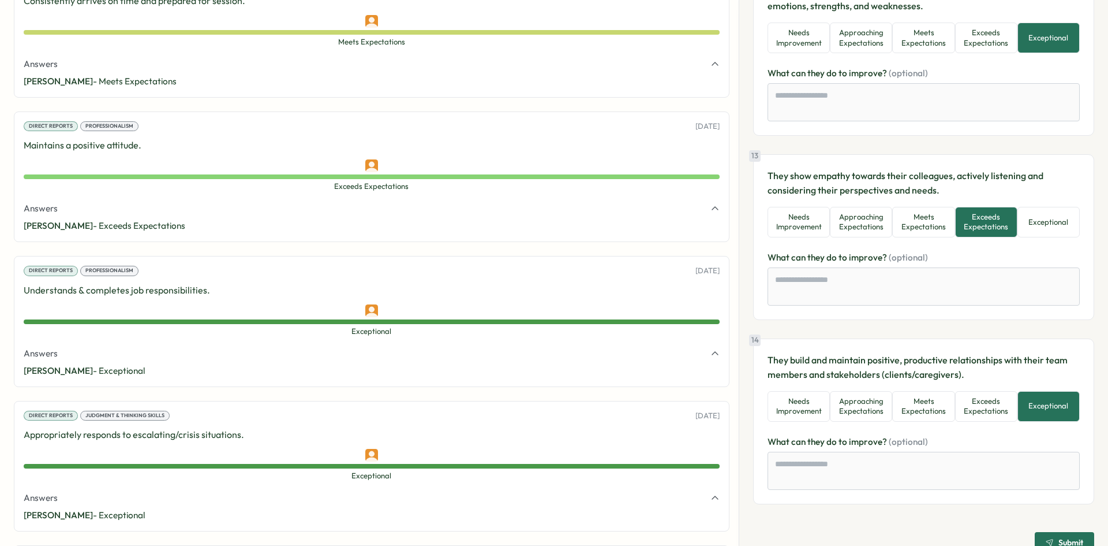
scroll to position [2018, 0]
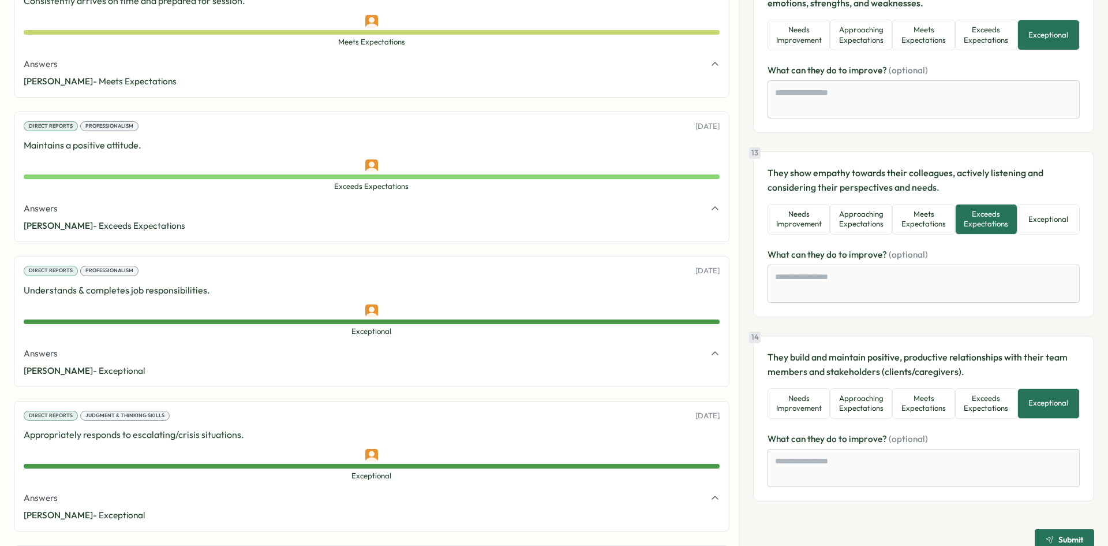
click at [1059, 535] on span "Submit" at bounding box center [1071, 539] width 25 height 8
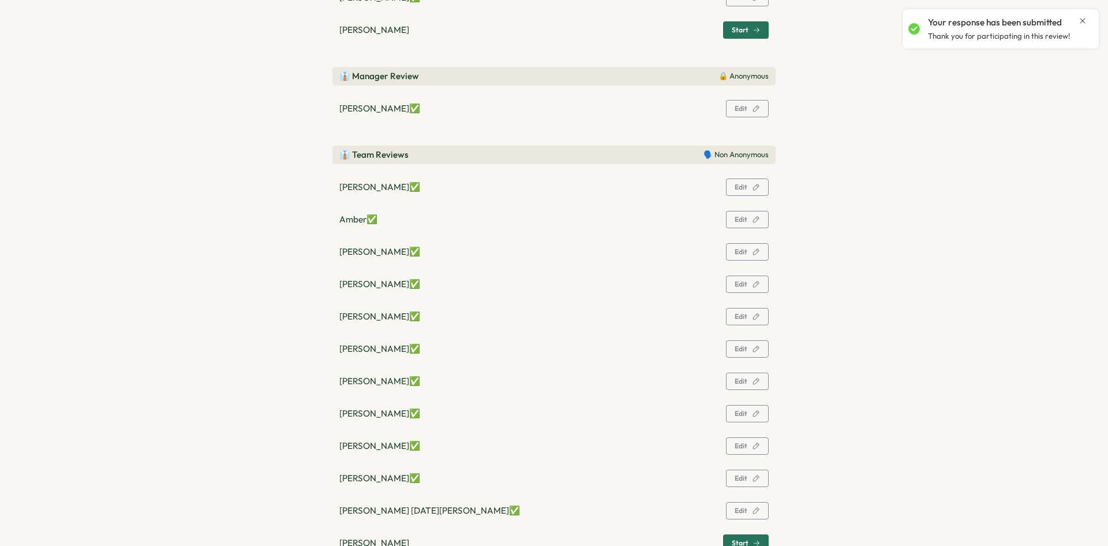
scroll to position [393, 0]
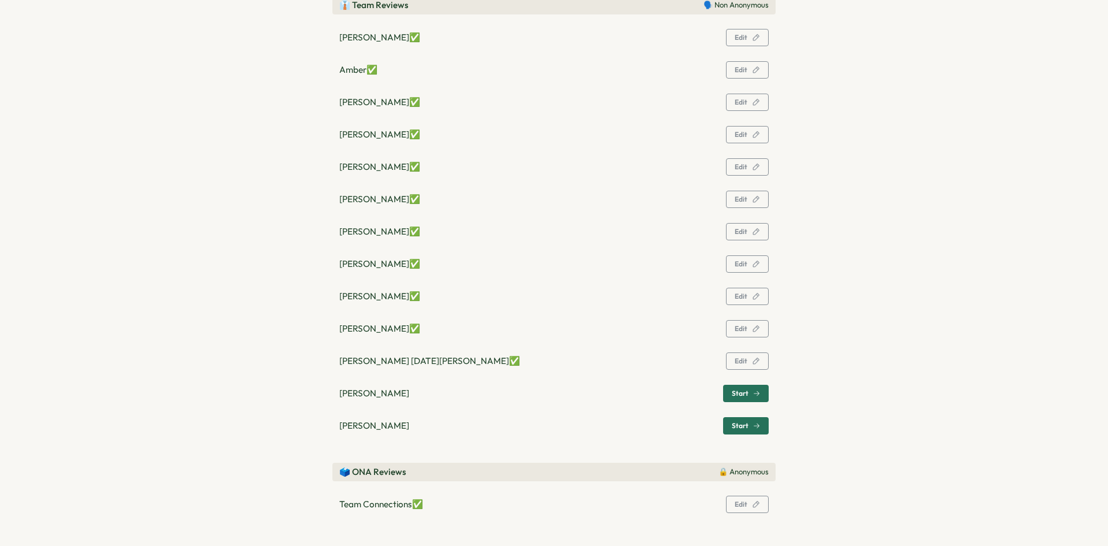
click at [750, 391] on div "Start" at bounding box center [746, 393] width 28 height 7
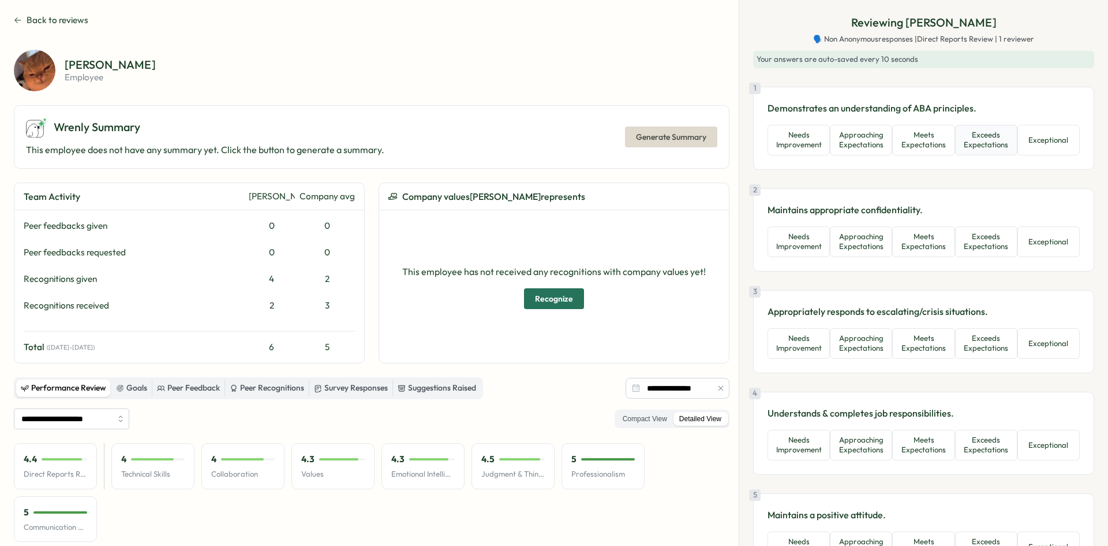
click at [980, 145] on button "Exceeds Expectations" at bounding box center [986, 140] width 62 height 31
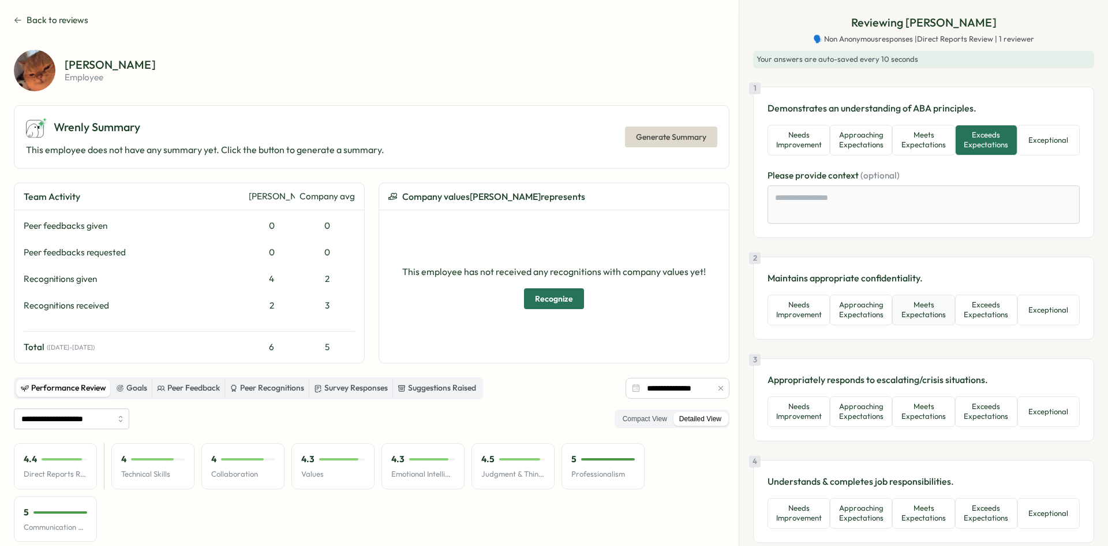
click at [901, 307] on button "Meets Expectations" at bounding box center [923, 309] width 62 height 31
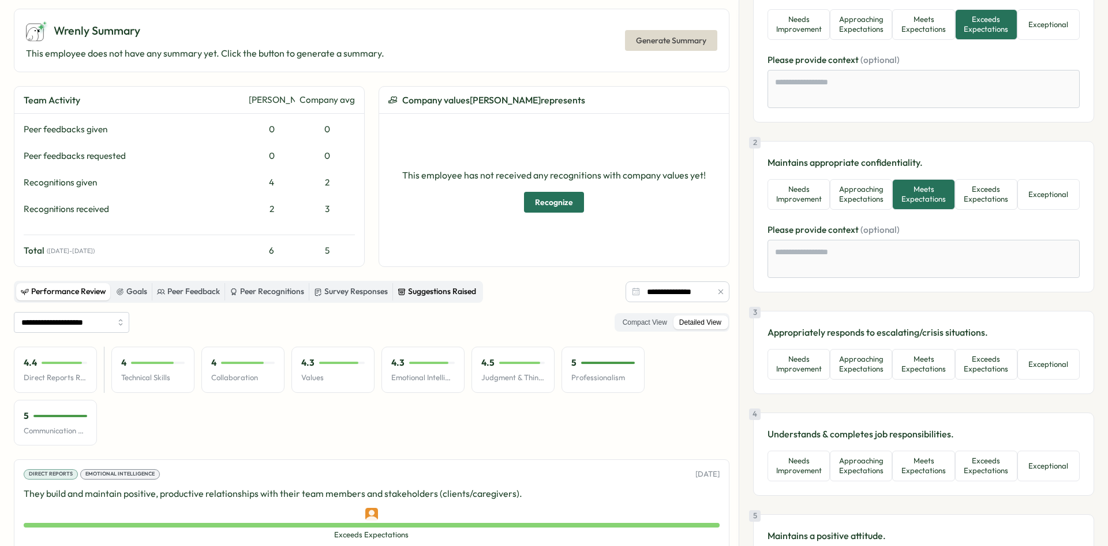
scroll to position [0, 0]
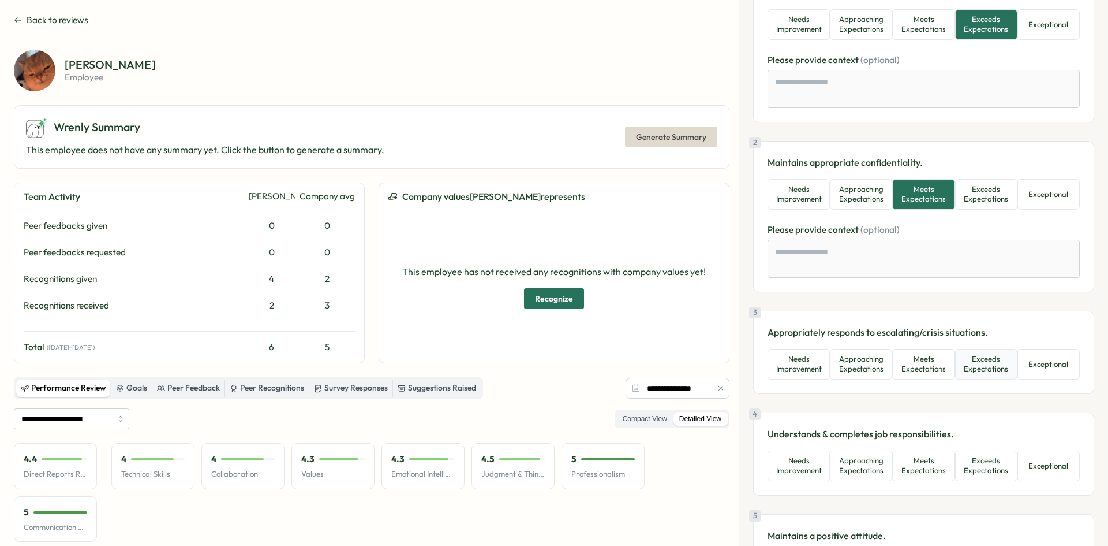
click at [970, 359] on button "Exceeds Expectations" at bounding box center [986, 364] width 62 height 31
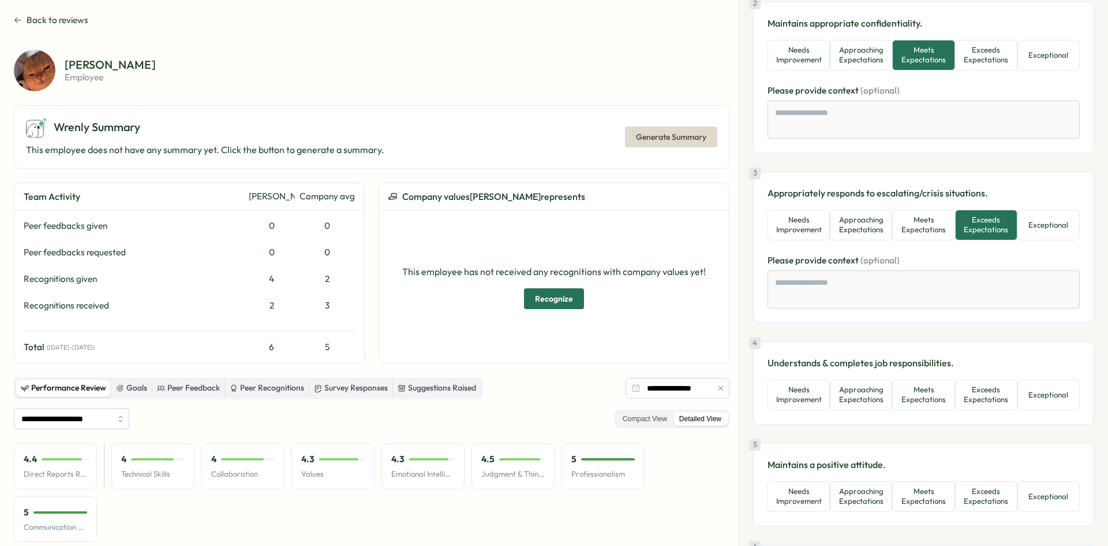
scroll to position [289, 0]
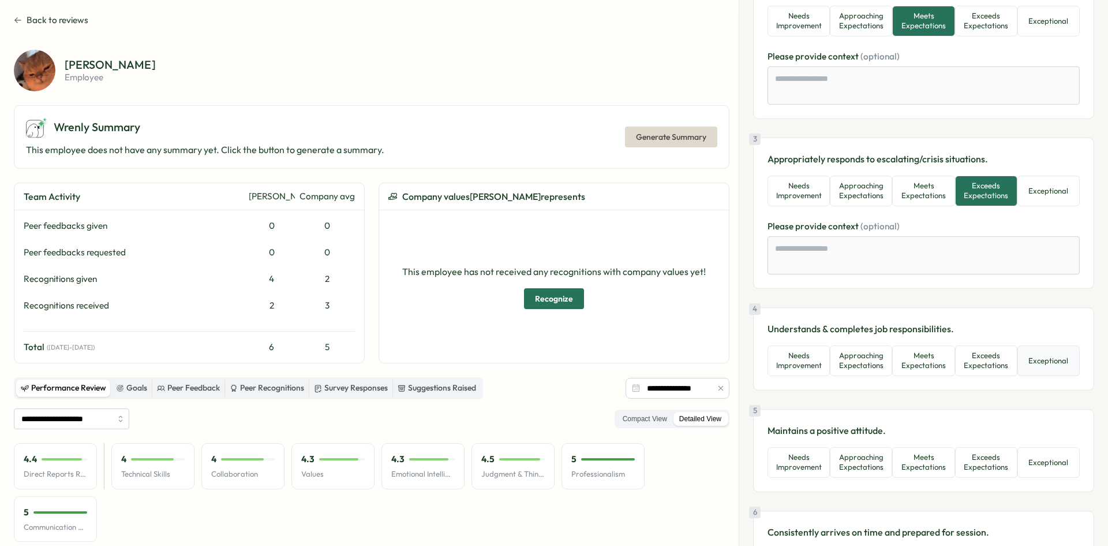
click at [1062, 364] on button "Exceptional" at bounding box center [1049, 360] width 62 height 31
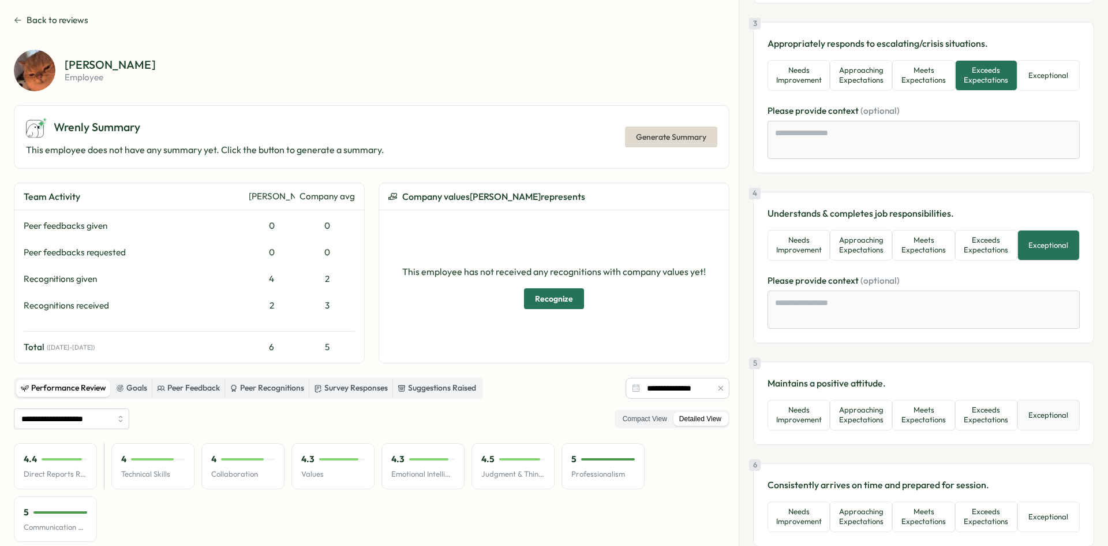
click at [1030, 420] on button "Exceptional" at bounding box center [1049, 414] width 62 height 31
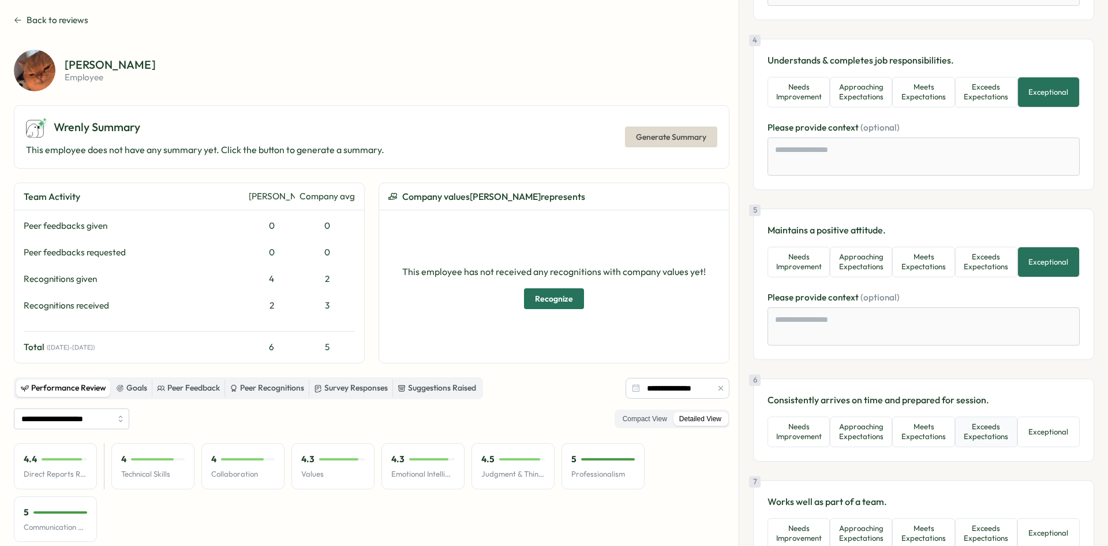
scroll to position [577, 0]
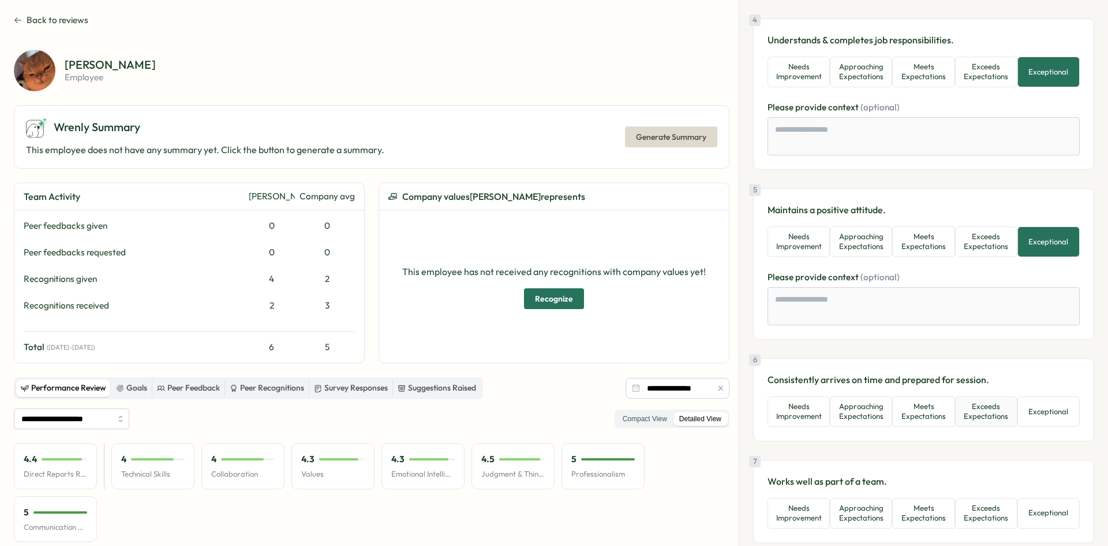
click at [972, 418] on button "Exceeds Expectations" at bounding box center [986, 411] width 62 height 31
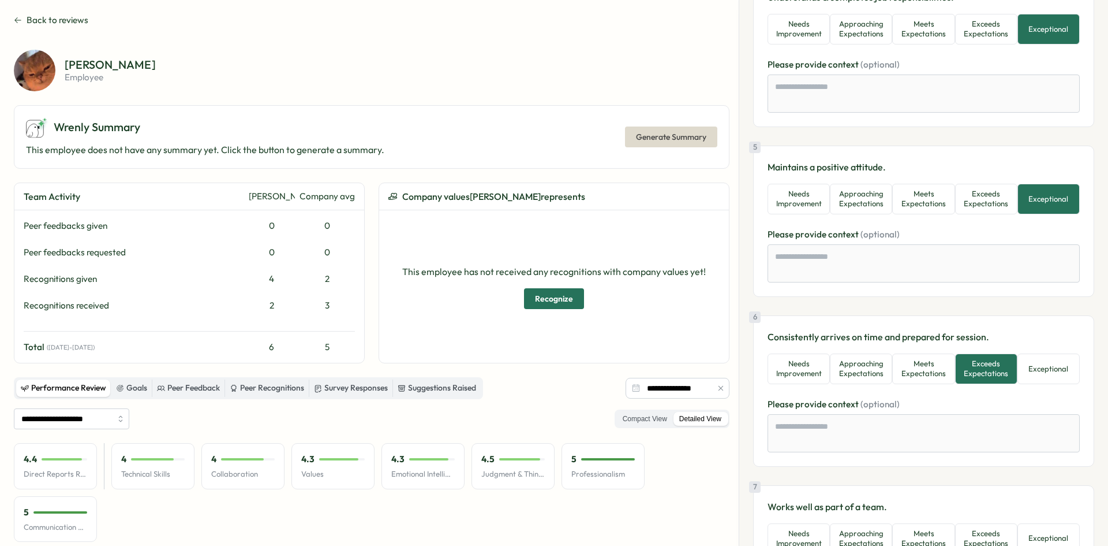
scroll to position [750, 0]
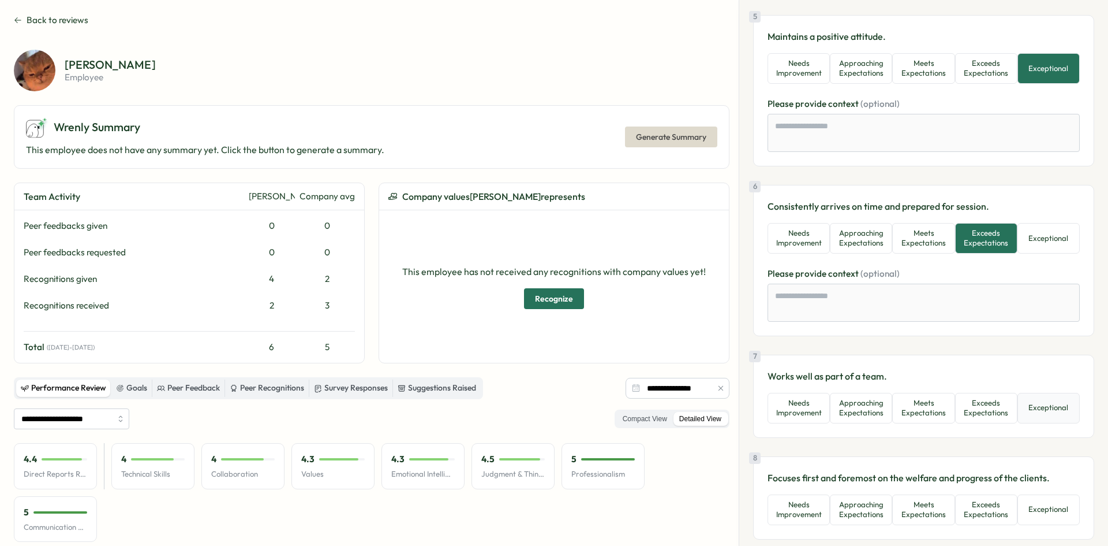
click at [1034, 405] on button "Exceptional" at bounding box center [1049, 408] width 62 height 31
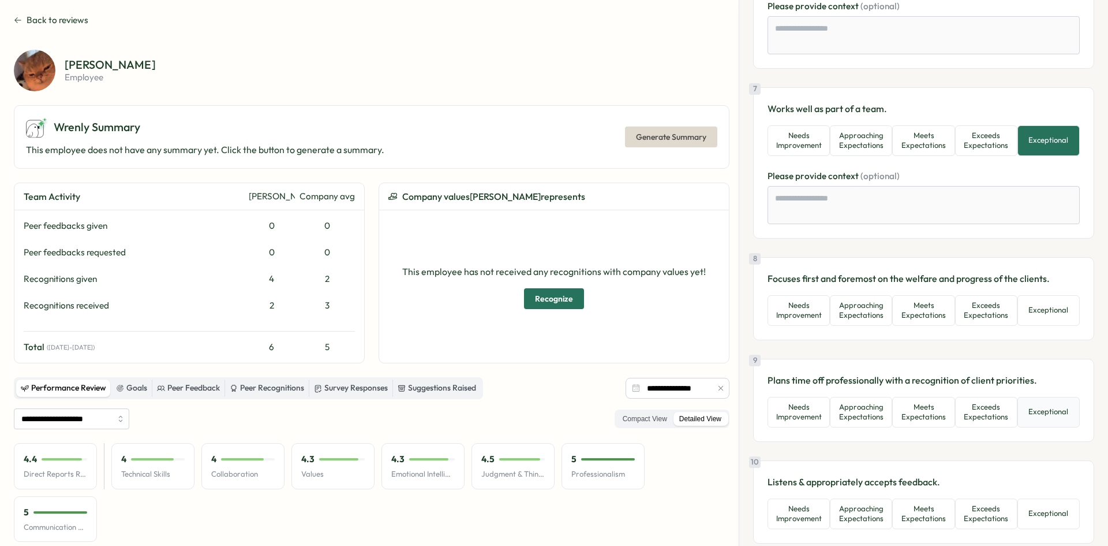
scroll to position [1039, 0]
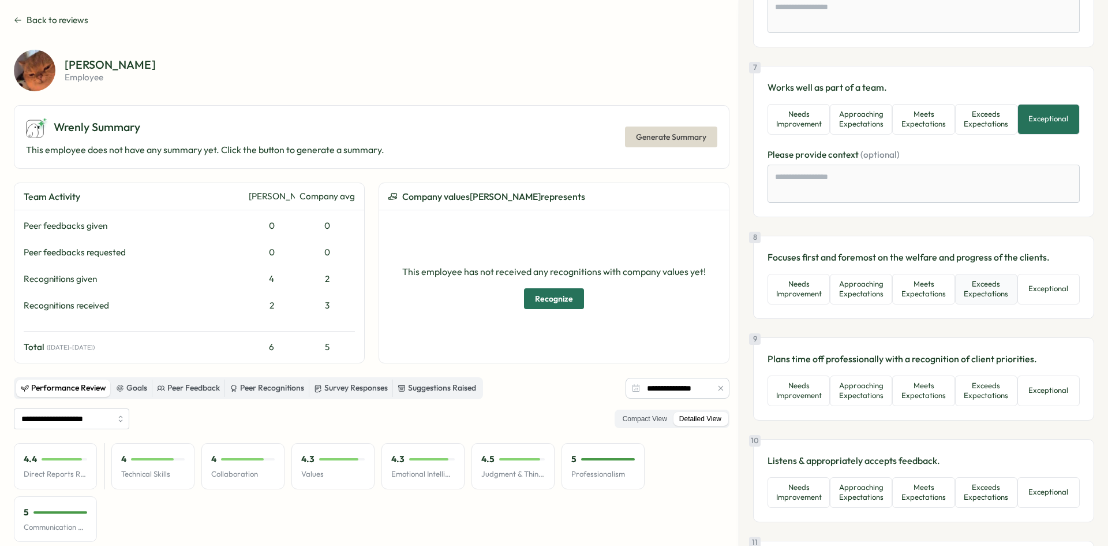
click at [974, 288] on button "Exceeds Expectations" at bounding box center [986, 289] width 62 height 31
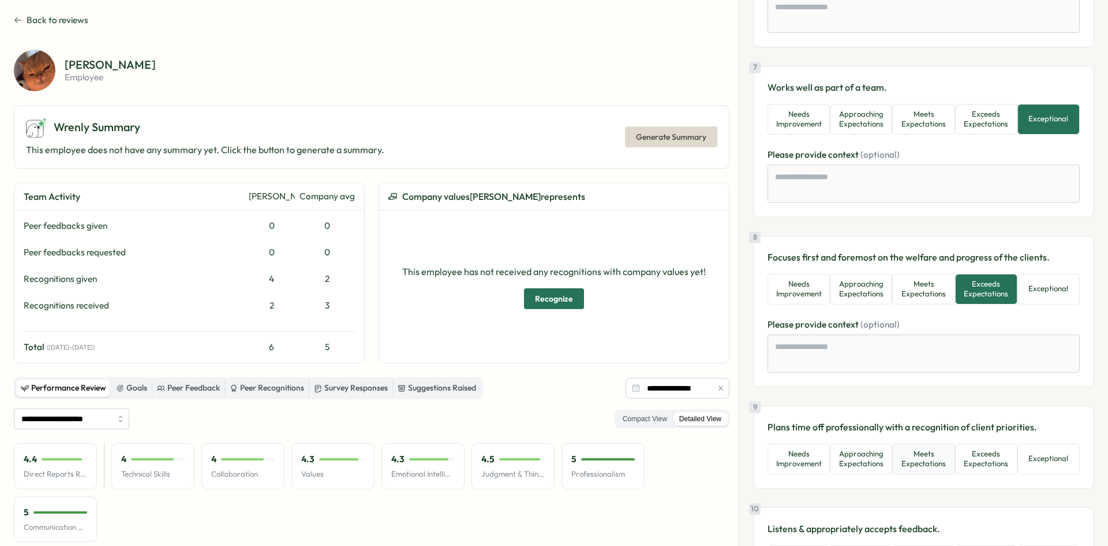
click at [924, 465] on button "Meets Expectations" at bounding box center [923, 458] width 62 height 31
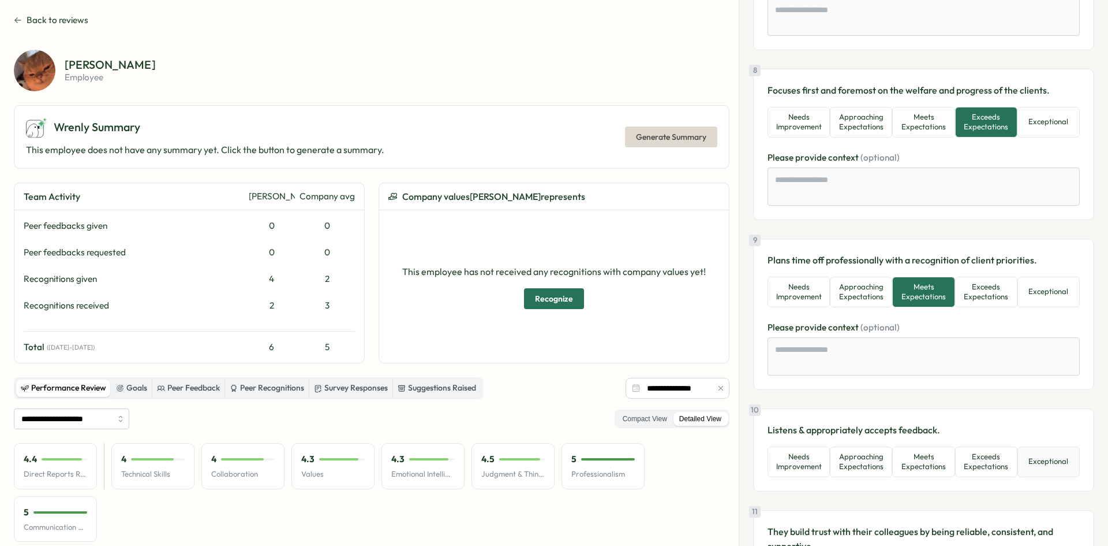
scroll to position [1212, 0]
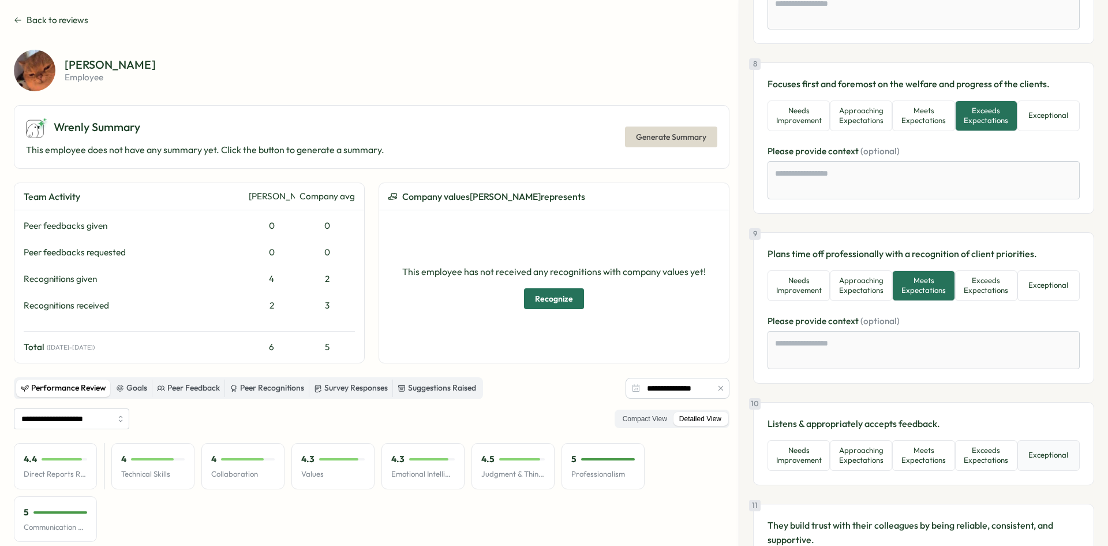
click at [1048, 454] on button "Exceptional" at bounding box center [1049, 455] width 62 height 31
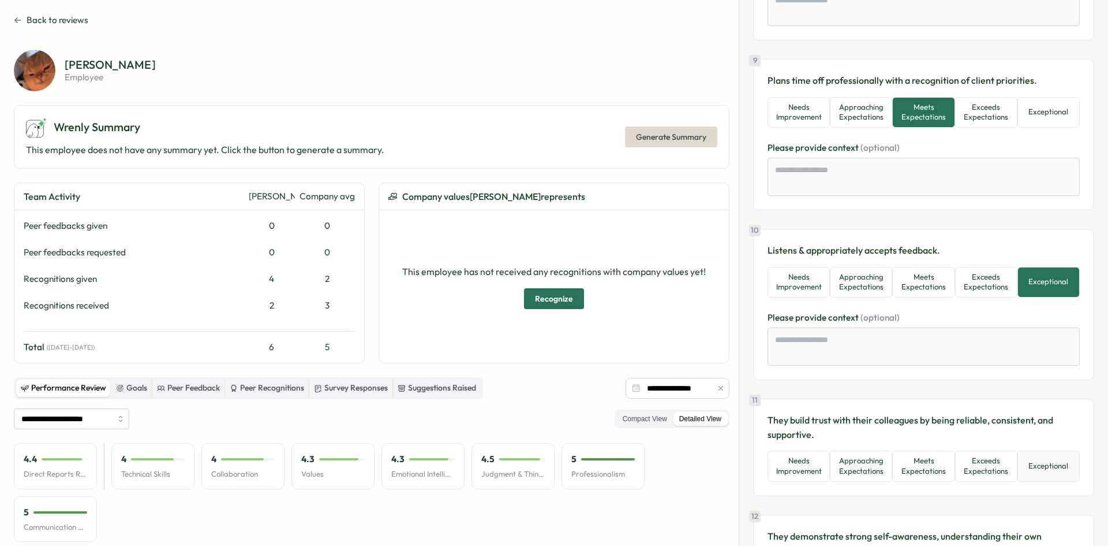
click at [1048, 465] on button "Exceptional" at bounding box center [1049, 465] width 62 height 31
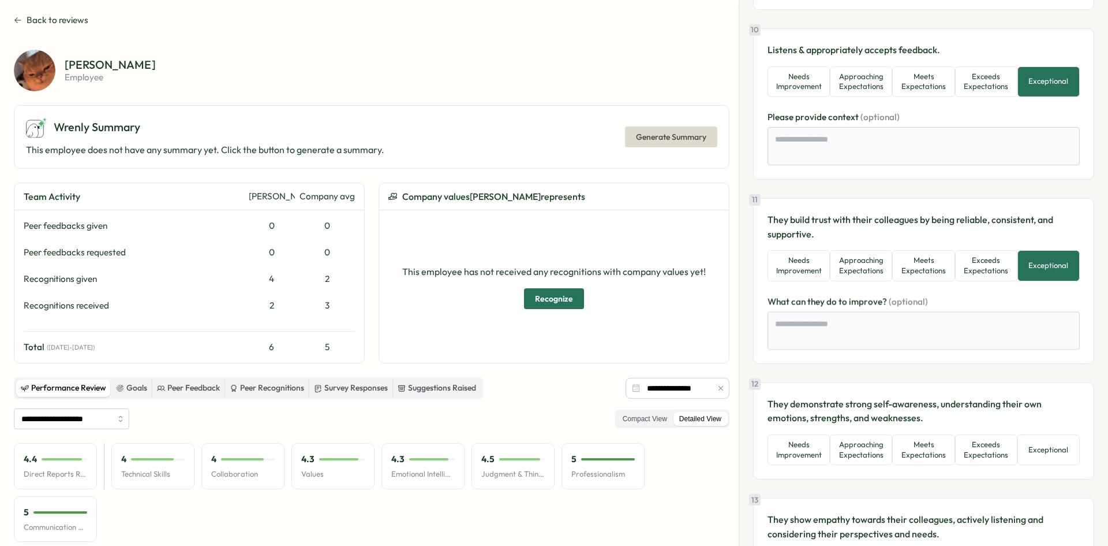
scroll to position [1732, 0]
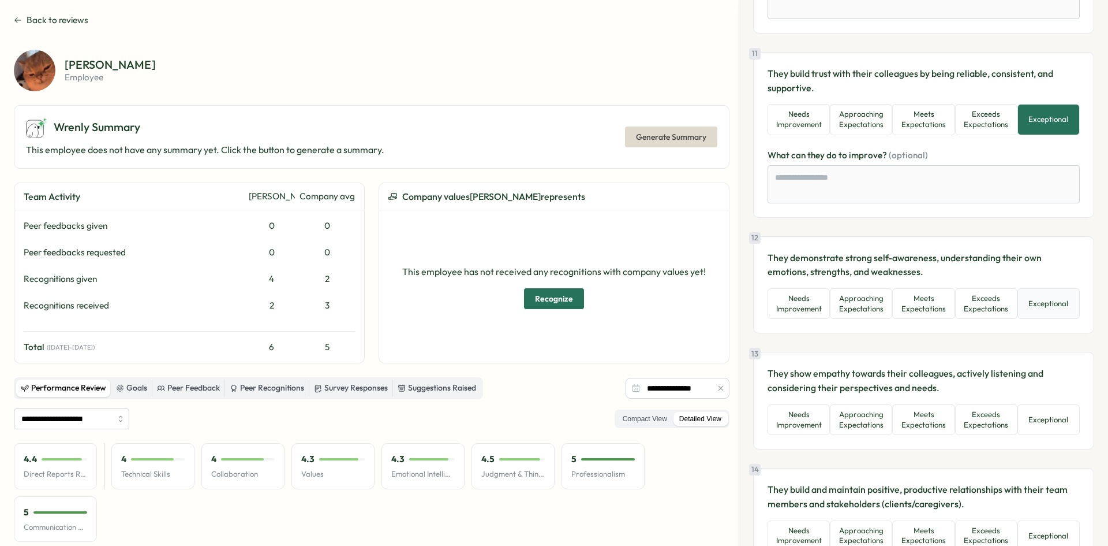
click at [1039, 306] on button "Exceptional" at bounding box center [1049, 303] width 62 height 31
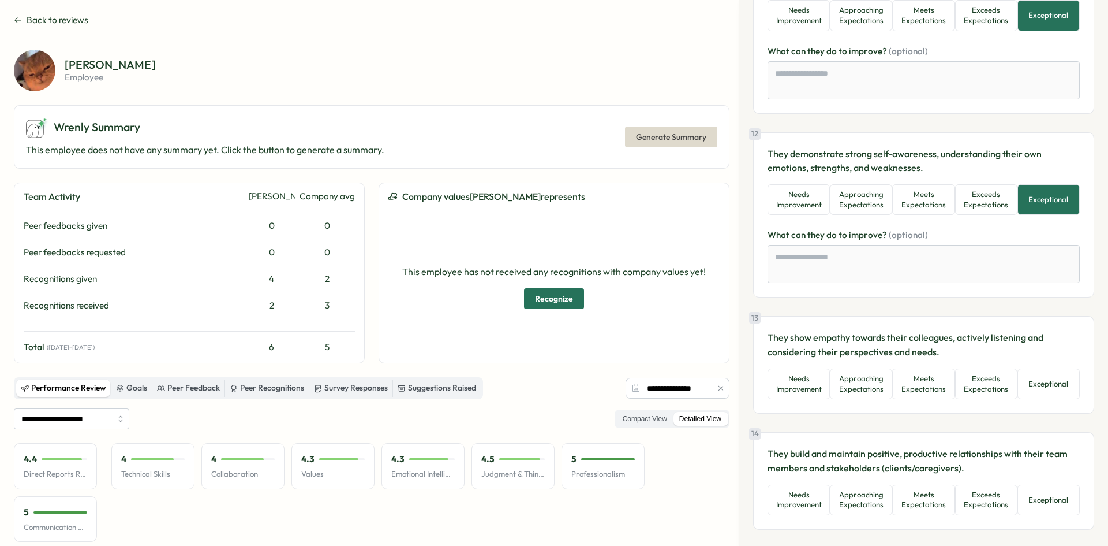
scroll to position [1847, 0]
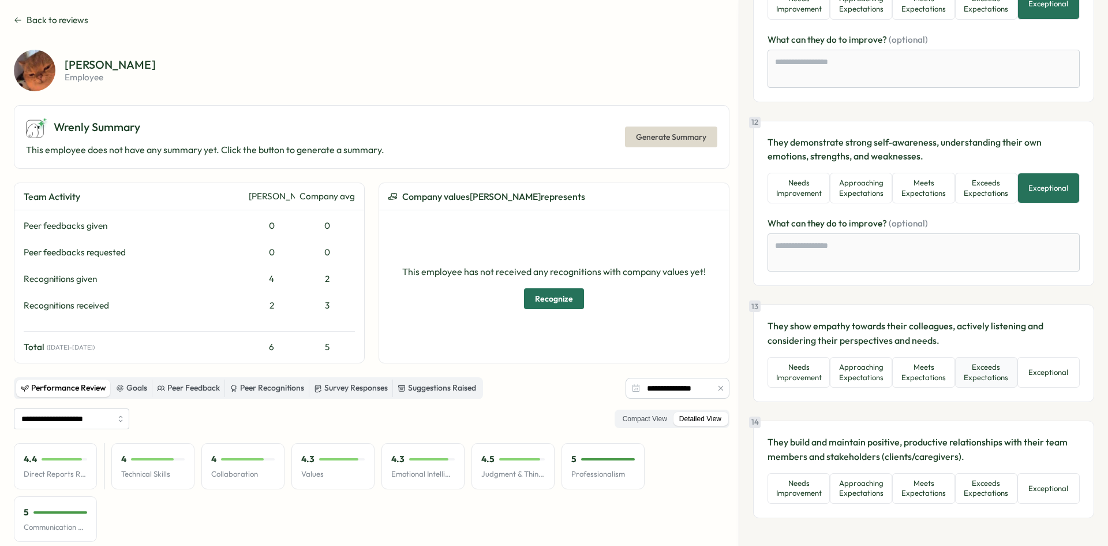
click at [965, 378] on button "Exceeds Expectations" at bounding box center [986, 372] width 62 height 31
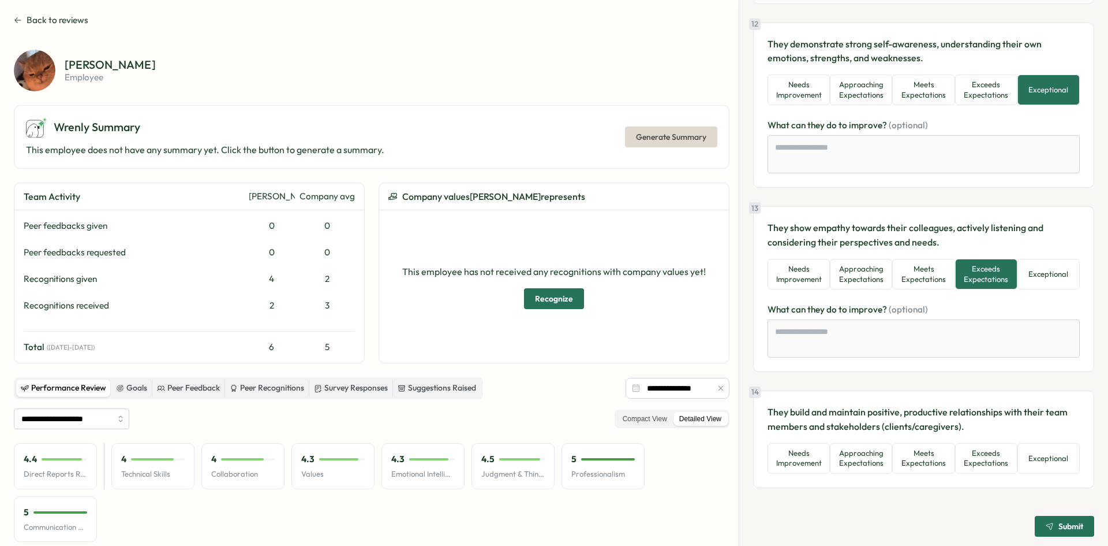
scroll to position [1950, 0]
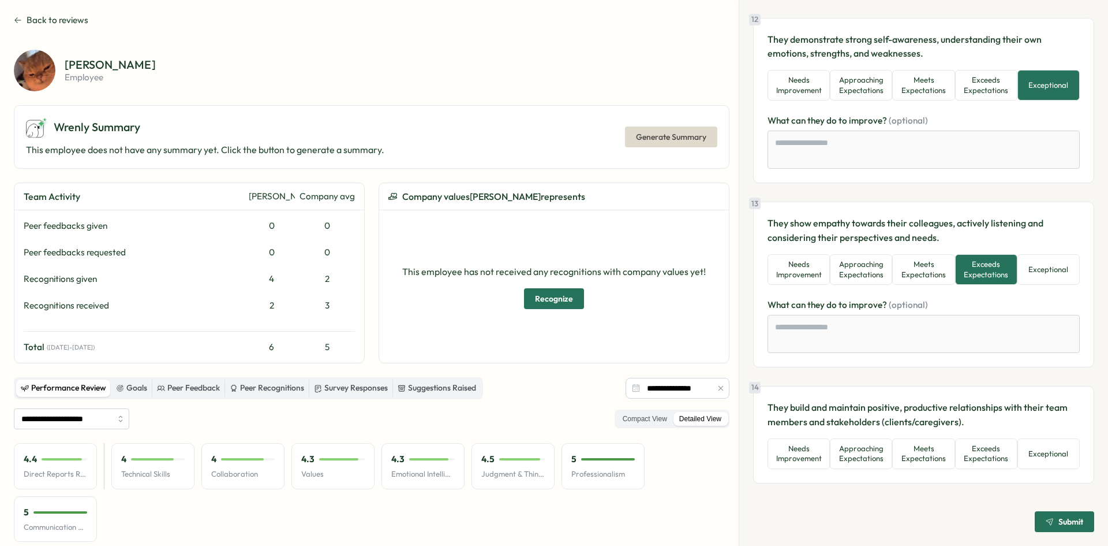
click at [1075, 467] on div "14 They build and maintain positive, productive relationships with their team m…" at bounding box center [923, 435] width 341 height 98
click at [1057, 464] on button "Exceptional" at bounding box center [1049, 453] width 62 height 31
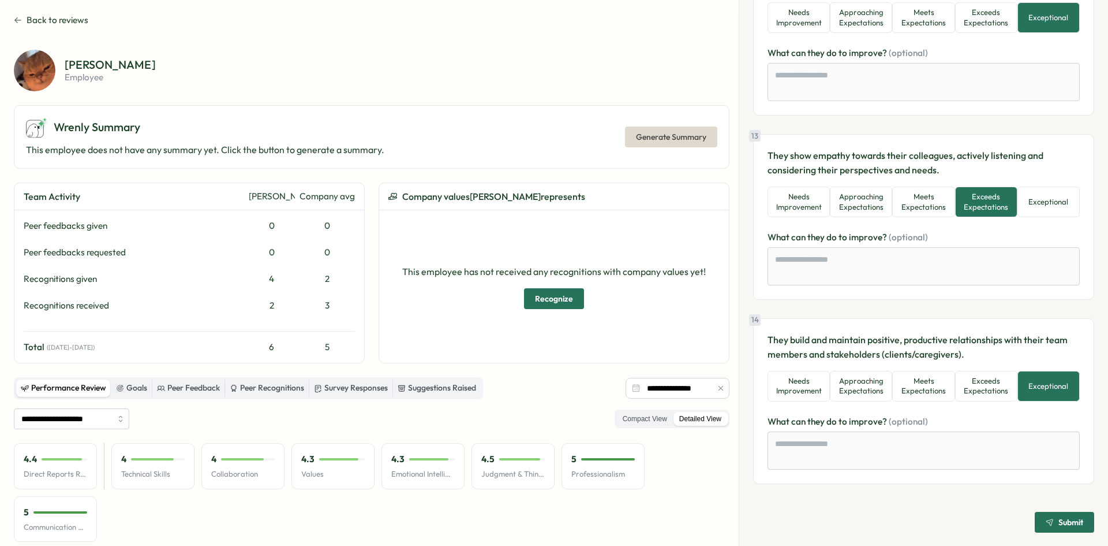
scroll to position [2018, 0]
click at [1059, 519] on span "Submit" at bounding box center [1071, 521] width 25 height 8
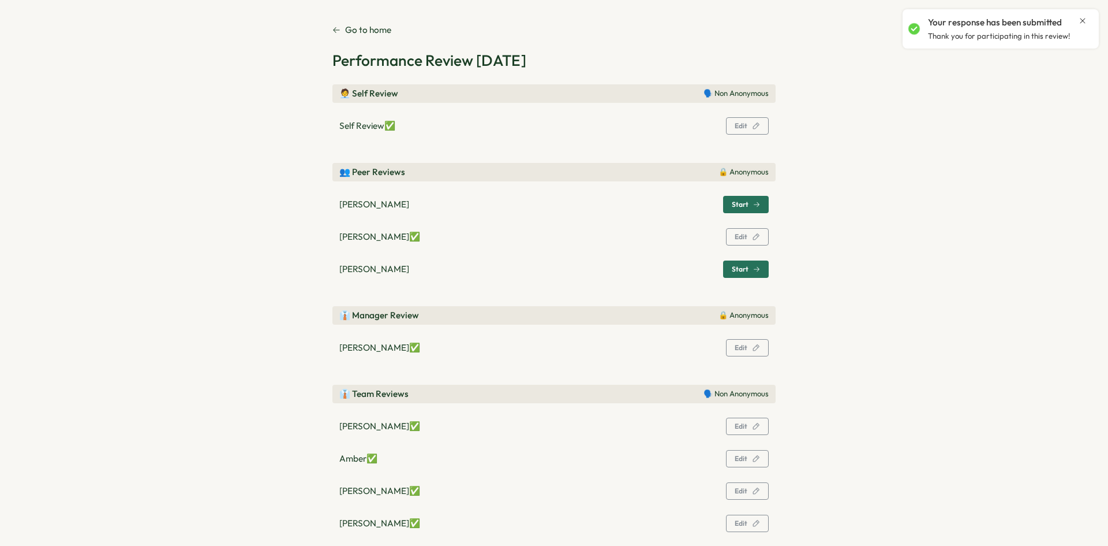
scroll to position [0, 0]
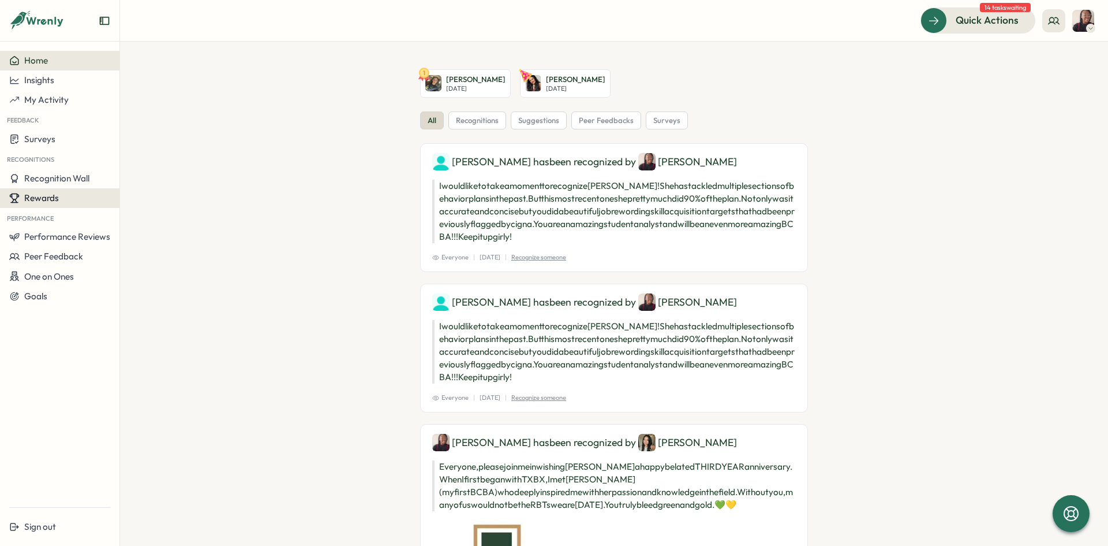
click at [27, 193] on span "Rewards" at bounding box center [41, 197] width 35 height 11
click at [54, 236] on span "Performance Reviews" at bounding box center [67, 236] width 86 height 11
click at [131, 229] on div "Reviews" at bounding box center [138, 225] width 32 height 13
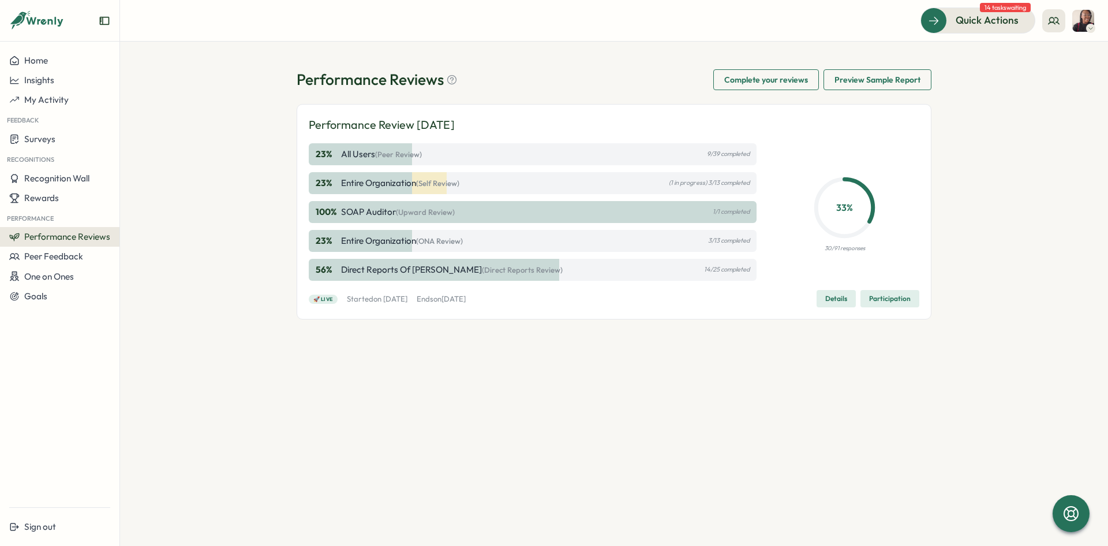
click at [830, 297] on span "Details" at bounding box center [837, 298] width 22 height 16
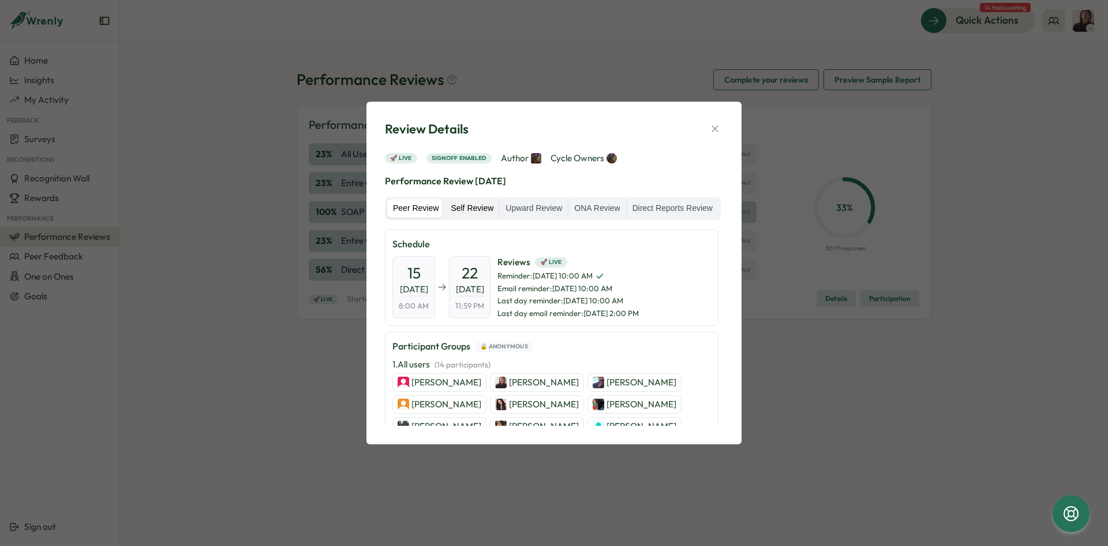
click at [479, 206] on label "Self Review" at bounding box center [472, 208] width 54 height 18
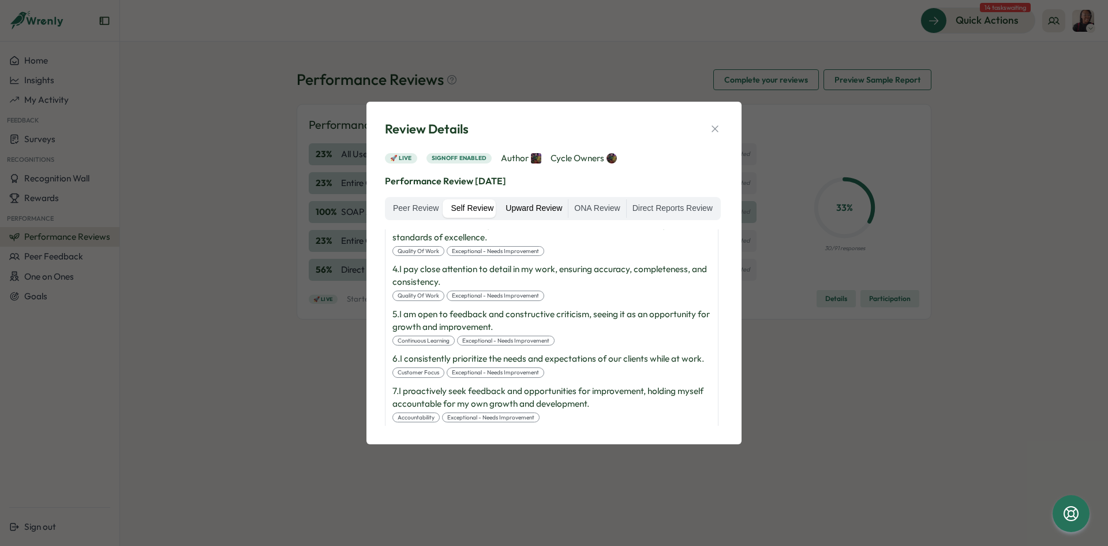
click at [547, 212] on label "Upward Review" at bounding box center [534, 208] width 68 height 18
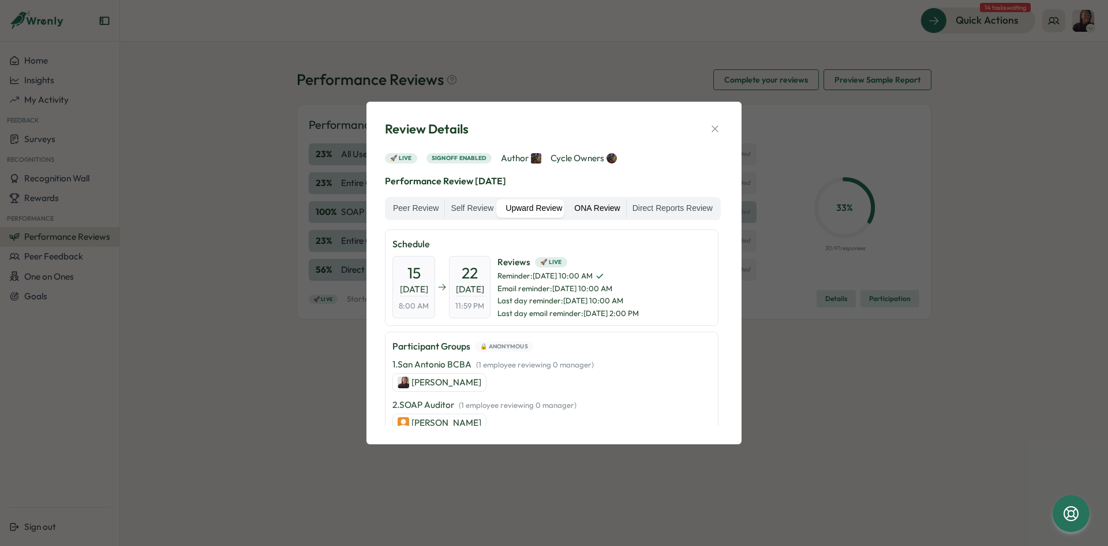
click at [587, 208] on label "ONA Review" at bounding box center [597, 208] width 57 height 18
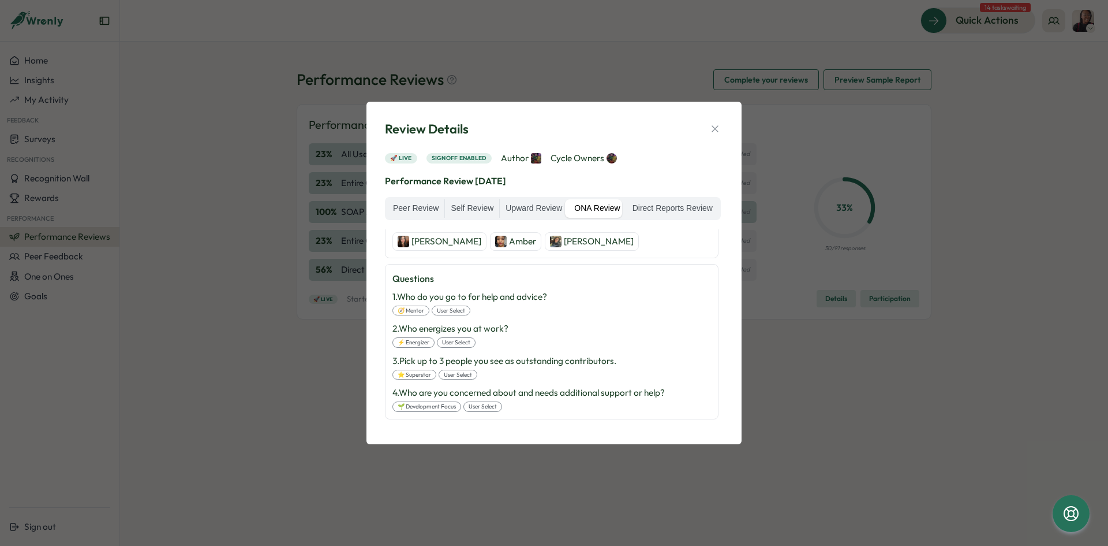
scroll to position [231, 0]
click at [719, 129] on icon "button" at bounding box center [715, 129] width 12 height 12
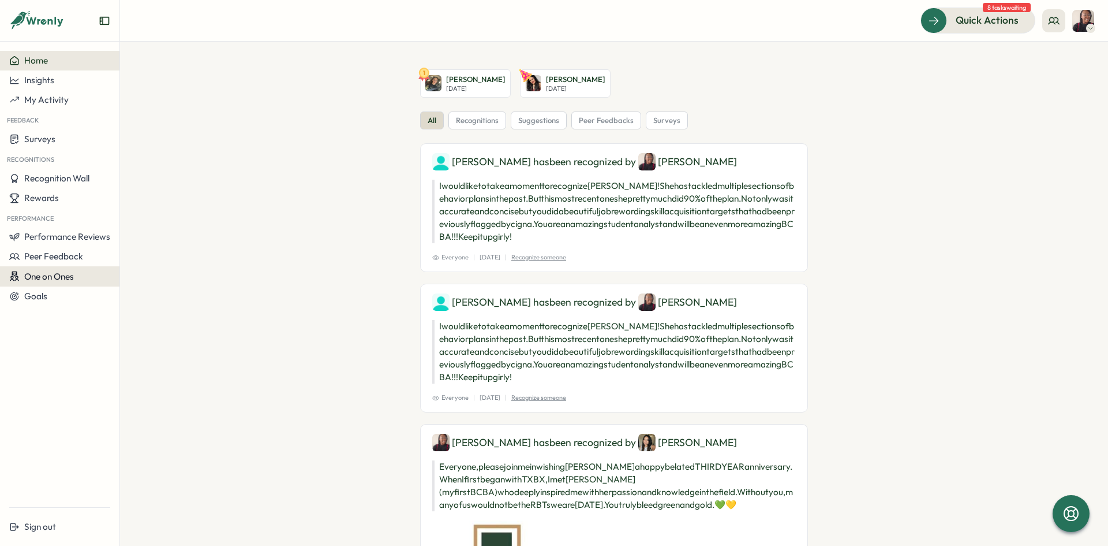
click at [57, 280] on span "One on Ones" at bounding box center [49, 276] width 50 height 11
click at [52, 198] on span "Rewards" at bounding box center [41, 197] width 35 height 11
click at [147, 195] on div "Redeem Rewards" at bounding box center [156, 198] width 69 height 13
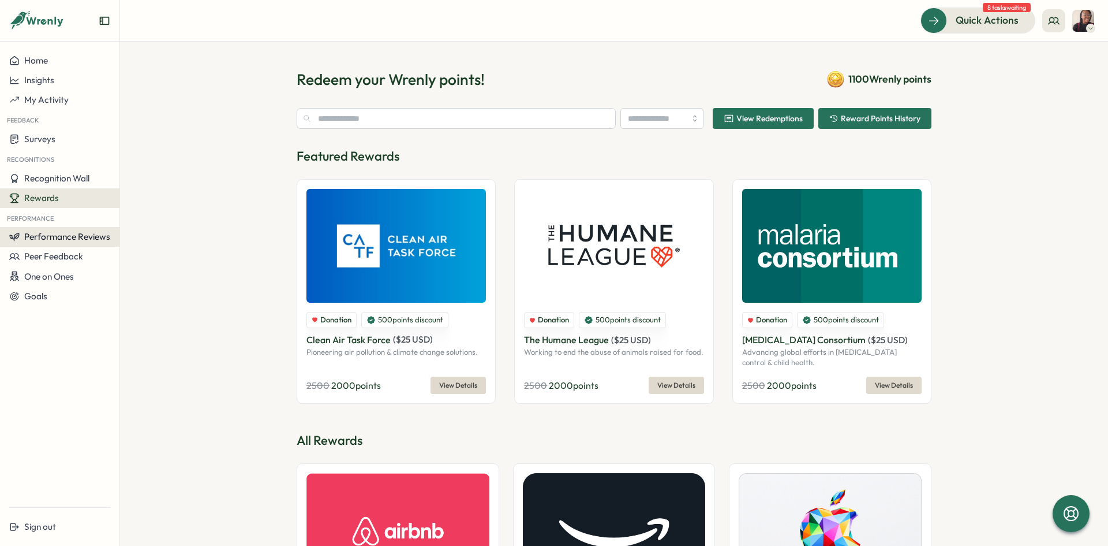
type input "**********"
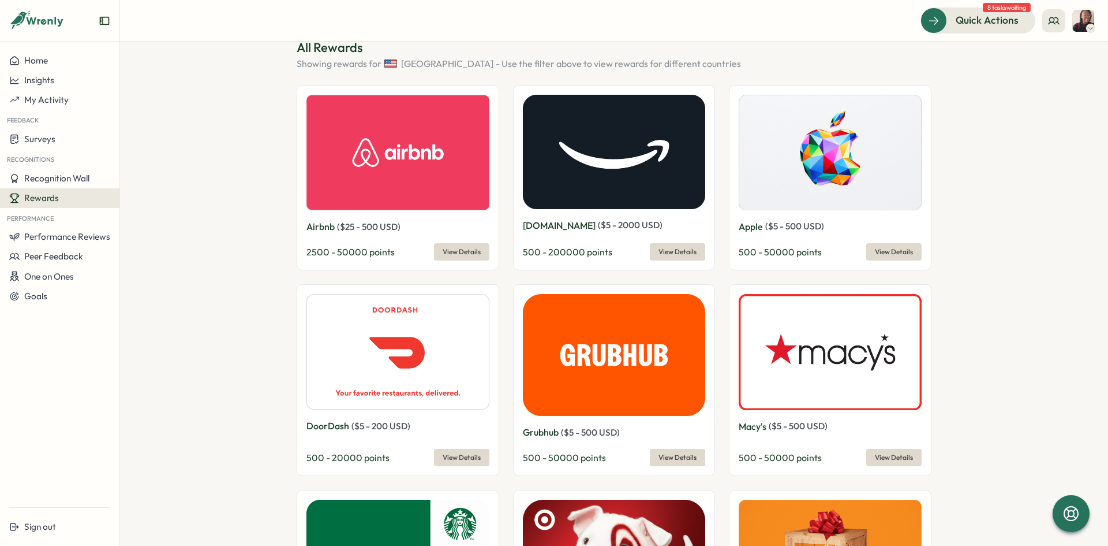
scroll to position [404, 0]
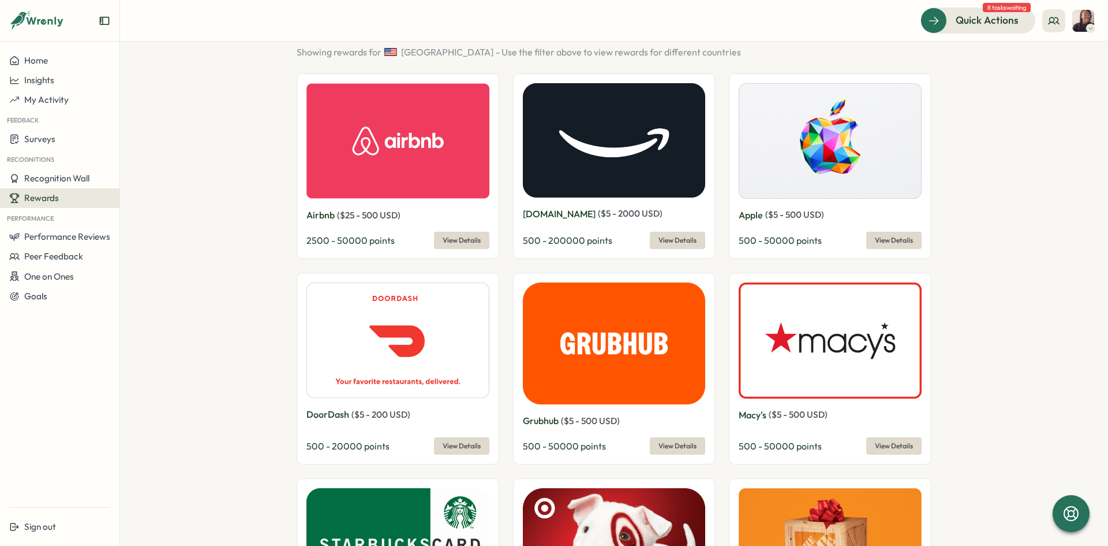
click at [663, 237] on span "View Details" at bounding box center [678, 240] width 38 height 16
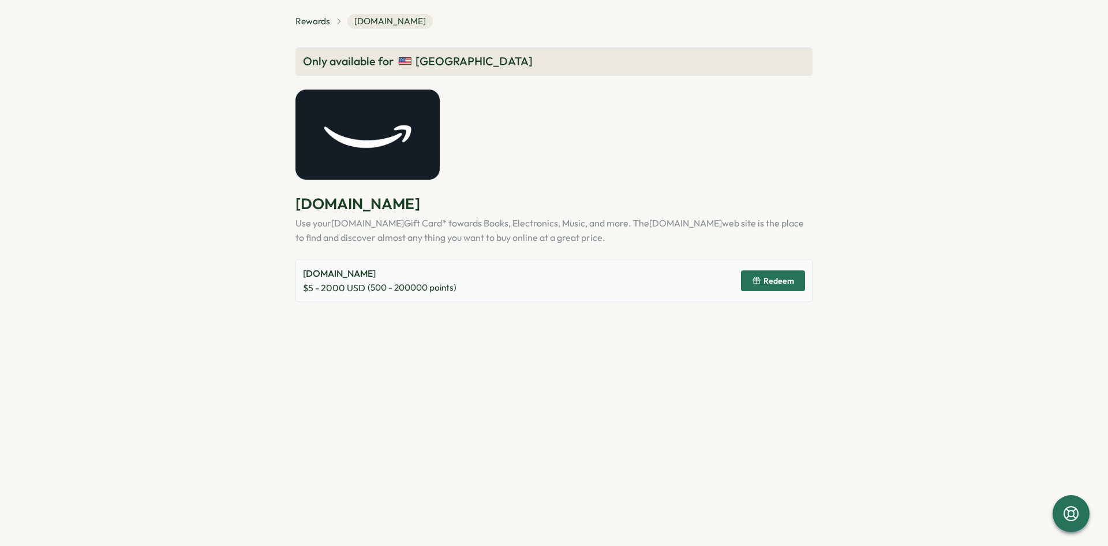
click at [761, 278] on icon "button" at bounding box center [756, 280] width 9 height 9
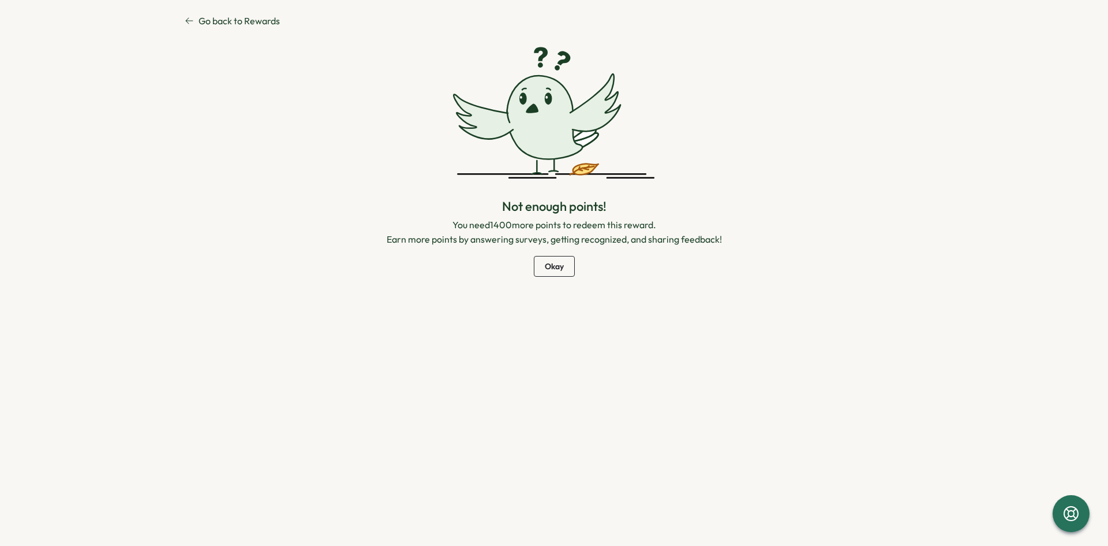
click at [550, 267] on span "Okay" at bounding box center [554, 266] width 19 height 20
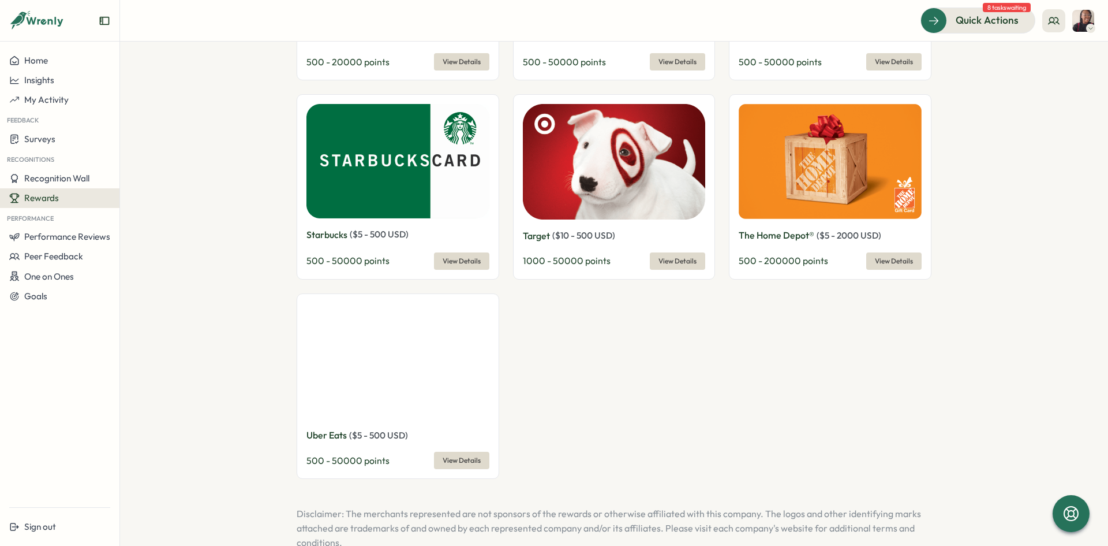
scroll to position [761, 0]
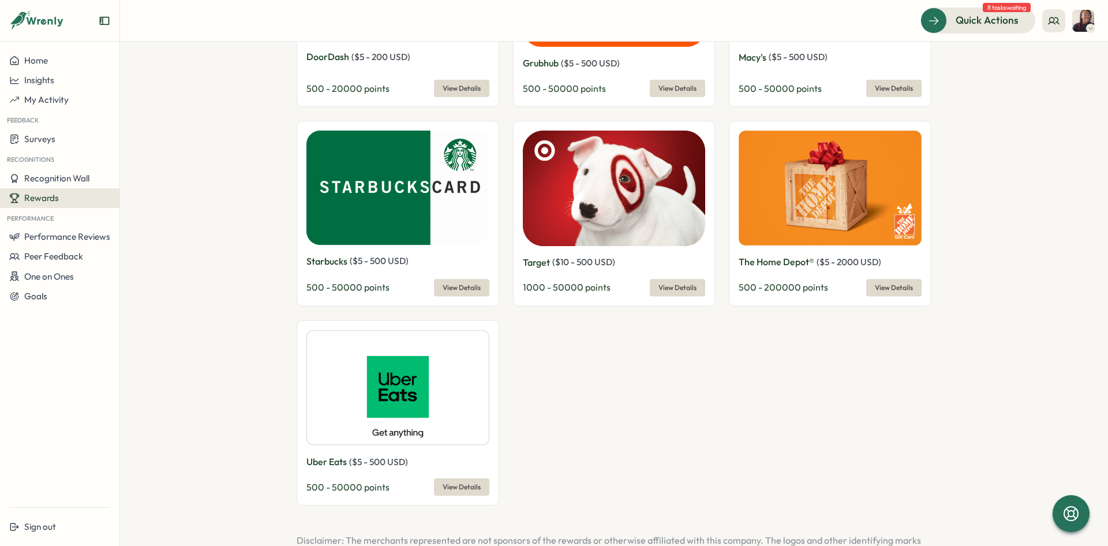
click at [663, 287] on span "View Details" at bounding box center [678, 287] width 38 height 16
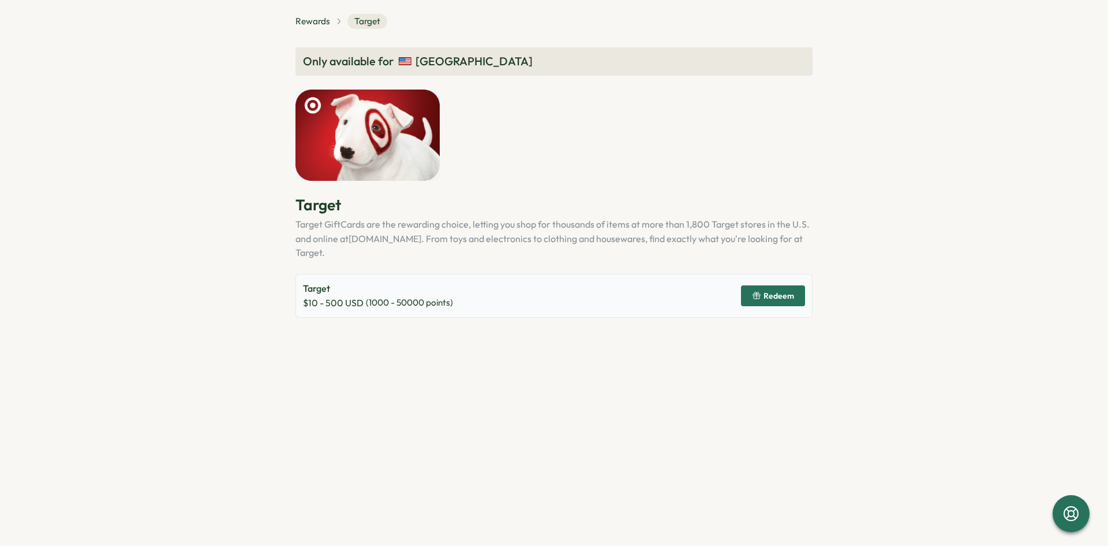
click at [761, 291] on icon "button" at bounding box center [756, 295] width 9 height 9
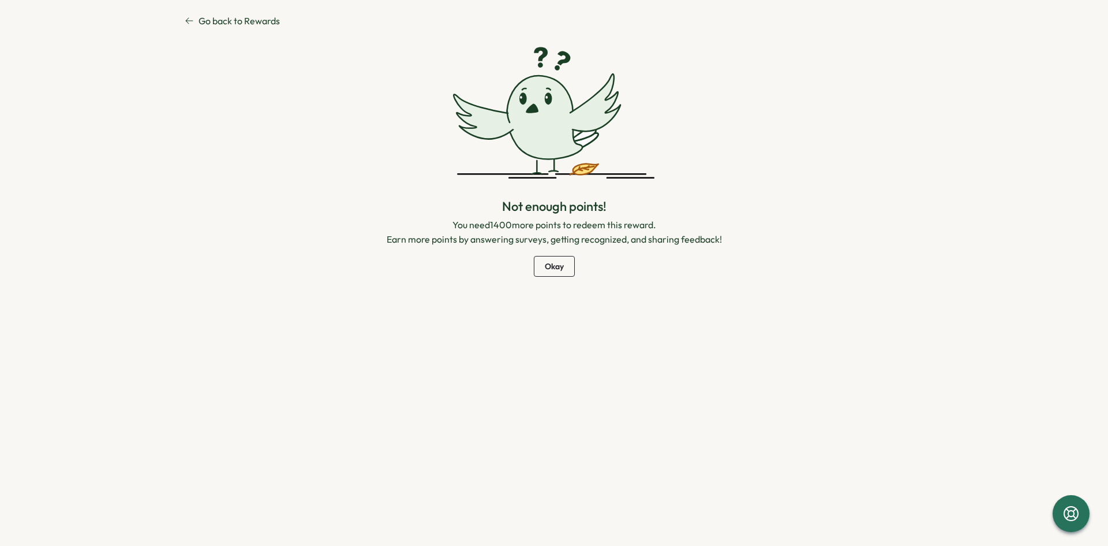
click at [557, 272] on span "Okay" at bounding box center [554, 266] width 19 height 20
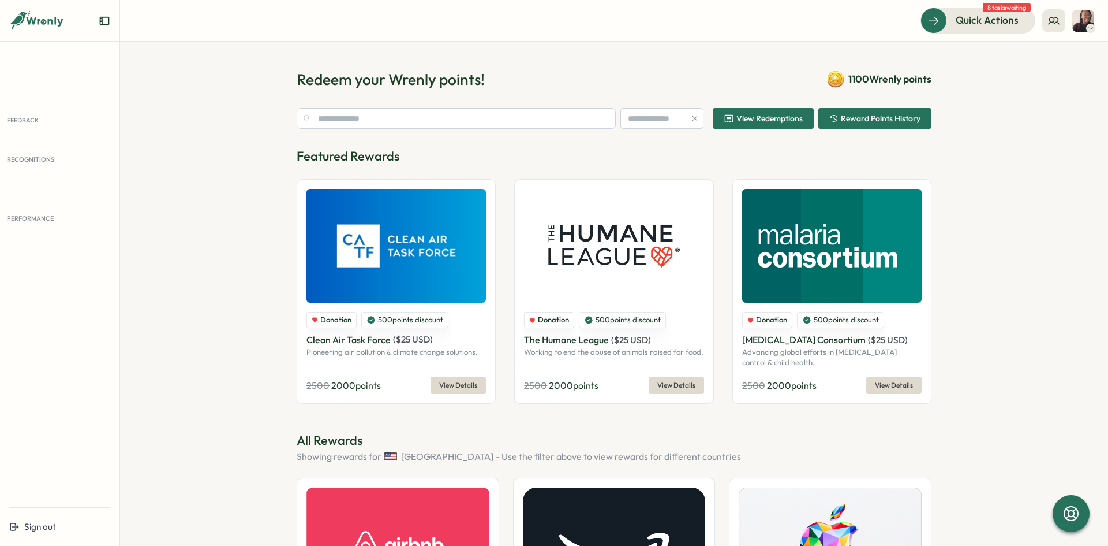
type input "**********"
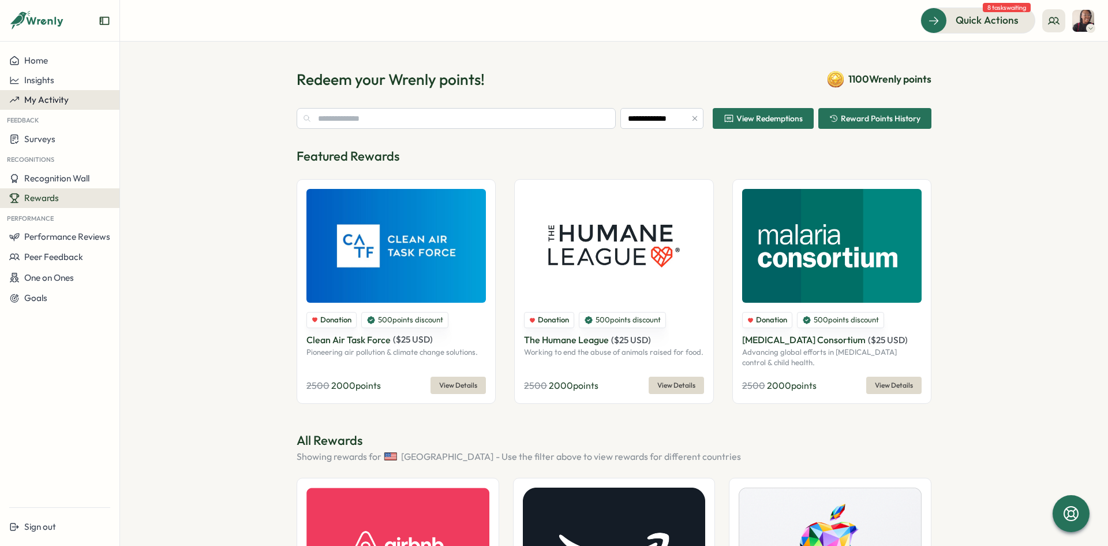
click at [50, 103] on span "My Activity" at bounding box center [46, 99] width 44 height 11
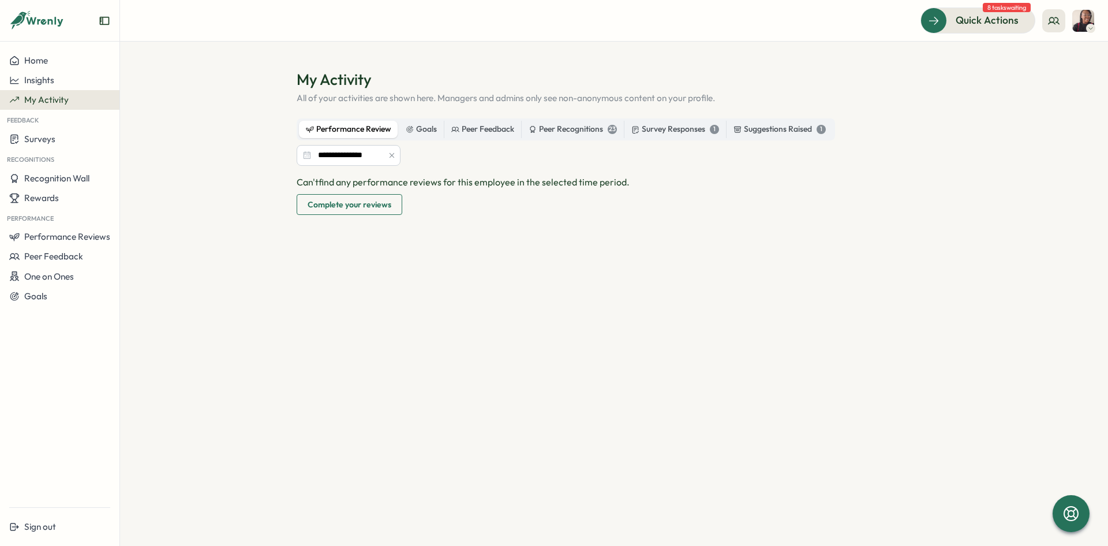
click at [385, 208] on span "Complete your reviews" at bounding box center [350, 205] width 84 height 20
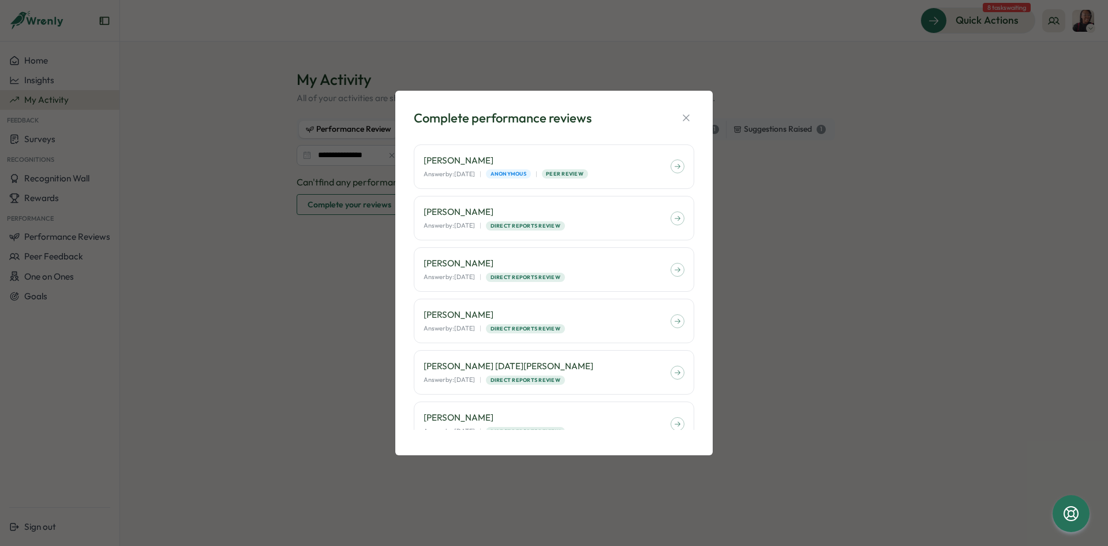
scroll to position [46, 0]
click at [684, 116] on icon "button" at bounding box center [686, 118] width 6 height 6
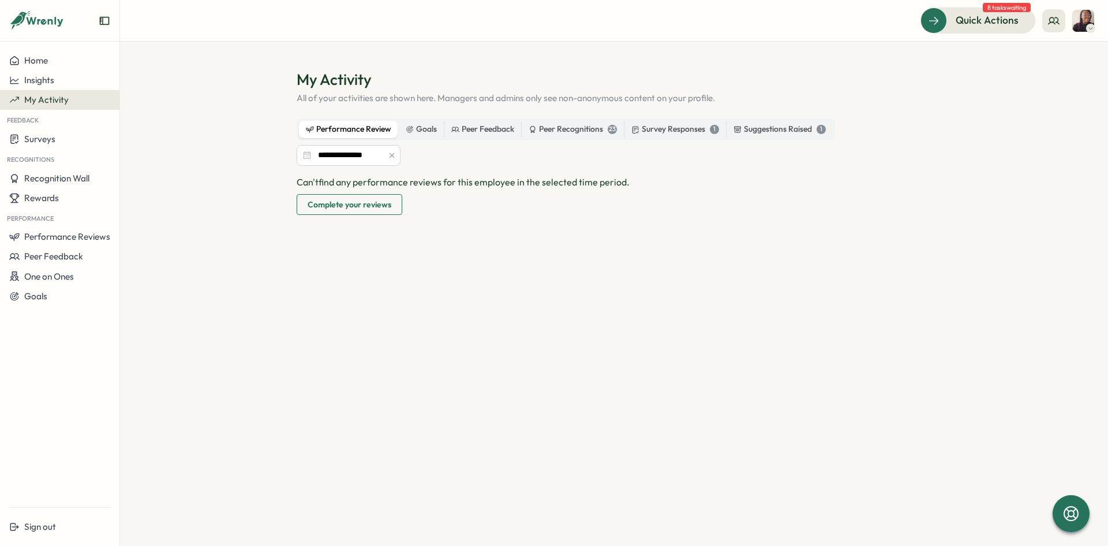
drag, startPoint x: 581, startPoint y: 129, endPoint x: 589, endPoint y: 116, distance: 15.4
click at [580, 129] on div "Peer Recognitions 23" at bounding box center [573, 129] width 88 height 13
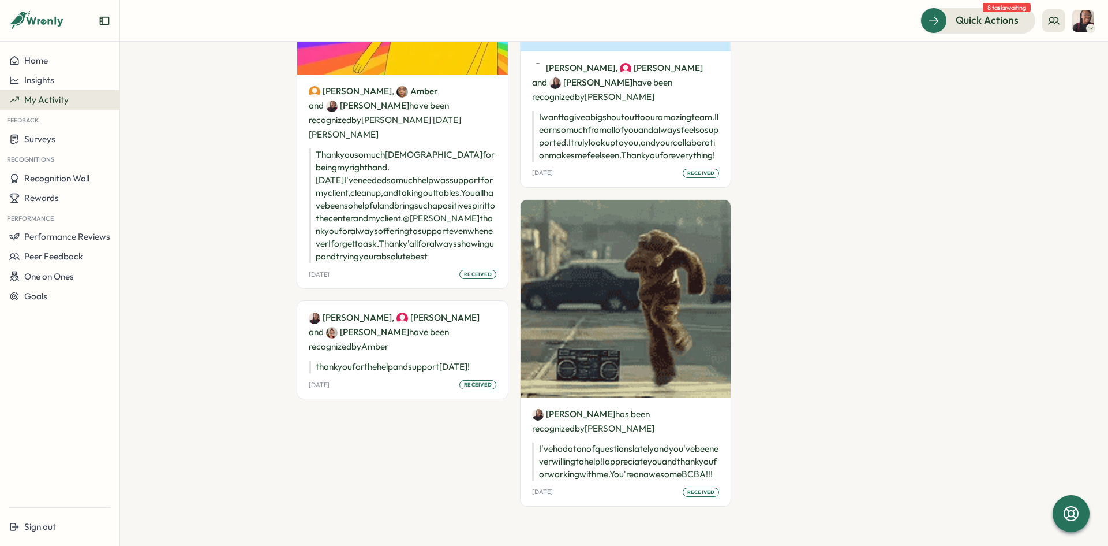
scroll to position [2224, 0]
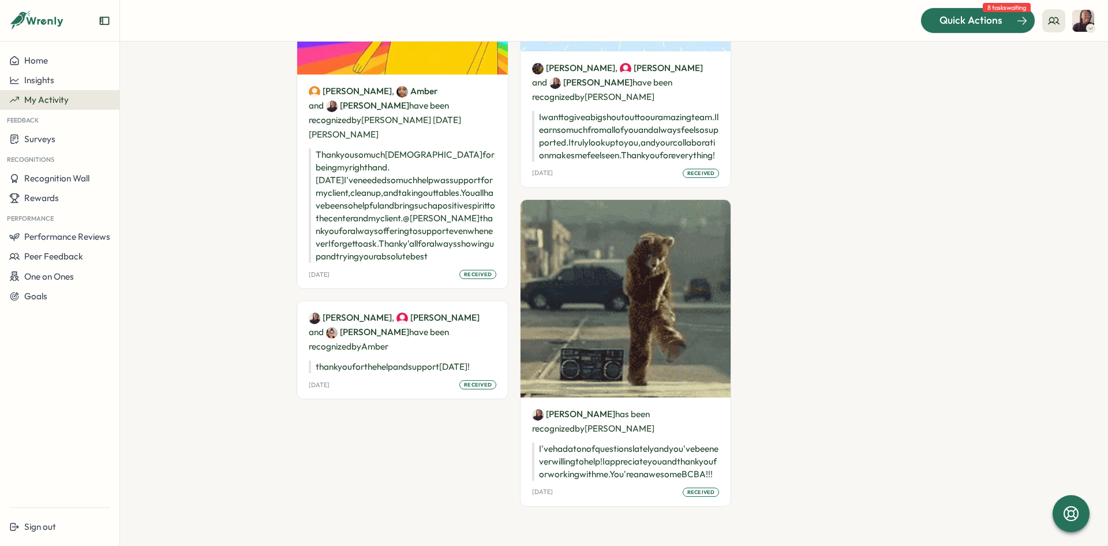
click at [989, 21] on span "Quick Actions" at bounding box center [971, 20] width 63 height 15
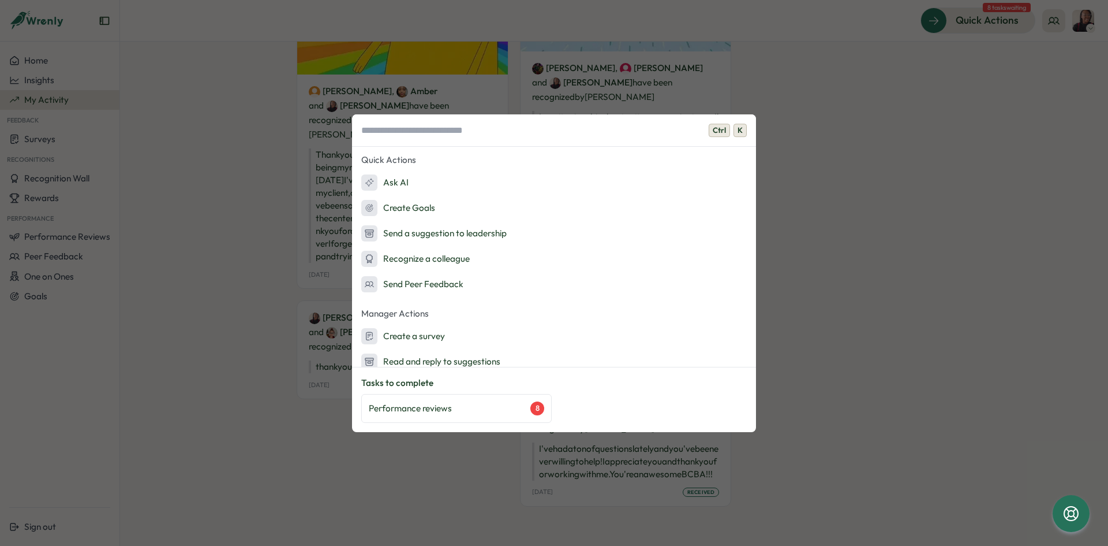
click at [743, 127] on span "K" at bounding box center [740, 131] width 13 height 14
click at [735, 134] on span "K" at bounding box center [740, 131] width 13 height 14
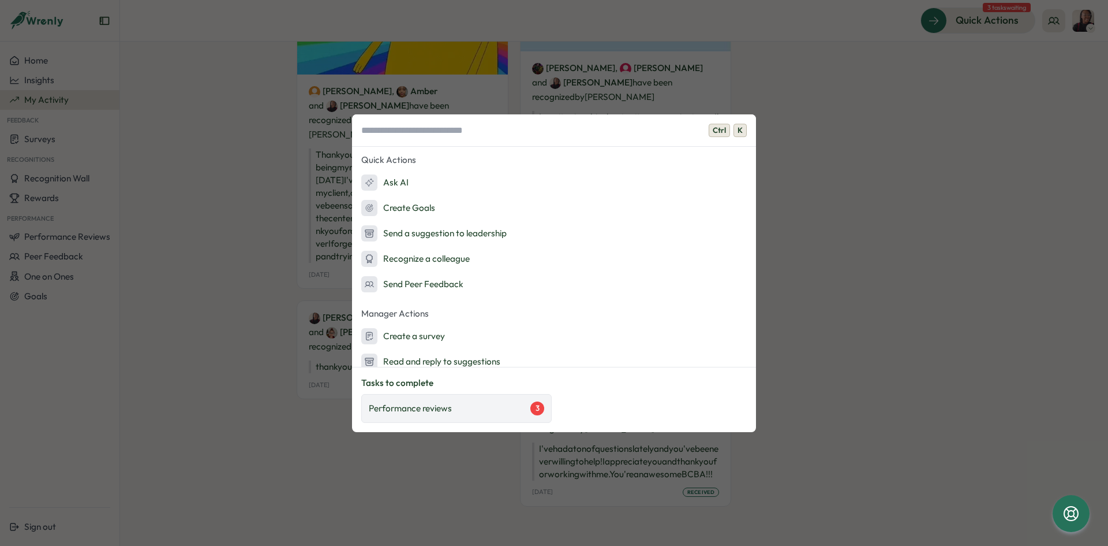
click at [514, 406] on div "Performance reviews 3" at bounding box center [456, 408] width 175 height 14
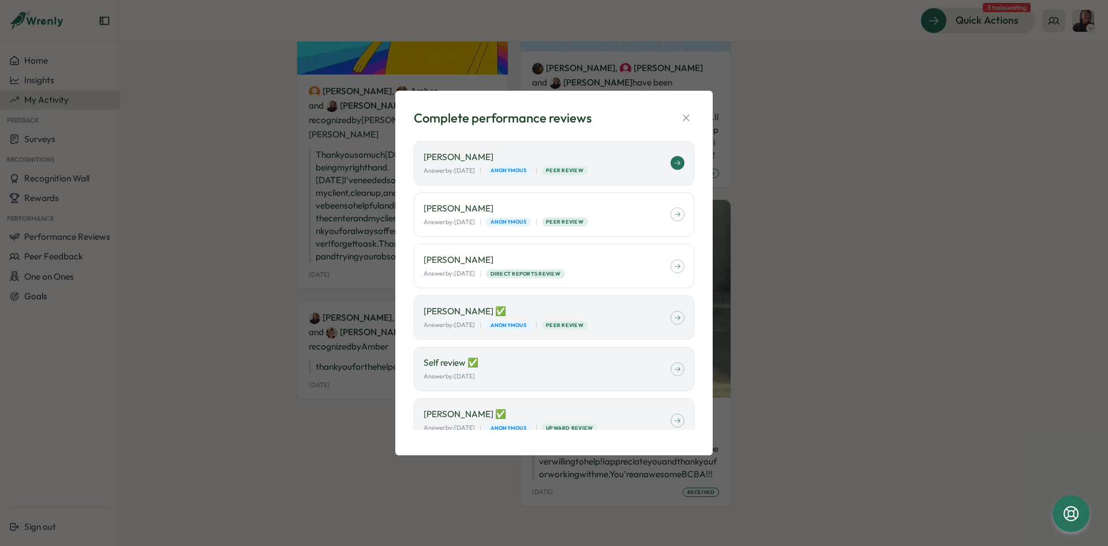
click at [473, 148] on div "Ashley Earle Answer by: September 23 | Anonymous | Peer Review" at bounding box center [554, 163] width 281 height 44
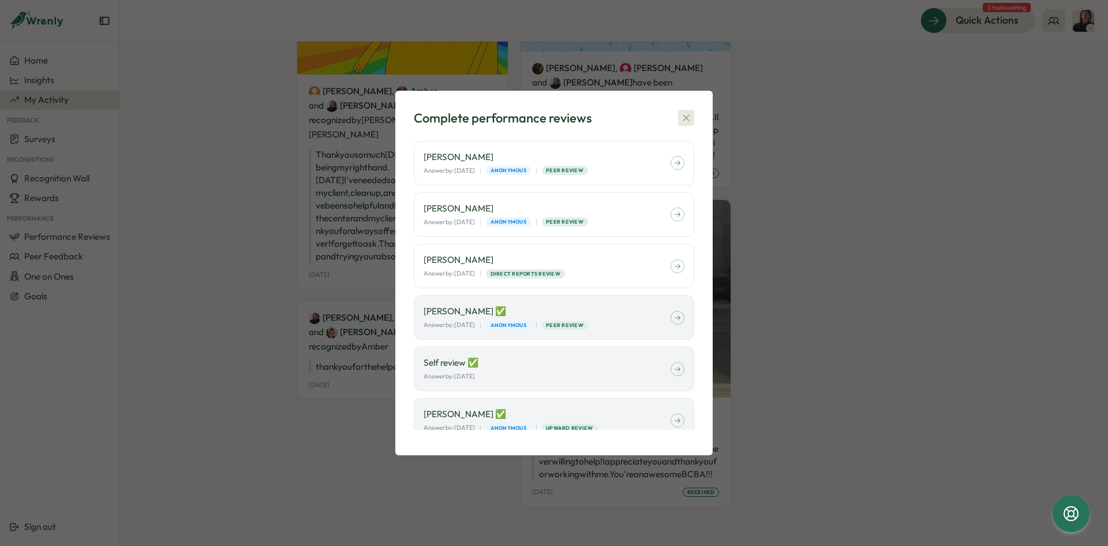
drag, startPoint x: 678, startPoint y: 117, endPoint x: 688, endPoint y: 121, distance: 10.6
click at [683, 119] on div "Complete performance reviews" at bounding box center [554, 118] width 281 height 18
click at [692, 119] on icon "button" at bounding box center [687, 118] width 12 height 12
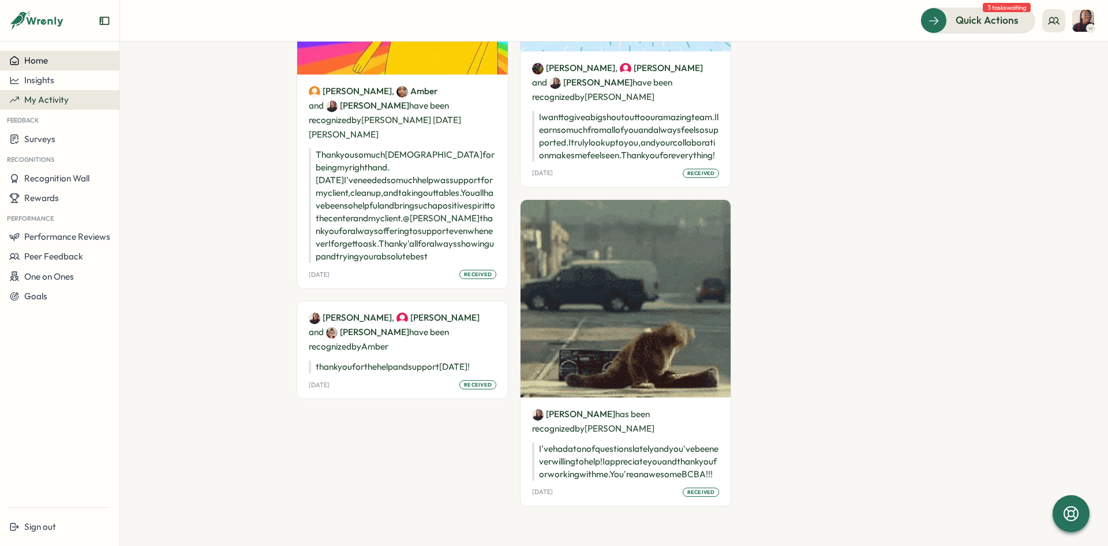
click at [46, 61] on span "Home" at bounding box center [36, 60] width 24 height 11
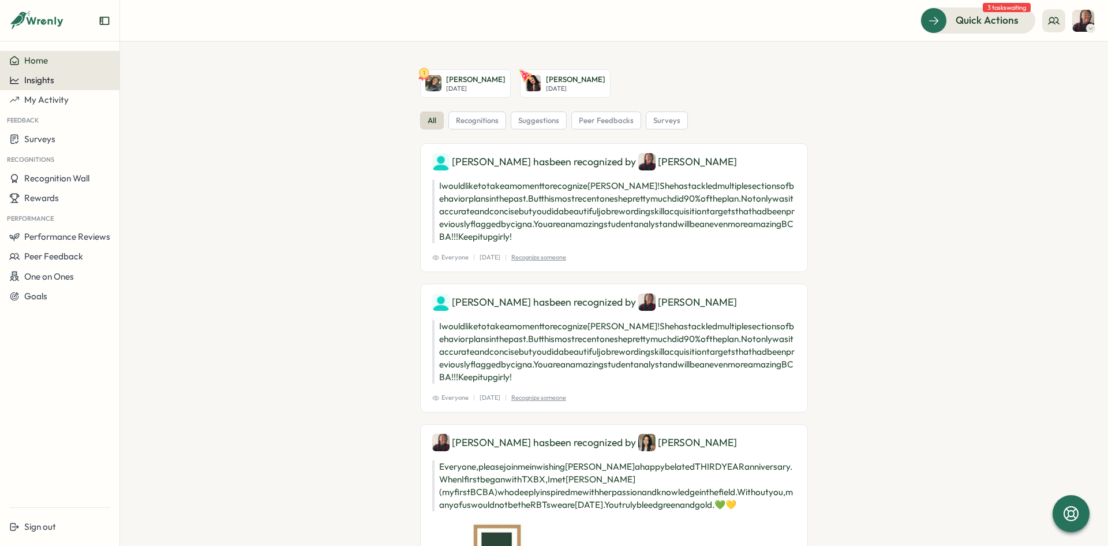
click at [29, 87] on button "Insights" at bounding box center [59, 80] width 119 height 20
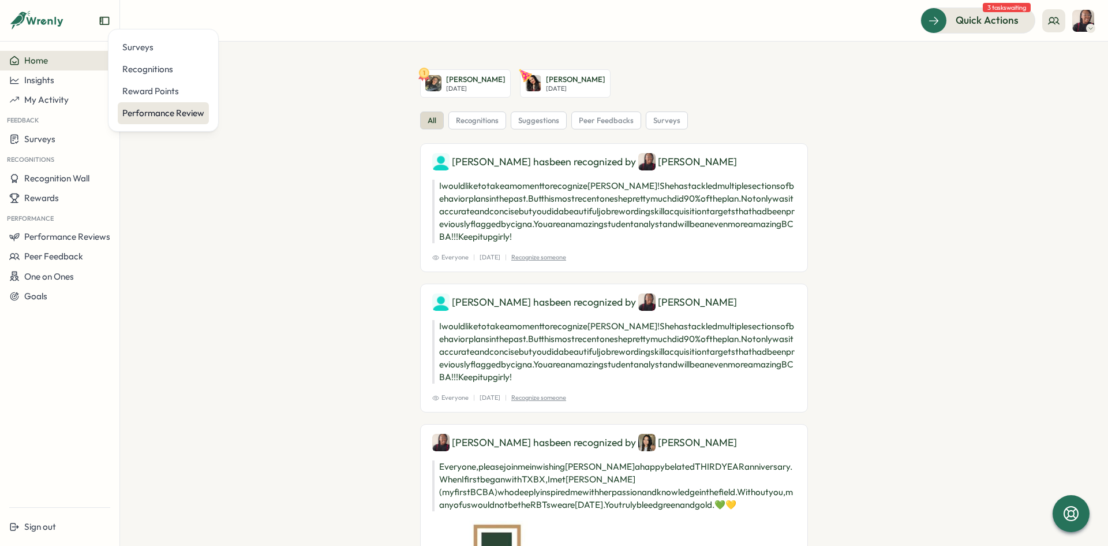
click at [151, 114] on div "Performance Review" at bounding box center [163, 113] width 82 height 13
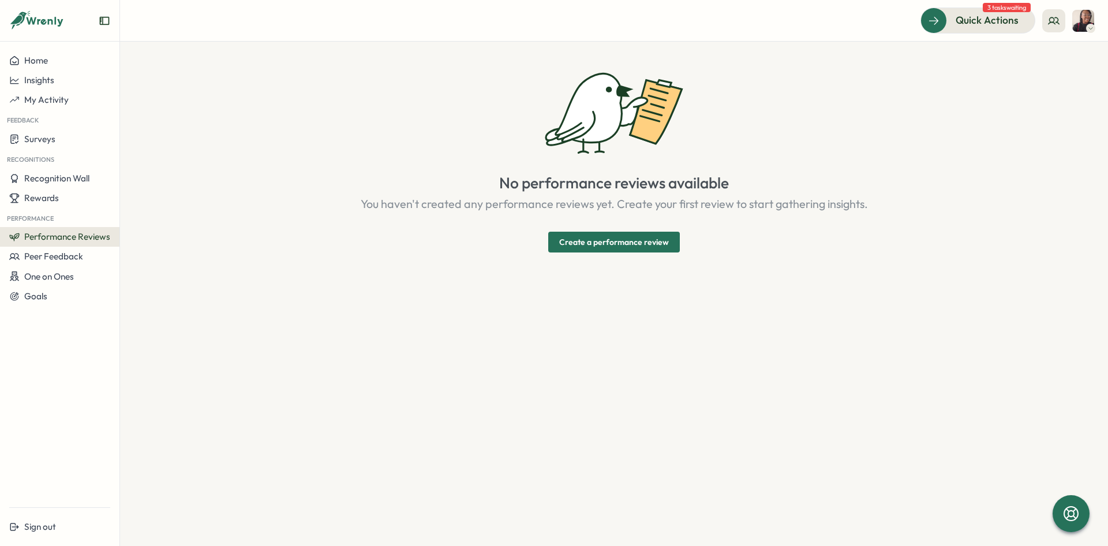
click at [660, 242] on span "Create a performance review" at bounding box center [614, 242] width 110 height 20
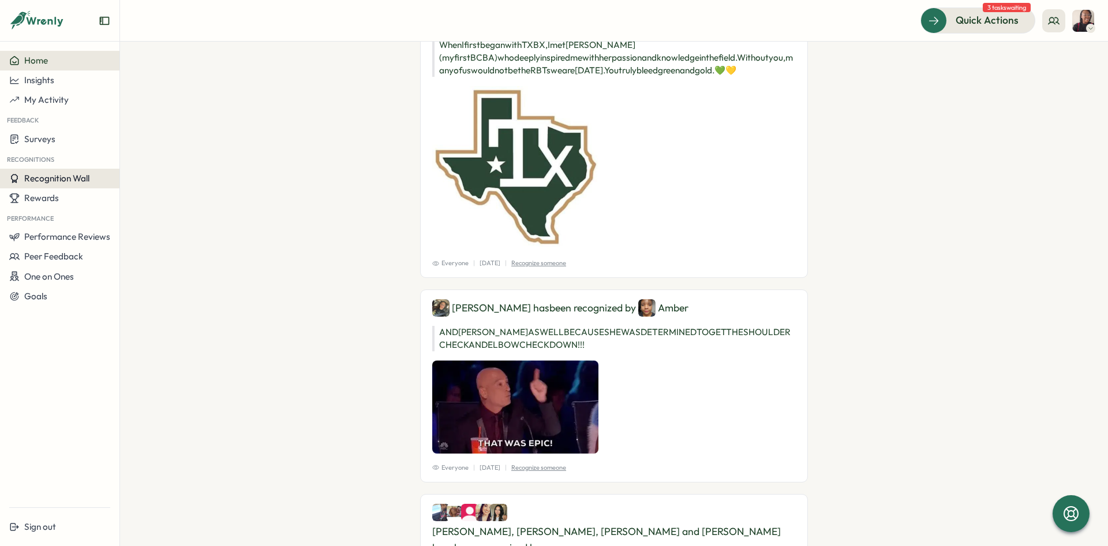
scroll to position [289, 0]
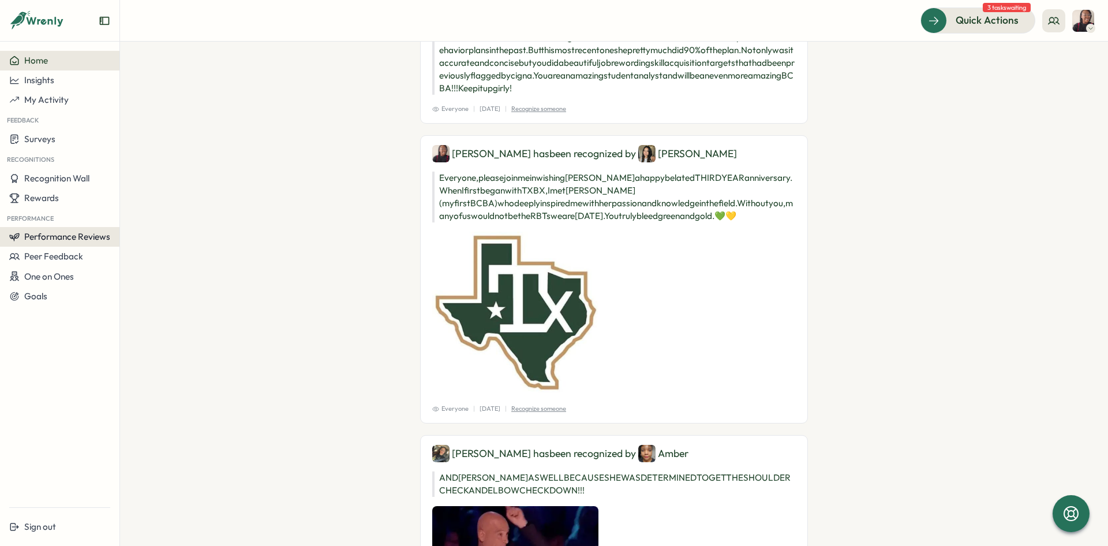
click at [59, 238] on span "Performance Reviews" at bounding box center [67, 236] width 86 height 11
click at [135, 233] on div "Reviews" at bounding box center [139, 226] width 42 height 22
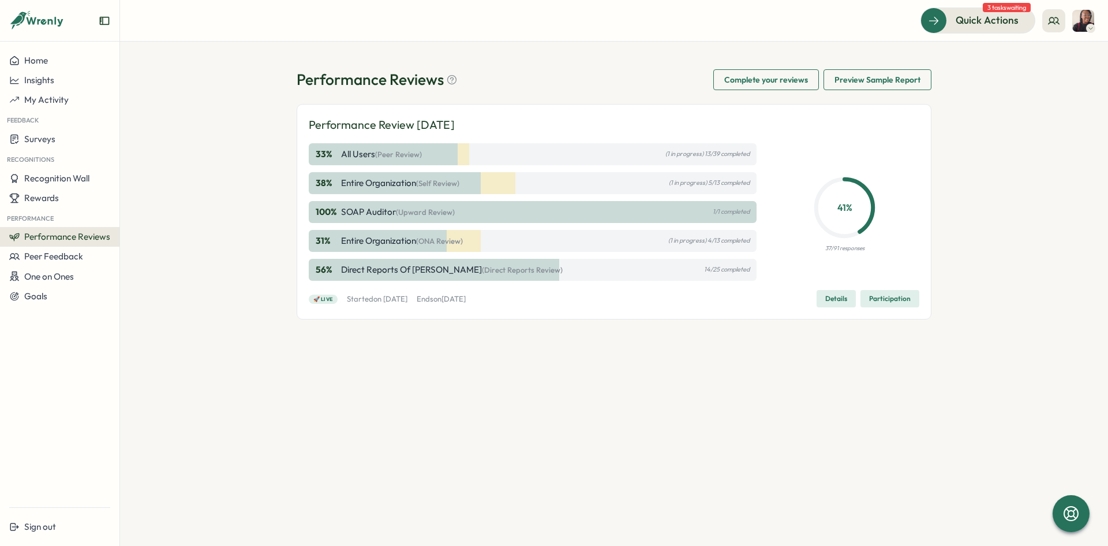
click at [443, 271] on p "Direct Reports of Olivia Arellano (Direct Reports Review)" at bounding box center [452, 269] width 222 height 13
click at [846, 299] on span "Details" at bounding box center [837, 298] width 22 height 16
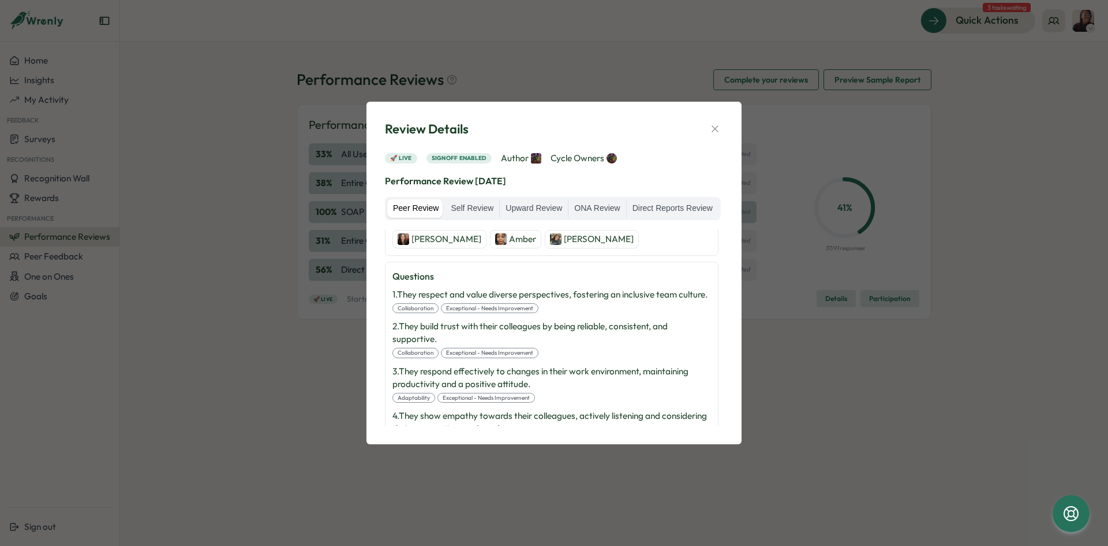
scroll to position [282, 0]
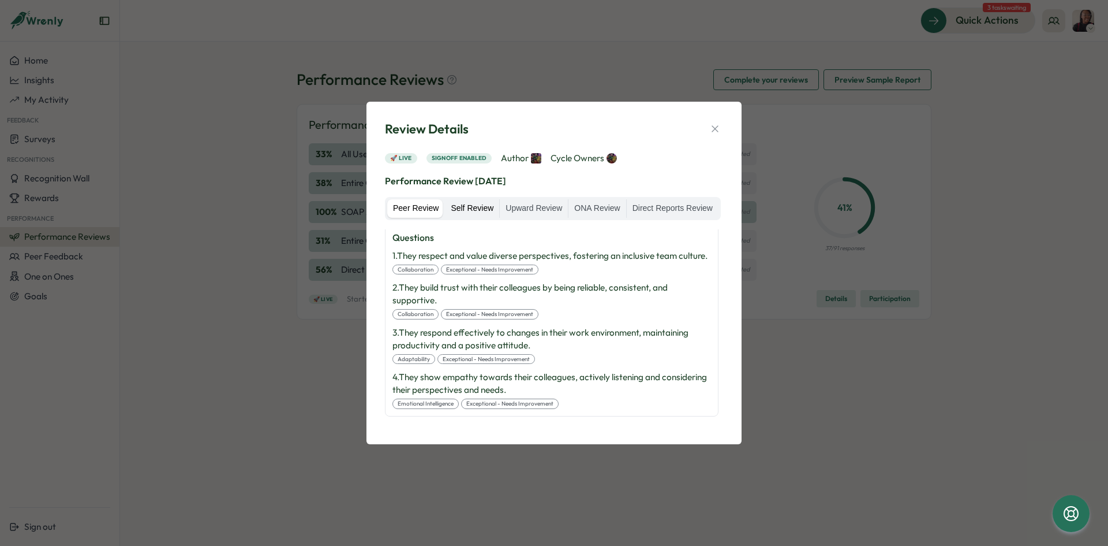
click at [465, 214] on label "Self Review" at bounding box center [472, 208] width 54 height 18
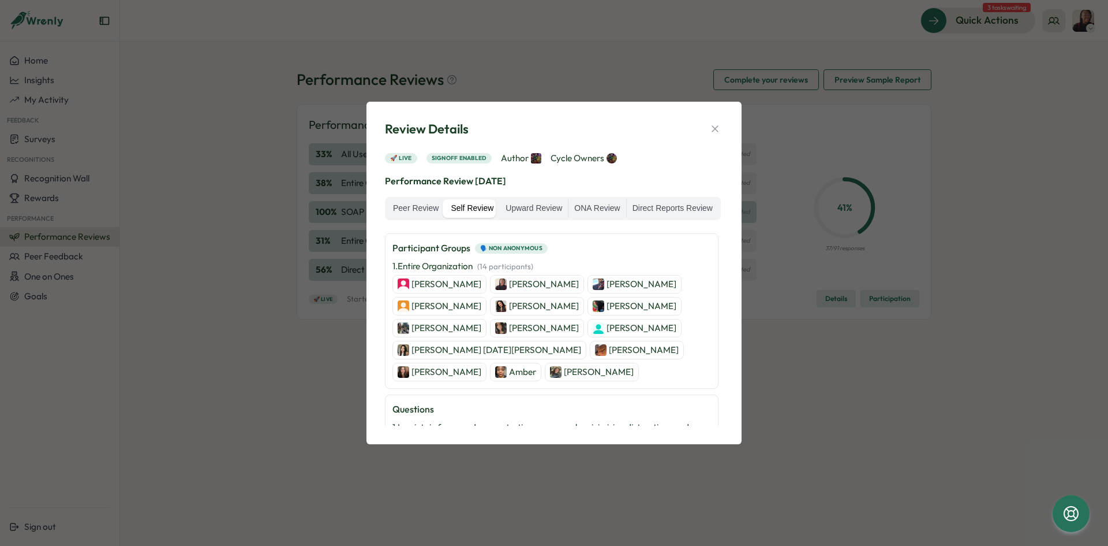
scroll to position [51, 0]
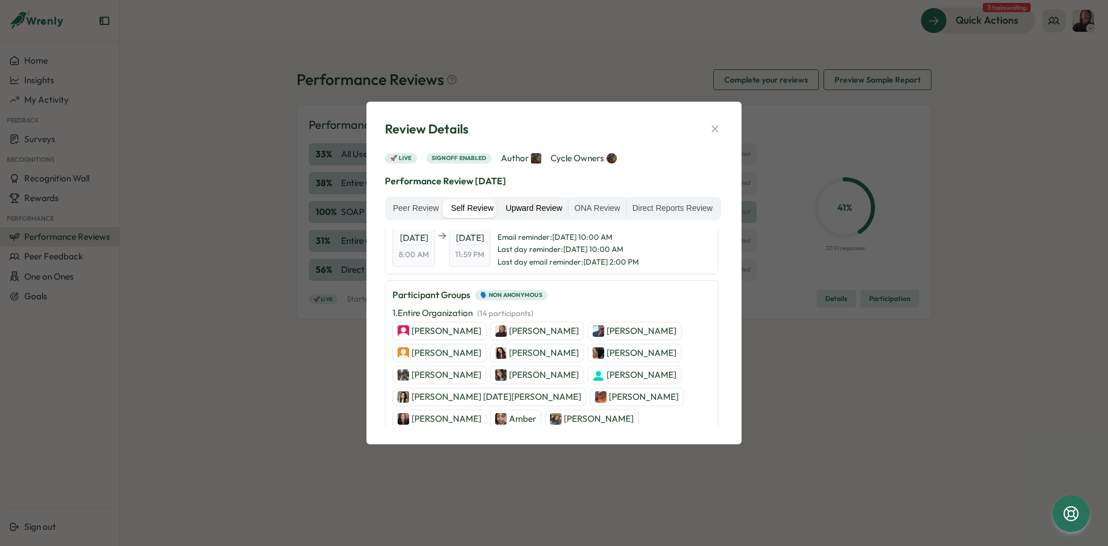
click at [528, 207] on label "Upward Review" at bounding box center [534, 208] width 68 height 18
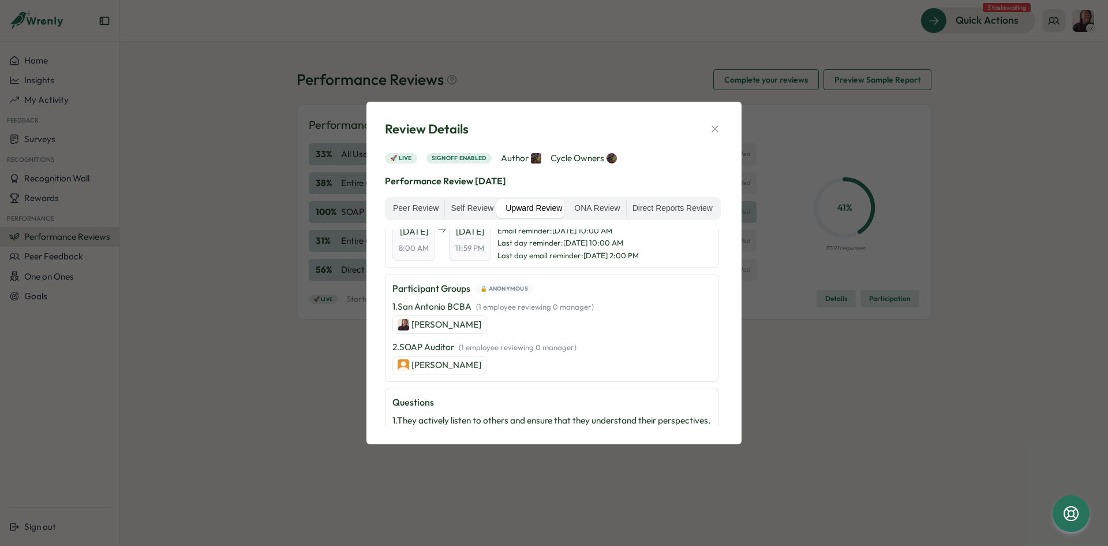
scroll to position [0, 0]
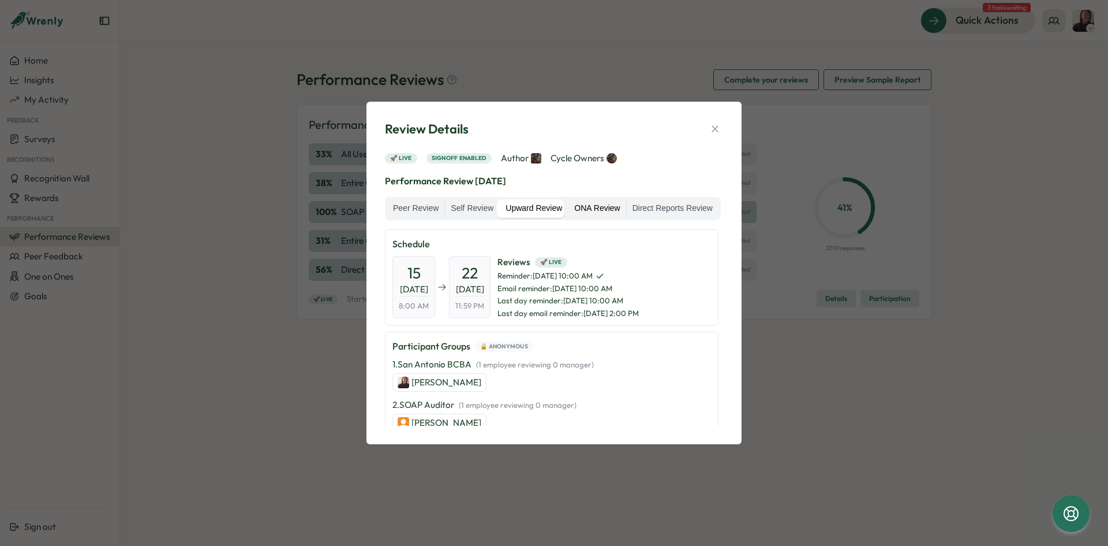
click at [607, 208] on label "ONA Review" at bounding box center [597, 208] width 57 height 18
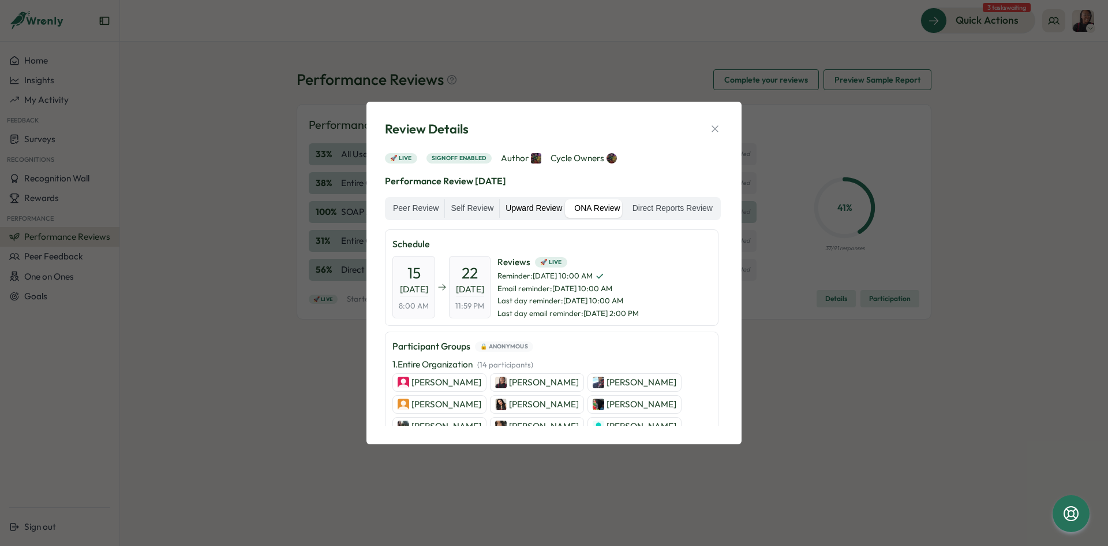
click at [533, 209] on label "Upward Review" at bounding box center [534, 208] width 68 height 18
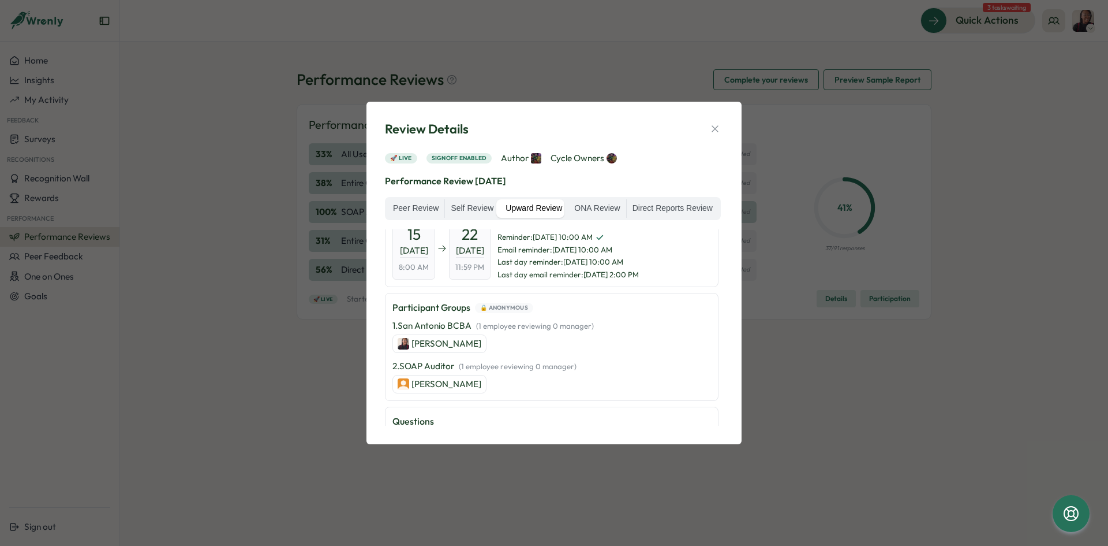
scroll to position [58, 0]
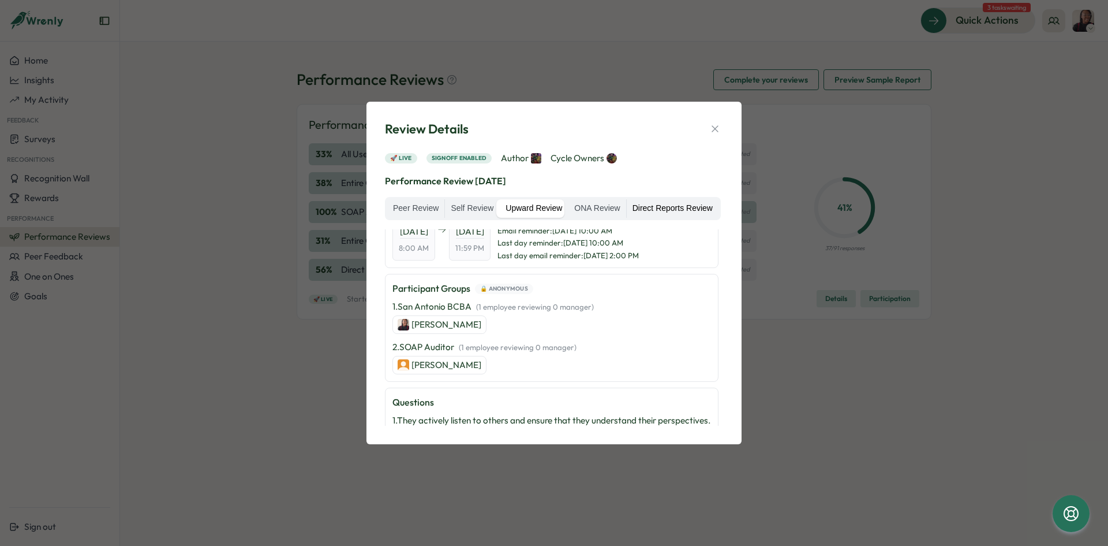
click at [653, 204] on label "Direct Reports Review" at bounding box center [673, 208] width 92 height 18
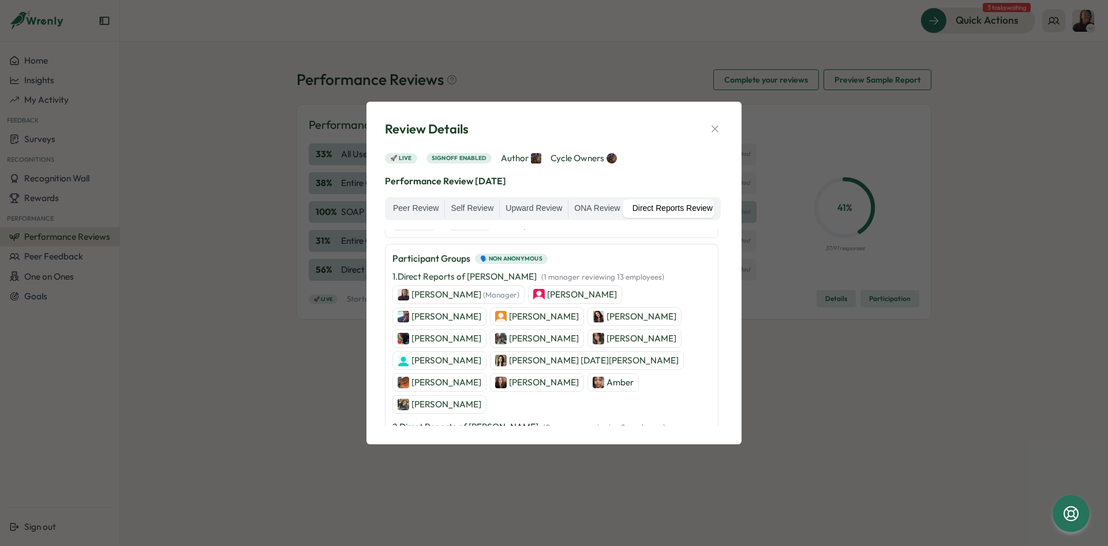
scroll to position [115, 0]
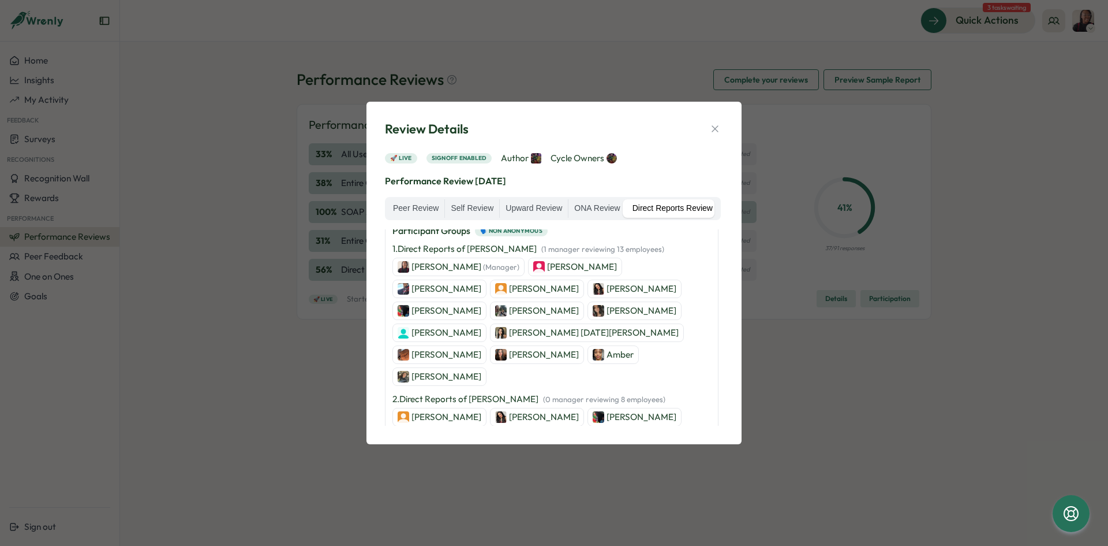
drag, startPoint x: 657, startPoint y: 333, endPoint x: 610, endPoint y: 349, distance: 49.8
click at [608, 349] on div "Ajisha Sutton (Manager) Gabriel Vasquez Aaron Marks Olivia Arellano Rosemary Or…" at bounding box center [552, 321] width 319 height 128
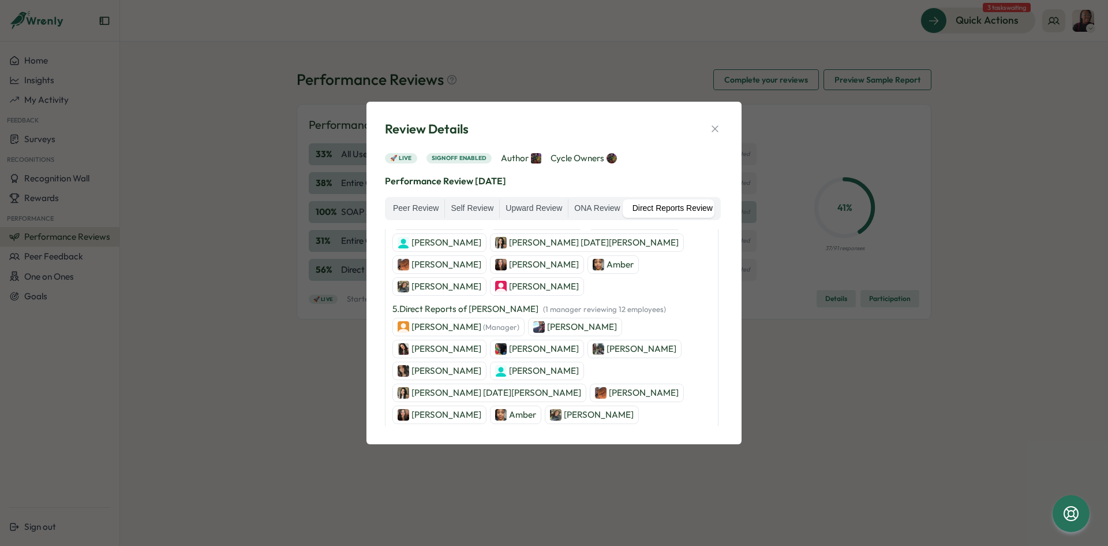
scroll to position [462, 0]
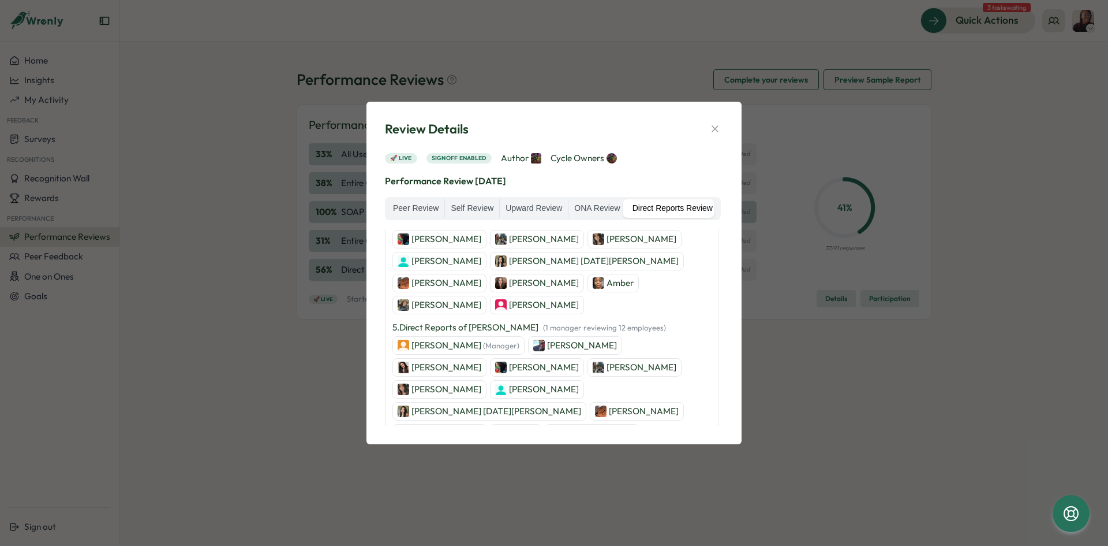
click at [709, 122] on button "button" at bounding box center [715, 129] width 16 height 16
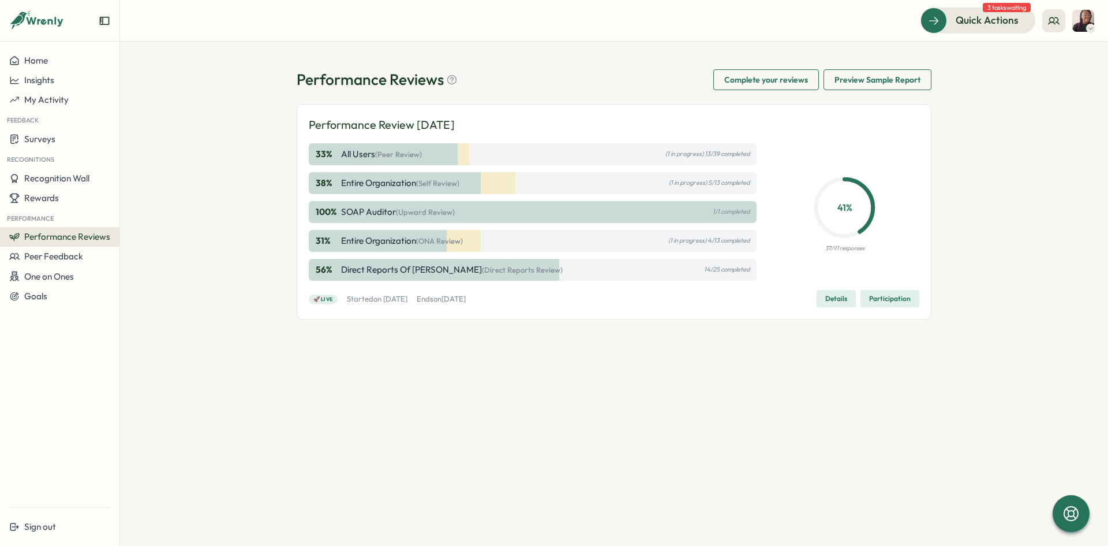
click at [857, 76] on span "Preview Sample Report" at bounding box center [878, 80] width 86 height 20
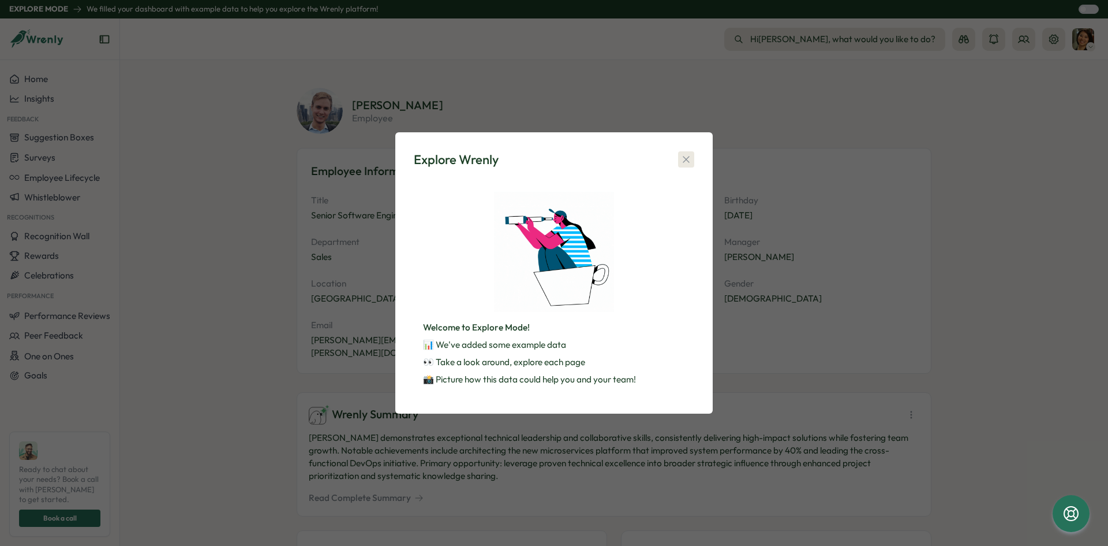
click at [690, 157] on icon "button" at bounding box center [687, 160] width 12 height 12
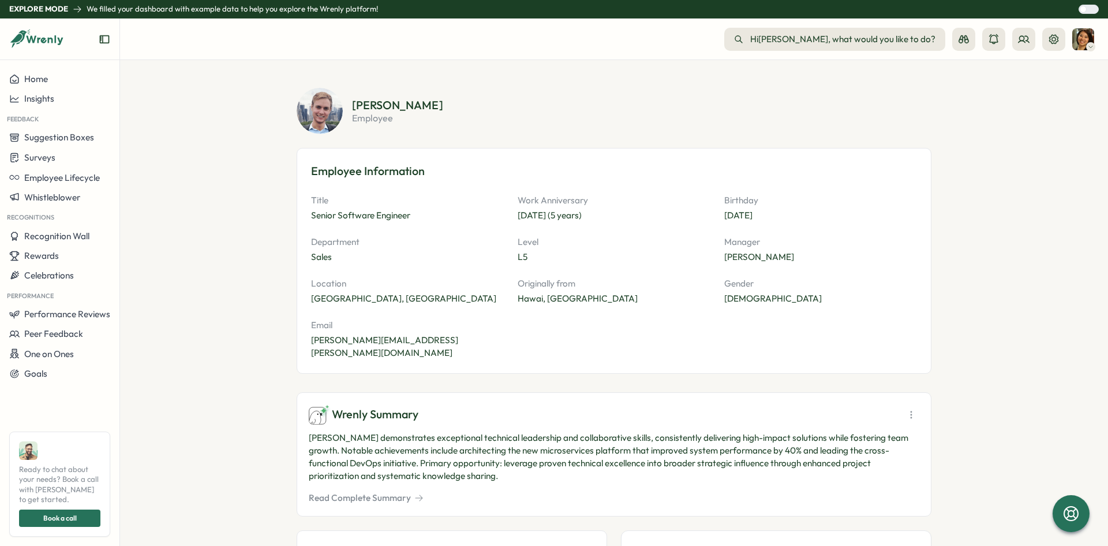
click at [1089, 39] on img at bounding box center [1084, 39] width 22 height 22
click at [55, 80] on div "Home" at bounding box center [59, 79] width 101 height 10
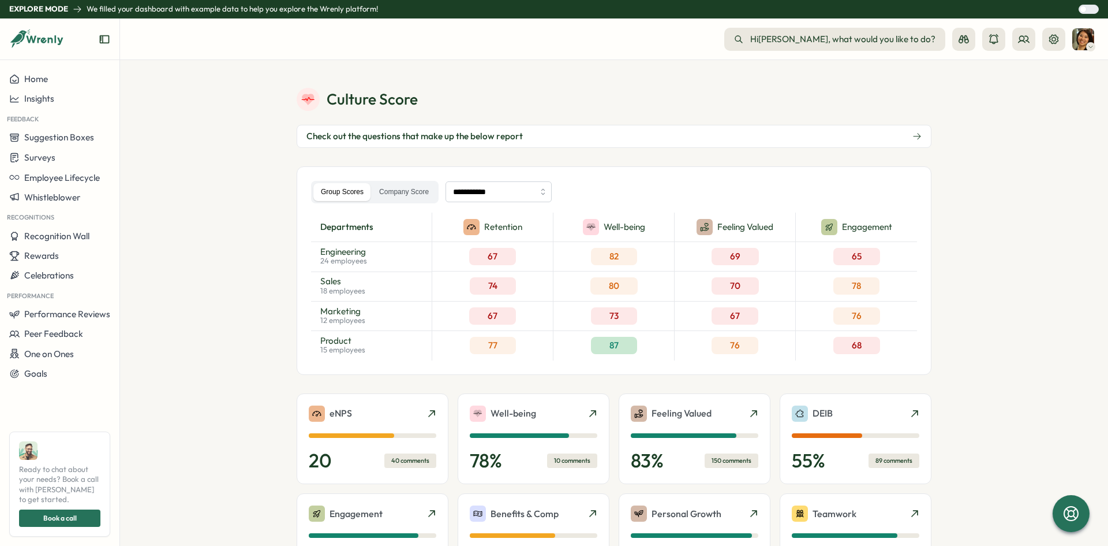
scroll to position [58, 0]
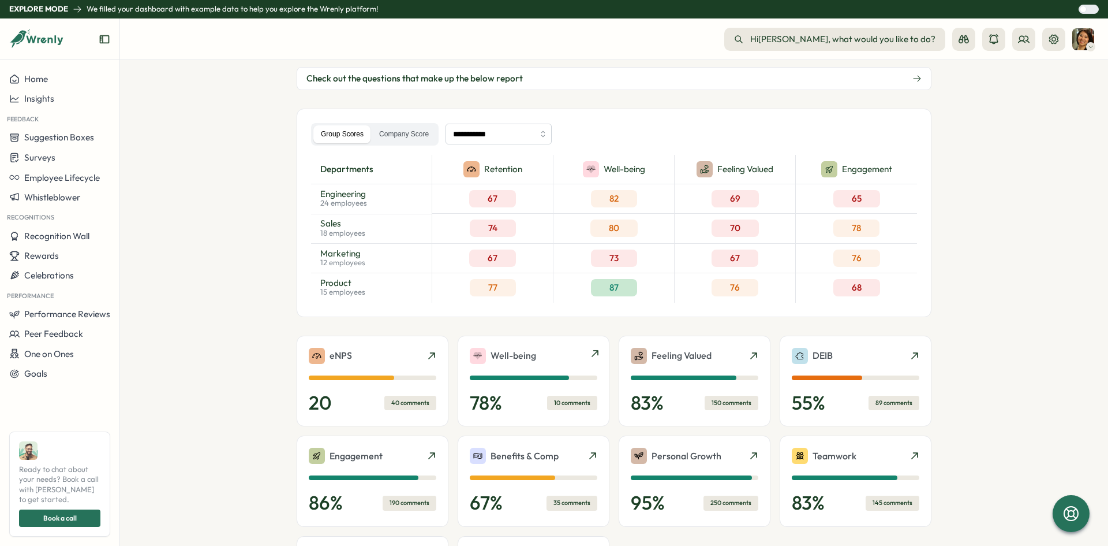
click at [547, 400] on div "10 comments" at bounding box center [572, 402] width 50 height 14
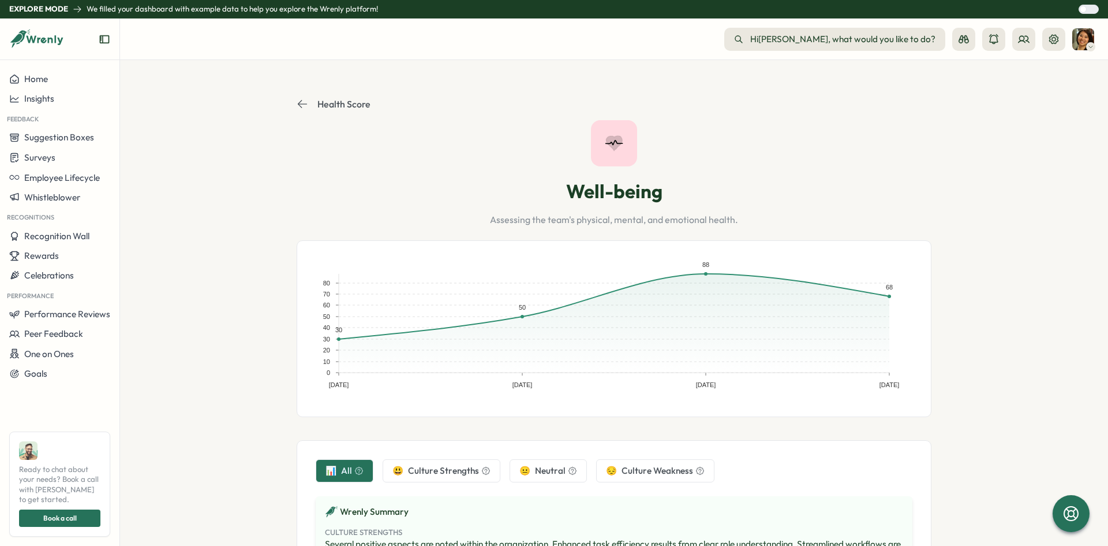
click at [292, 100] on section "Health Score Well-being Assessing the team's physical, mental, and emotional he…" at bounding box center [614, 302] width 988 height 485
click at [48, 85] on button "Home" at bounding box center [59, 79] width 119 height 20
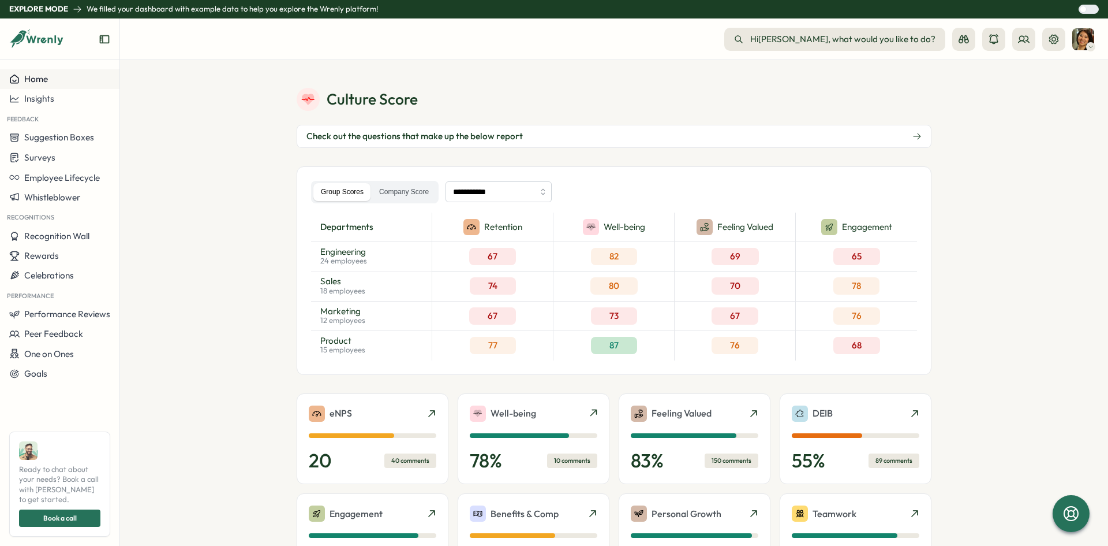
click at [42, 87] on button "Home" at bounding box center [59, 79] width 119 height 20
click at [380, 192] on label "Company Score" at bounding box center [404, 192] width 65 height 18
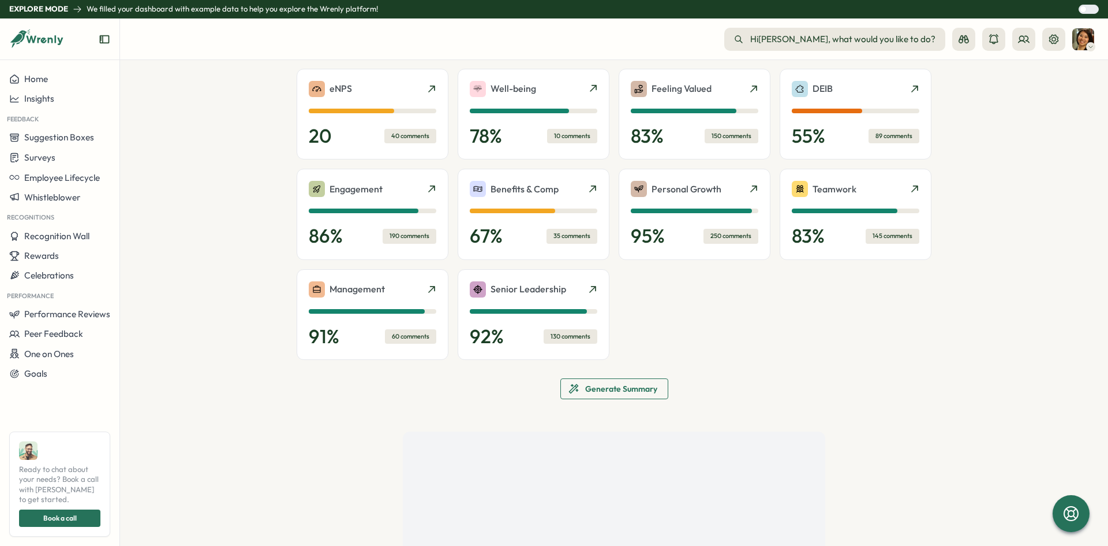
scroll to position [346, 0]
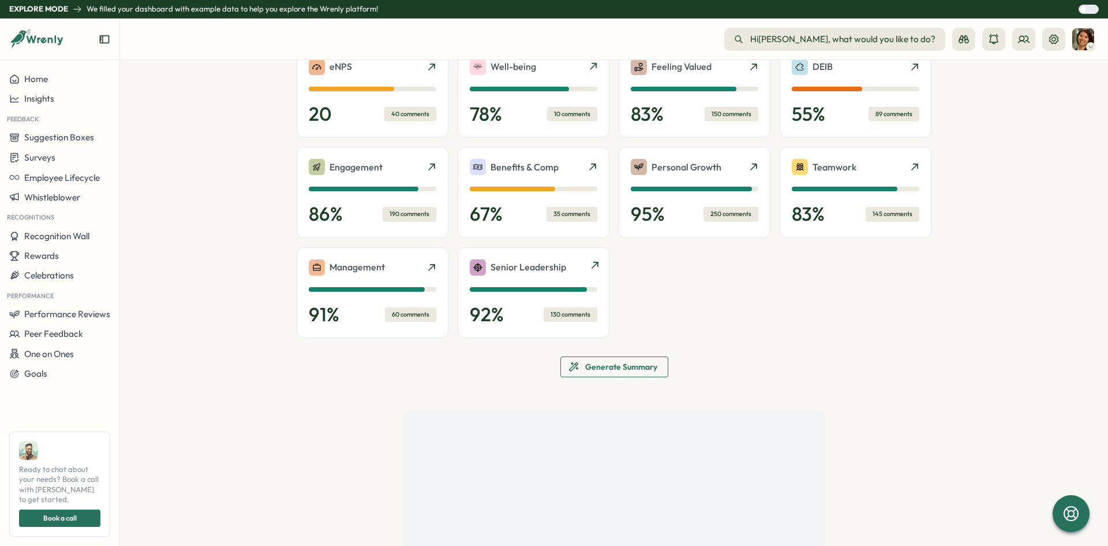
click at [552, 316] on div "130 comments" at bounding box center [571, 314] width 54 height 14
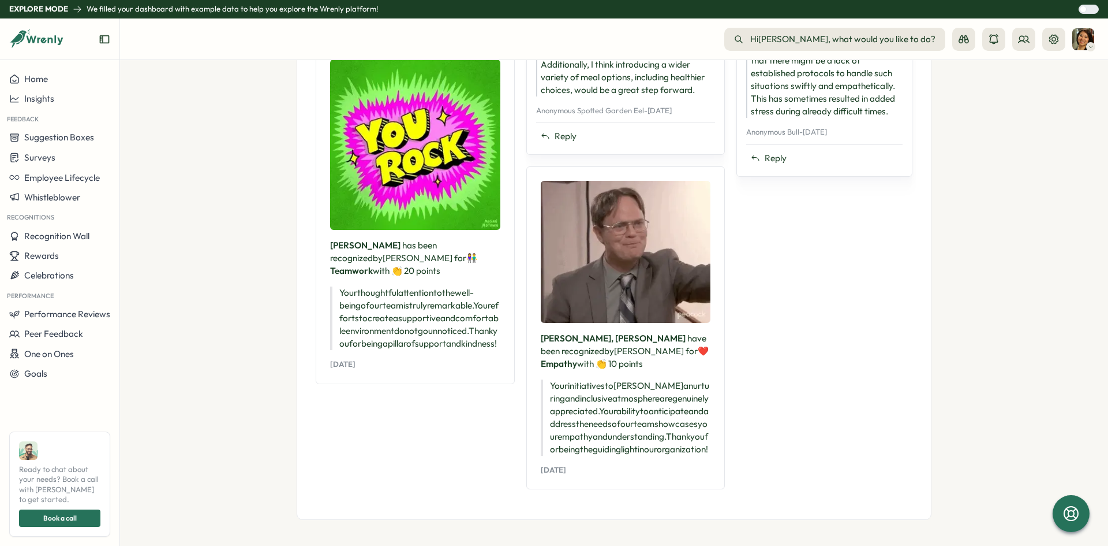
scroll to position [1152, 0]
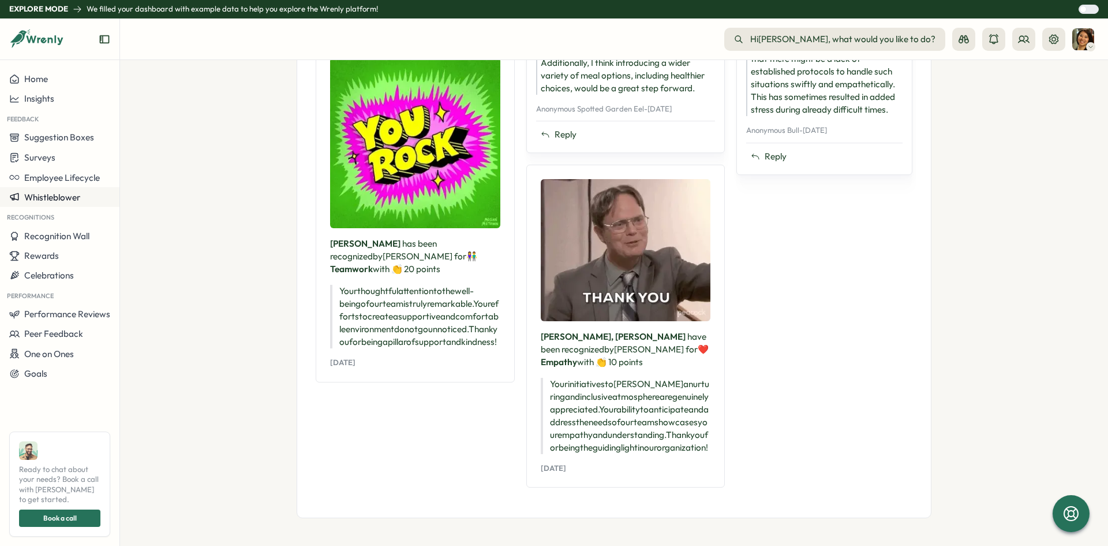
click at [59, 191] on button "Whistleblower" at bounding box center [59, 197] width 119 height 20
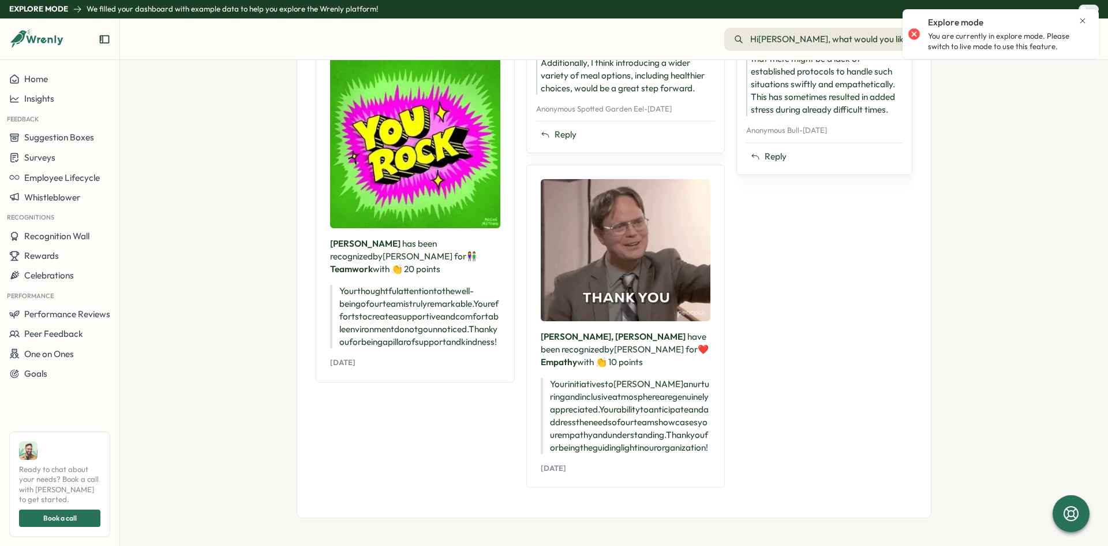
click at [1090, 19] on div "Explore mode You are currently in explore mode. Please switch to live mode to u…" at bounding box center [1001, 34] width 185 height 40
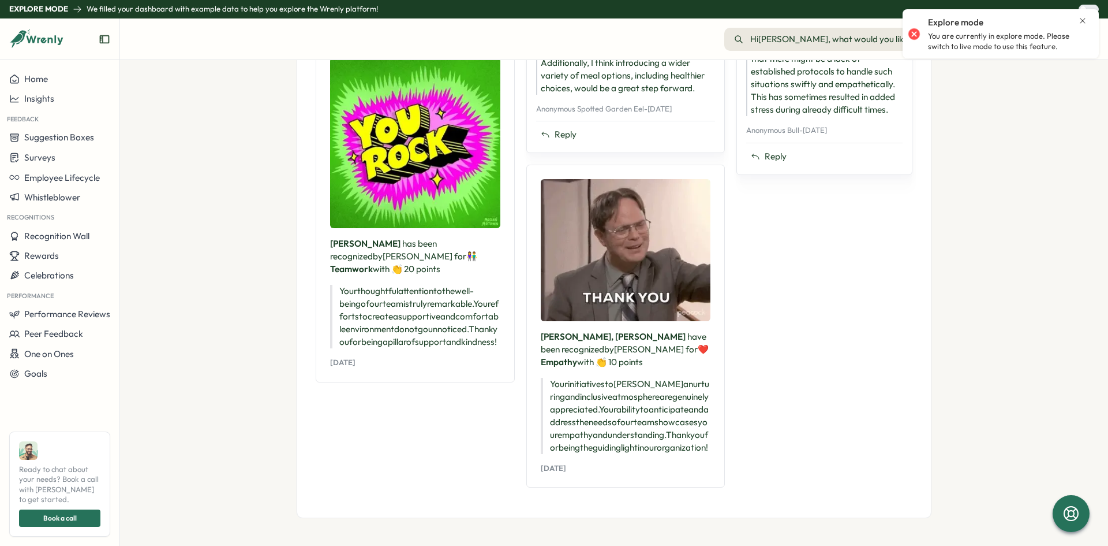
click at [1081, 20] on icon "Close notification" at bounding box center [1082, 20] width 9 height 9
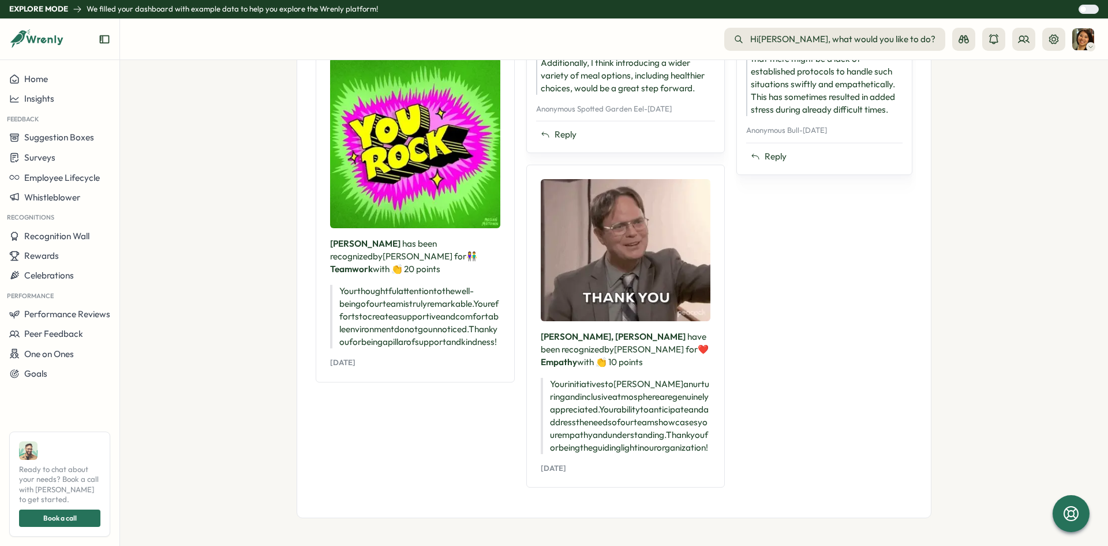
click at [1087, 11] on div at bounding box center [1083, 9] width 7 height 7
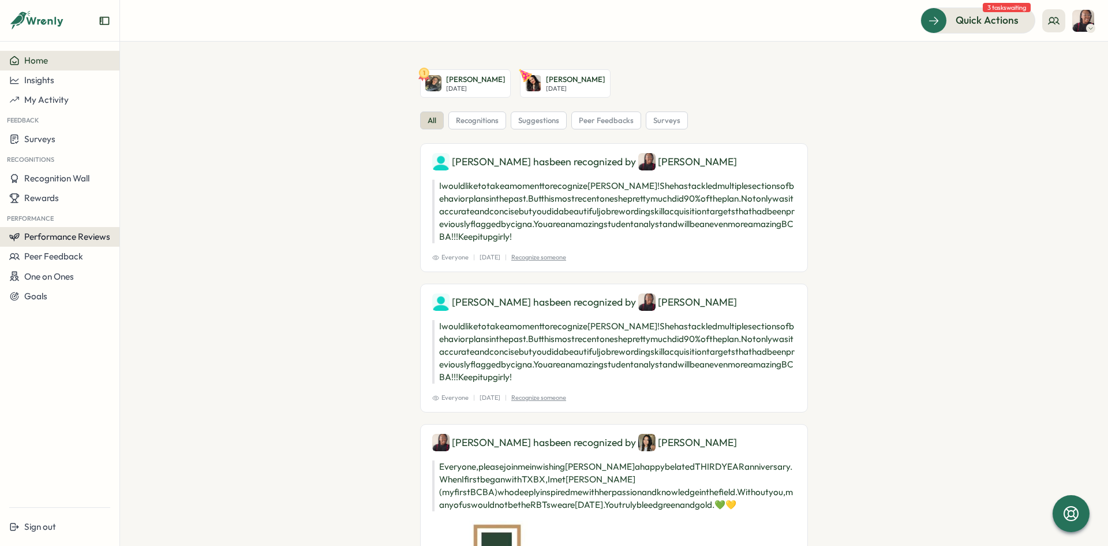
click at [46, 233] on span "Performance Reviews" at bounding box center [67, 236] width 86 height 11
click at [130, 241] on div "Insights" at bounding box center [139, 248] width 42 height 22
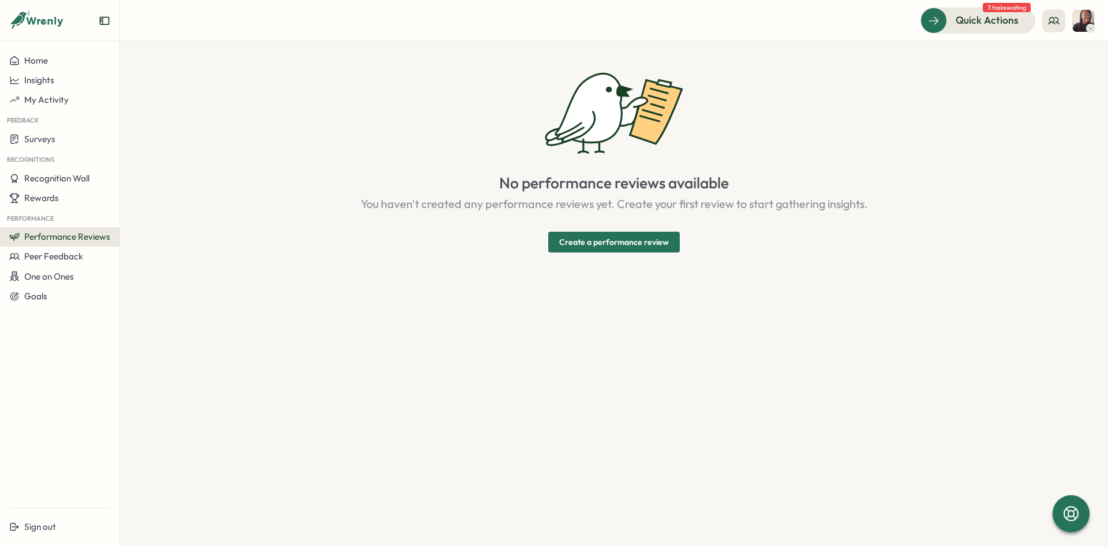
click at [65, 236] on span "Performance Reviews" at bounding box center [67, 236] width 86 height 11
click at [145, 227] on div "Reviews" at bounding box center [138, 225] width 32 height 13
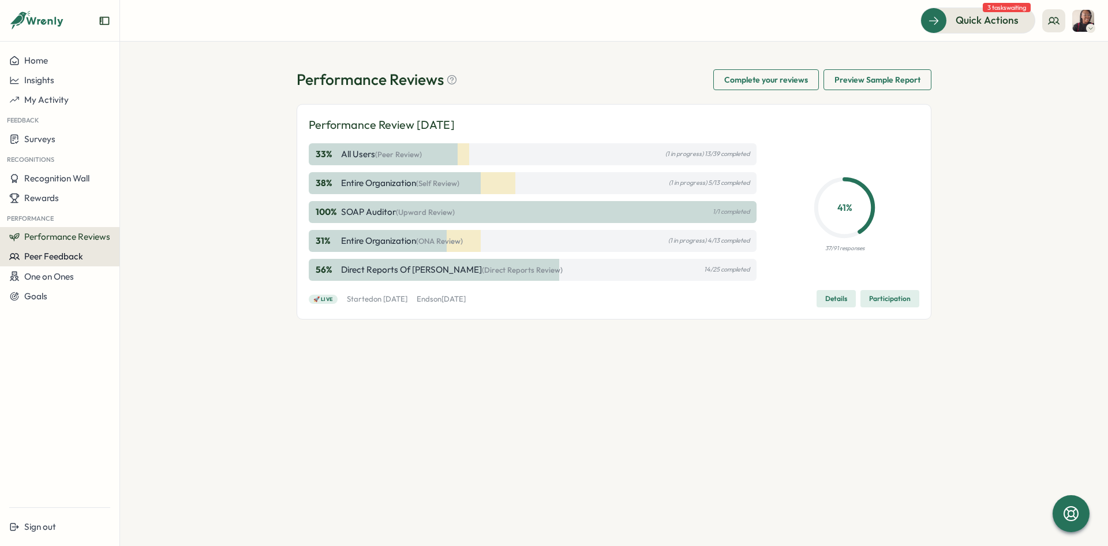
click at [65, 258] on span "Peer Feedback" at bounding box center [53, 256] width 59 height 11
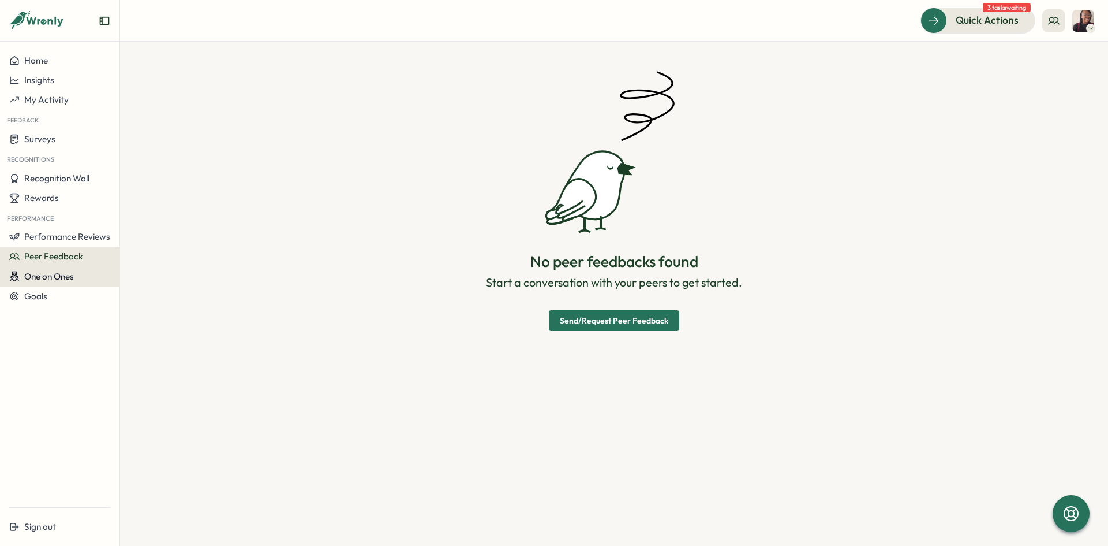
click at [57, 280] on span "One on Ones" at bounding box center [49, 276] width 50 height 11
click at [49, 294] on div "Goals" at bounding box center [59, 296] width 101 height 10
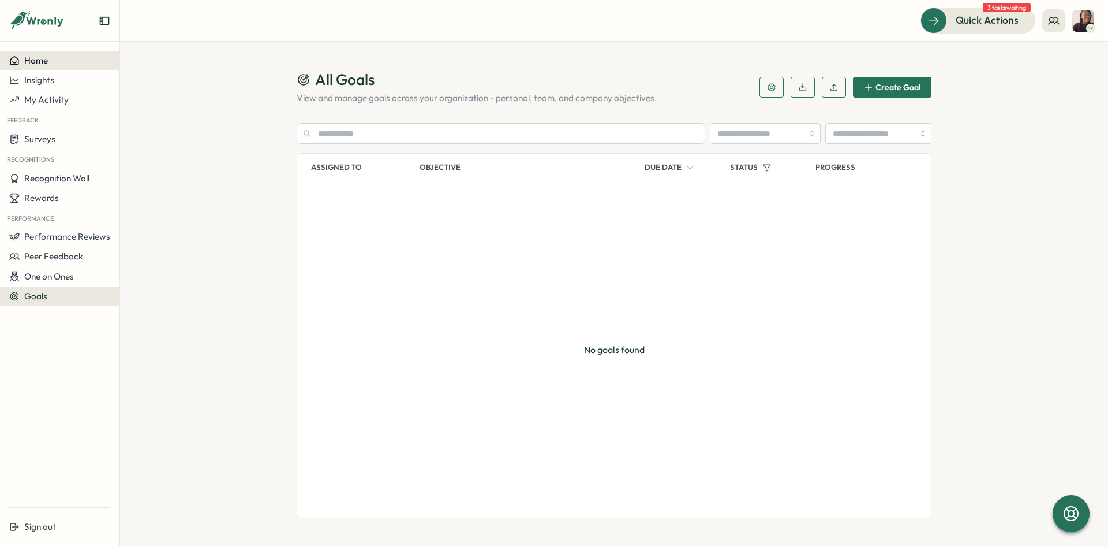
click at [39, 61] on span "Home" at bounding box center [36, 60] width 24 height 11
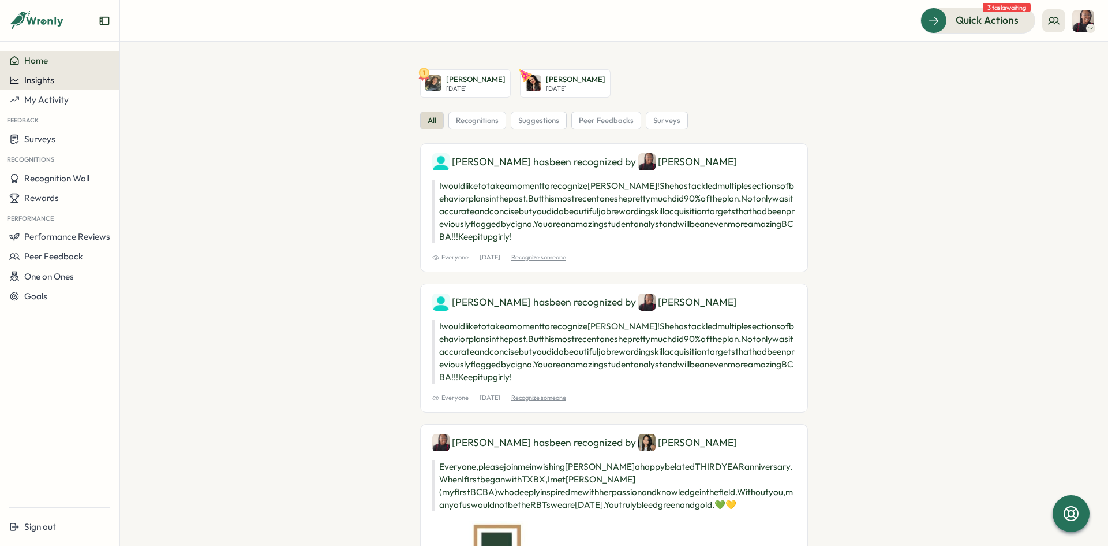
click at [54, 81] on div "Insights" at bounding box center [59, 80] width 101 height 10
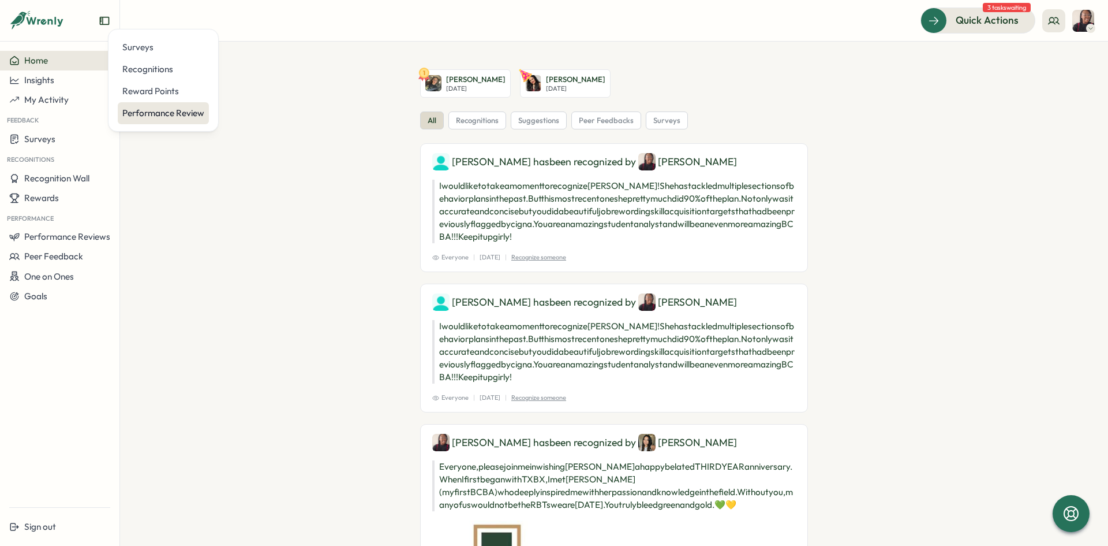
click at [150, 109] on div "Performance Review" at bounding box center [163, 113] width 82 height 13
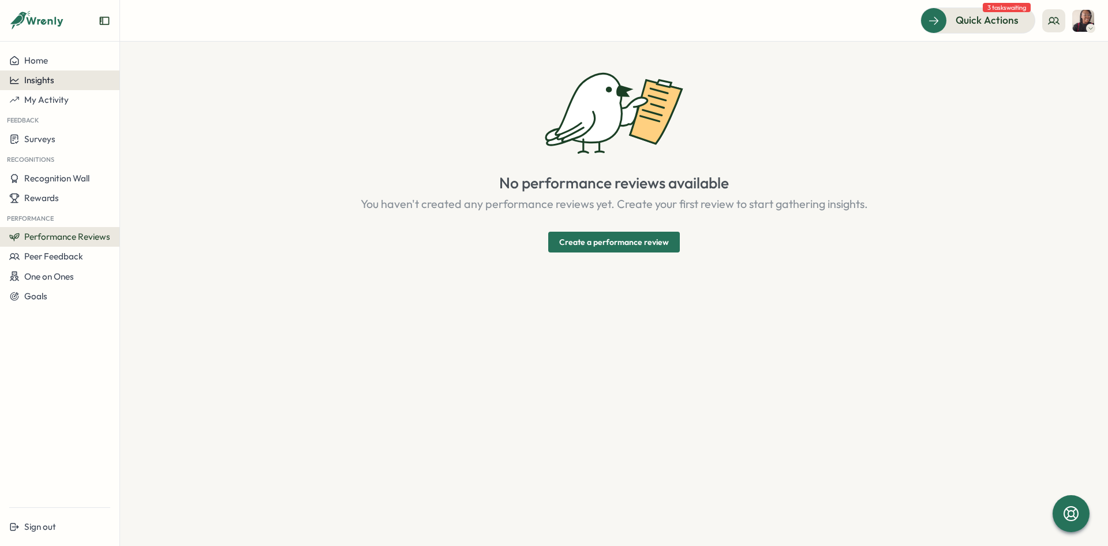
click at [66, 88] on button "Insights" at bounding box center [59, 80] width 119 height 20
click at [136, 52] on div "Surveys" at bounding box center [163, 47] width 82 height 13
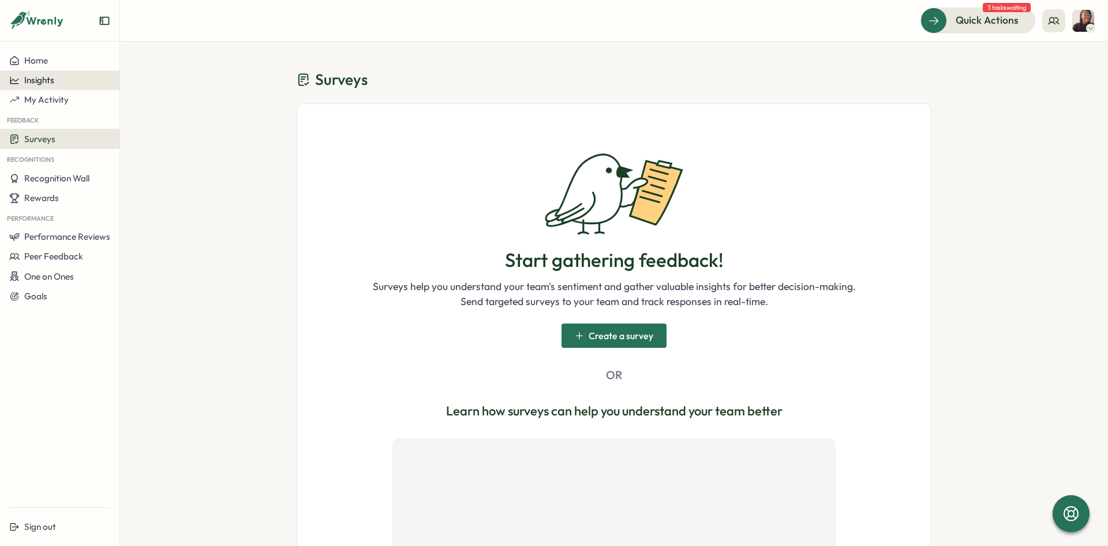
click at [44, 86] on button "Insights" at bounding box center [59, 80] width 119 height 20
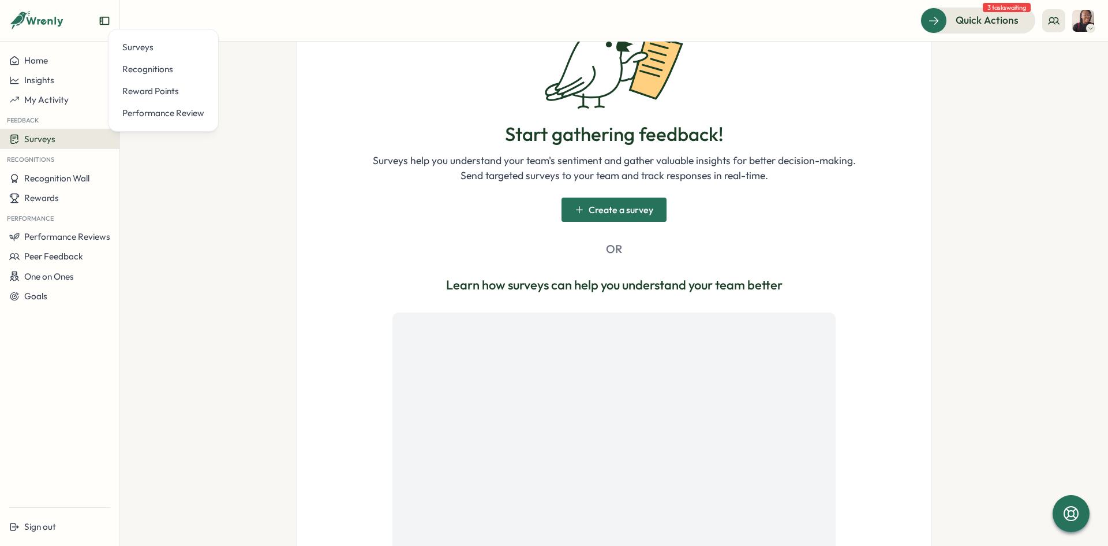
scroll to position [216, 0]
